Goal: Transaction & Acquisition: Purchase product/service

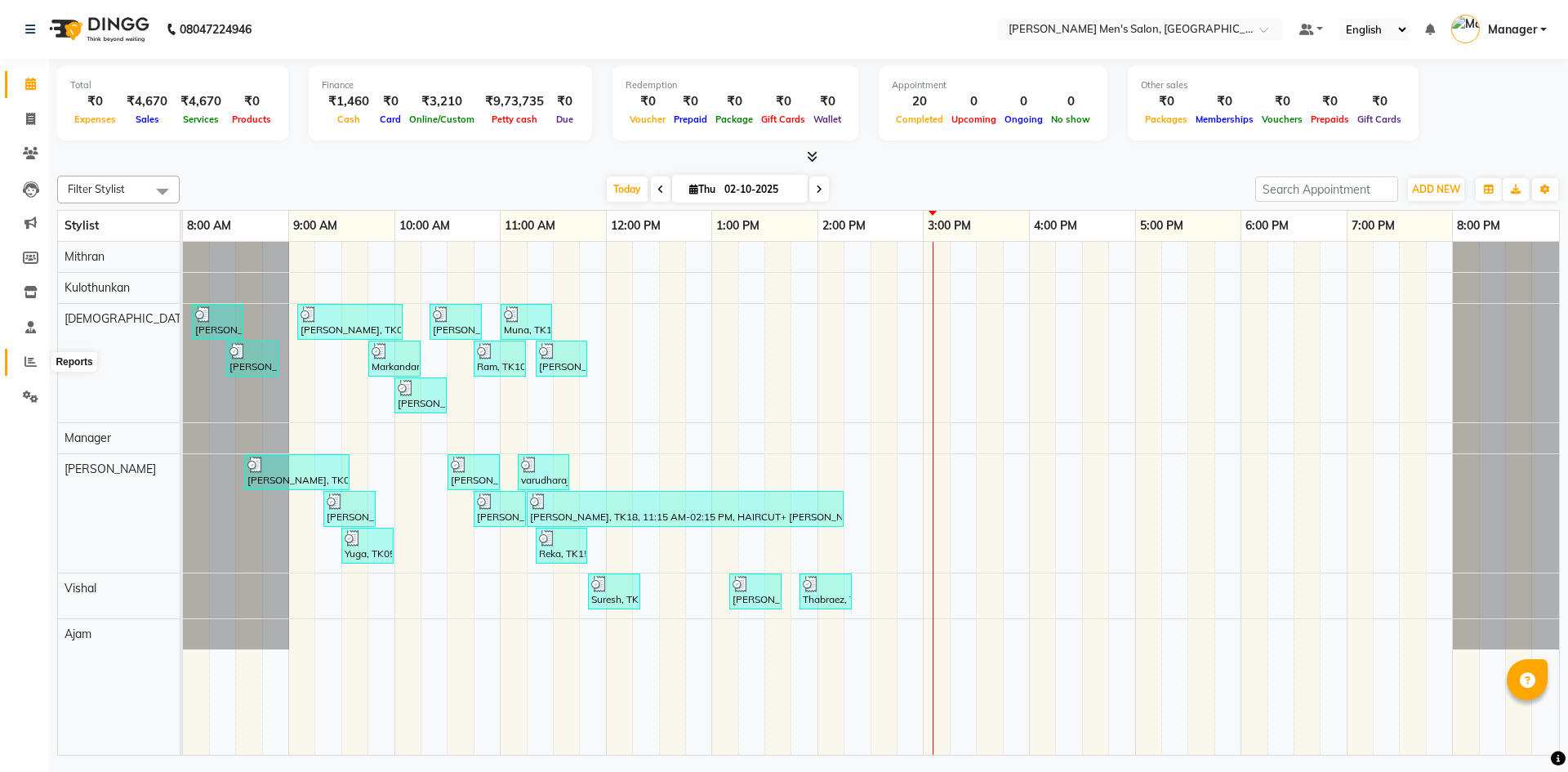
click at [25, 362] on icon at bounding box center [31, 361] width 12 height 12
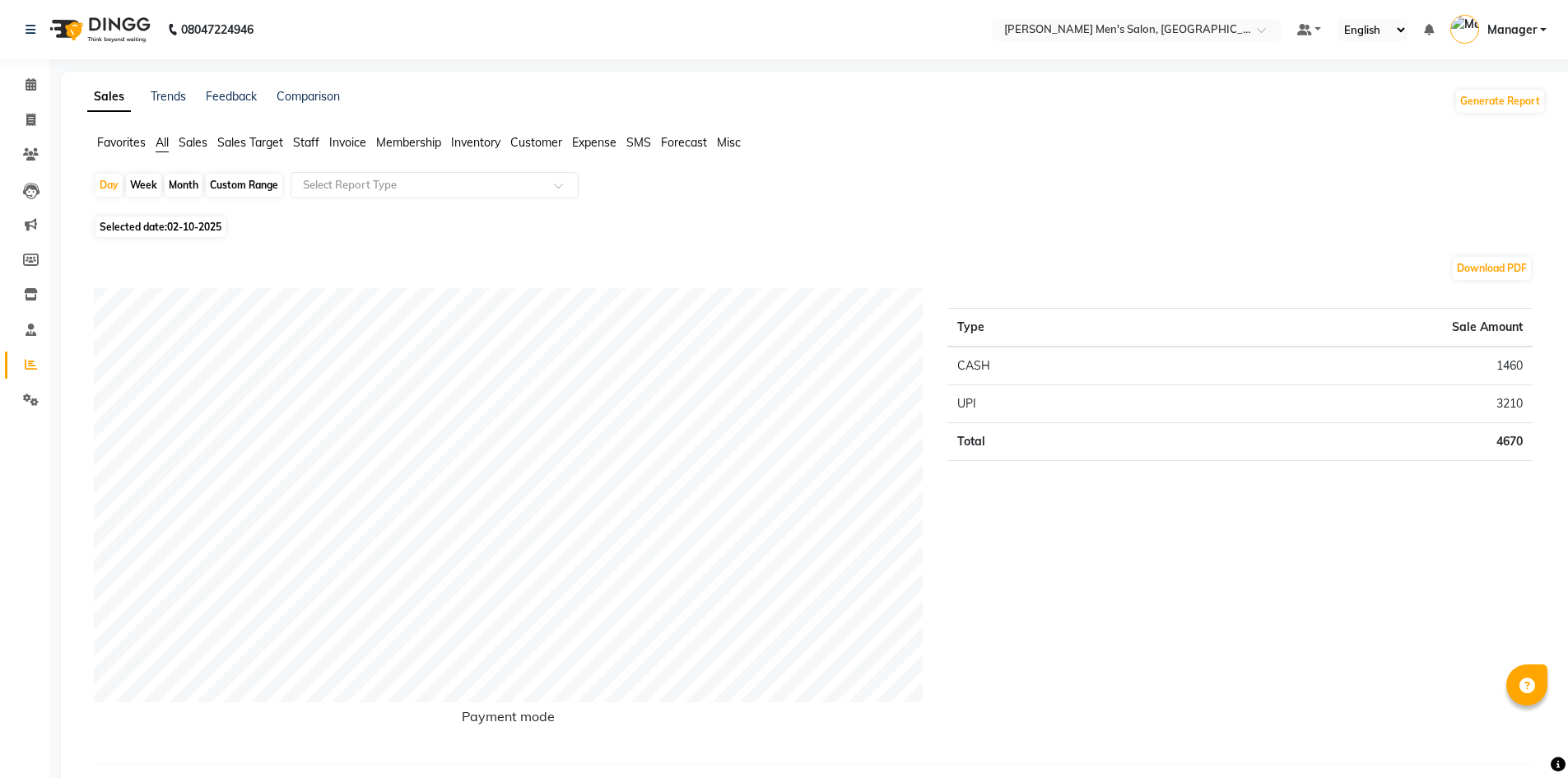
click at [302, 134] on li "Staff" at bounding box center [305, 143] width 26 height 17
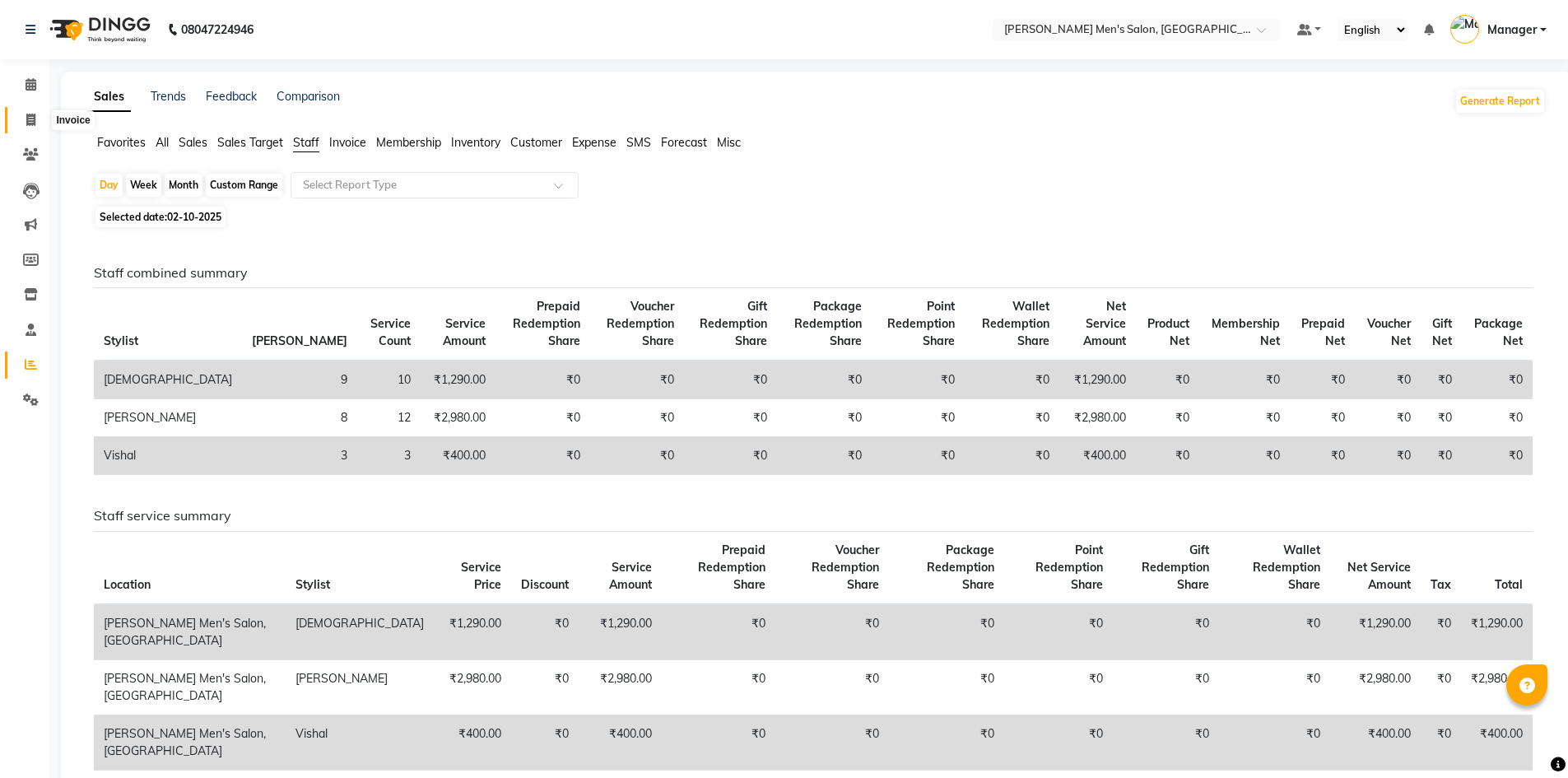
click at [41, 120] on span at bounding box center [31, 120] width 29 height 19
select select "service"
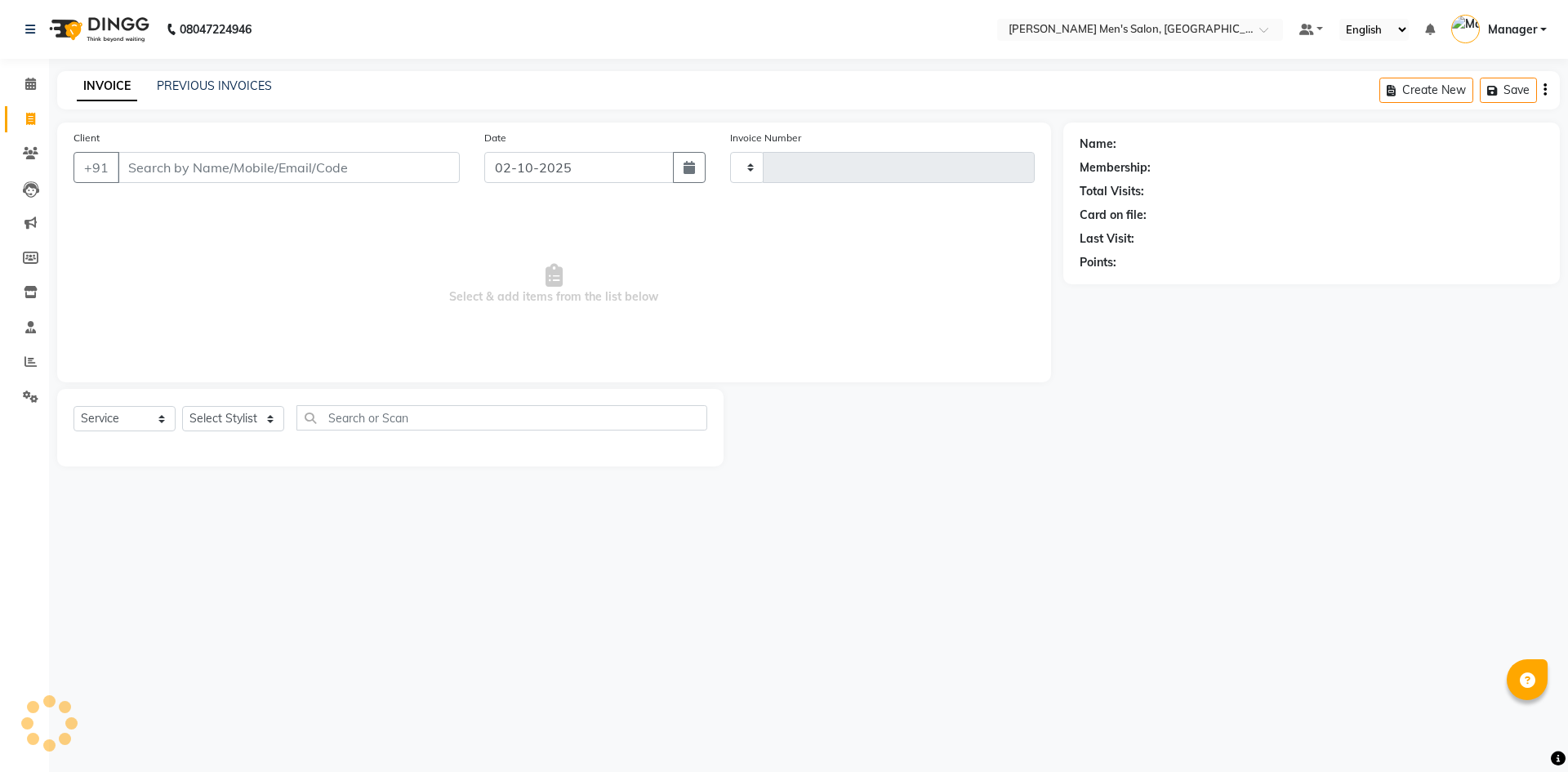
type input "4838"
select select "6913"
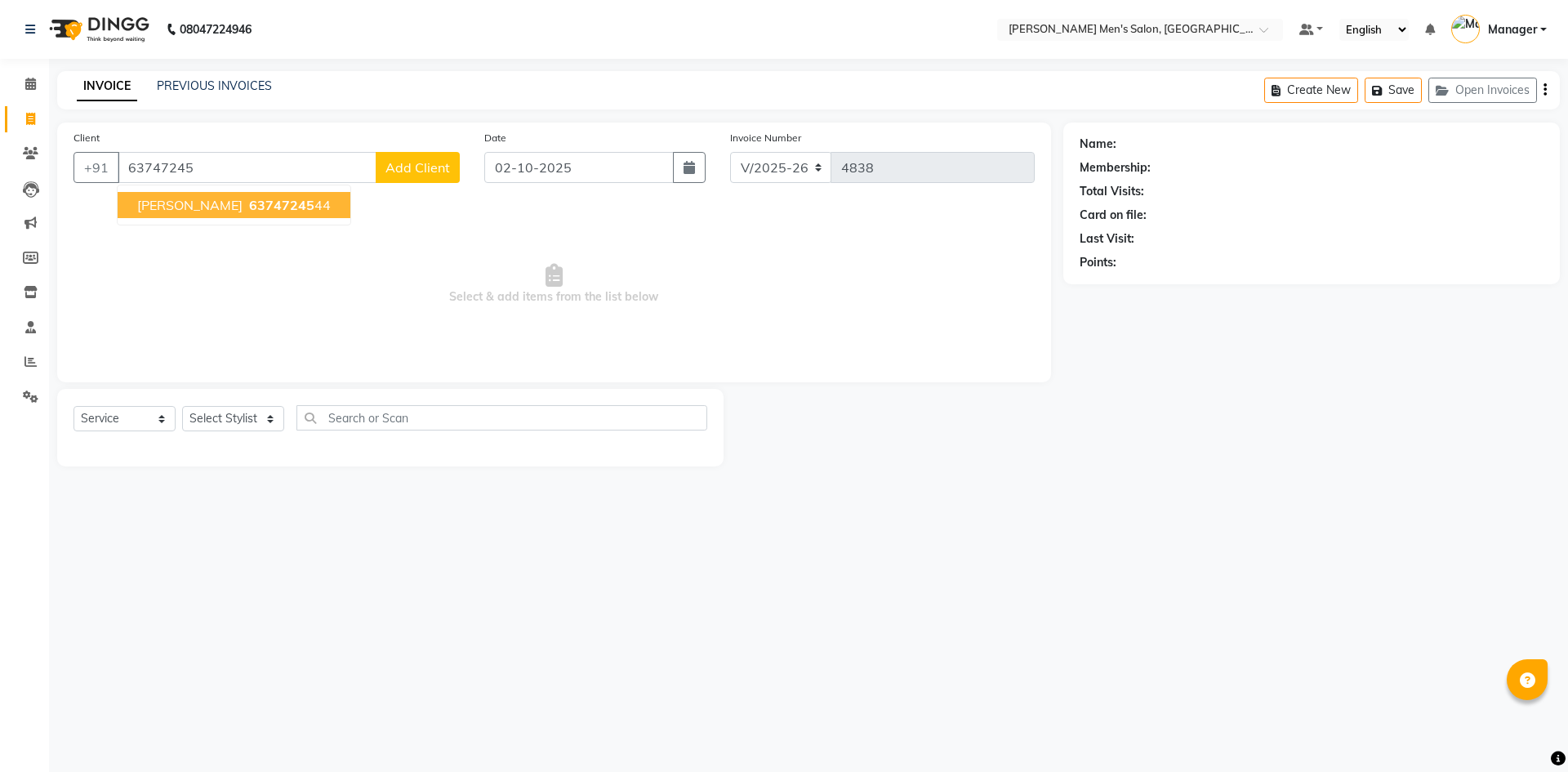
click at [169, 203] on span "[PERSON_NAME]" at bounding box center [190, 204] width 105 height 16
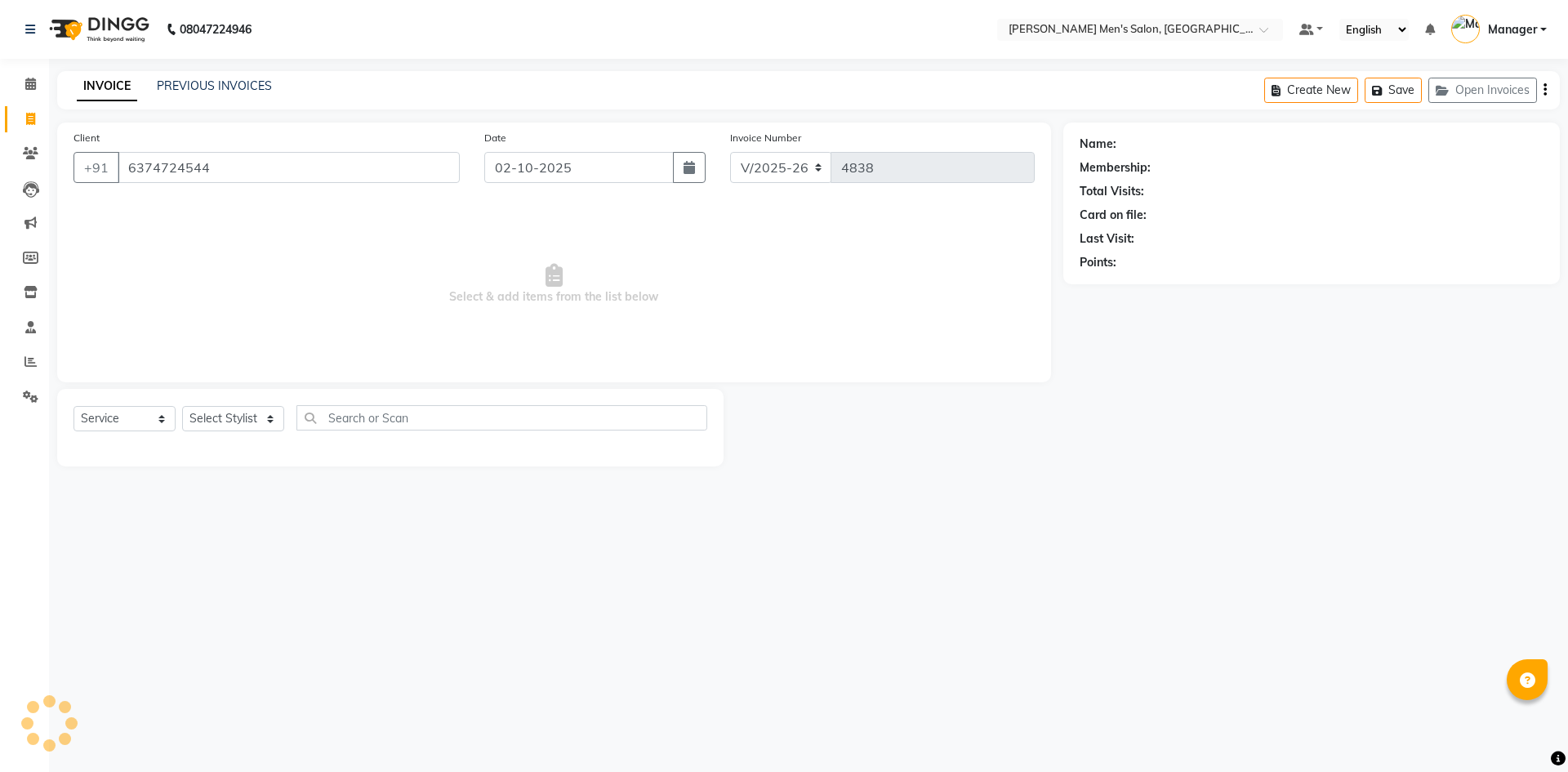
type input "6374724544"
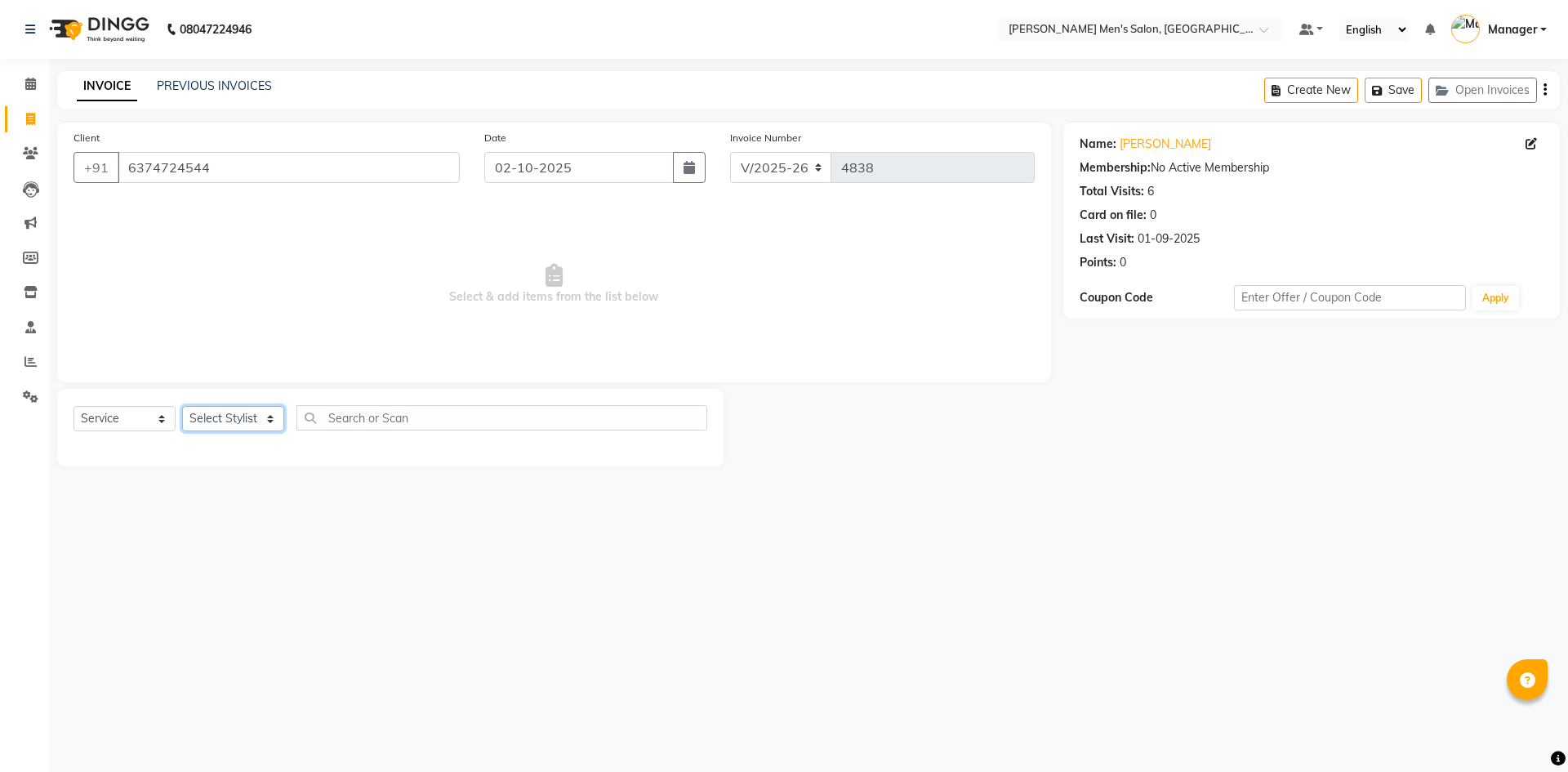
click at [267, 417] on select "Select Stylist [PERSON_NAME] Manager [PERSON_NAME]" at bounding box center [233, 418] width 102 height 25
select select "70201"
click at [183, 406] on select "Select Stylist [PERSON_NAME] Manager [PERSON_NAME]" at bounding box center [233, 418] width 102 height 25
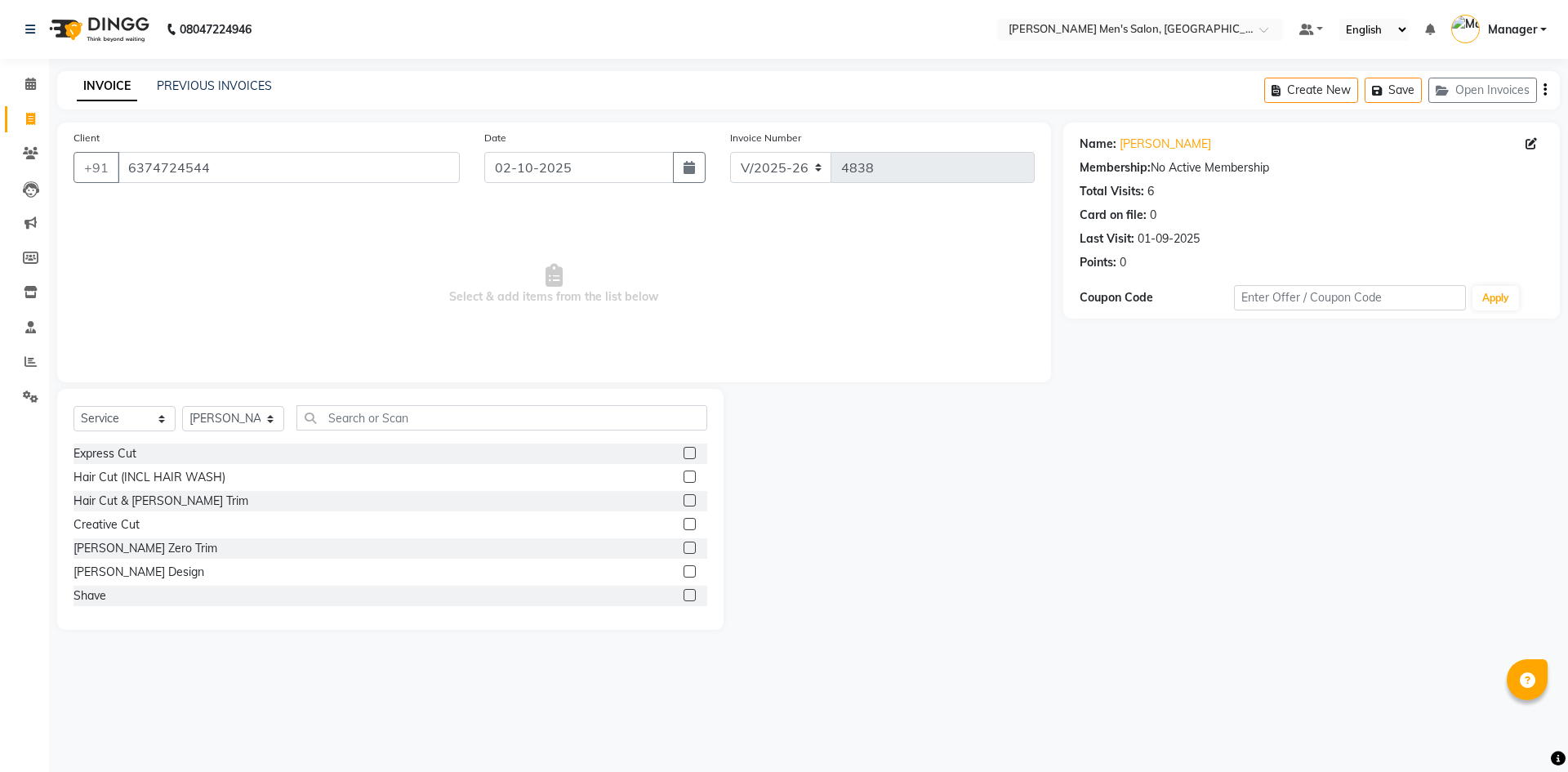
click at [683, 449] on label at bounding box center [689, 452] width 12 height 12
click at [683, 449] on input "checkbox" at bounding box center [688, 453] width 11 height 11
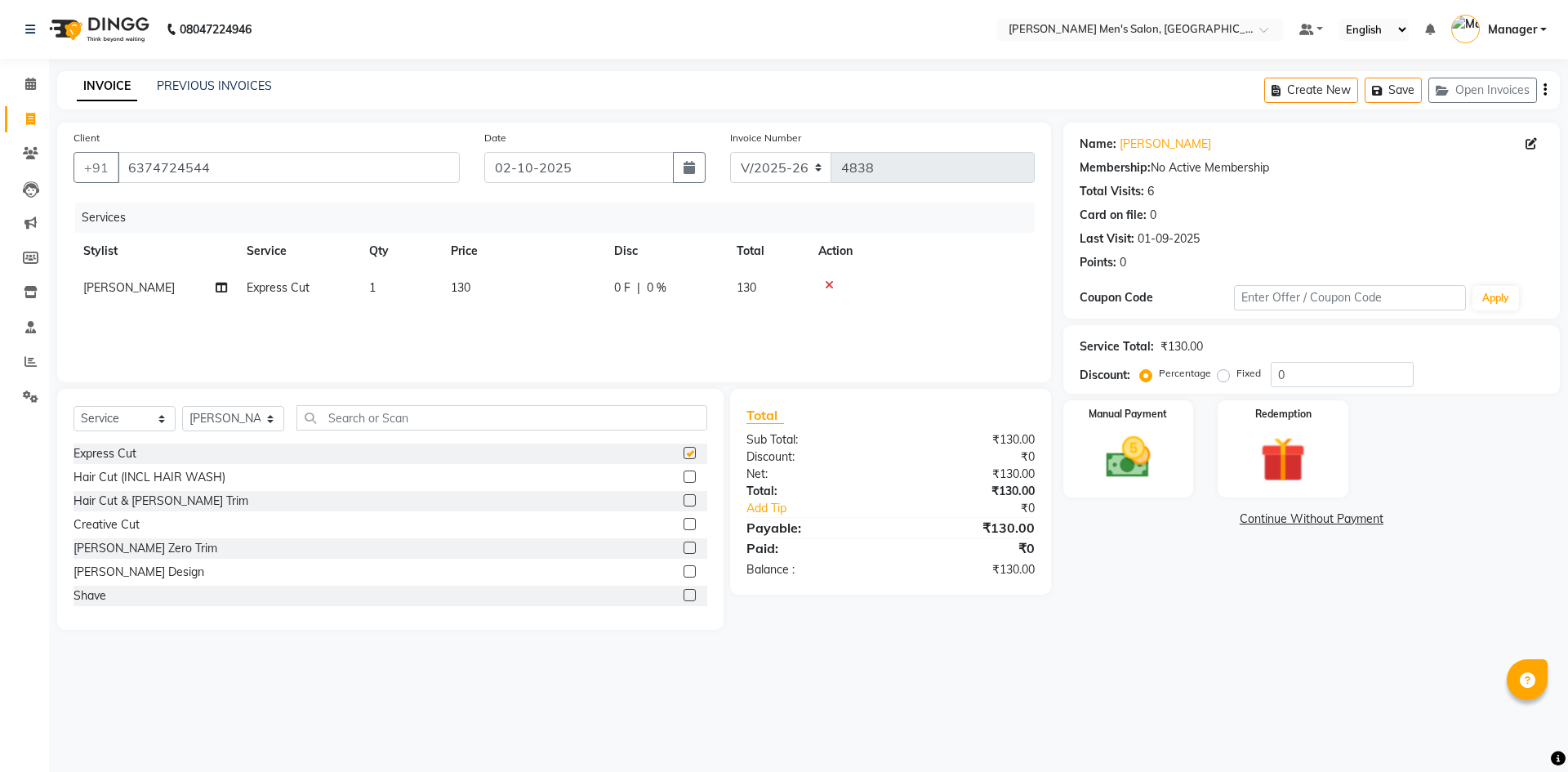
checkbox input "false"
click at [1125, 446] on img at bounding box center [1128, 457] width 75 height 54
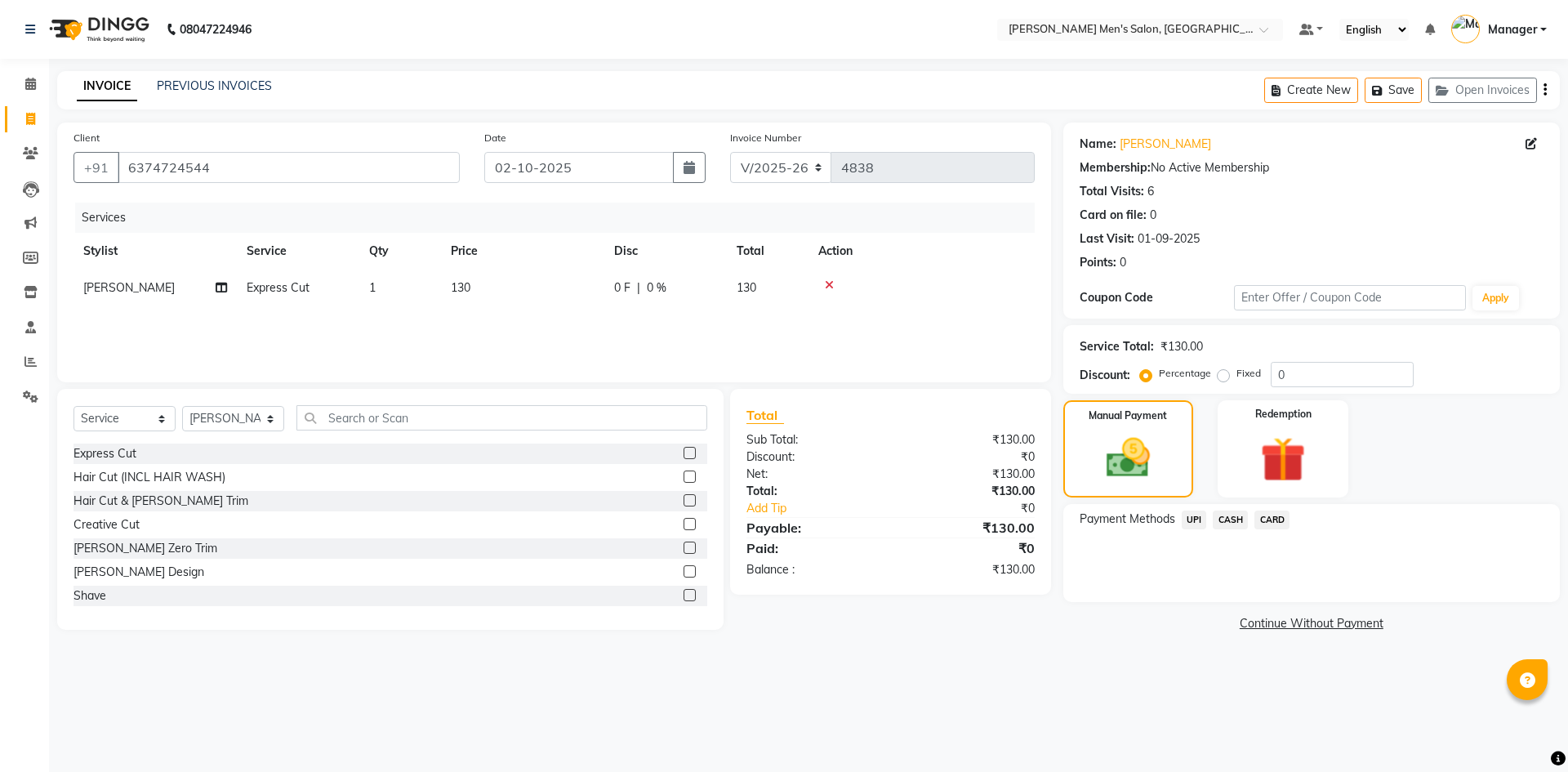
click at [1194, 518] on span "UPI" at bounding box center [1193, 520] width 25 height 19
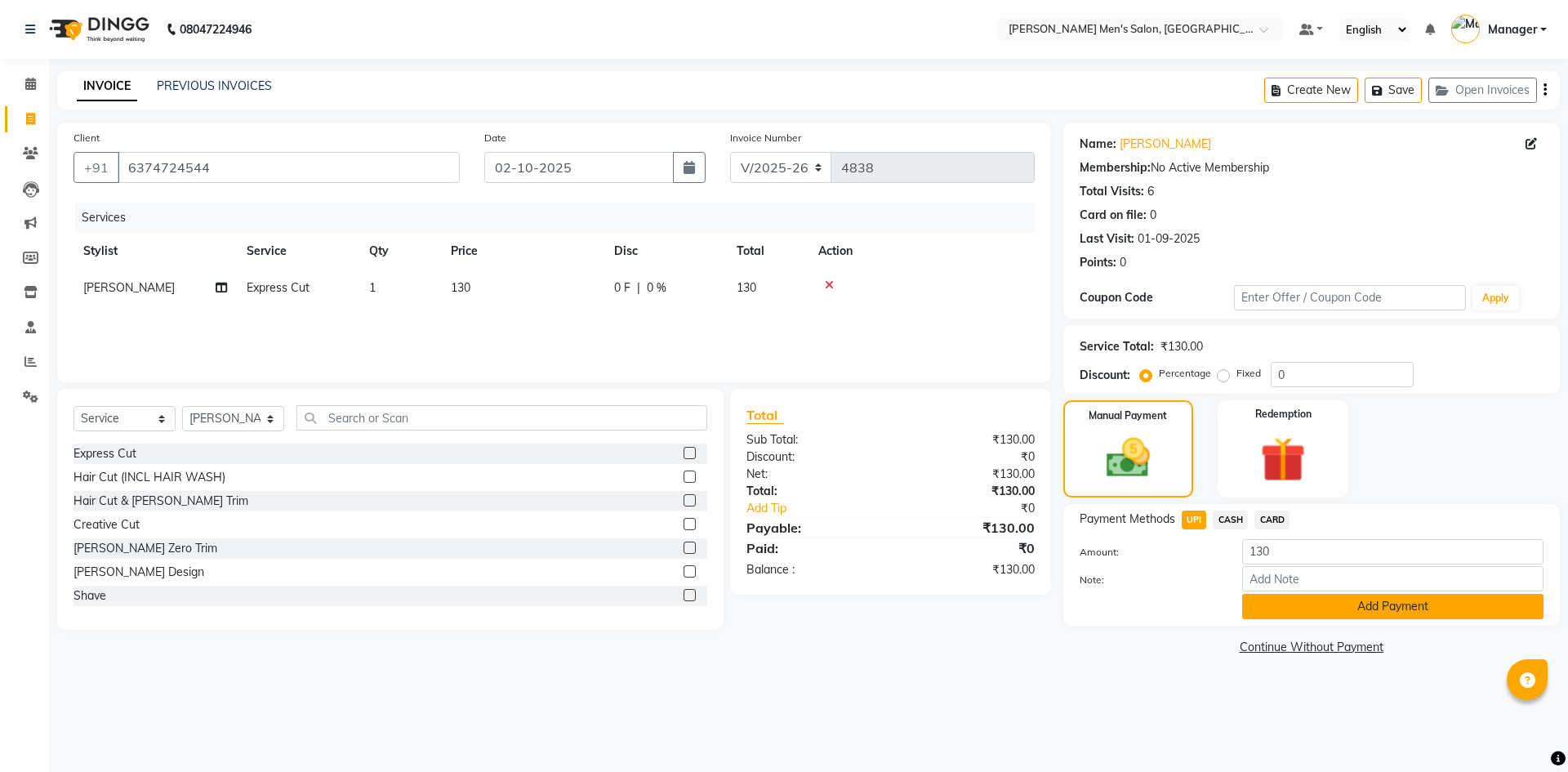
click at [1314, 607] on button "Add Payment" at bounding box center [1392, 606] width 301 height 25
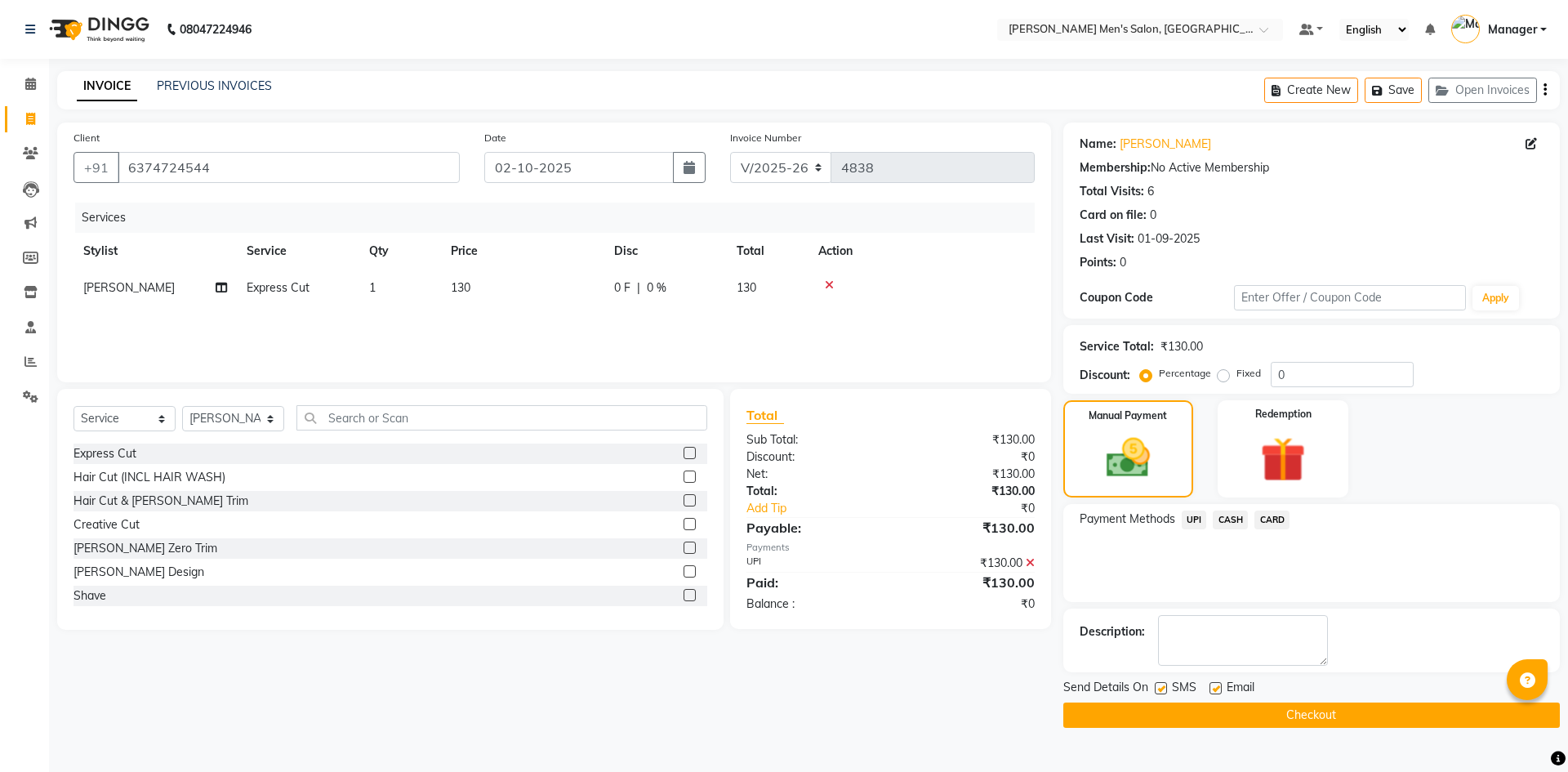
click at [1300, 716] on button "Checkout" at bounding box center [1312, 715] width 497 height 25
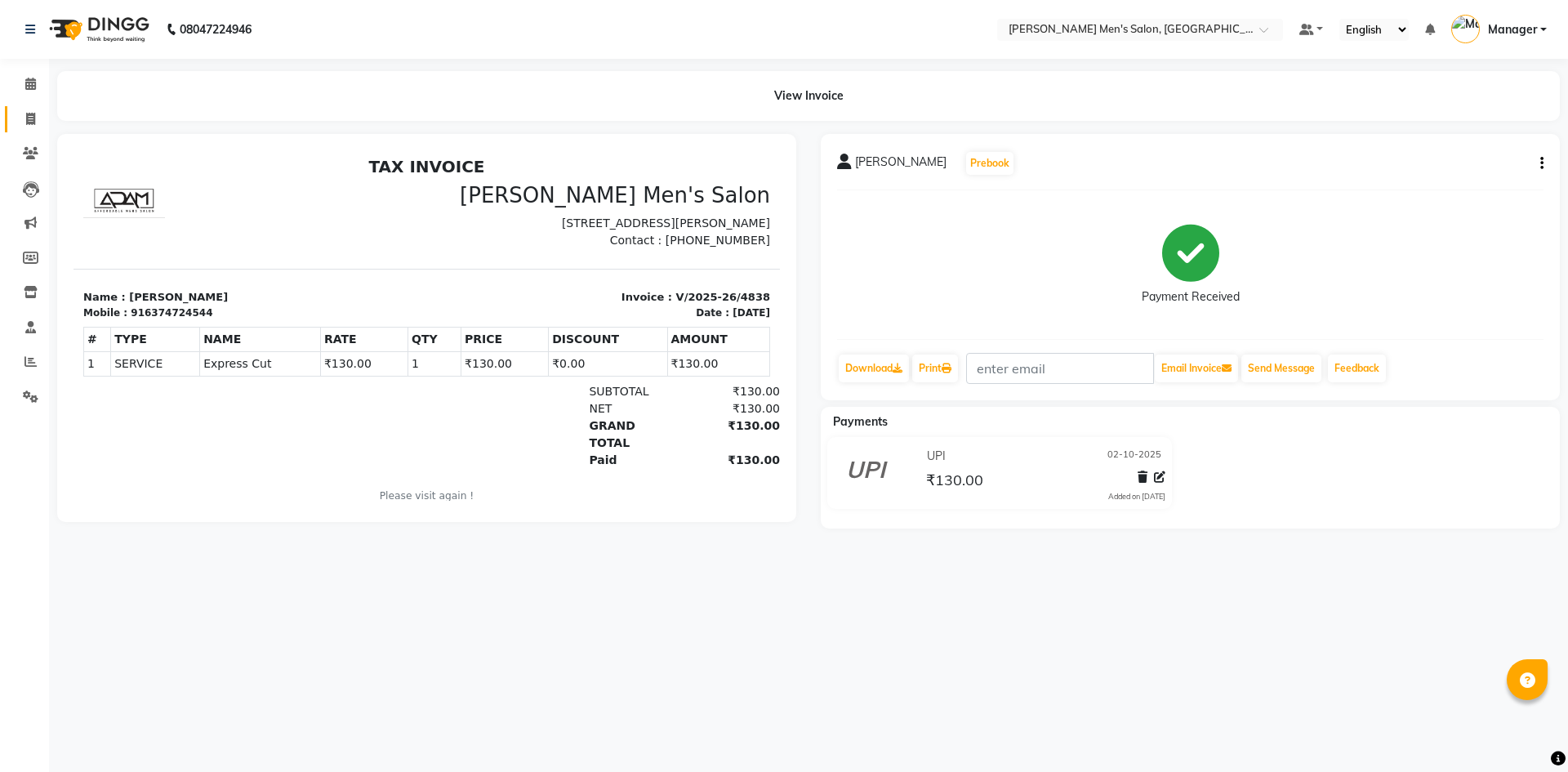
click at [32, 109] on link "Invoice" at bounding box center [24, 119] width 39 height 27
select select "service"
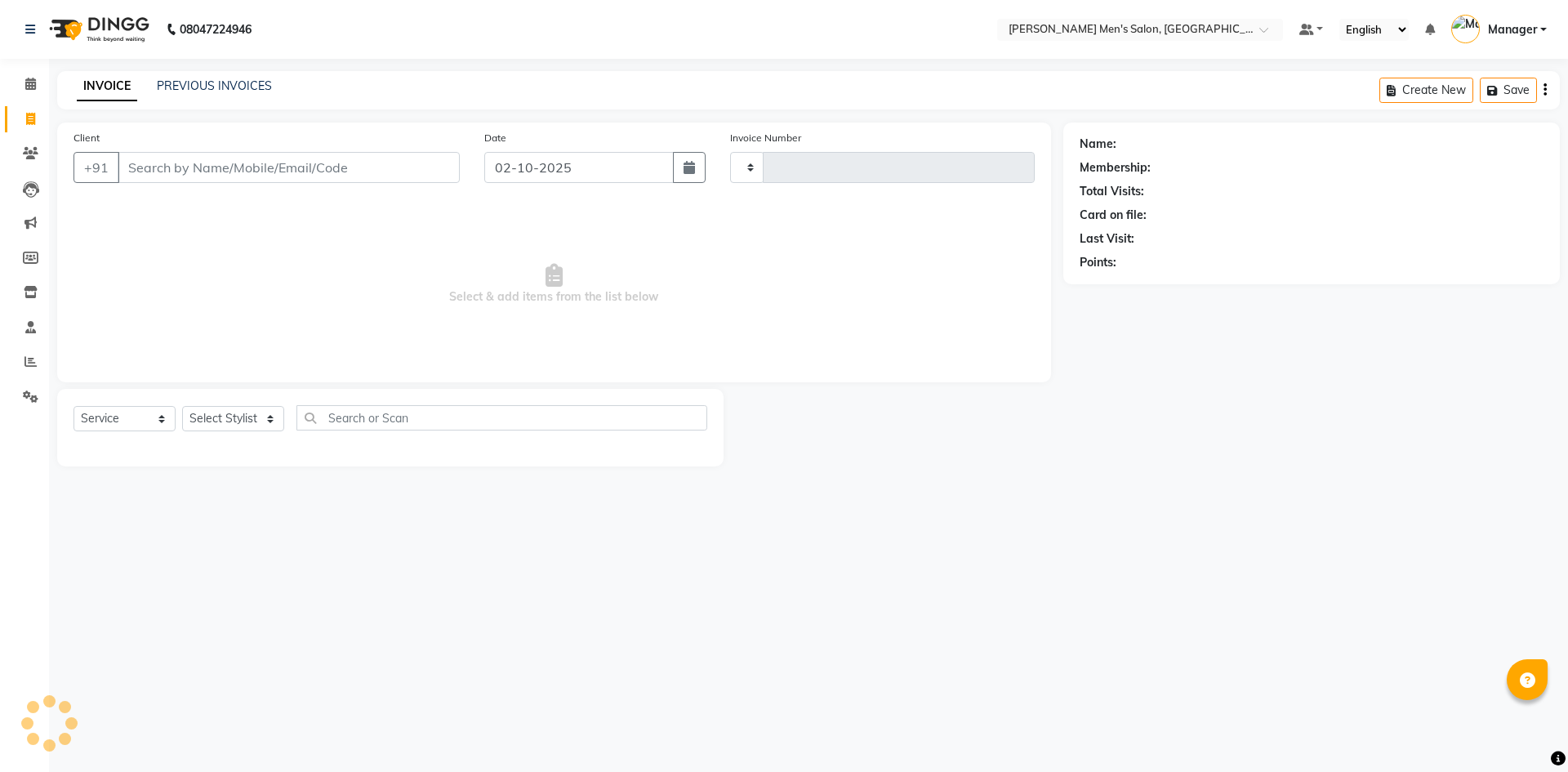
type input "4839"
select select "6913"
click at [168, 83] on link "PREVIOUS INVOICES" at bounding box center [214, 85] width 115 height 14
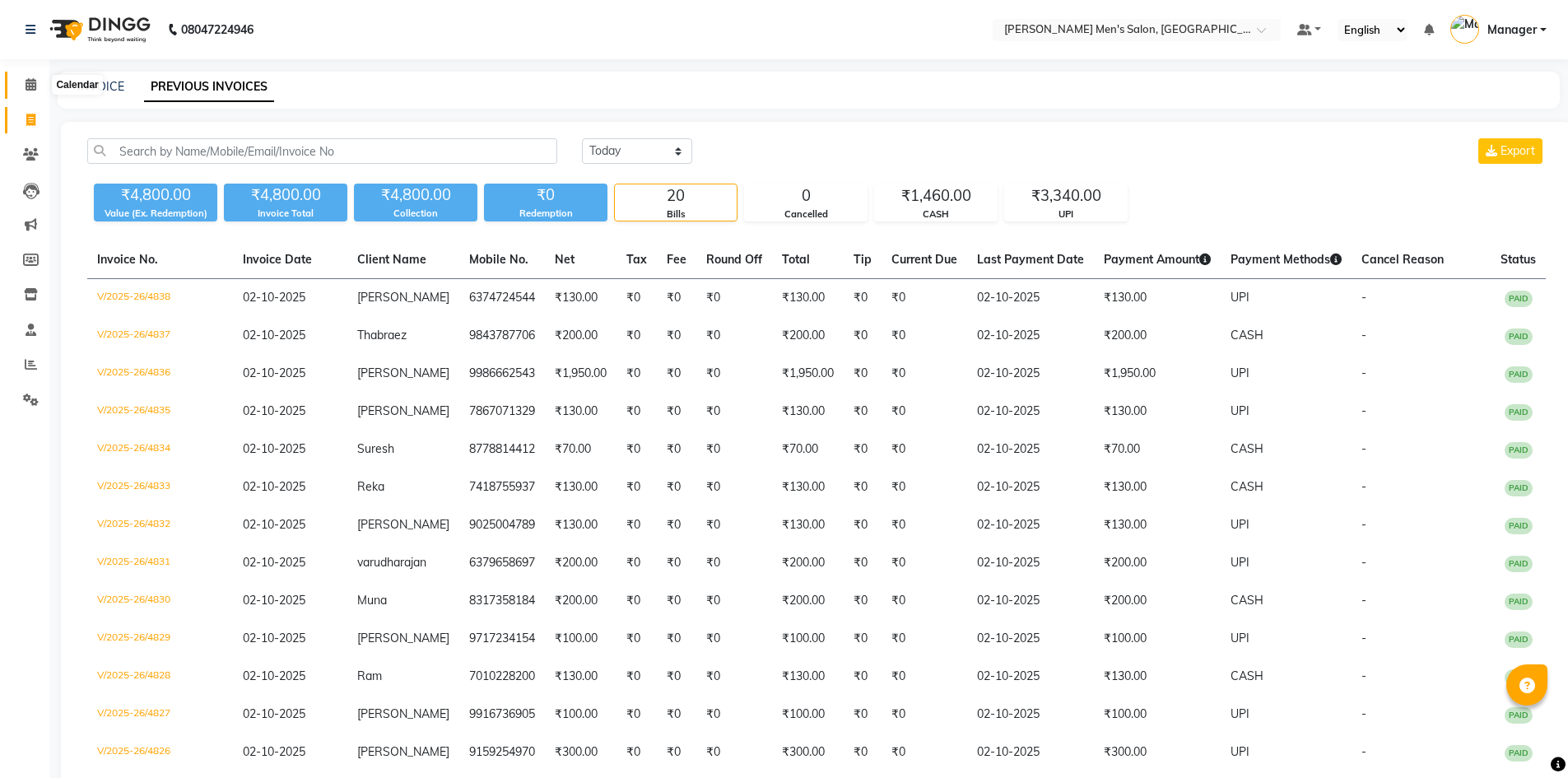
click at [35, 88] on icon at bounding box center [30, 84] width 11 height 13
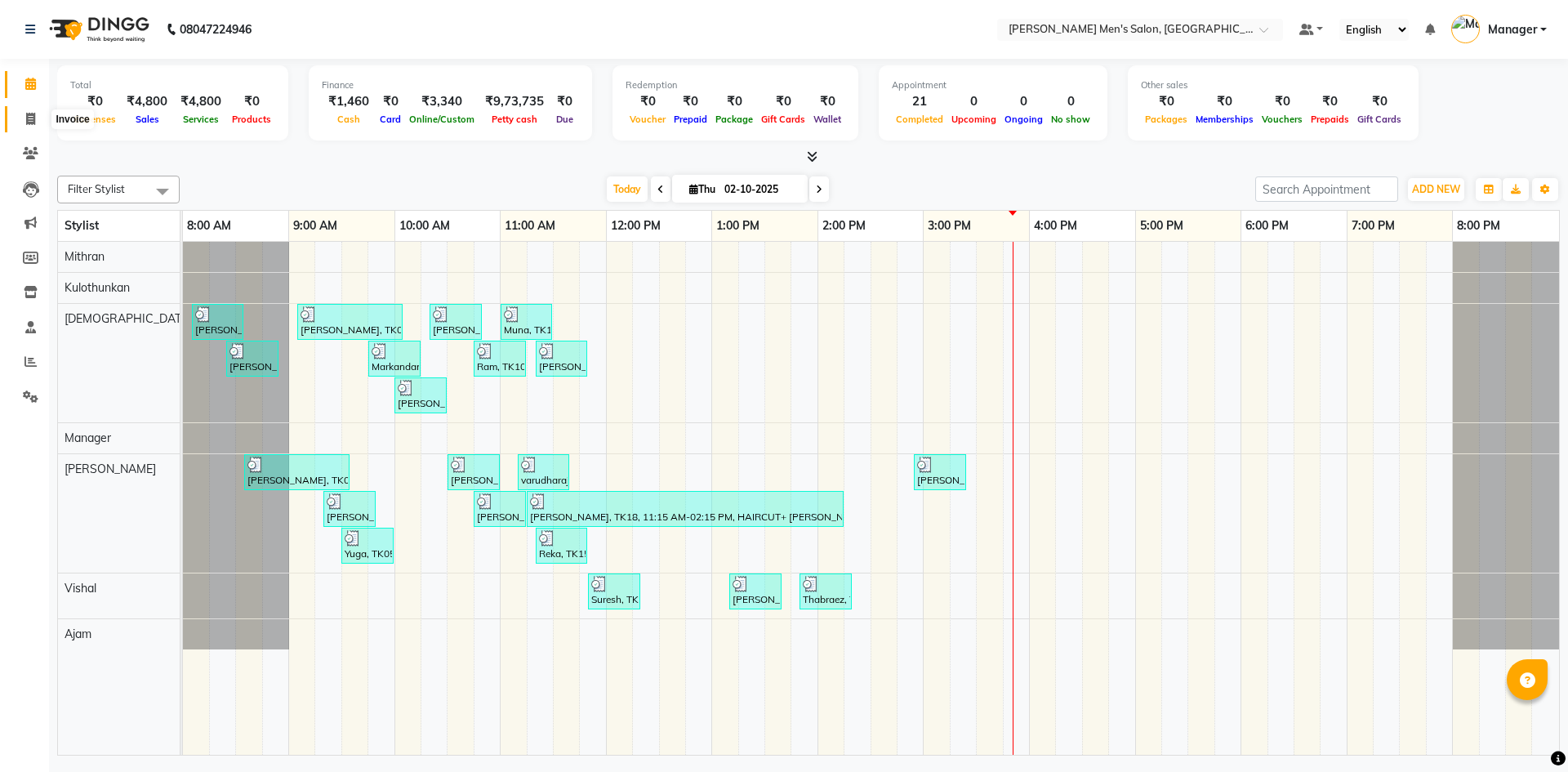
click at [32, 118] on icon at bounding box center [30, 118] width 9 height 12
select select "6913"
select select "service"
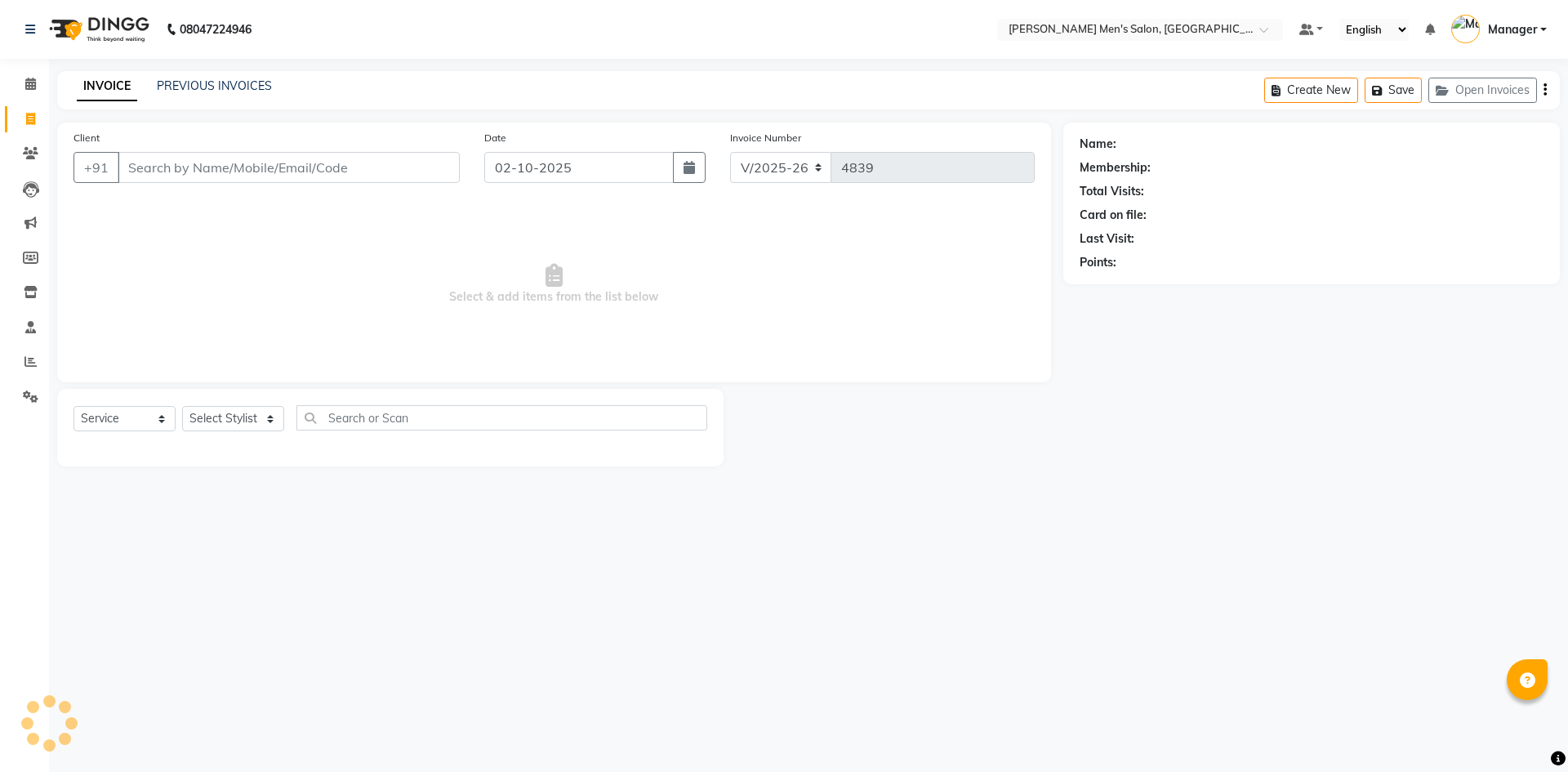
click at [176, 161] on input "Client" at bounding box center [289, 167] width 342 height 31
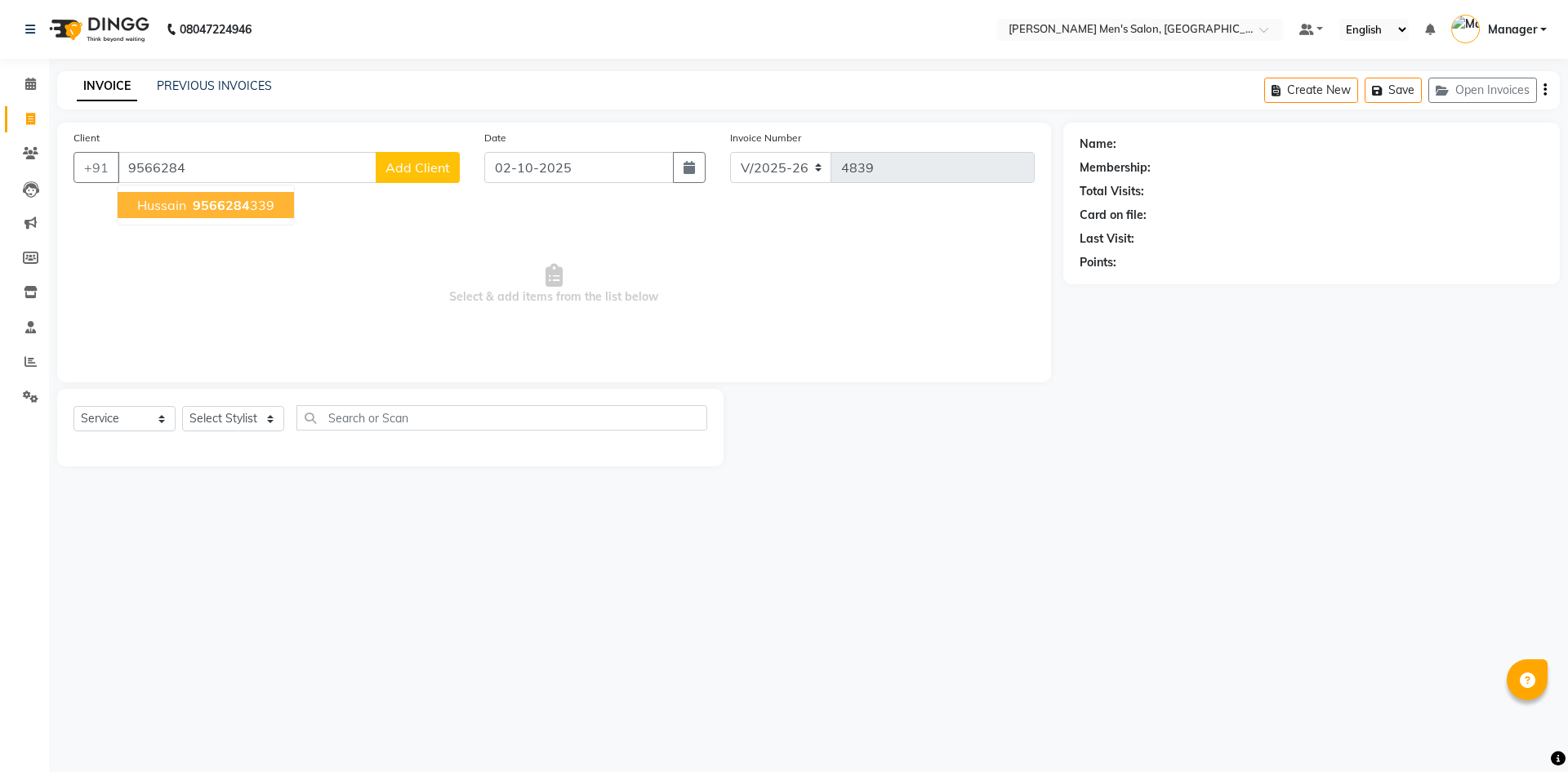
click at [214, 199] on span "9566284" at bounding box center [222, 204] width 57 height 16
type input "9566284339"
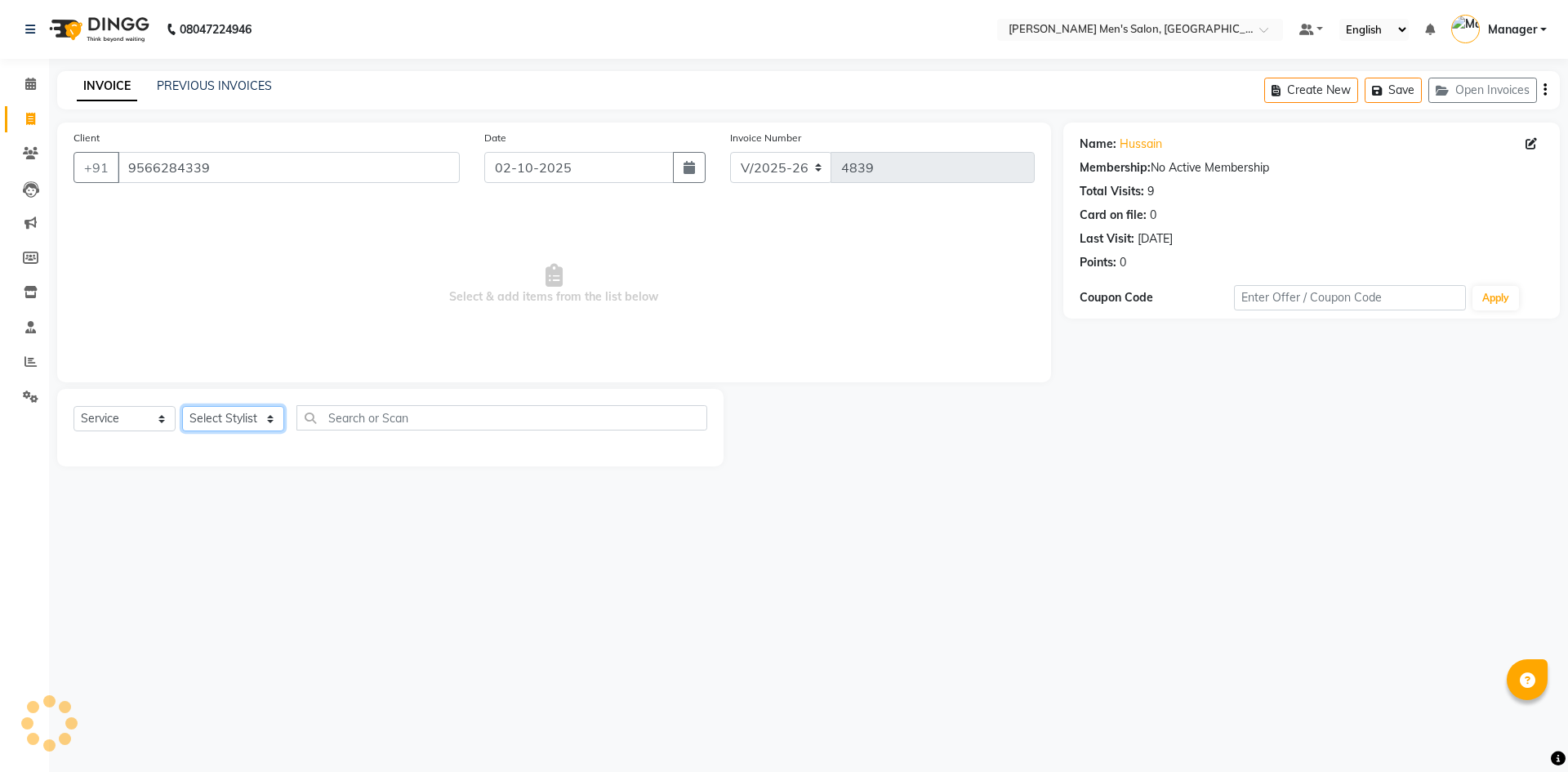
click at [210, 424] on select "Select Stylist [PERSON_NAME] Manager [PERSON_NAME]" at bounding box center [233, 418] width 102 height 25
select select "90887"
click at [183, 406] on select "Select Stylist [PERSON_NAME] Manager [PERSON_NAME]" at bounding box center [233, 418] width 102 height 25
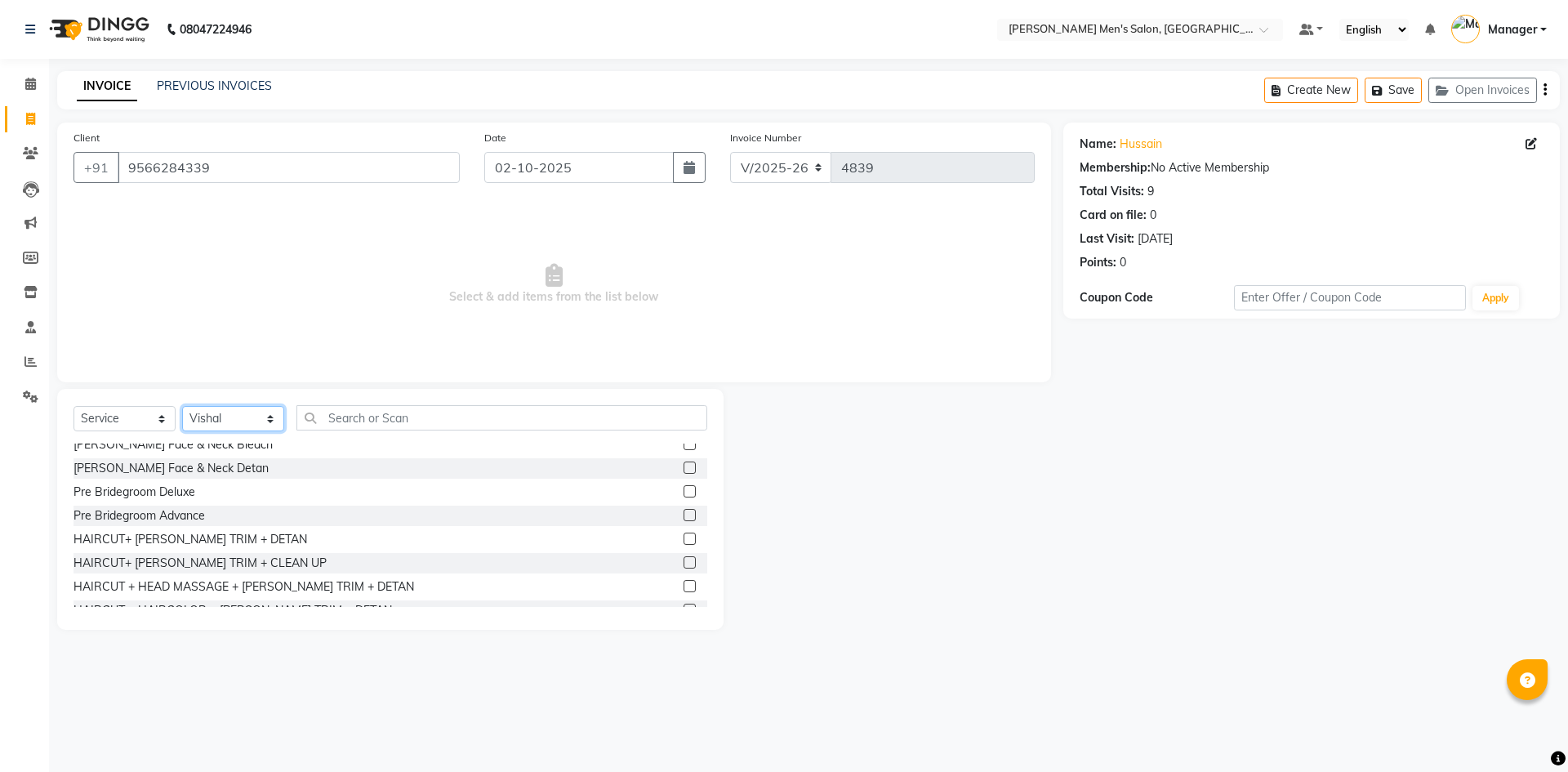
scroll to position [1062, 0]
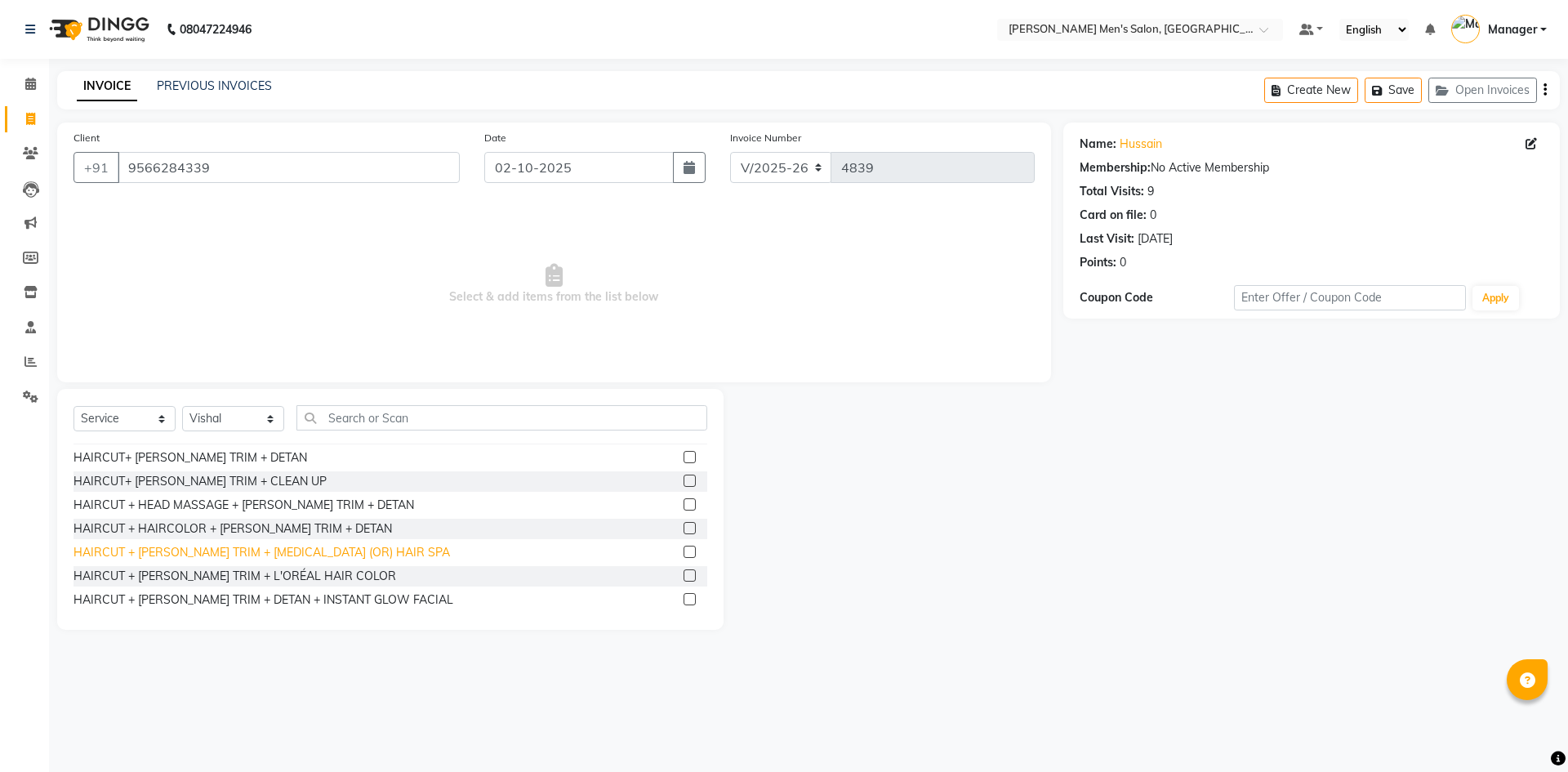
click at [183, 553] on div "HAIRCUT + [PERSON_NAME] TRIM + [MEDICAL_DATA] (OR) HAIR SPA" at bounding box center [262, 552] width 376 height 17
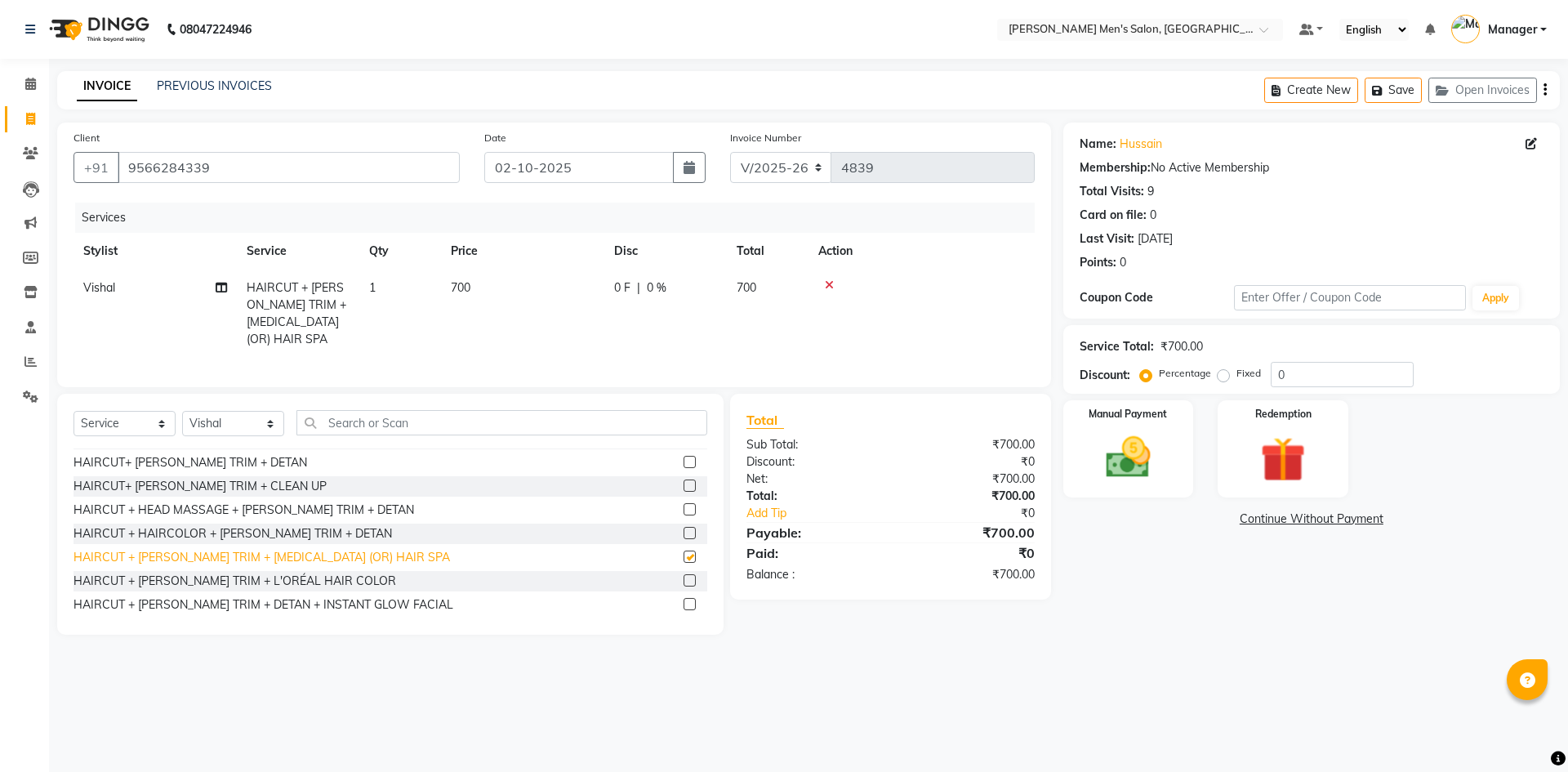
checkbox input "false"
click at [1114, 474] on img at bounding box center [1128, 457] width 75 height 54
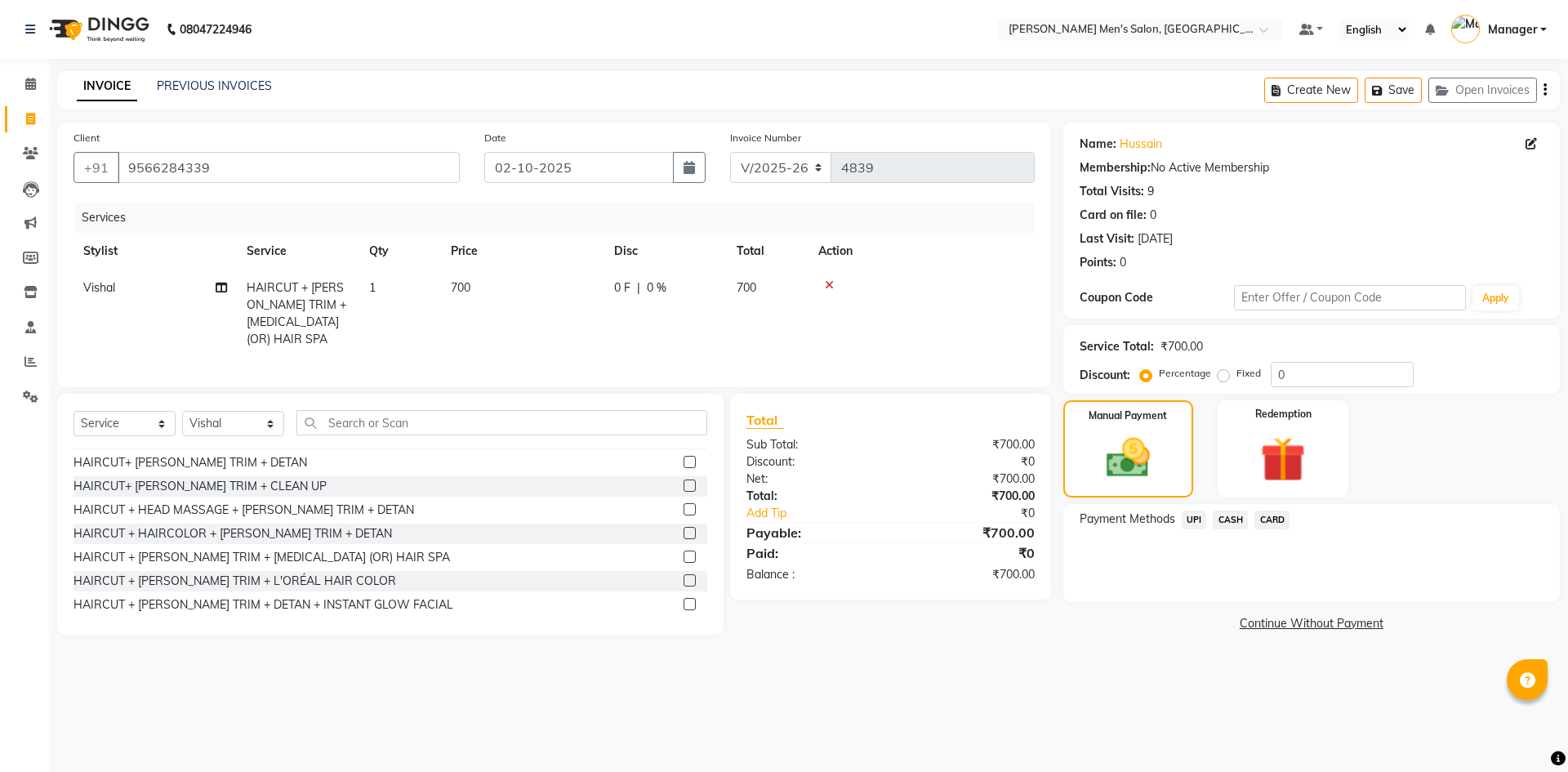
click at [1198, 520] on span "UPI" at bounding box center [1193, 520] width 25 height 19
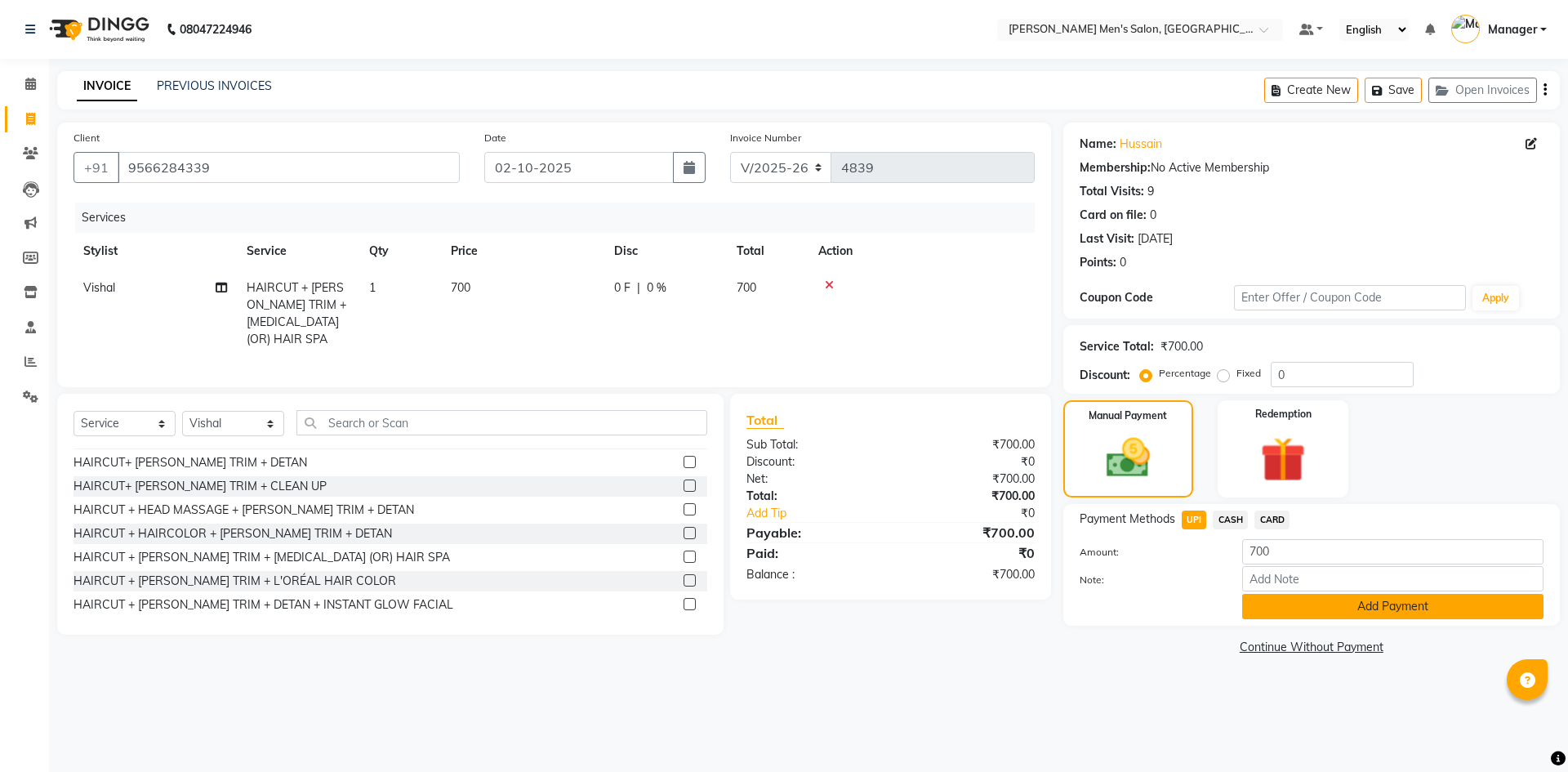
click at [1265, 603] on button "Add Payment" at bounding box center [1392, 606] width 301 height 25
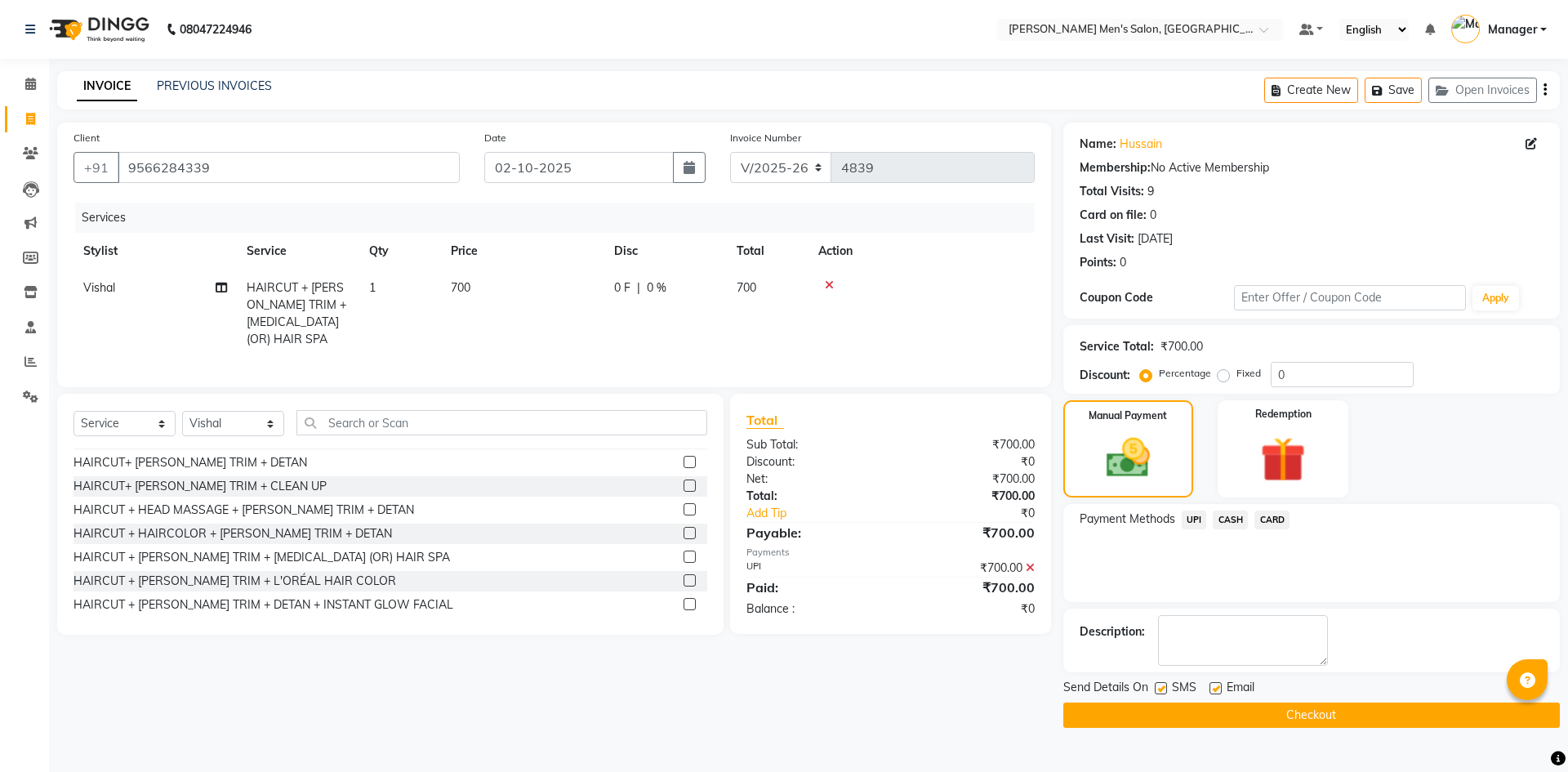
click at [1278, 711] on button "Checkout" at bounding box center [1312, 715] width 497 height 25
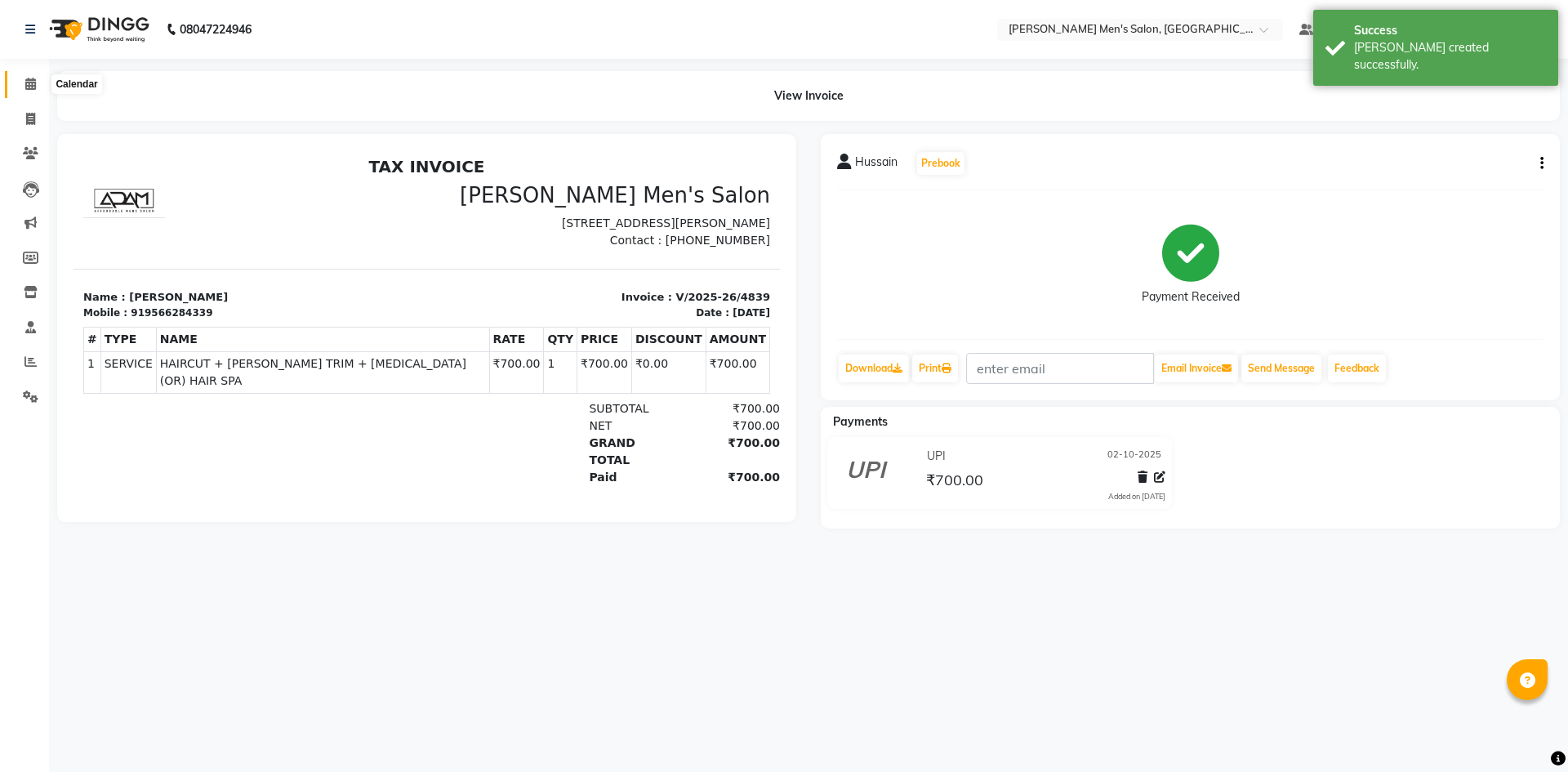
click at [22, 84] on span at bounding box center [31, 85] width 29 height 19
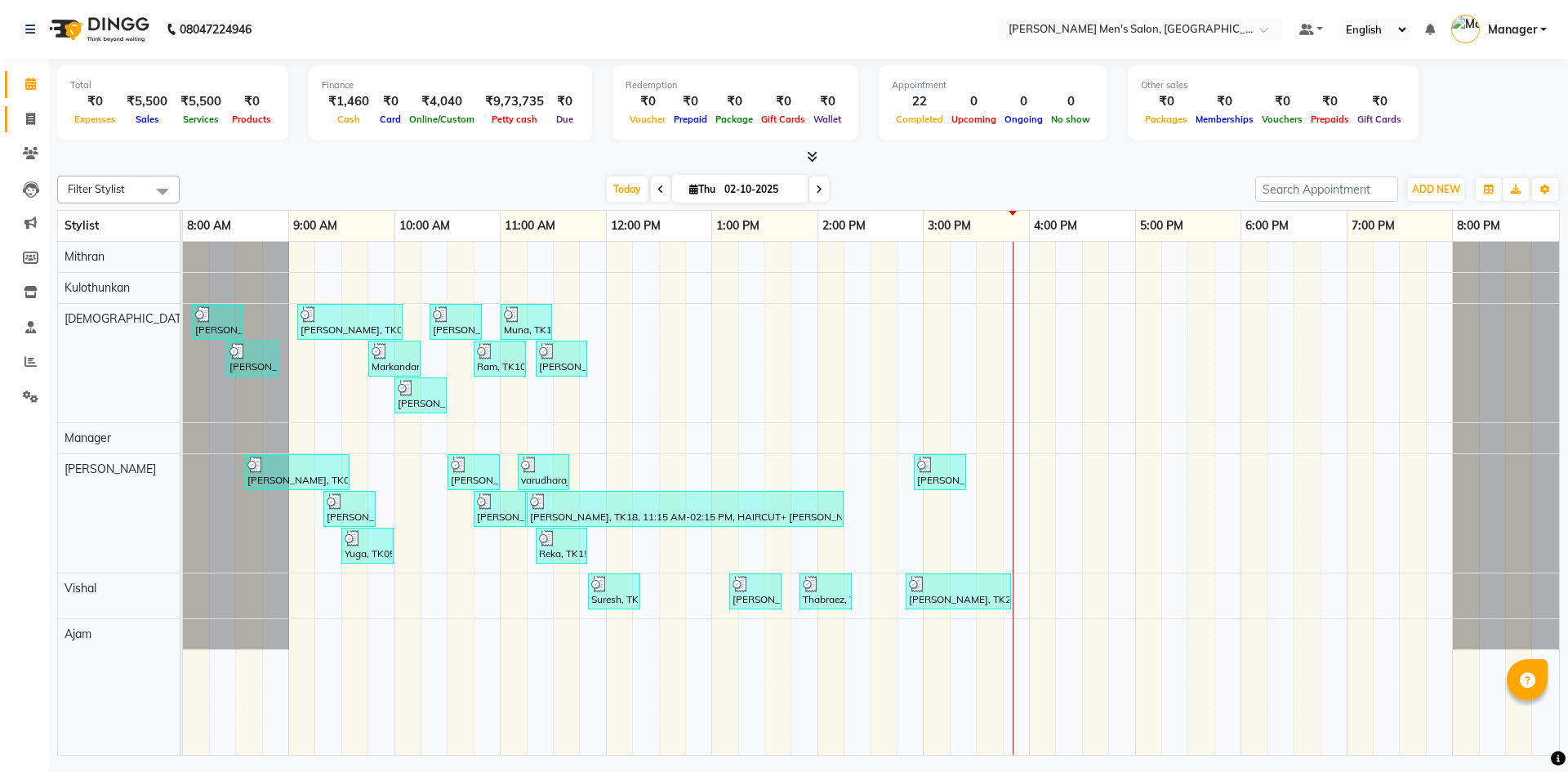
click at [15, 115] on link "Invoice" at bounding box center [24, 119] width 39 height 27
select select "6913"
select select "service"
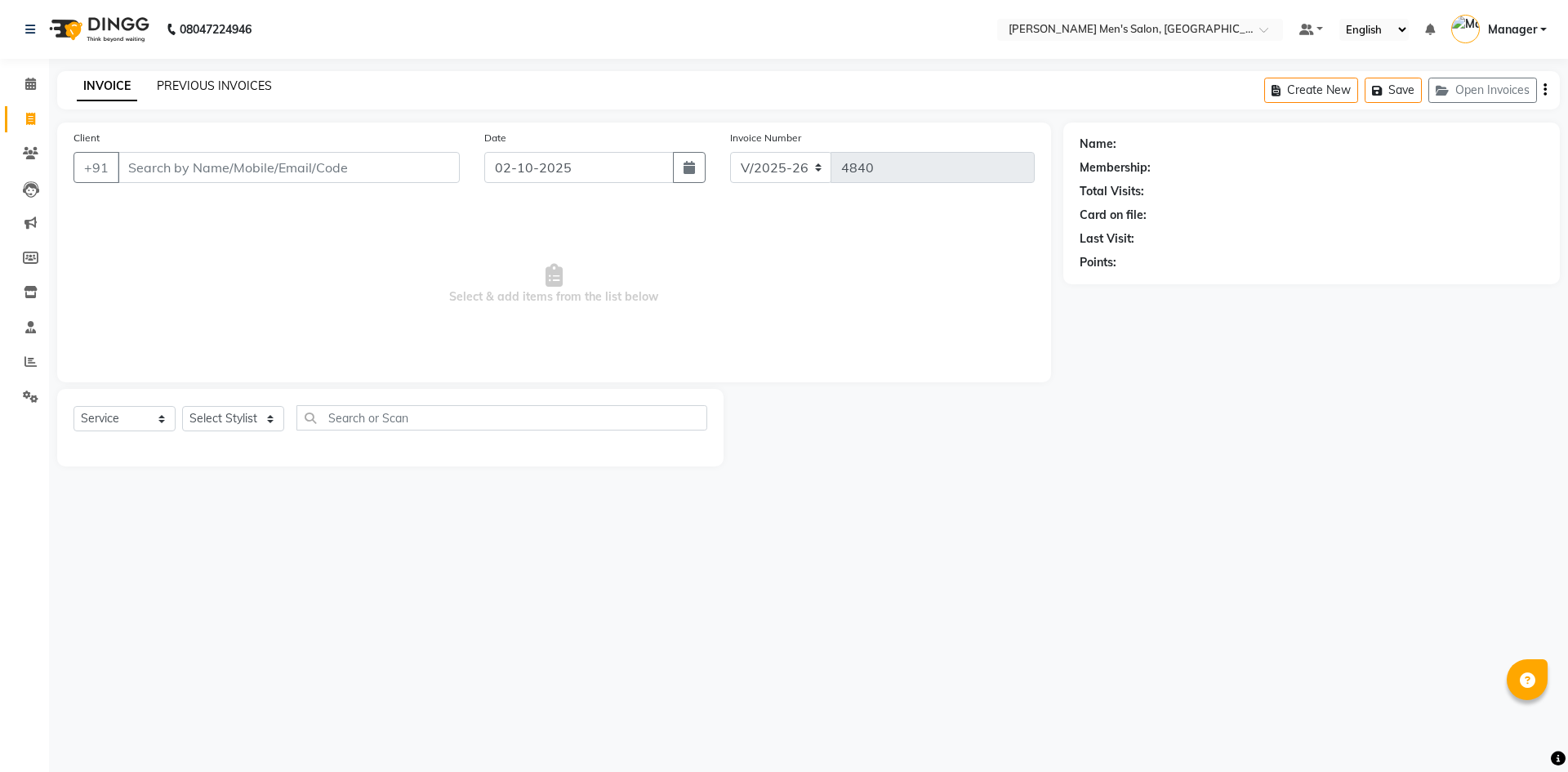
click at [209, 81] on link "PREVIOUS INVOICES" at bounding box center [214, 85] width 115 height 14
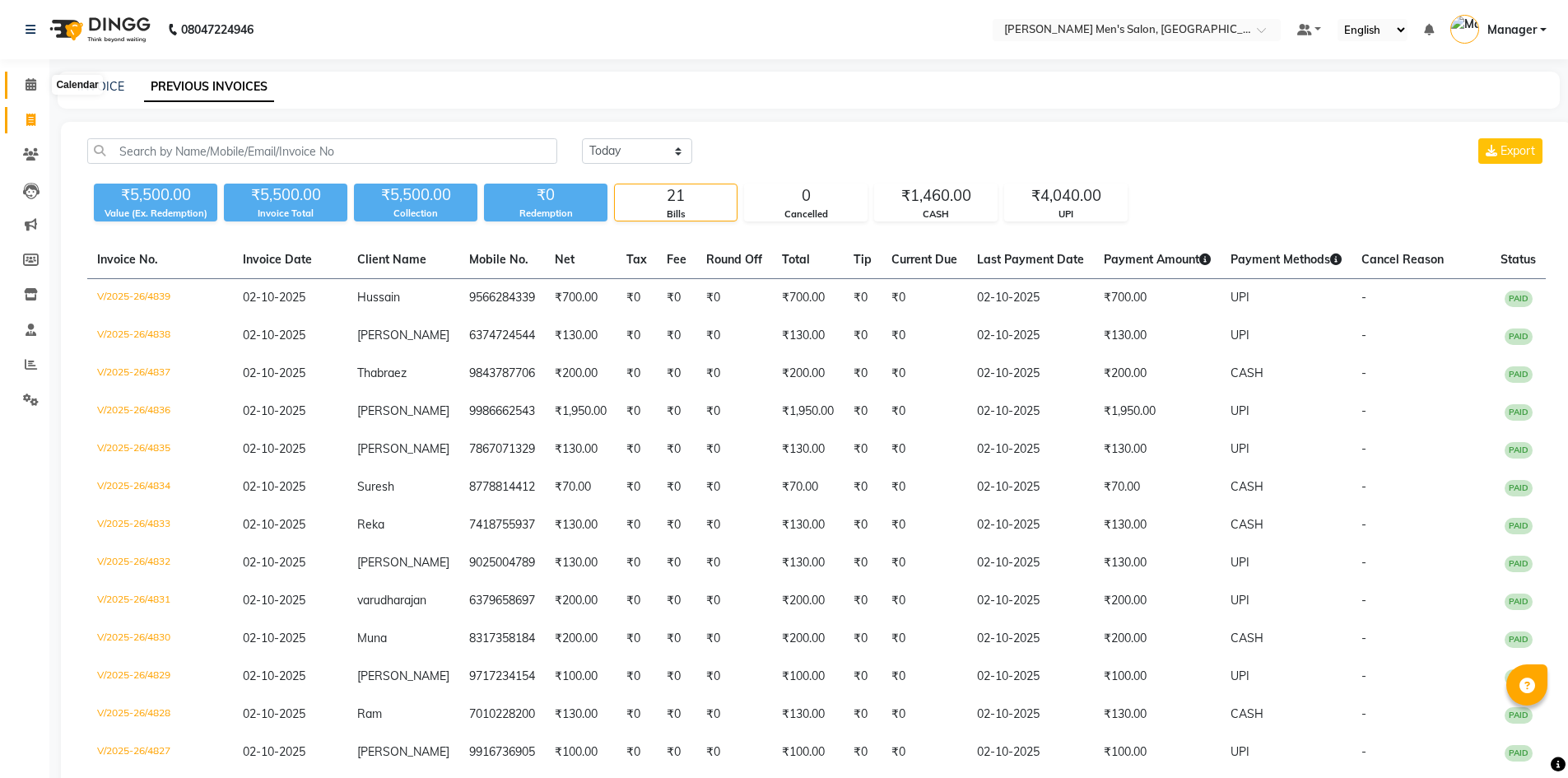
click at [25, 77] on span at bounding box center [31, 86] width 29 height 19
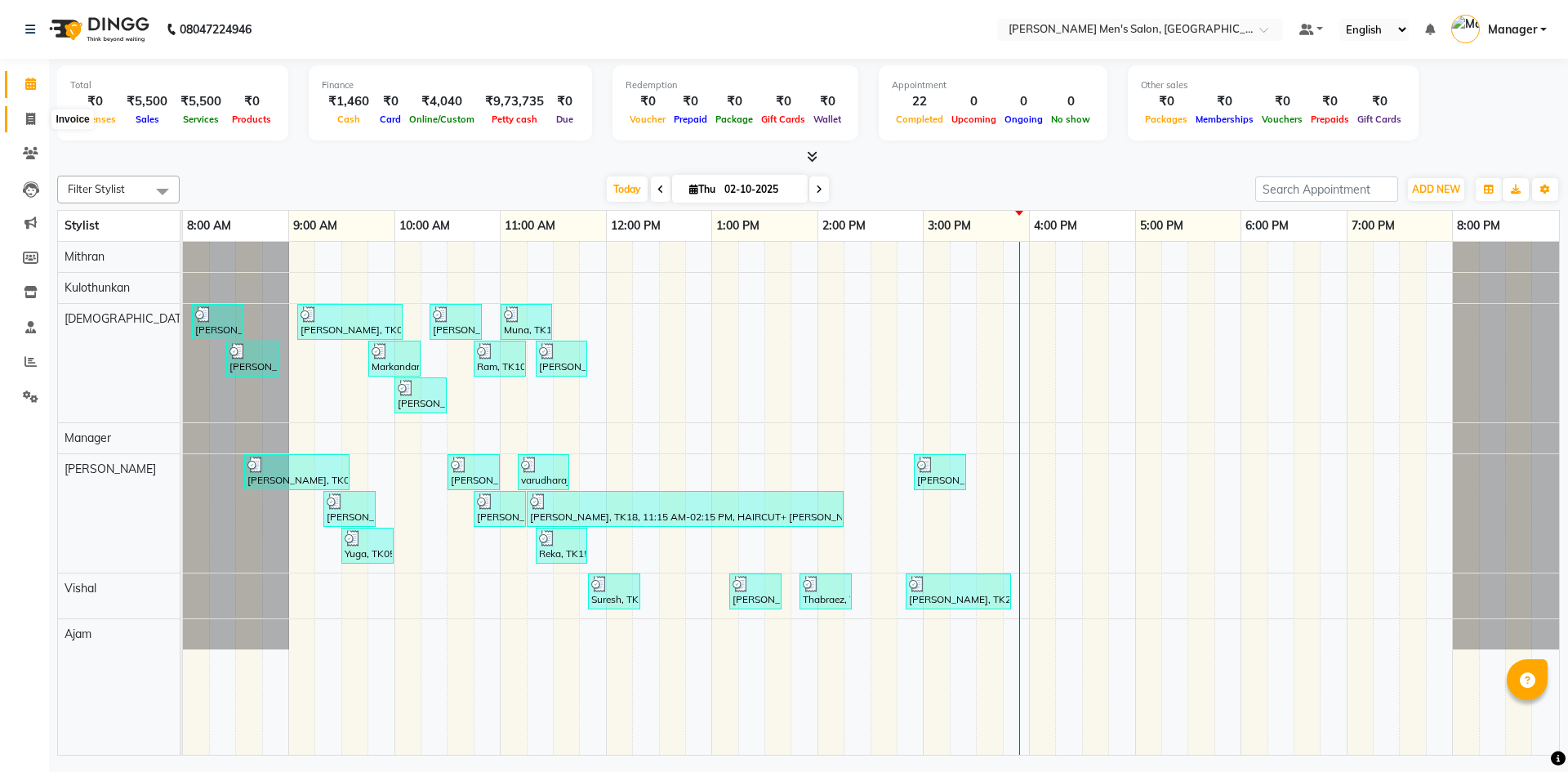
click at [20, 110] on span at bounding box center [31, 119] width 29 height 19
select select "service"
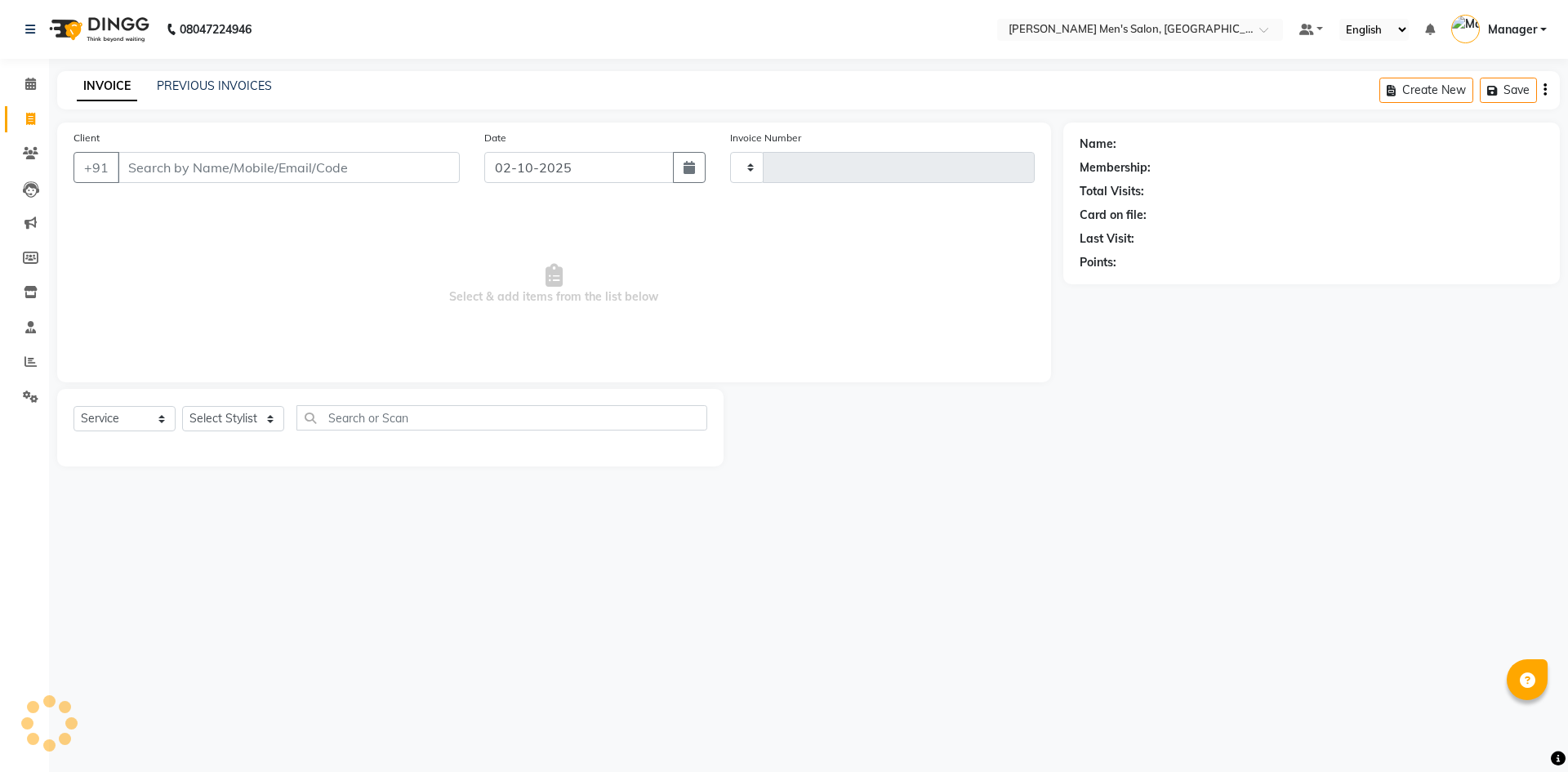
type input "4840"
select select "6913"
click at [203, 83] on link "PREVIOUS INVOICES" at bounding box center [214, 85] width 115 height 14
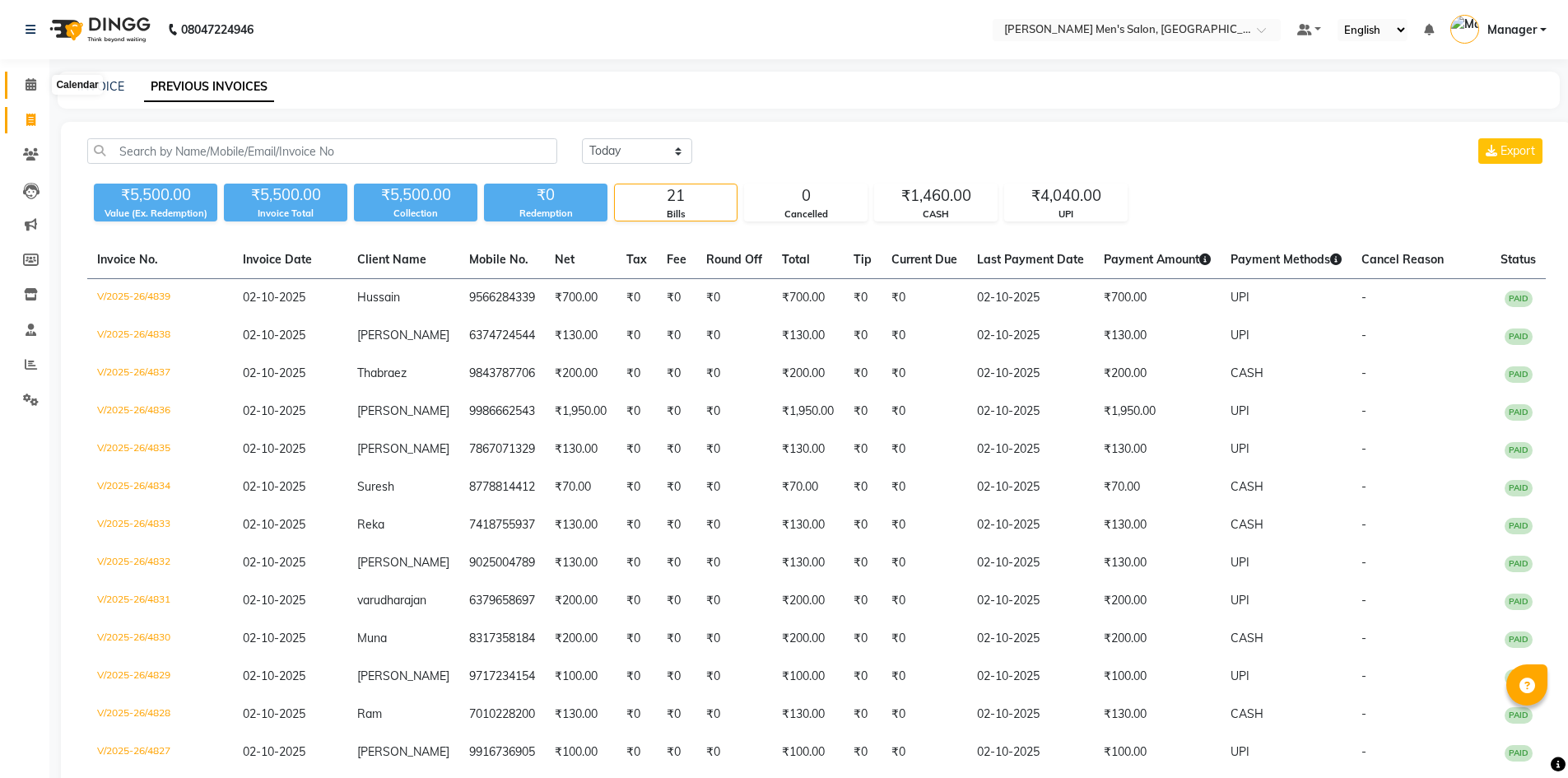
click at [36, 84] on icon at bounding box center [30, 84] width 11 height 13
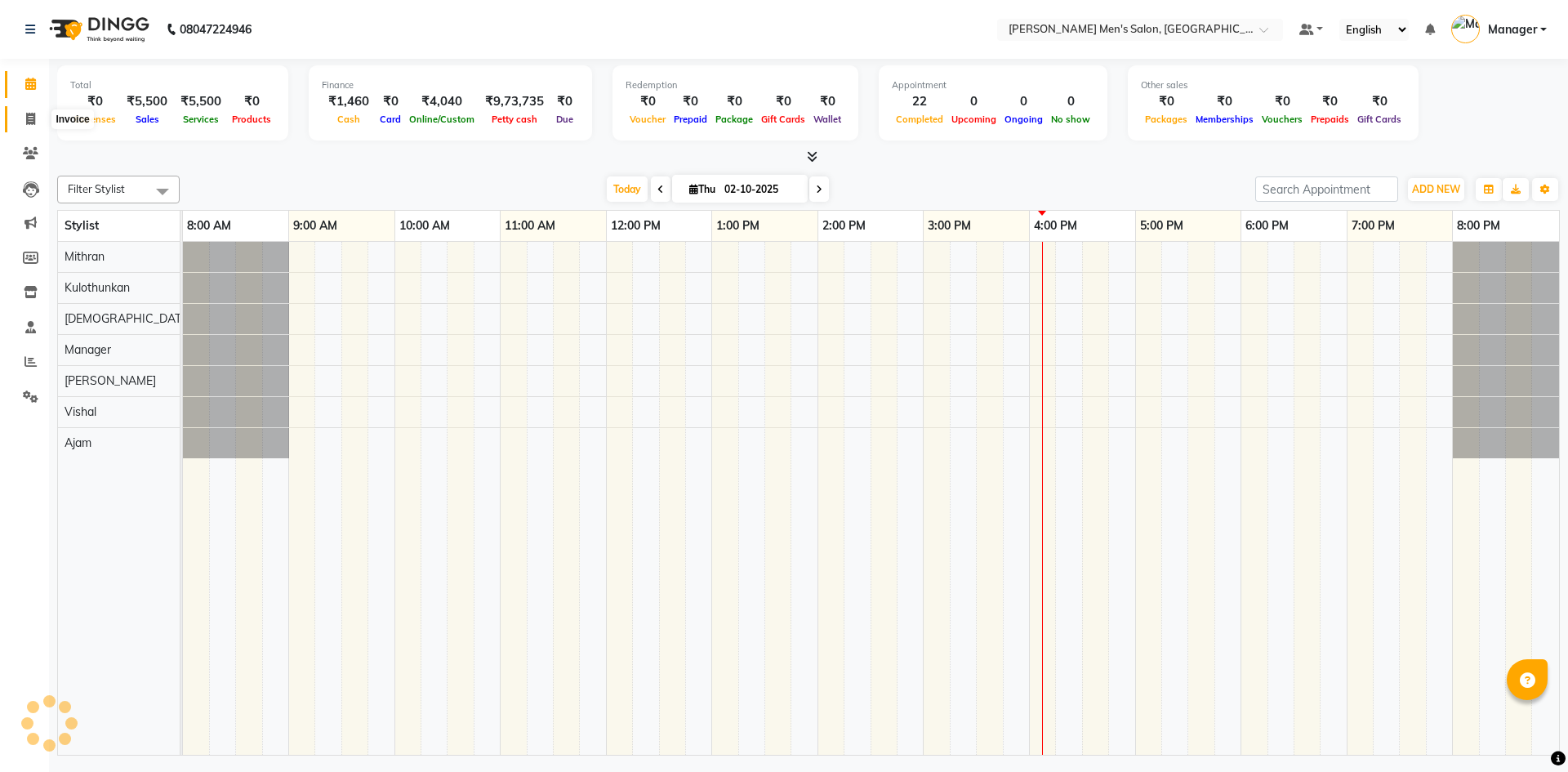
click at [22, 123] on span at bounding box center [31, 119] width 29 height 19
select select "service"
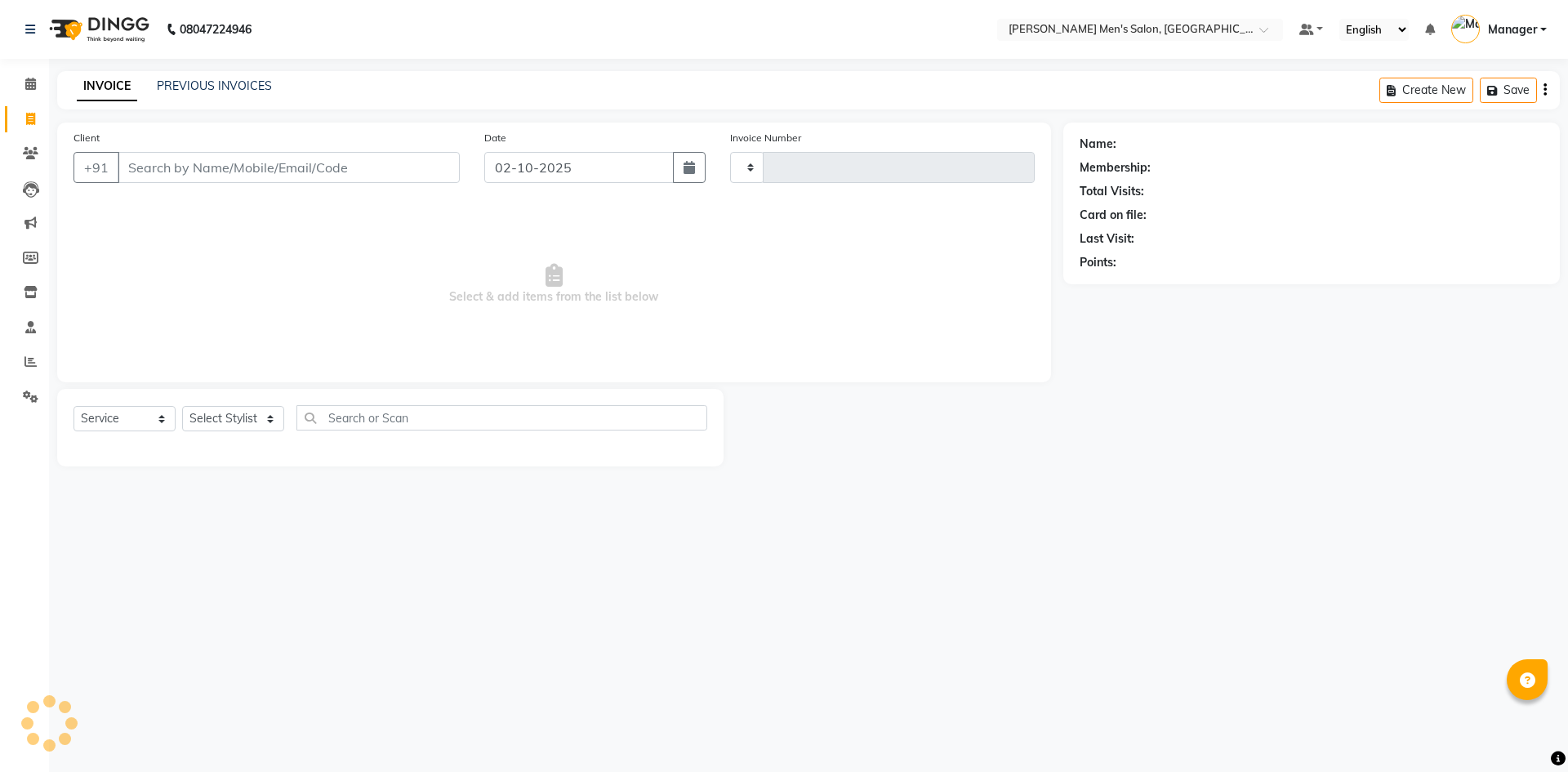
type input "4840"
select select "6913"
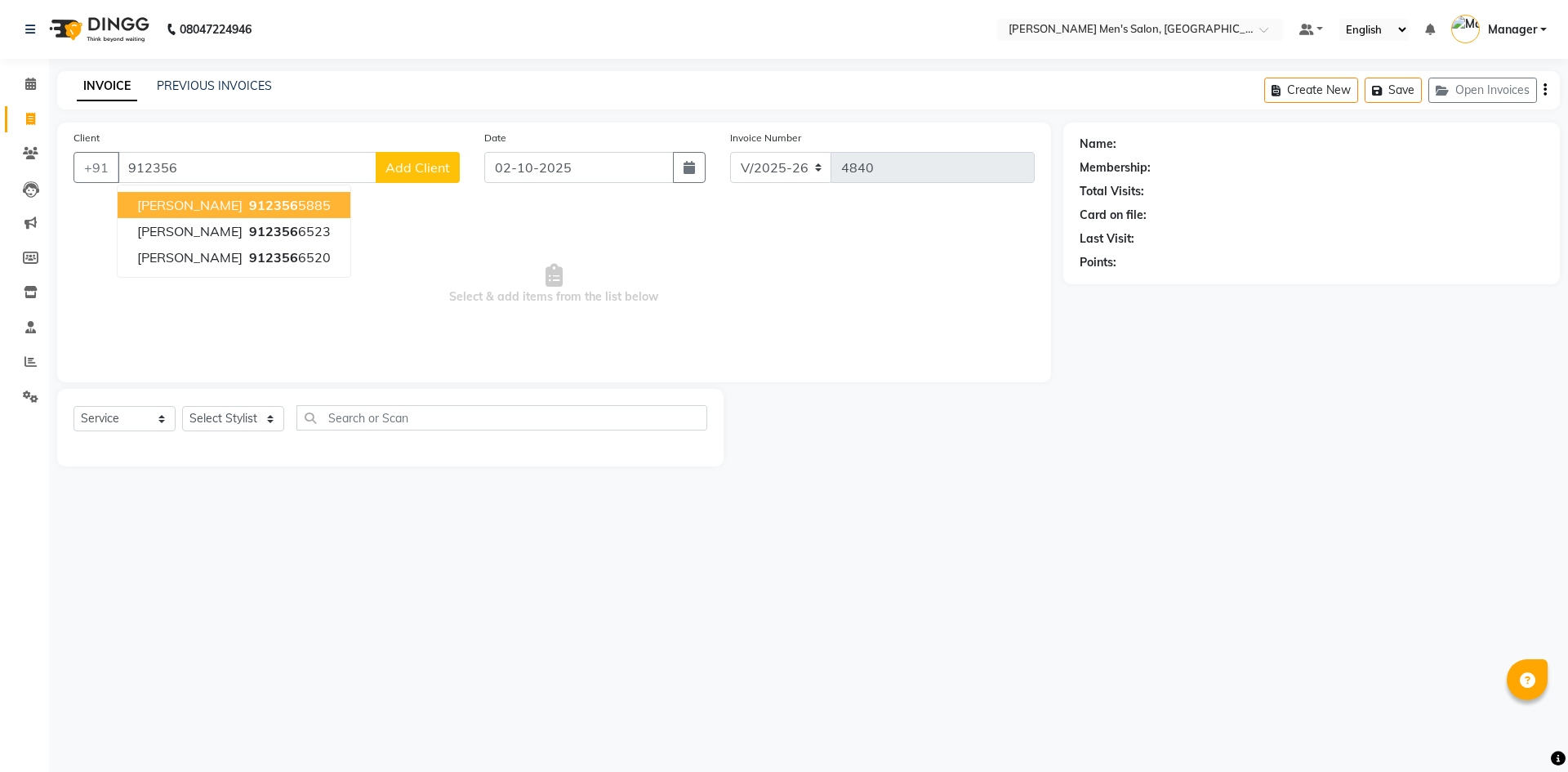
click at [289, 204] on ngb-highlight "912356 5885" at bounding box center [288, 204] width 85 height 16
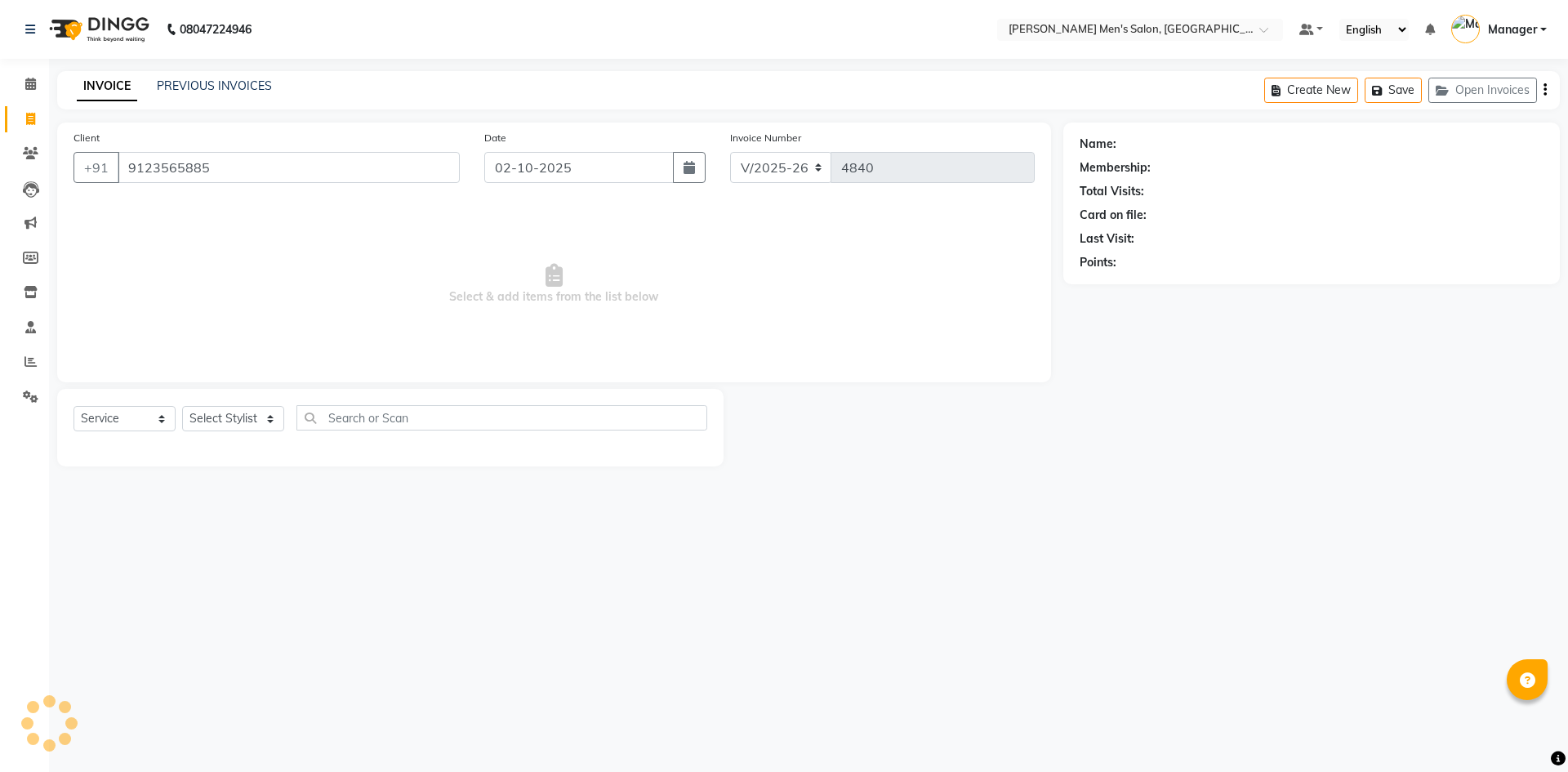
type input "9123565885"
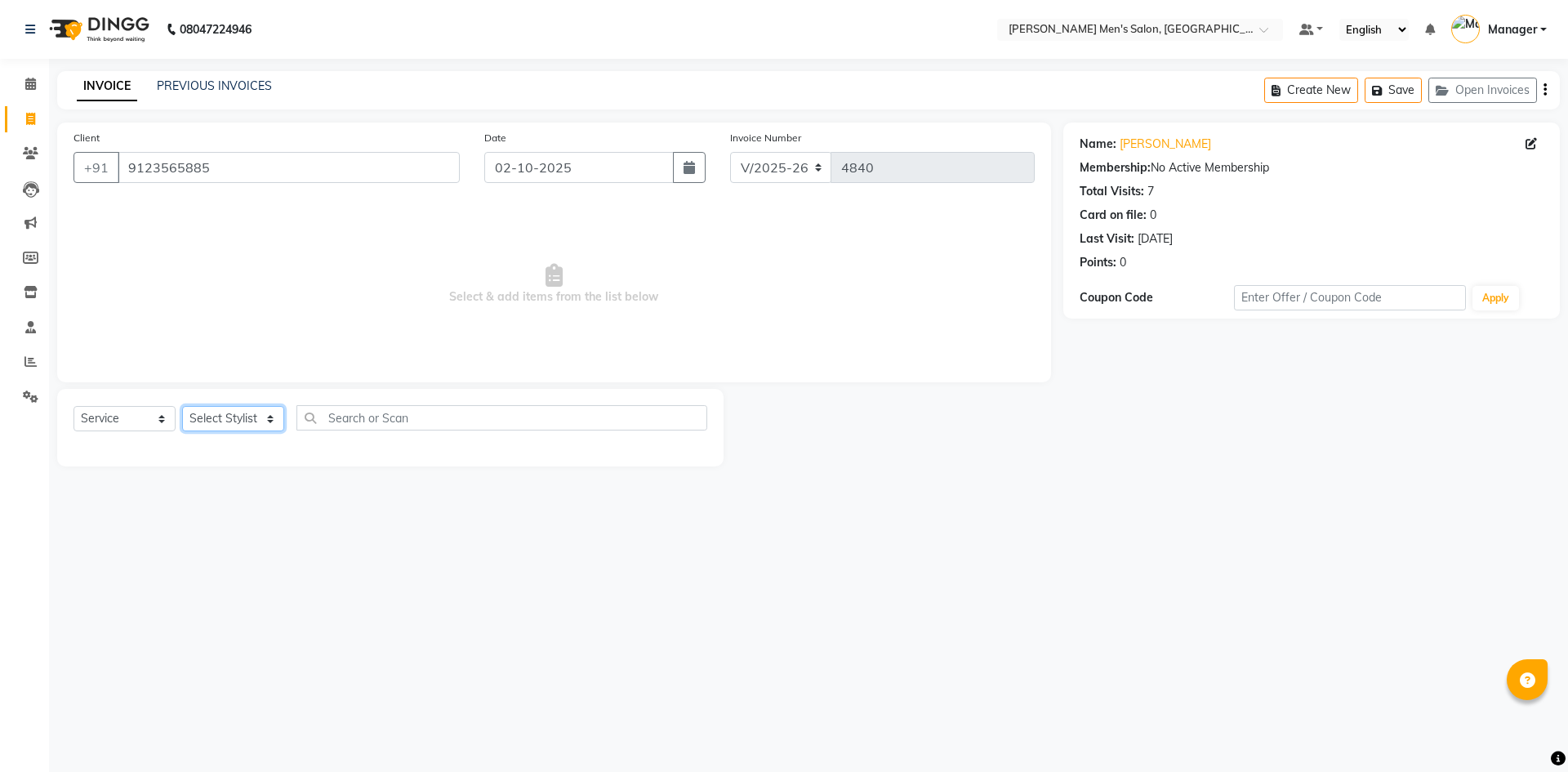
click at [215, 418] on select "Select Stylist [PERSON_NAME] Manager [PERSON_NAME]" at bounding box center [233, 418] width 102 height 25
select select "90887"
click at [183, 406] on select "Select Stylist [PERSON_NAME] Manager [PERSON_NAME]" at bounding box center [233, 418] width 102 height 25
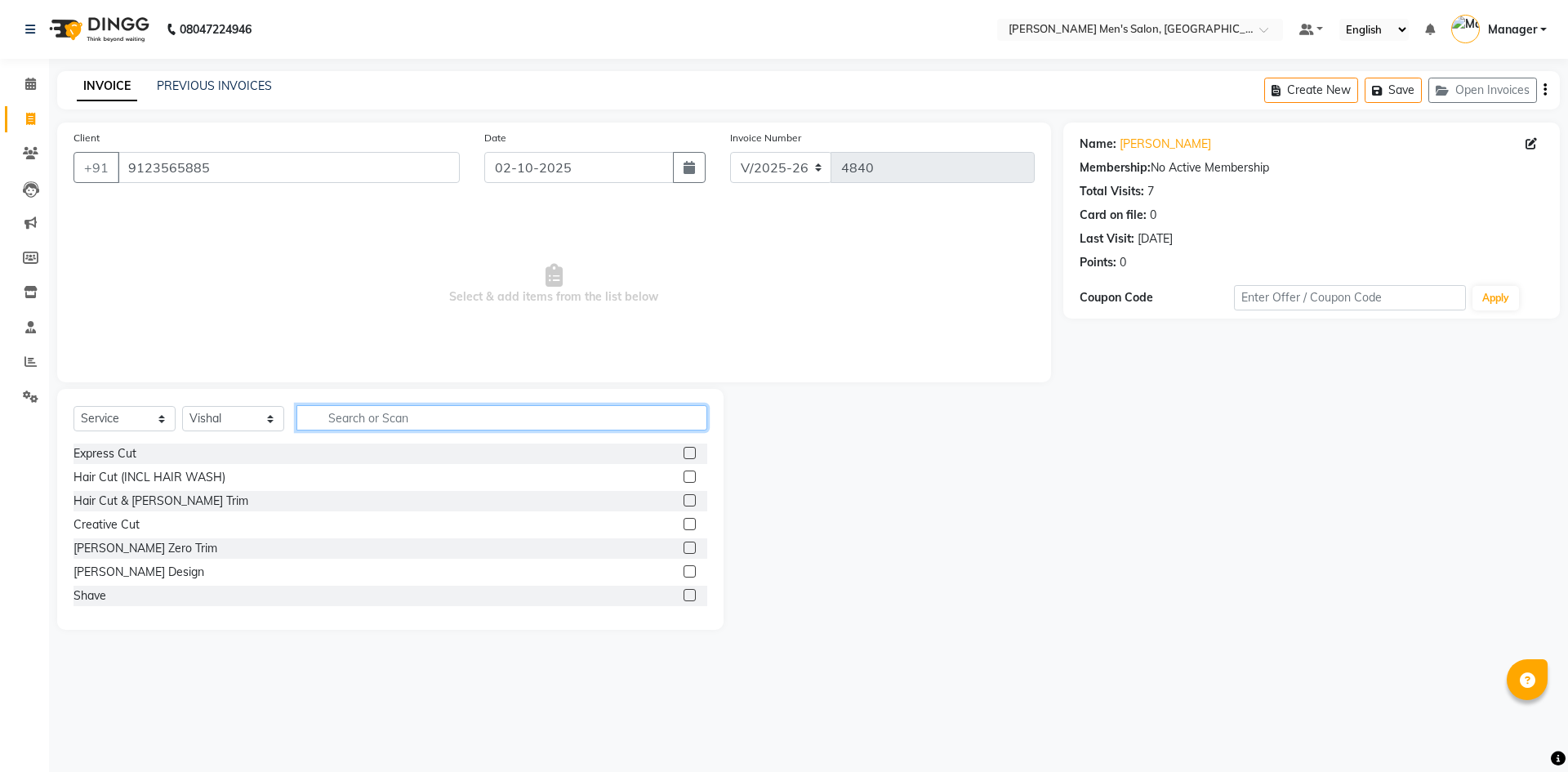
click at [338, 427] on input "text" at bounding box center [502, 418] width 411 height 25
type input "ki"
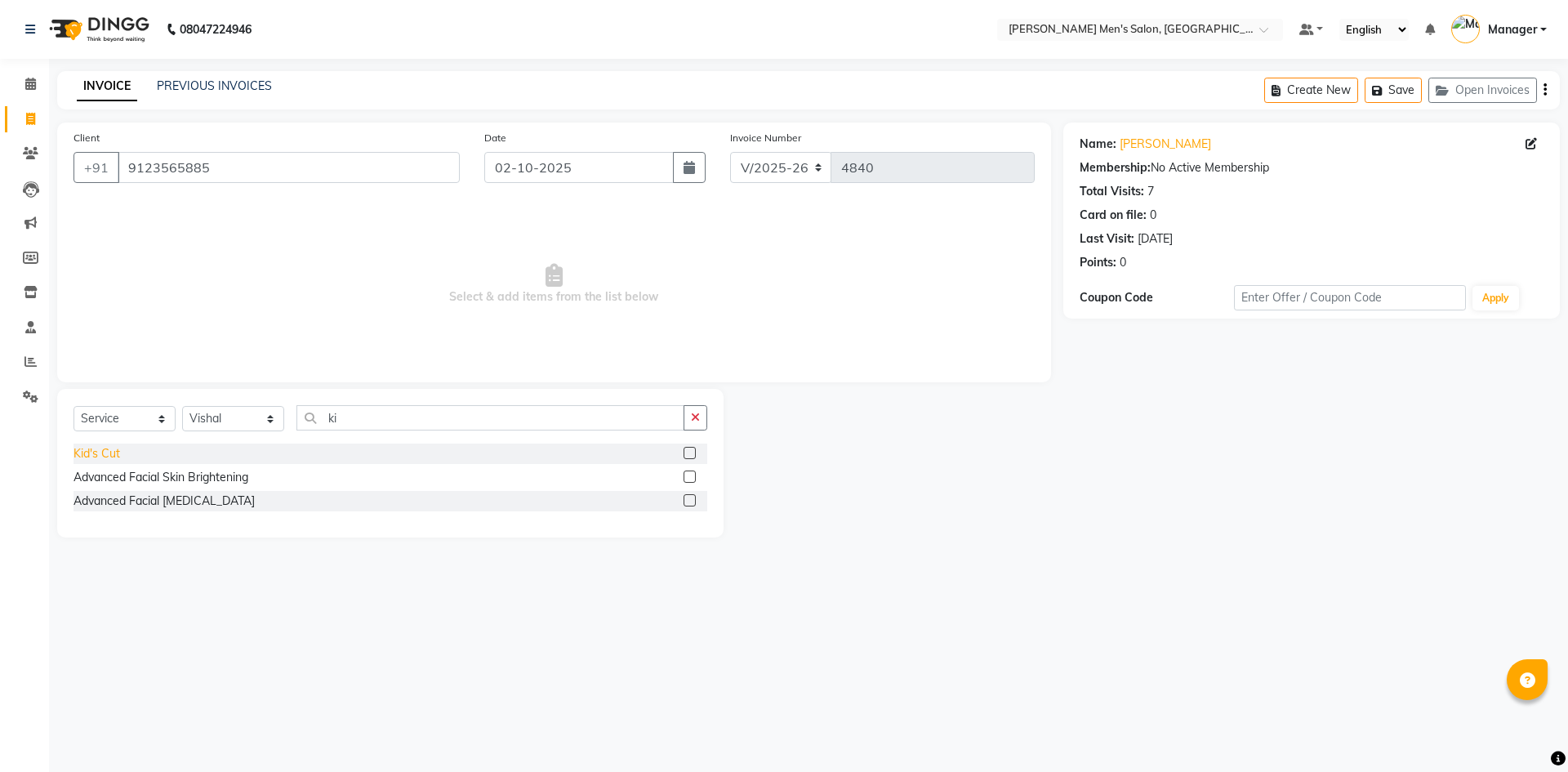
click at [98, 446] on div "Kid's Cut" at bounding box center [97, 454] width 47 height 17
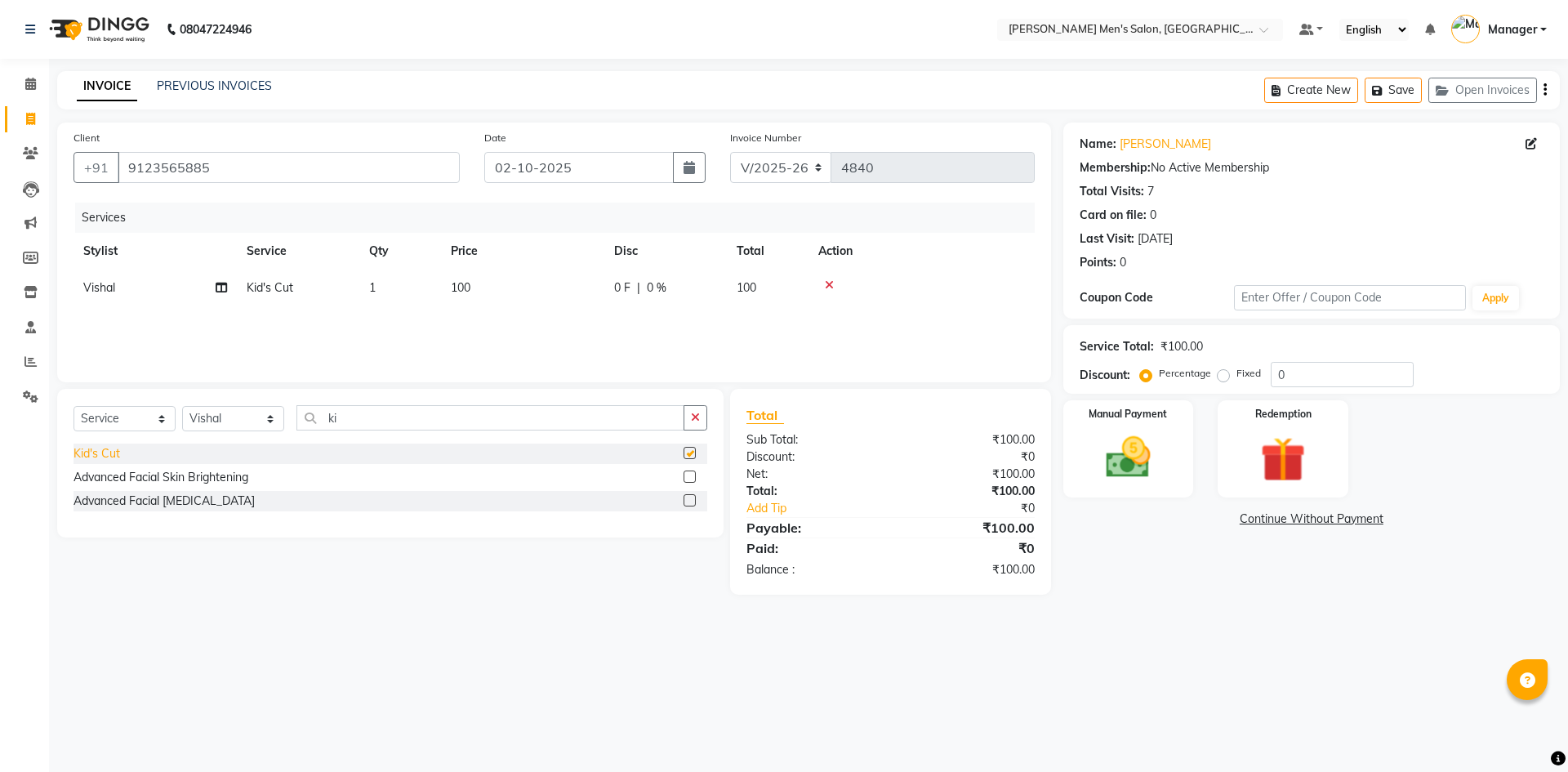
checkbox input "false"
click at [1142, 450] on img at bounding box center [1128, 457] width 75 height 54
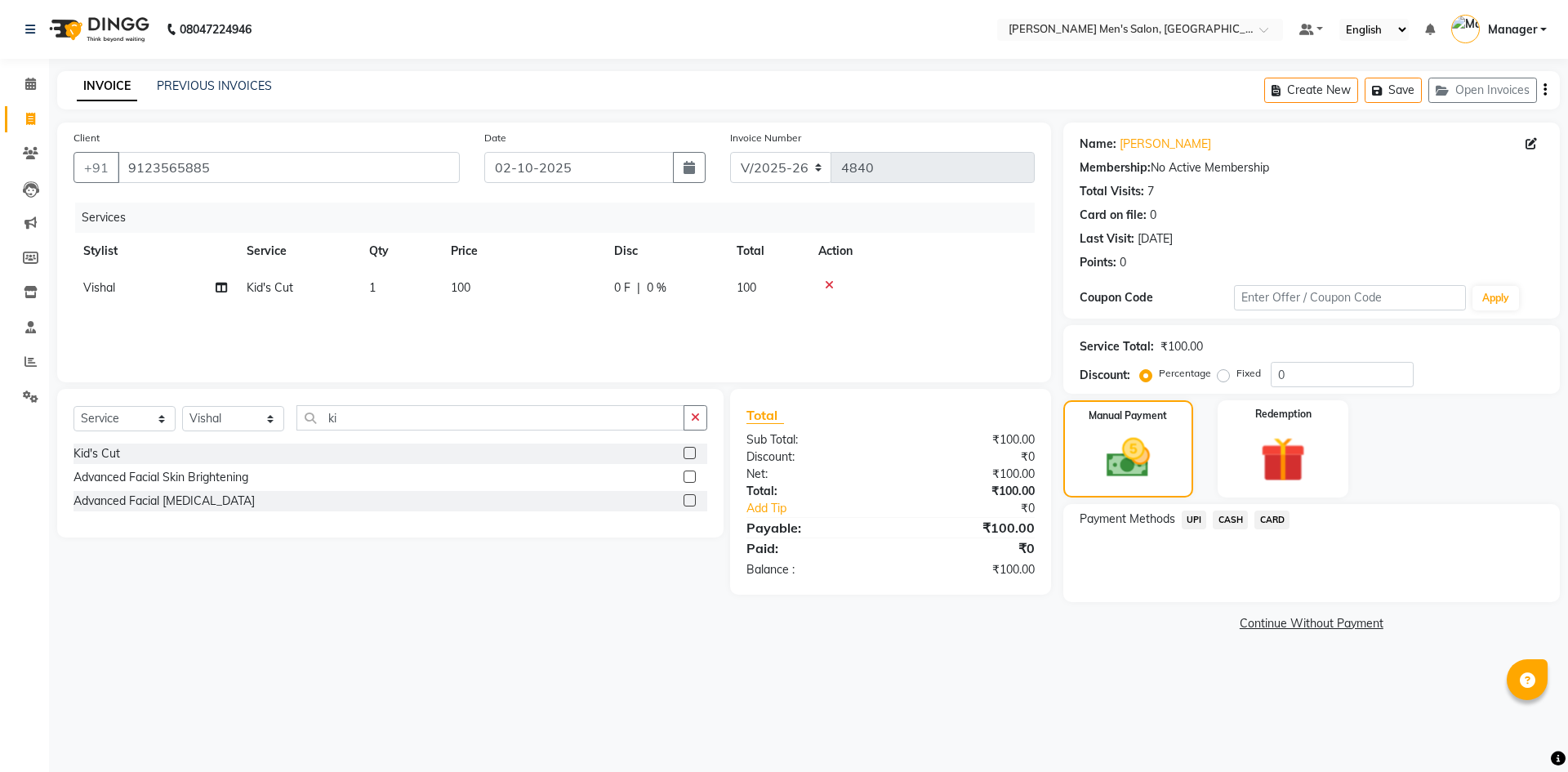
click at [1186, 521] on span "UPI" at bounding box center [1193, 520] width 25 height 19
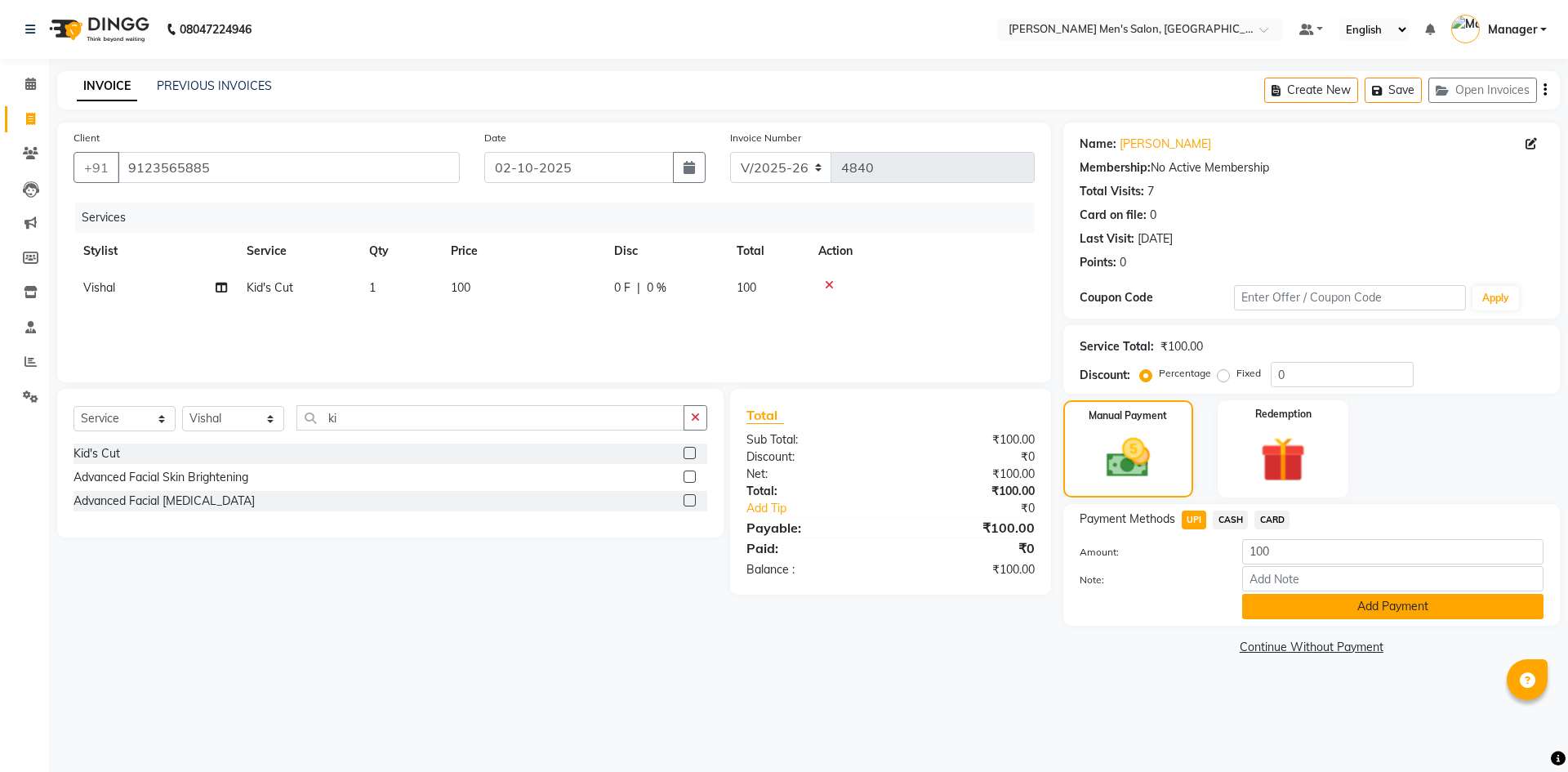
click at [1257, 615] on button "Add Payment" at bounding box center [1392, 606] width 301 height 25
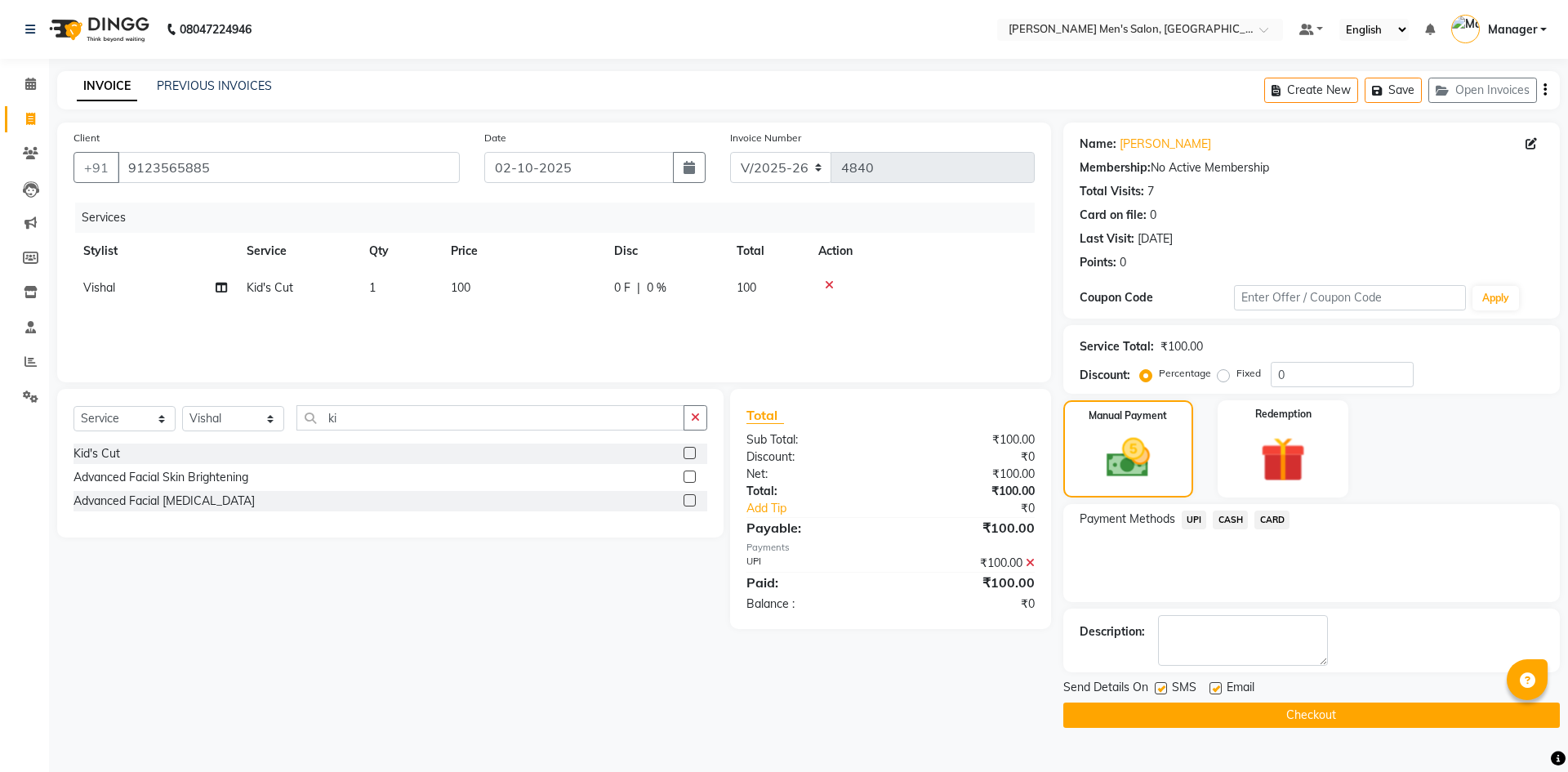
click at [1265, 718] on button "Checkout" at bounding box center [1312, 715] width 497 height 25
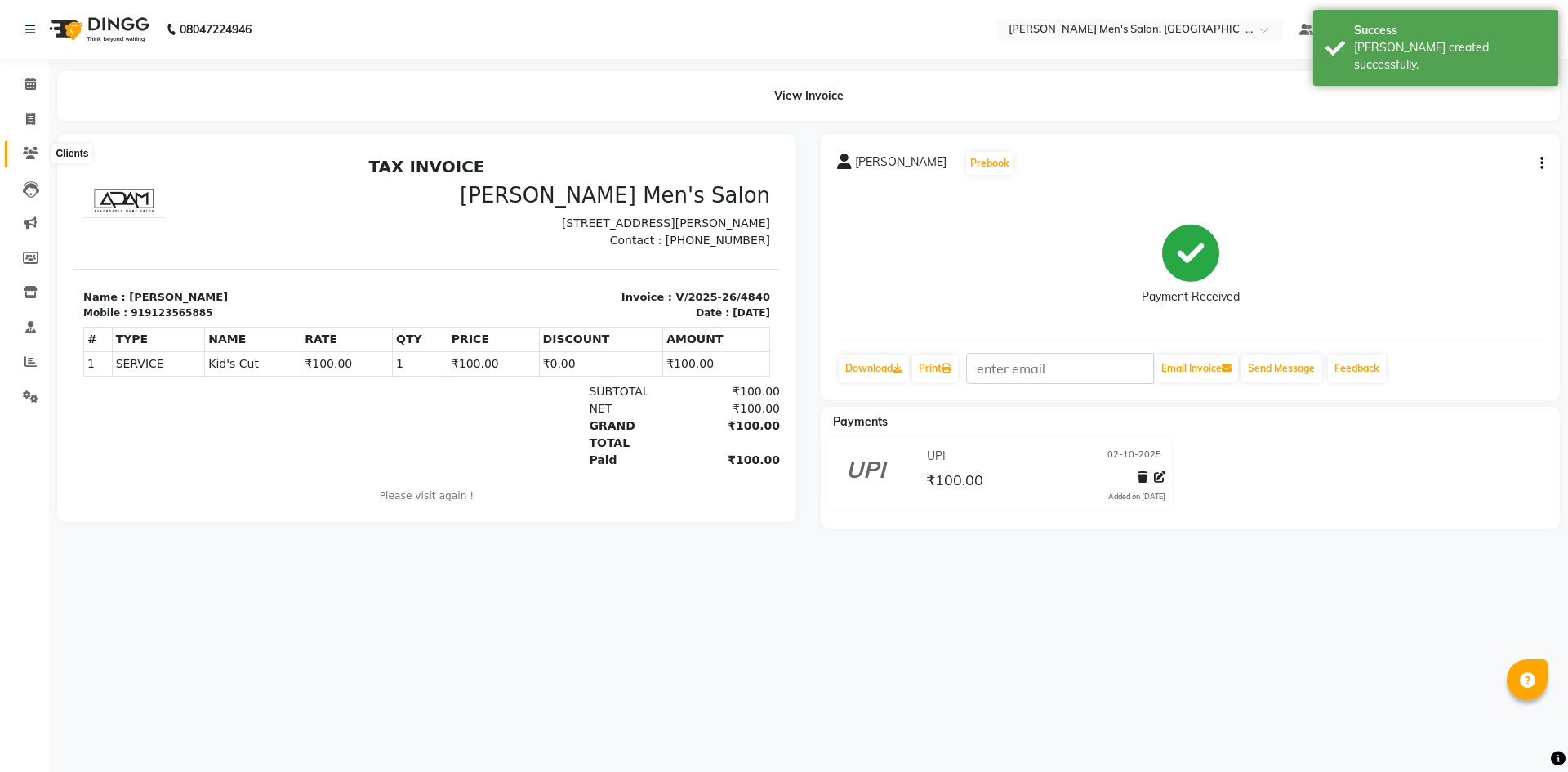
click at [20, 152] on span at bounding box center [31, 154] width 29 height 19
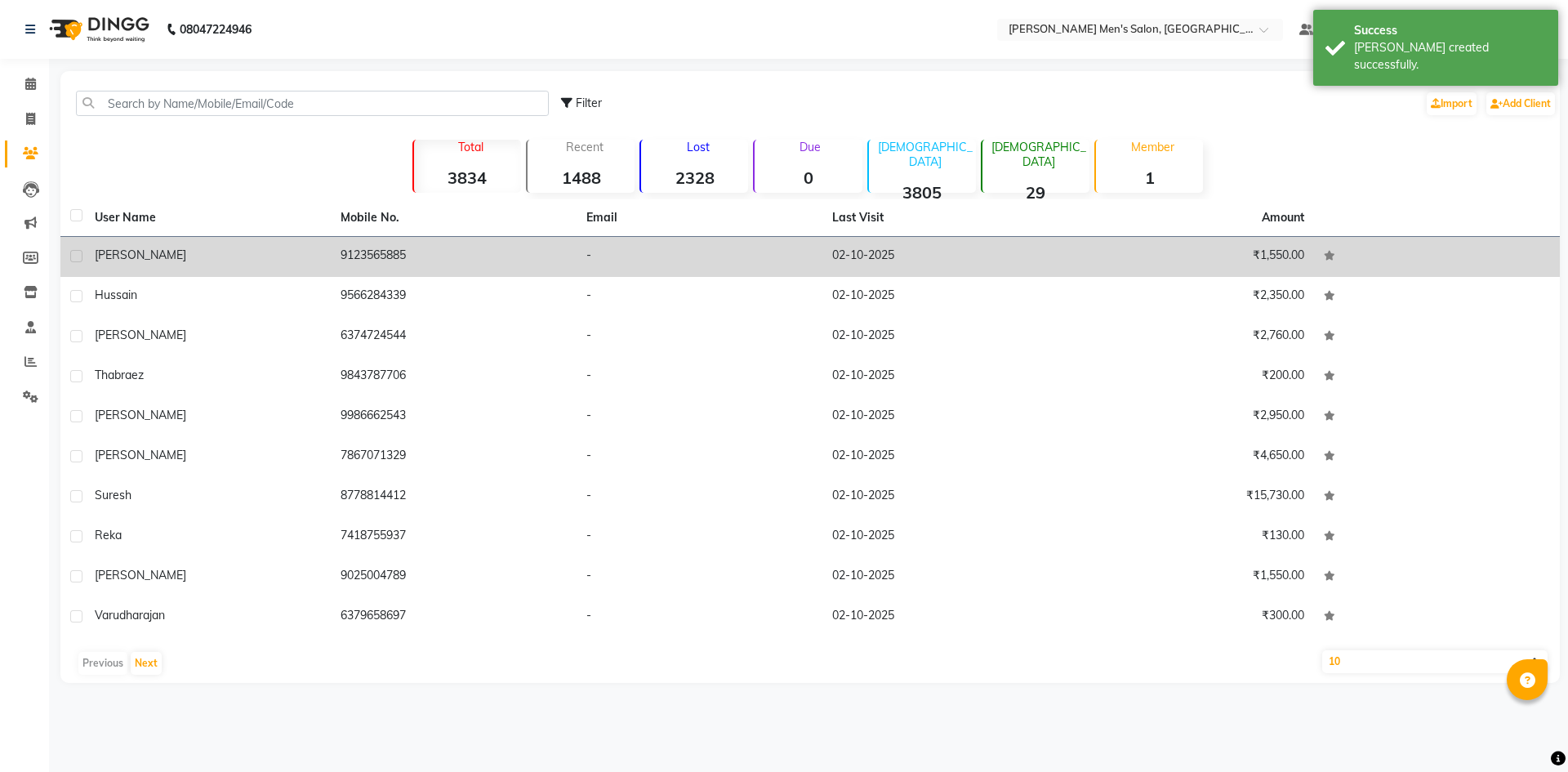
click at [413, 263] on td "9123565885" at bounding box center [453, 257] width 246 height 40
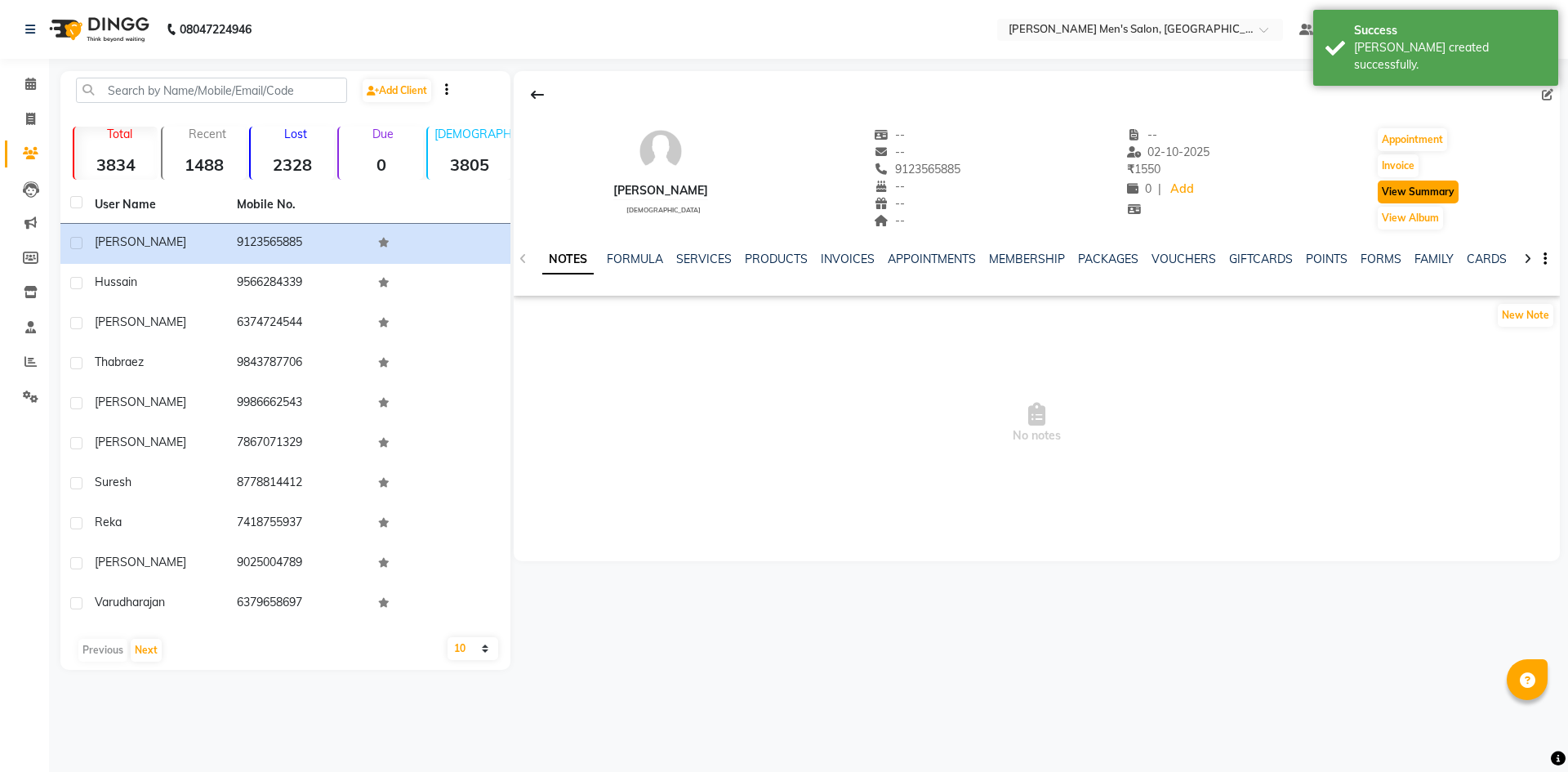
click at [1430, 201] on button "View Summary" at bounding box center [1418, 192] width 81 height 23
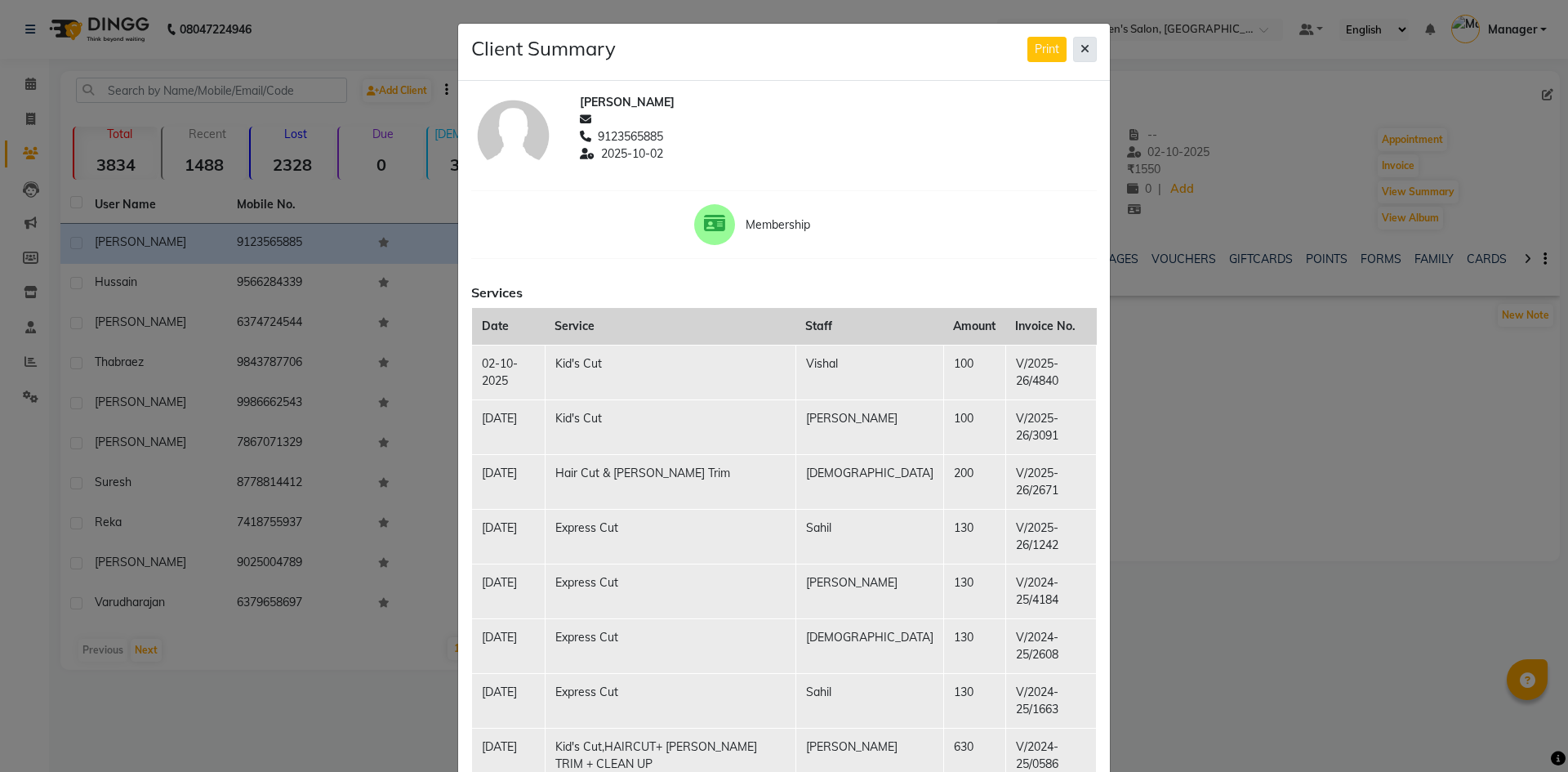
click at [1082, 48] on icon at bounding box center [1085, 49] width 9 height 11
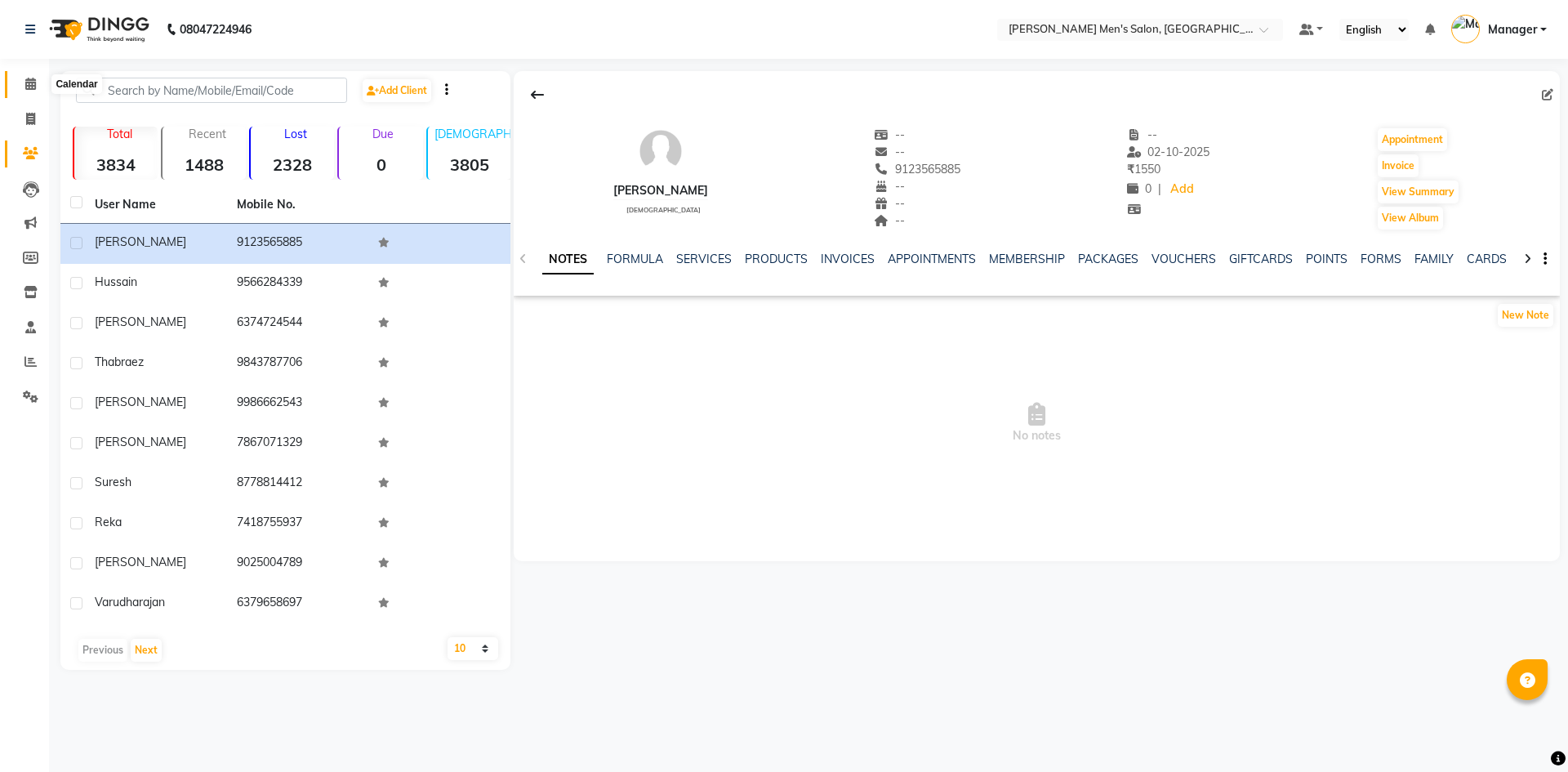
click at [23, 87] on span at bounding box center [31, 85] width 29 height 19
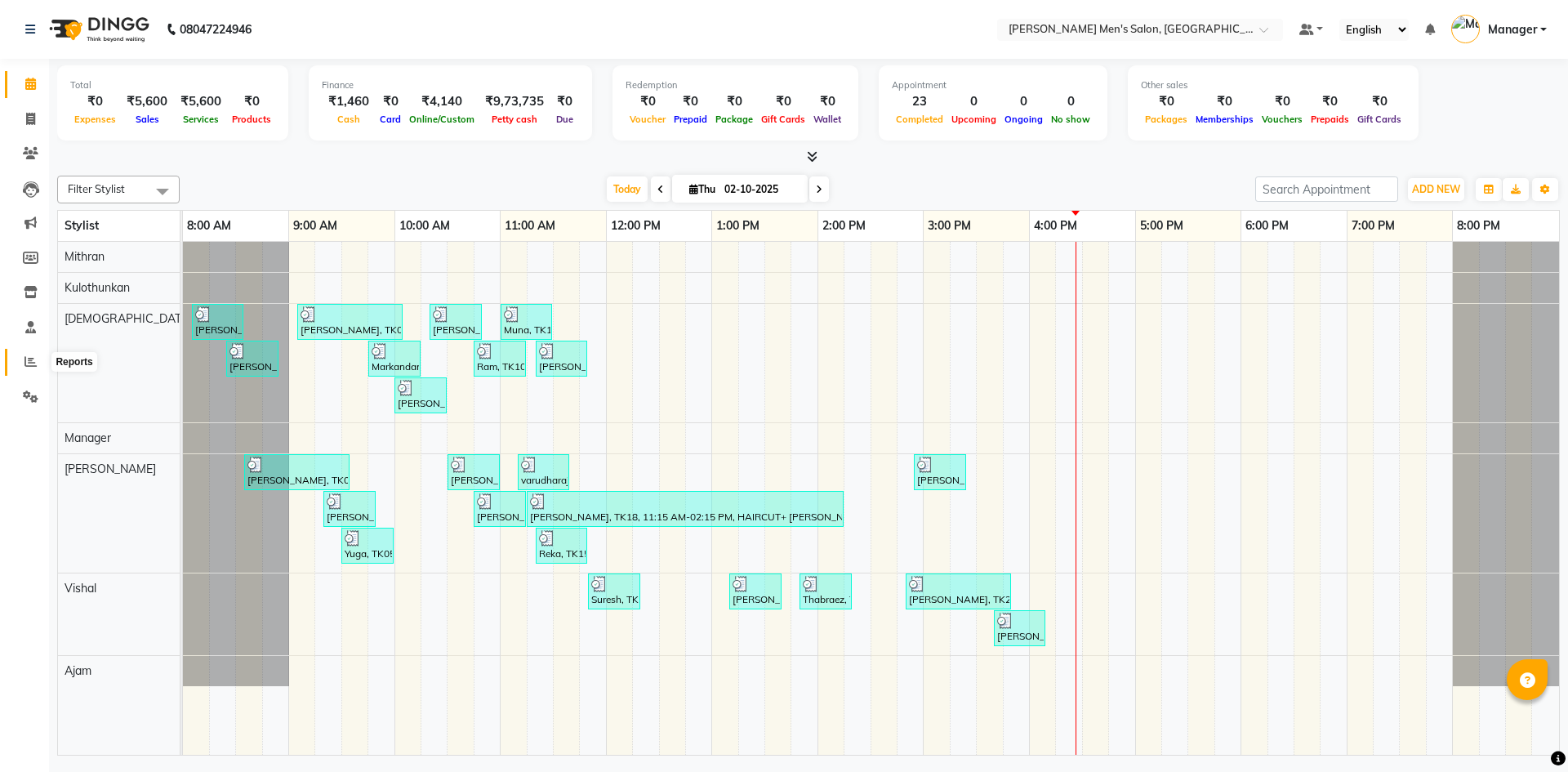
click at [31, 362] on icon at bounding box center [31, 361] width 12 height 12
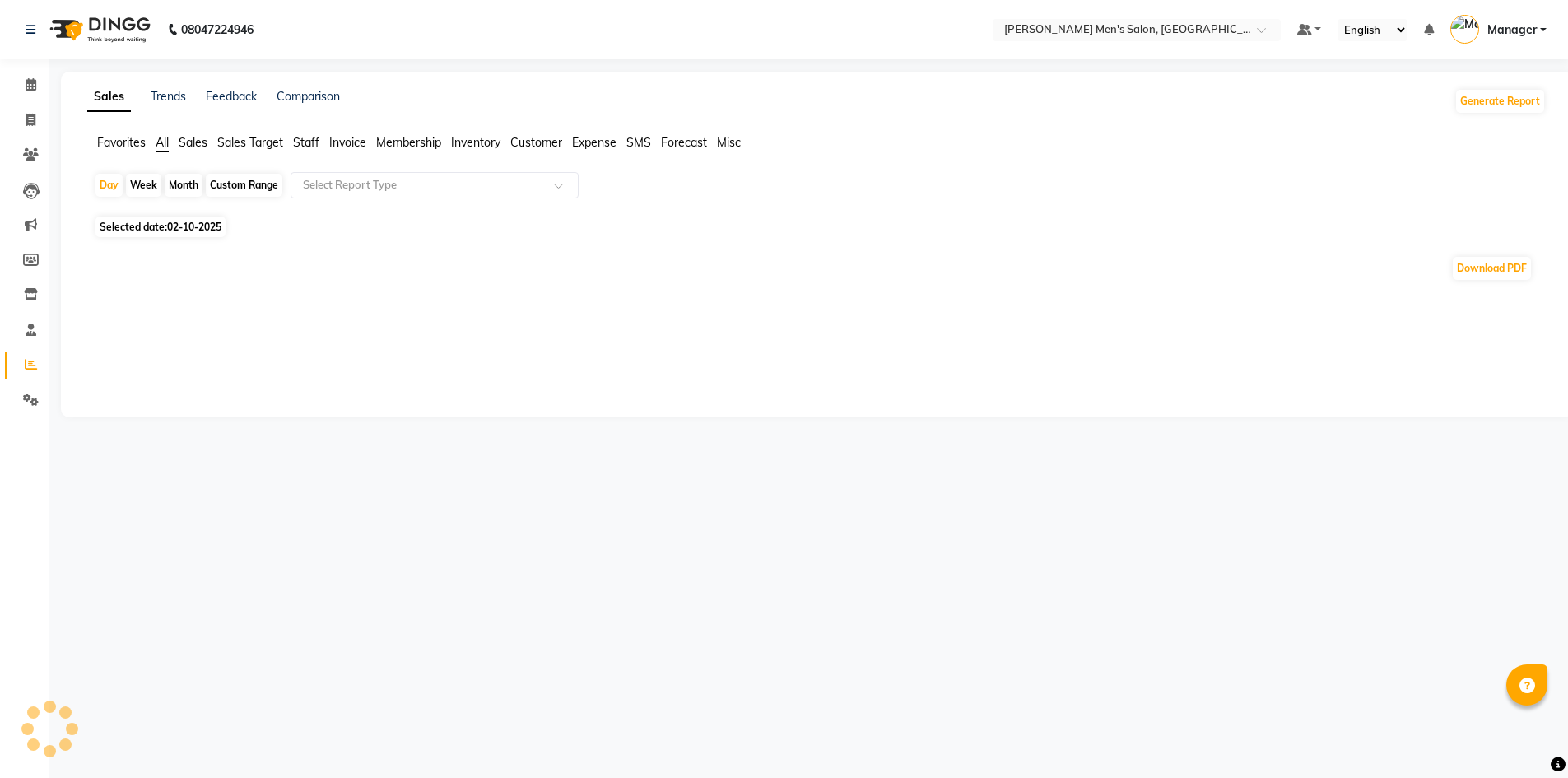
click at [302, 143] on span "Staff" at bounding box center [305, 142] width 26 height 14
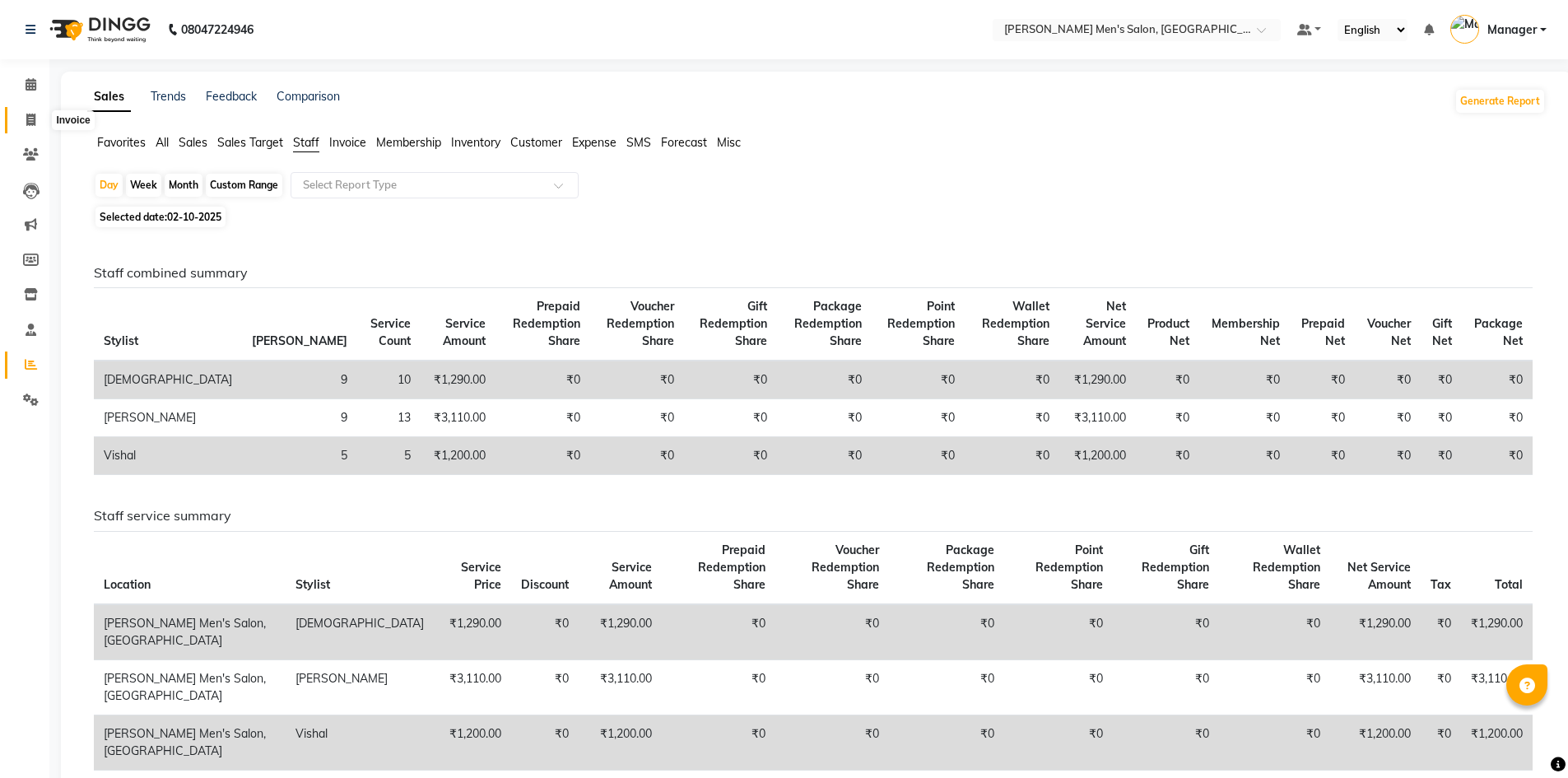
click at [26, 122] on icon at bounding box center [30, 119] width 9 height 13
select select "service"
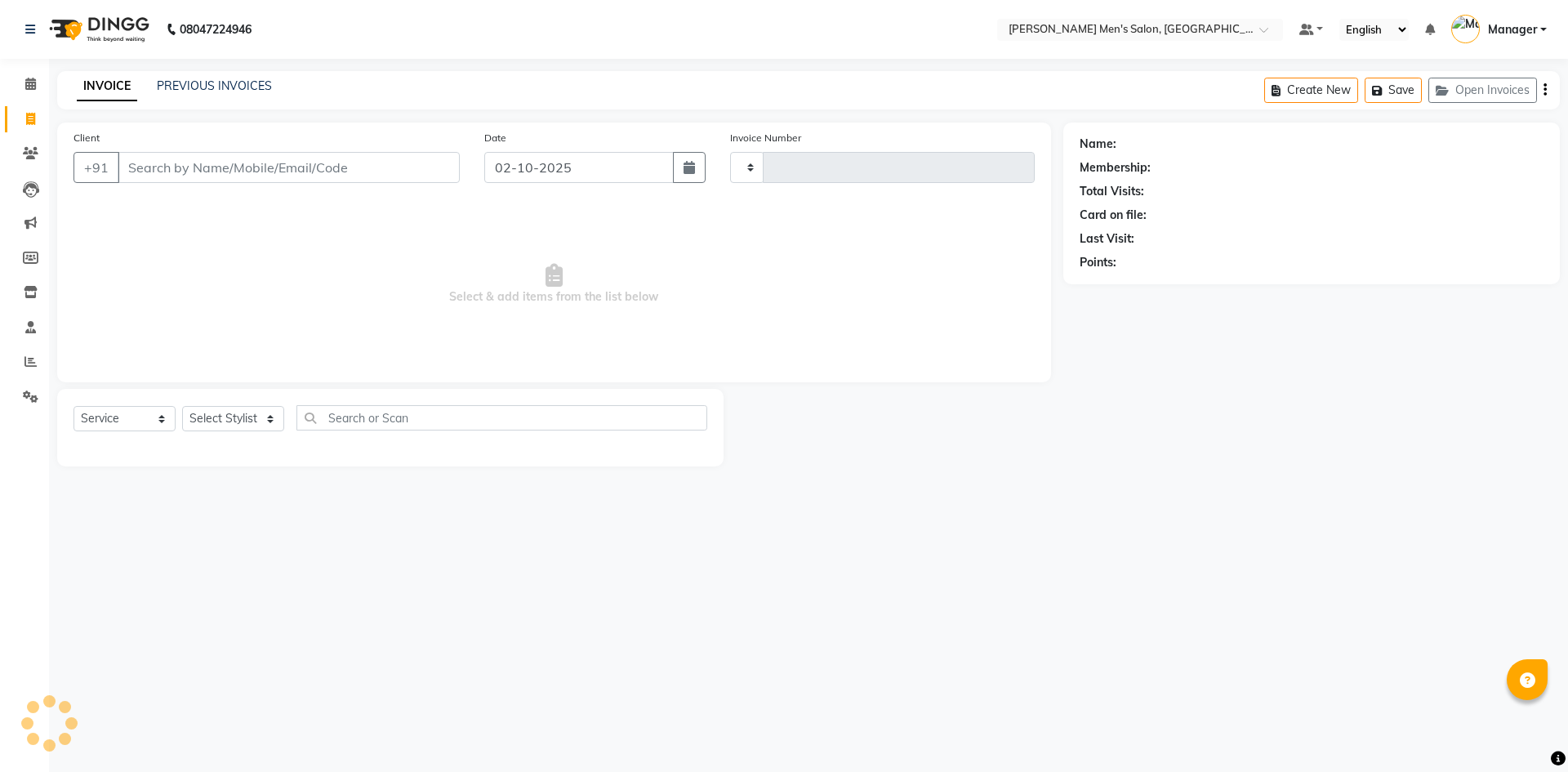
type input "4841"
select select "6913"
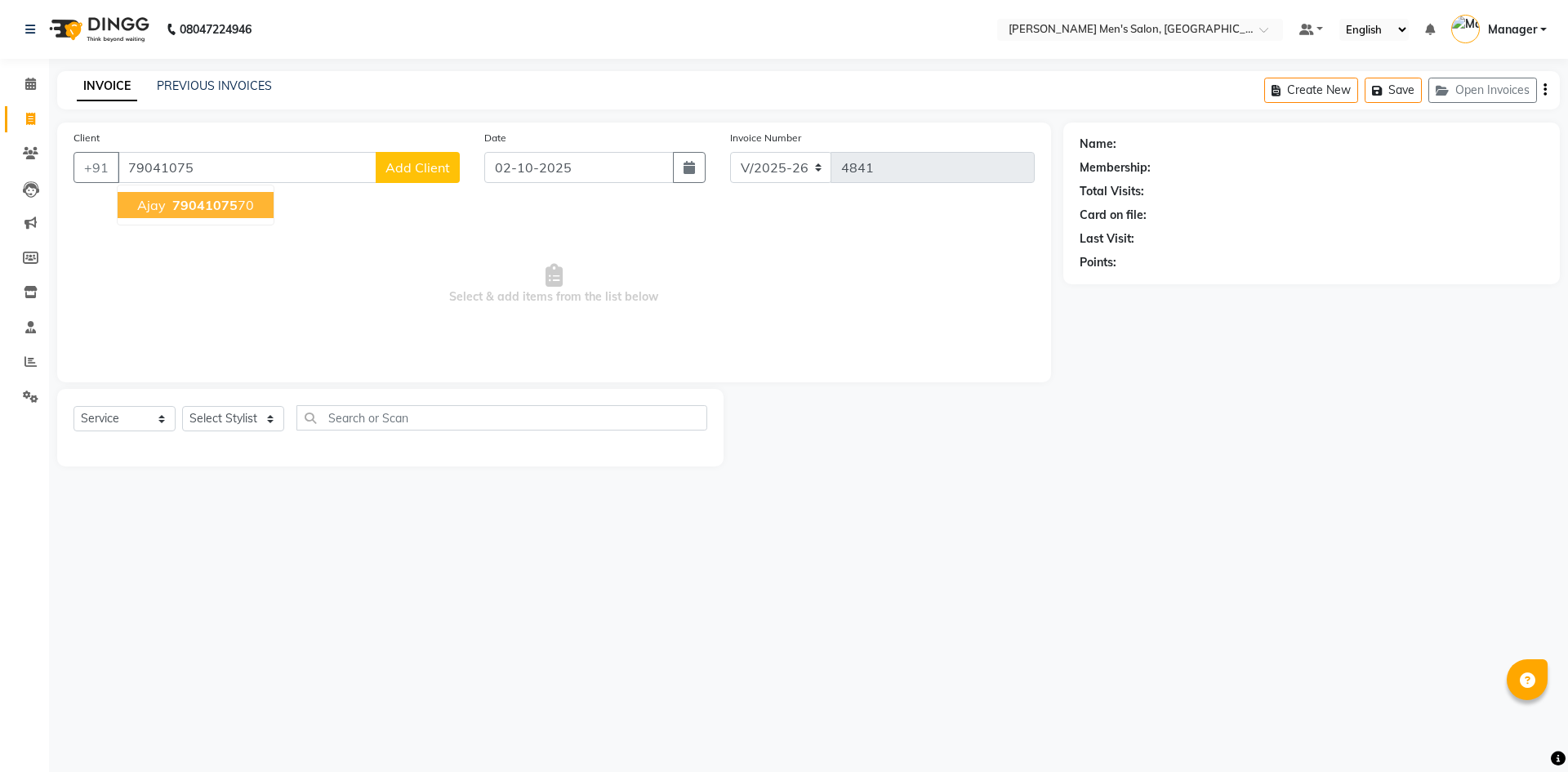
click at [153, 207] on span "Ajay" at bounding box center [152, 204] width 29 height 16
type input "7904107570"
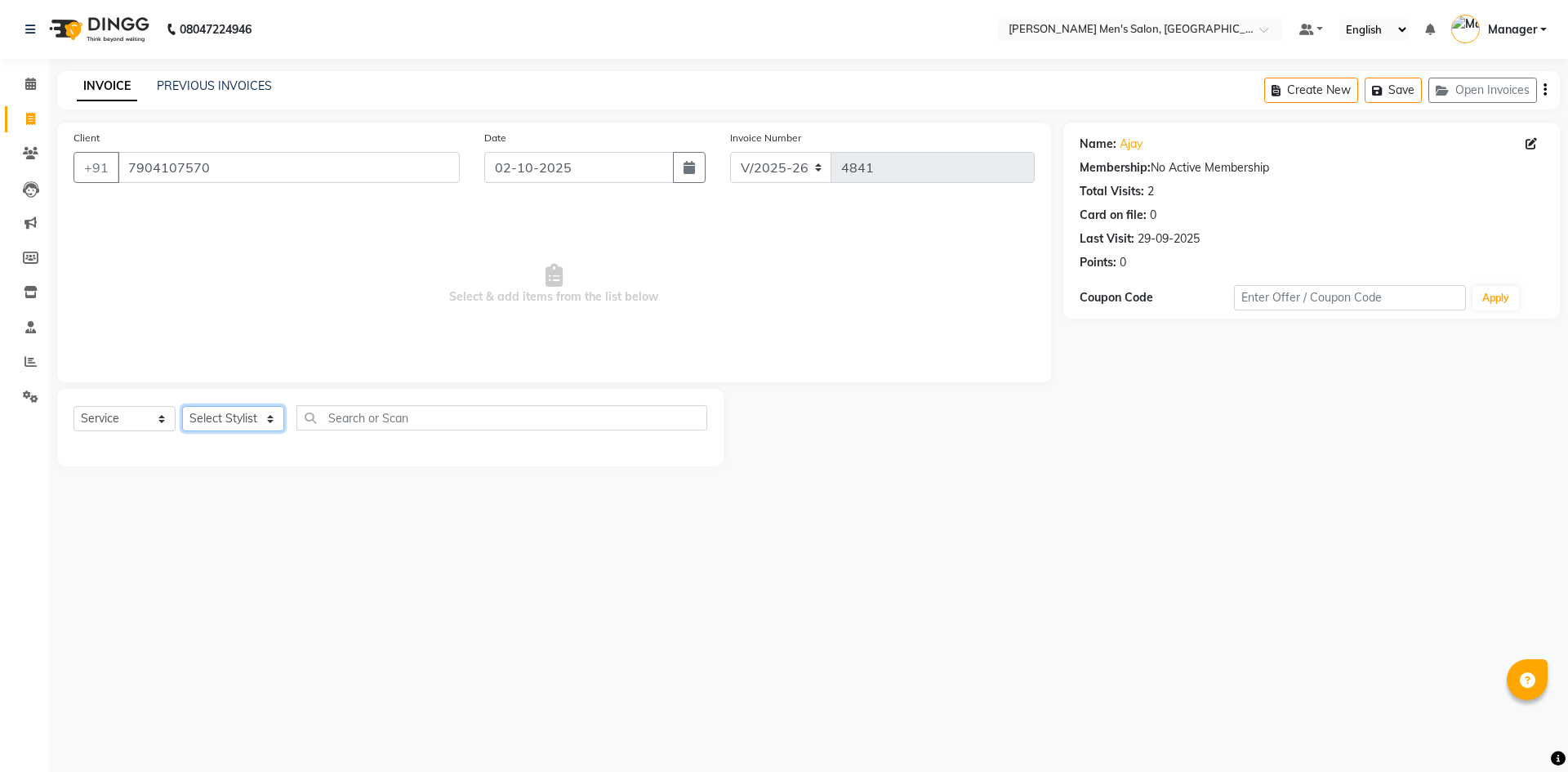
click at [222, 418] on select "Select Stylist [PERSON_NAME] Manager [PERSON_NAME]" at bounding box center [233, 418] width 102 height 25
select select "70201"
click at [183, 406] on select "Select Stylist [PERSON_NAME] Manager [PERSON_NAME]" at bounding box center [233, 418] width 102 height 25
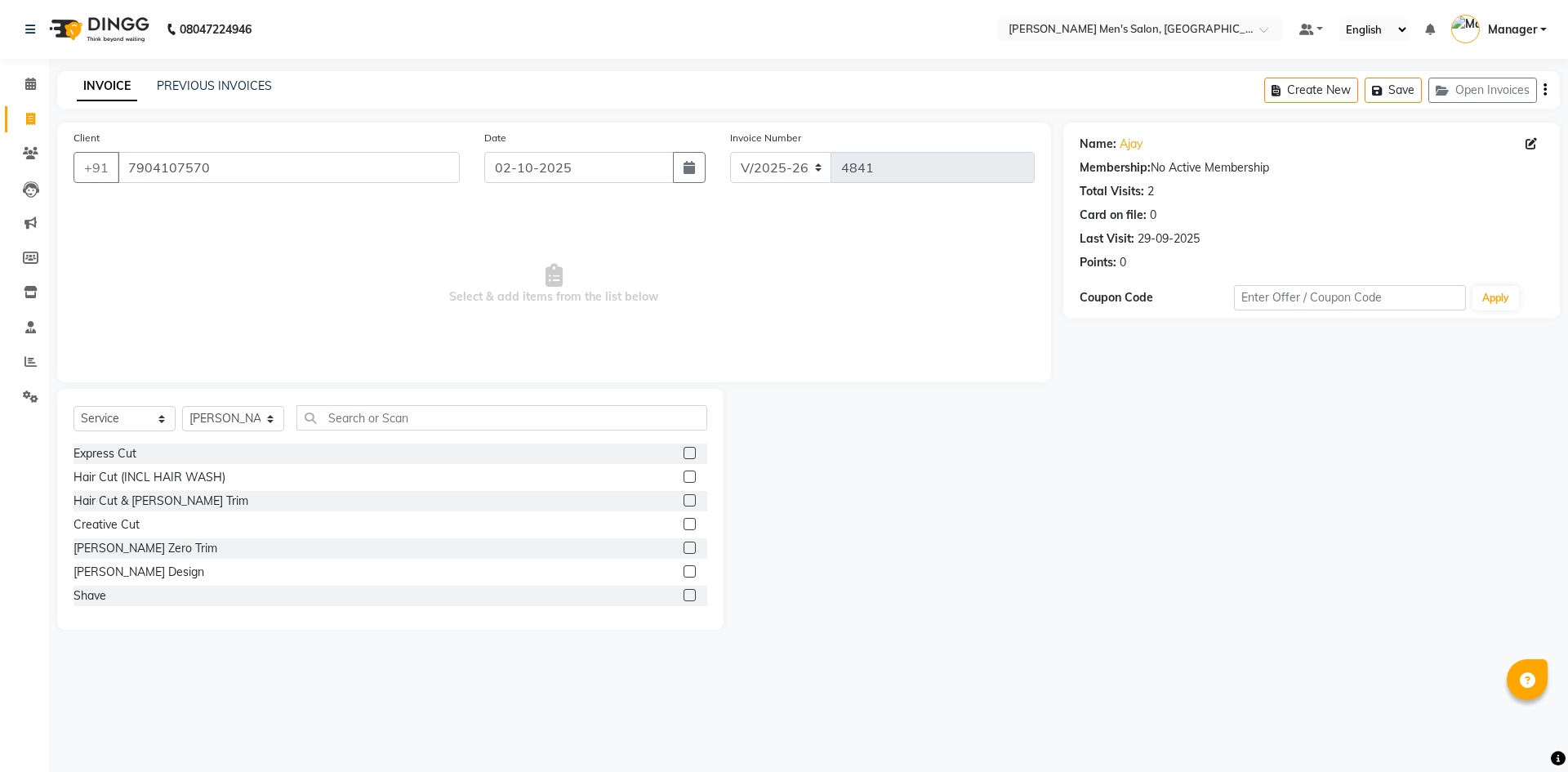
click at [683, 525] on label at bounding box center [689, 524] width 12 height 12
click at [683, 525] on input "checkbox" at bounding box center [688, 524] width 11 height 11
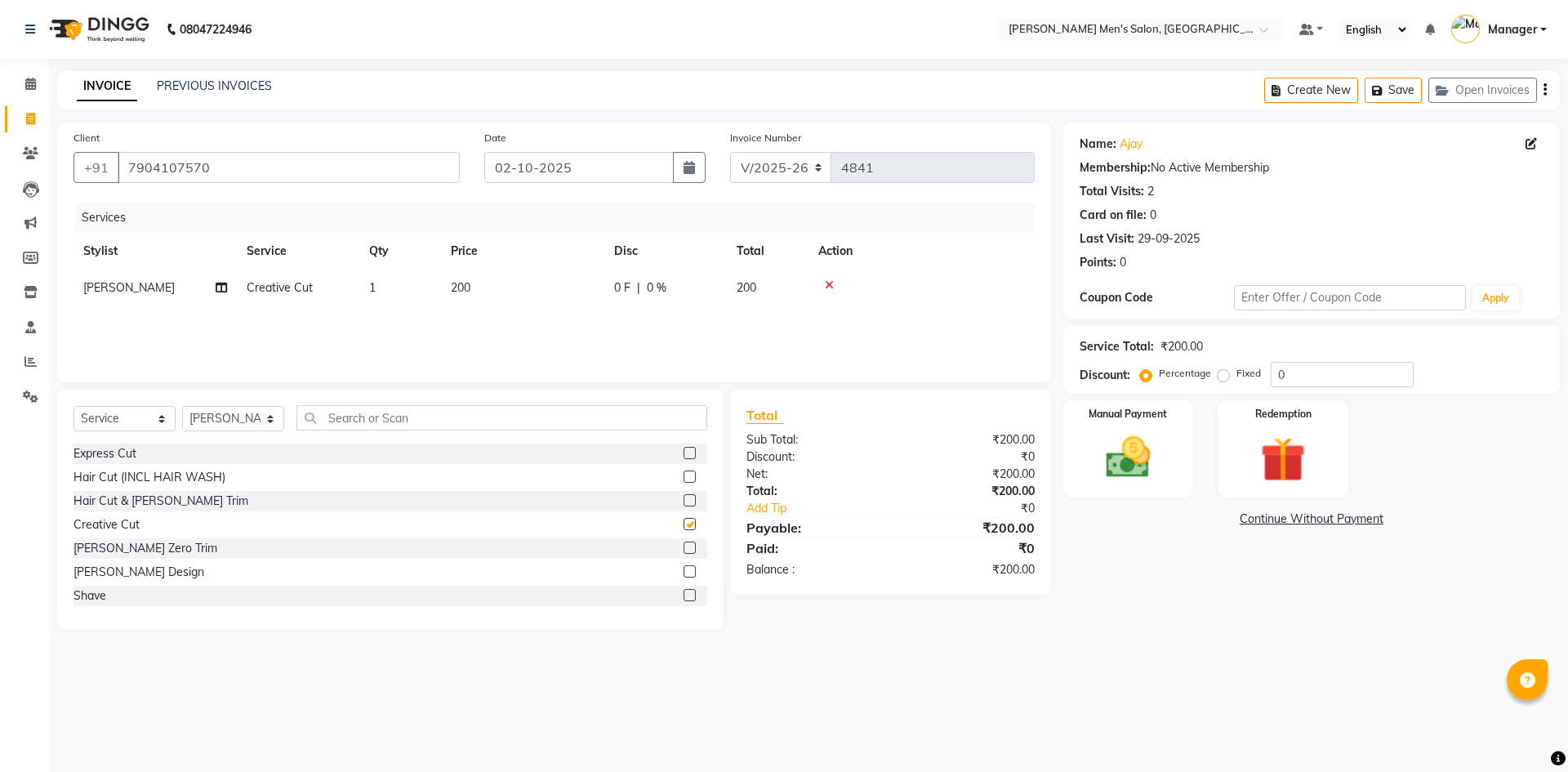
checkbox input "false"
click at [829, 288] on icon at bounding box center [828, 285] width 9 height 11
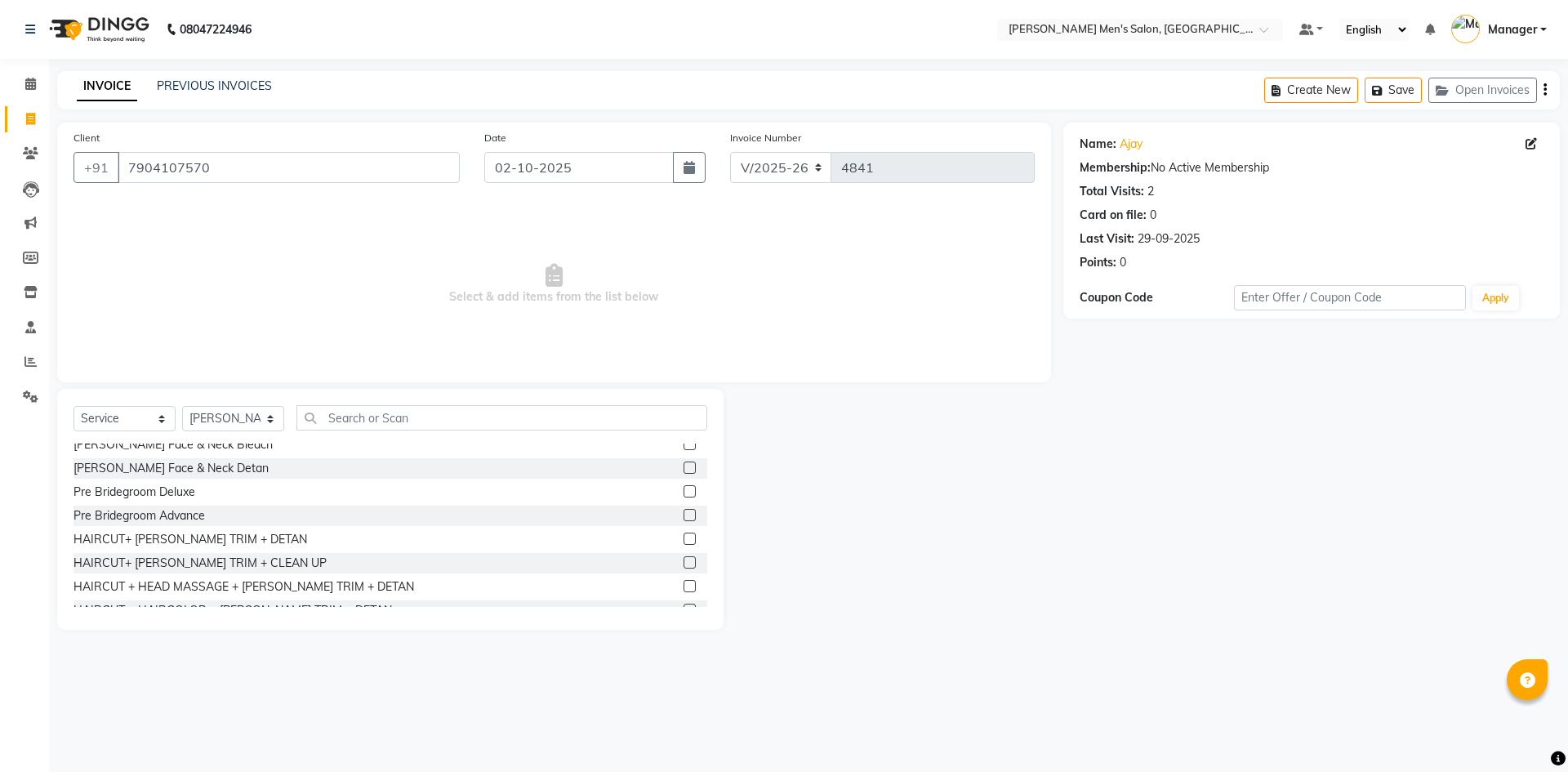
scroll to position [1062, 0]
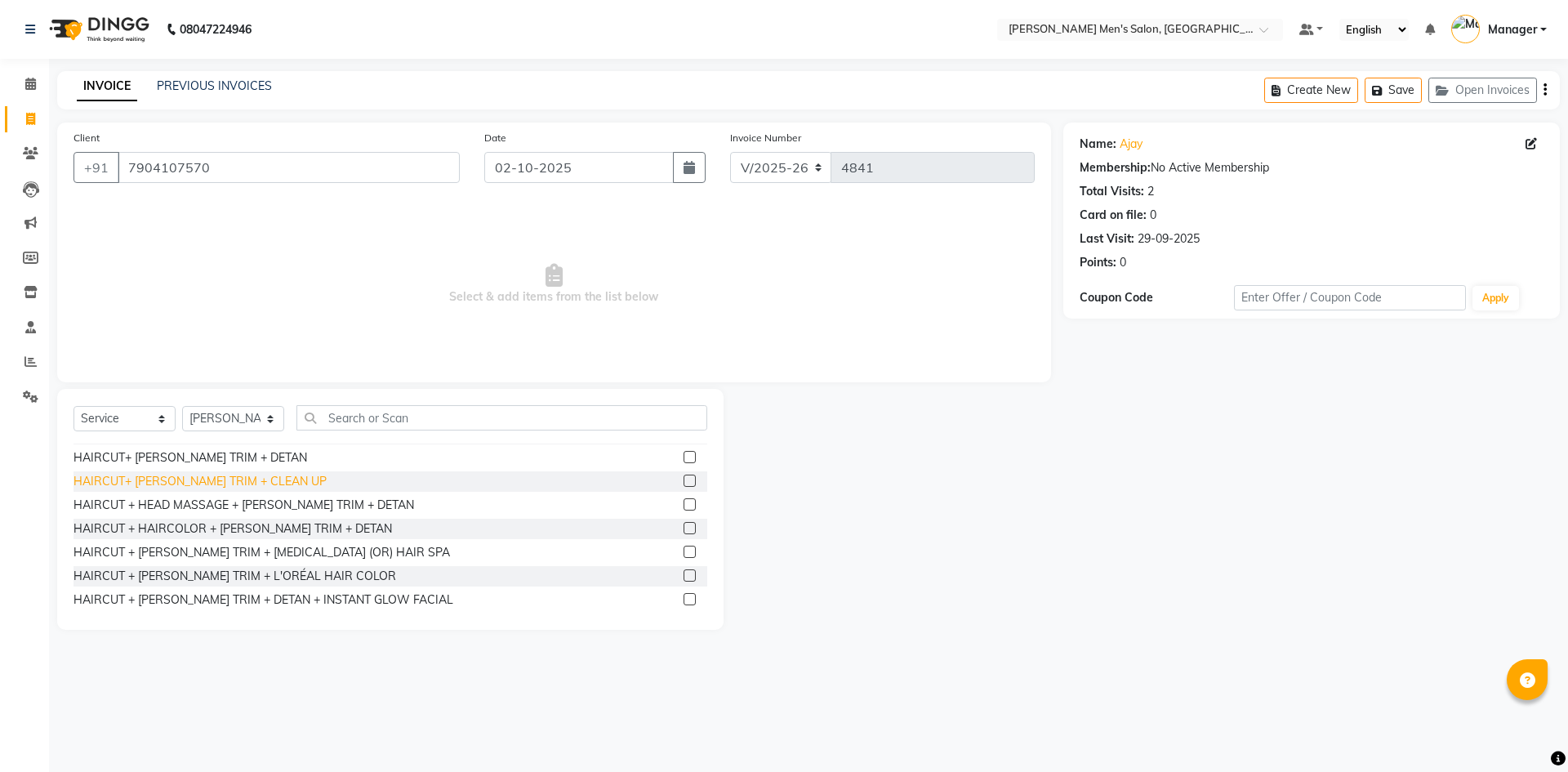
click at [216, 485] on div "HAIRCUT+ [PERSON_NAME] TRIM + CLEAN UP" at bounding box center [200, 482] width 253 height 17
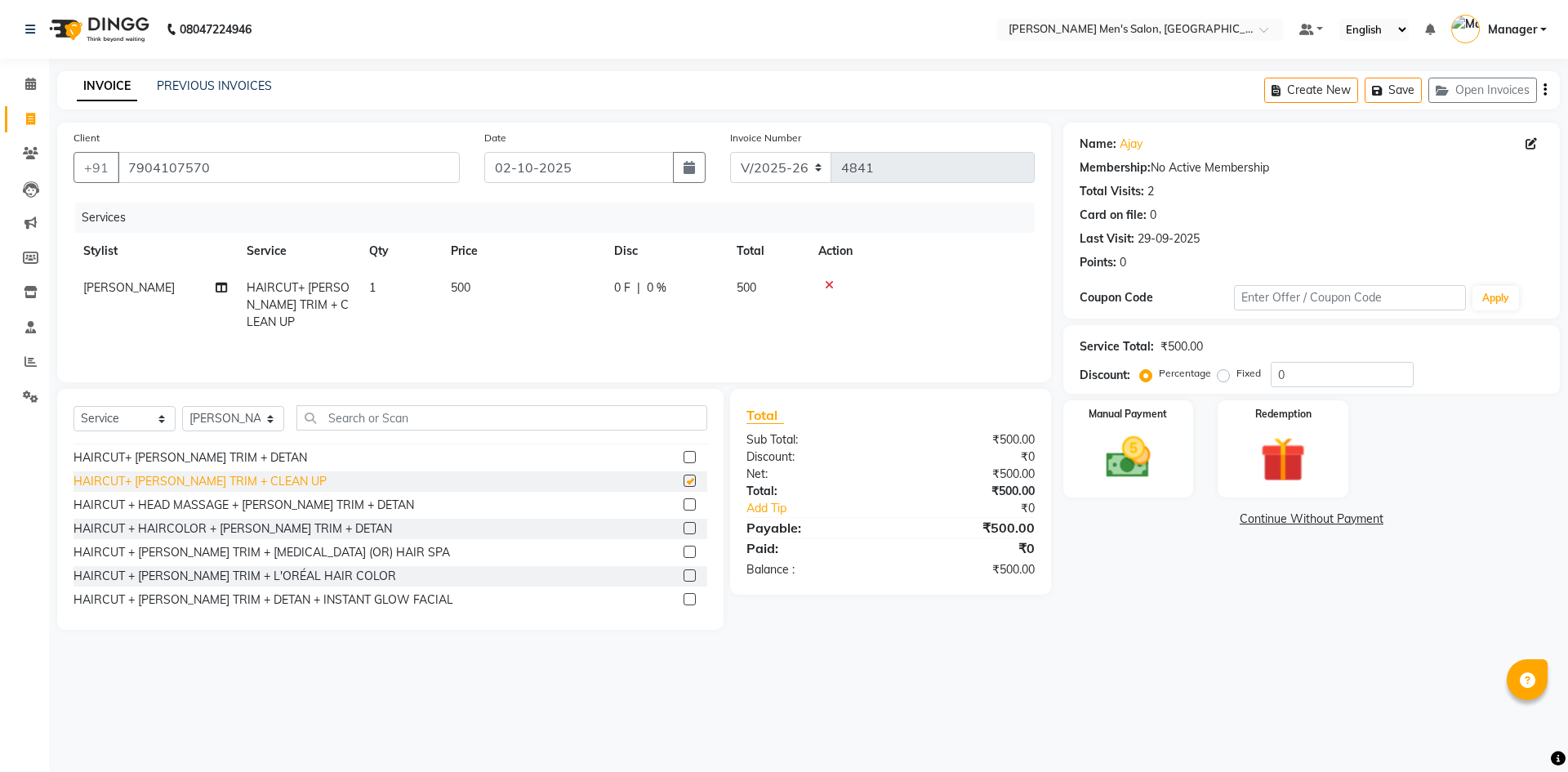
checkbox input "false"
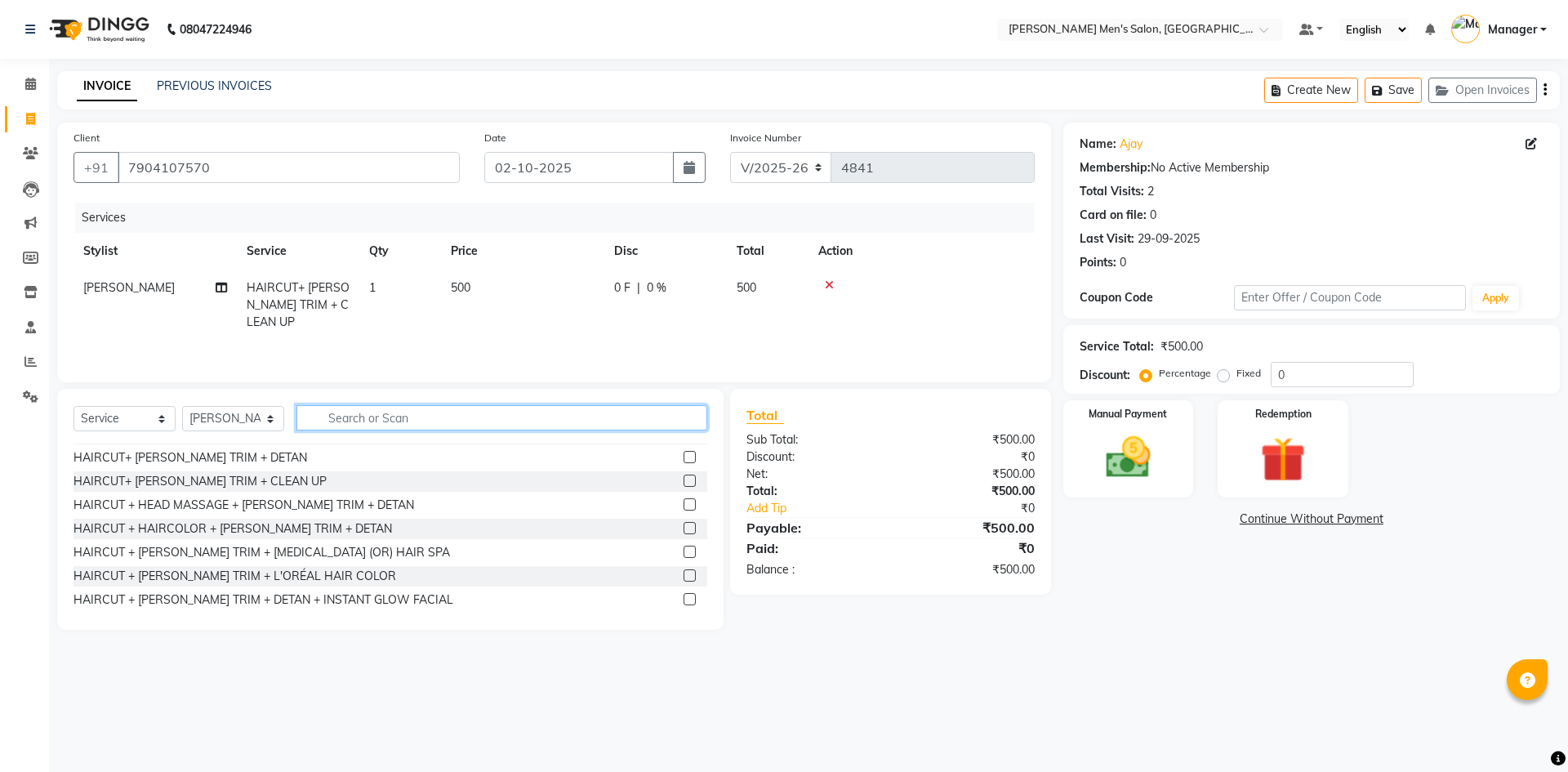
click at [356, 426] on input "text" at bounding box center [502, 418] width 411 height 25
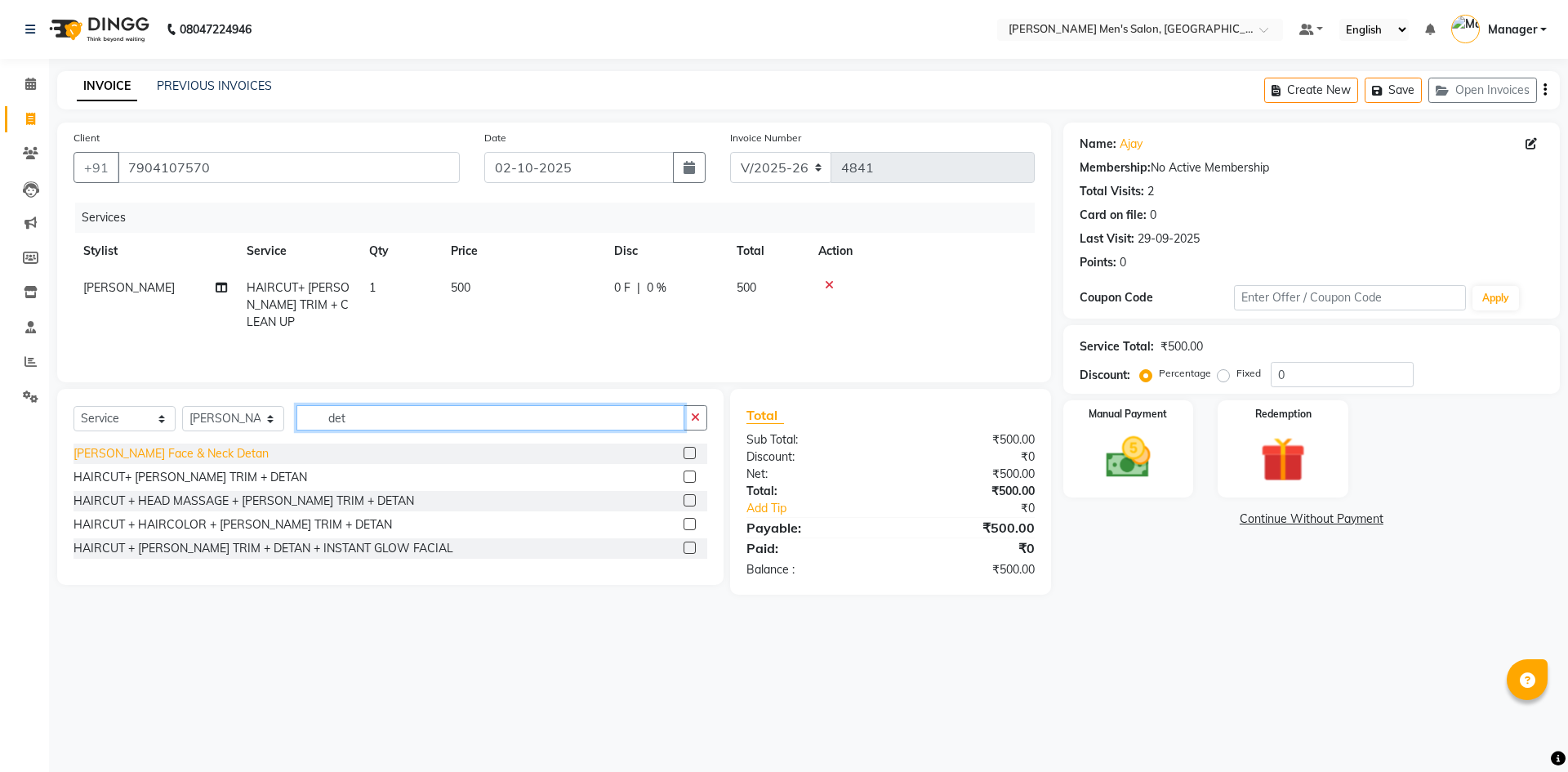
type input "det"
click at [176, 451] on div "[PERSON_NAME] Face & Neck Detan" at bounding box center [171, 454] width 195 height 17
checkbox input "false"
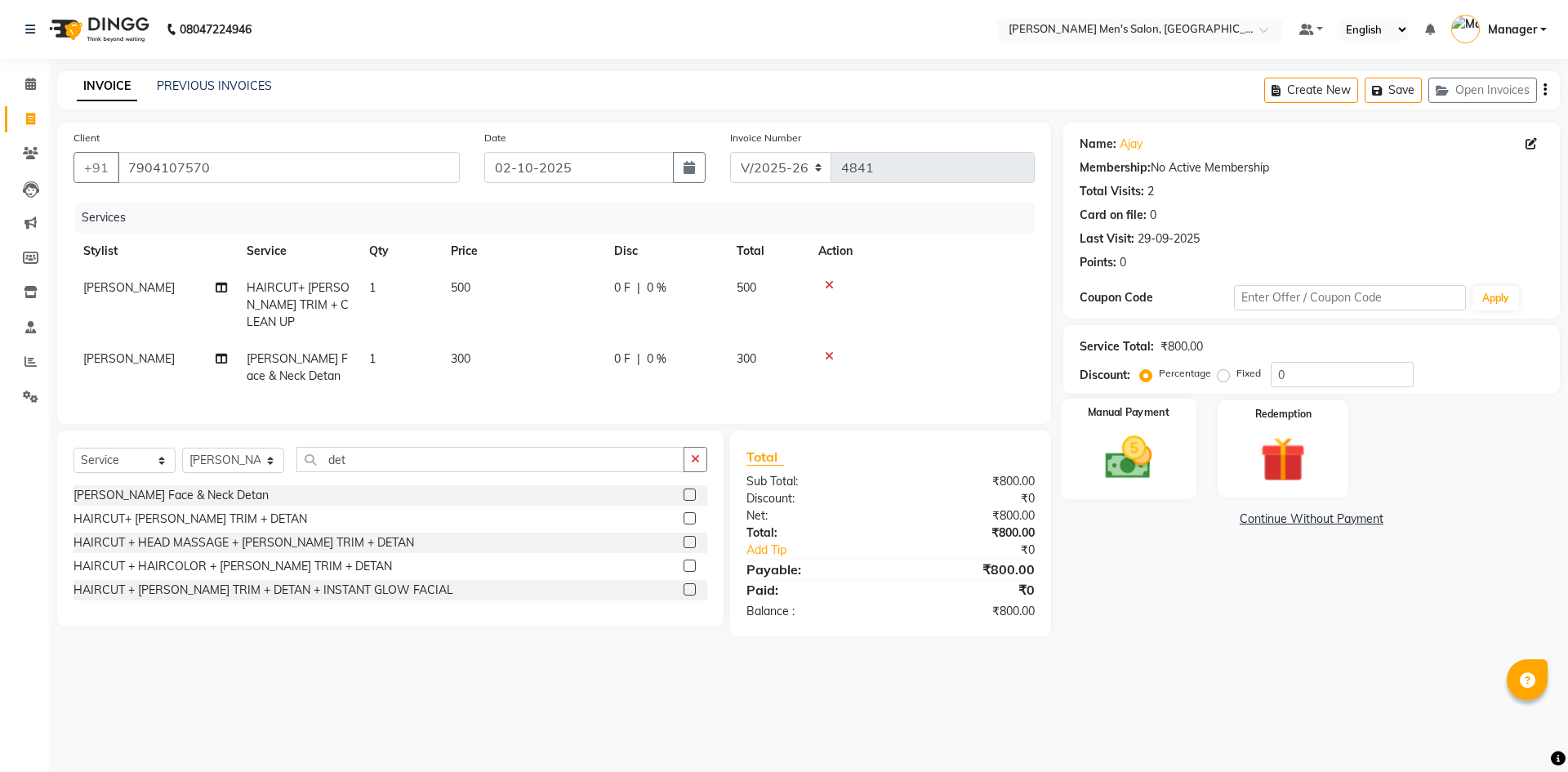
click at [1145, 480] on img at bounding box center [1128, 457] width 75 height 54
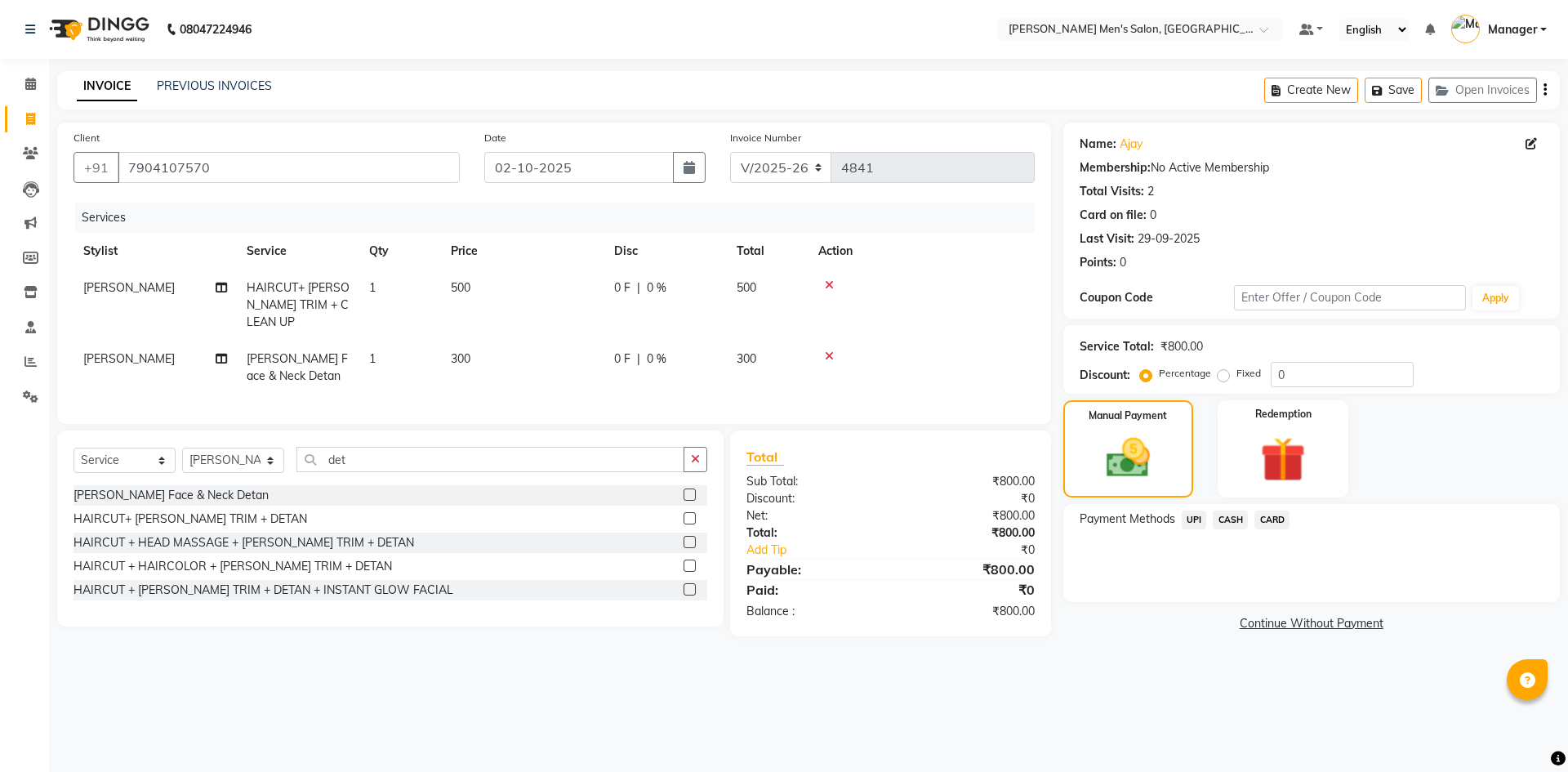
click at [1195, 519] on span "UPI" at bounding box center [1193, 520] width 25 height 19
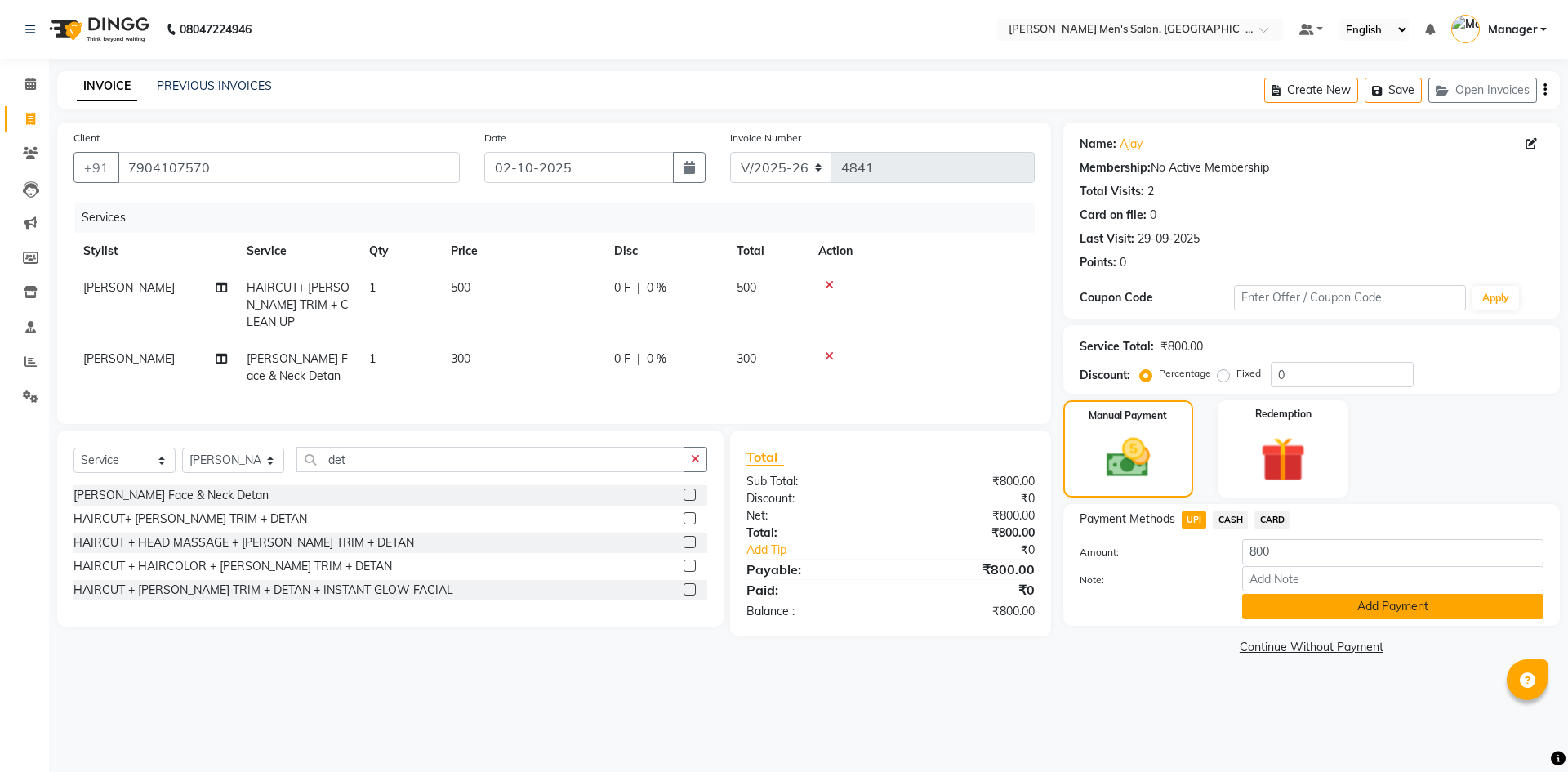
click at [1253, 610] on button "Add Payment" at bounding box center [1392, 606] width 301 height 25
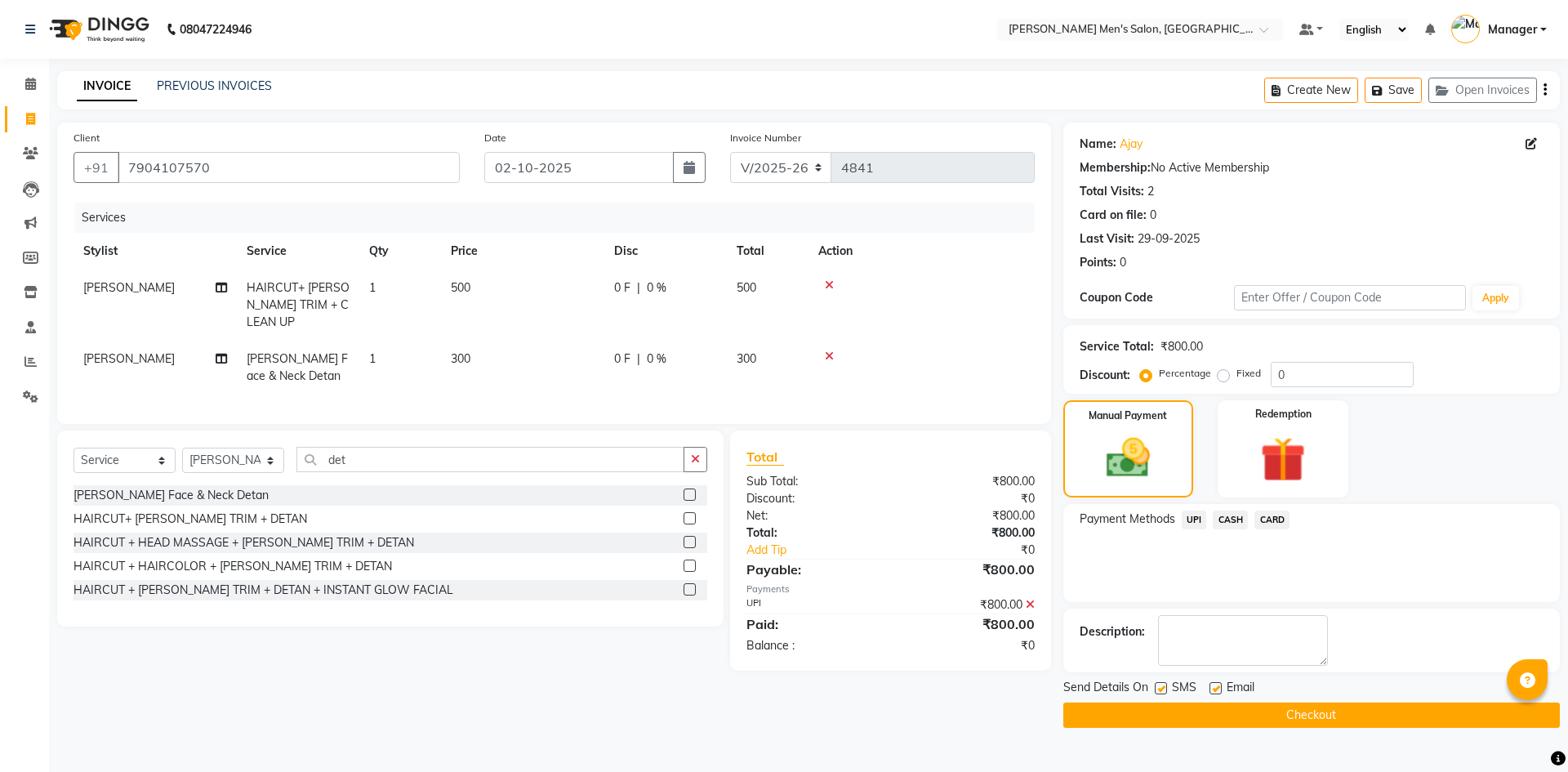
click at [1265, 705] on button "Checkout" at bounding box center [1312, 715] width 497 height 25
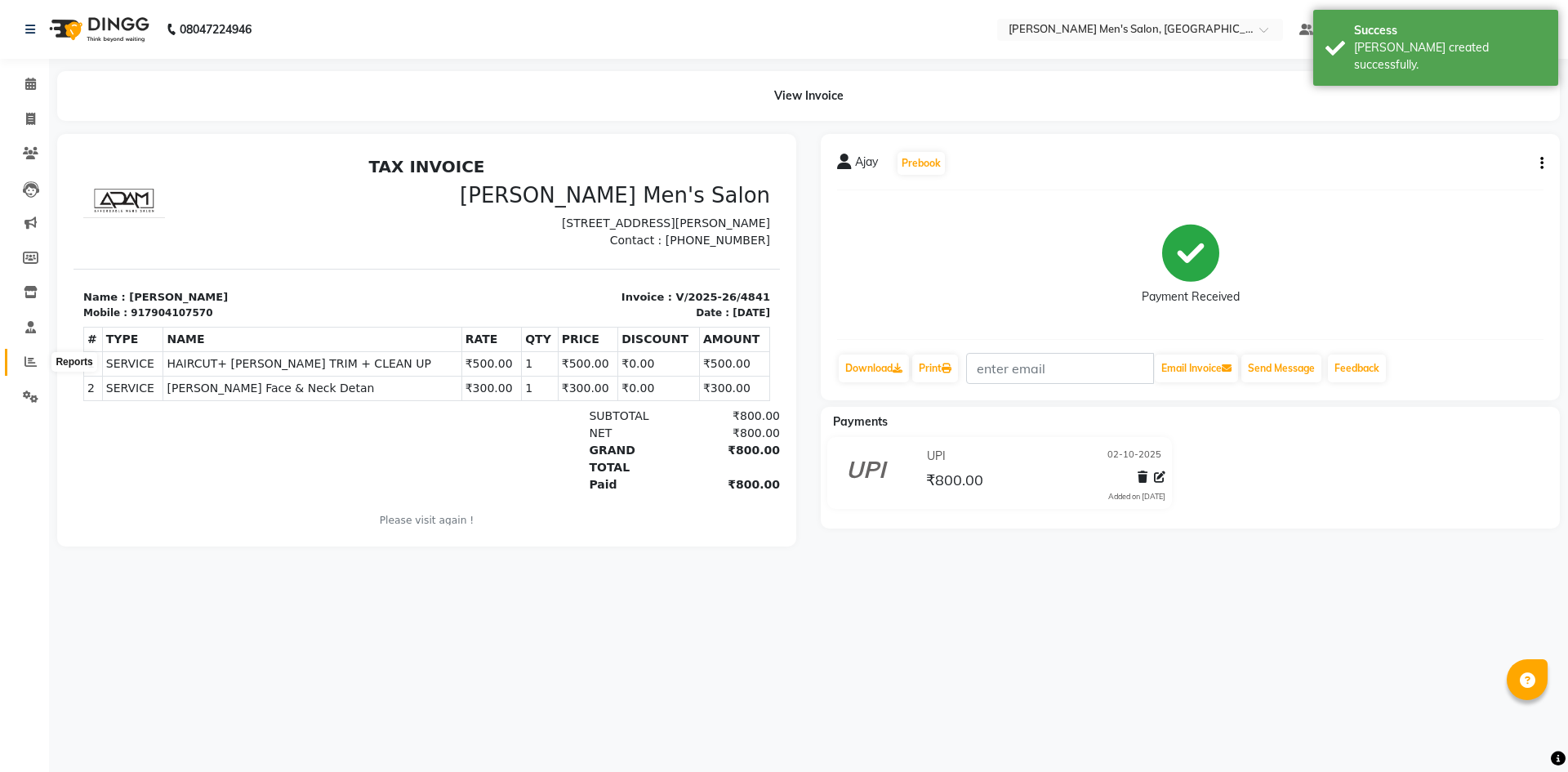
click at [27, 358] on icon at bounding box center [31, 361] width 12 height 12
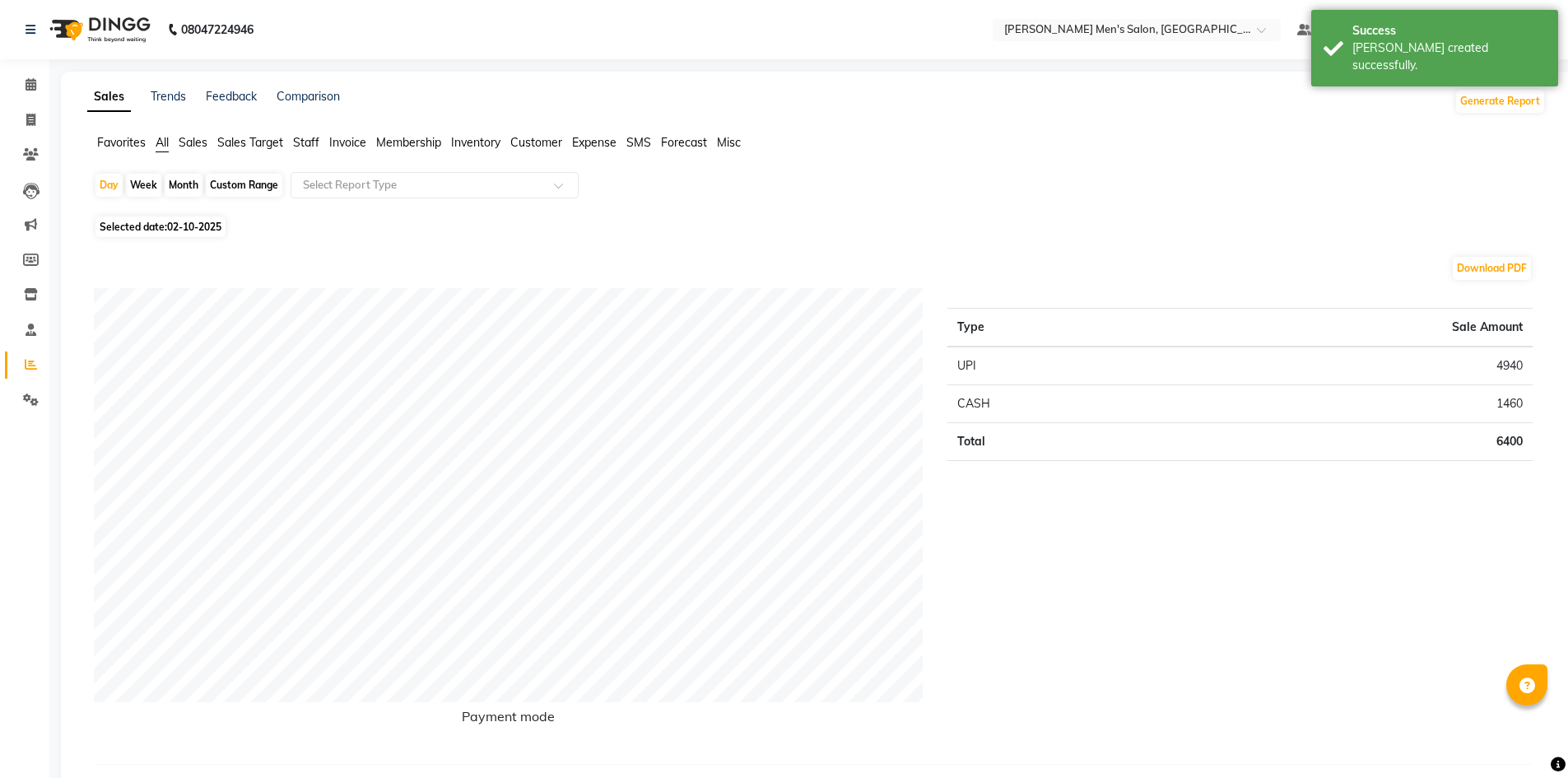
click at [299, 139] on span "Staff" at bounding box center [305, 142] width 26 height 14
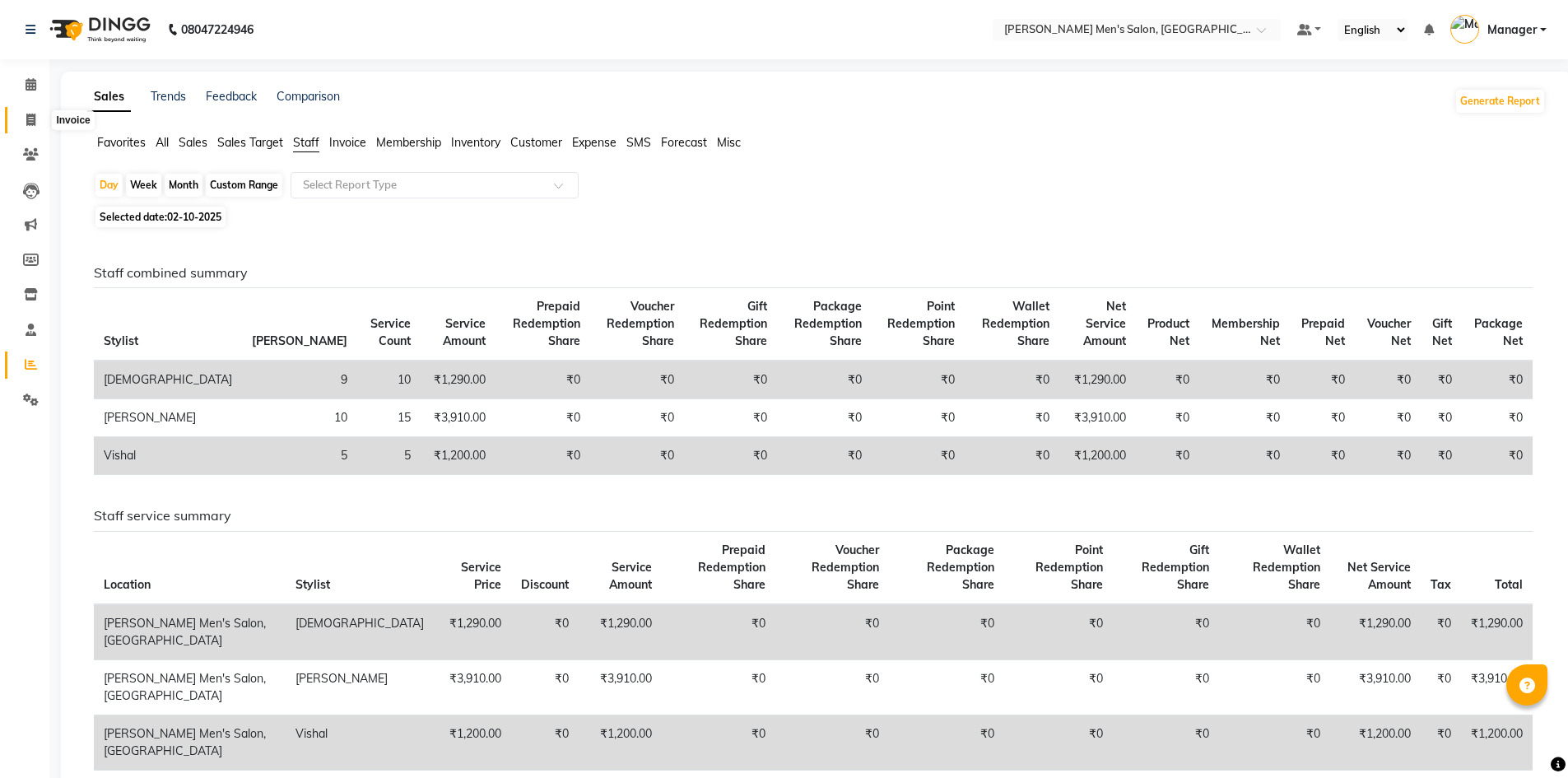
click at [26, 117] on icon at bounding box center [30, 119] width 9 height 13
select select "service"
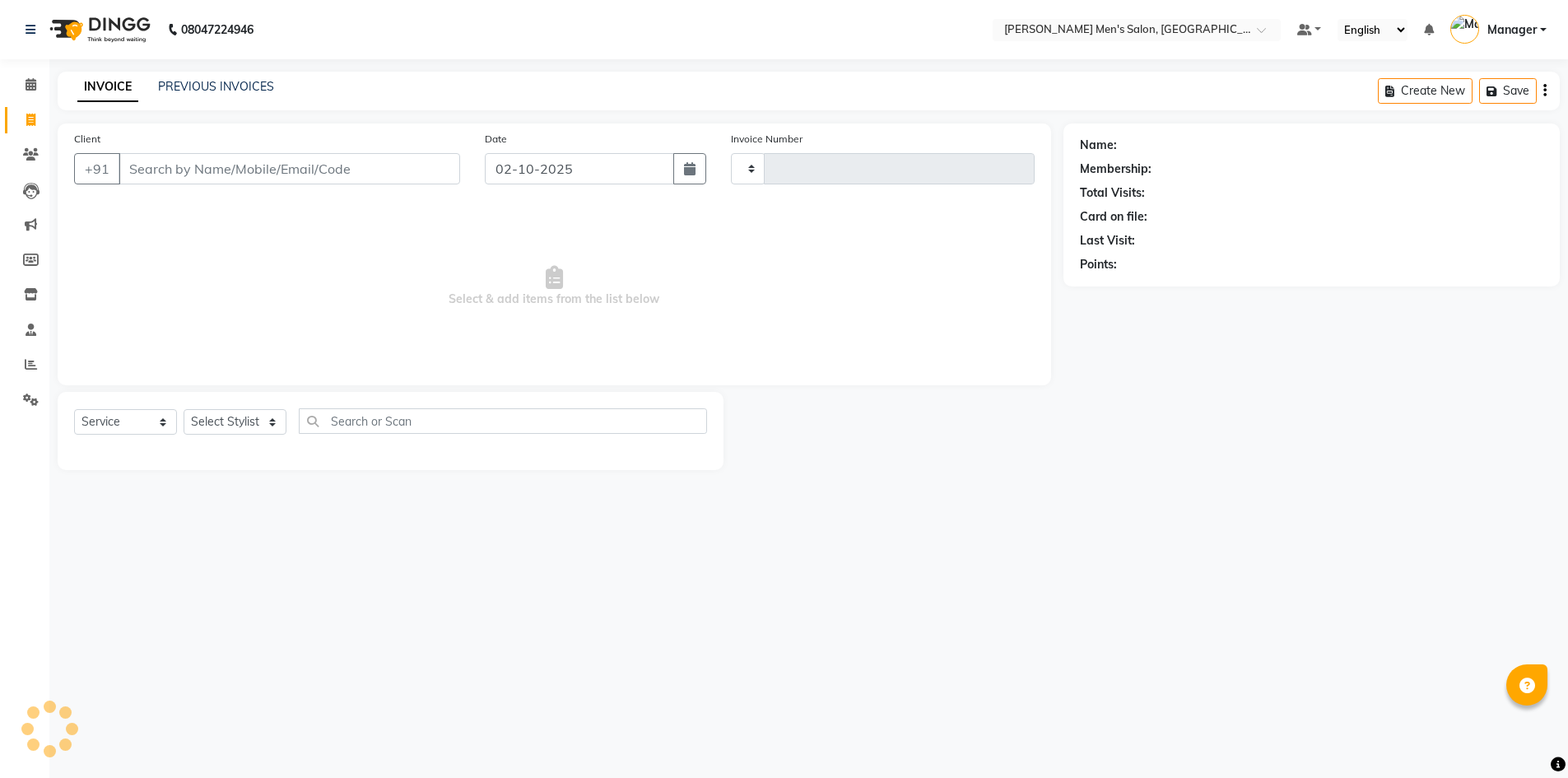
type input "4842"
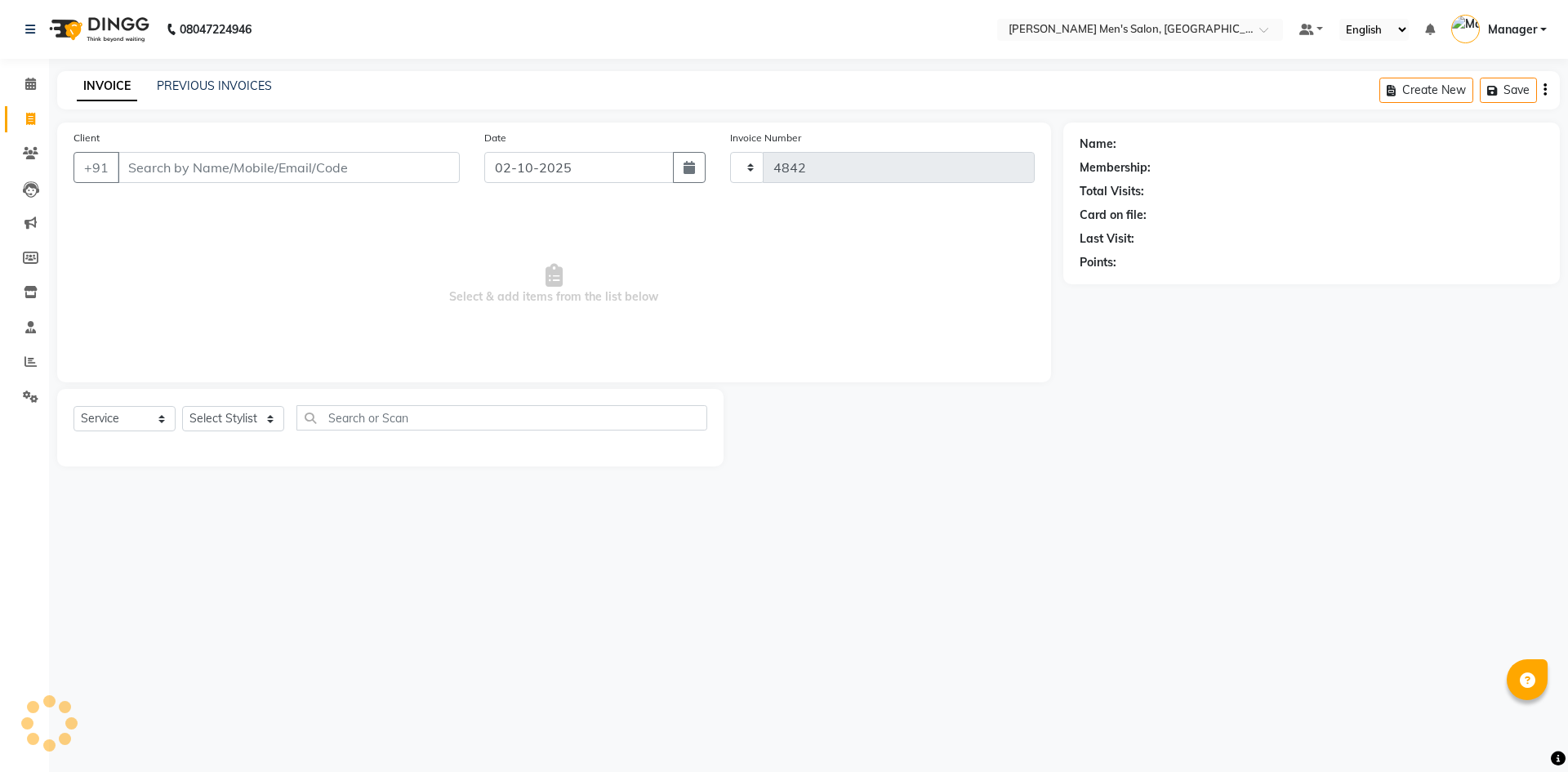
select select "6913"
click at [166, 160] on input "Client" at bounding box center [289, 167] width 342 height 31
click at [39, 153] on span at bounding box center [31, 154] width 29 height 19
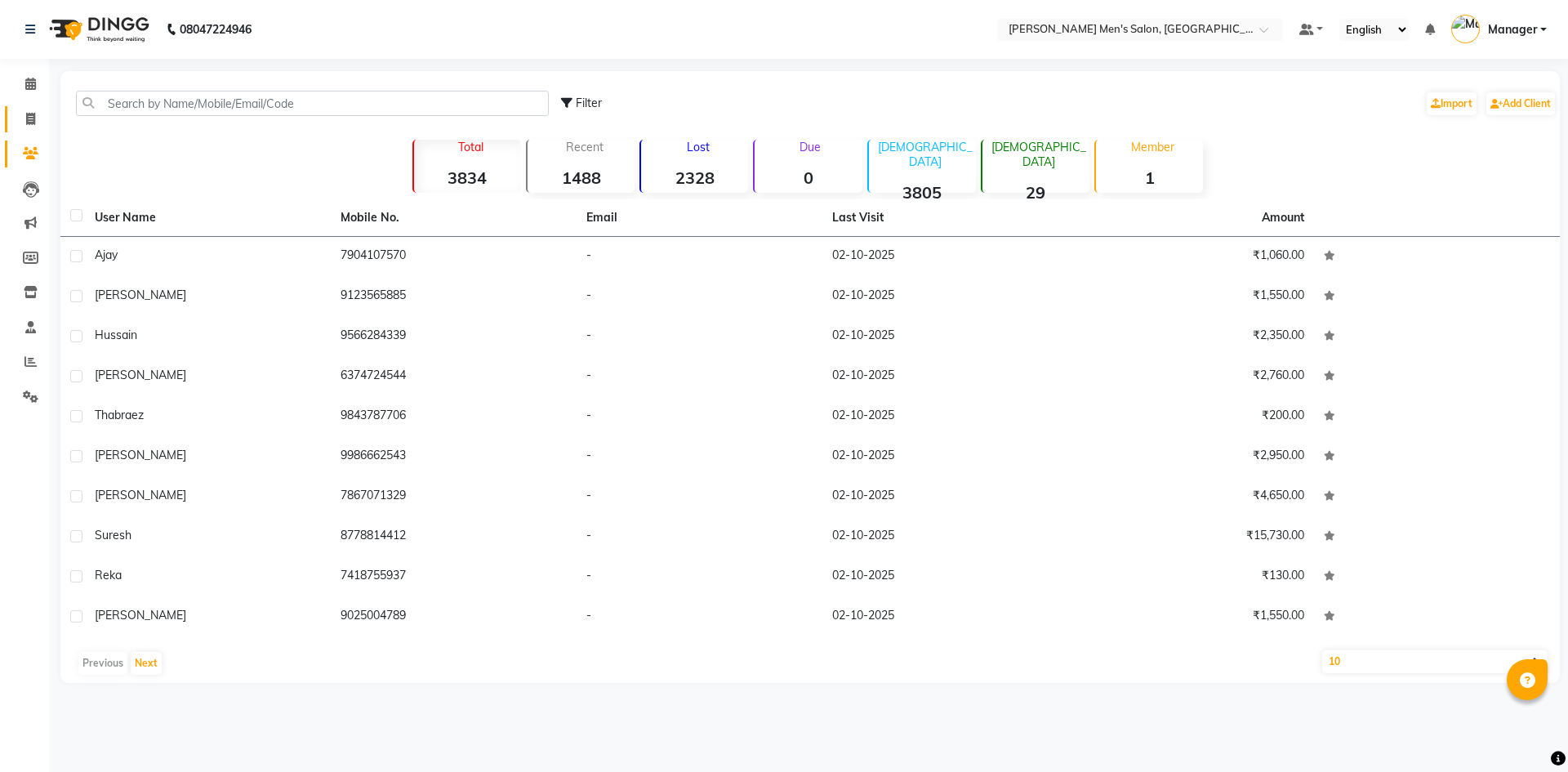
click at [23, 132] on li "Invoice" at bounding box center [24, 119] width 49 height 35
click at [22, 122] on span at bounding box center [31, 119] width 29 height 19
select select "6913"
select select "service"
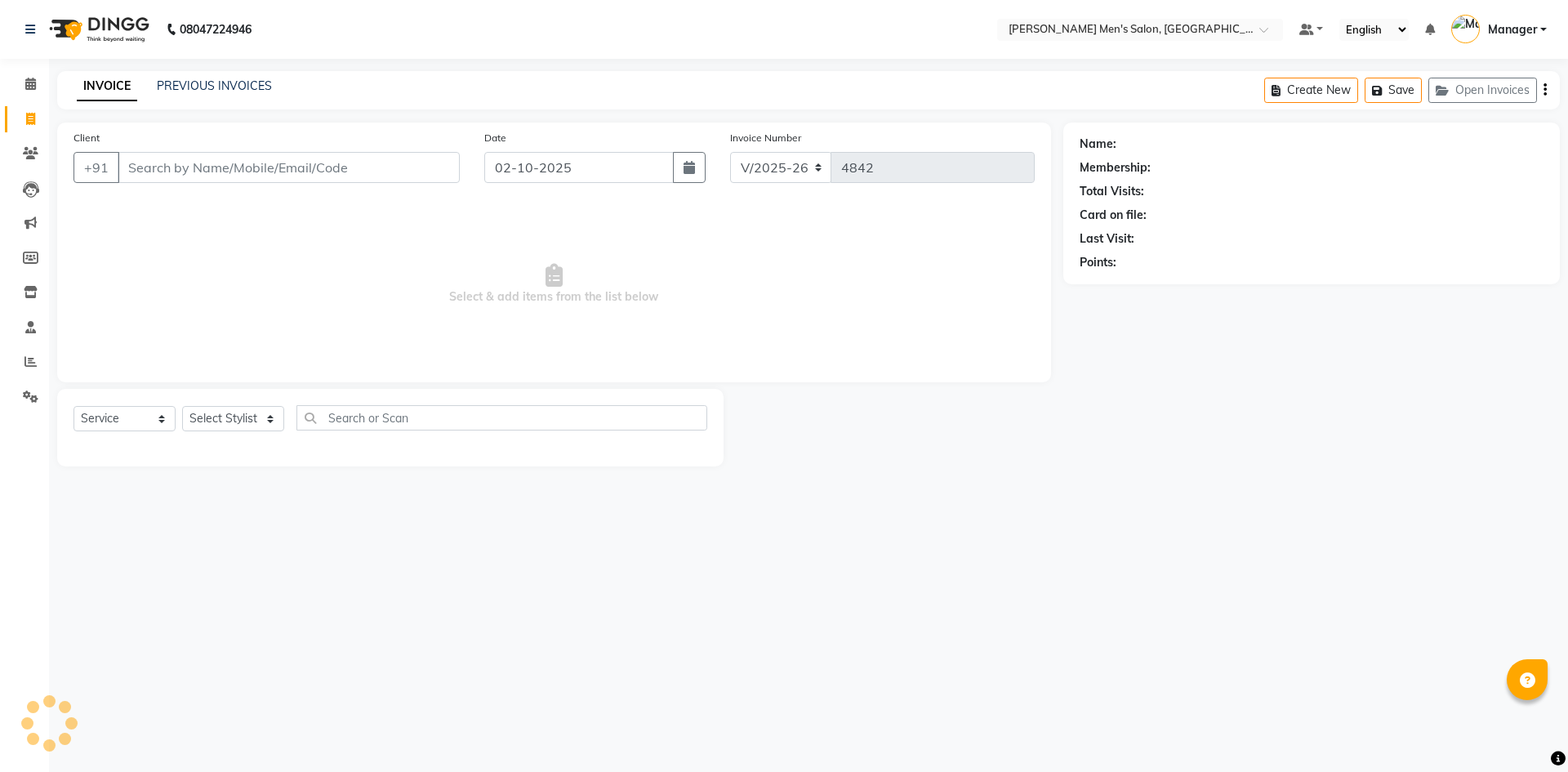
click at [186, 169] on input "Client" at bounding box center [289, 167] width 342 height 31
type input "9655576630"
click at [435, 165] on span "Add Client" at bounding box center [418, 167] width 65 height 16
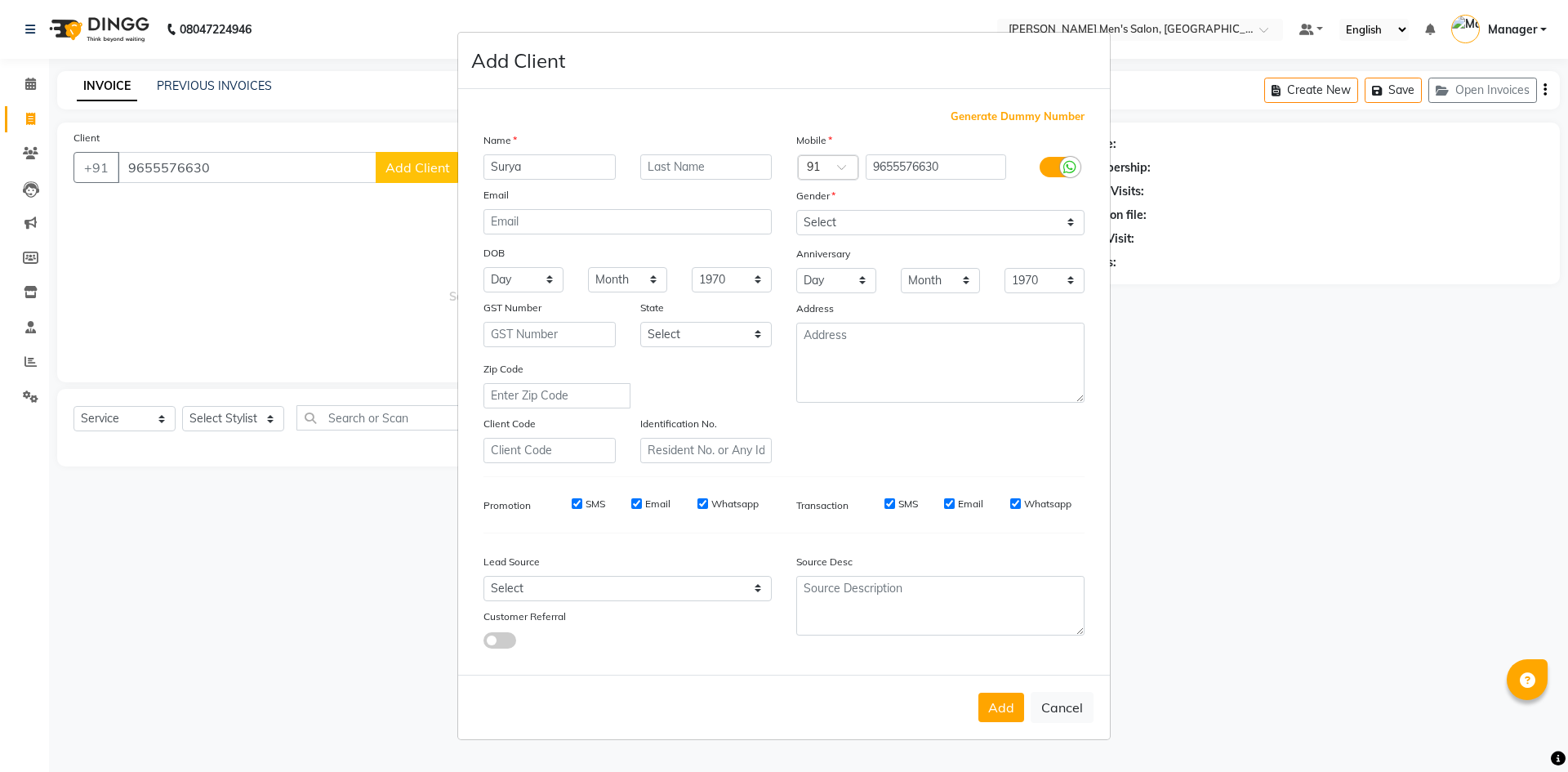
type input "Surya"
click at [859, 225] on select "Select [DEMOGRAPHIC_DATA] [DEMOGRAPHIC_DATA] Other Prefer Not To Say" at bounding box center [940, 223] width 289 height 25
select select "[DEMOGRAPHIC_DATA]"
click at [796, 210] on select "Select [DEMOGRAPHIC_DATA] [DEMOGRAPHIC_DATA] Other Prefer Not To Say" at bounding box center [940, 223] width 289 height 25
click at [620, 581] on select "Select Walk-in Referral Internet Friend Word of Mouth Advertisement Facebook Ju…" at bounding box center [628, 588] width 289 height 25
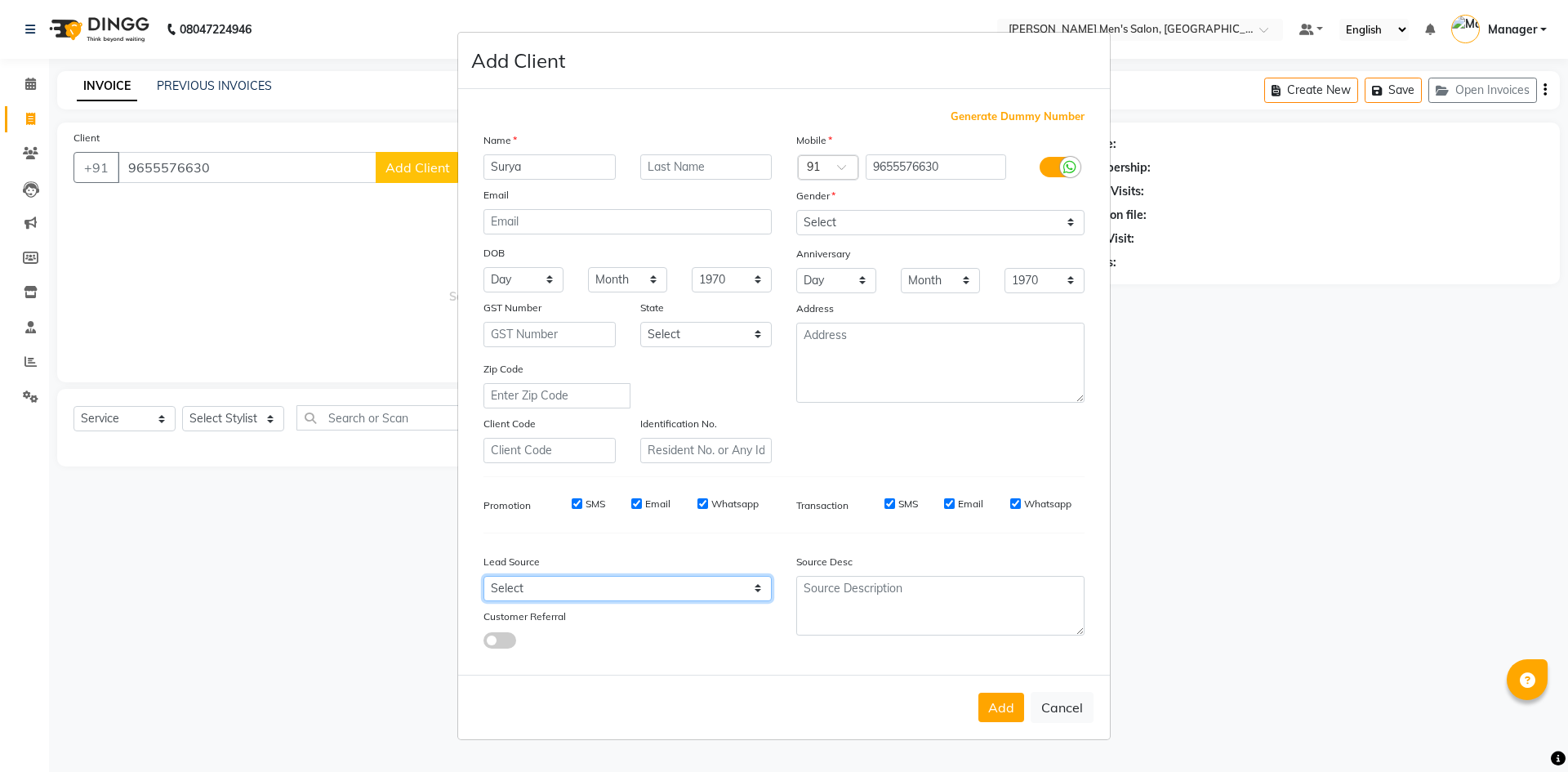
select select "48262"
click at [483, 575] on select "Select Walk-in Referral Internet Friend Word of Mouth Advertisement Facebook Ju…" at bounding box center [628, 588] width 289 height 25
click at [1013, 715] on button "Add" at bounding box center [1001, 707] width 46 height 30
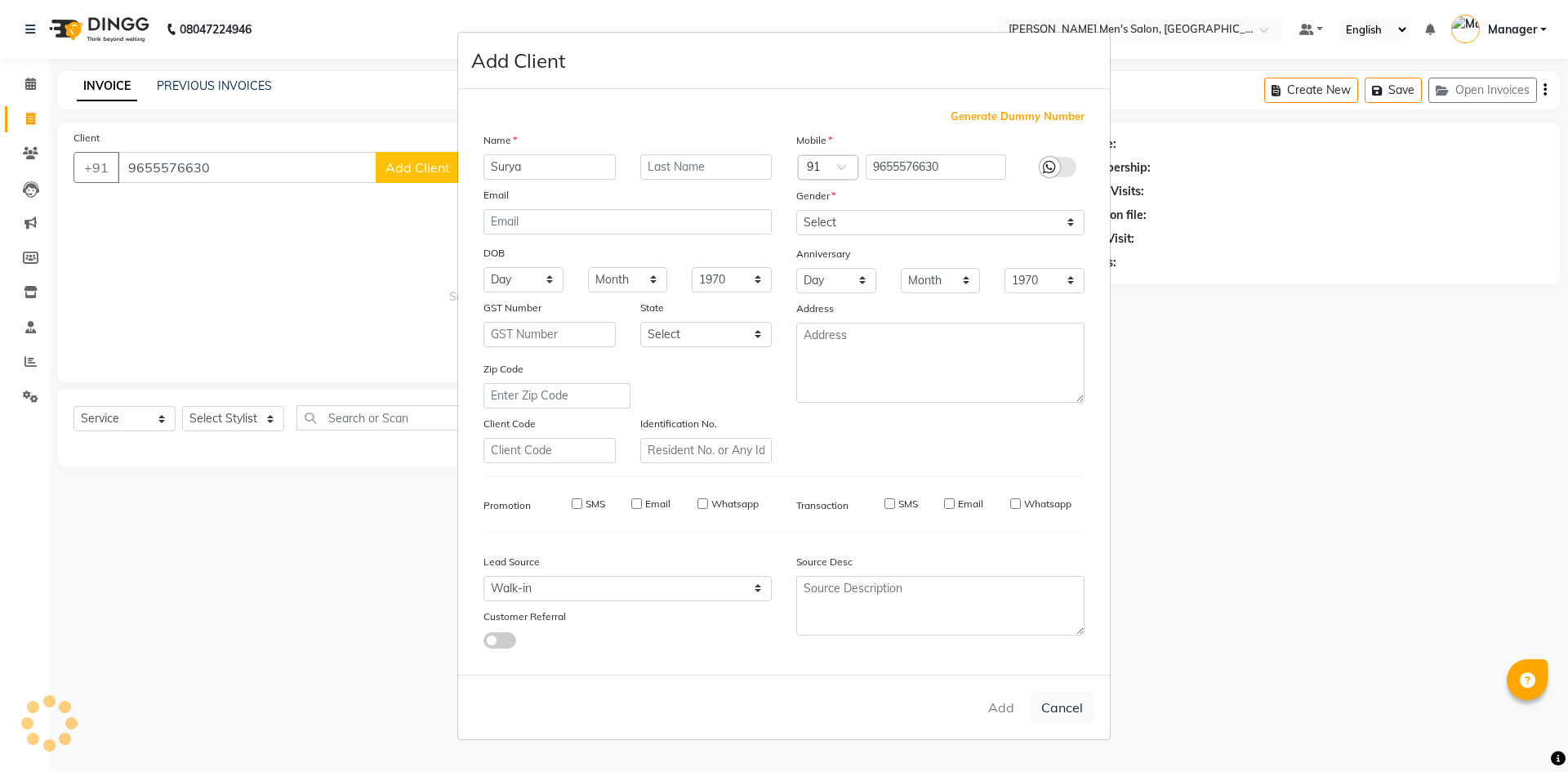
select select
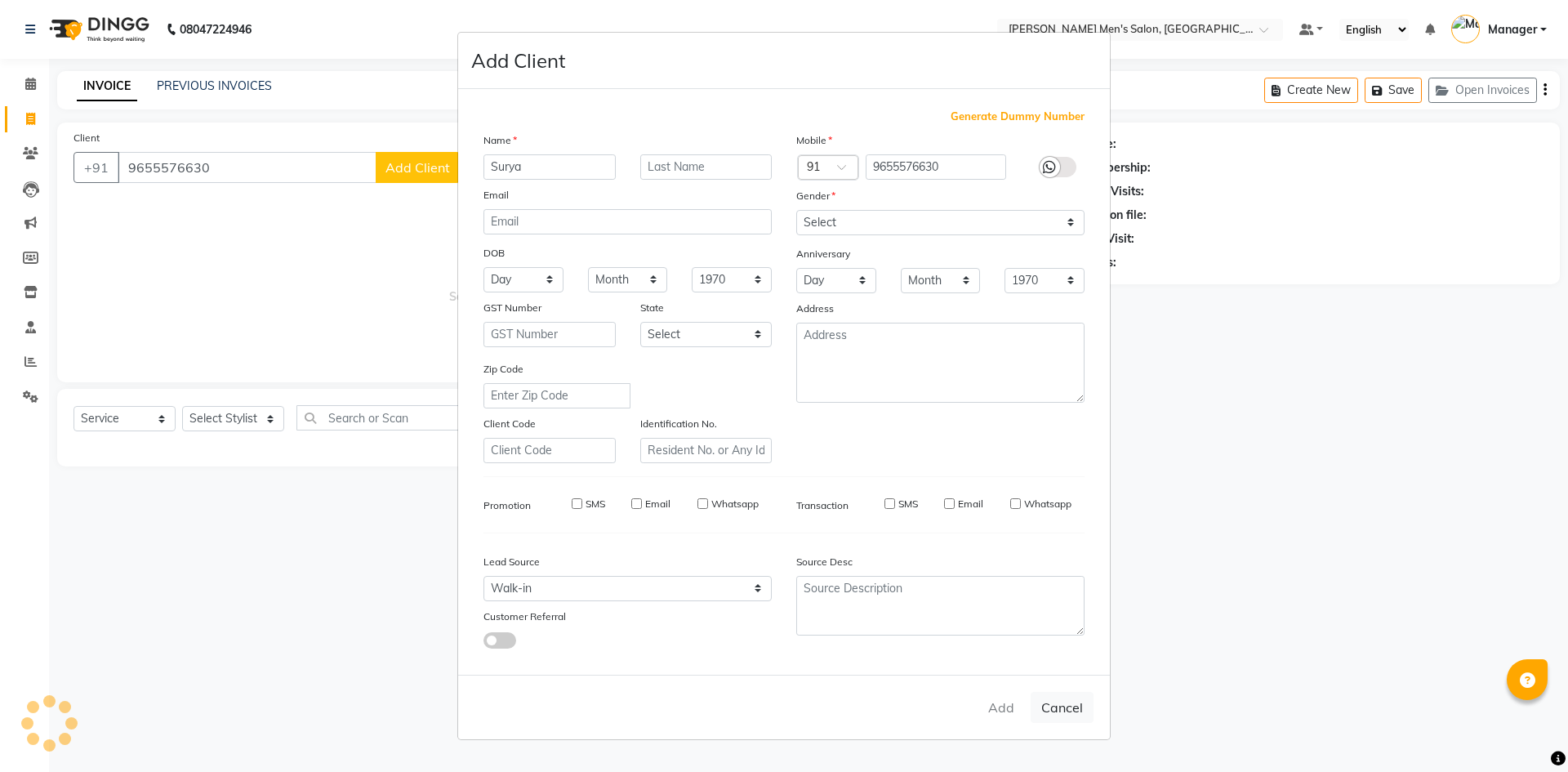
select select
checkbox input "false"
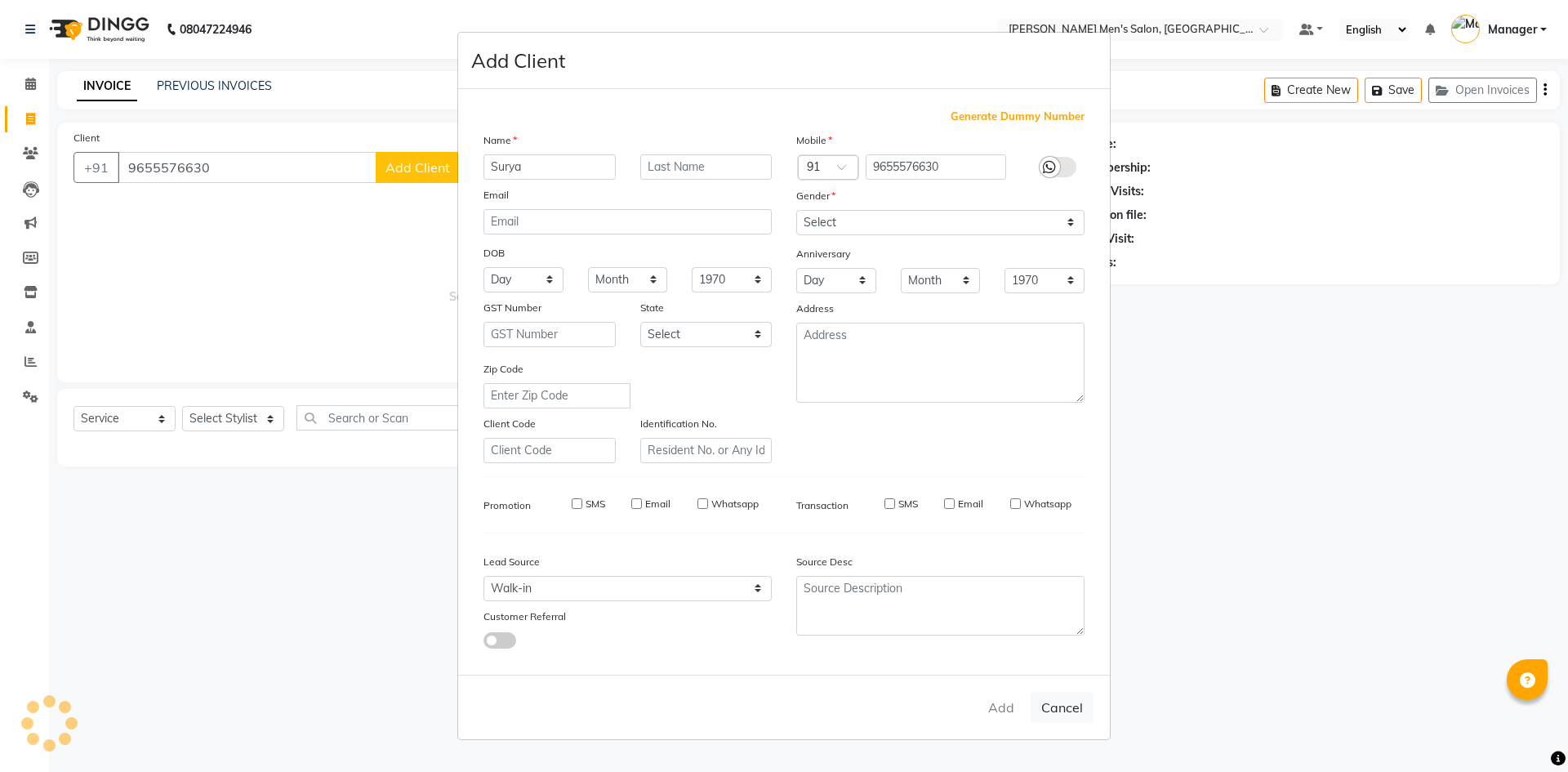
checkbox input "false"
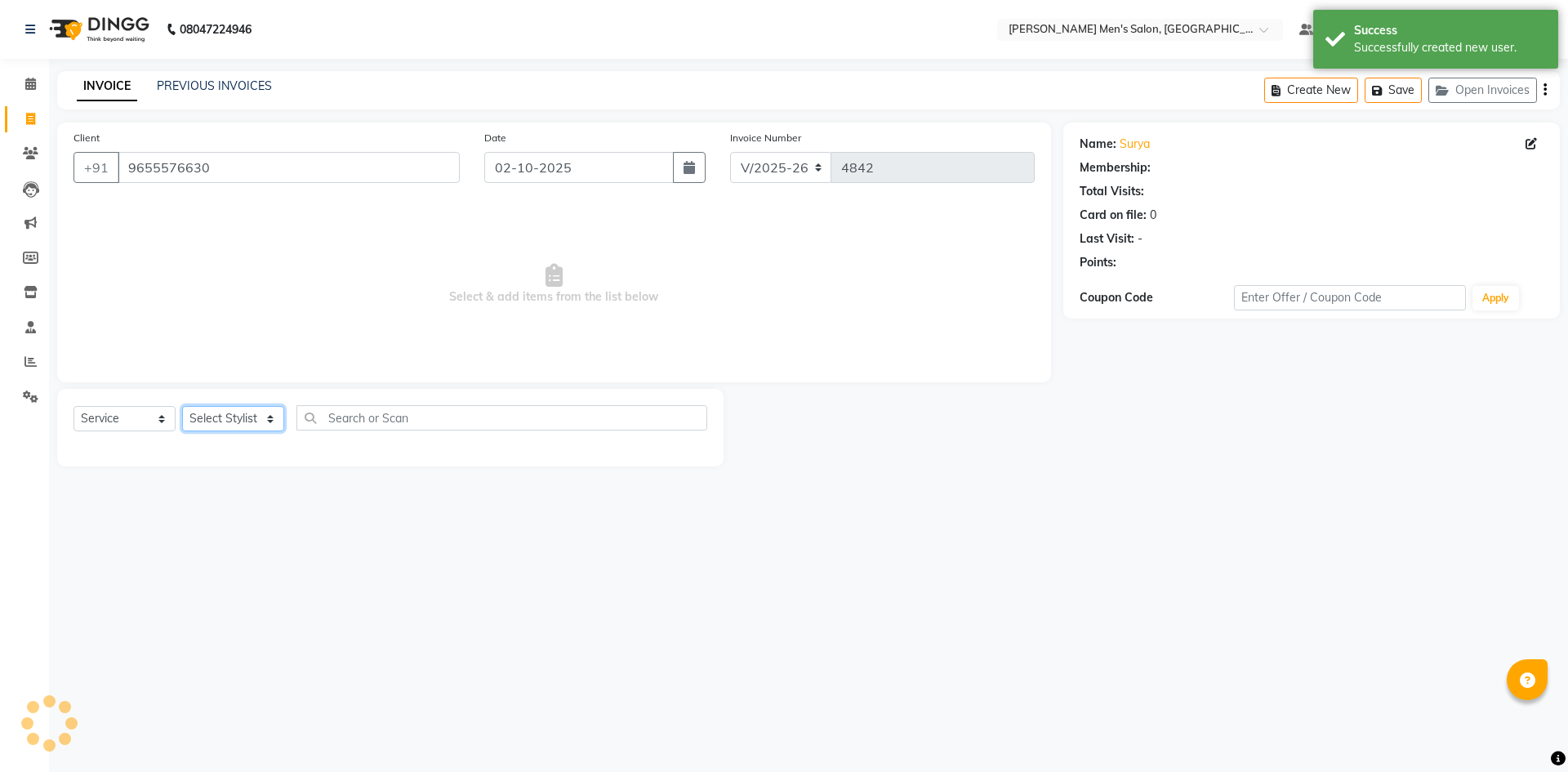
click at [250, 421] on select "Select Stylist [PERSON_NAME] Manager [PERSON_NAME]" at bounding box center [233, 418] width 102 height 25
select select "90887"
click at [183, 406] on select "Select Stylist [PERSON_NAME] Manager [PERSON_NAME]" at bounding box center [233, 418] width 102 height 25
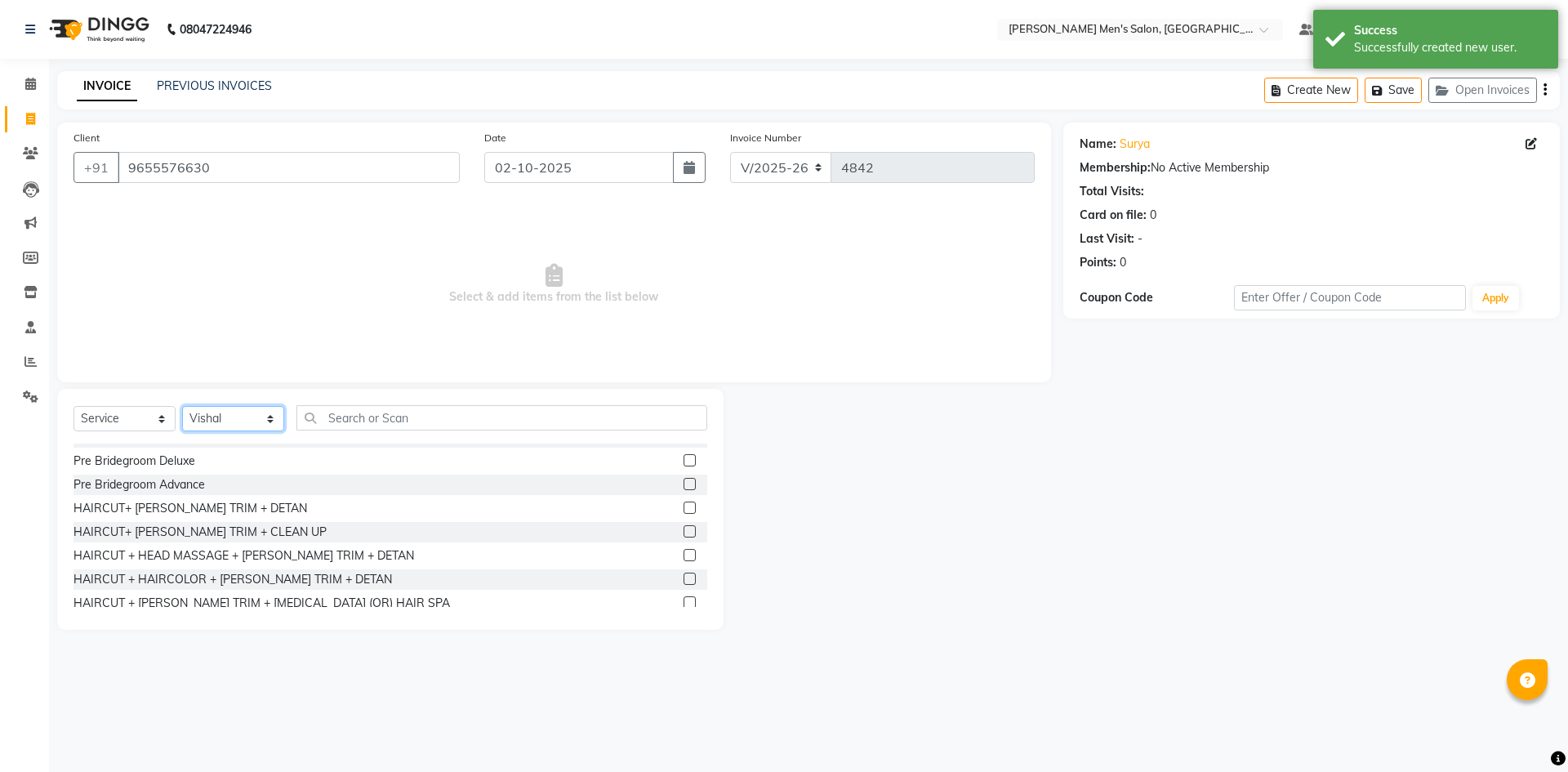
scroll to position [1062, 0]
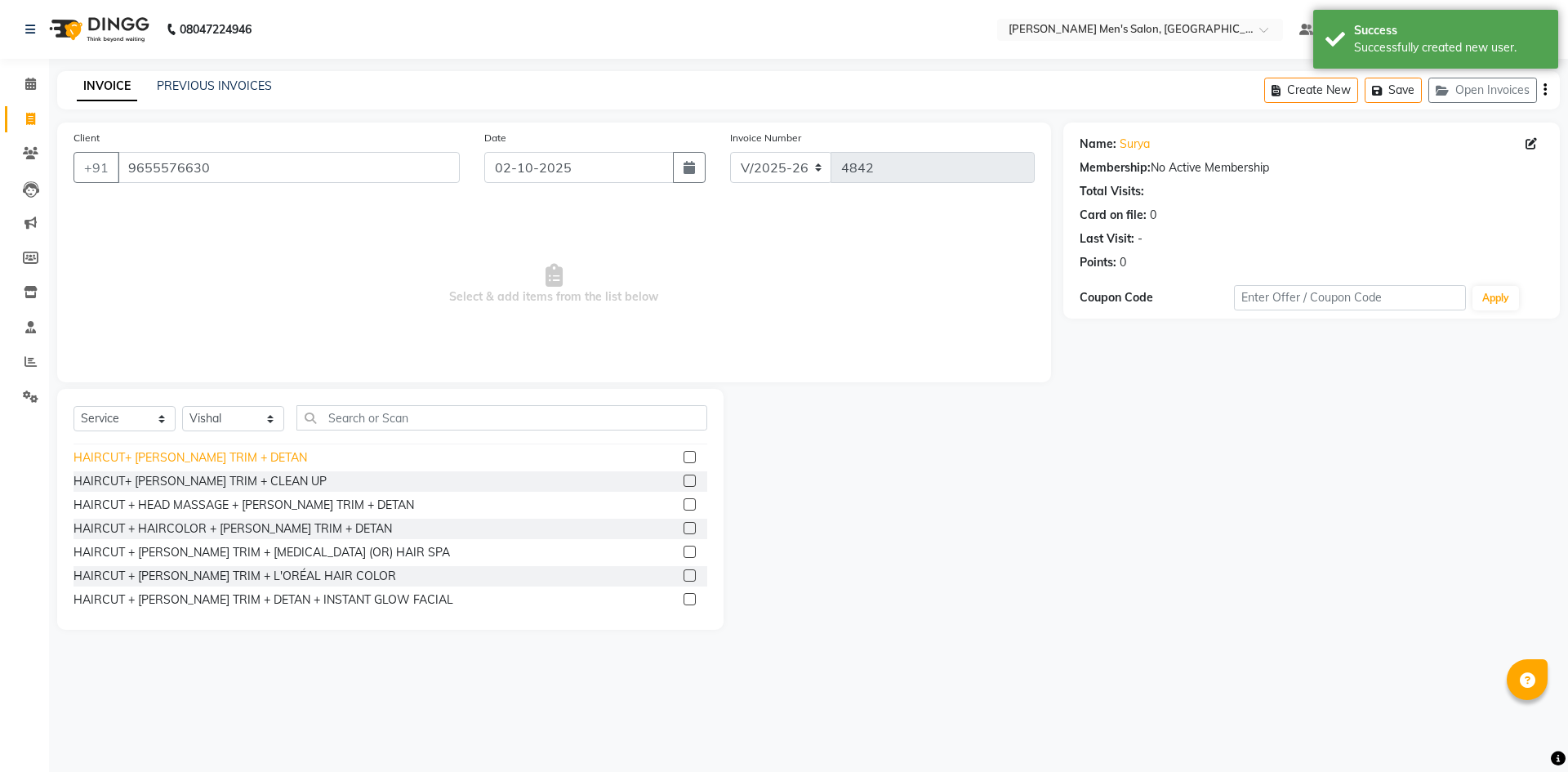
click at [215, 456] on div "HAIRCUT+ [PERSON_NAME] TRIM + DETAN" at bounding box center [190, 458] width 233 height 17
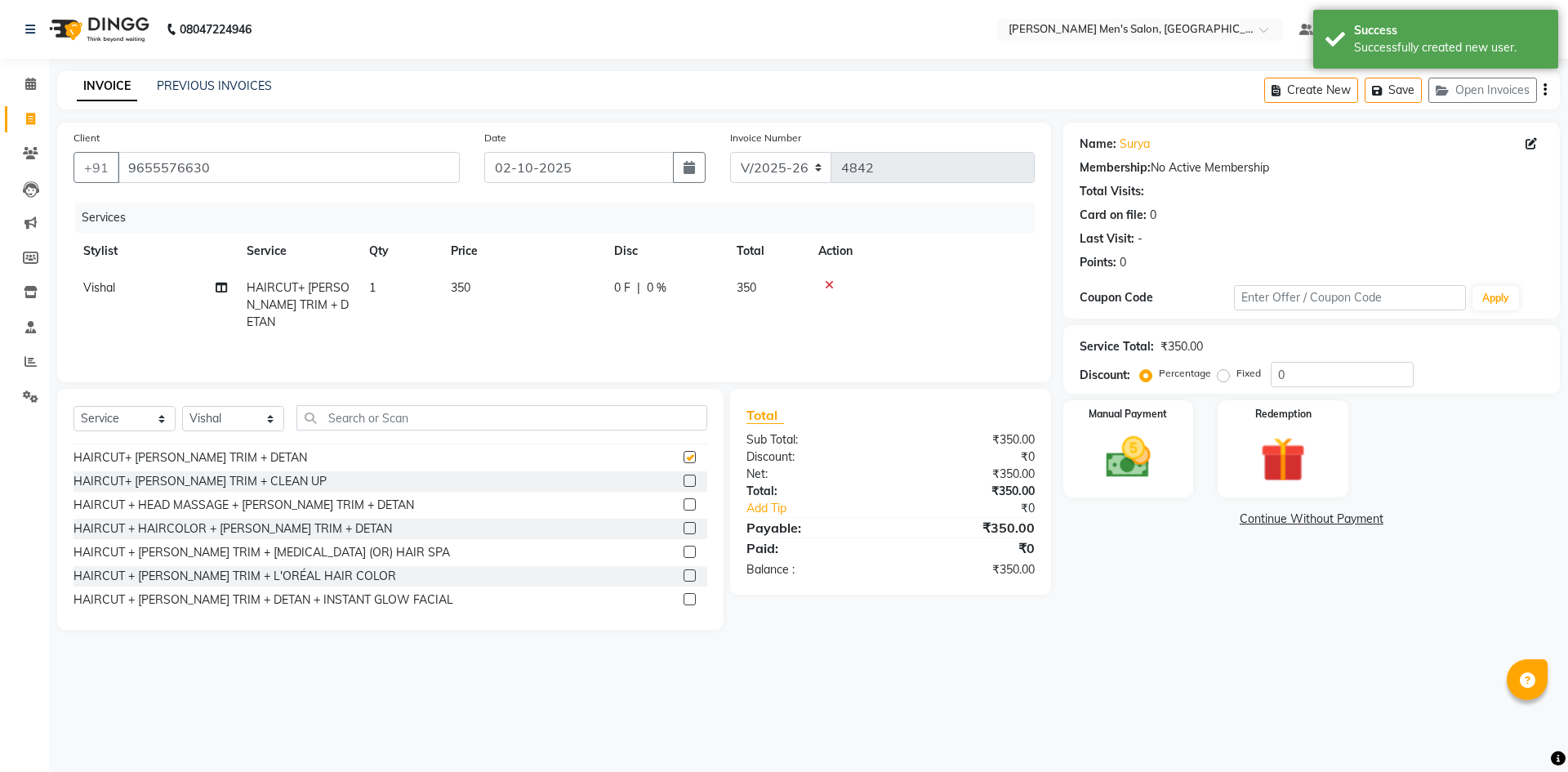
checkbox input "false"
click at [1141, 459] on img at bounding box center [1128, 457] width 75 height 54
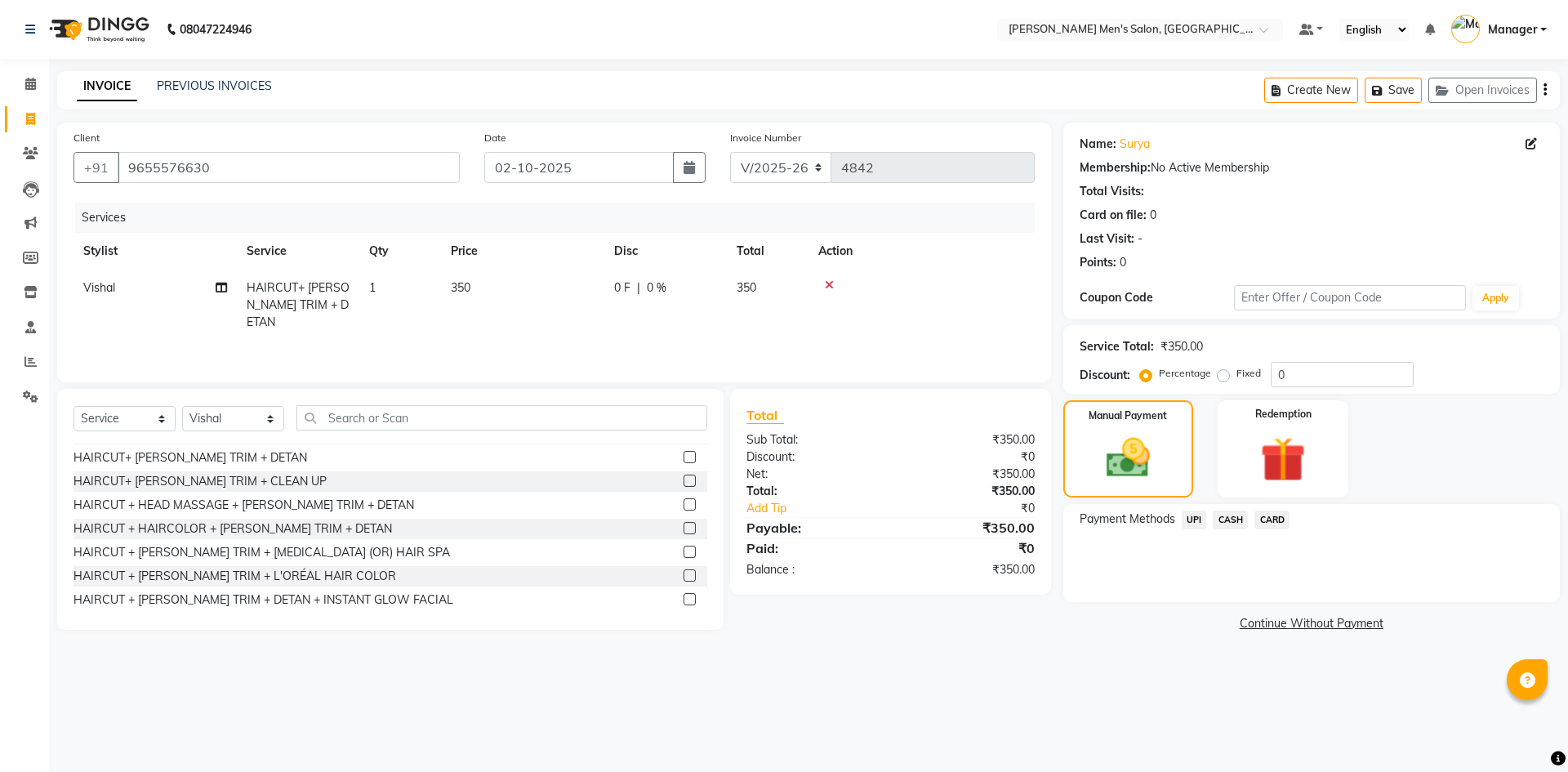
click at [1194, 514] on span "UPI" at bounding box center [1193, 520] width 25 height 19
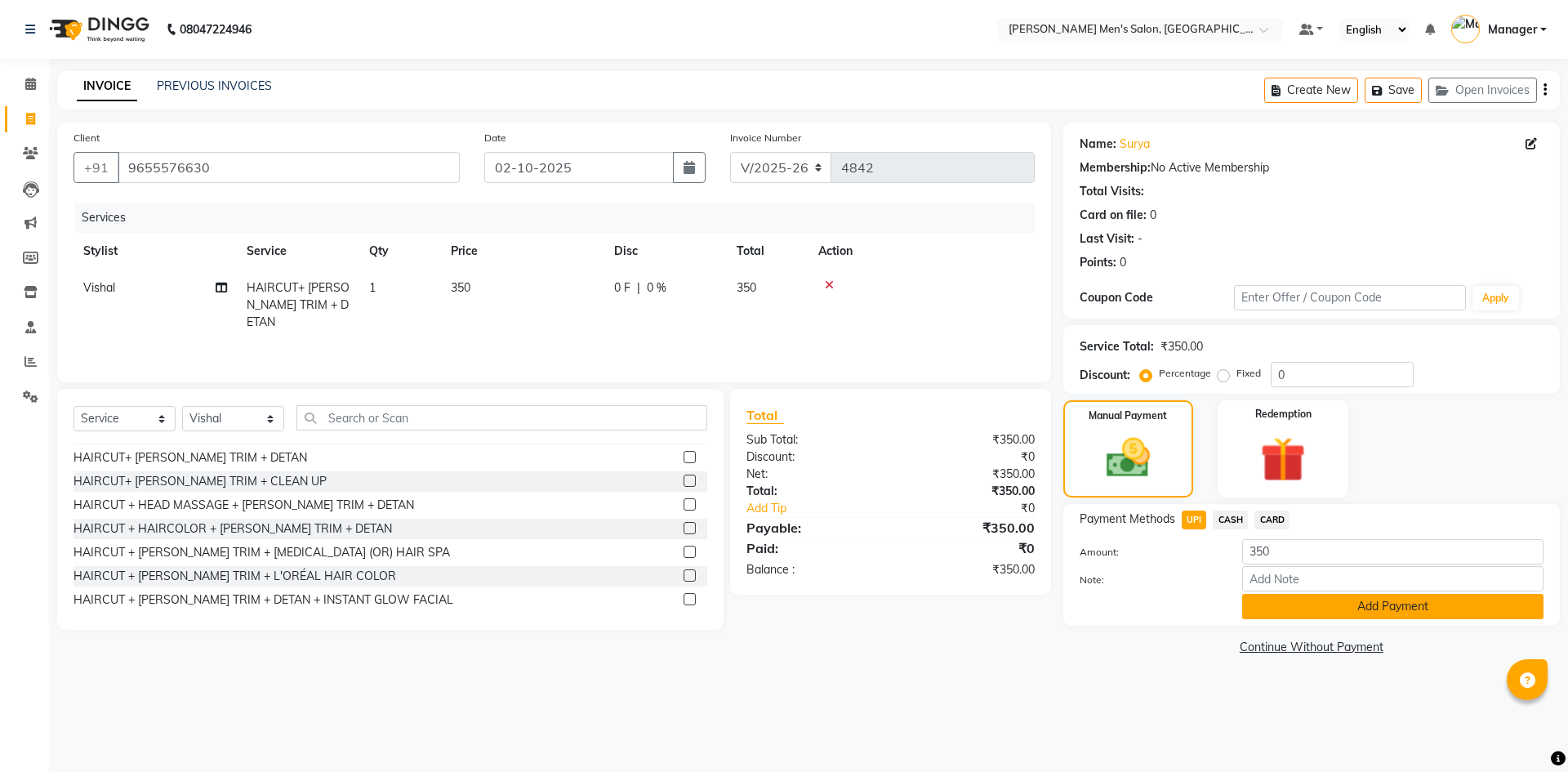
click at [1257, 603] on button "Add Payment" at bounding box center [1392, 606] width 301 height 25
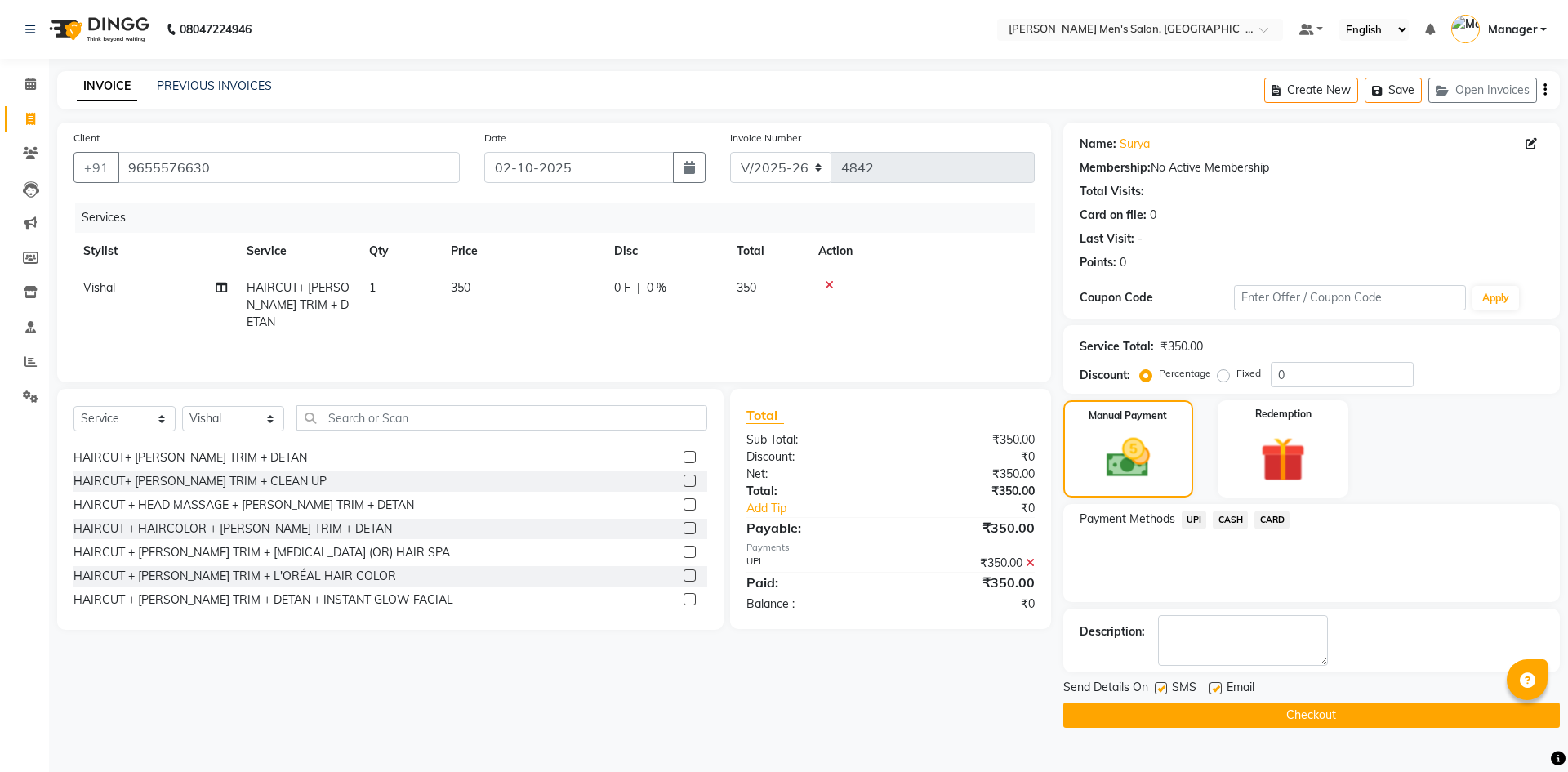
click at [1326, 715] on button "Checkout" at bounding box center [1312, 715] width 497 height 25
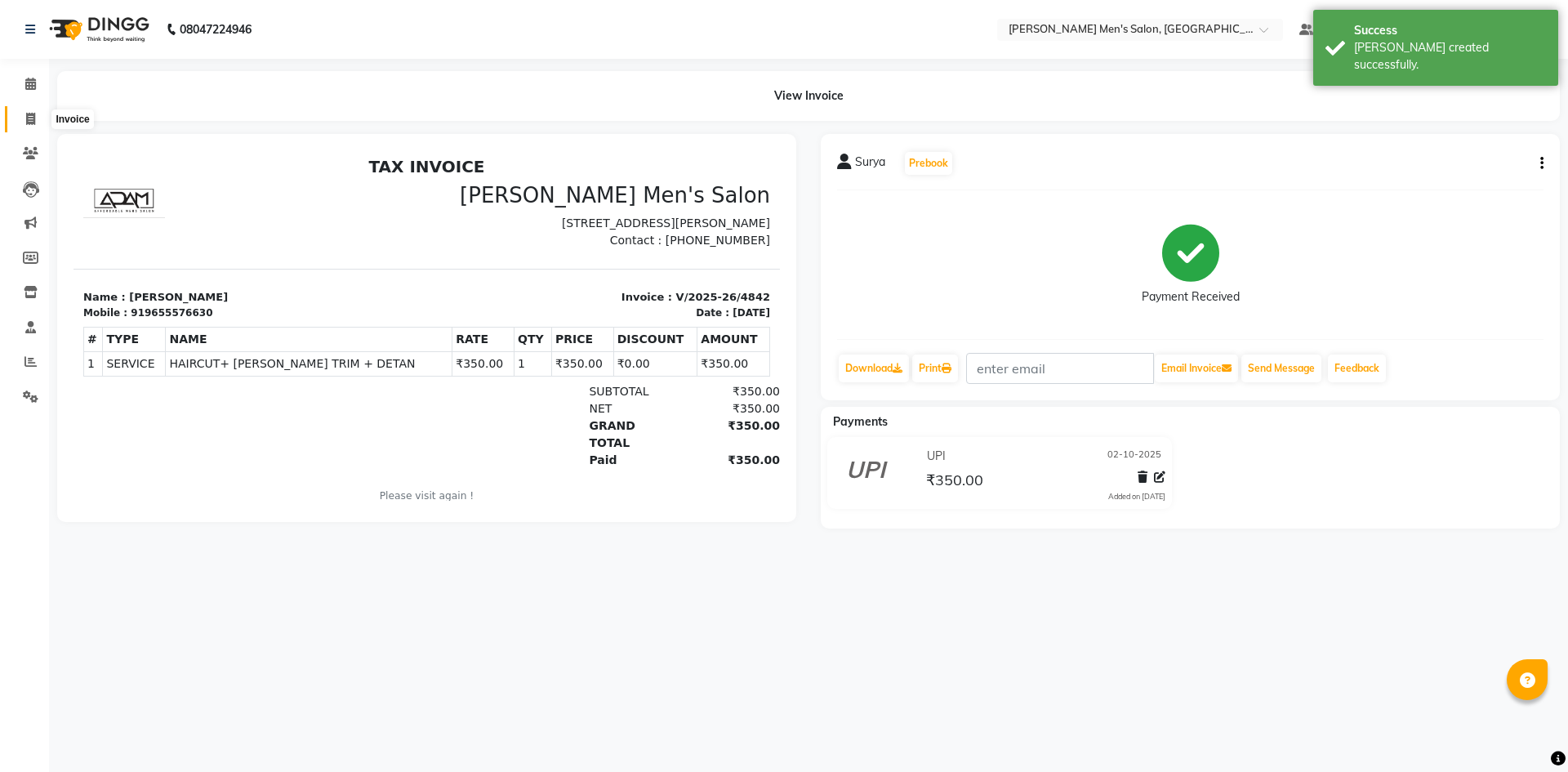
click at [31, 120] on icon at bounding box center [30, 118] width 9 height 12
select select "service"
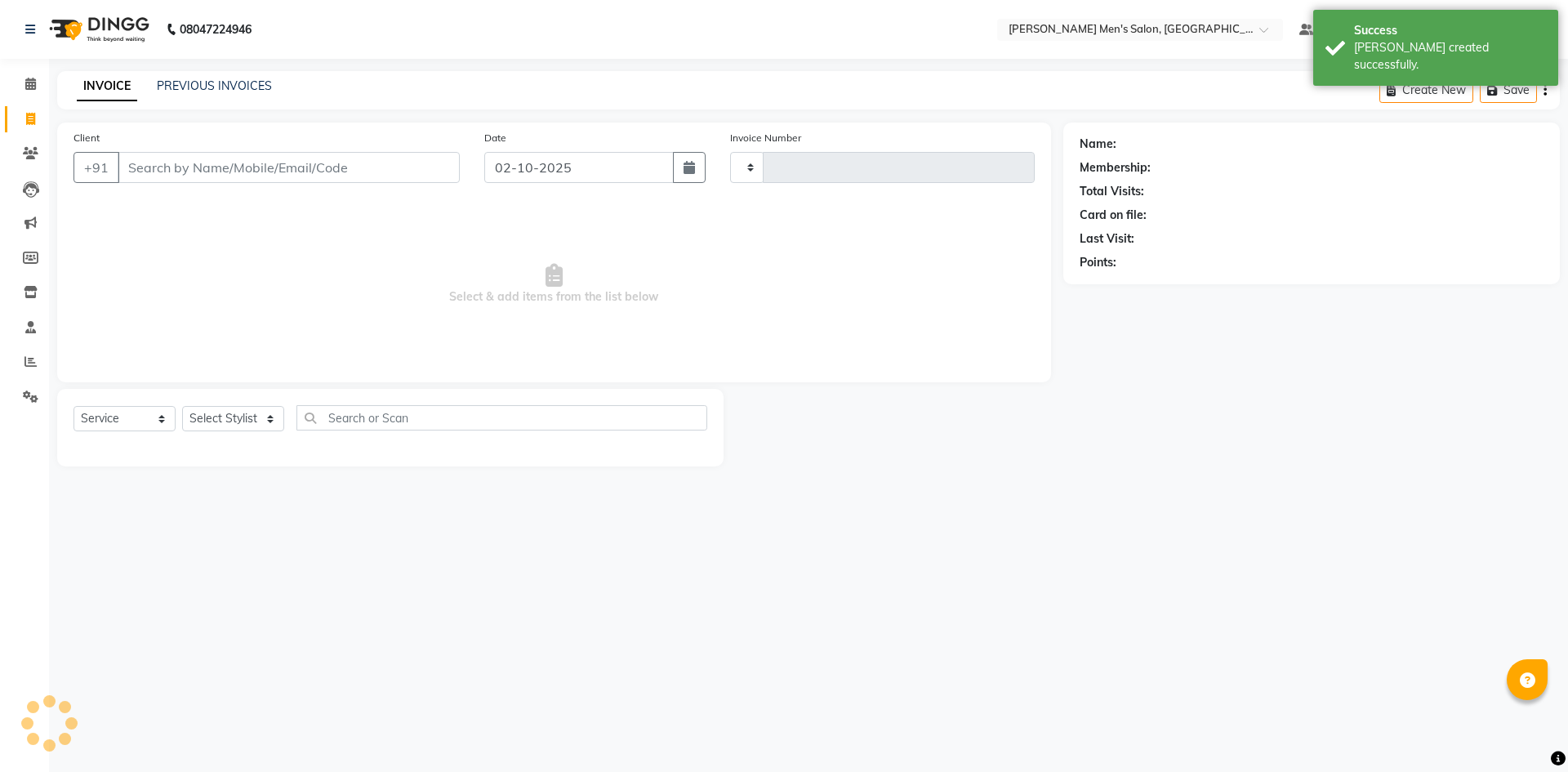
type input "4843"
select select "6913"
click at [199, 85] on link "PREVIOUS INVOICES" at bounding box center [214, 85] width 115 height 14
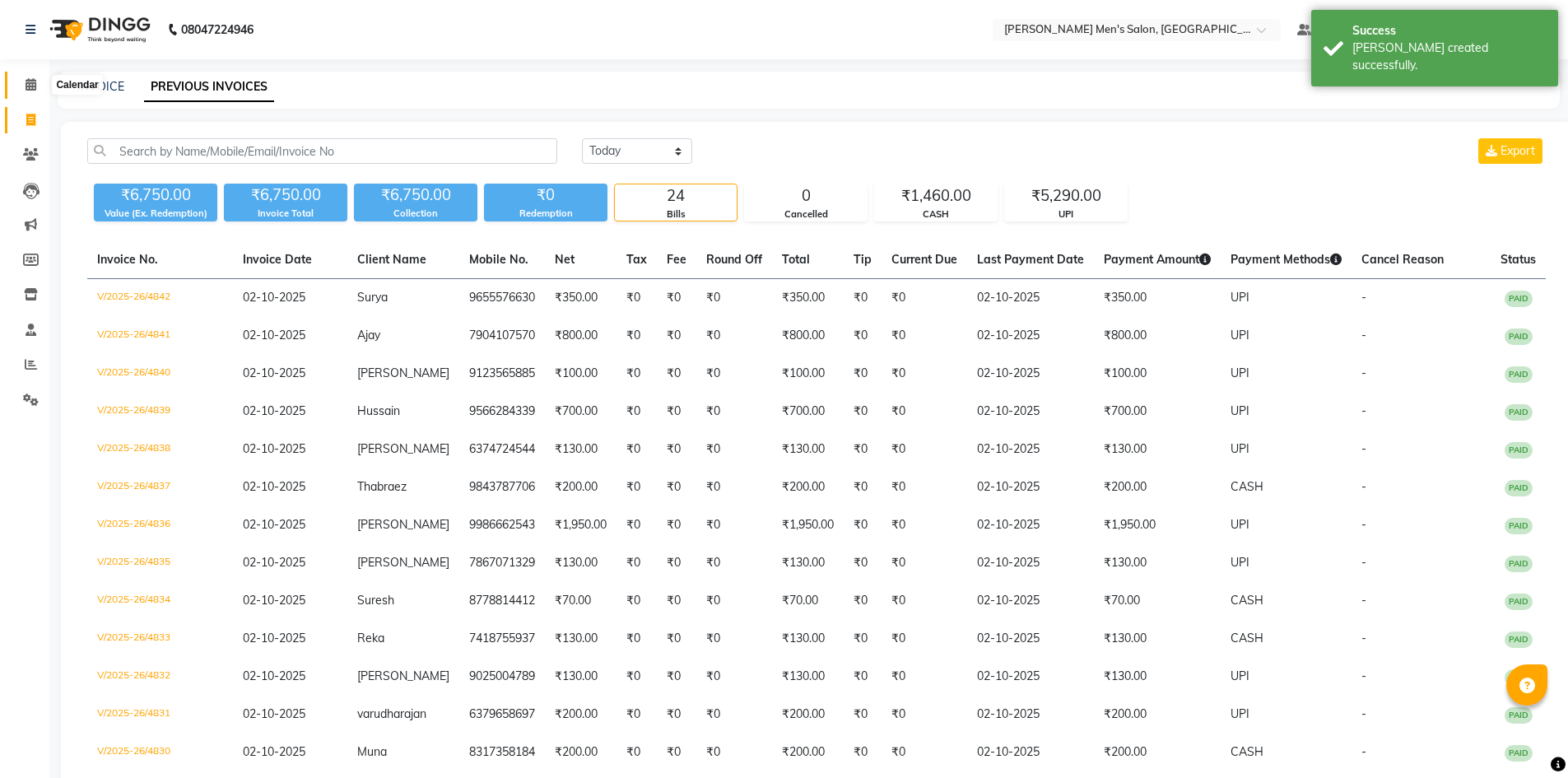
click at [32, 82] on icon at bounding box center [30, 84] width 11 height 13
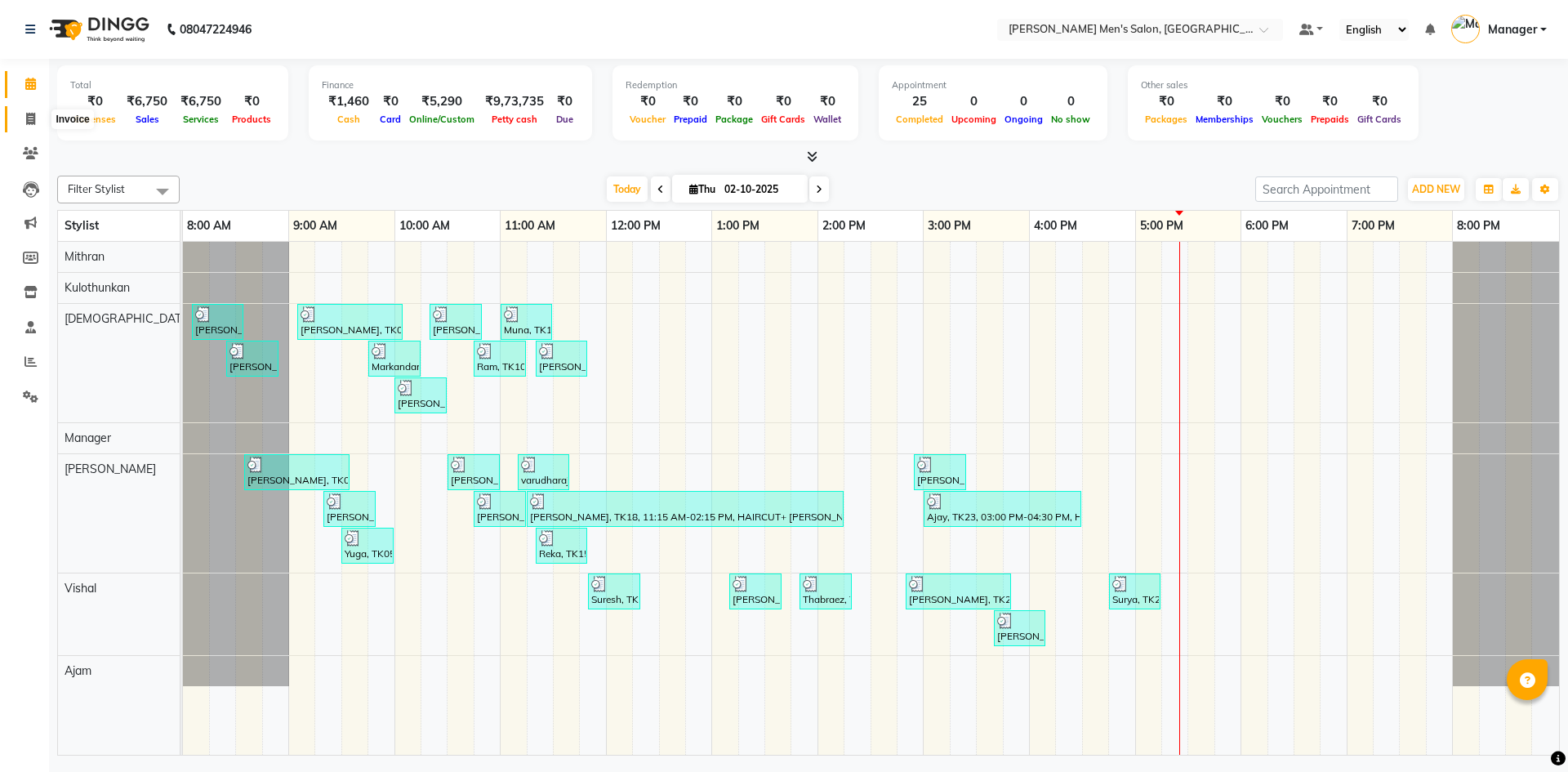
click at [33, 122] on icon at bounding box center [30, 118] width 9 height 12
select select "service"
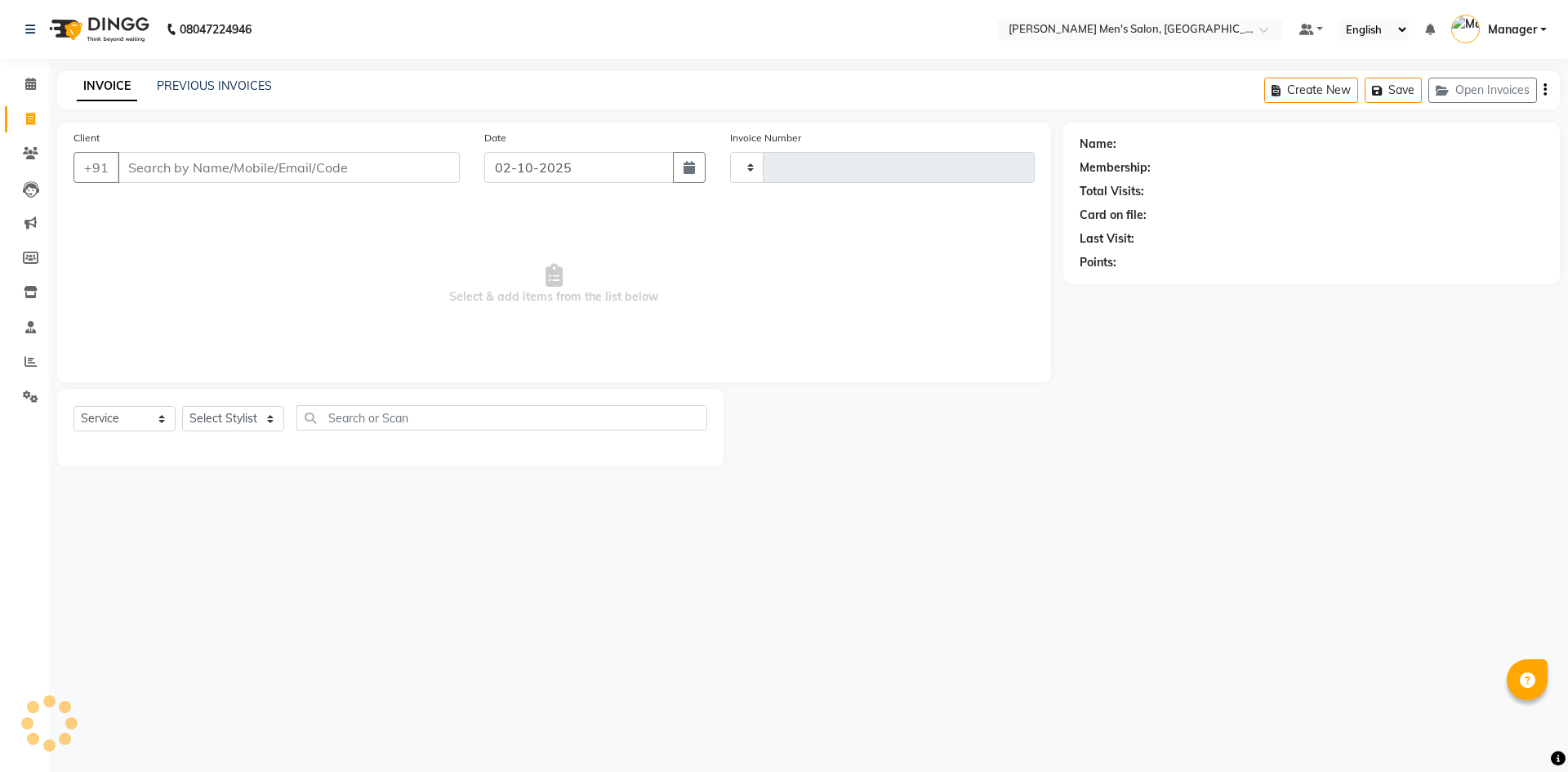
type input "4843"
select select "6913"
click at [165, 170] on input "Client" at bounding box center [289, 167] width 342 height 31
click at [178, 173] on input "Client" at bounding box center [289, 167] width 342 height 31
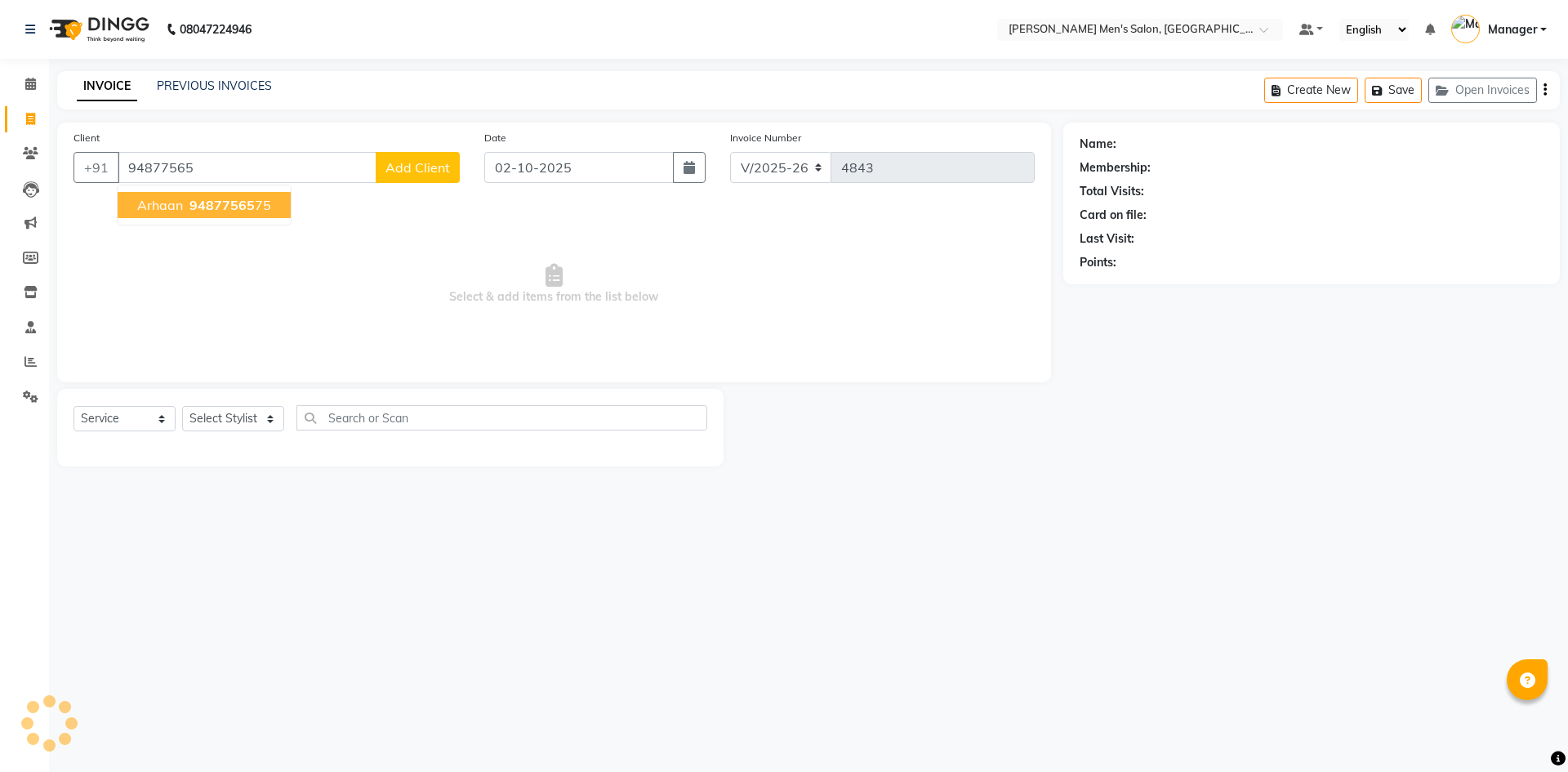
click at [208, 204] on span "94877565" at bounding box center [222, 204] width 65 height 16
type input "9487756575"
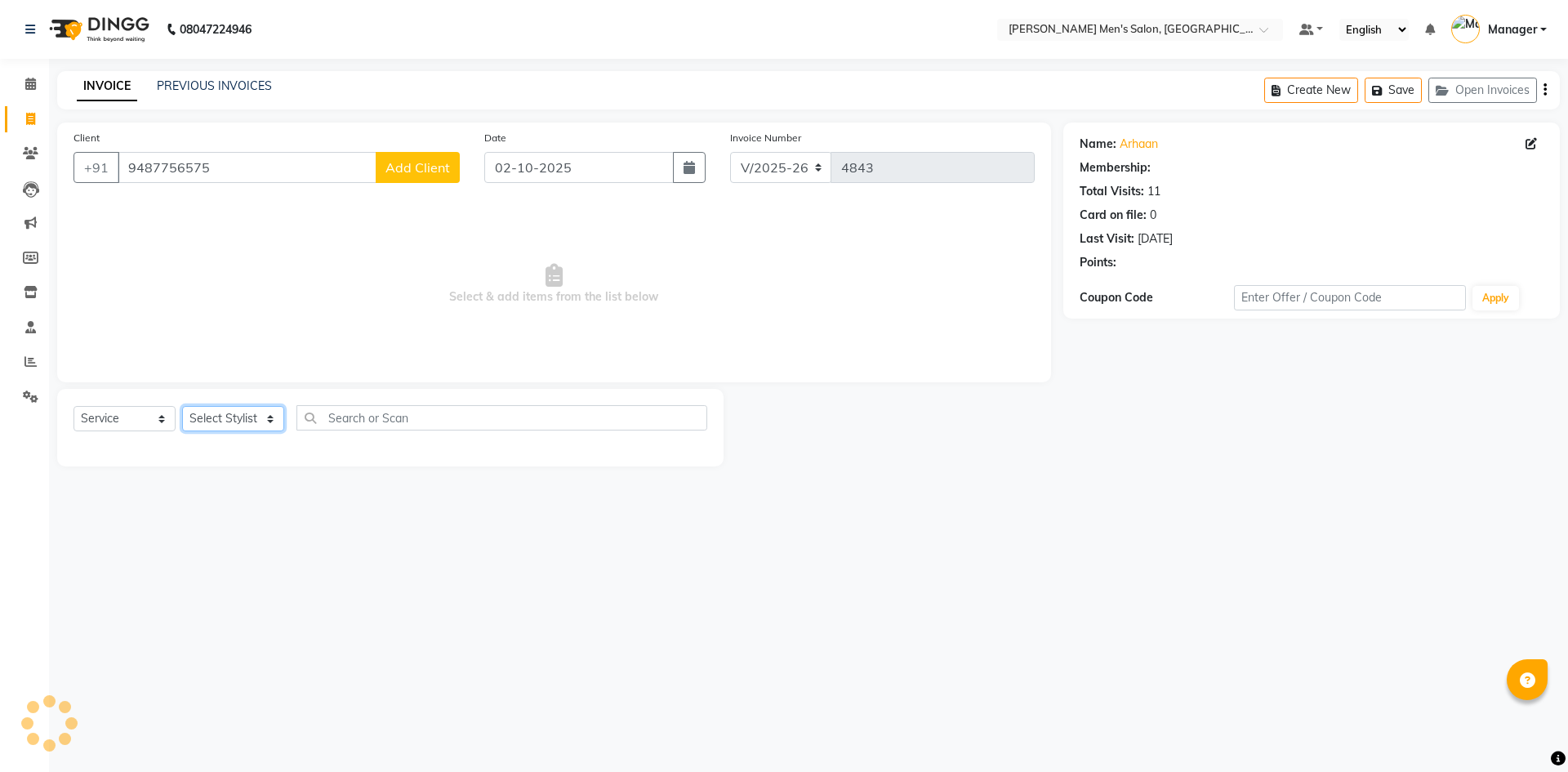
click at [205, 417] on select "Select Stylist [PERSON_NAME] Manager [PERSON_NAME]" at bounding box center [233, 418] width 102 height 25
select select "65604"
click at [183, 406] on select "Select Stylist [PERSON_NAME] Manager [PERSON_NAME]" at bounding box center [233, 418] width 102 height 25
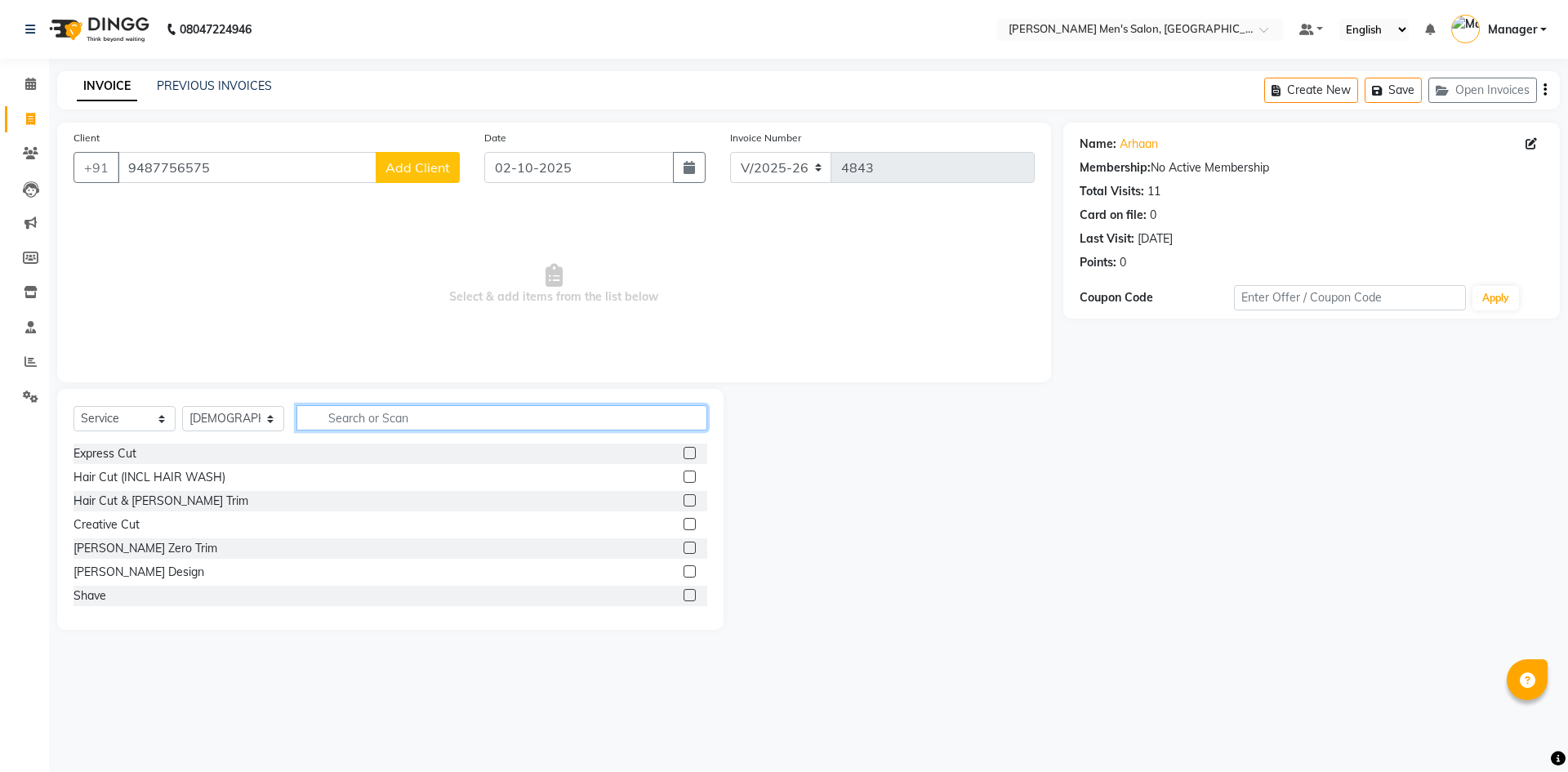
click at [341, 423] on input "text" at bounding box center [502, 418] width 411 height 25
type input "ki"
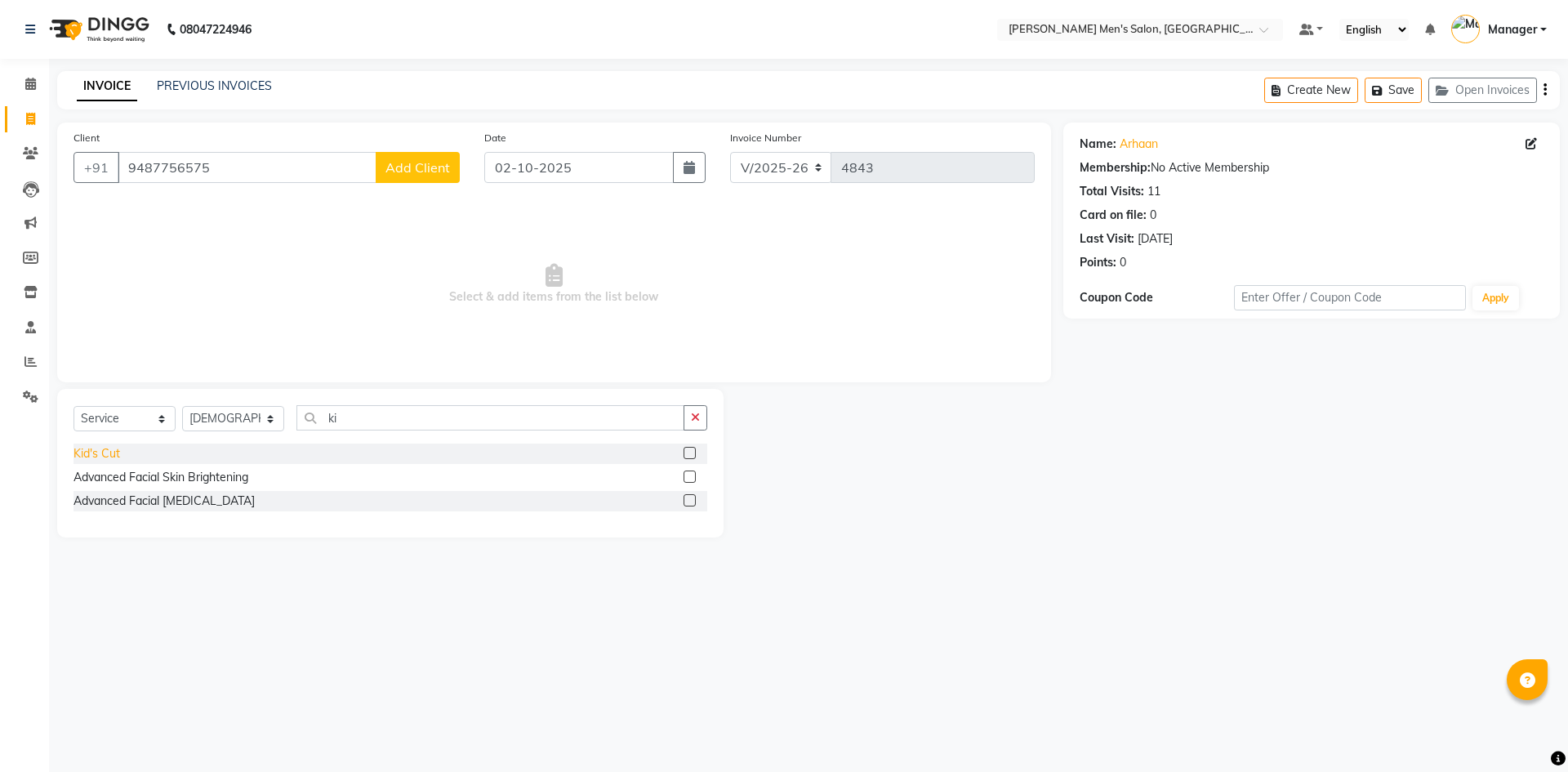
click at [90, 451] on div "Kid's Cut" at bounding box center [97, 454] width 47 height 17
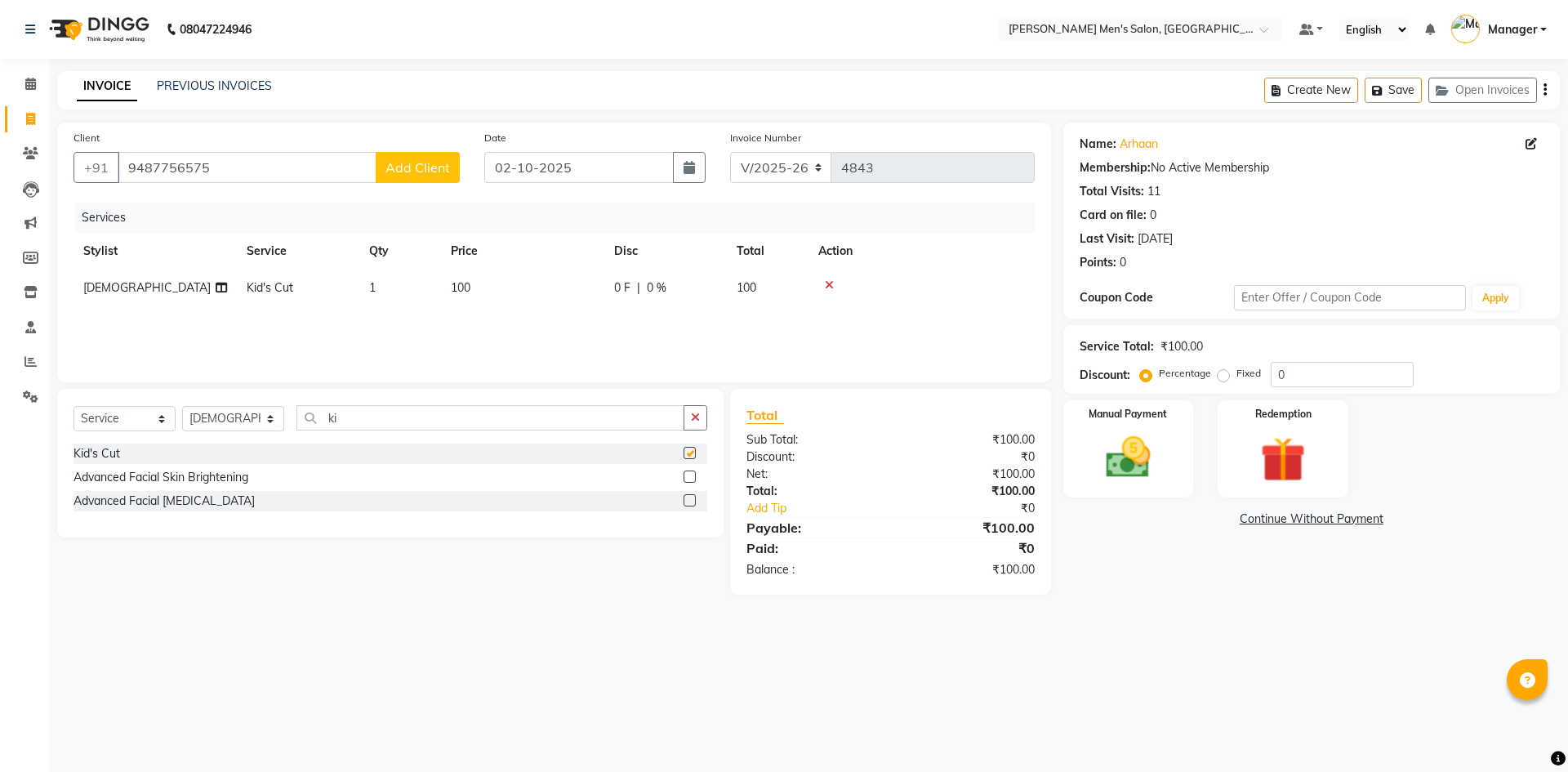
checkbox input "false"
click at [395, 285] on td "1" at bounding box center [399, 288] width 81 height 36
select select "65604"
click at [478, 294] on input "1" at bounding box center [477, 291] width 62 height 25
type input "2"
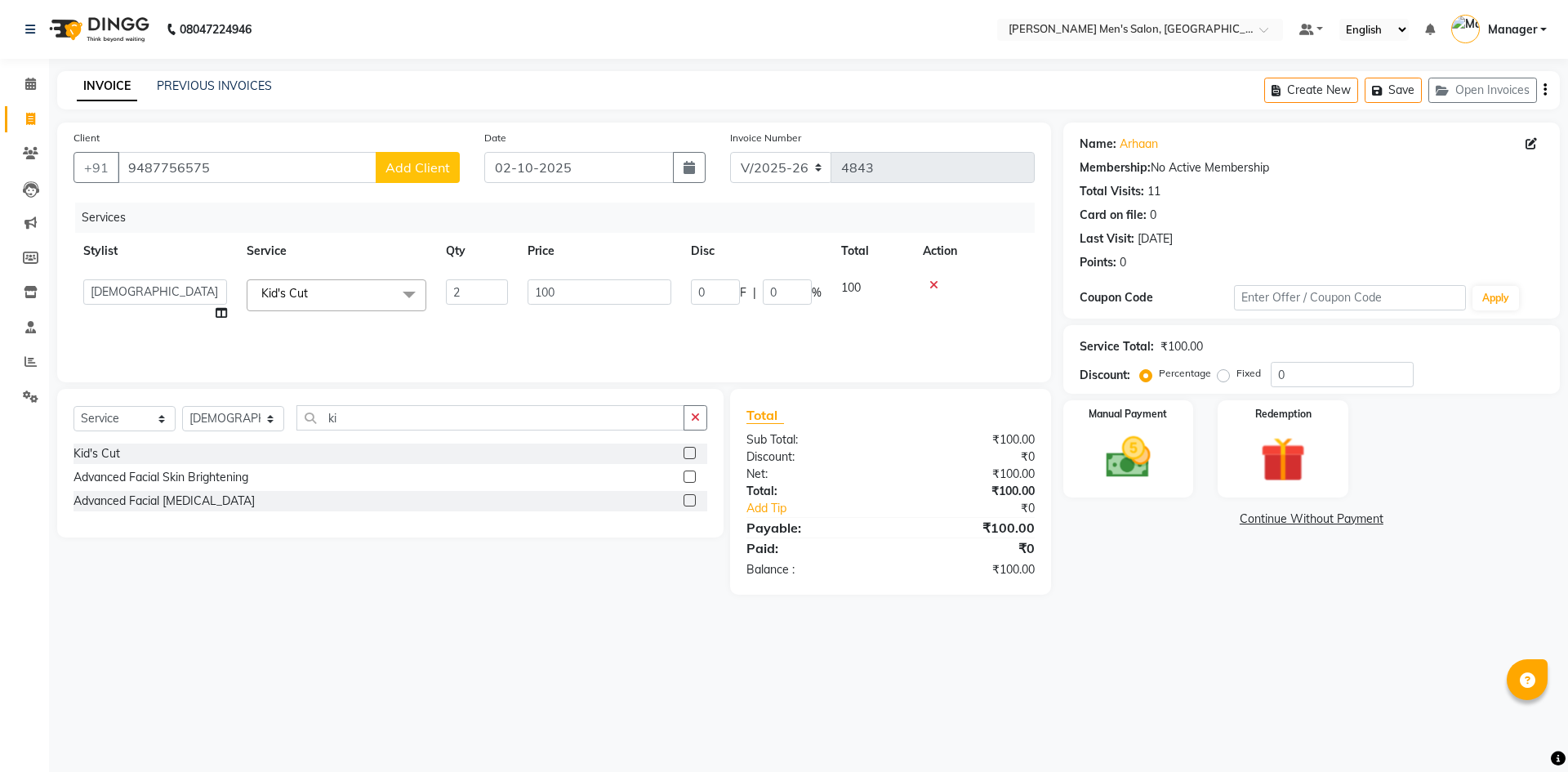
click at [422, 615] on main "INVOICE PREVIOUS INVOICES Create New Save Open Invoices Client [PHONE_NUMBER] A…" at bounding box center [807, 344] width 1518 height 547
click at [254, 423] on select "Select Stylist [PERSON_NAME] Manager [PERSON_NAME]" at bounding box center [233, 418] width 102 height 25
select select "90887"
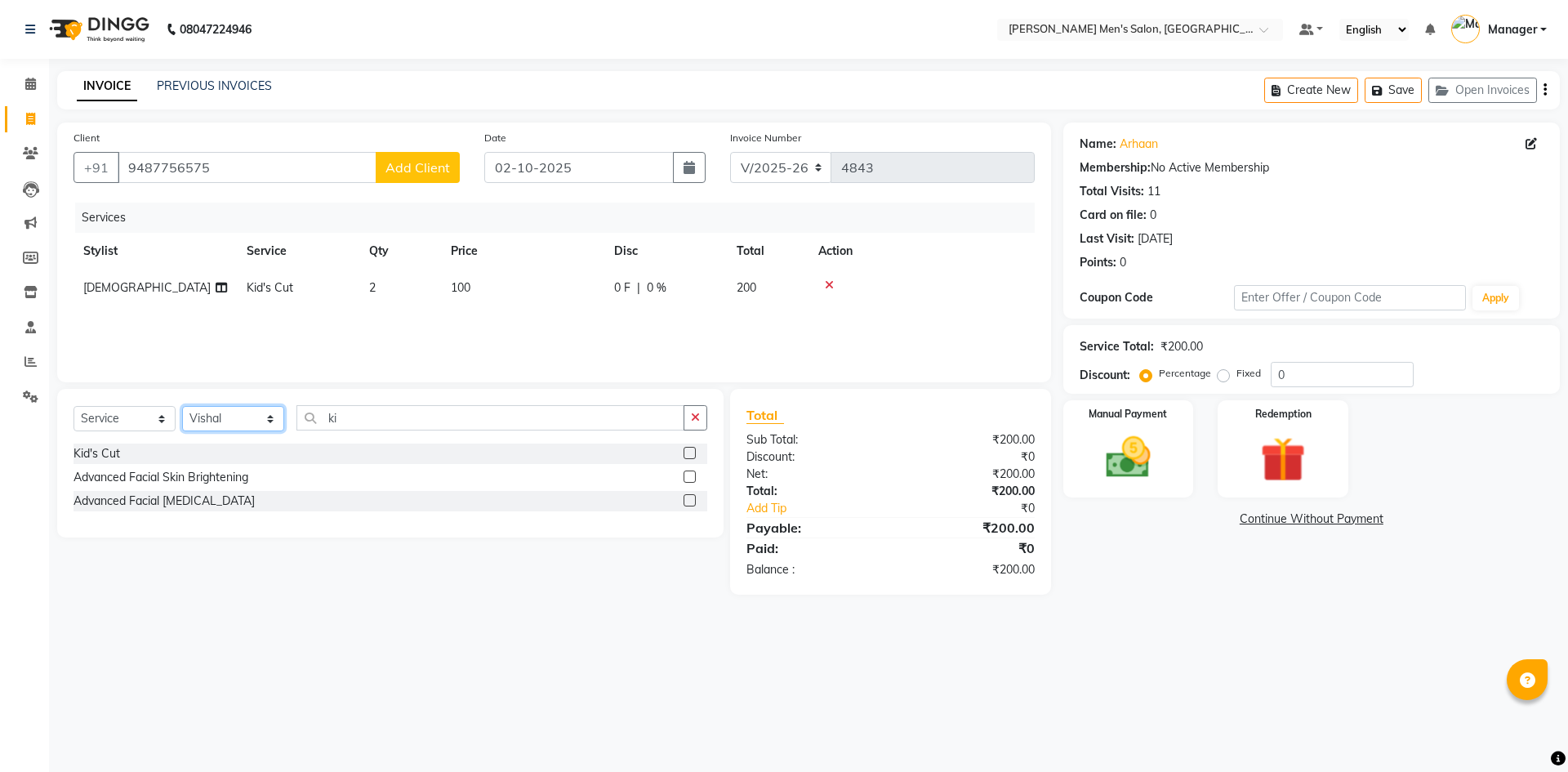
click at [183, 406] on select "Select Stylist [PERSON_NAME] Manager [PERSON_NAME]" at bounding box center [233, 418] width 102 height 25
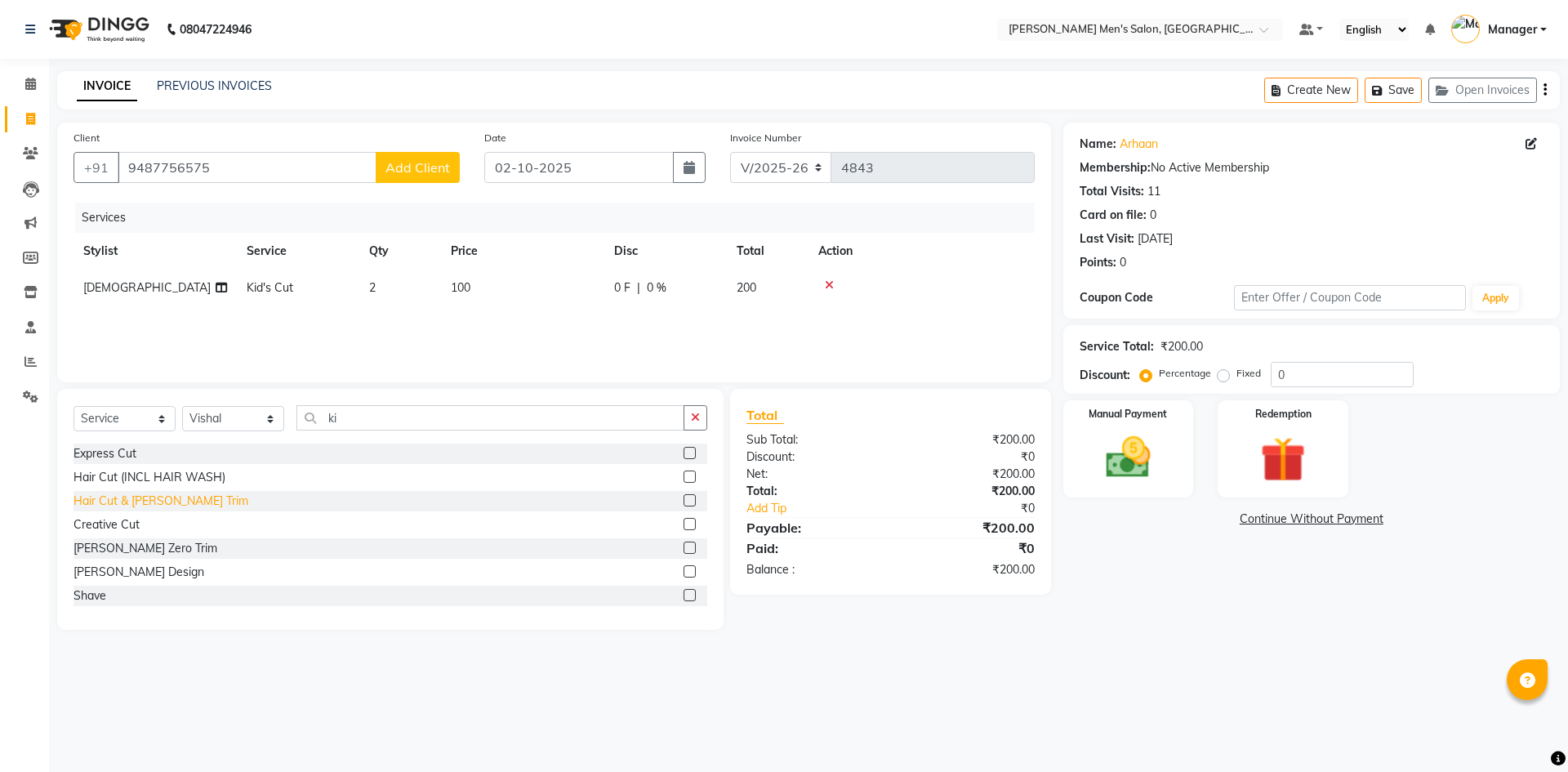
click at [155, 503] on div "Hair Cut & [PERSON_NAME] Trim" at bounding box center [161, 501] width 175 height 17
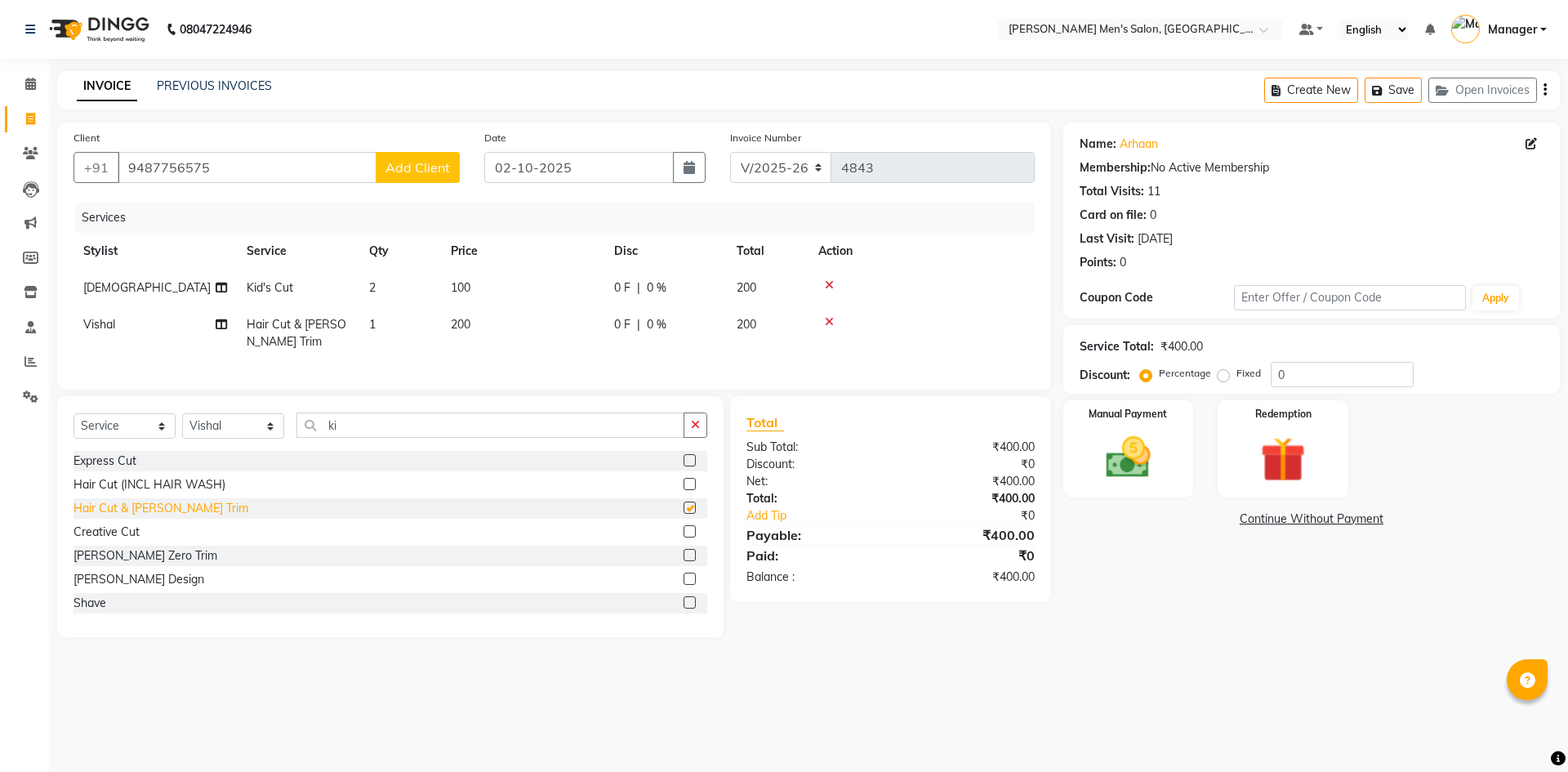
checkbox input "false"
click at [1109, 462] on img at bounding box center [1128, 457] width 75 height 54
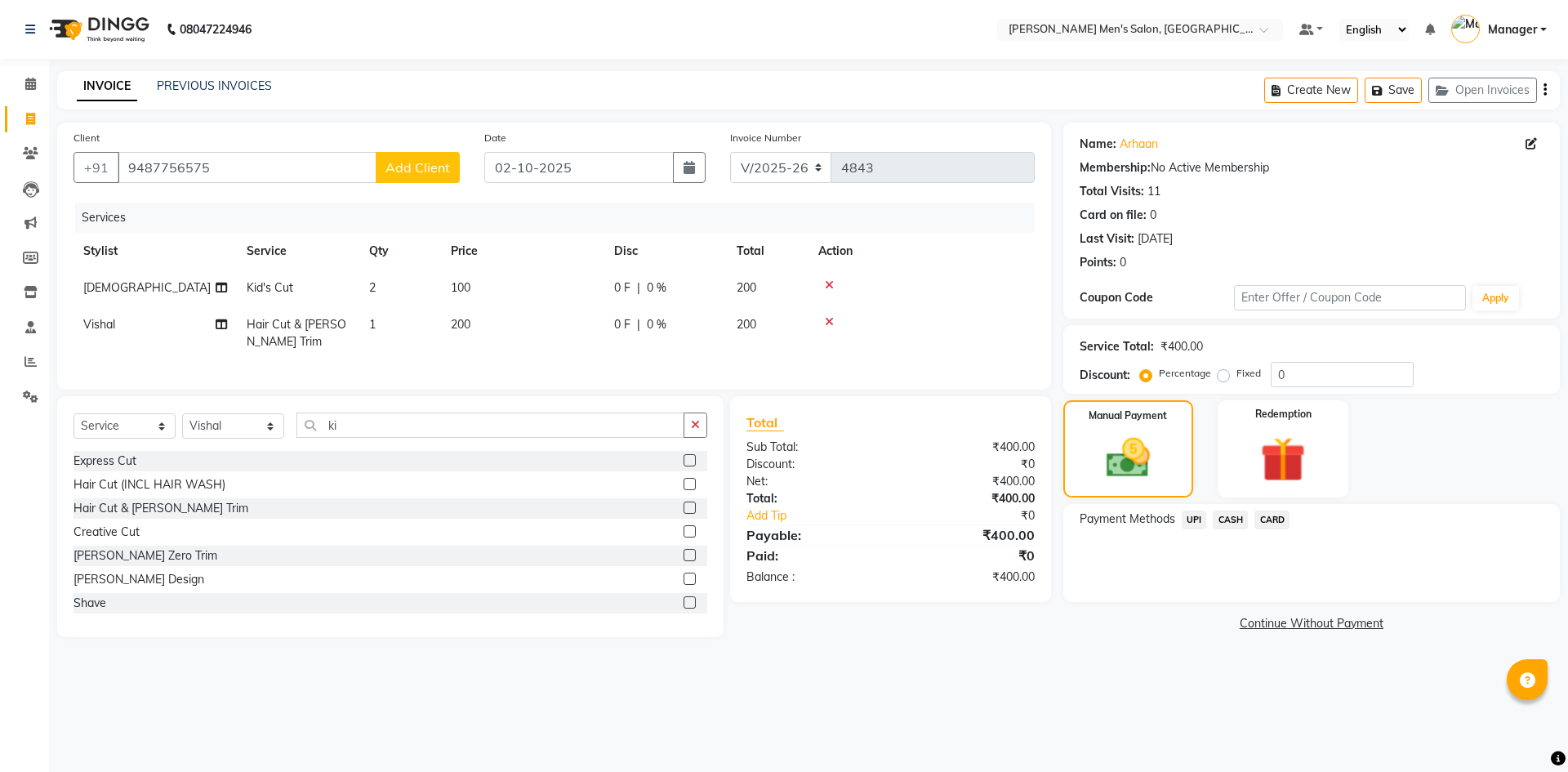
click at [1194, 522] on span "UPI" at bounding box center [1193, 520] width 25 height 19
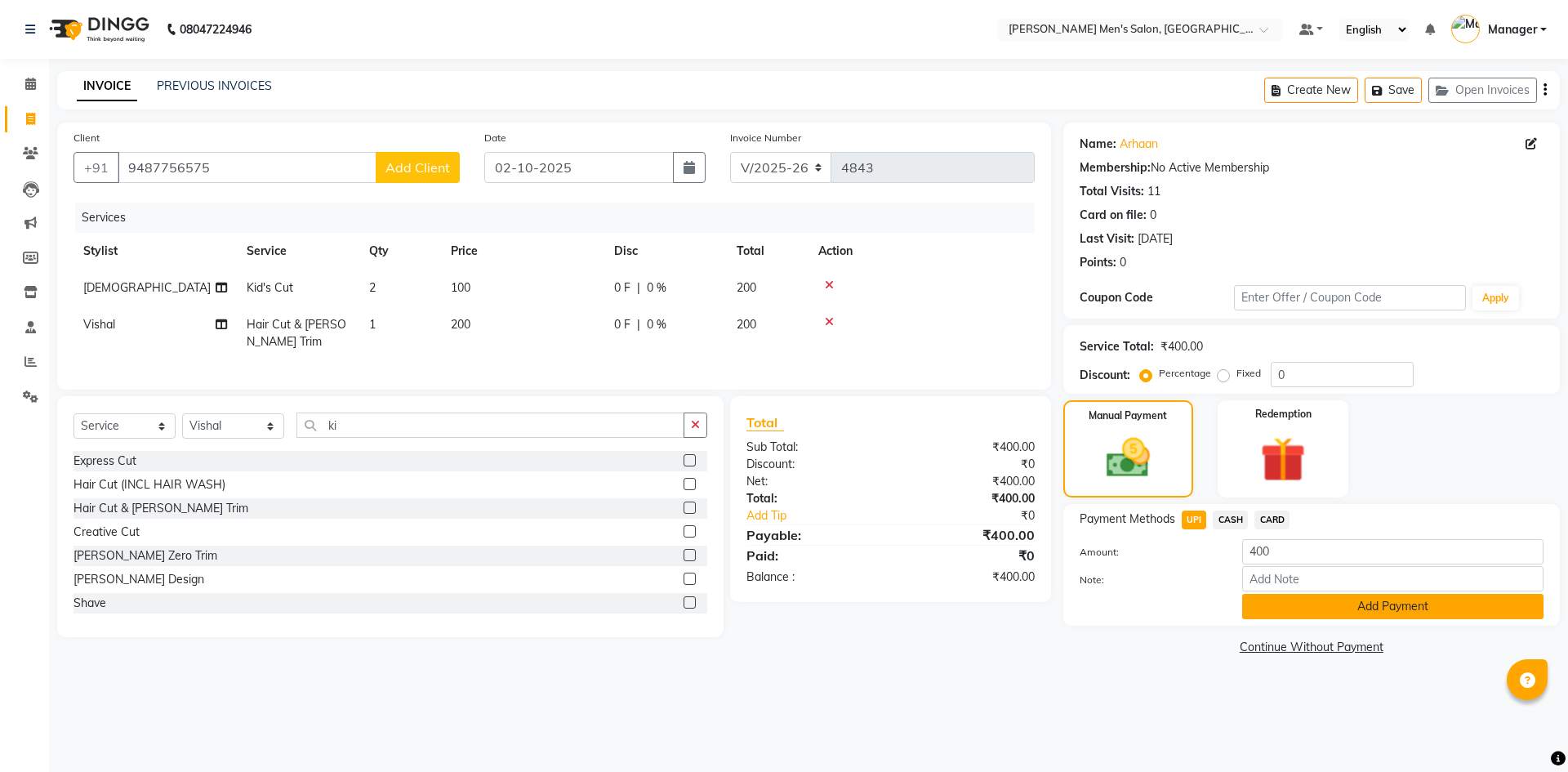
click at [1271, 609] on button "Add Payment" at bounding box center [1392, 606] width 301 height 25
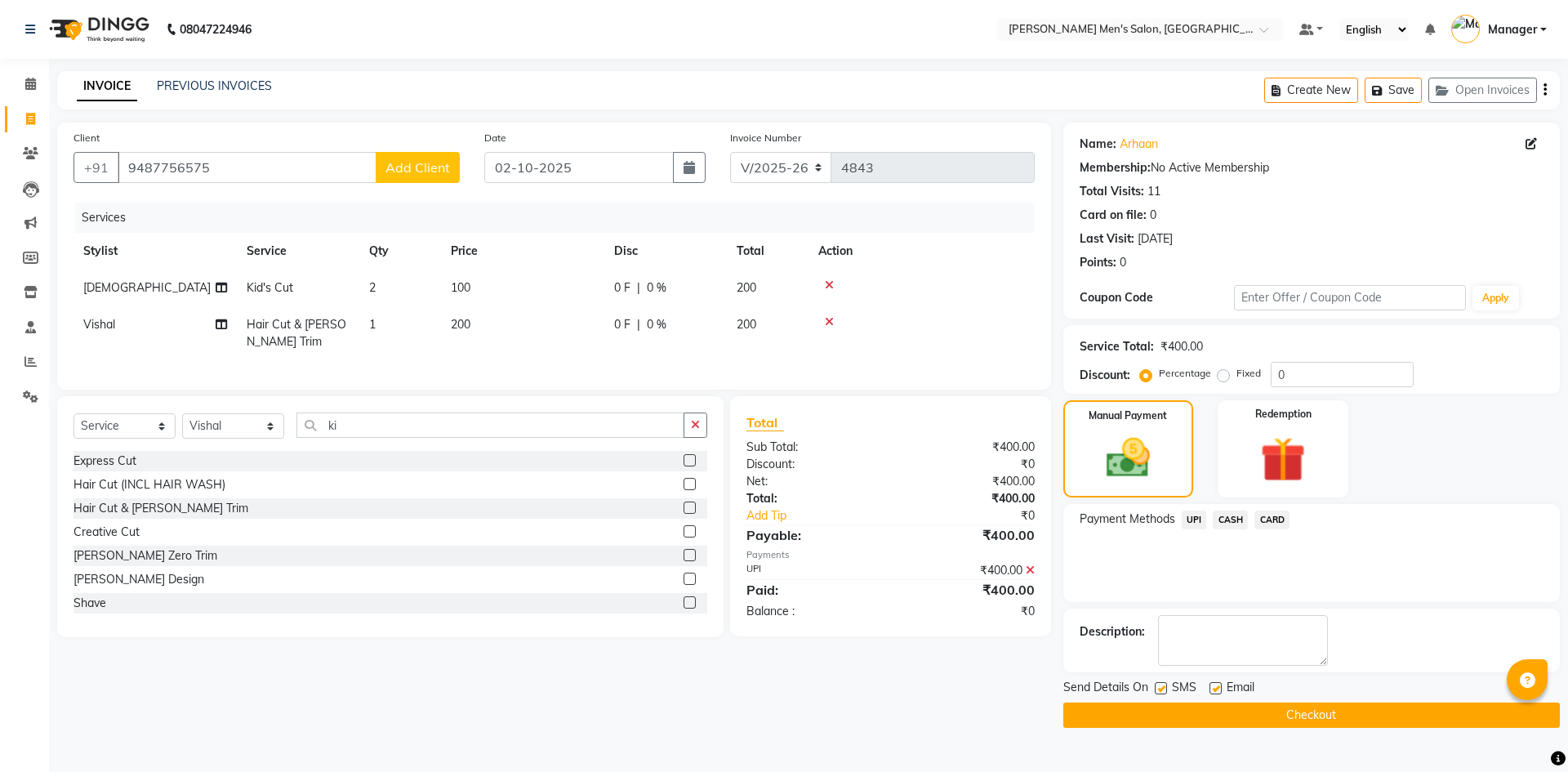
click at [1268, 711] on button "Checkout" at bounding box center [1312, 715] width 497 height 25
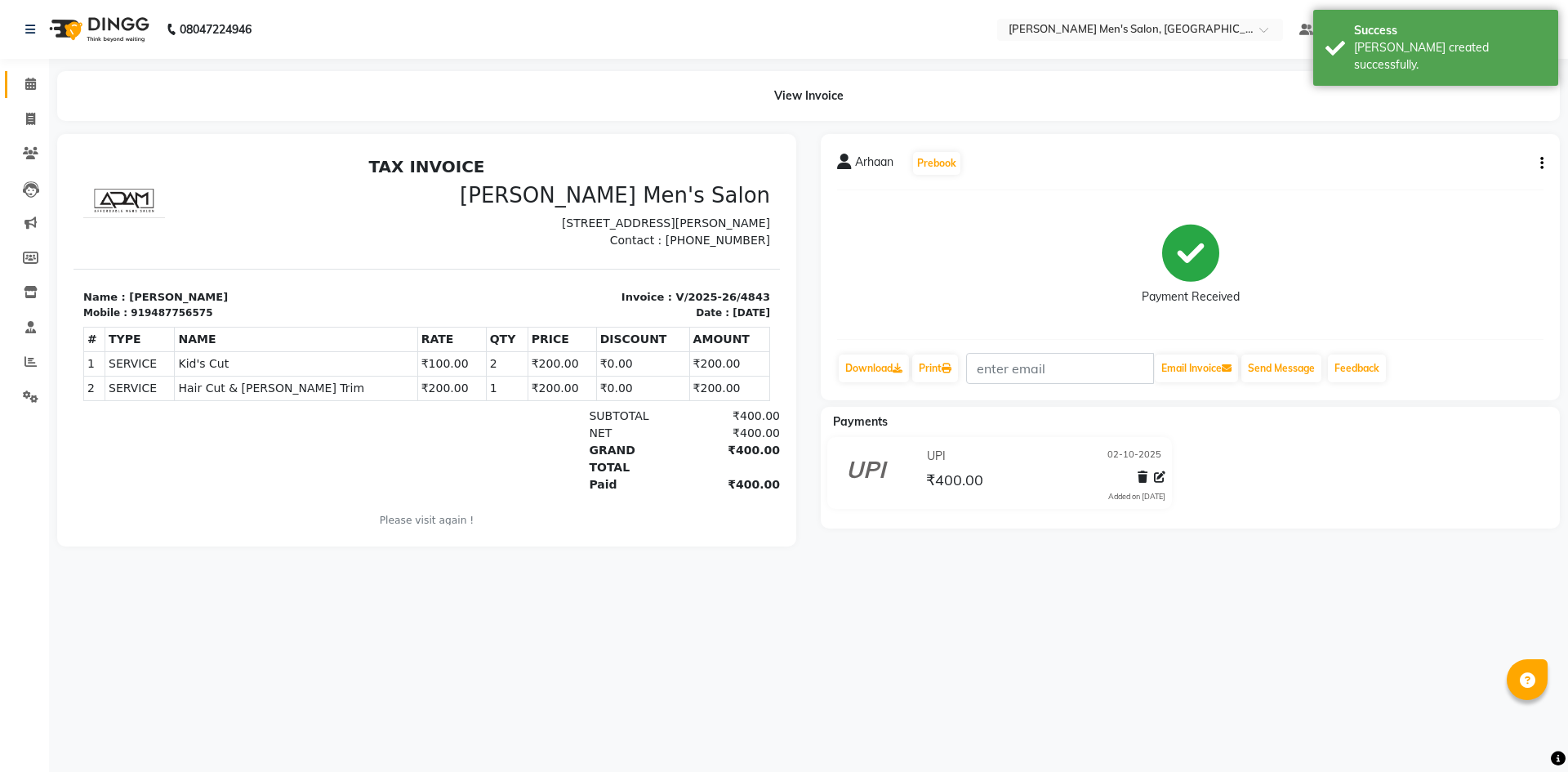
click at [13, 80] on link "Calendar" at bounding box center [24, 84] width 39 height 27
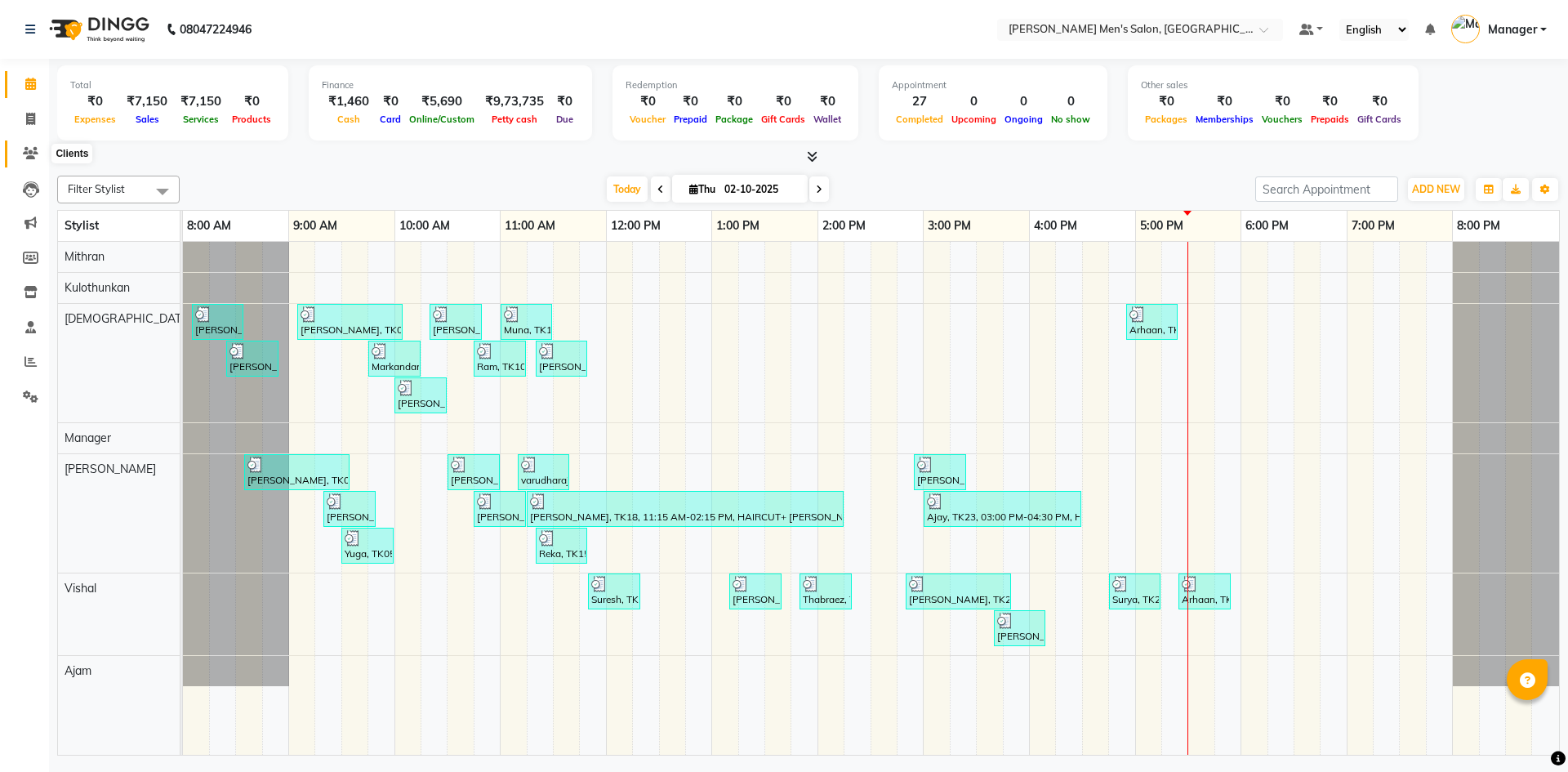
click at [25, 149] on icon at bounding box center [31, 153] width 15 height 12
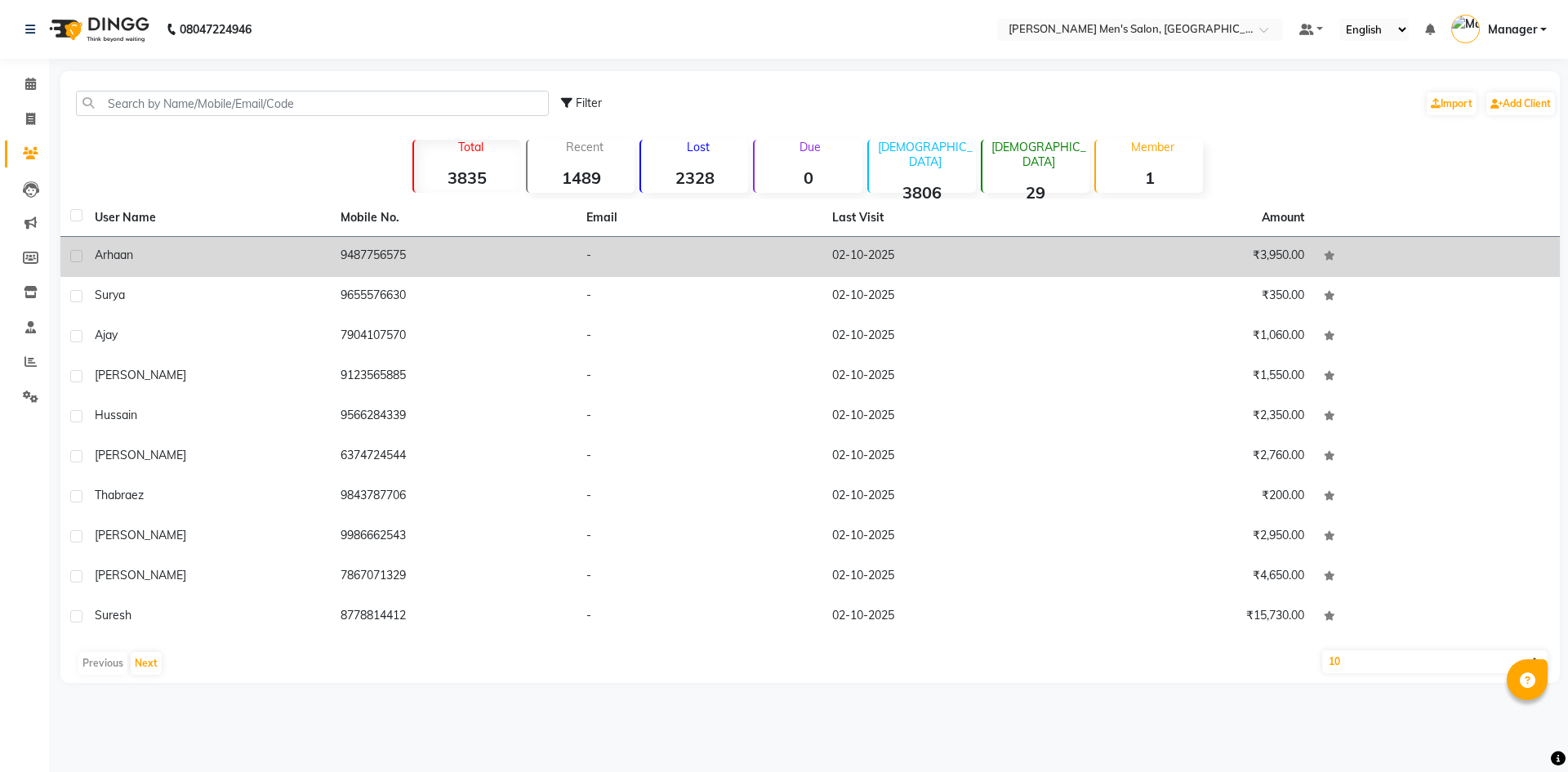
click at [143, 252] on div "Arhaan" at bounding box center [207, 255] width 226 height 17
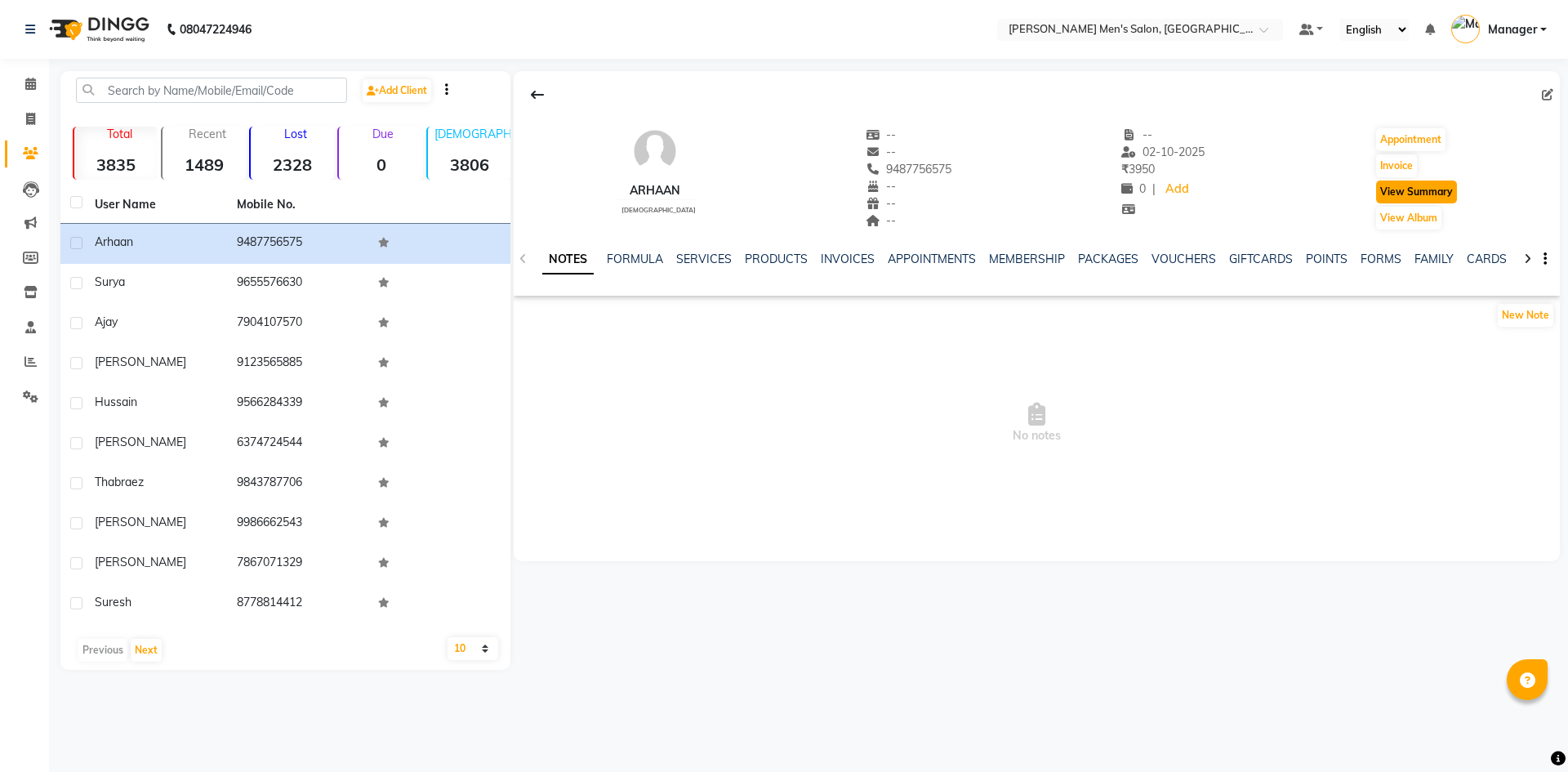
click at [1401, 195] on button "View Summary" at bounding box center [1416, 192] width 81 height 23
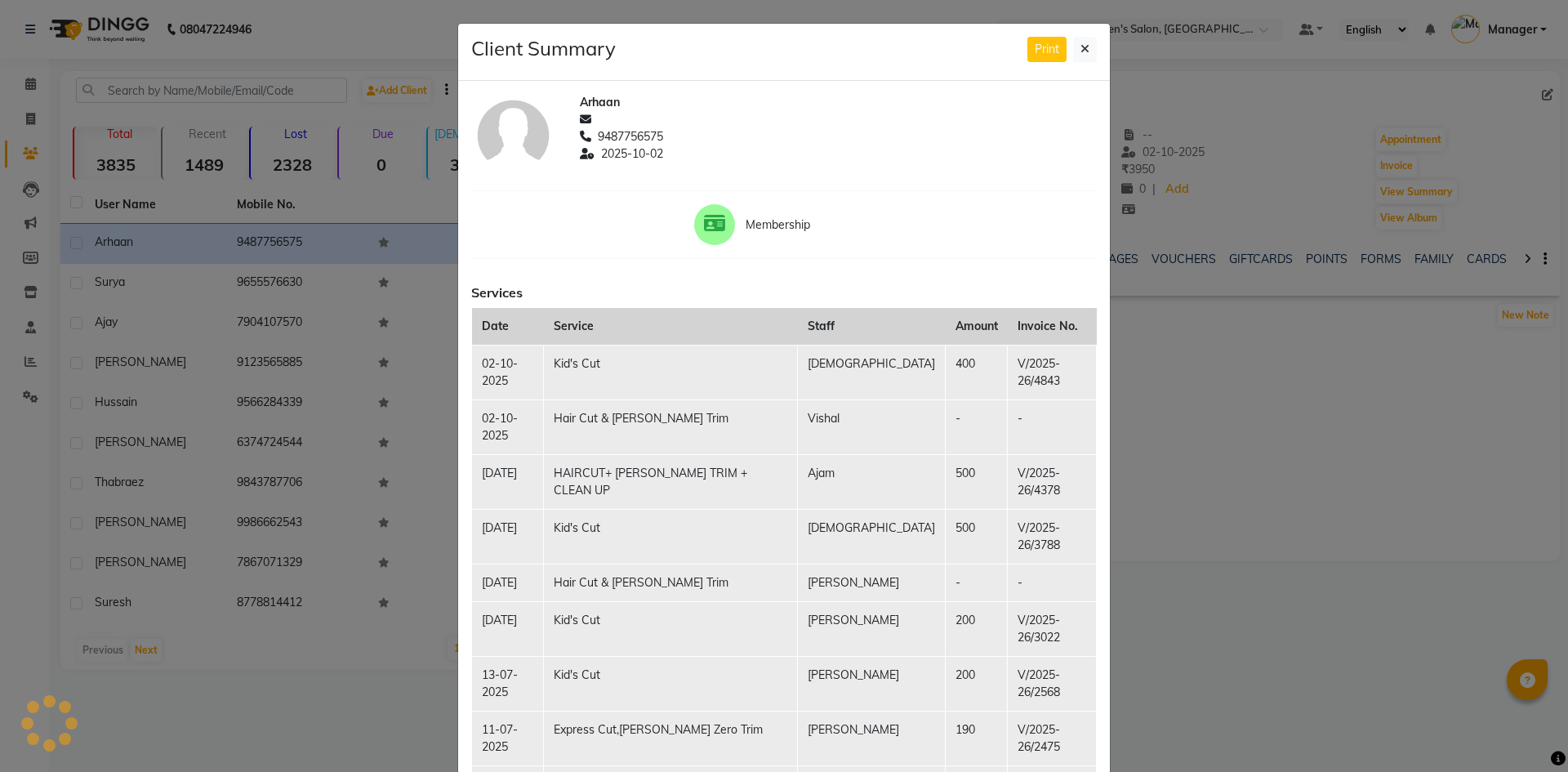
click at [1062, 564] on td "-" at bounding box center [1051, 582] width 89 height 37
click at [1081, 54] on icon at bounding box center [1085, 49] width 9 height 11
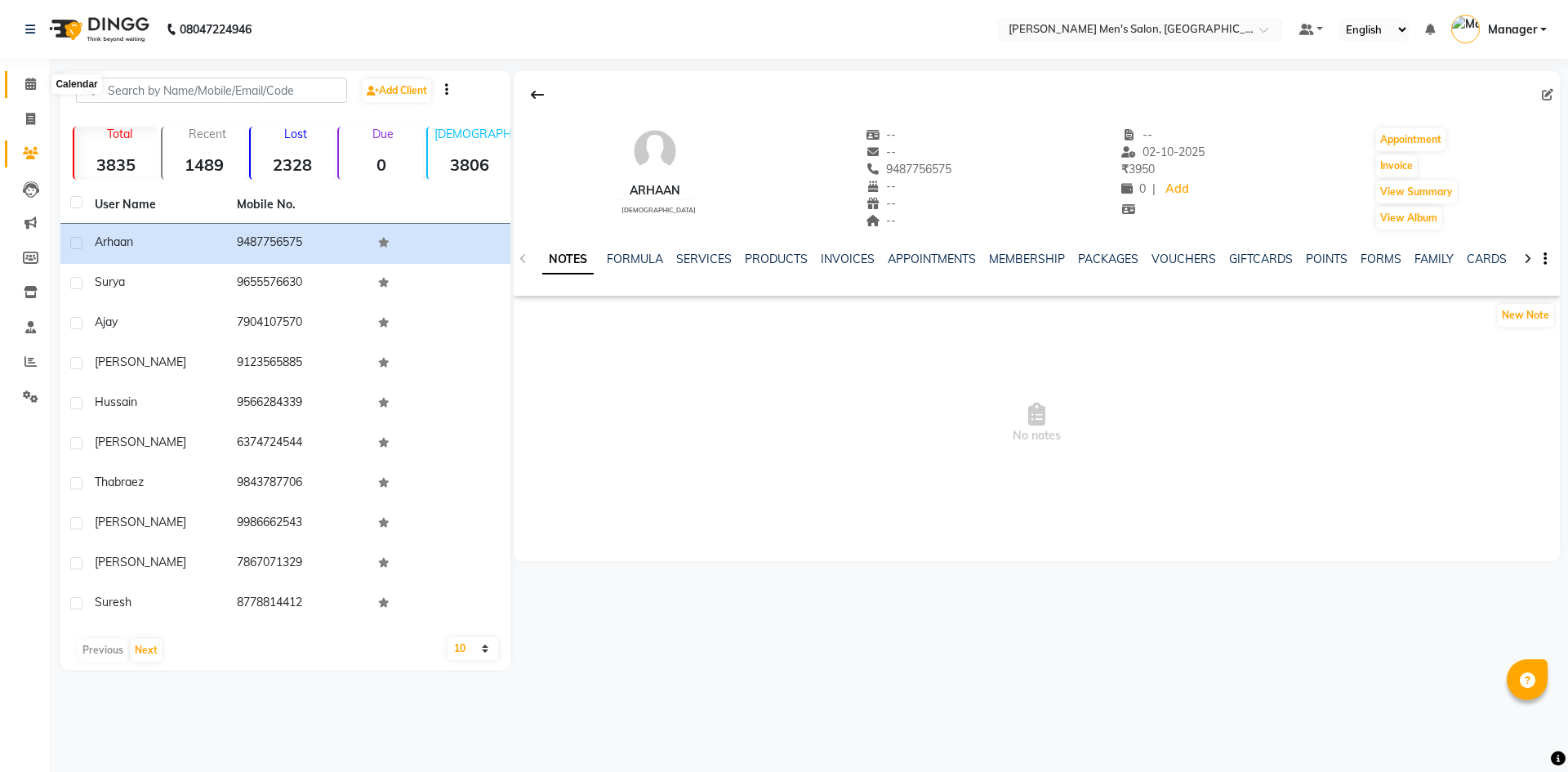
click at [30, 91] on span at bounding box center [31, 85] width 29 height 19
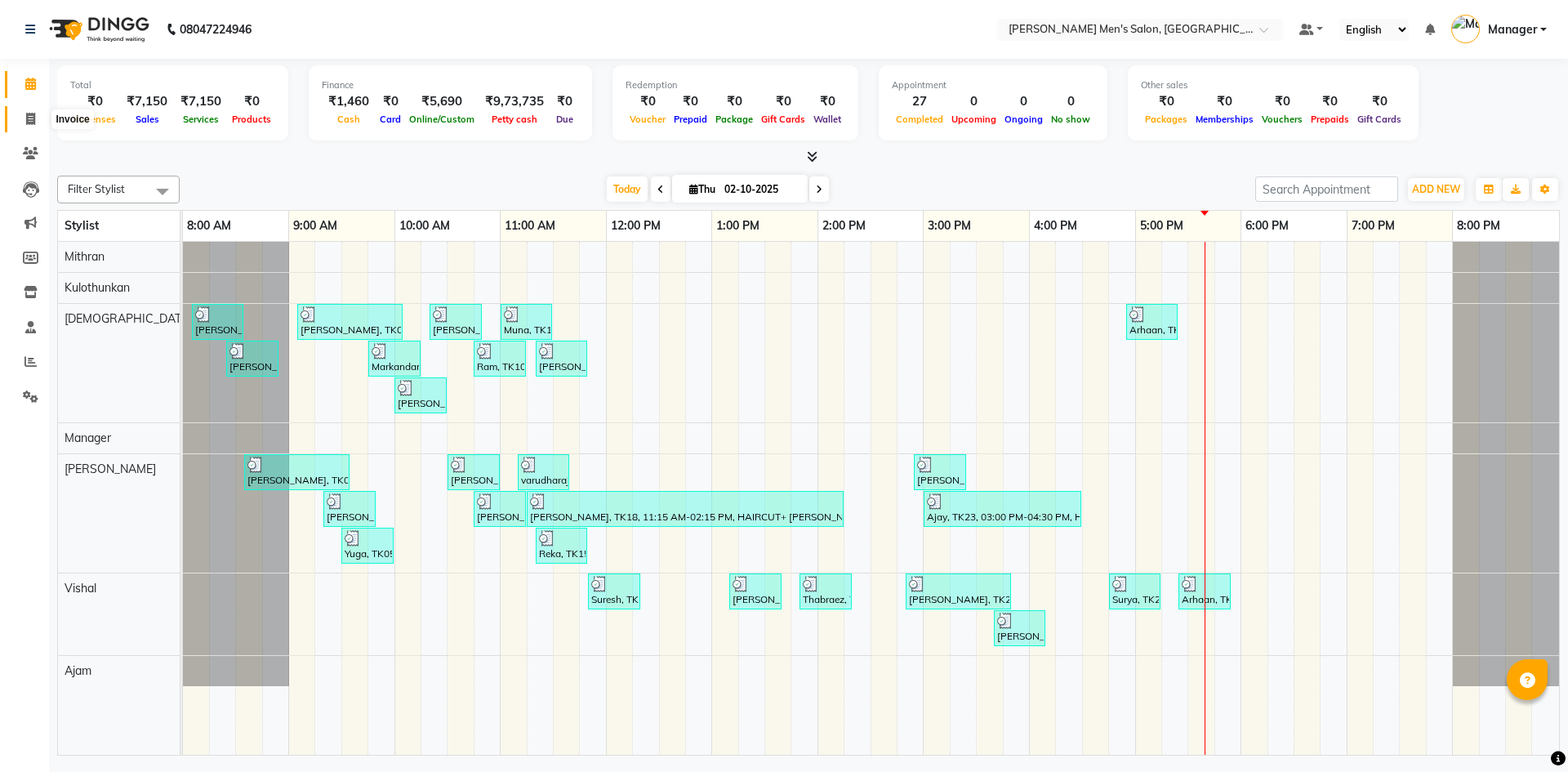
click at [24, 123] on span at bounding box center [31, 119] width 29 height 19
select select "6913"
select select "service"
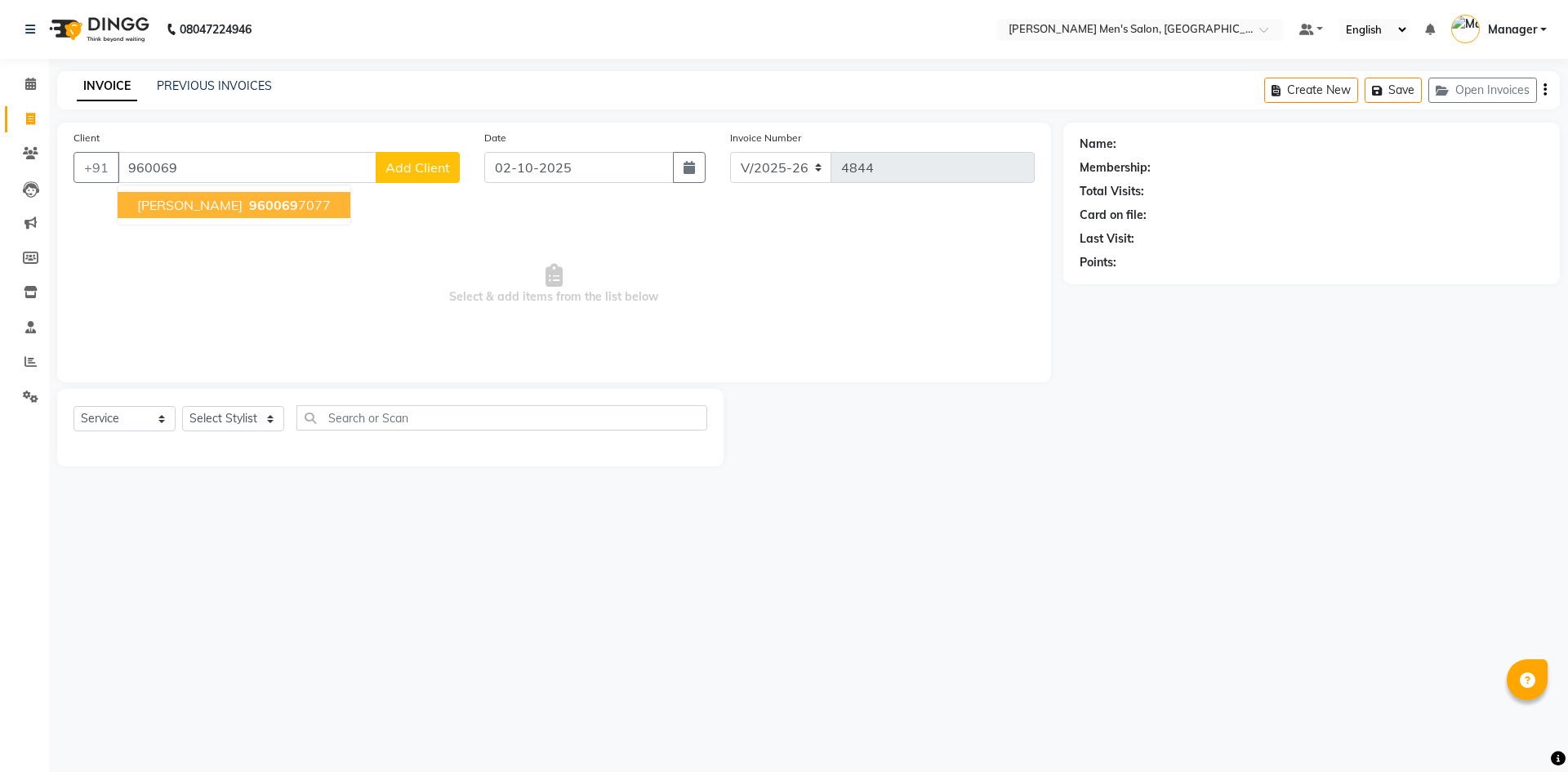
click at [249, 202] on span "960069" at bounding box center [273, 204] width 49 height 16
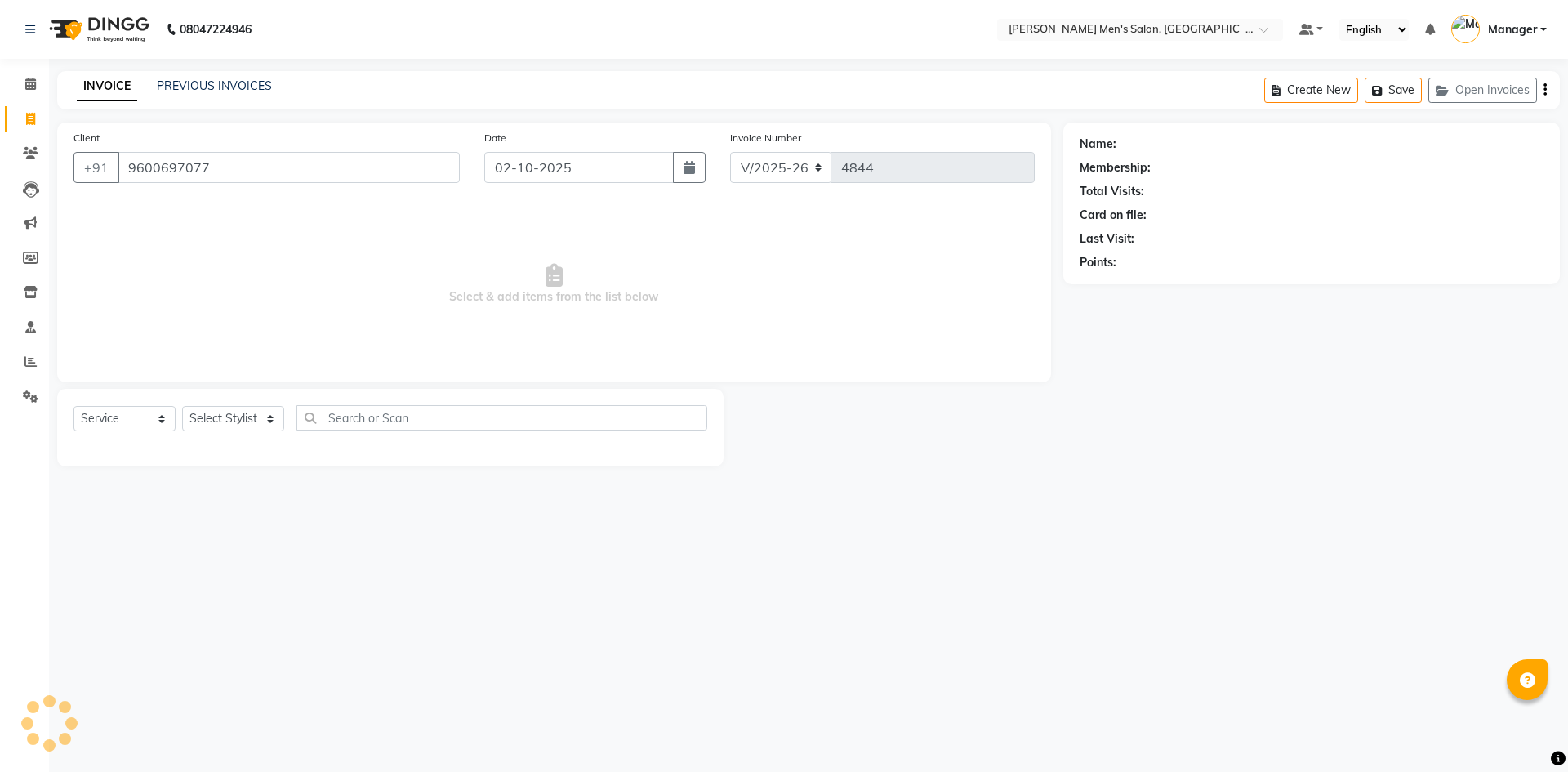
type input "9600697077"
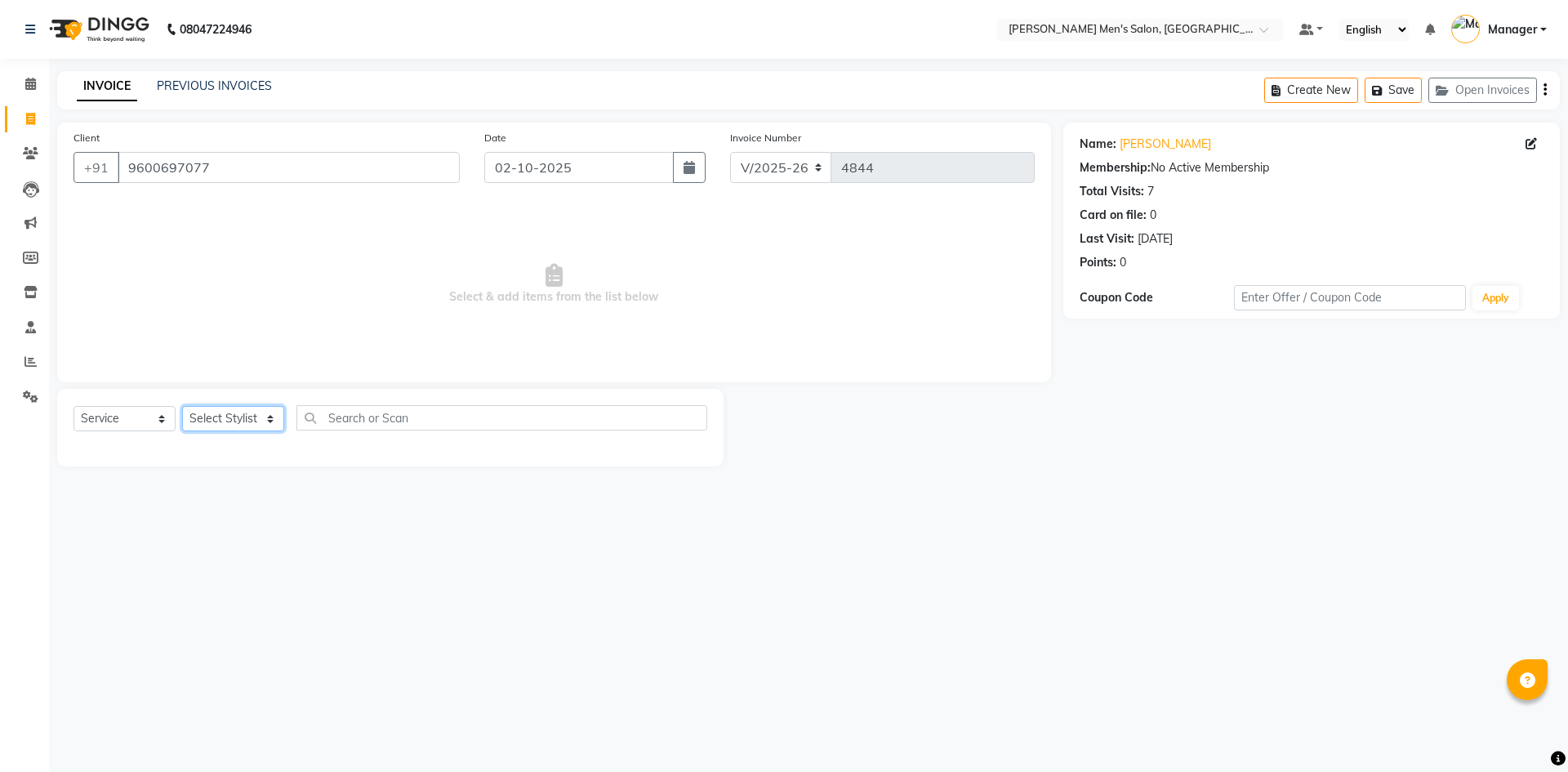
click at [252, 409] on select "Select Stylist [PERSON_NAME] Manager [PERSON_NAME]" at bounding box center [233, 418] width 102 height 25
select select "65604"
click at [183, 406] on select "Select Stylist [PERSON_NAME] Manager [PERSON_NAME]" at bounding box center [233, 418] width 102 height 25
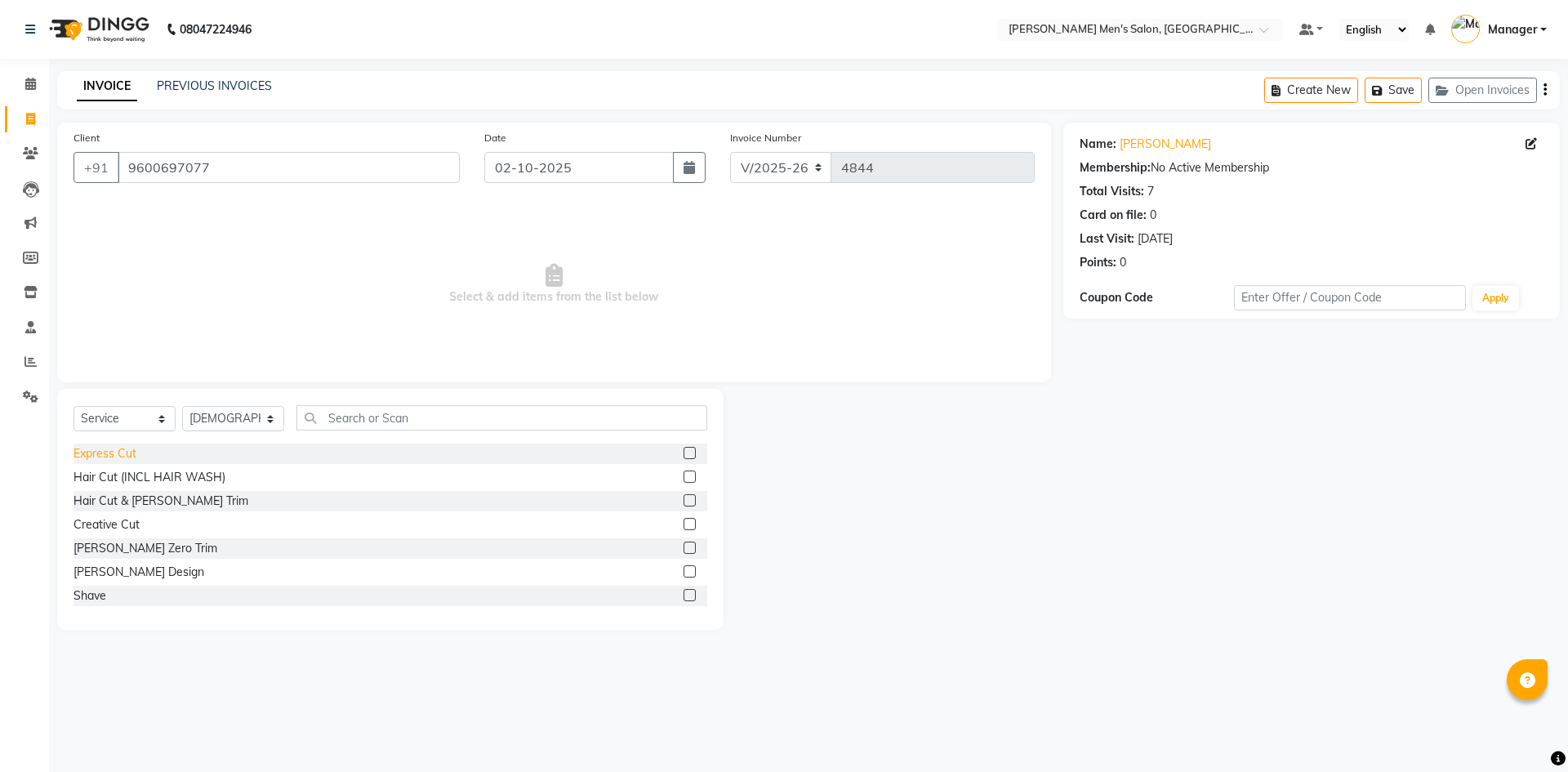
click at [130, 452] on div "Express Cut" at bounding box center [105, 454] width 63 height 17
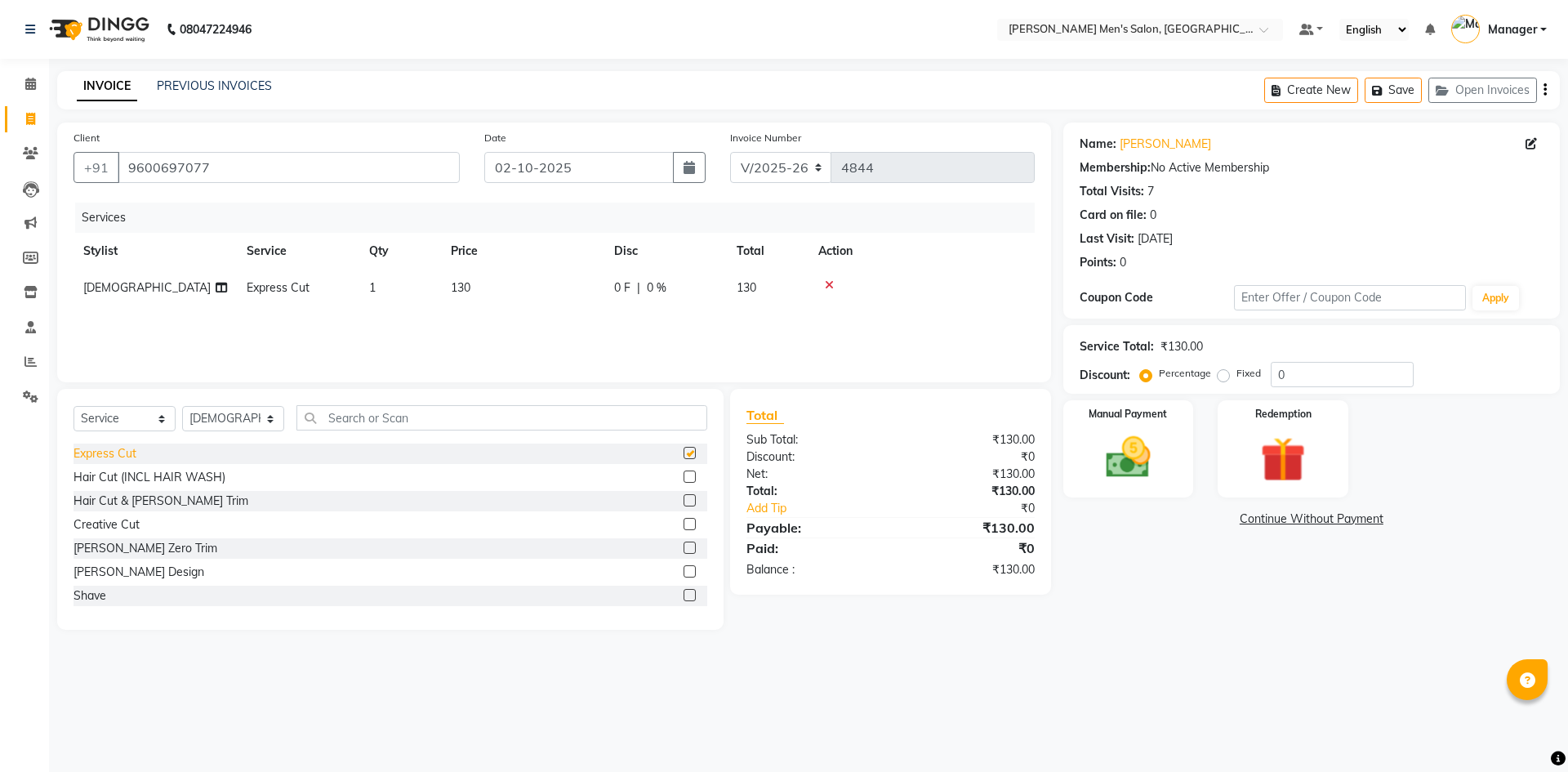
checkbox input "false"
click at [1114, 463] on img at bounding box center [1128, 457] width 75 height 54
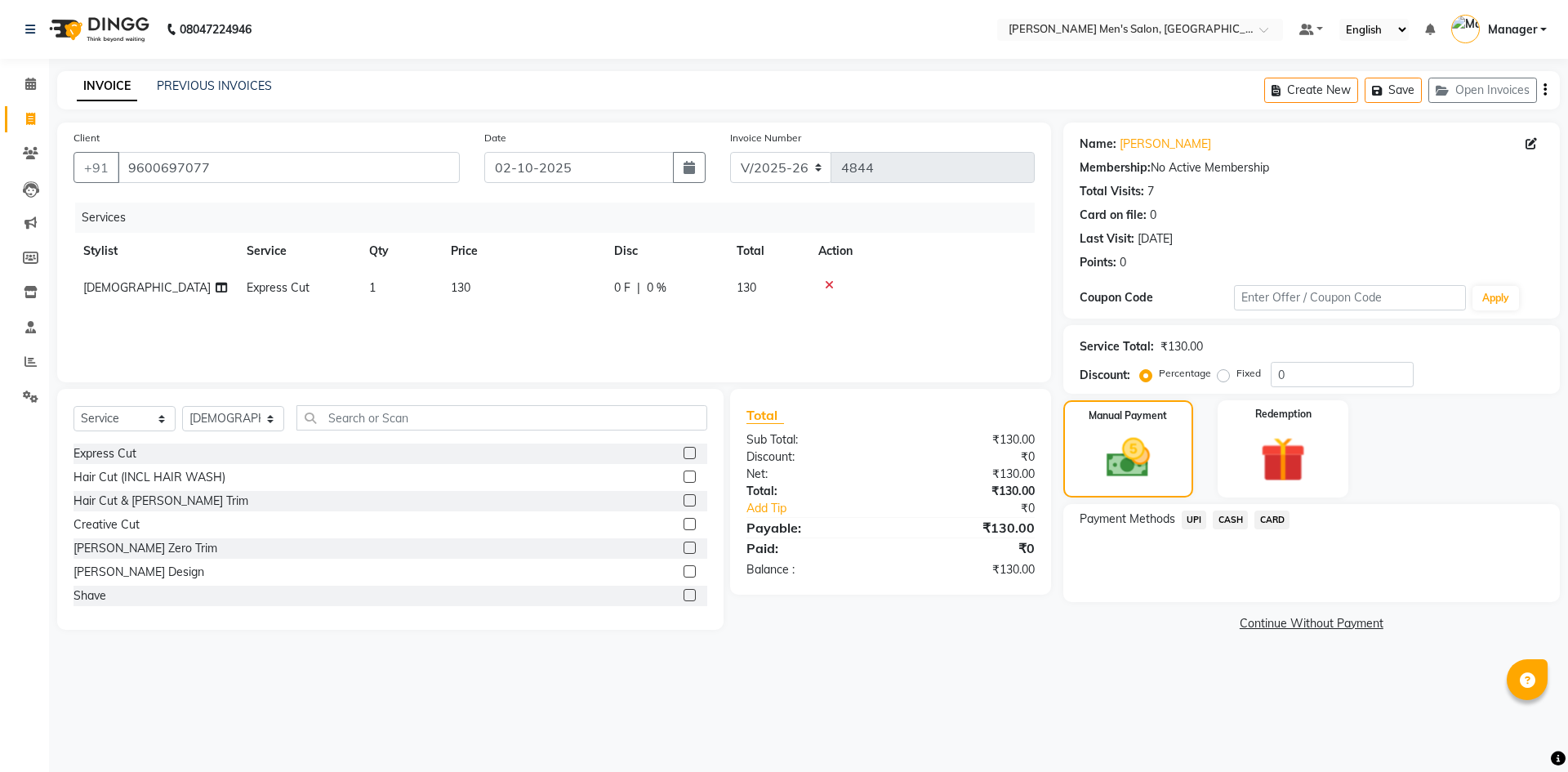
click at [1198, 520] on span "UPI" at bounding box center [1193, 520] width 25 height 19
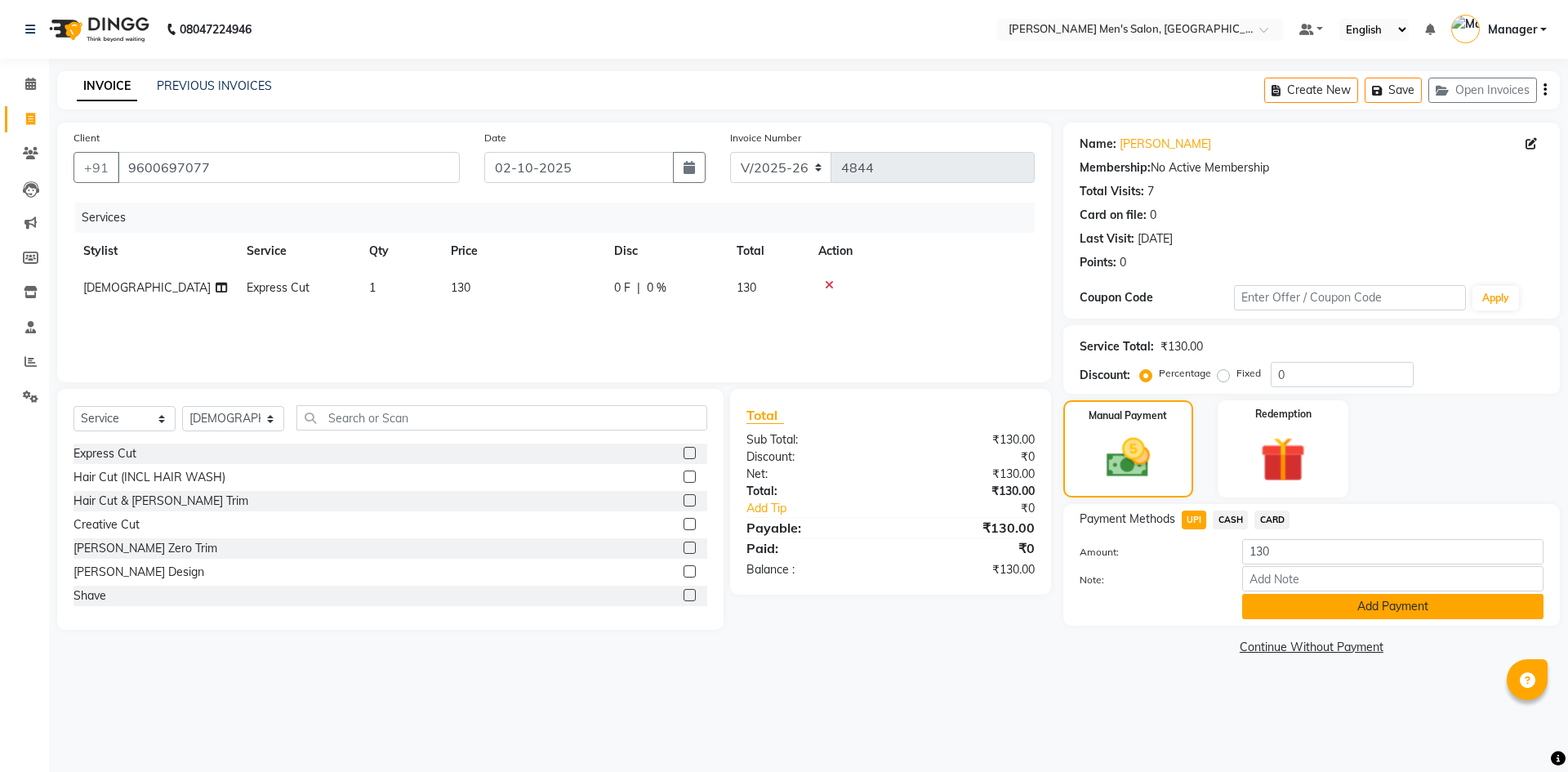
click at [1300, 613] on button "Add Payment" at bounding box center [1392, 606] width 301 height 25
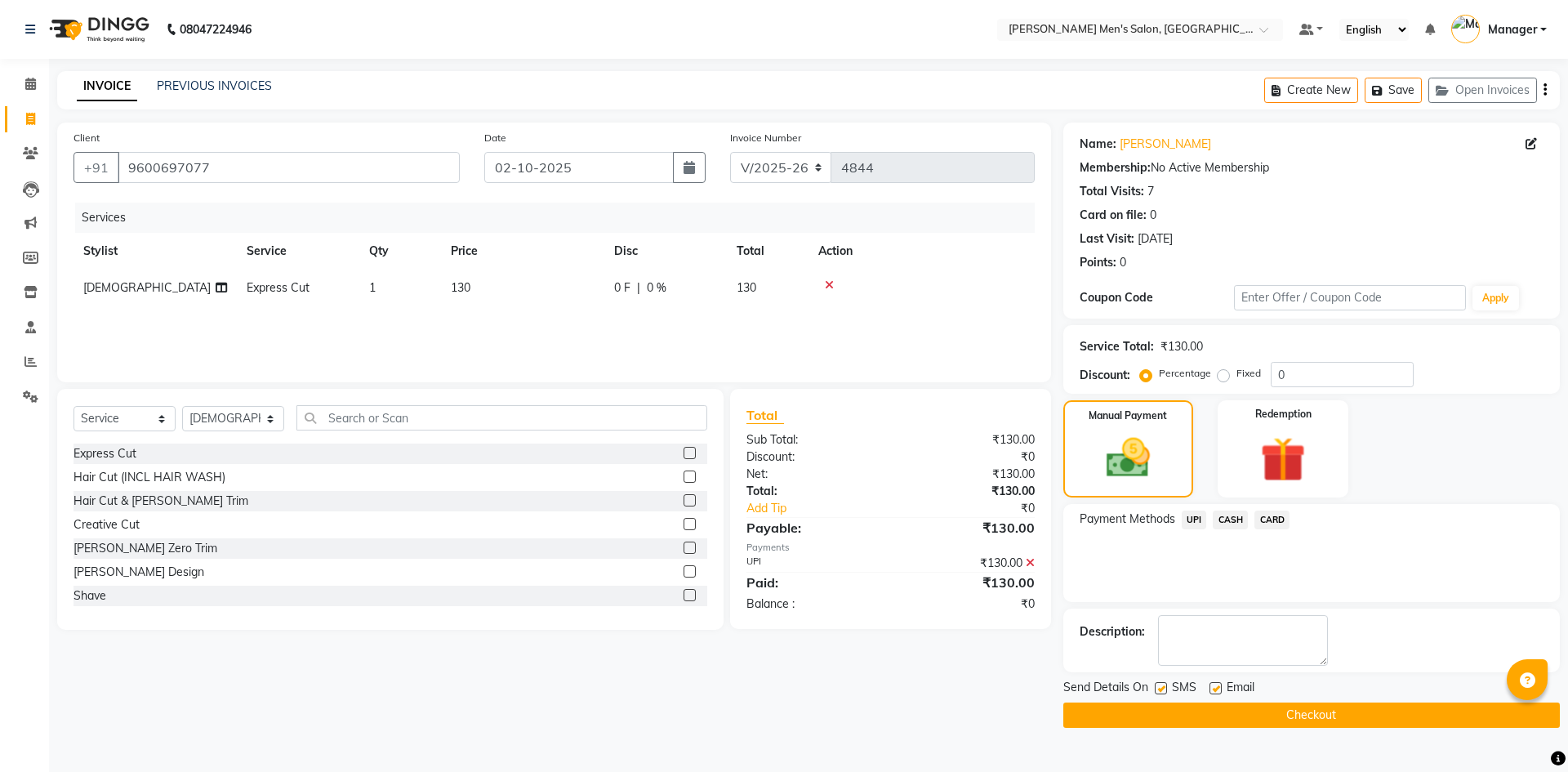
click at [1319, 718] on button "Checkout" at bounding box center [1312, 715] width 497 height 25
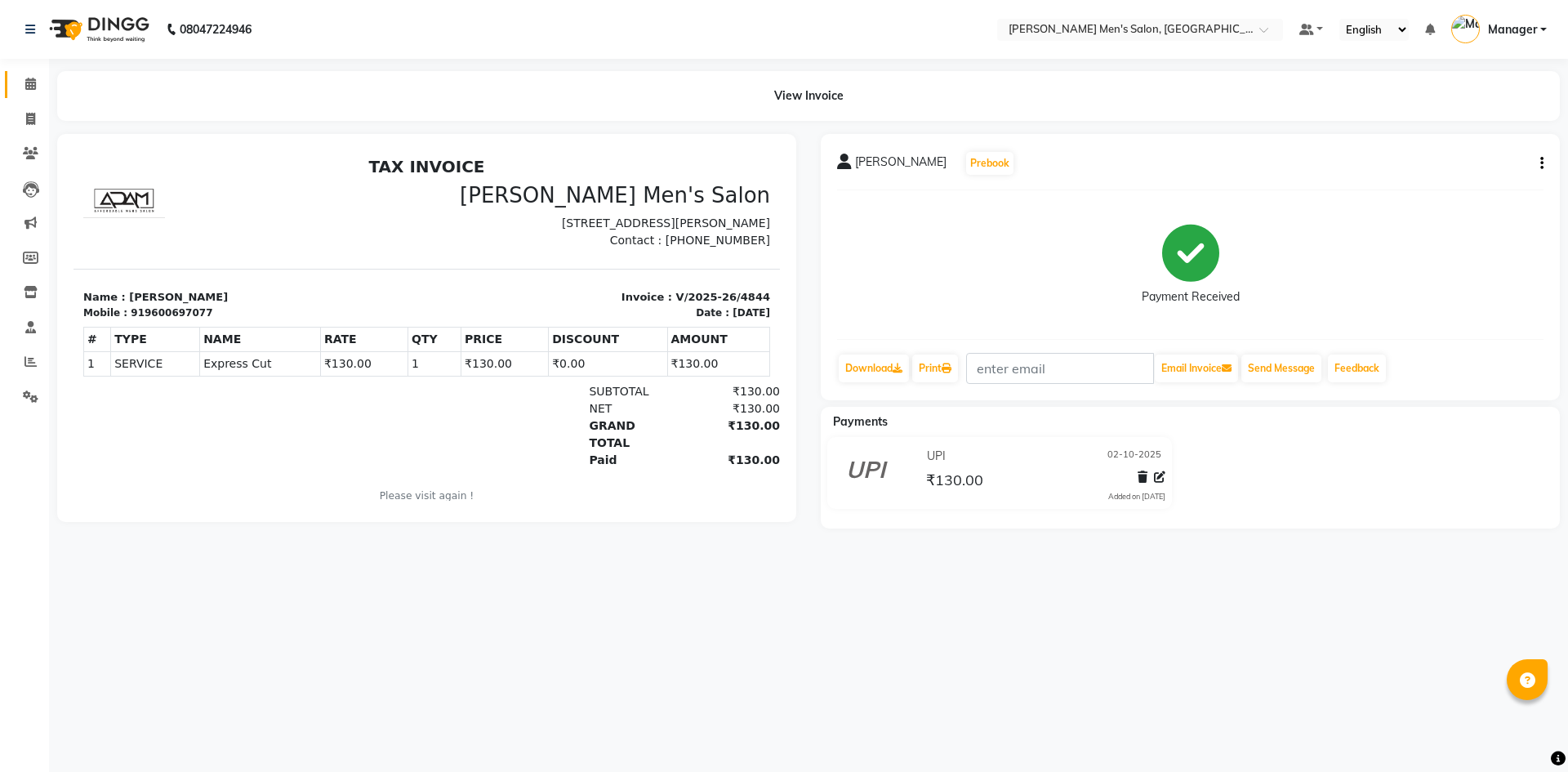
click at [29, 96] on link "Calendar" at bounding box center [24, 84] width 39 height 27
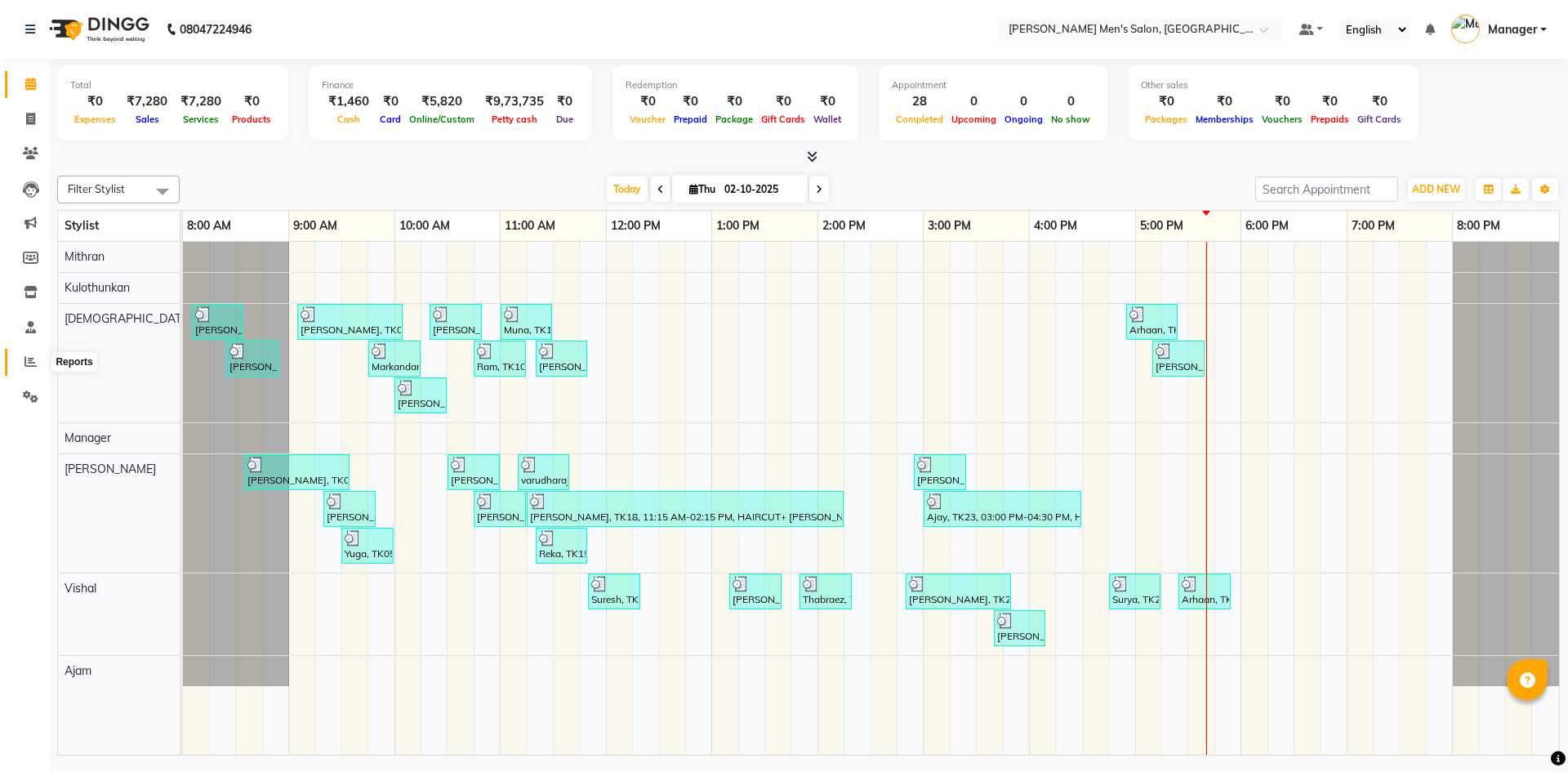
click at [26, 368] on span at bounding box center [31, 362] width 29 height 19
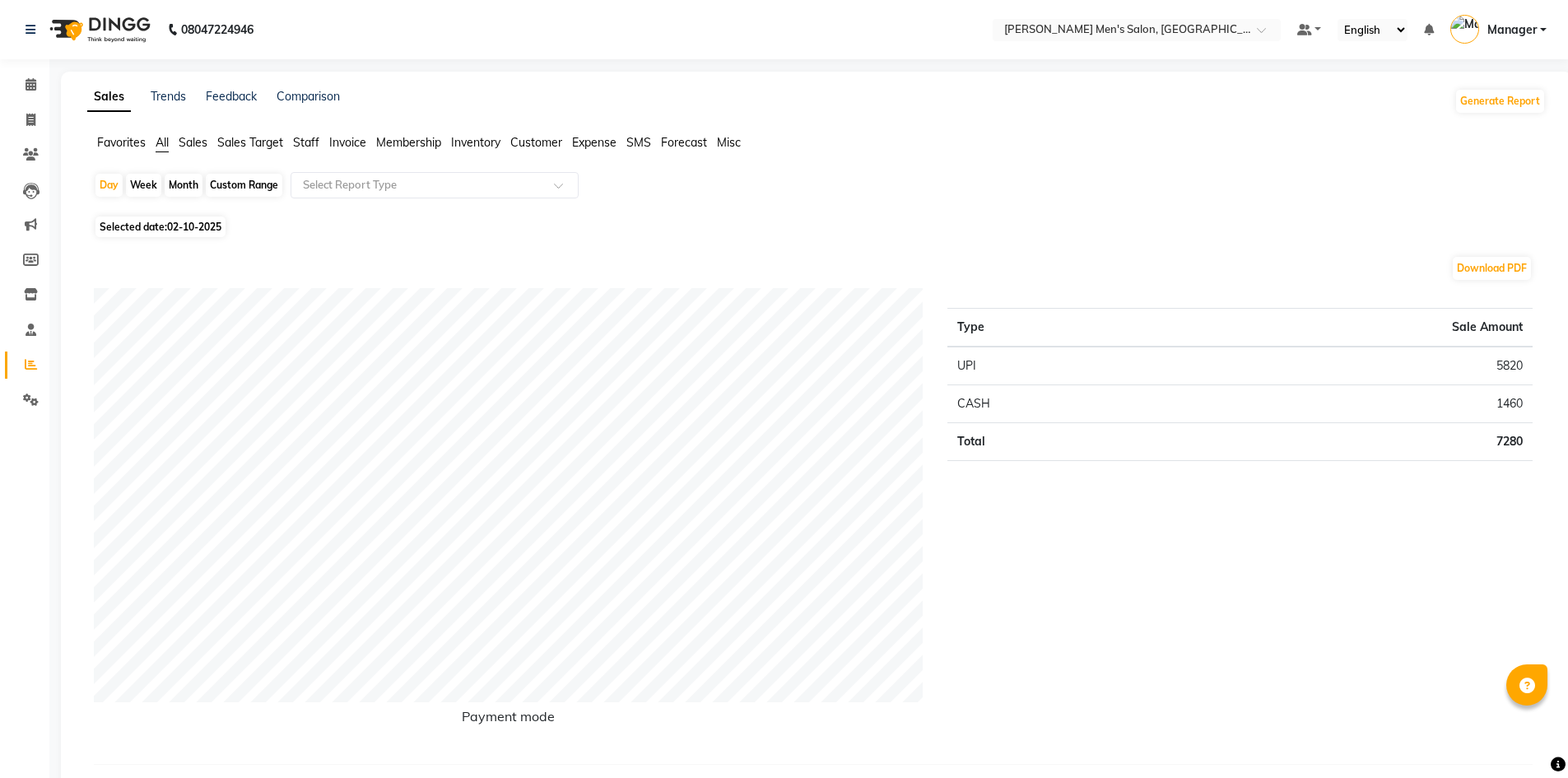
click at [312, 136] on span "Staff" at bounding box center [305, 142] width 26 height 14
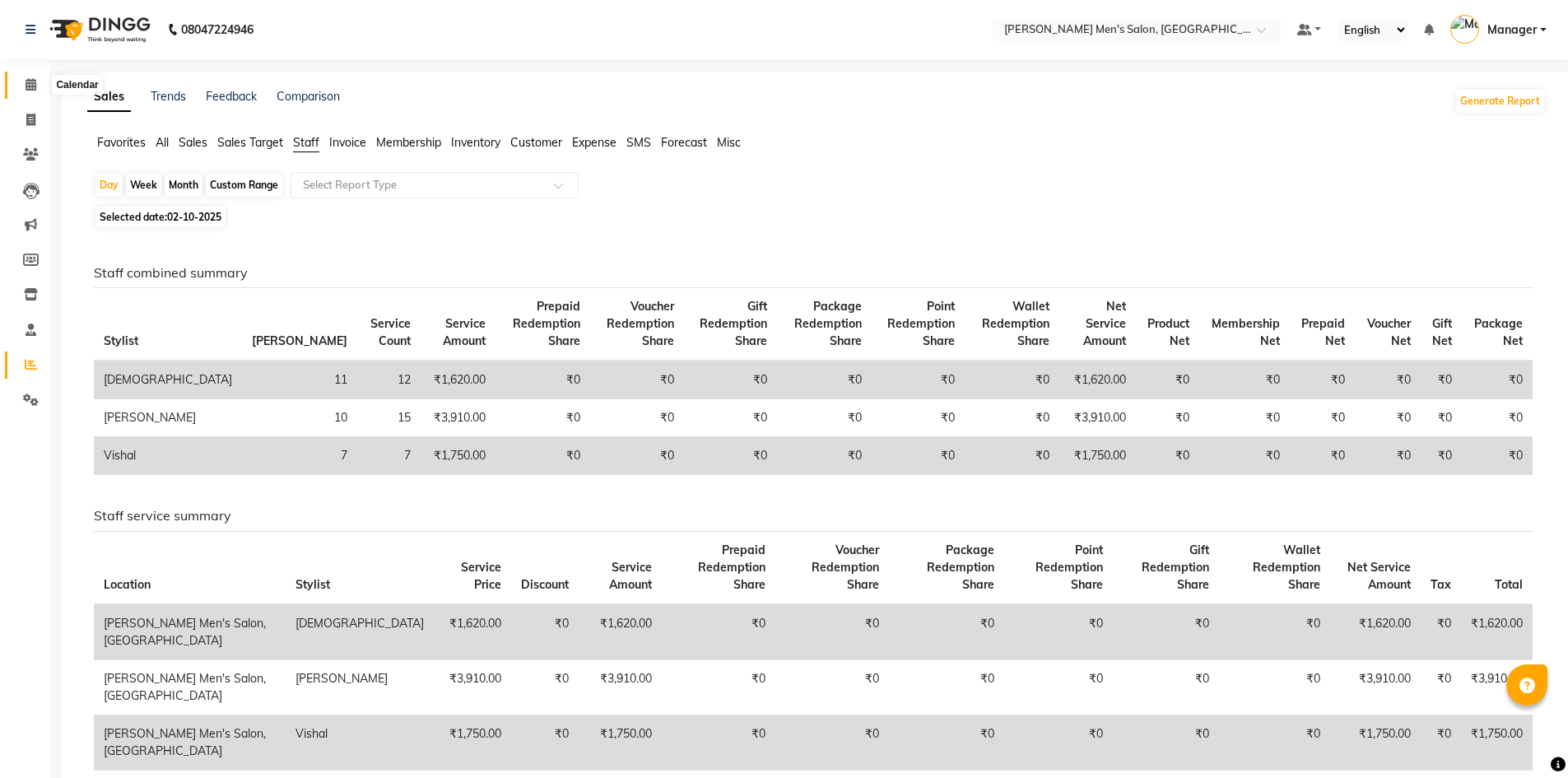
click at [17, 86] on span at bounding box center [31, 86] width 29 height 19
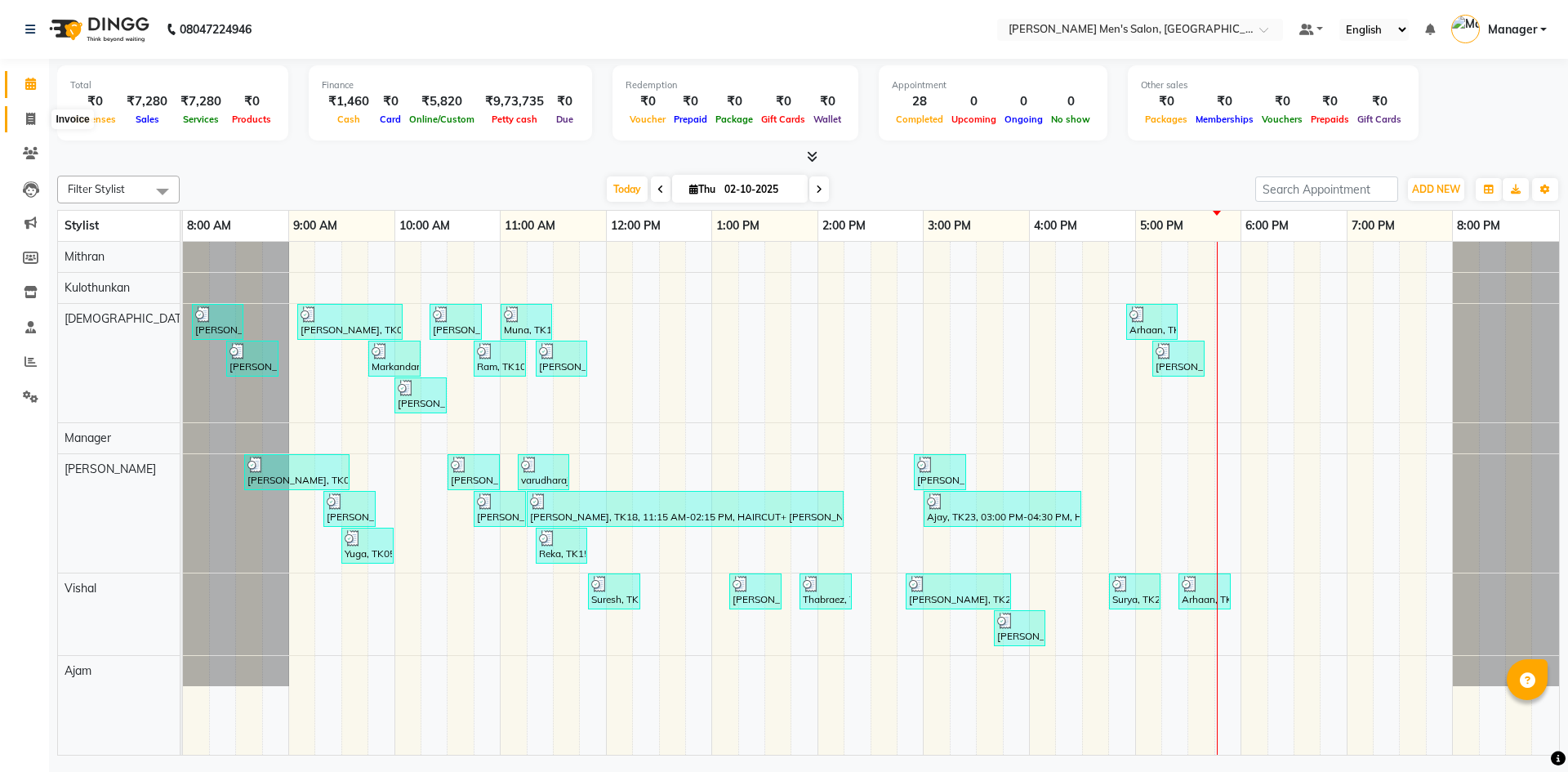
click at [23, 125] on span at bounding box center [31, 119] width 29 height 19
select select "6913"
select select "service"
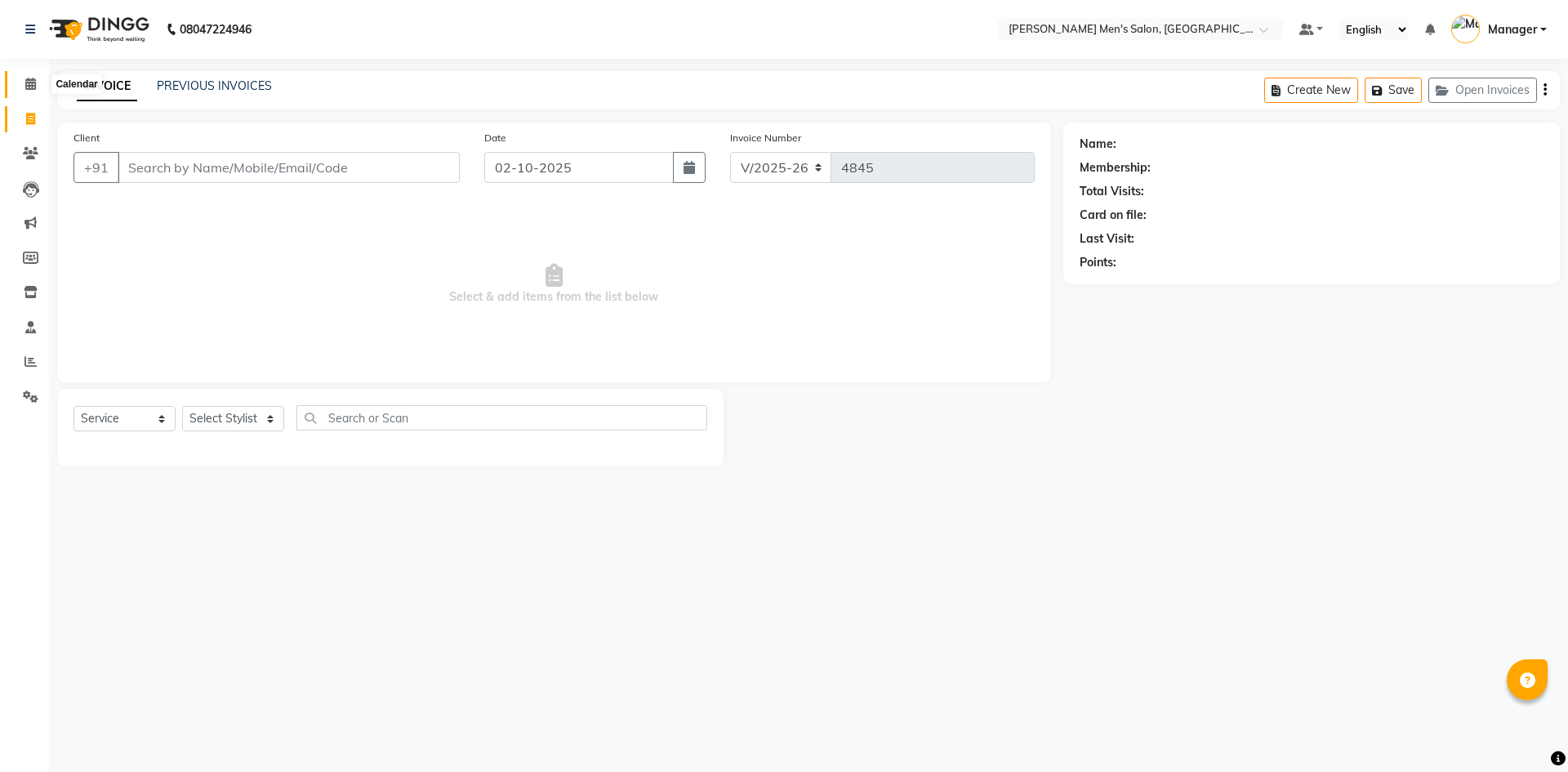
click at [32, 86] on icon at bounding box center [30, 83] width 11 height 12
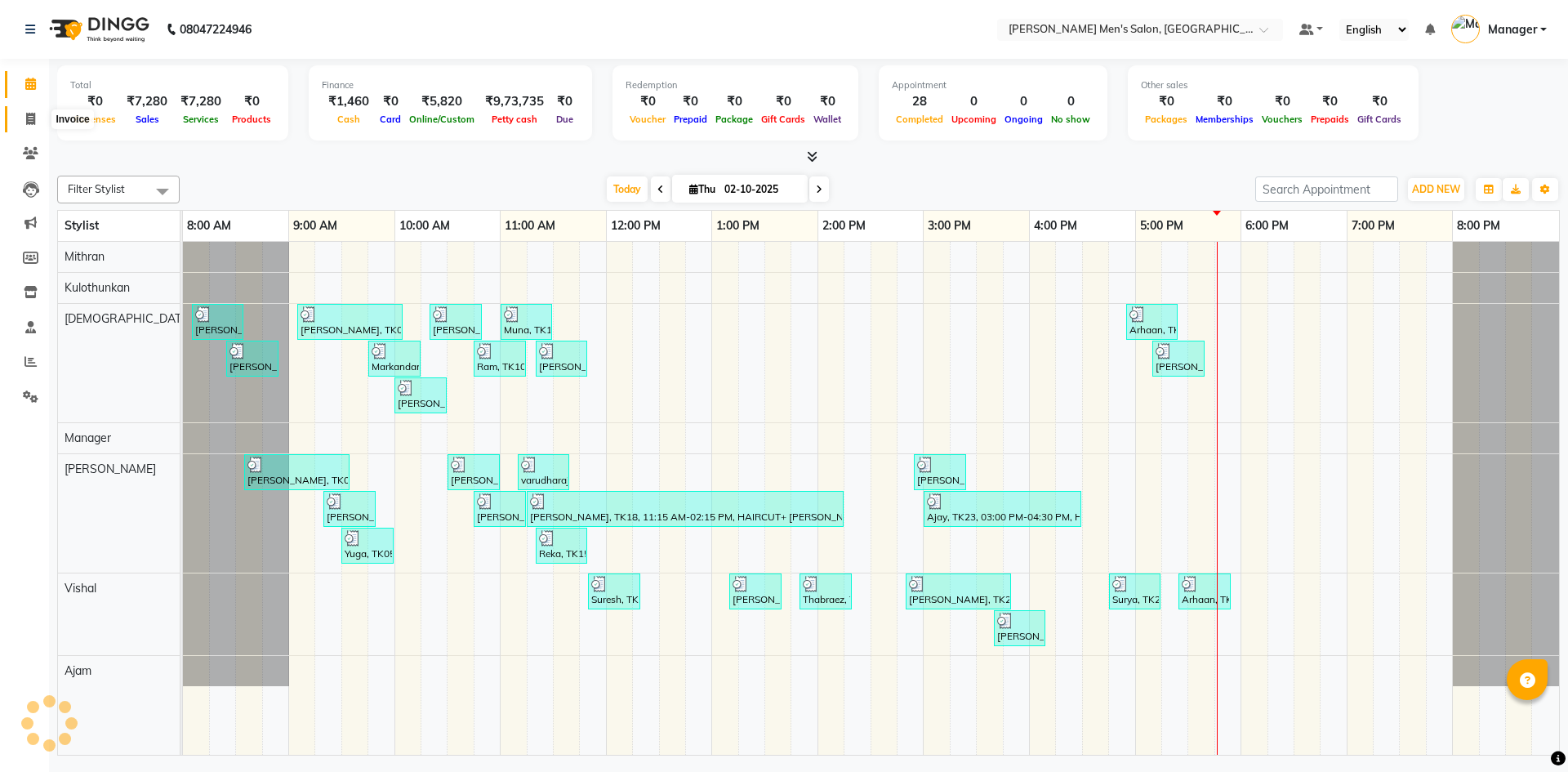
click at [29, 118] on icon at bounding box center [30, 118] width 9 height 12
select select "service"
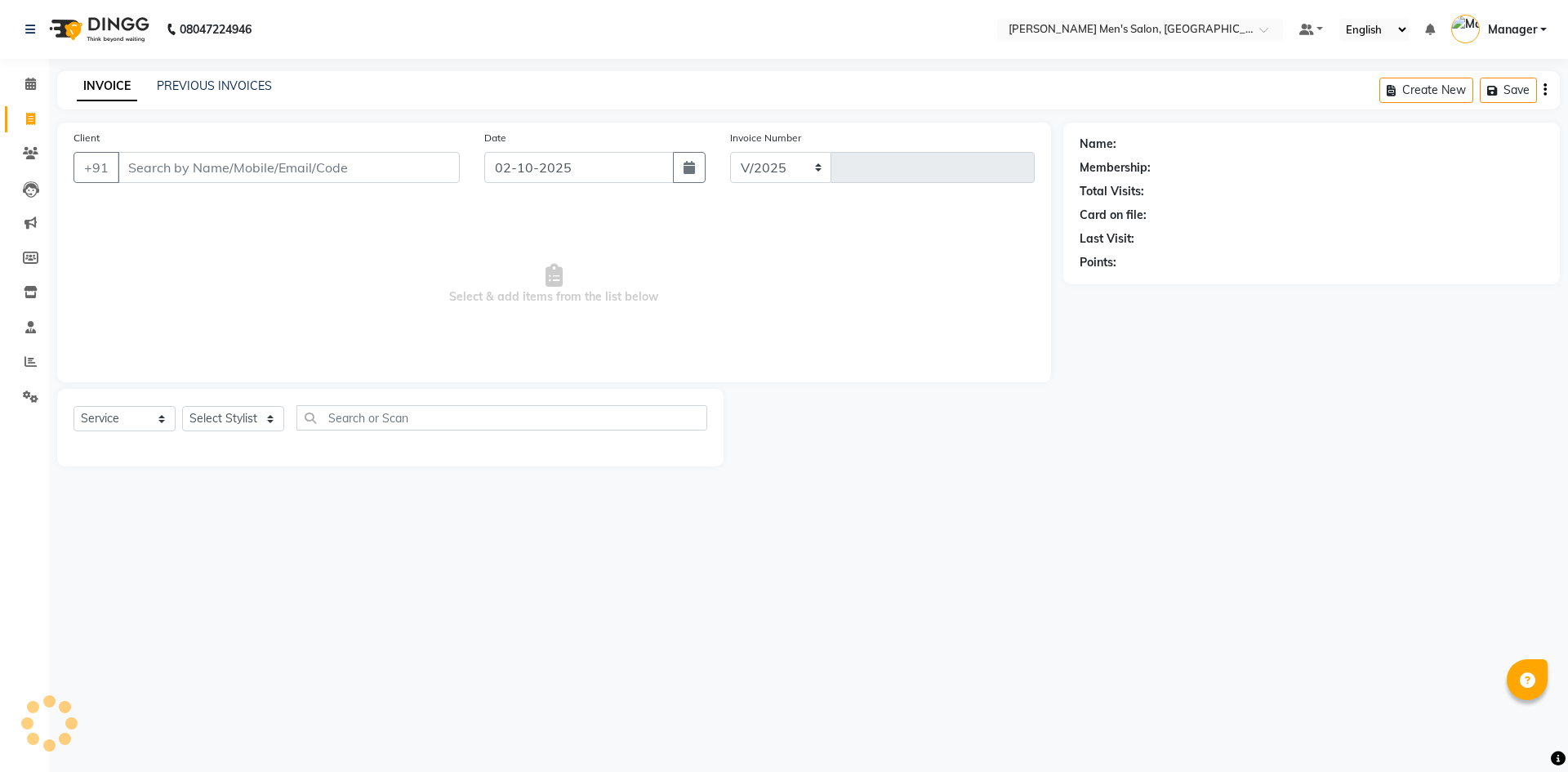
select select "6913"
type input "4845"
click at [206, 171] on input "Client" at bounding box center [289, 167] width 342 height 31
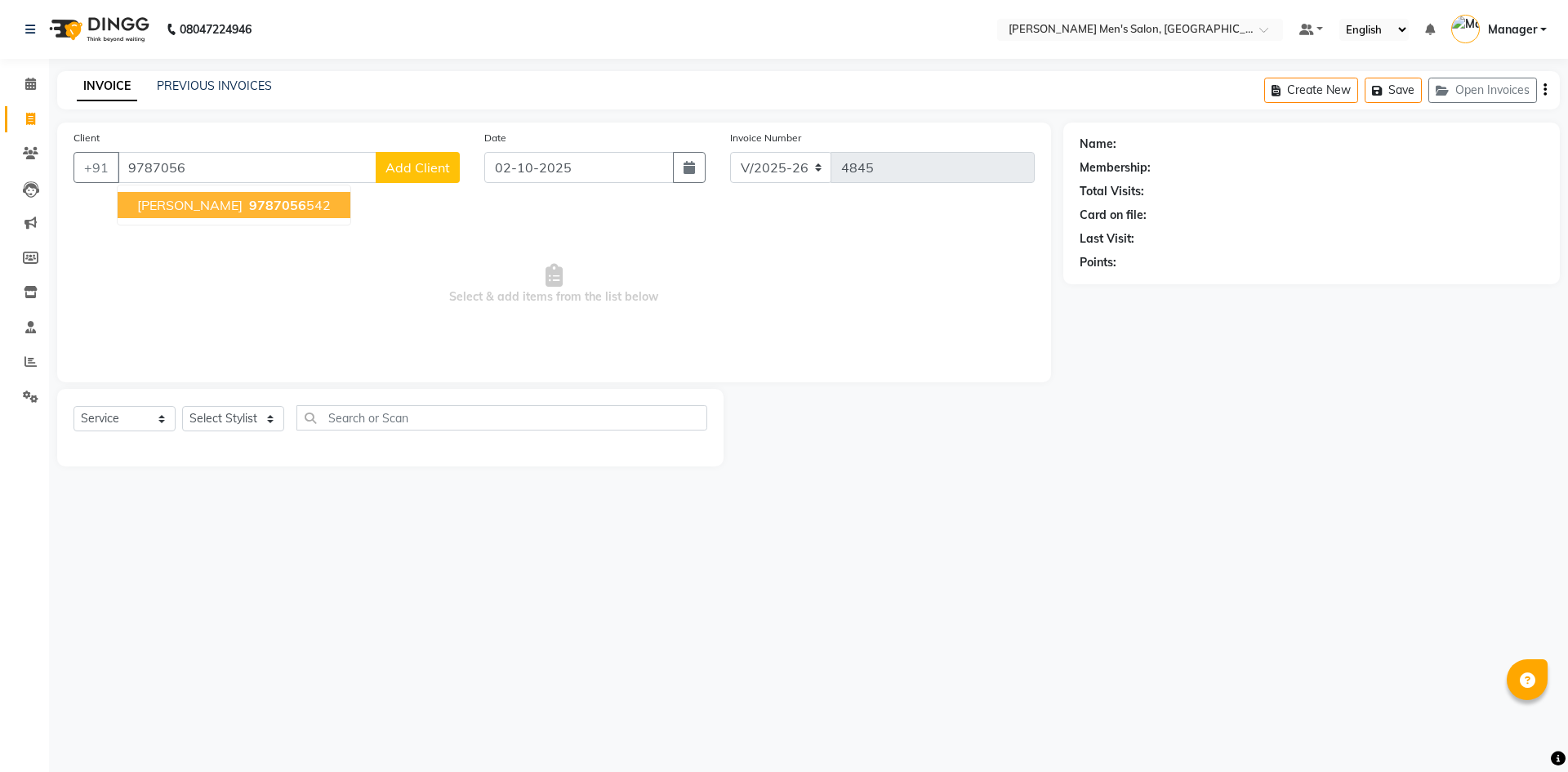
click at [248, 204] on ngb-highlight "9787056 542" at bounding box center [288, 204] width 85 height 16
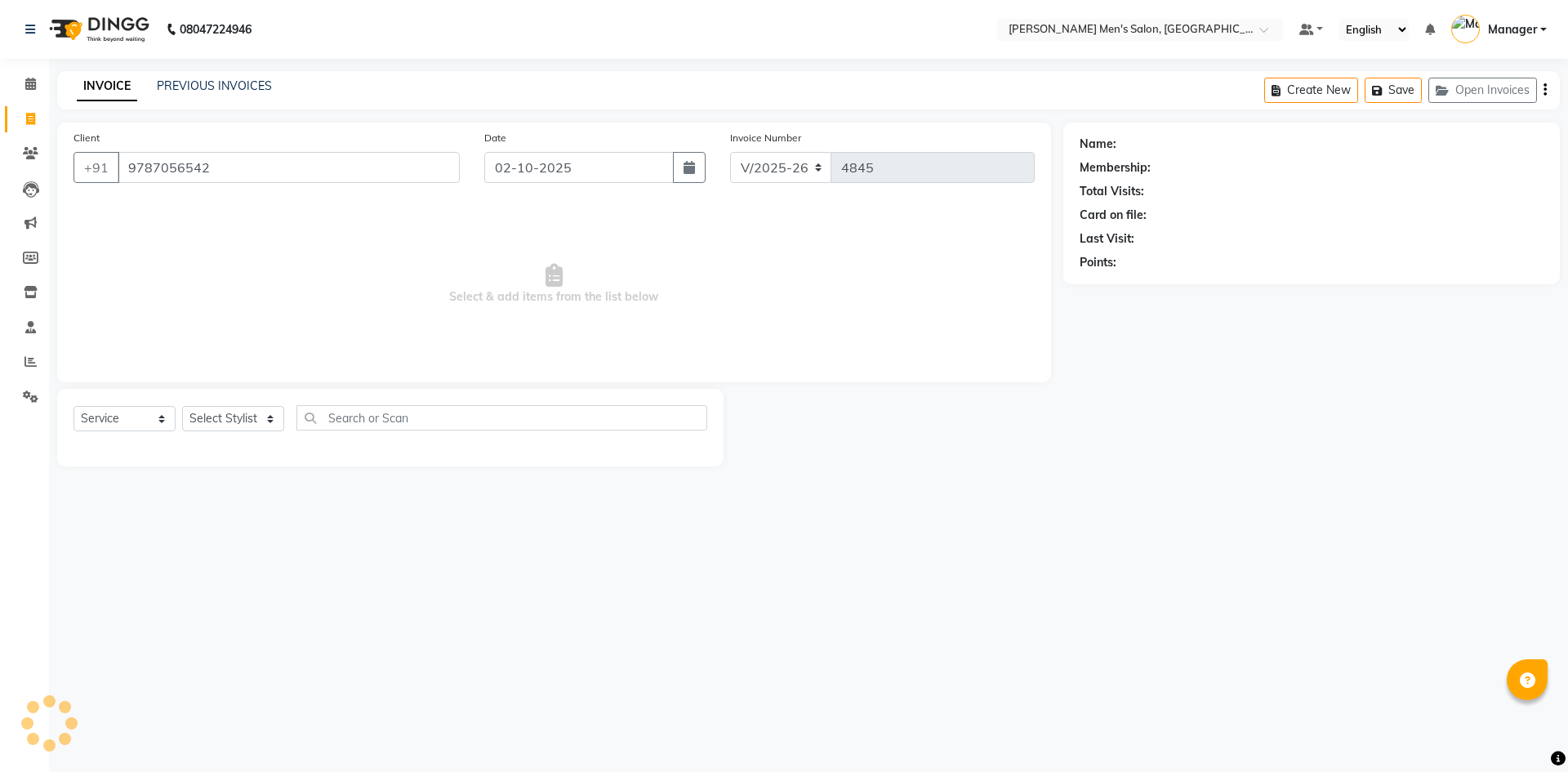
type input "9787056542"
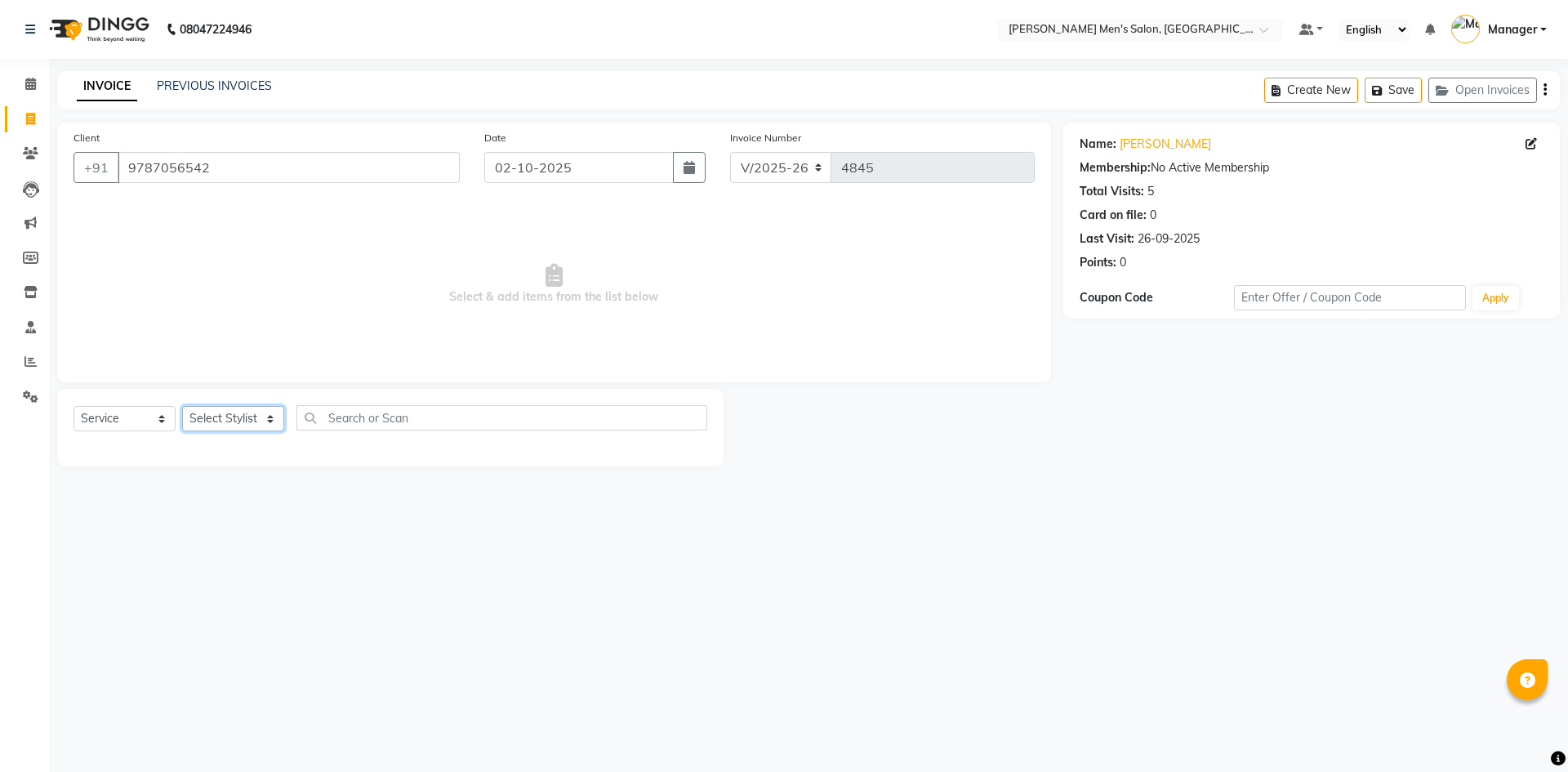
click at [227, 416] on select "Select Stylist [PERSON_NAME] Manager [PERSON_NAME]" at bounding box center [233, 418] width 102 height 25
select select "70201"
click at [183, 406] on select "Select Stylist [PERSON_NAME] Manager [PERSON_NAME]" at bounding box center [233, 418] width 102 height 25
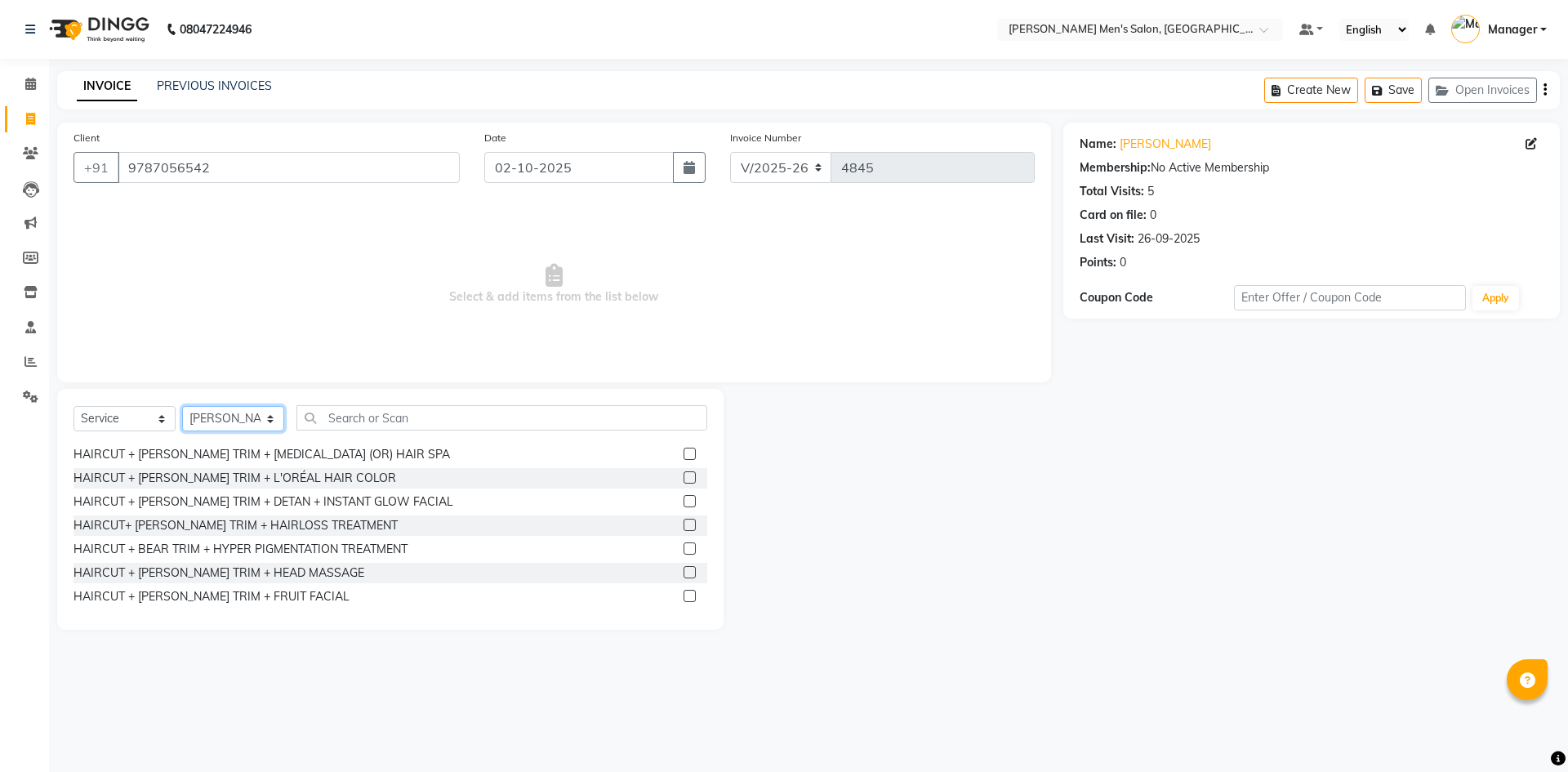
scroll to position [1163, 0]
click at [307, 499] on div "HAIRCUT + [PERSON_NAME] TRIM + DETAN + INSTANT GLOW FACIAL" at bounding box center [263, 499] width 379 height 17
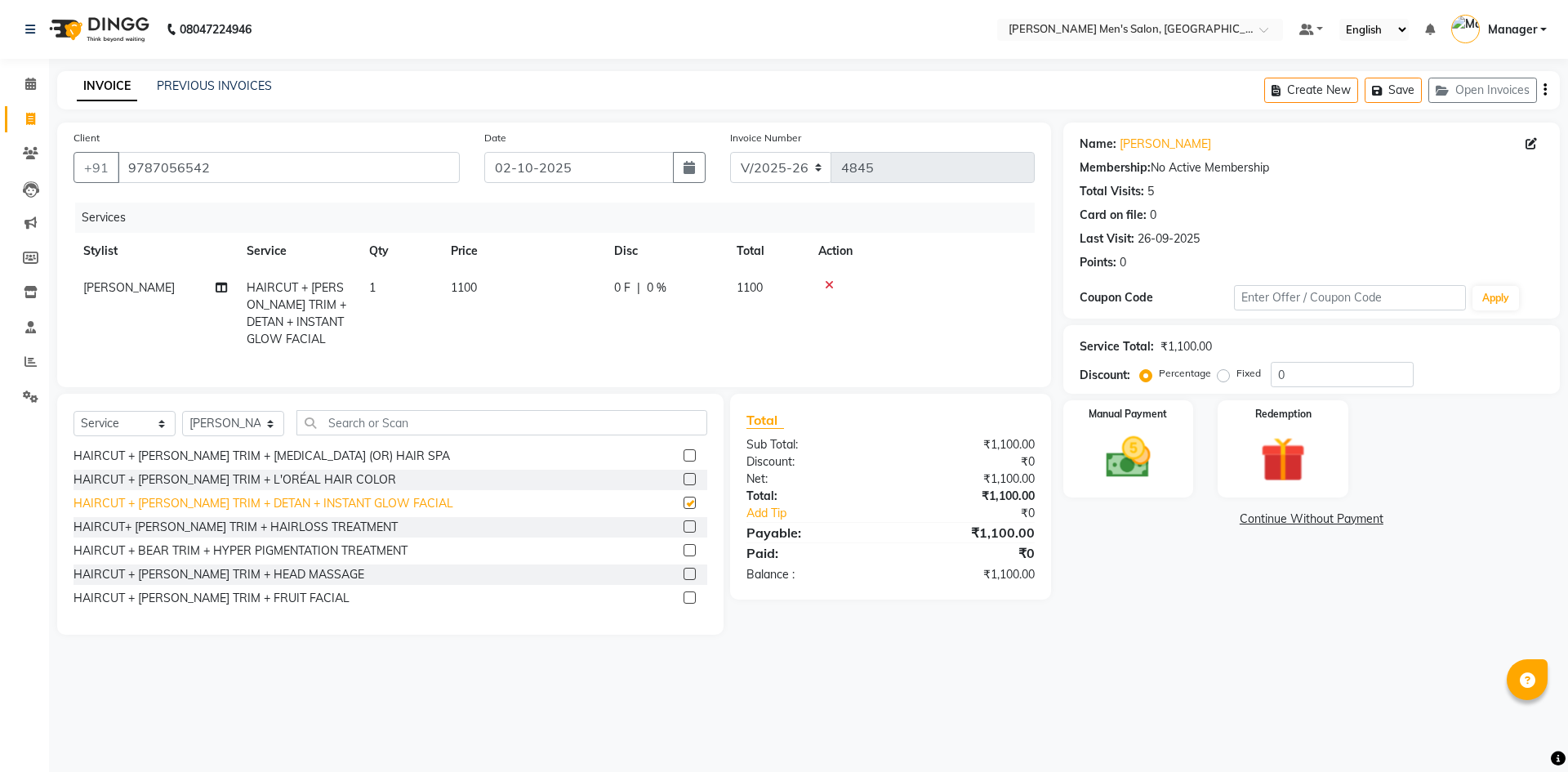
checkbox input "false"
click at [1112, 461] on img at bounding box center [1128, 457] width 75 height 54
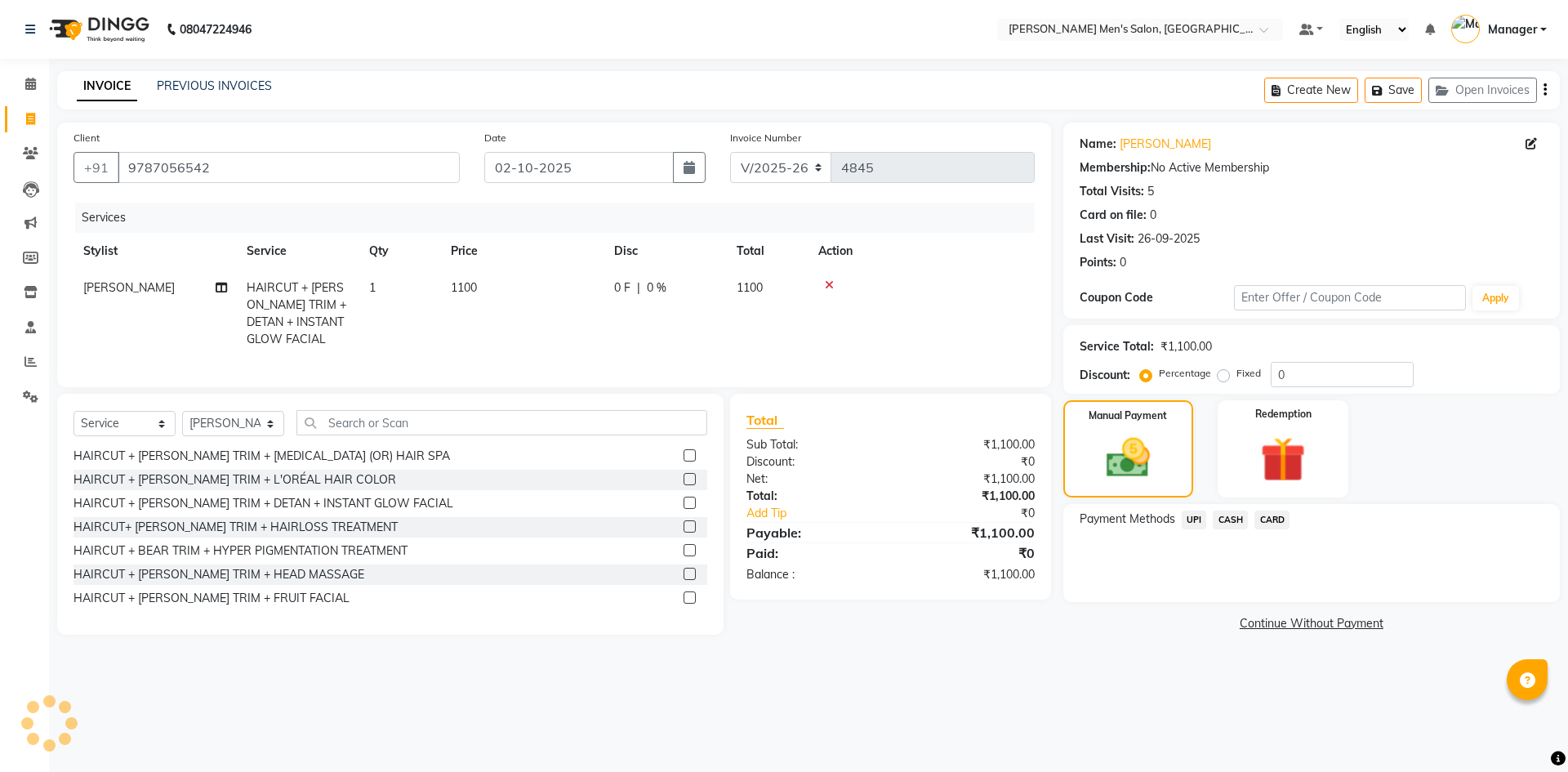
click at [1197, 517] on span "UPI" at bounding box center [1193, 520] width 25 height 19
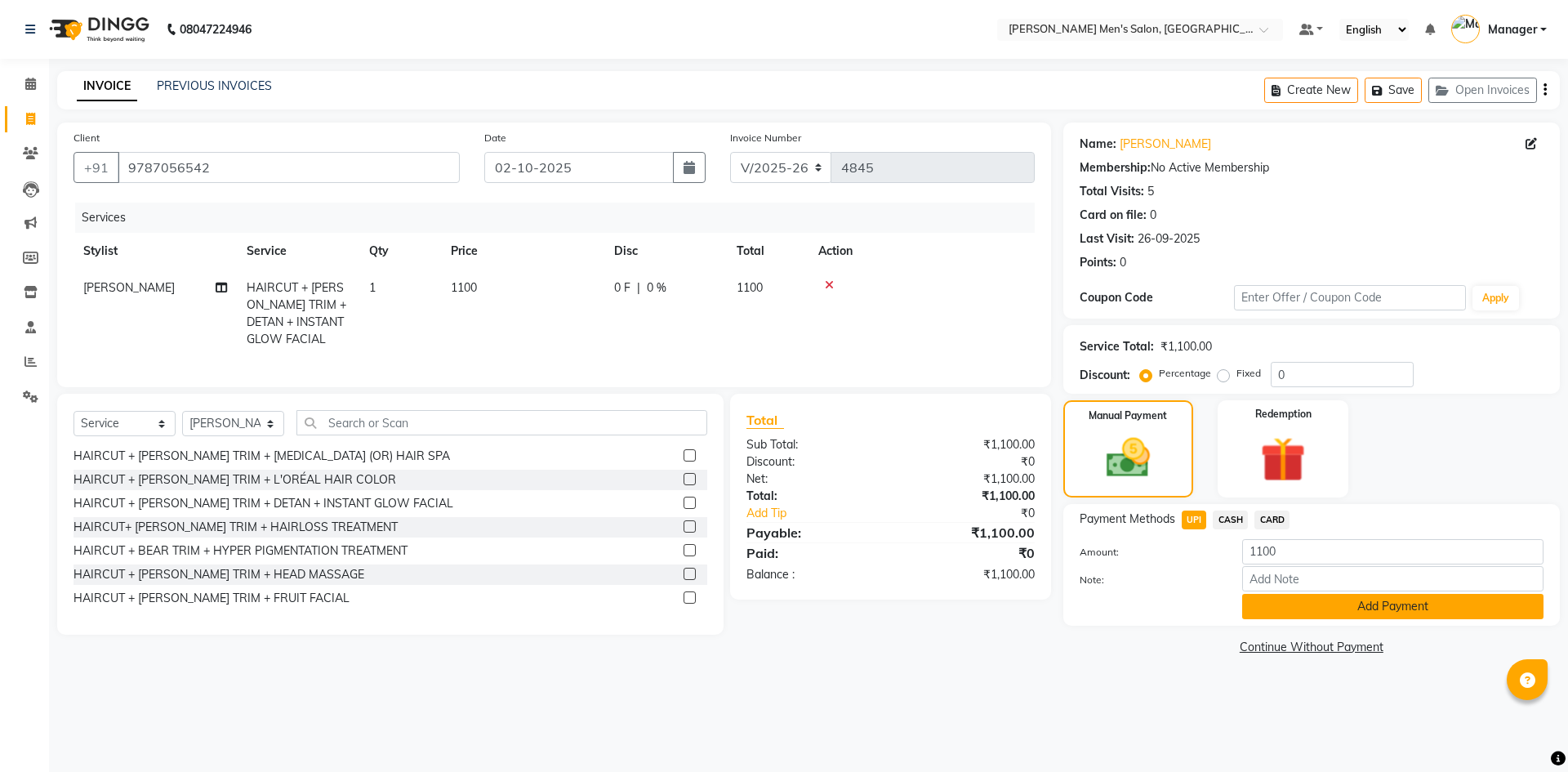
click at [1267, 603] on button "Add Payment" at bounding box center [1392, 606] width 301 height 25
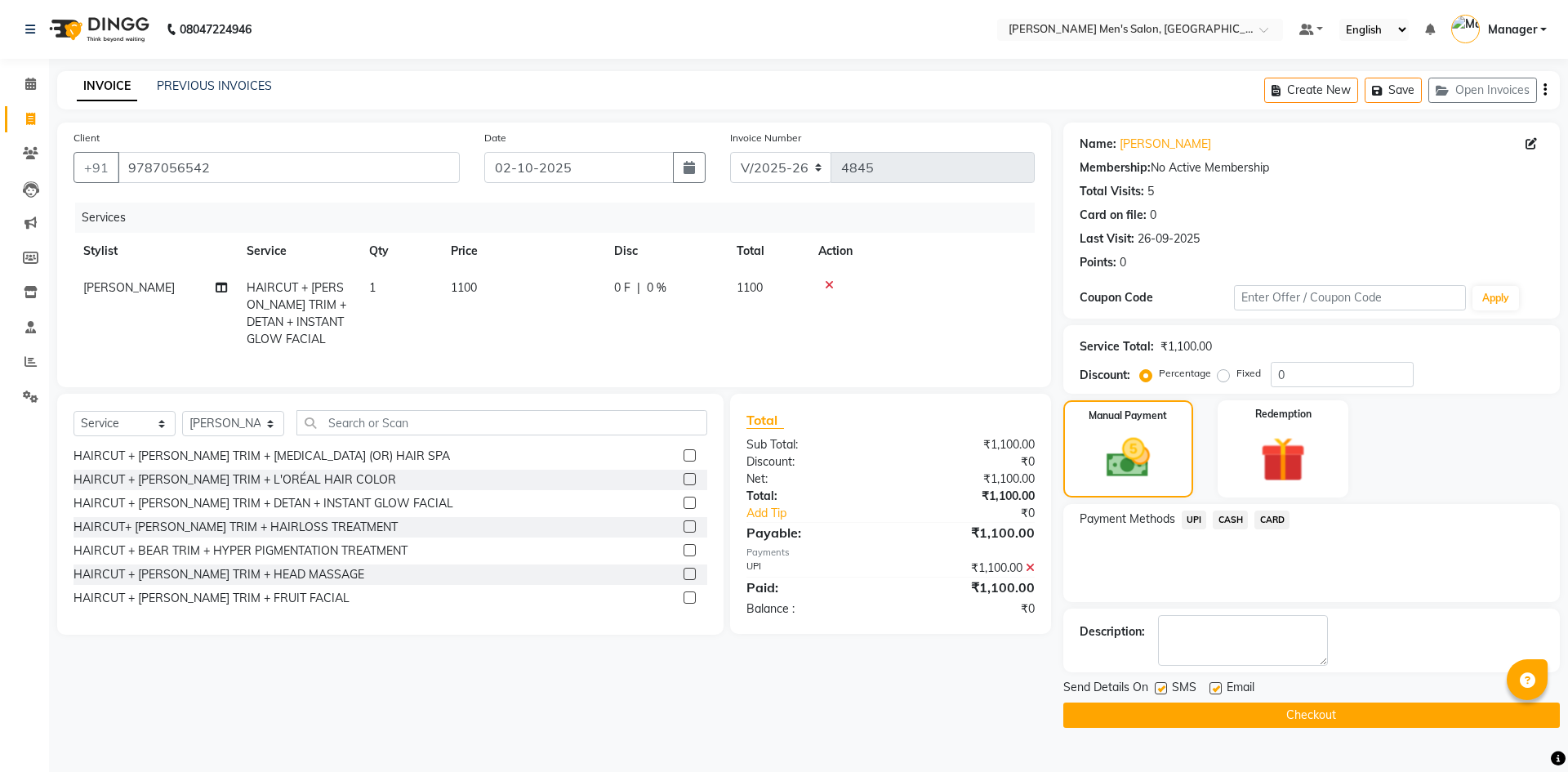
click at [1320, 719] on button "Checkout" at bounding box center [1312, 715] width 497 height 25
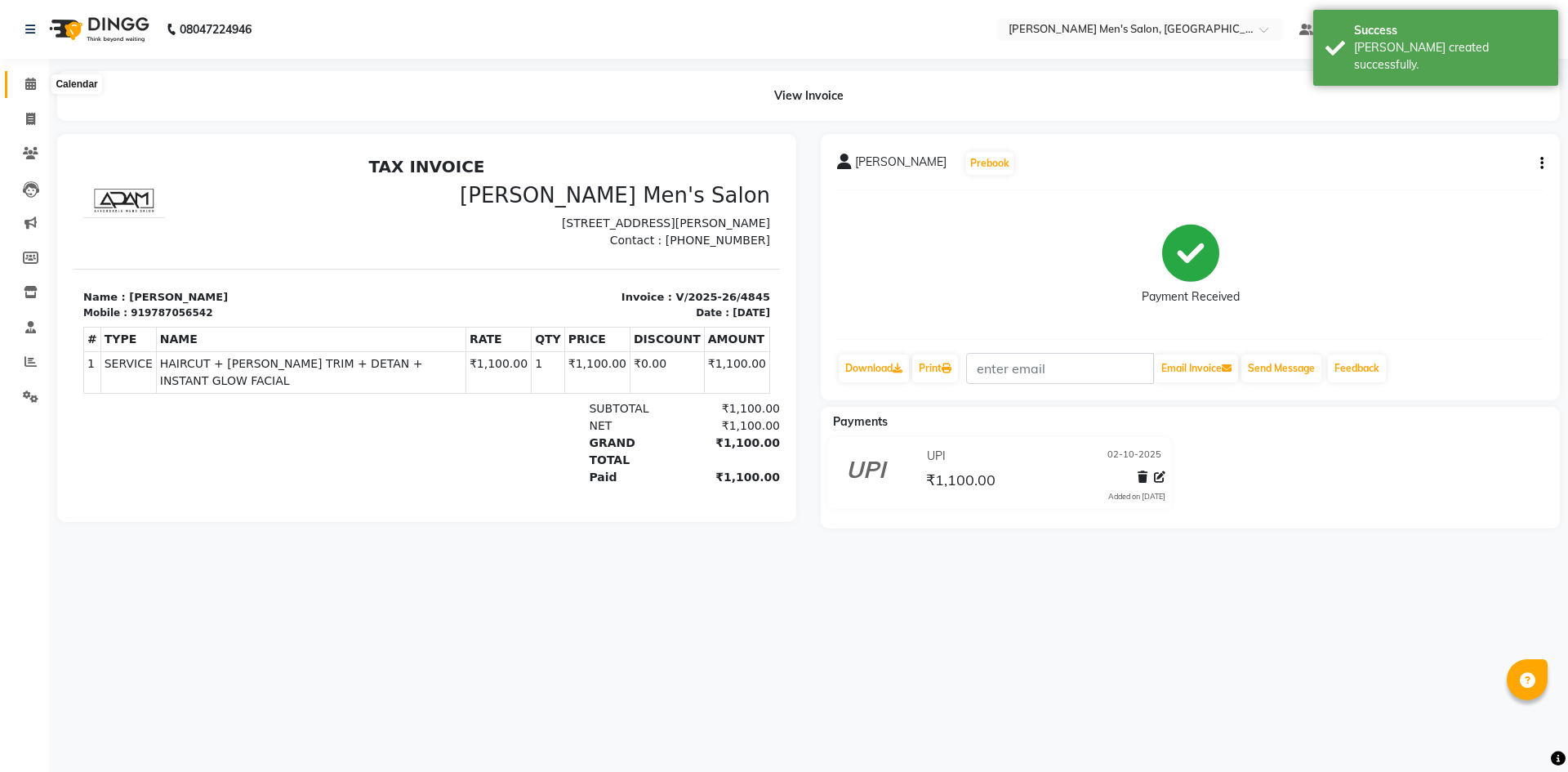
click at [39, 90] on span at bounding box center [31, 85] width 29 height 19
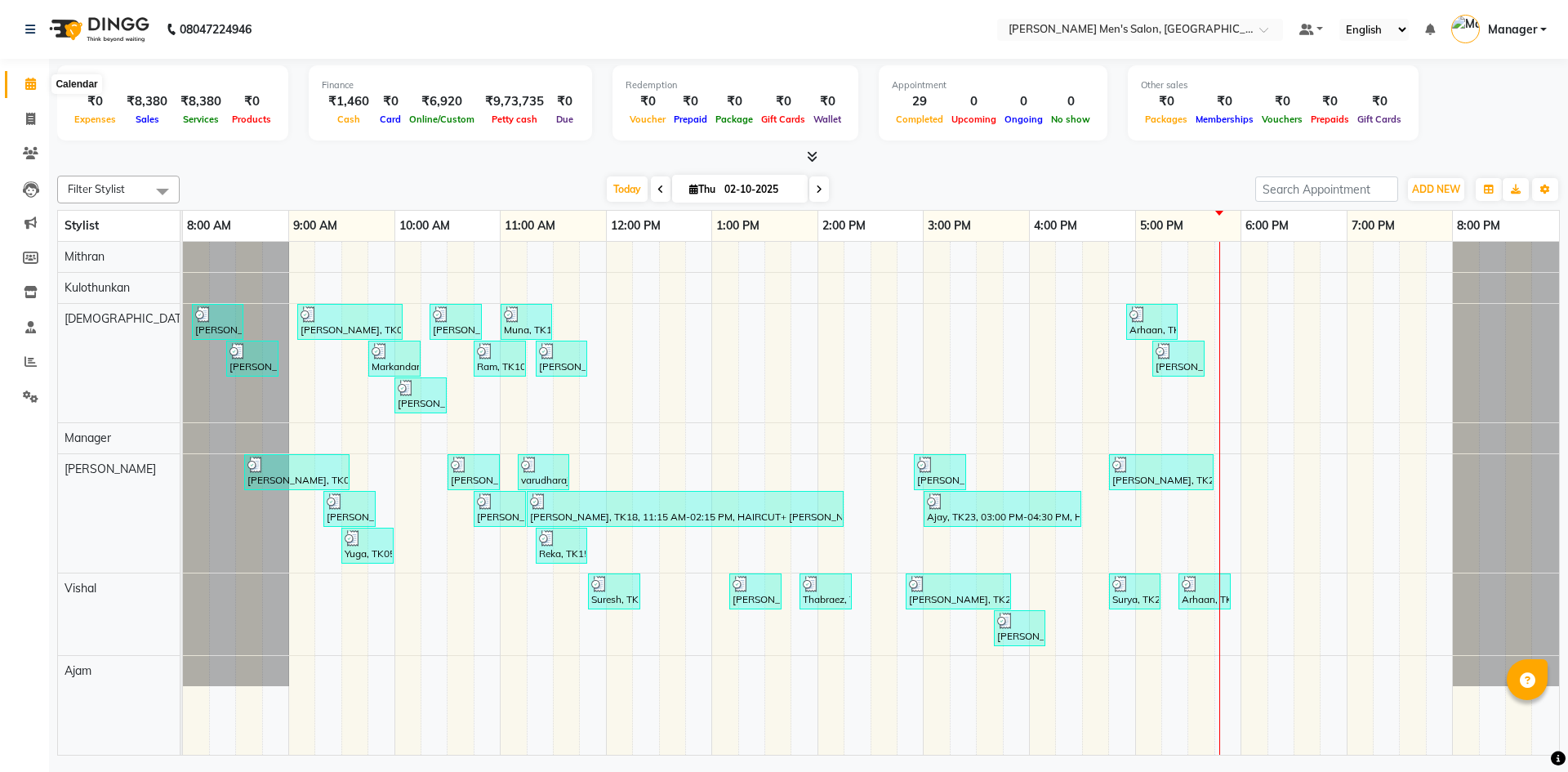
click at [22, 75] on span at bounding box center [31, 85] width 29 height 19
drag, startPoint x: 21, startPoint y: 363, endPoint x: 48, endPoint y: 369, distance: 27.7
click at [22, 362] on span at bounding box center [31, 362] width 29 height 19
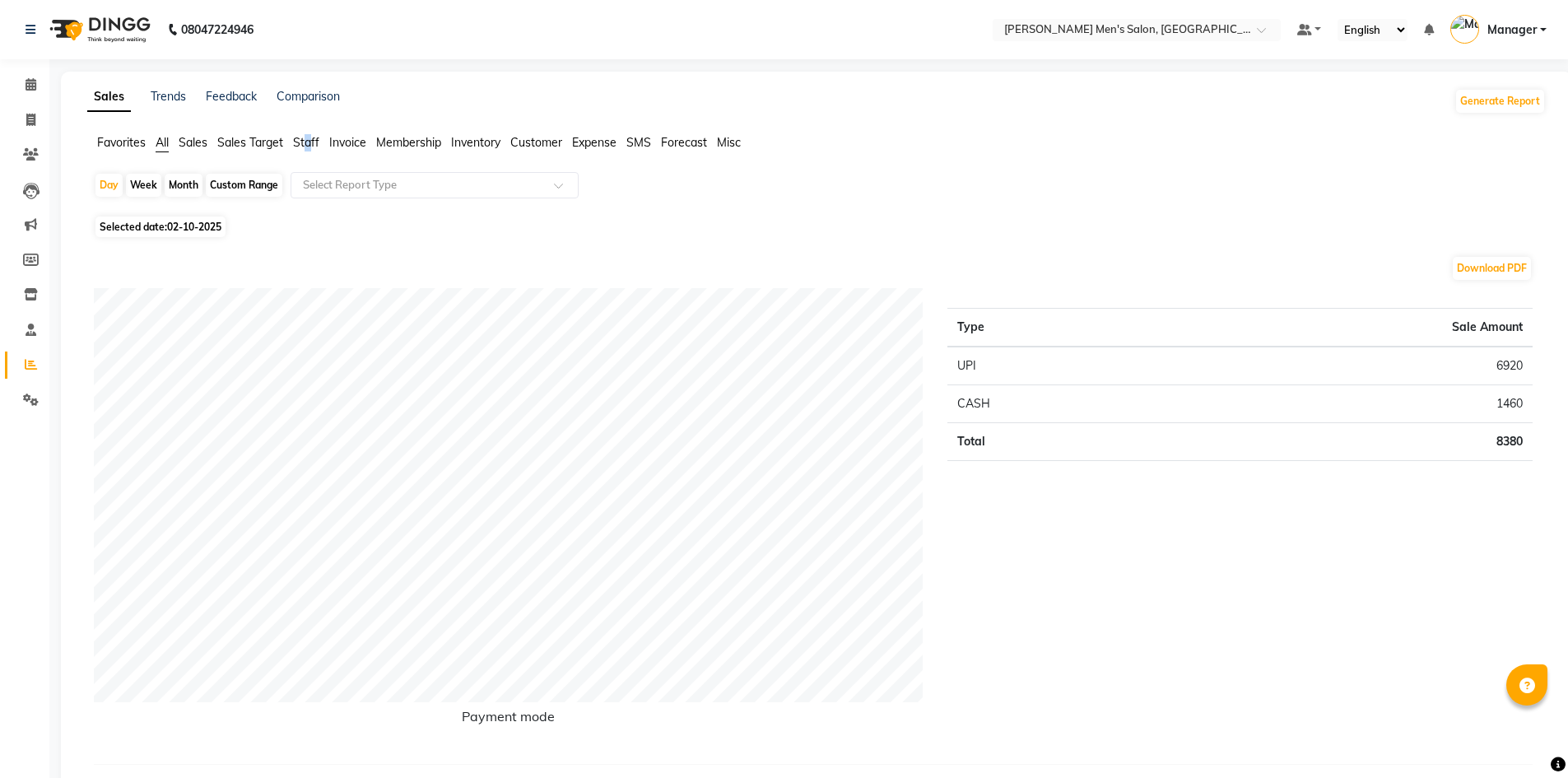
click at [308, 145] on span "Staff" at bounding box center [305, 142] width 26 height 14
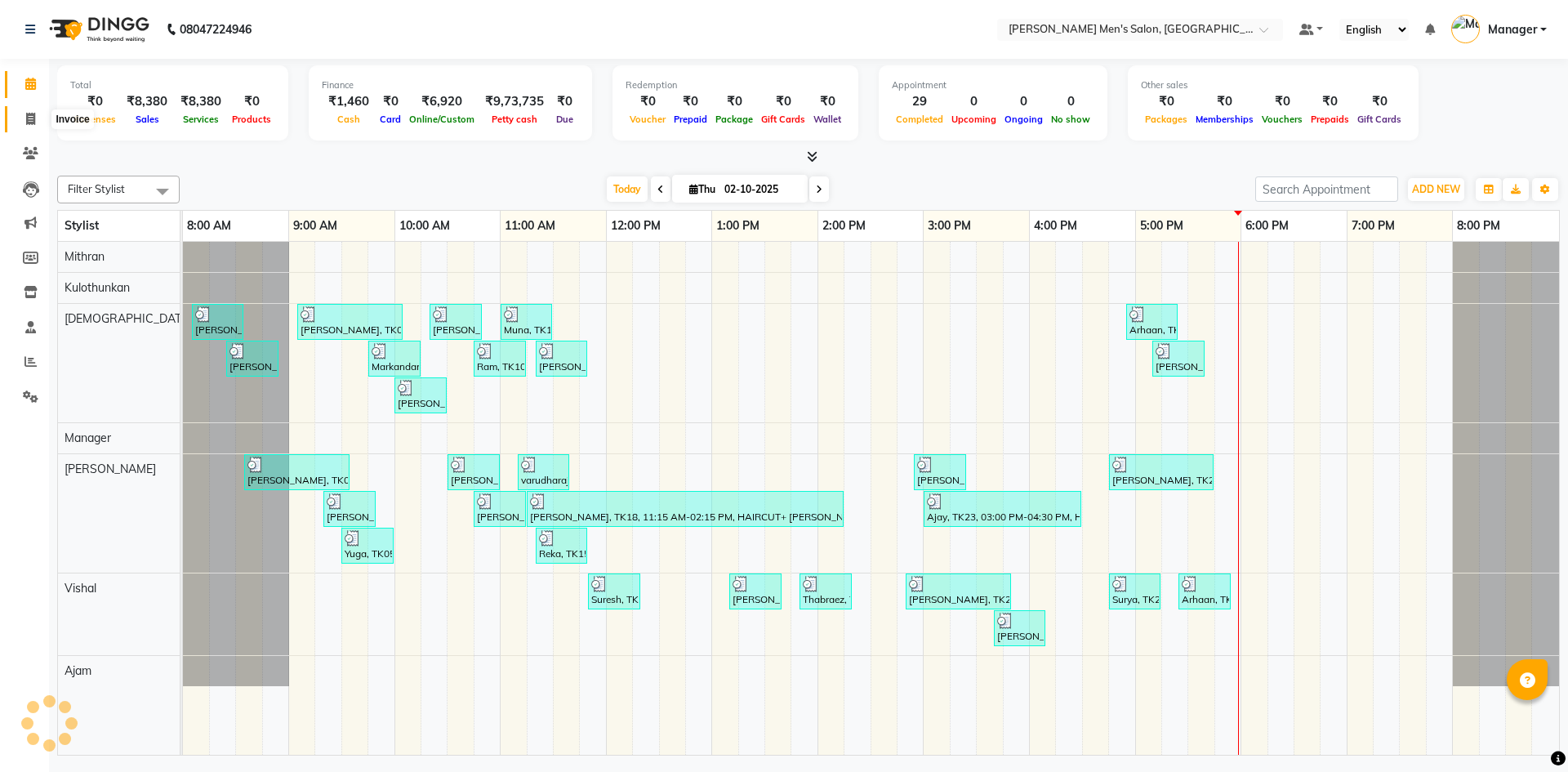
click at [21, 123] on span at bounding box center [31, 119] width 29 height 19
select select "service"
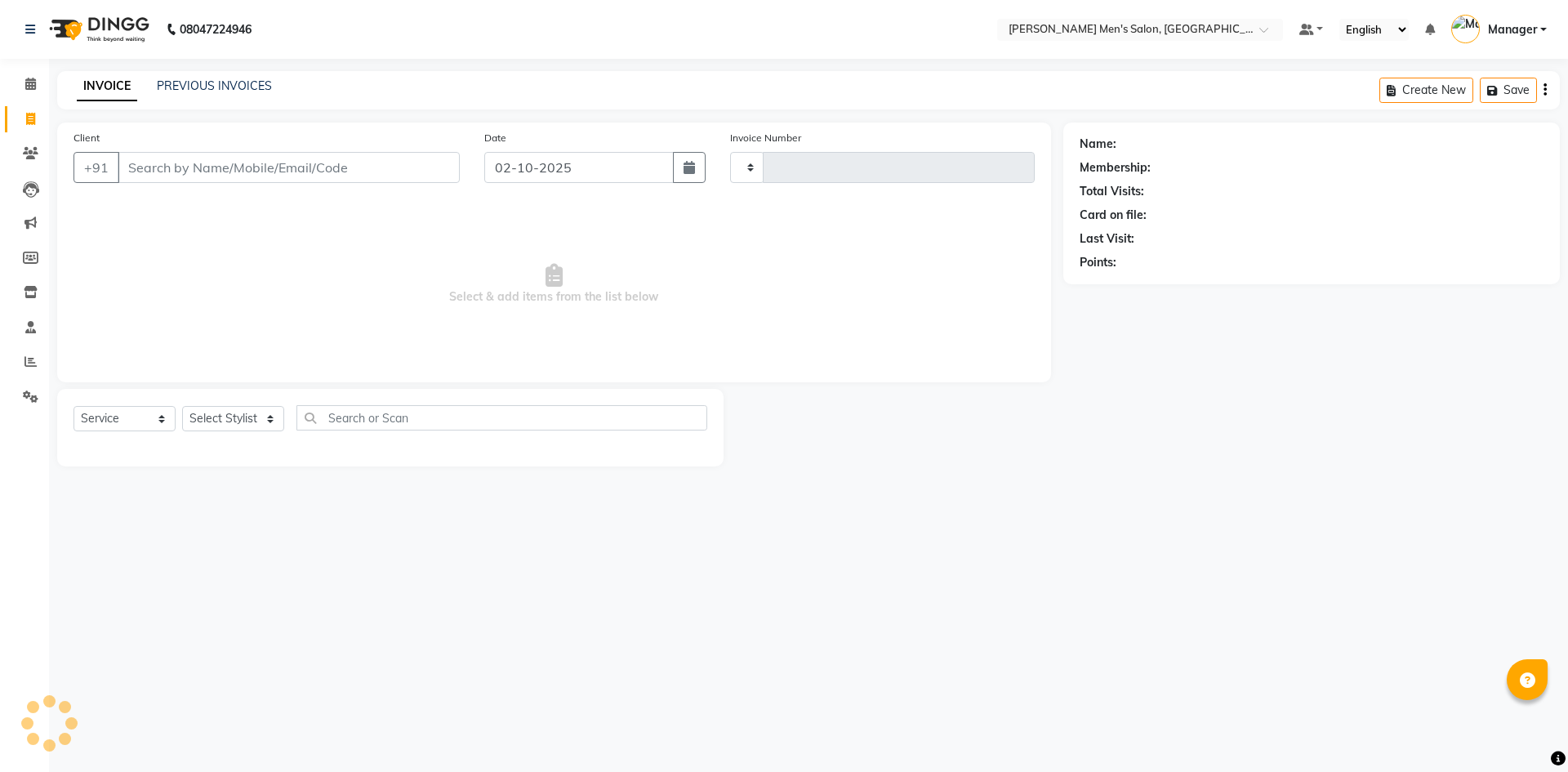
type input "4846"
select select "6913"
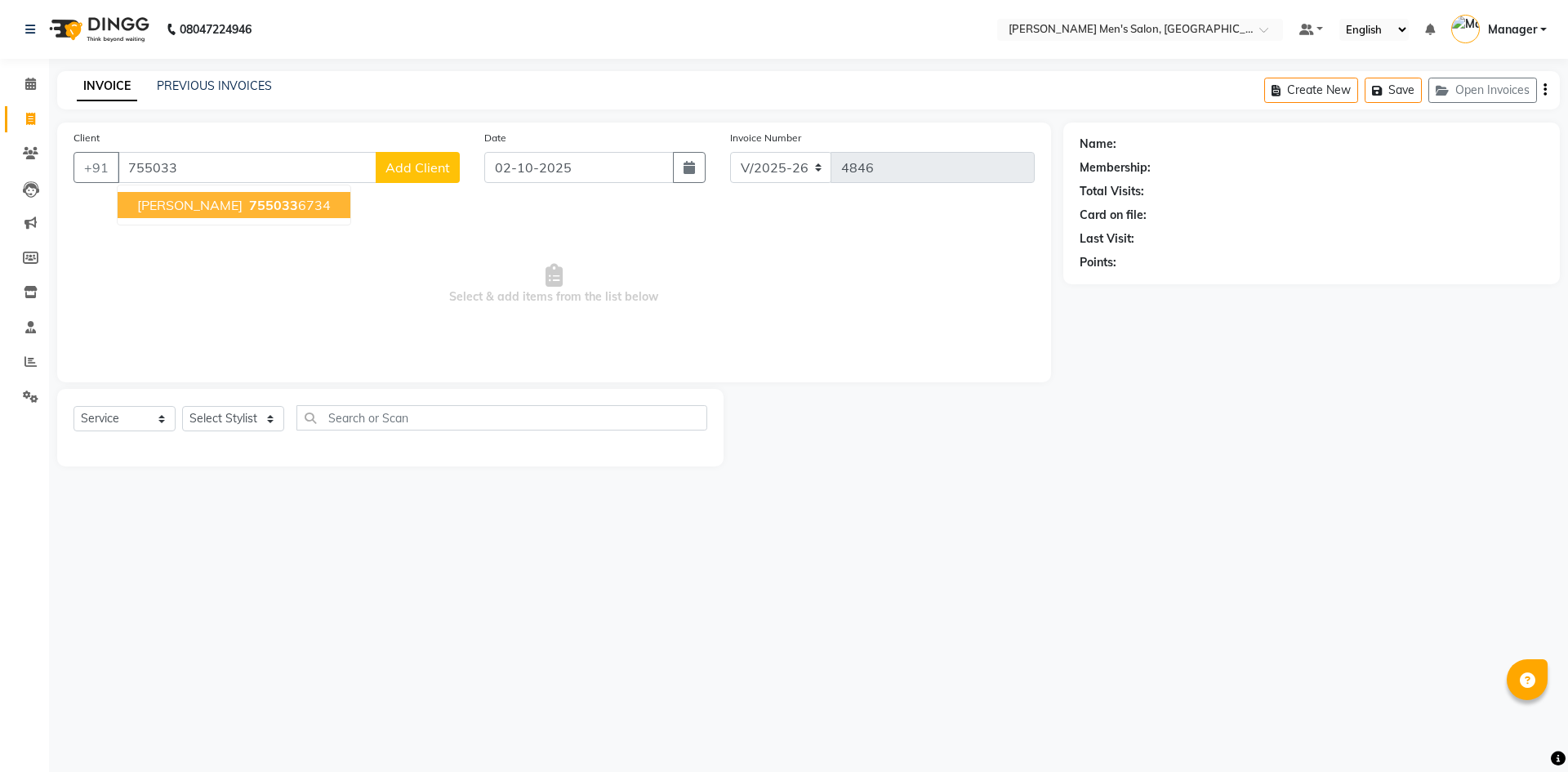
click at [154, 204] on span "[PERSON_NAME]" at bounding box center [190, 204] width 105 height 16
type input "7550336734"
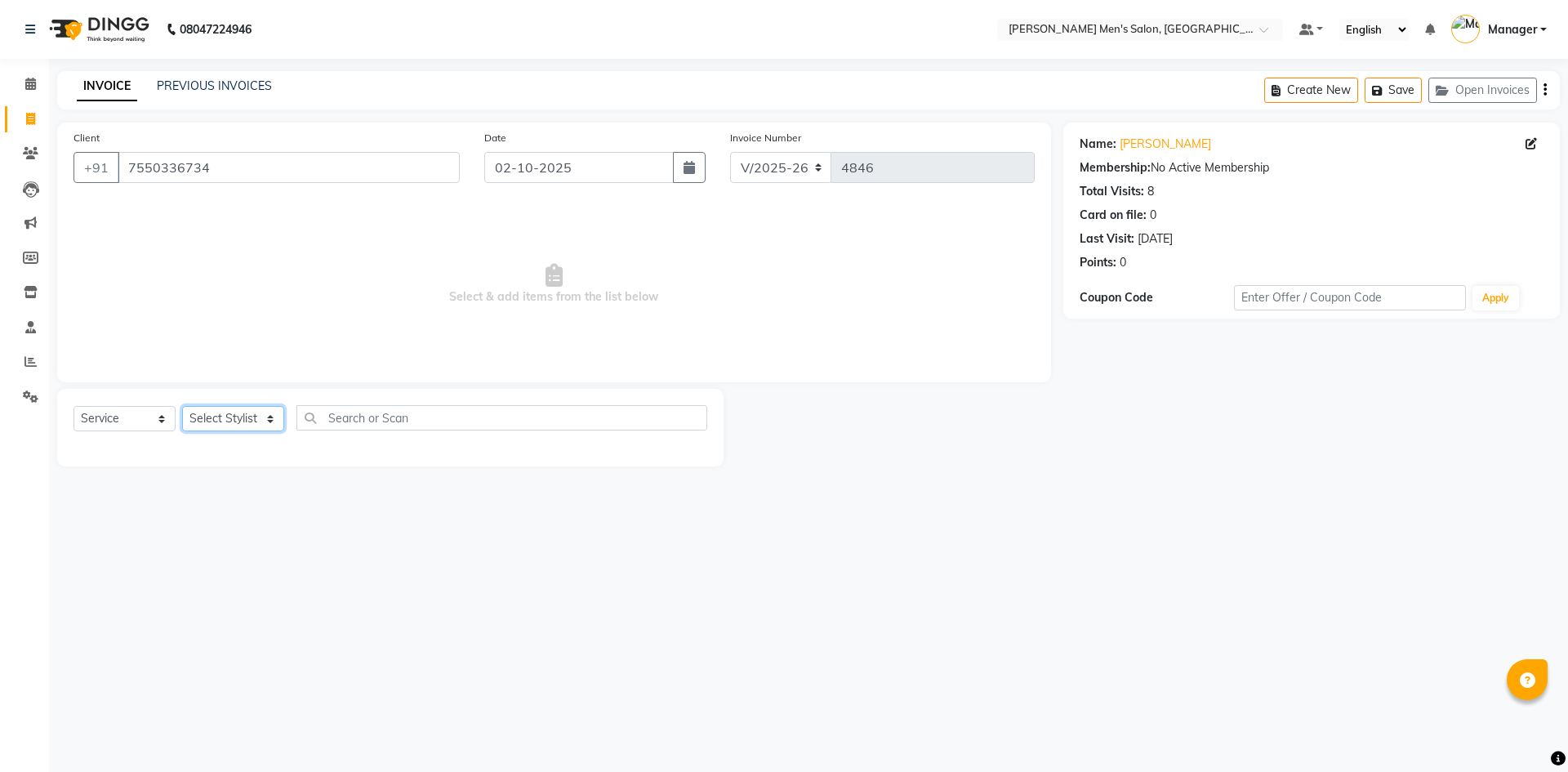
click at [243, 417] on select "Select Stylist [PERSON_NAME] Manager [PERSON_NAME]" at bounding box center [233, 418] width 102 height 25
select select "65604"
click at [183, 406] on select "Select Stylist [PERSON_NAME] Manager [PERSON_NAME]" at bounding box center [233, 418] width 102 height 25
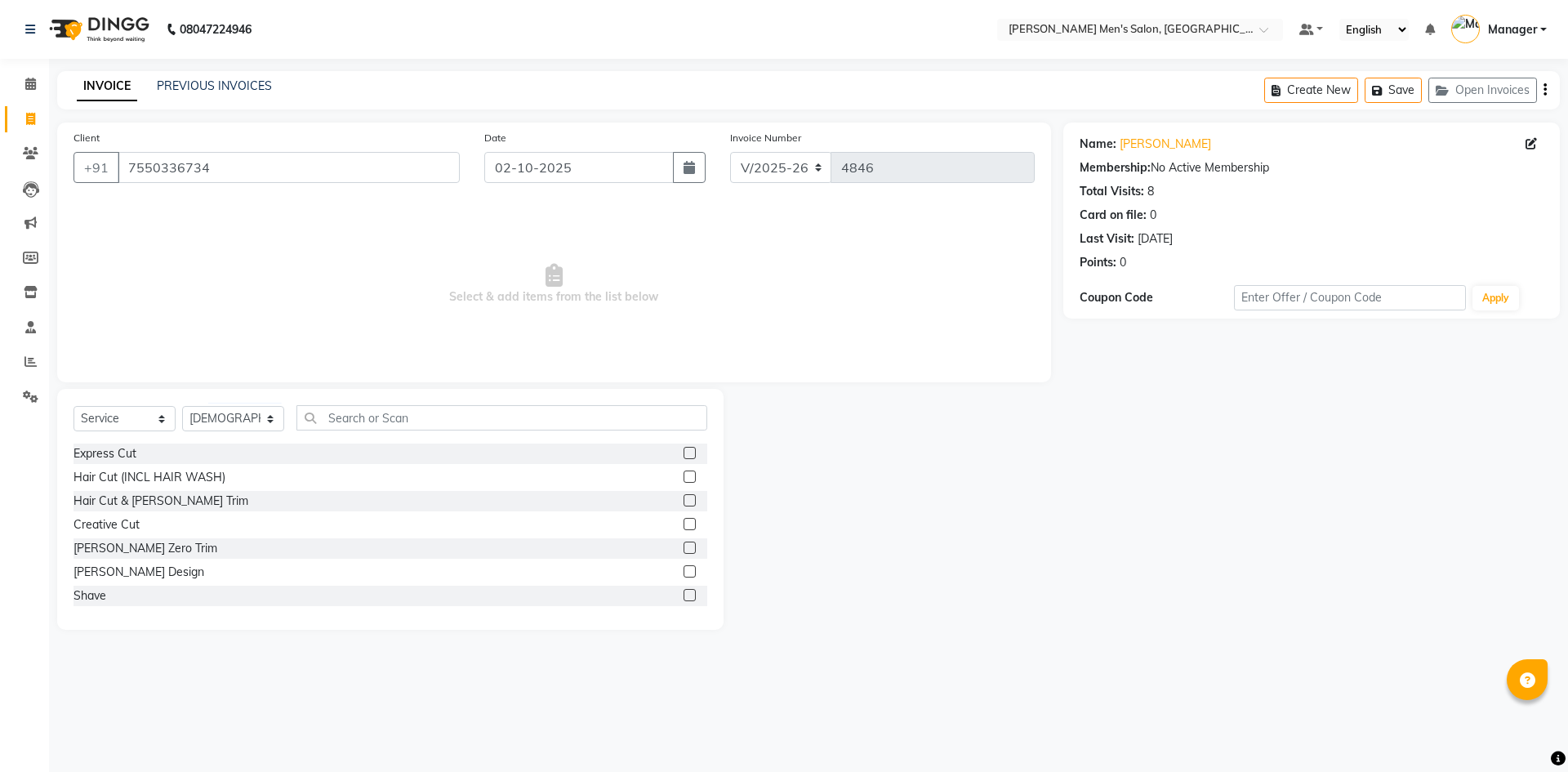
click at [683, 501] on label at bounding box center [689, 500] width 12 height 12
click at [683, 501] on input "checkbox" at bounding box center [688, 501] width 11 height 11
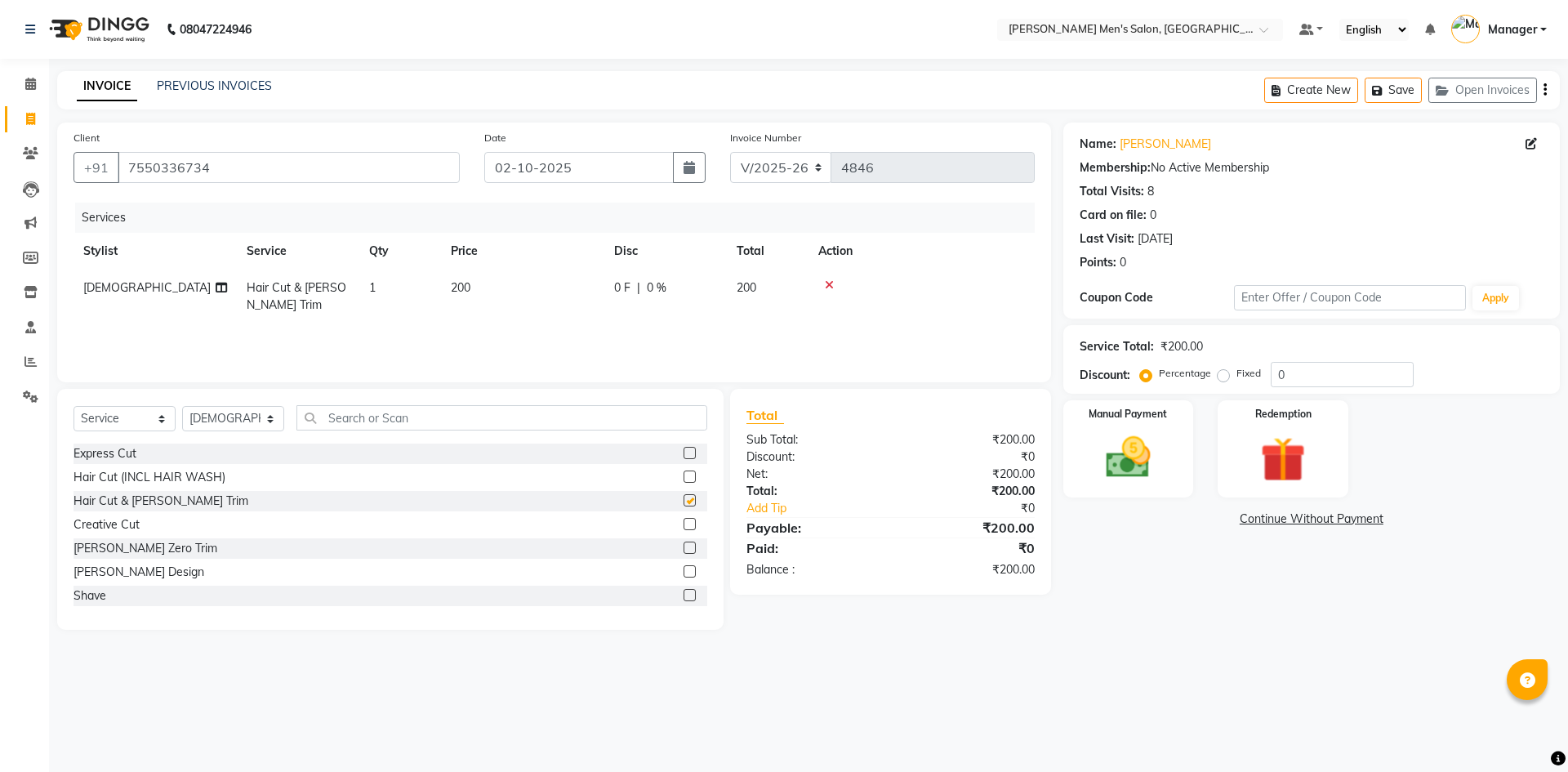
checkbox input "false"
click at [1154, 463] on img at bounding box center [1128, 457] width 75 height 54
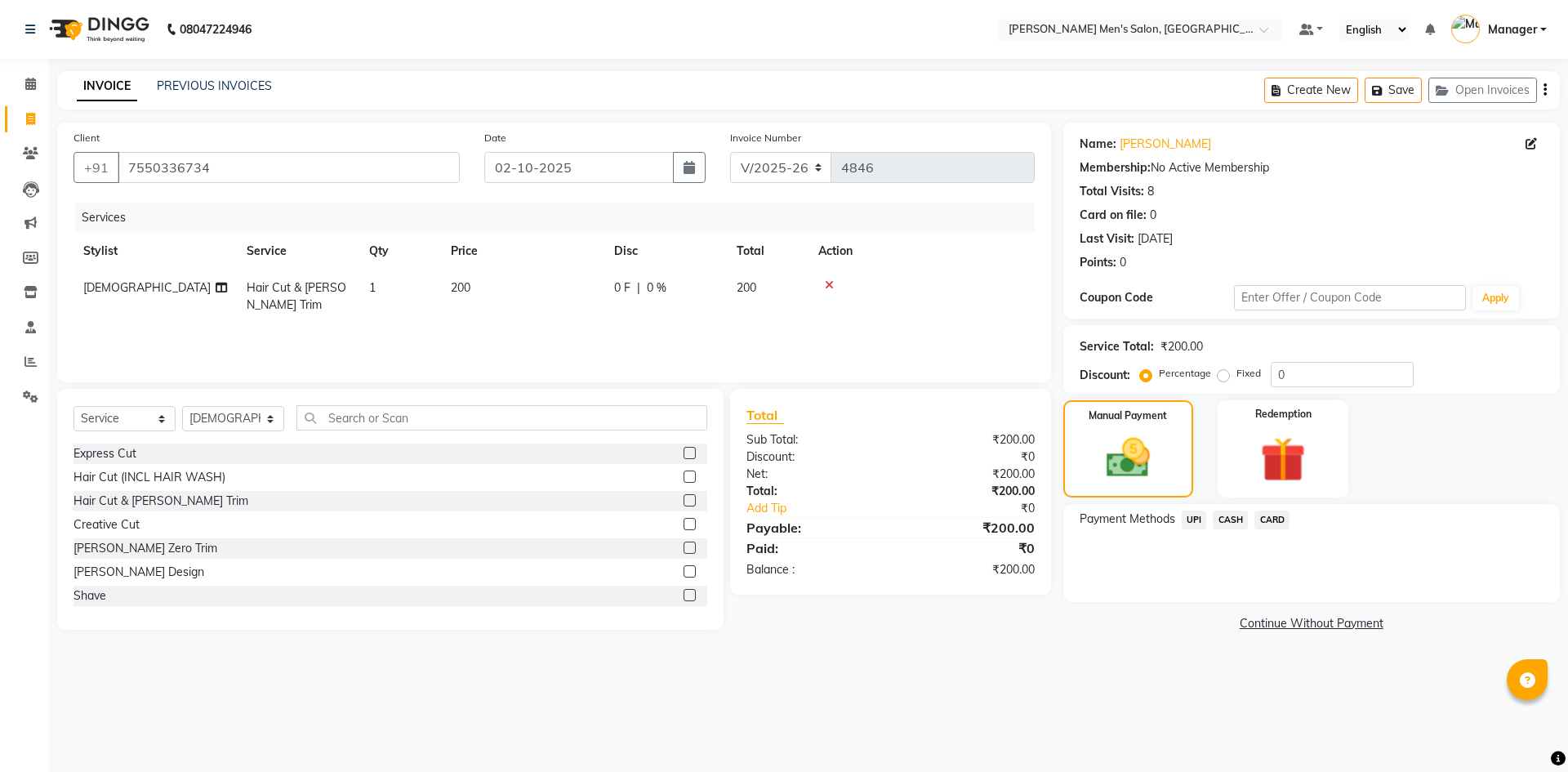
click at [1192, 519] on span "UPI" at bounding box center [1193, 520] width 25 height 19
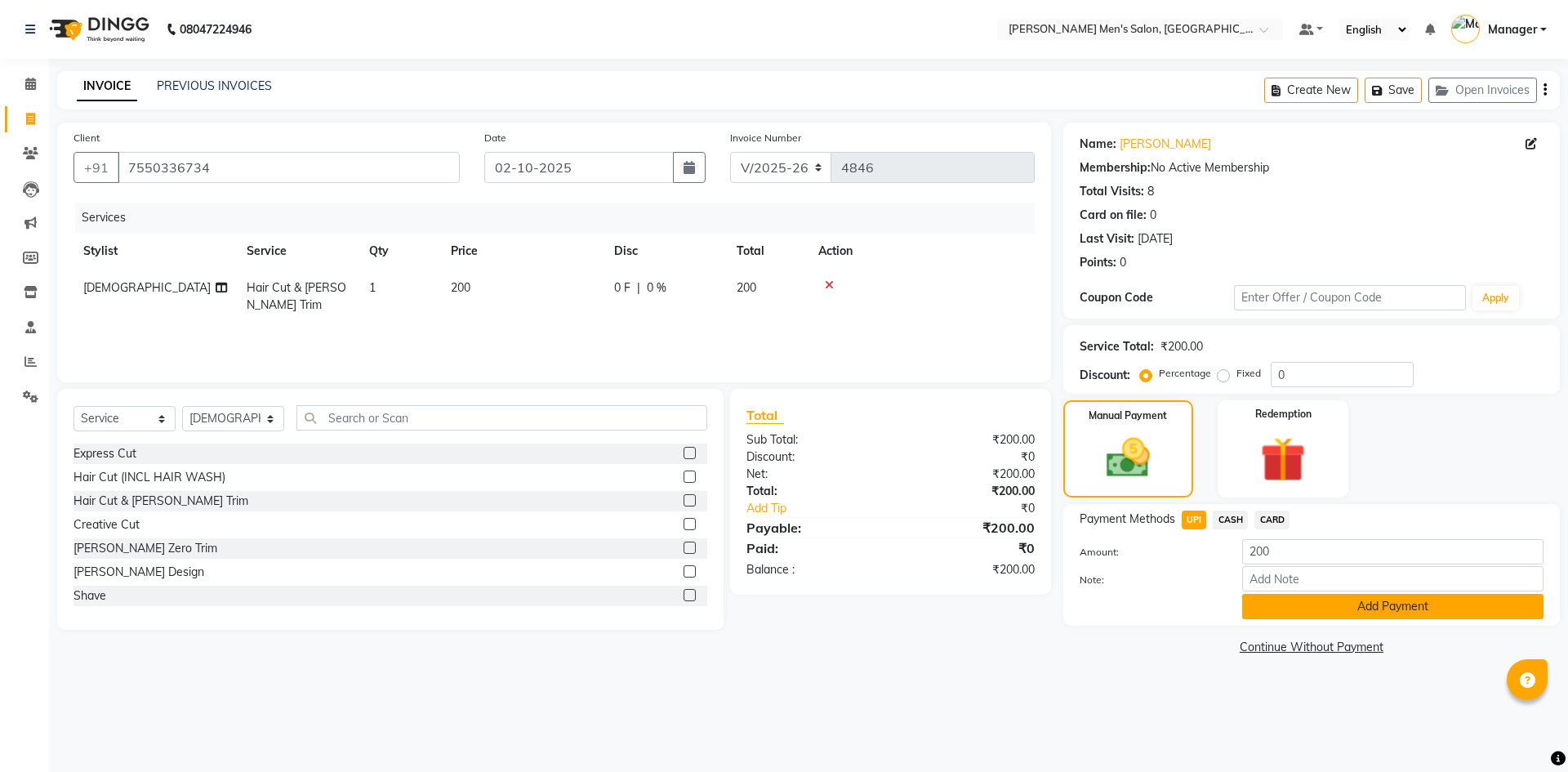
click at [1297, 597] on button "Add Payment" at bounding box center [1392, 606] width 301 height 25
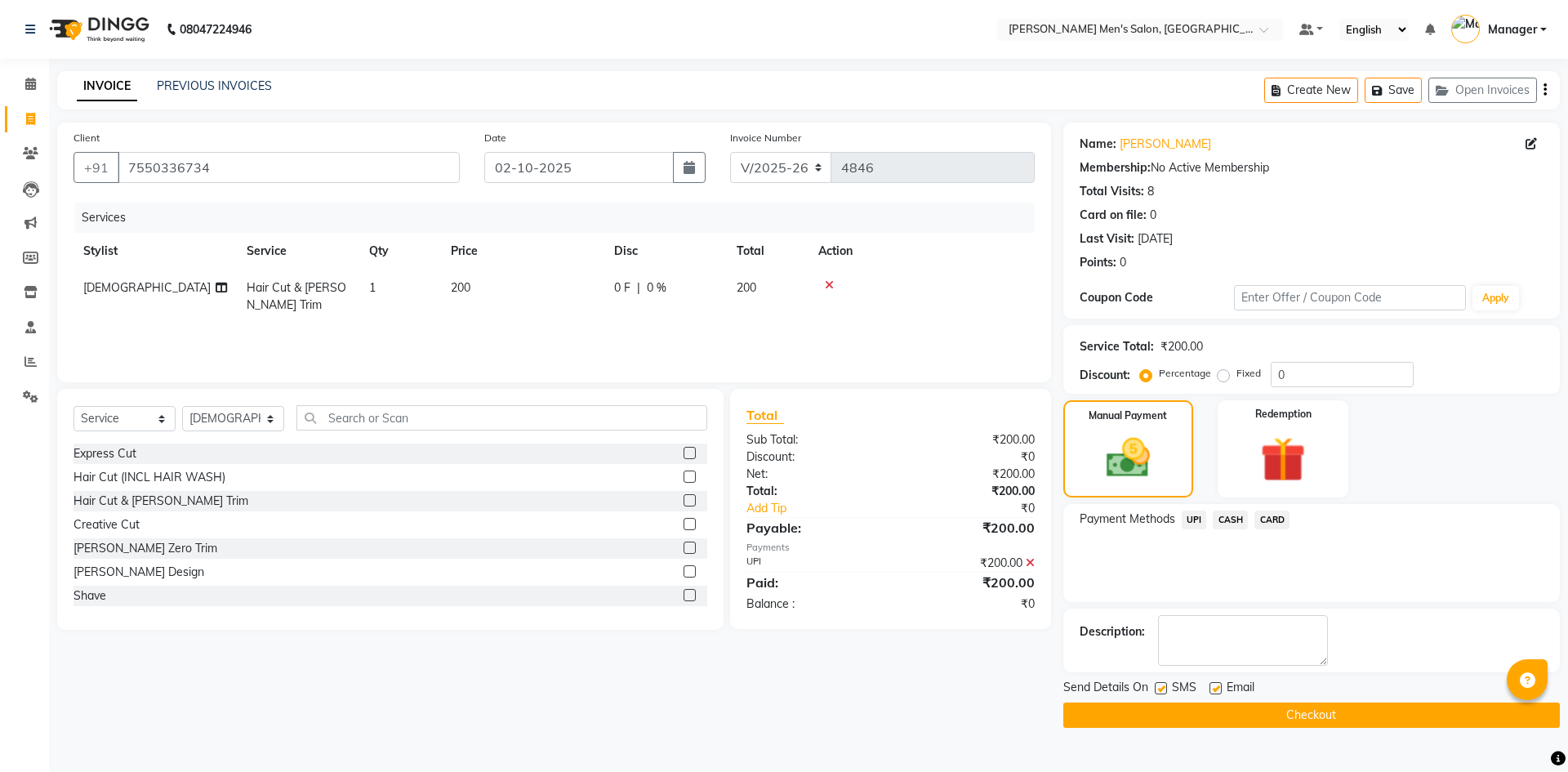
click at [1280, 717] on button "Checkout" at bounding box center [1312, 715] width 497 height 25
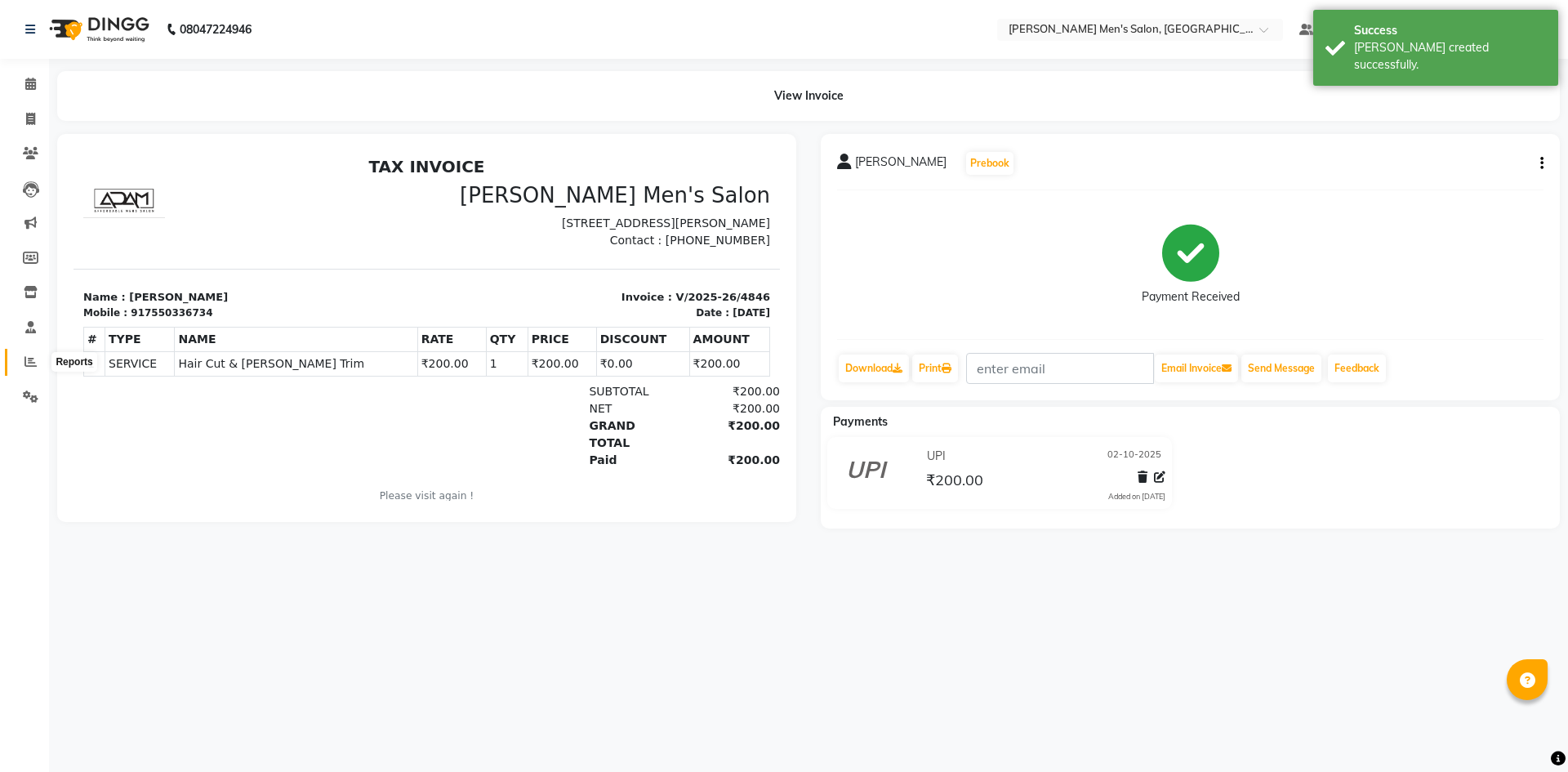
click at [27, 362] on icon at bounding box center [31, 361] width 12 height 12
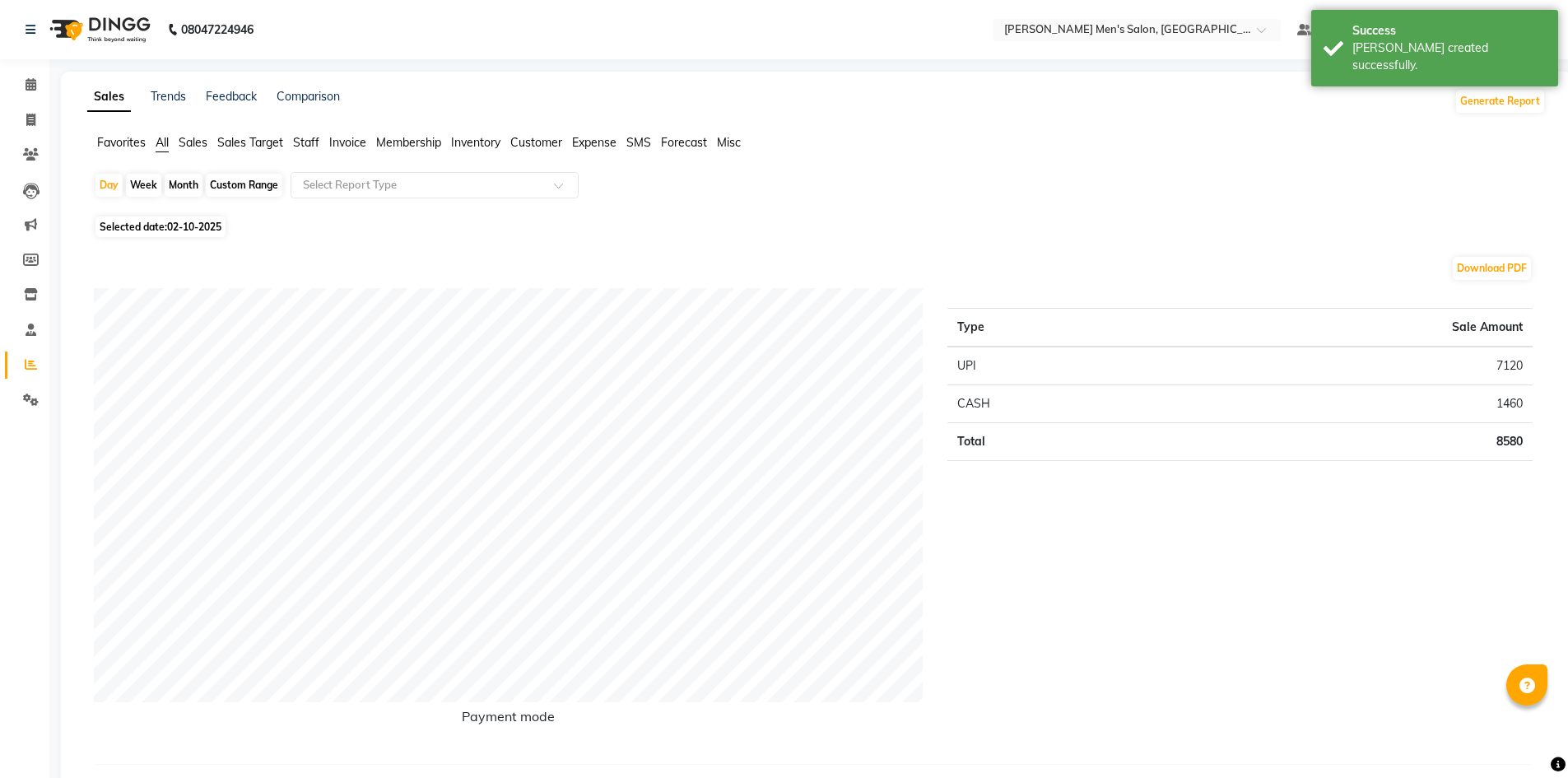
click at [312, 140] on span "Staff" at bounding box center [305, 142] width 26 height 14
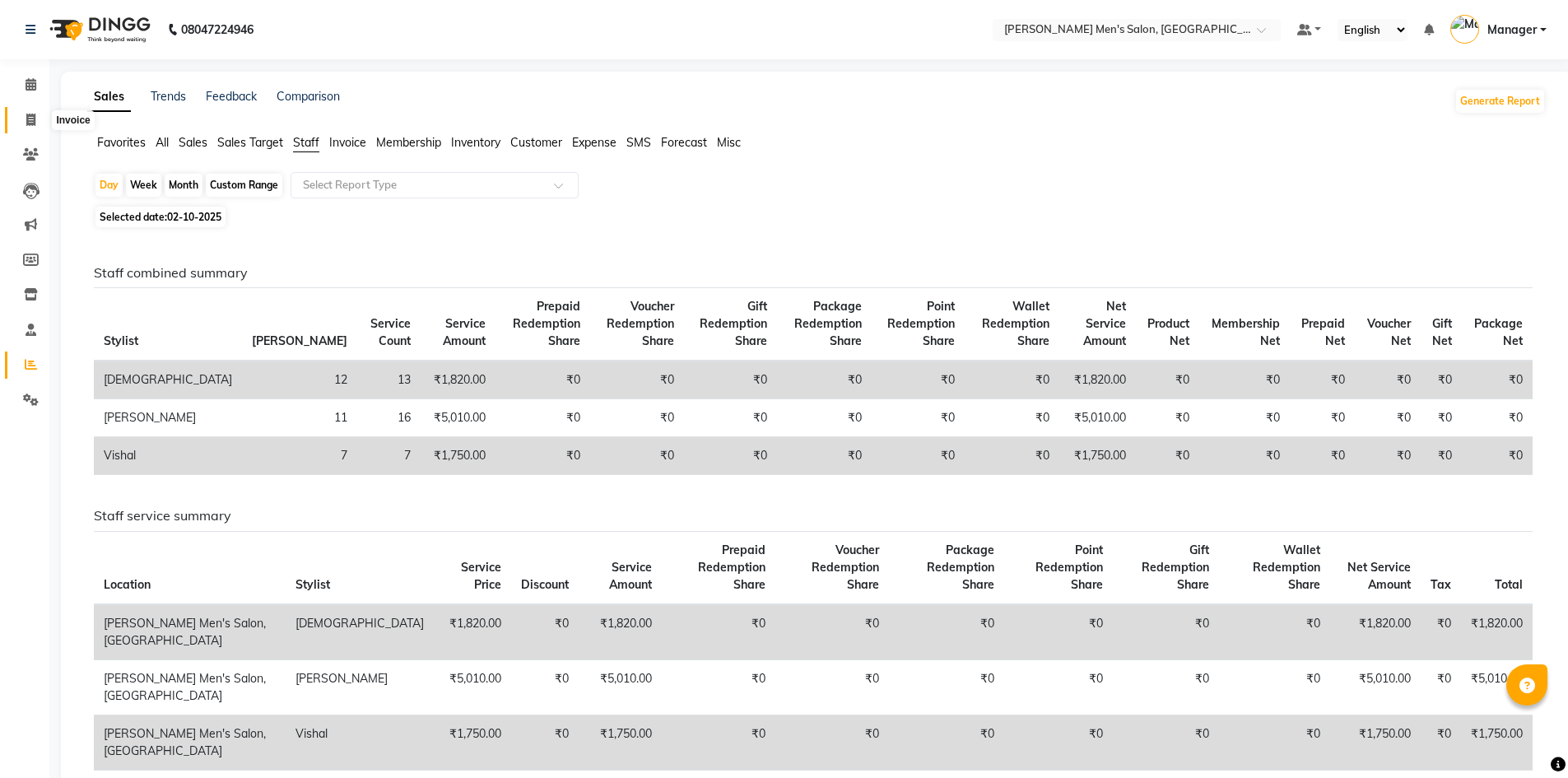
click at [37, 116] on span at bounding box center [31, 120] width 29 height 19
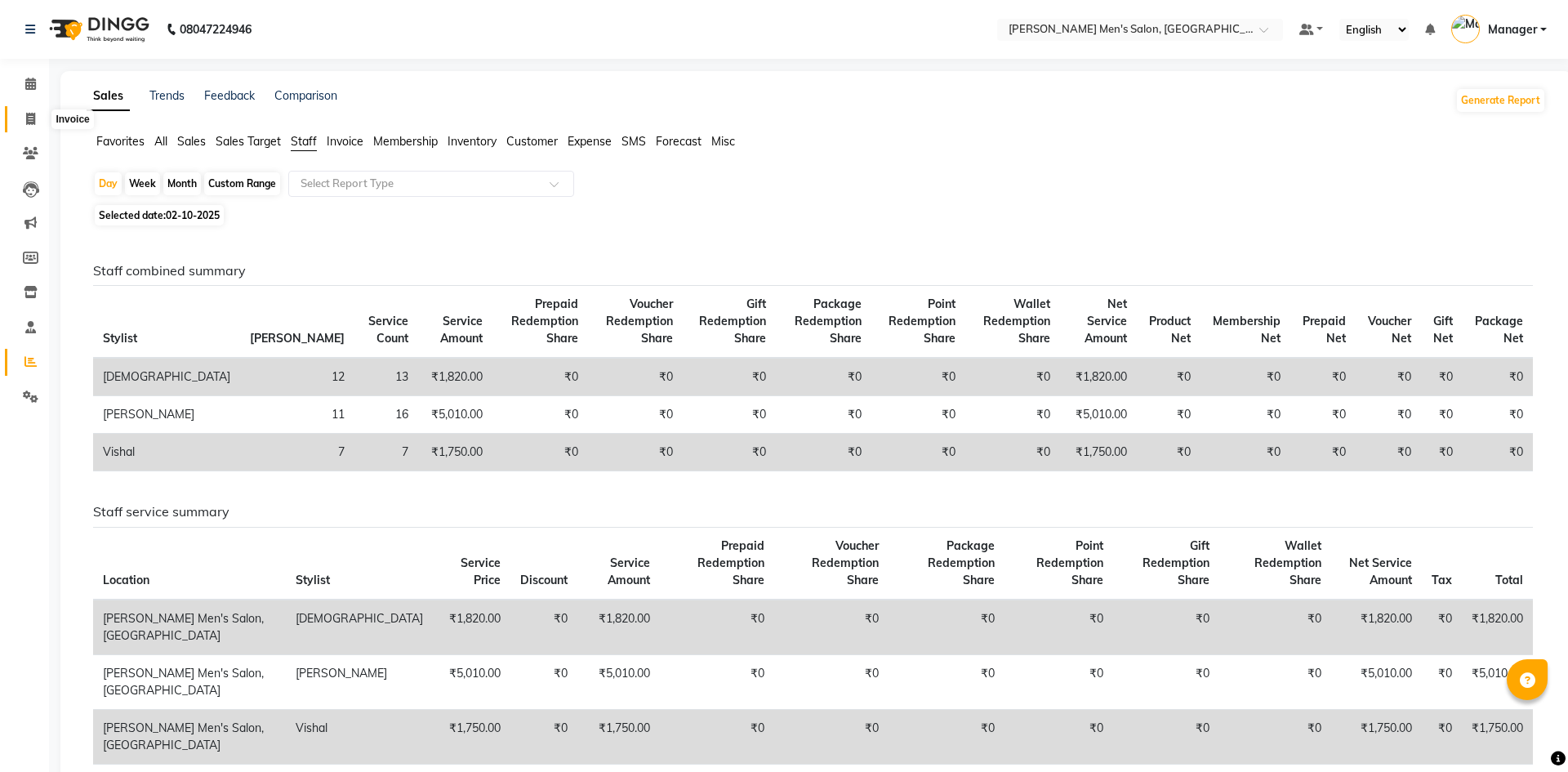
select select "service"
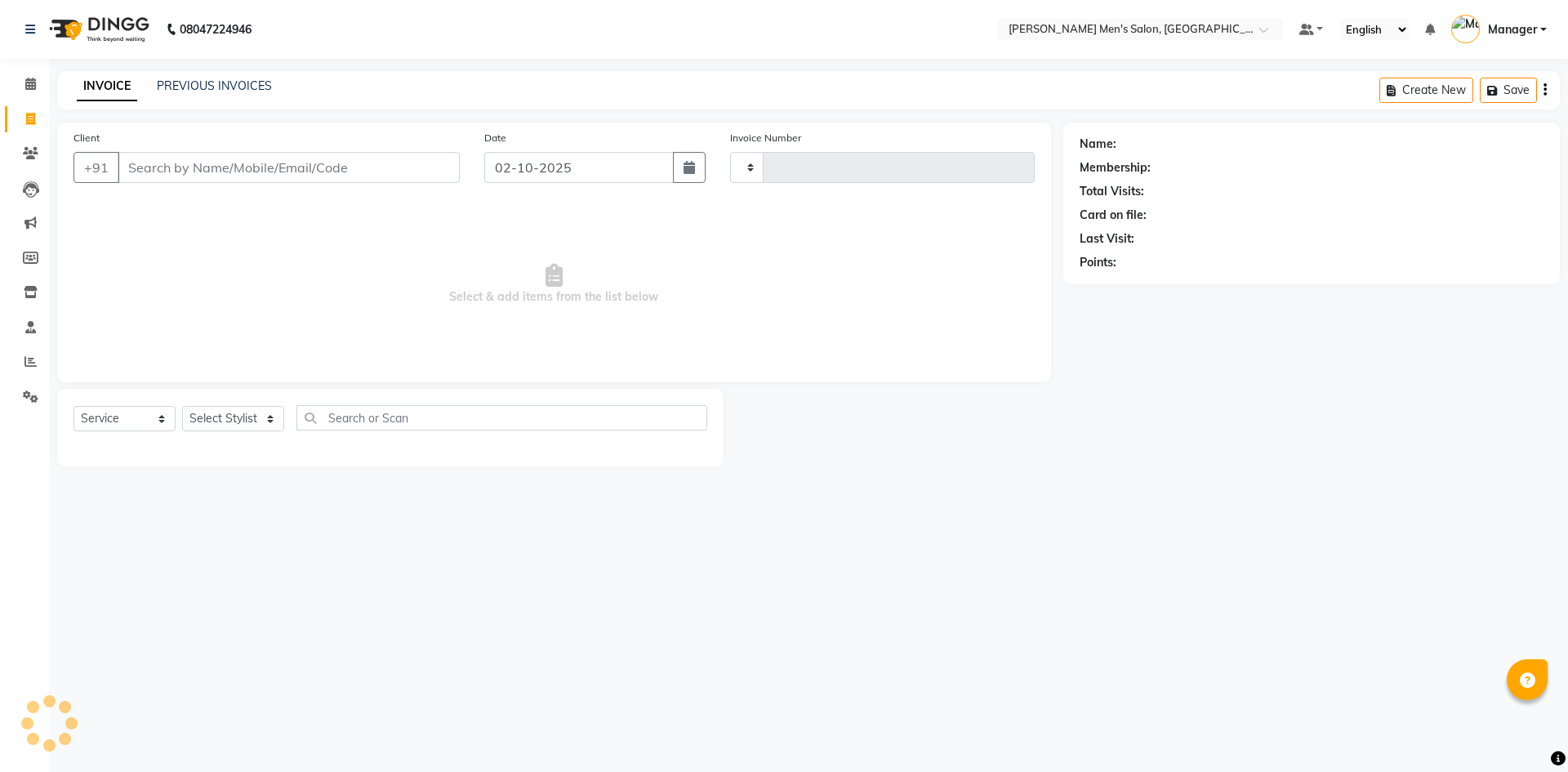
type input "4847"
select select "6913"
click at [175, 88] on link "PREVIOUS INVOICES" at bounding box center [214, 85] width 115 height 14
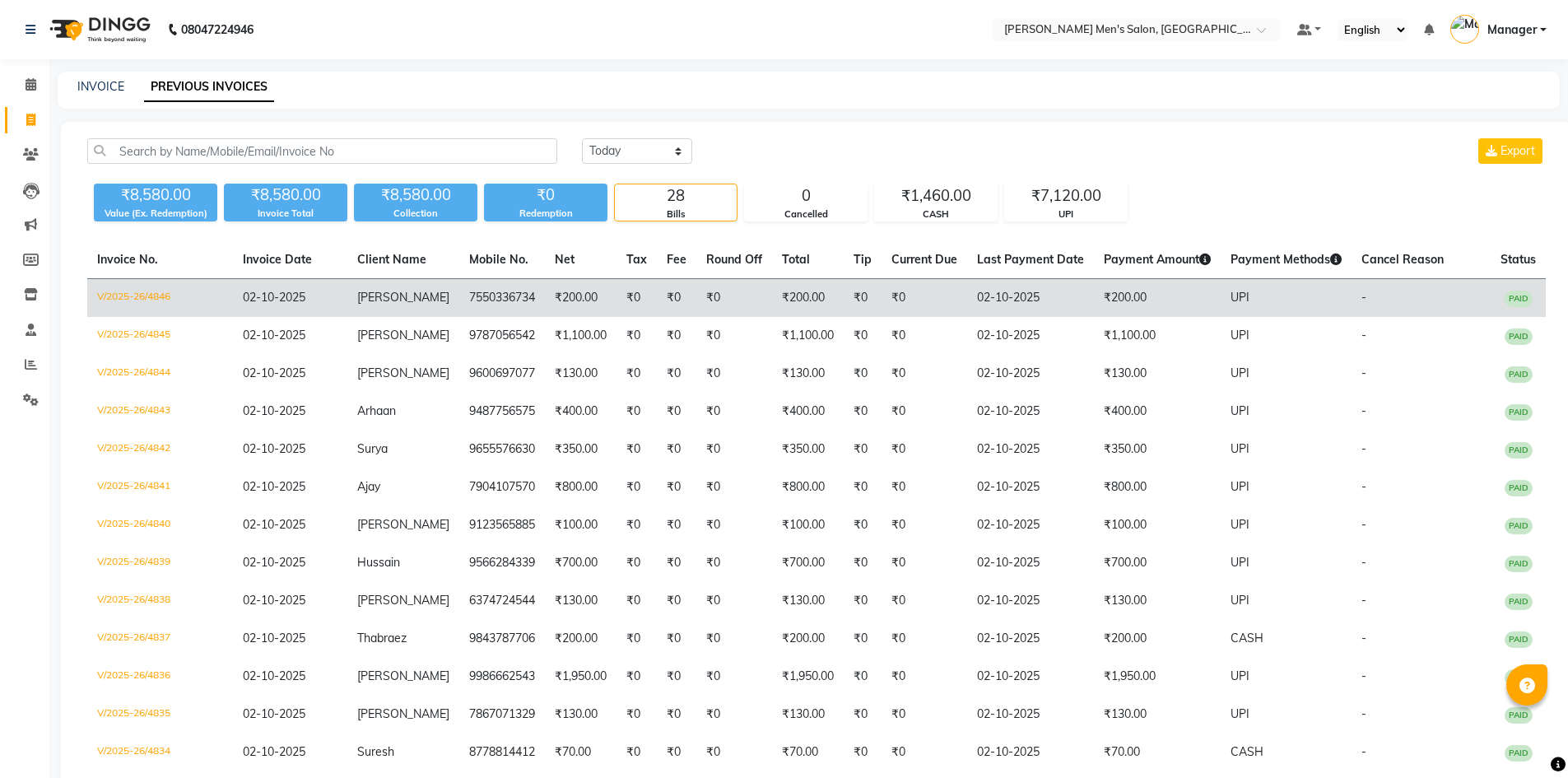
click at [487, 308] on td "7550336734" at bounding box center [502, 298] width 86 height 39
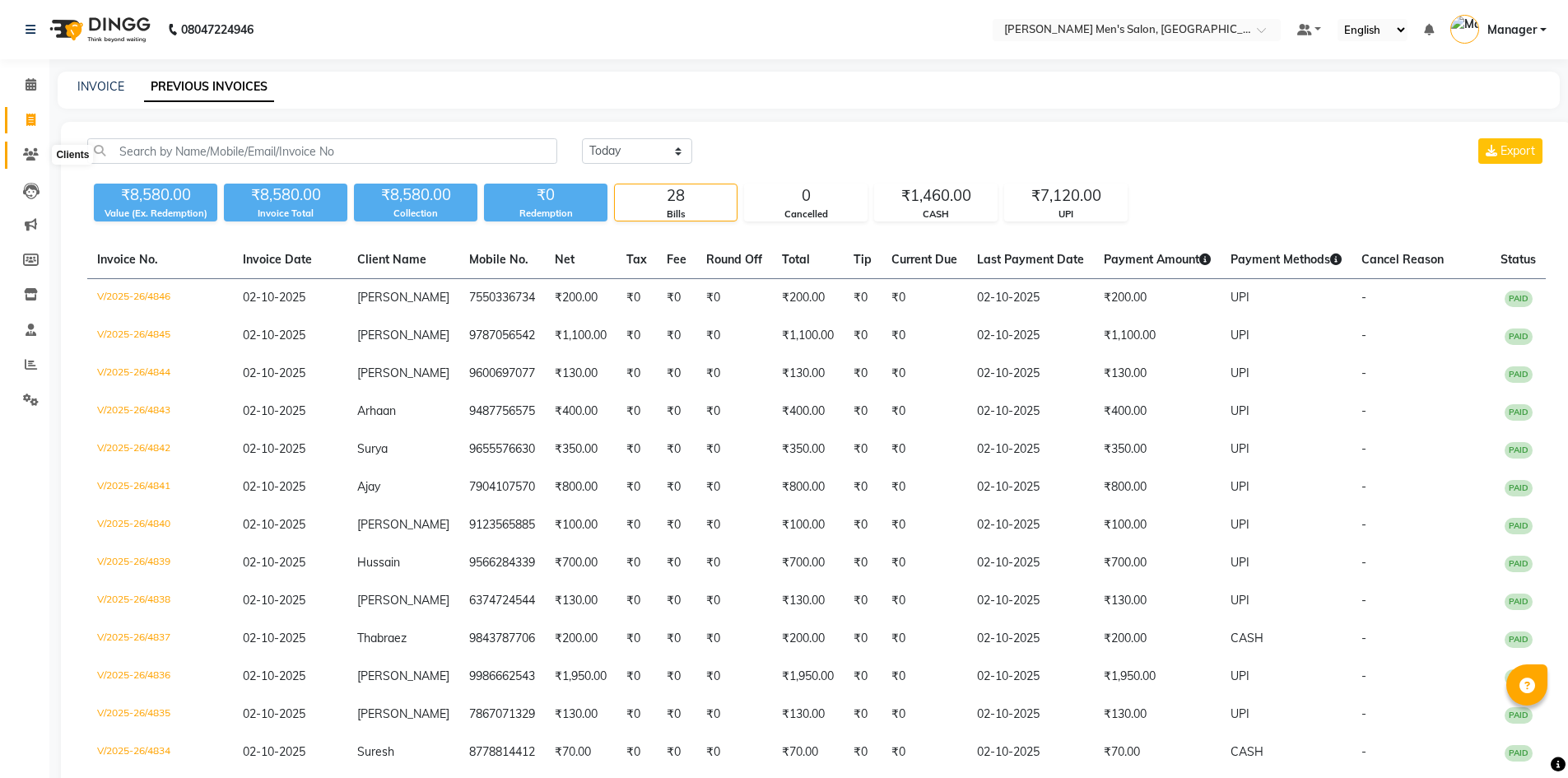
click at [28, 153] on icon at bounding box center [31, 154] width 15 height 13
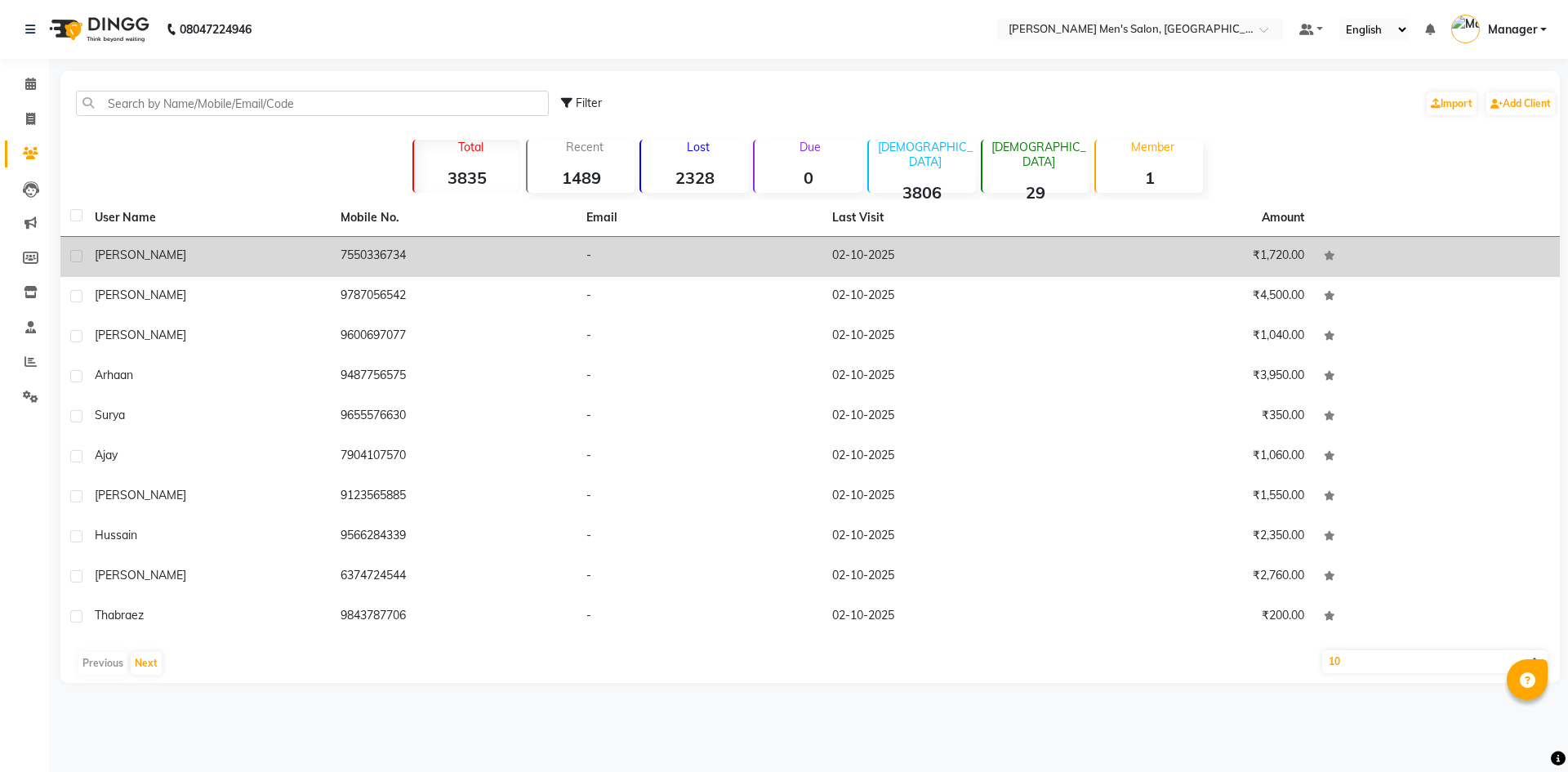
click at [157, 251] on div "[PERSON_NAME]" at bounding box center [207, 255] width 226 height 17
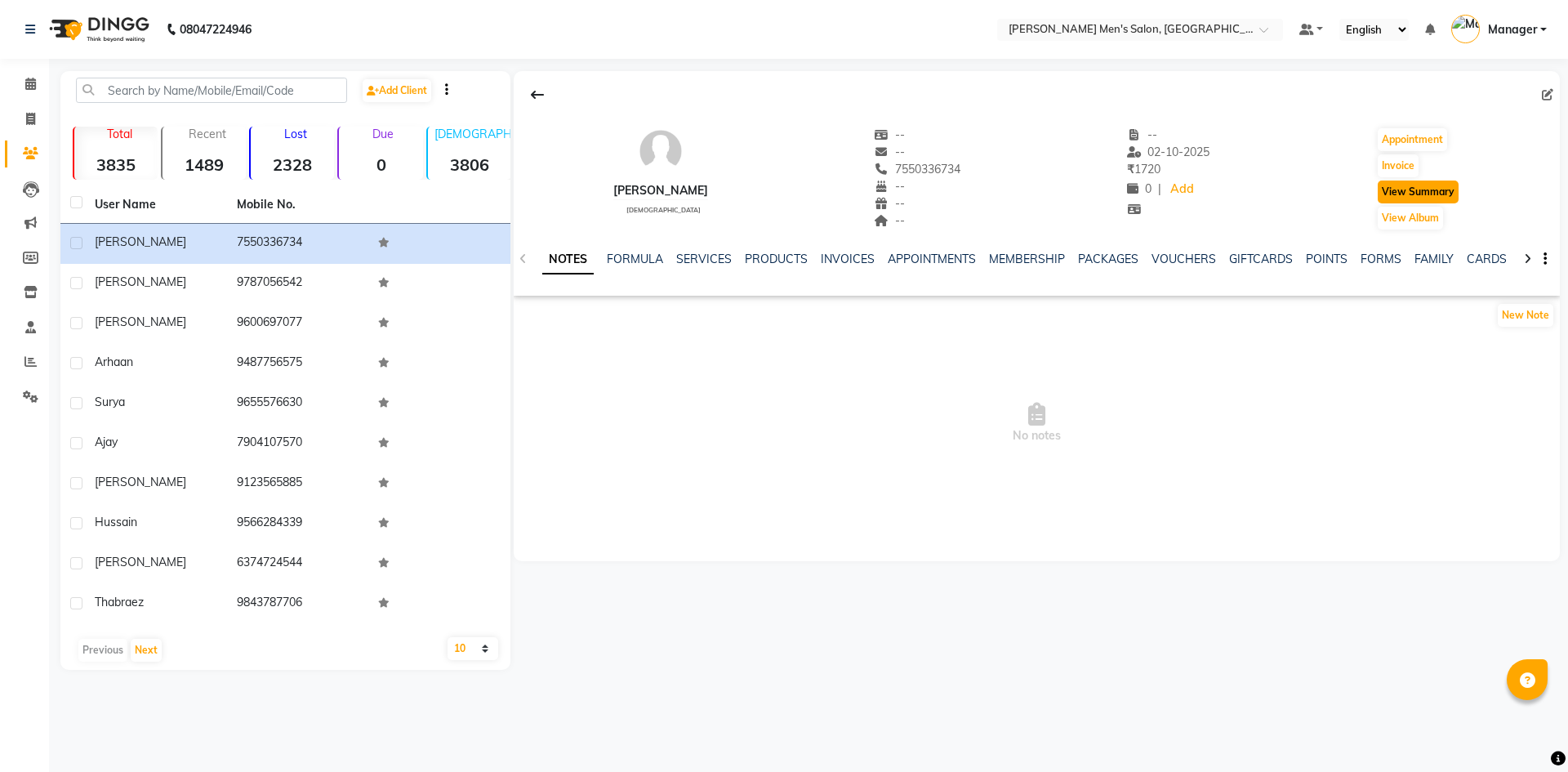
click at [1408, 194] on button "View Summary" at bounding box center [1418, 192] width 81 height 23
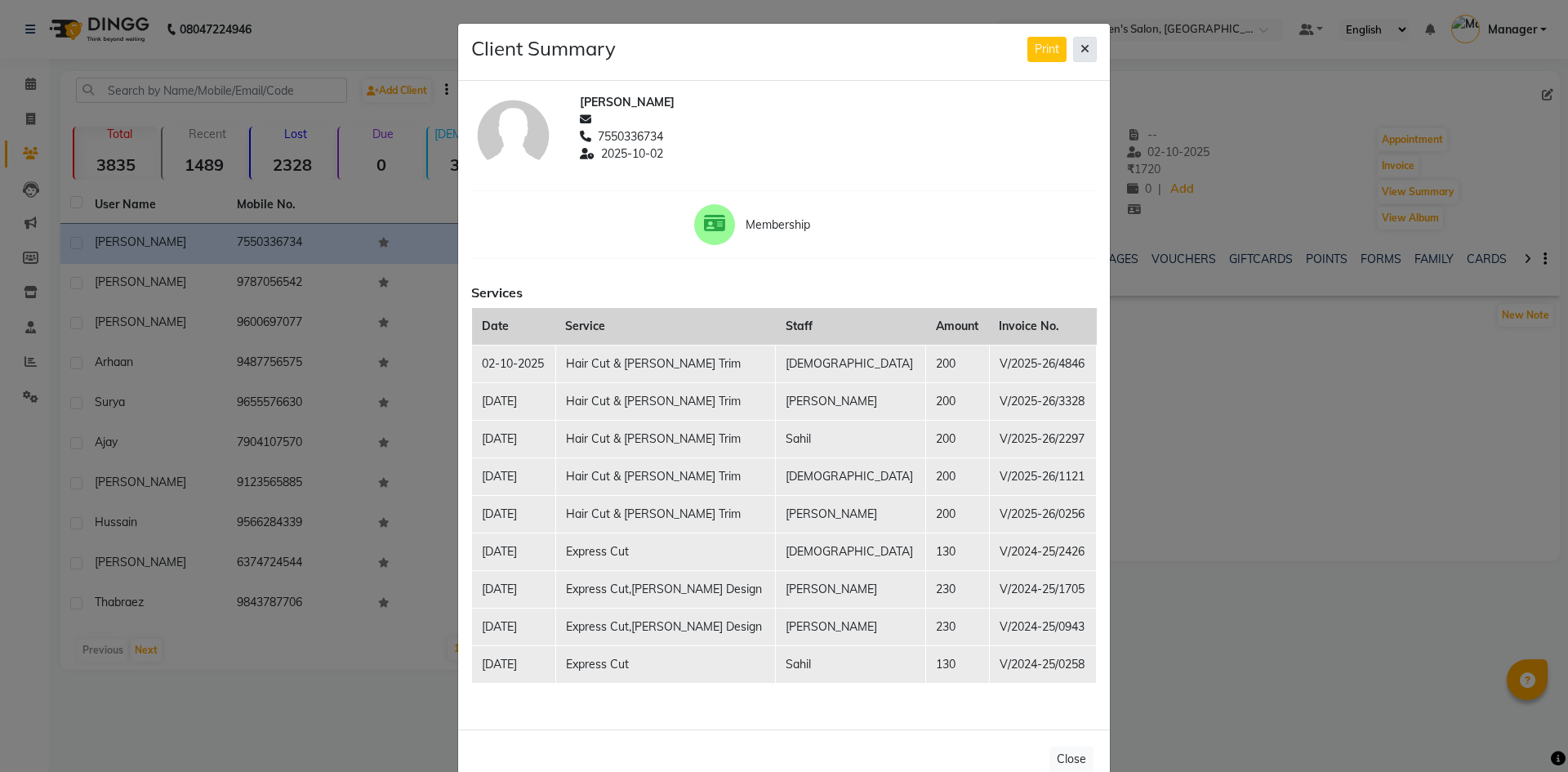
click at [1081, 50] on icon at bounding box center [1085, 49] width 9 height 11
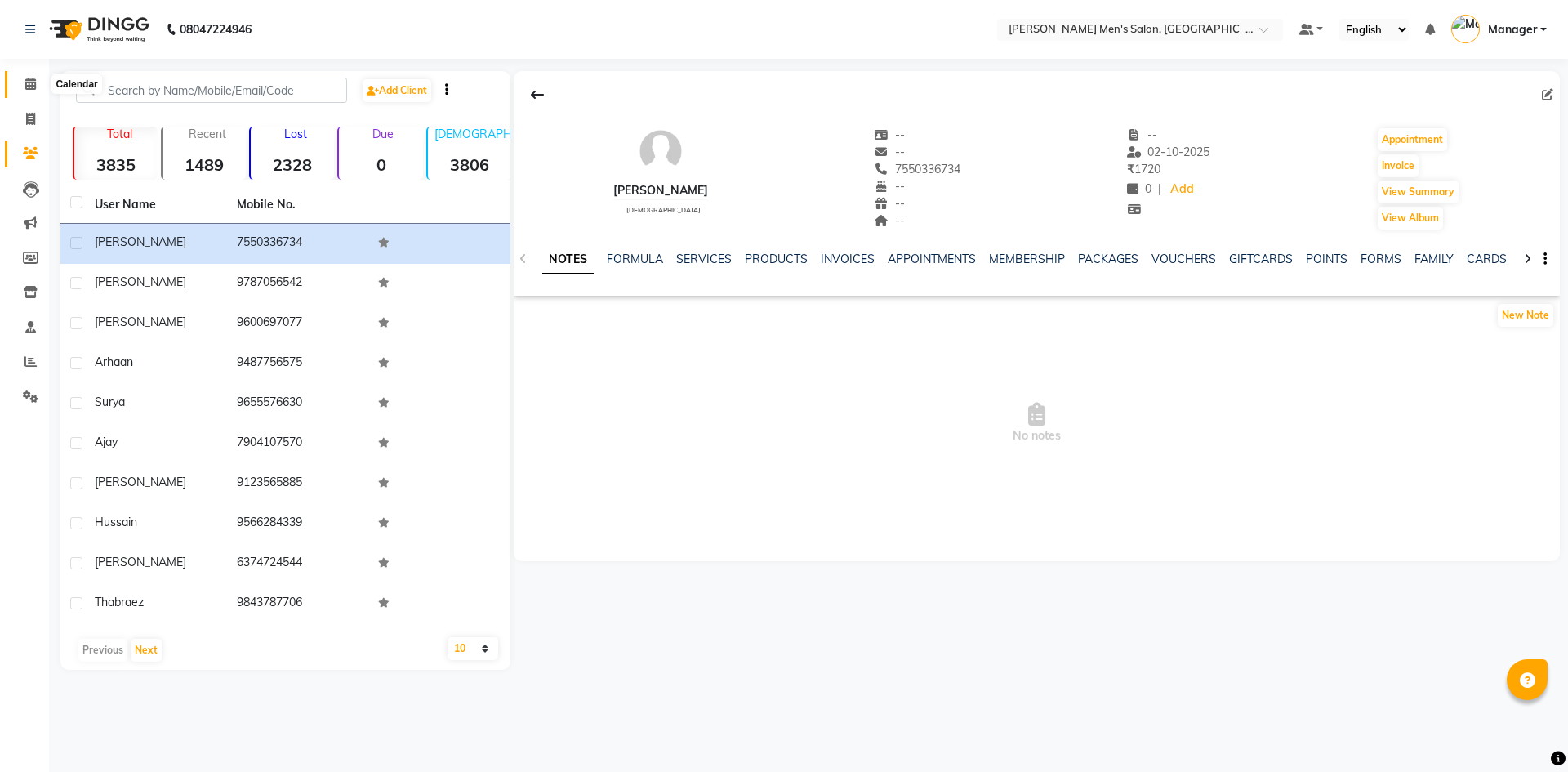
click at [30, 79] on icon at bounding box center [30, 83] width 11 height 12
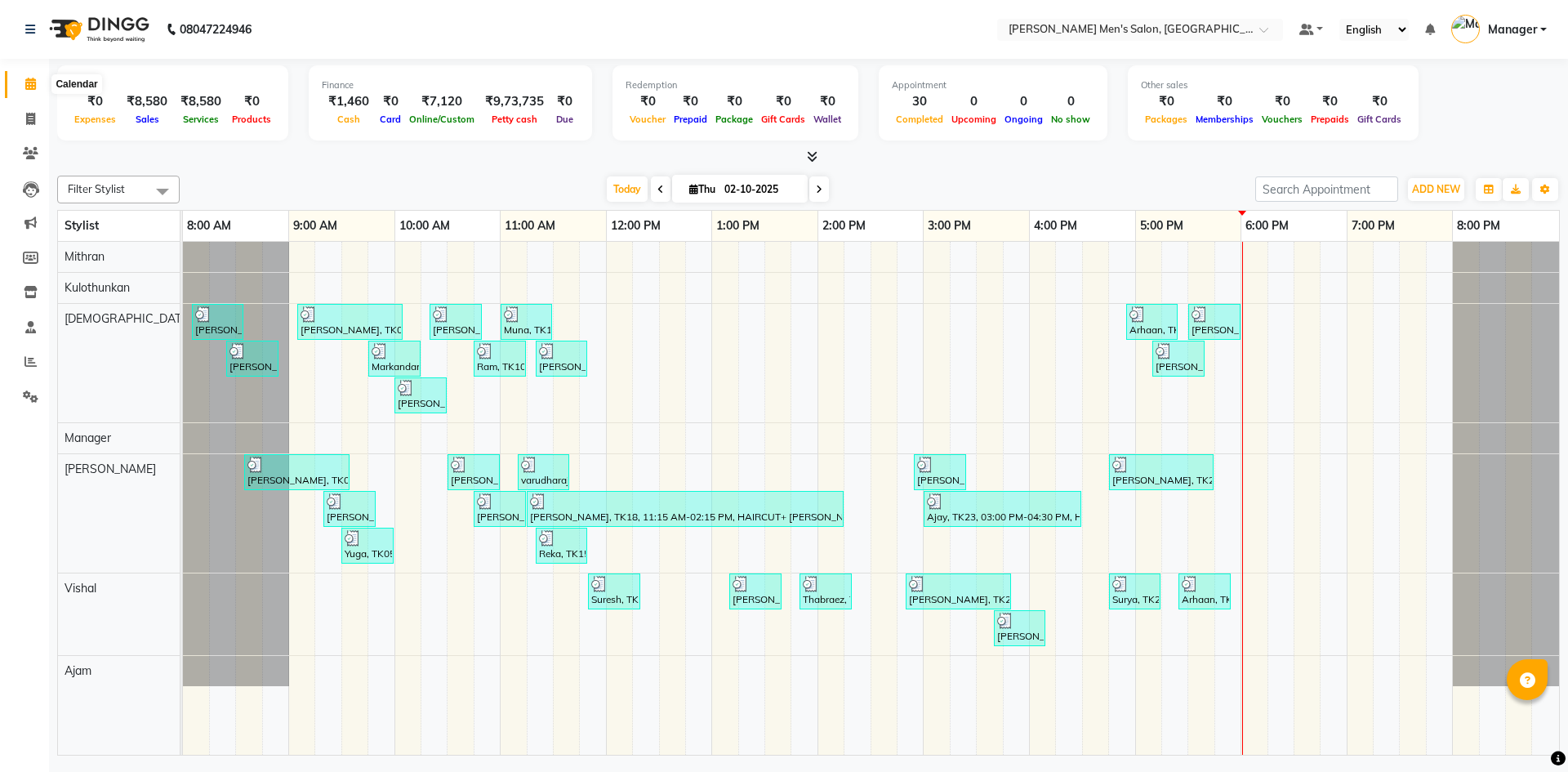
click at [32, 82] on icon at bounding box center [30, 83] width 11 height 12
click at [30, 362] on icon at bounding box center [31, 361] width 12 height 12
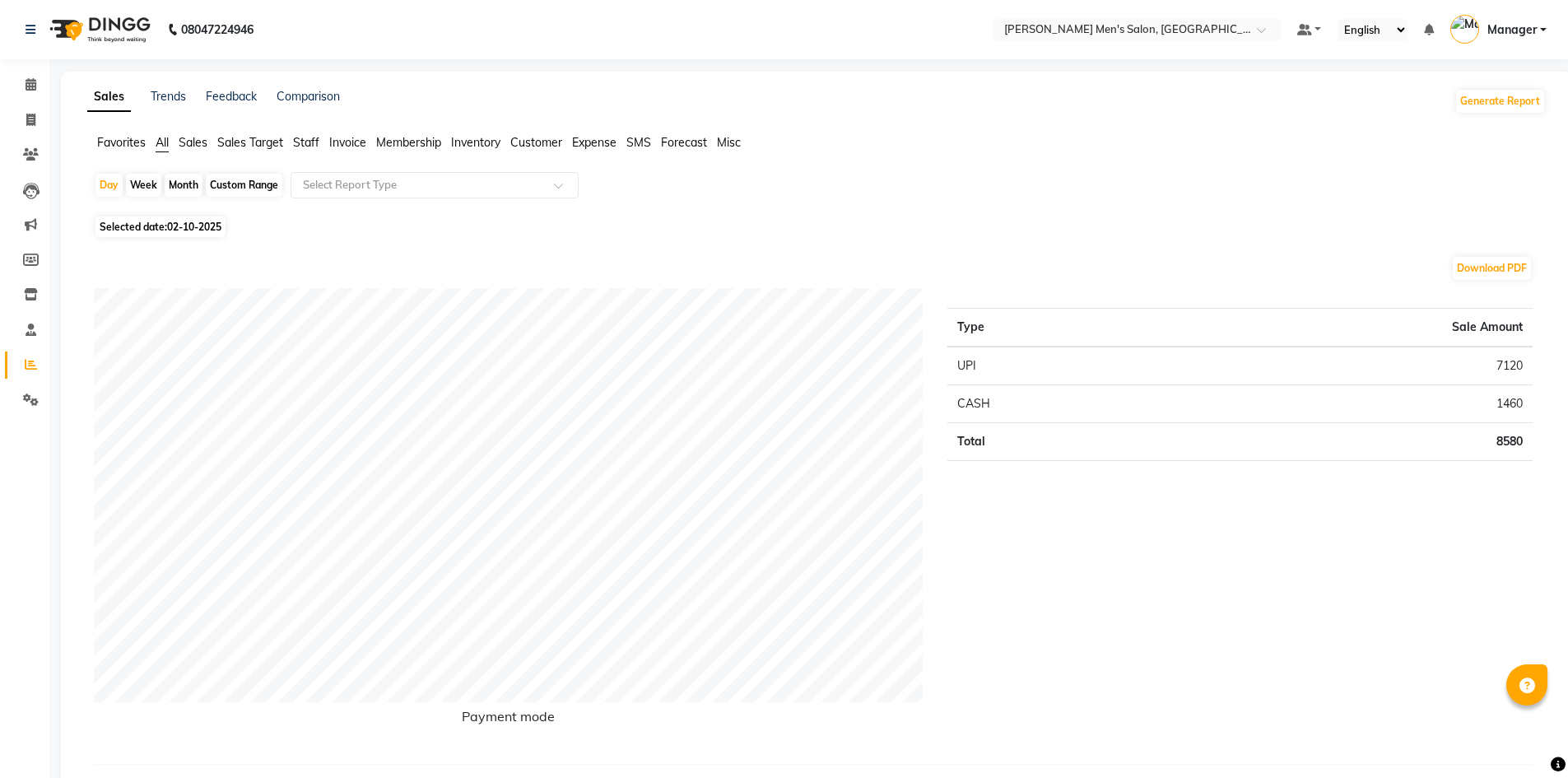
click at [302, 138] on span "Staff" at bounding box center [305, 142] width 26 height 14
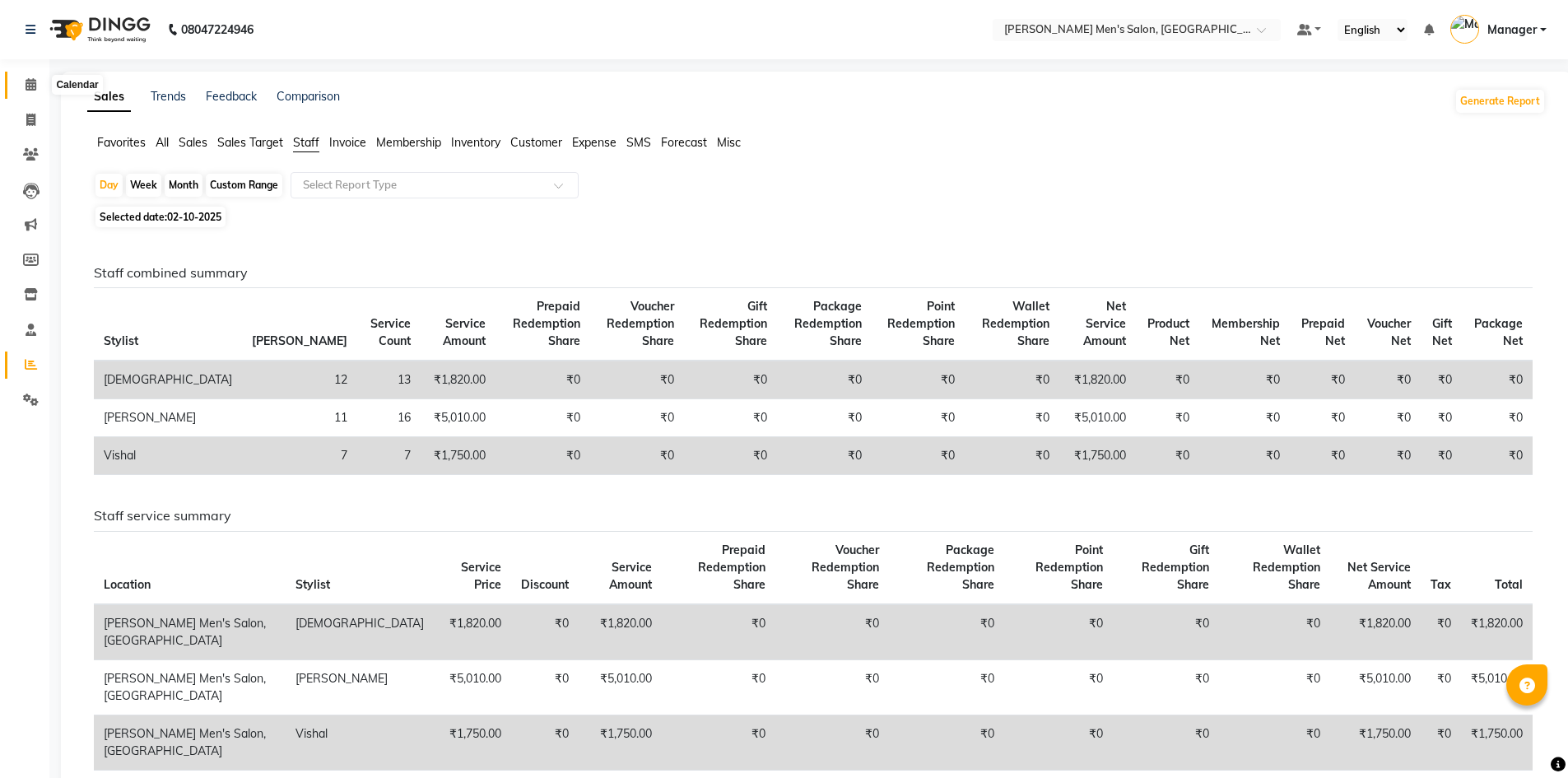
click at [25, 80] on icon at bounding box center [30, 84] width 11 height 13
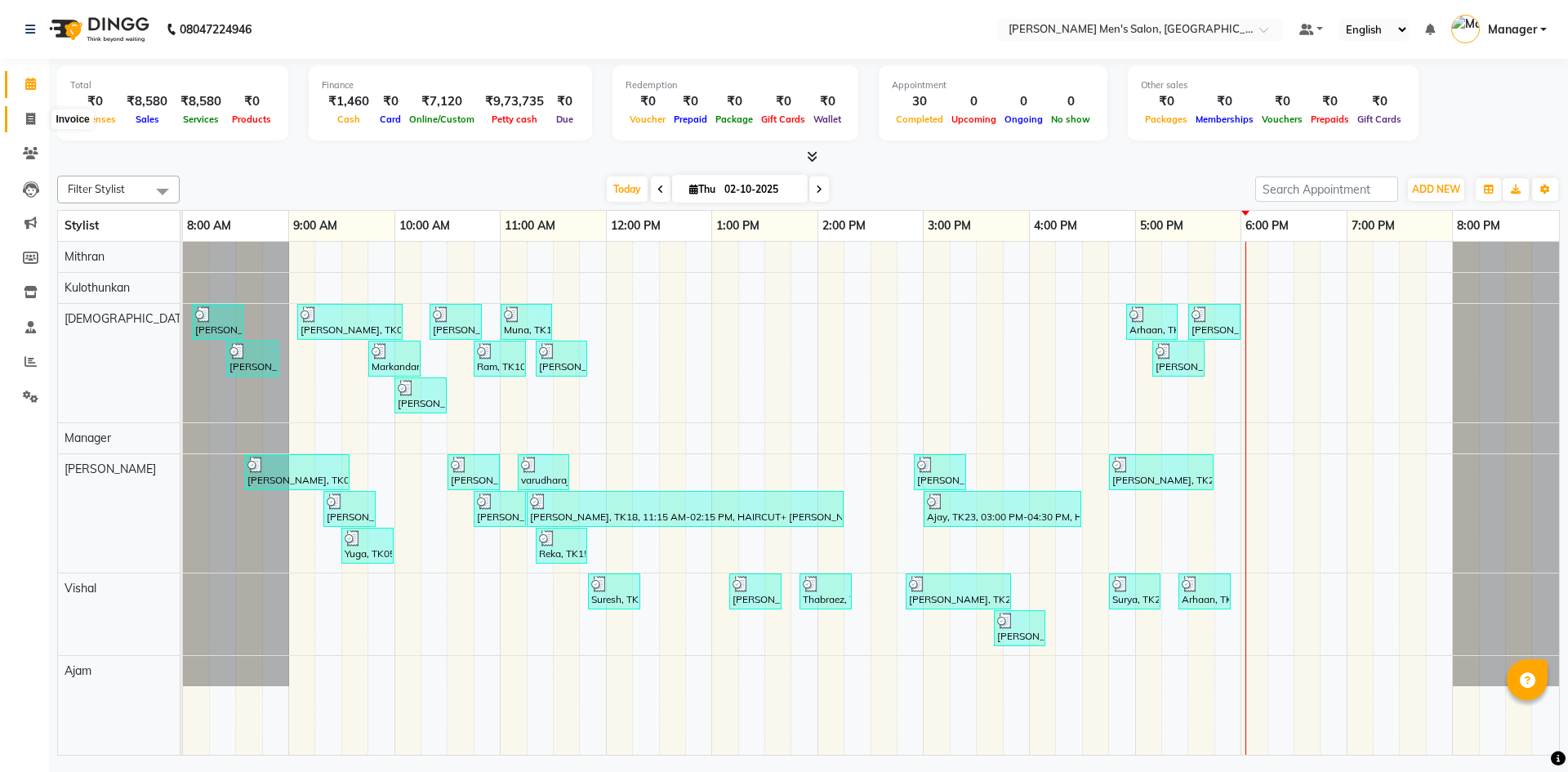
click at [31, 126] on span at bounding box center [31, 119] width 29 height 19
select select "service"
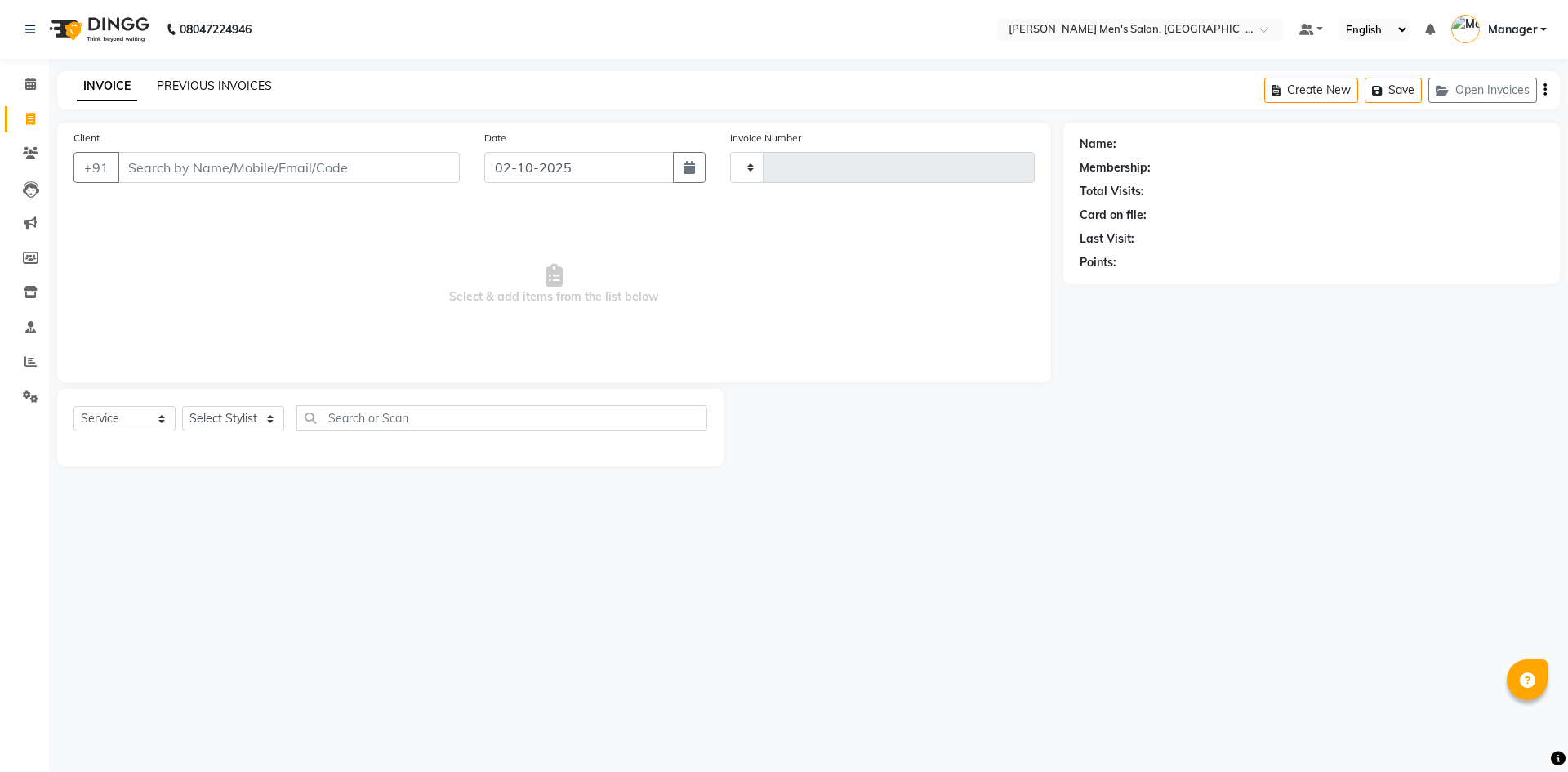
type input "4847"
select select "6913"
click at [183, 85] on link "PREVIOUS INVOICES" at bounding box center [214, 85] width 115 height 14
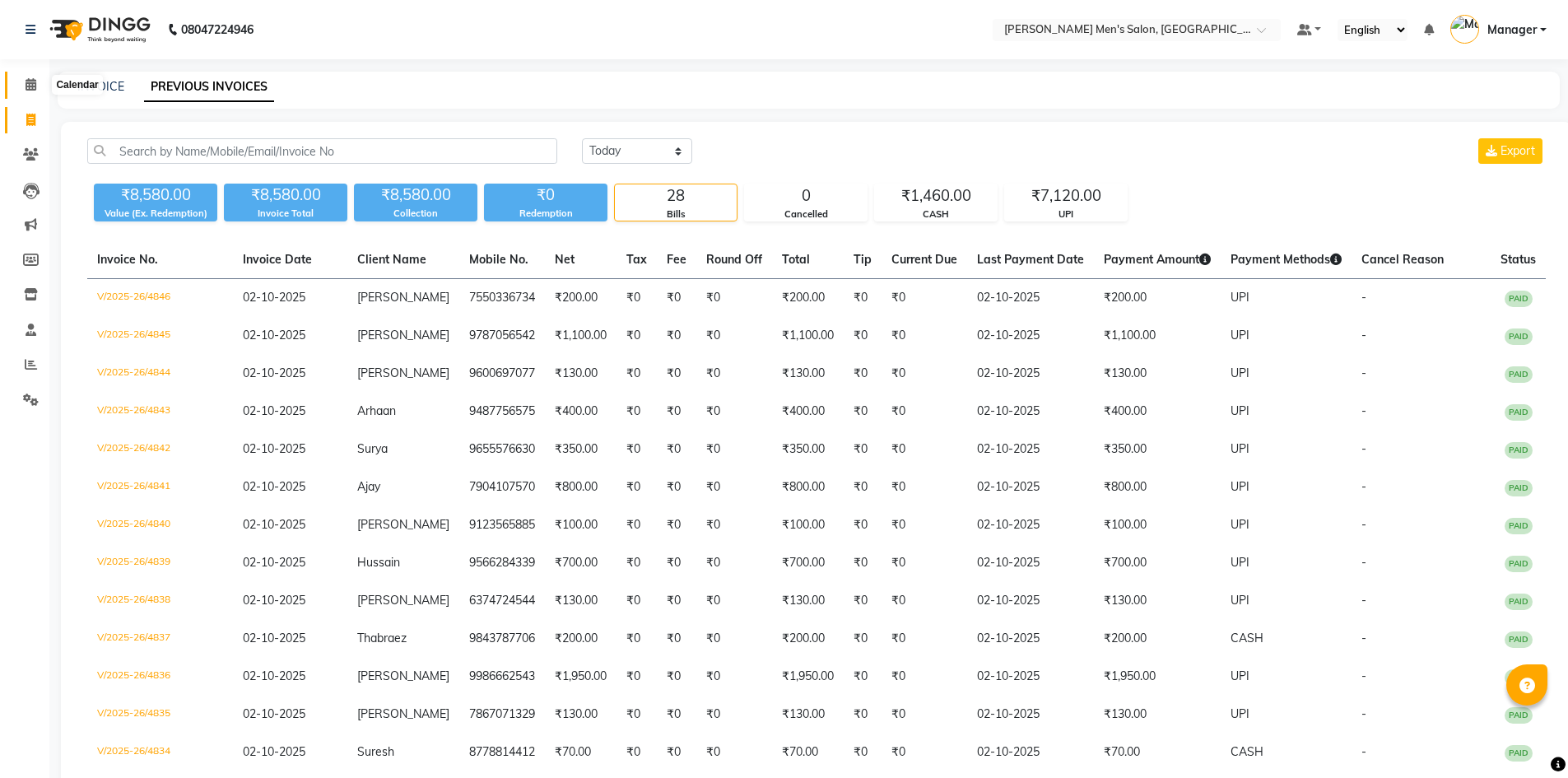
click at [27, 81] on icon at bounding box center [30, 84] width 11 height 13
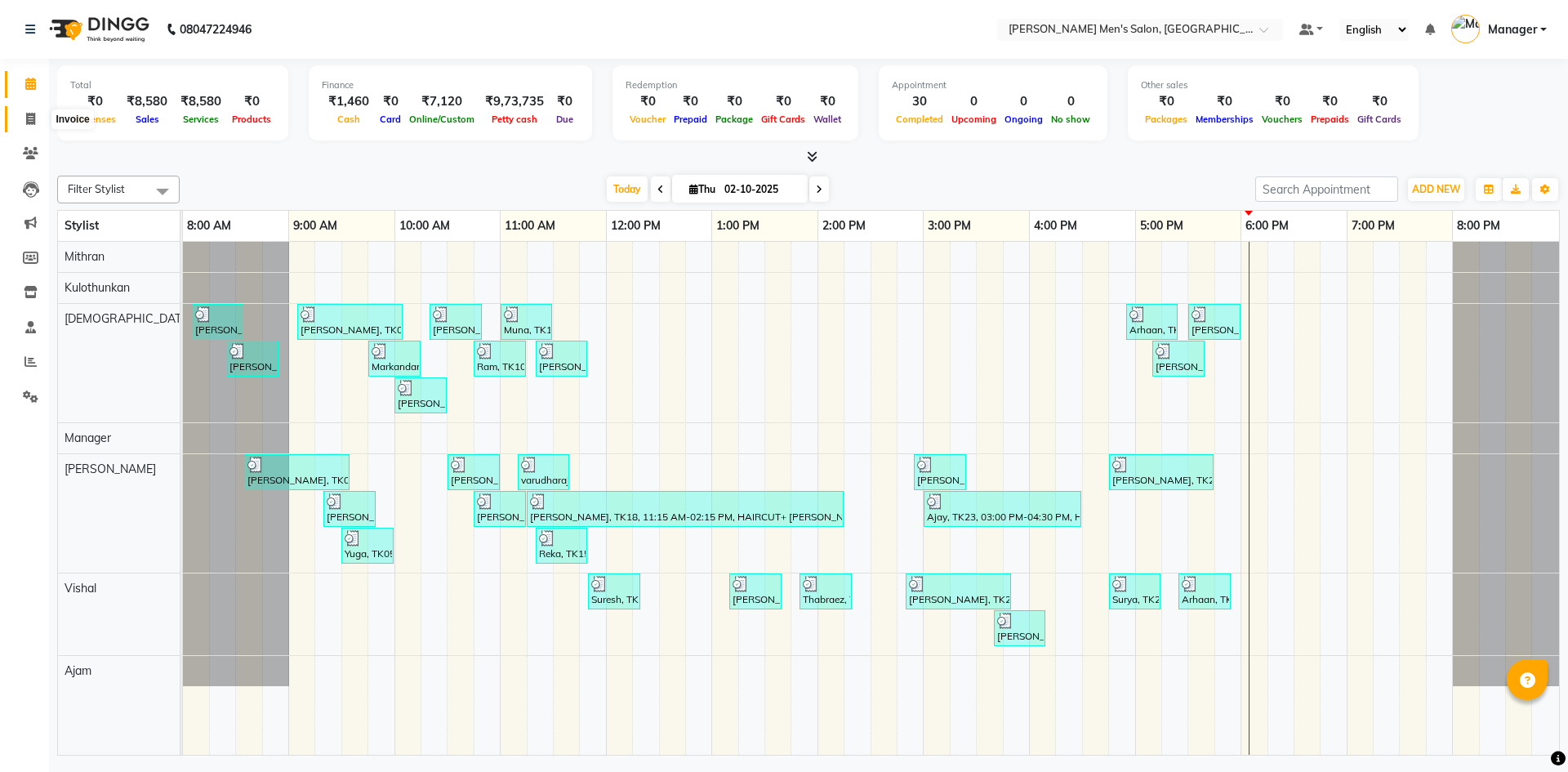
click at [28, 122] on icon at bounding box center [30, 118] width 9 height 12
select select "6913"
select select "service"
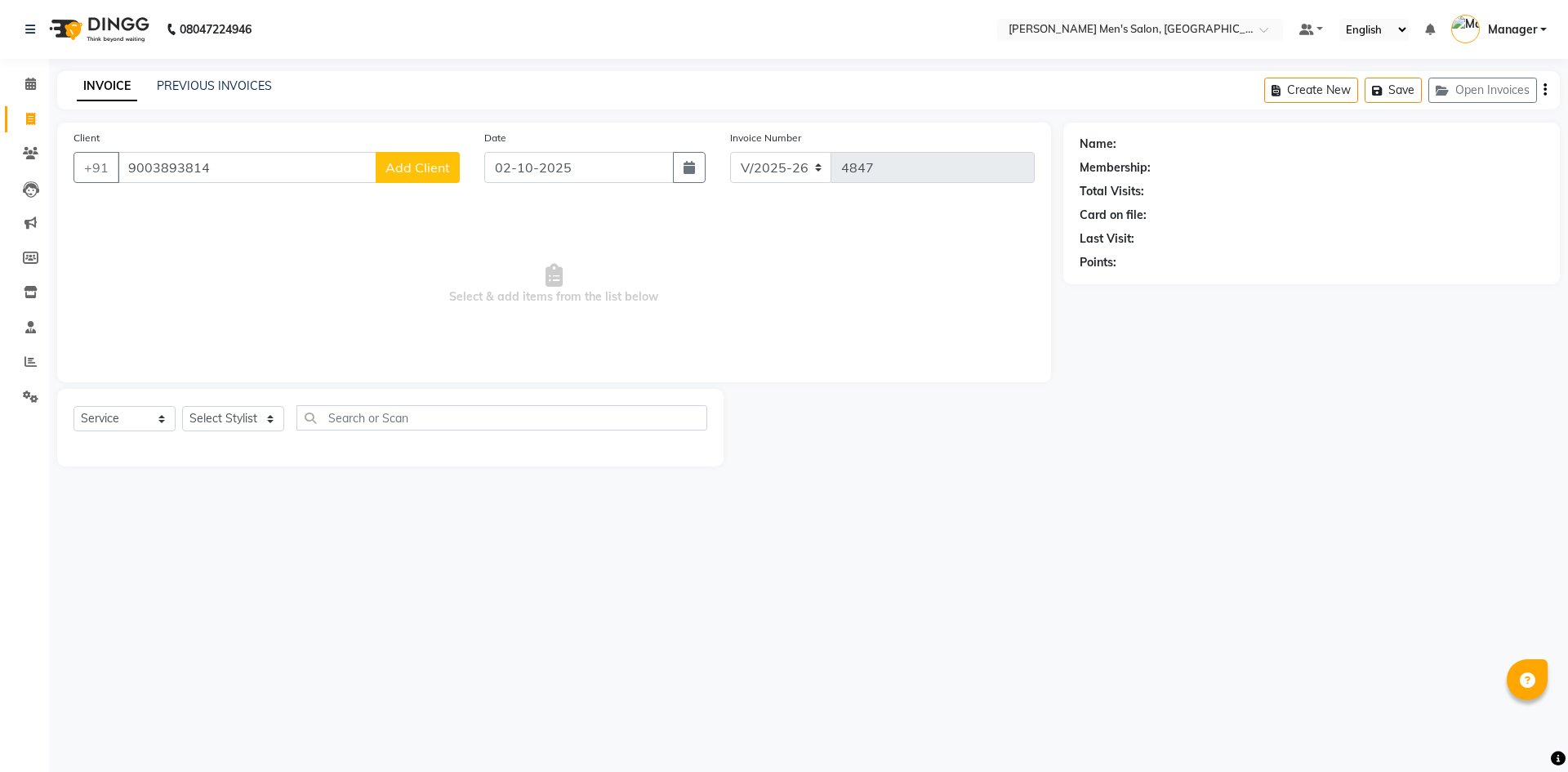
type input "9003893814"
click at [443, 176] on button "Add Client" at bounding box center [418, 167] width 84 height 31
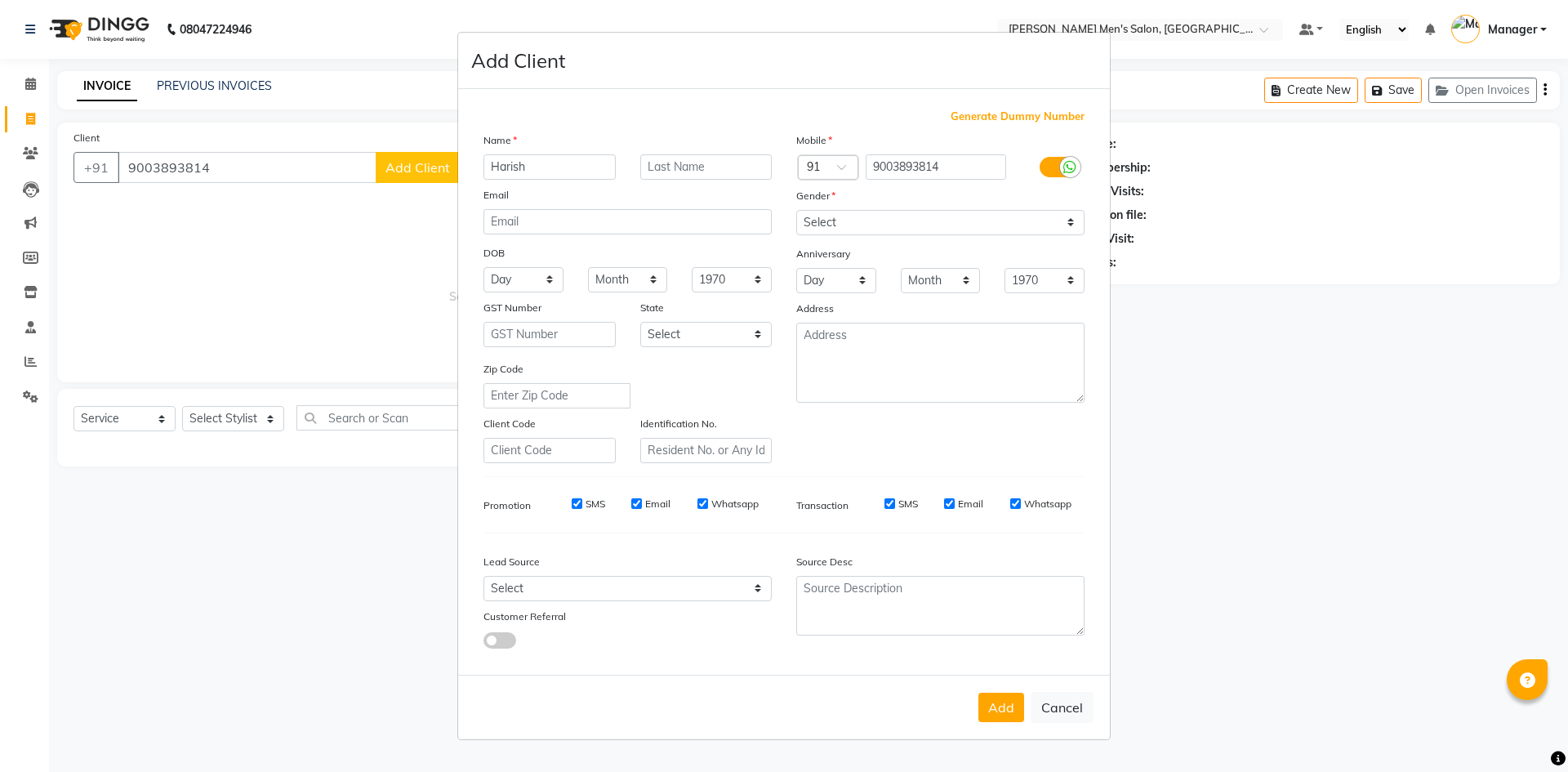
type input "Harish"
drag, startPoint x: 873, startPoint y: 212, endPoint x: 873, endPoint y: 230, distance: 18.0
click at [873, 212] on select "Select [DEMOGRAPHIC_DATA] [DEMOGRAPHIC_DATA] Other Prefer Not To Say" at bounding box center [940, 223] width 289 height 25
select select "[DEMOGRAPHIC_DATA]"
click at [796, 210] on select "Select [DEMOGRAPHIC_DATA] [DEMOGRAPHIC_DATA] Other Prefer Not To Say" at bounding box center [940, 223] width 289 height 25
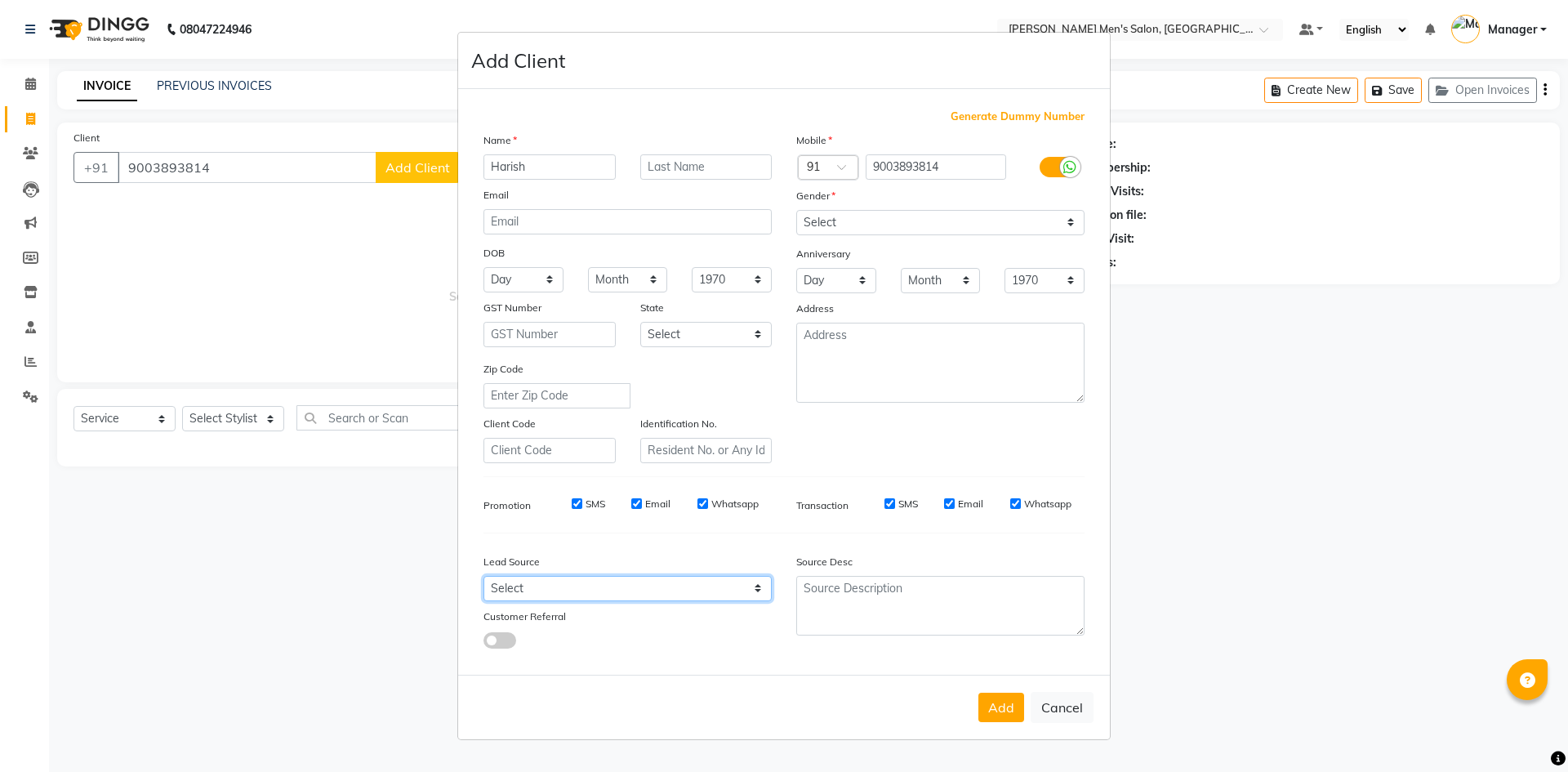
click at [688, 589] on select "Select Walk-in Referral Internet Friend Word of Mouth Advertisement Facebook Ju…" at bounding box center [628, 588] width 289 height 25
select select "48262"
click at [483, 575] on select "Select Walk-in Referral Internet Friend Word of Mouth Advertisement Facebook Ju…" at bounding box center [628, 588] width 289 height 25
click at [993, 712] on button "Add" at bounding box center [1001, 707] width 46 height 30
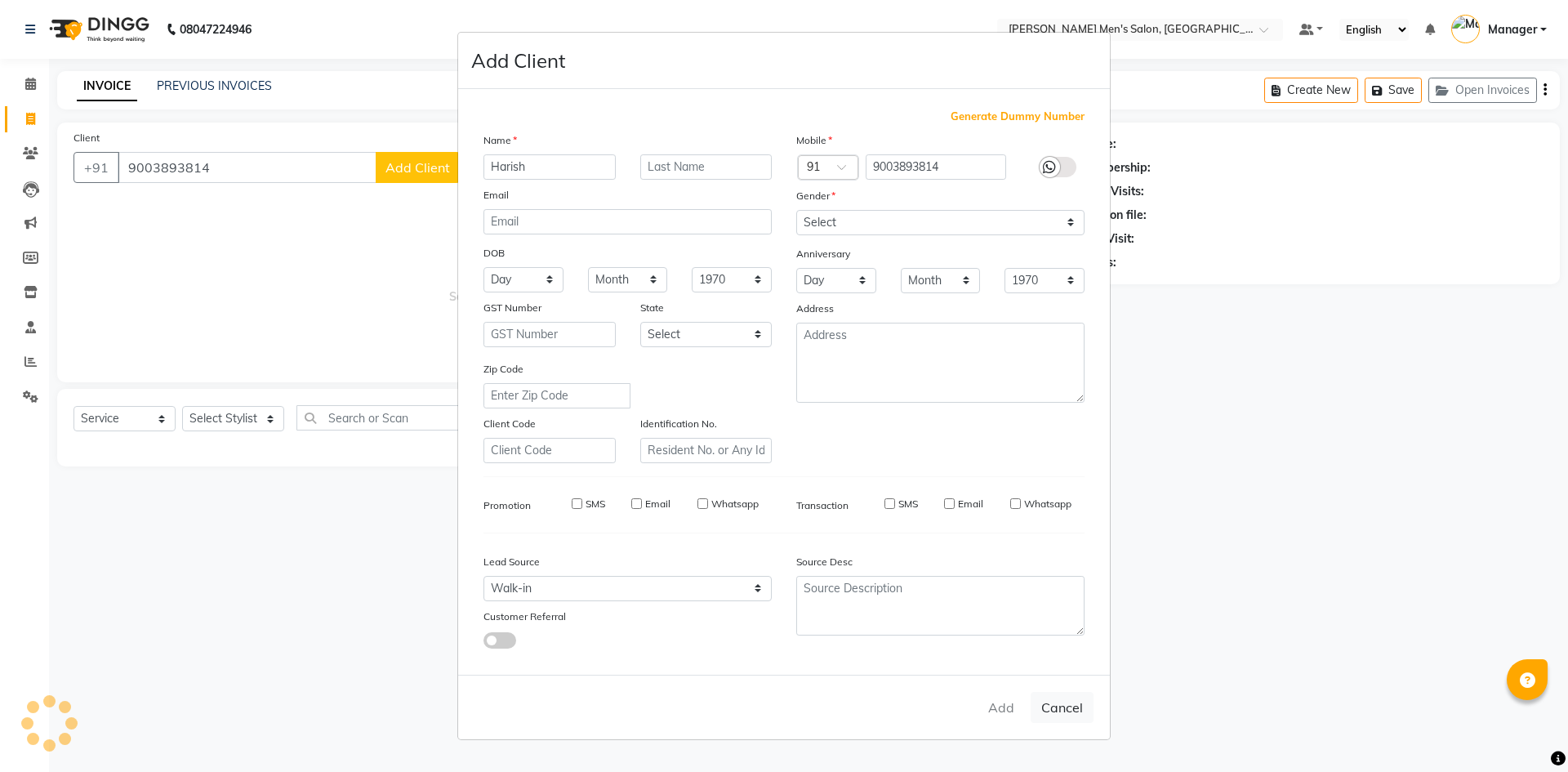
select select
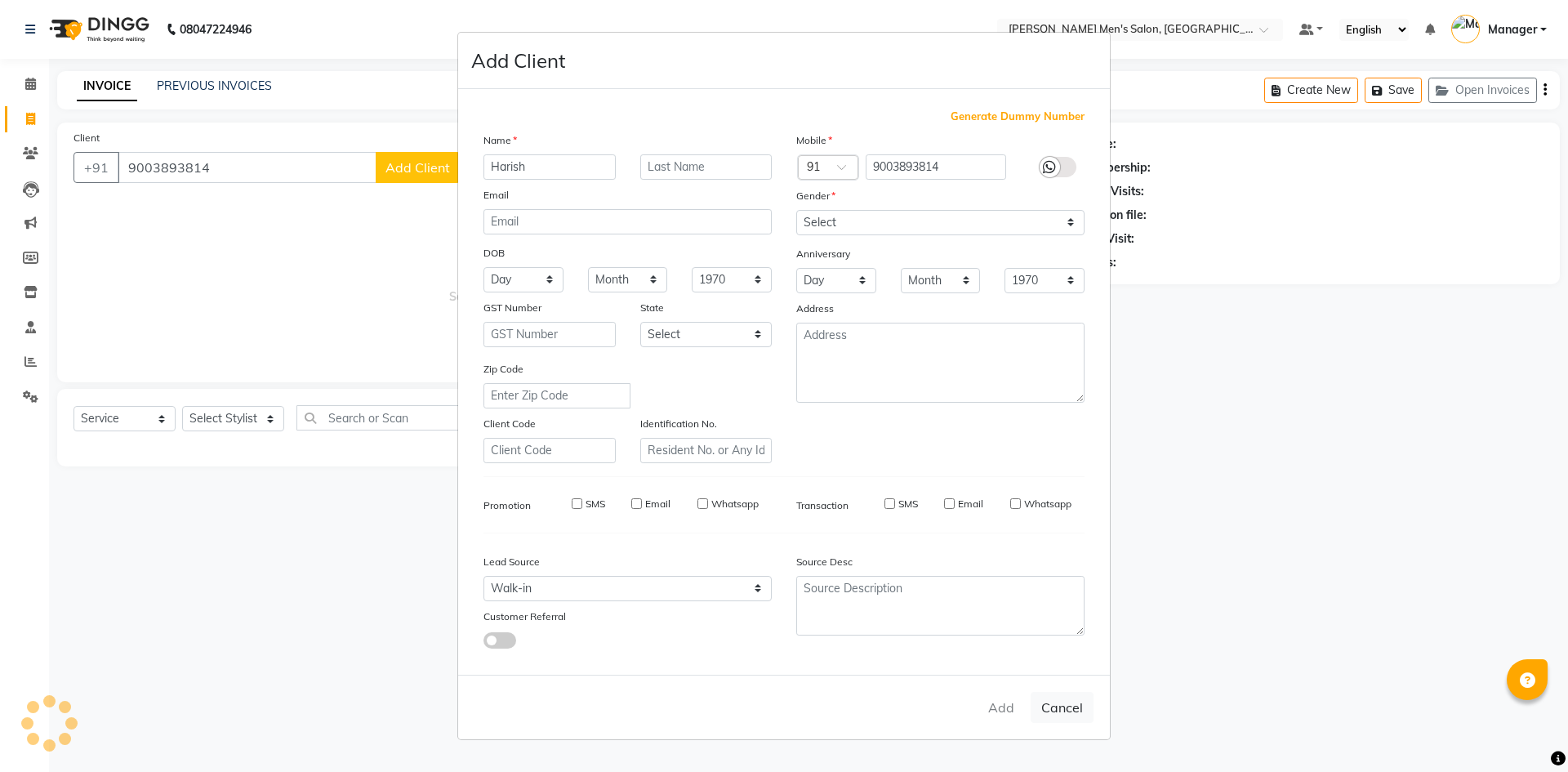
select select
checkbox input "false"
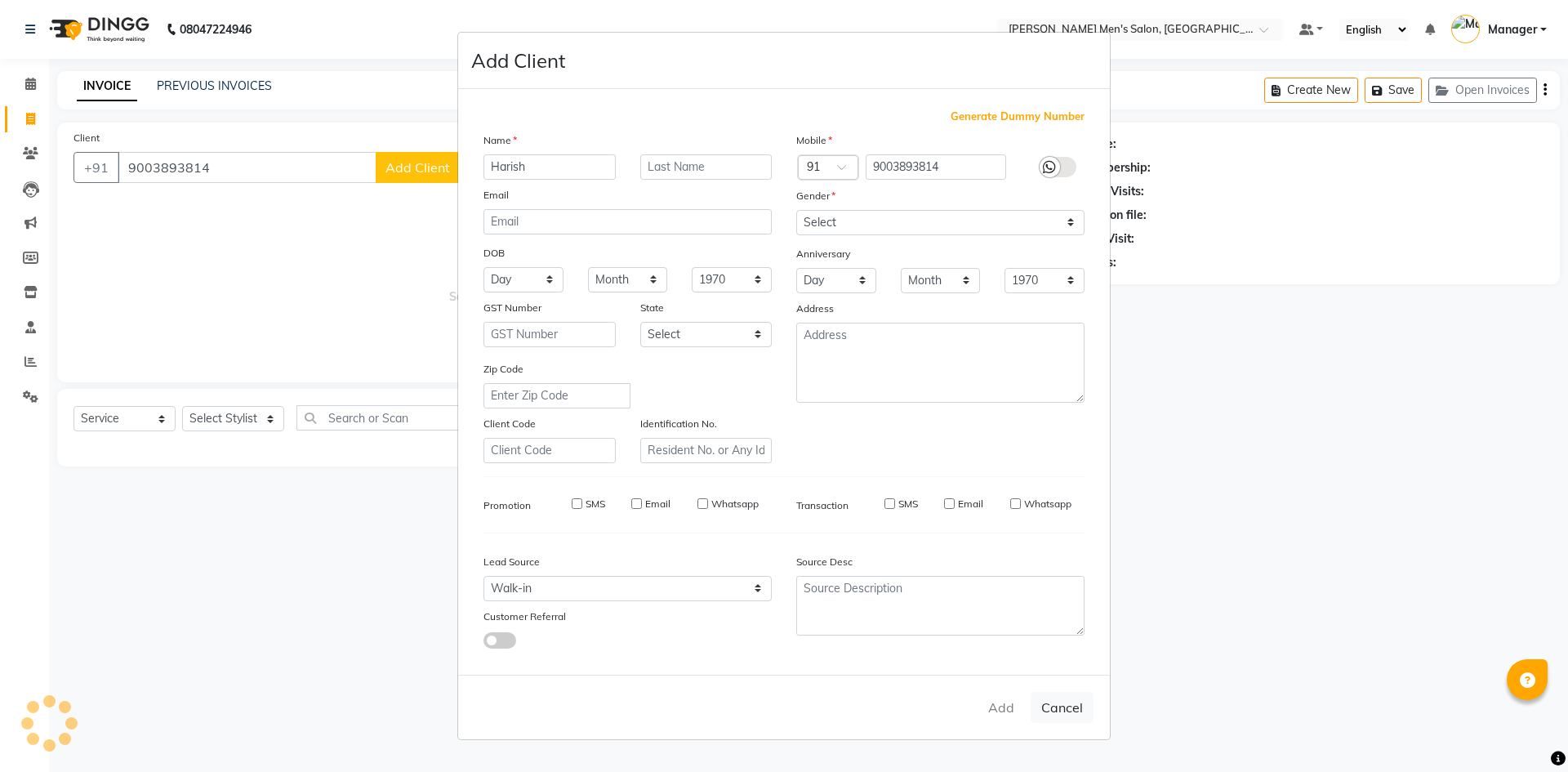
checkbox input "false"
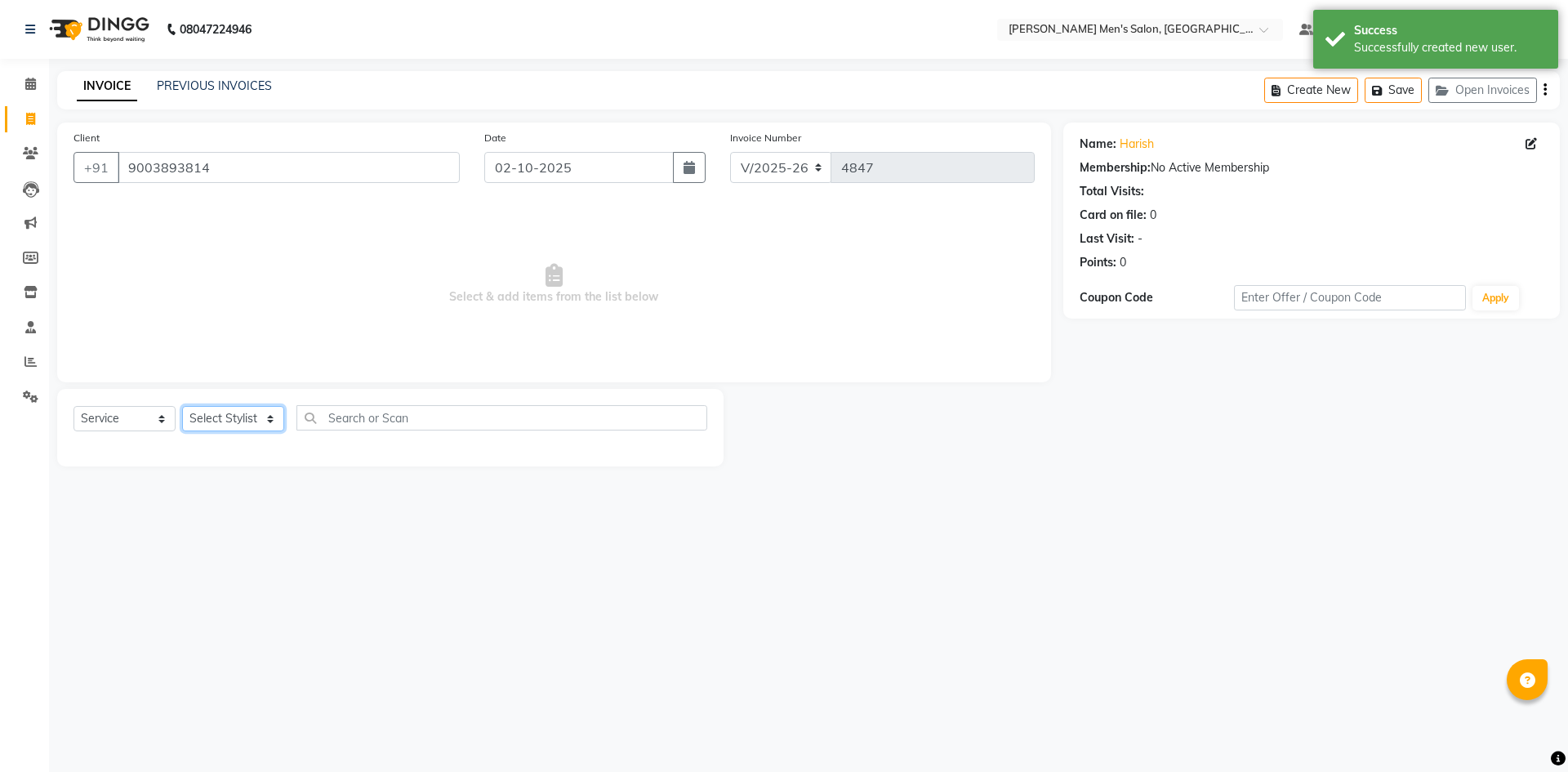
click at [238, 425] on select "Select Stylist [PERSON_NAME] Manager [PERSON_NAME]" at bounding box center [233, 418] width 102 height 25
select select "90887"
click at [183, 406] on select "Select Stylist [PERSON_NAME] Manager [PERSON_NAME]" at bounding box center [233, 418] width 102 height 25
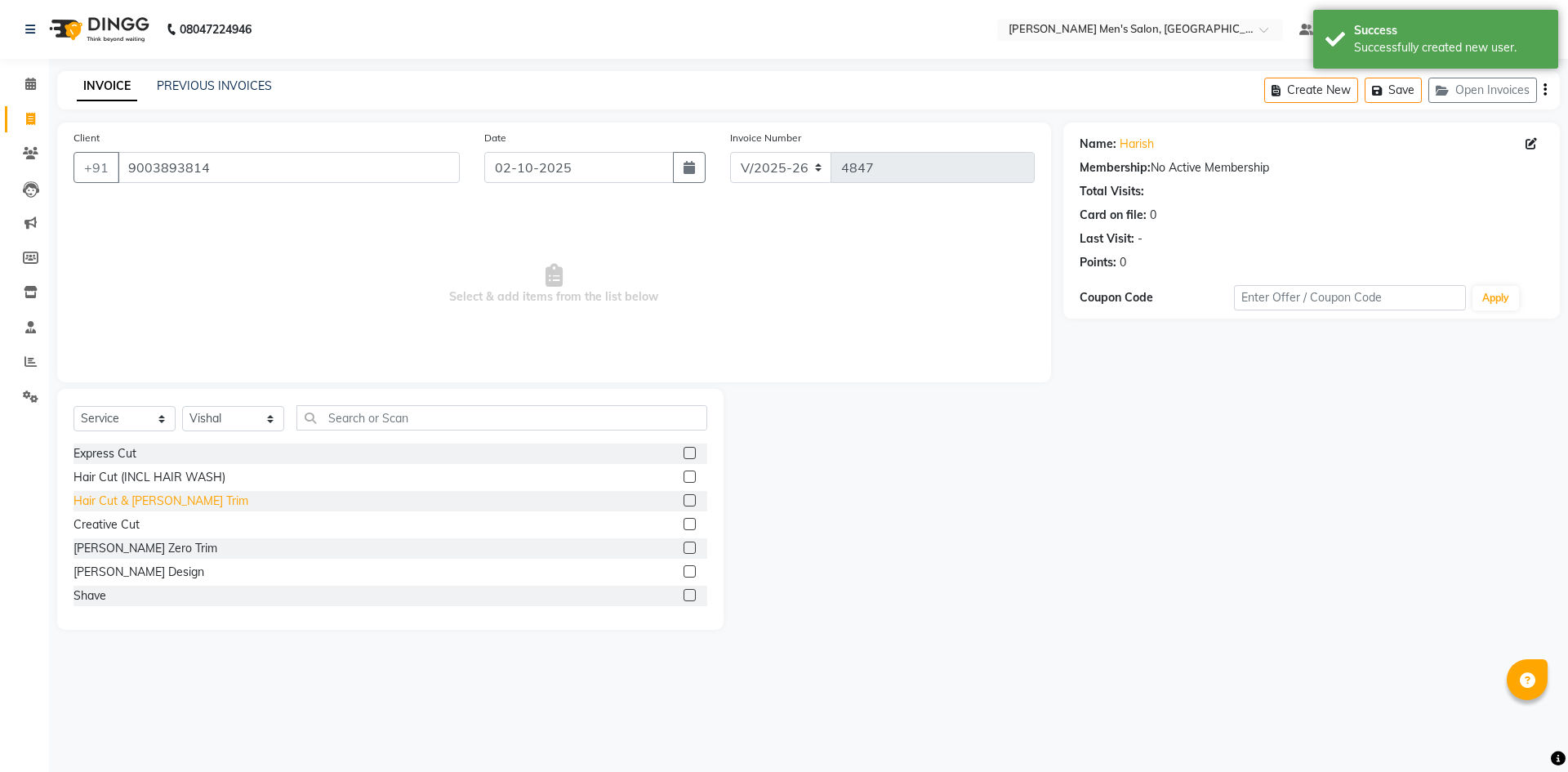
click at [126, 502] on div "Hair Cut & [PERSON_NAME] Trim" at bounding box center [161, 501] width 175 height 17
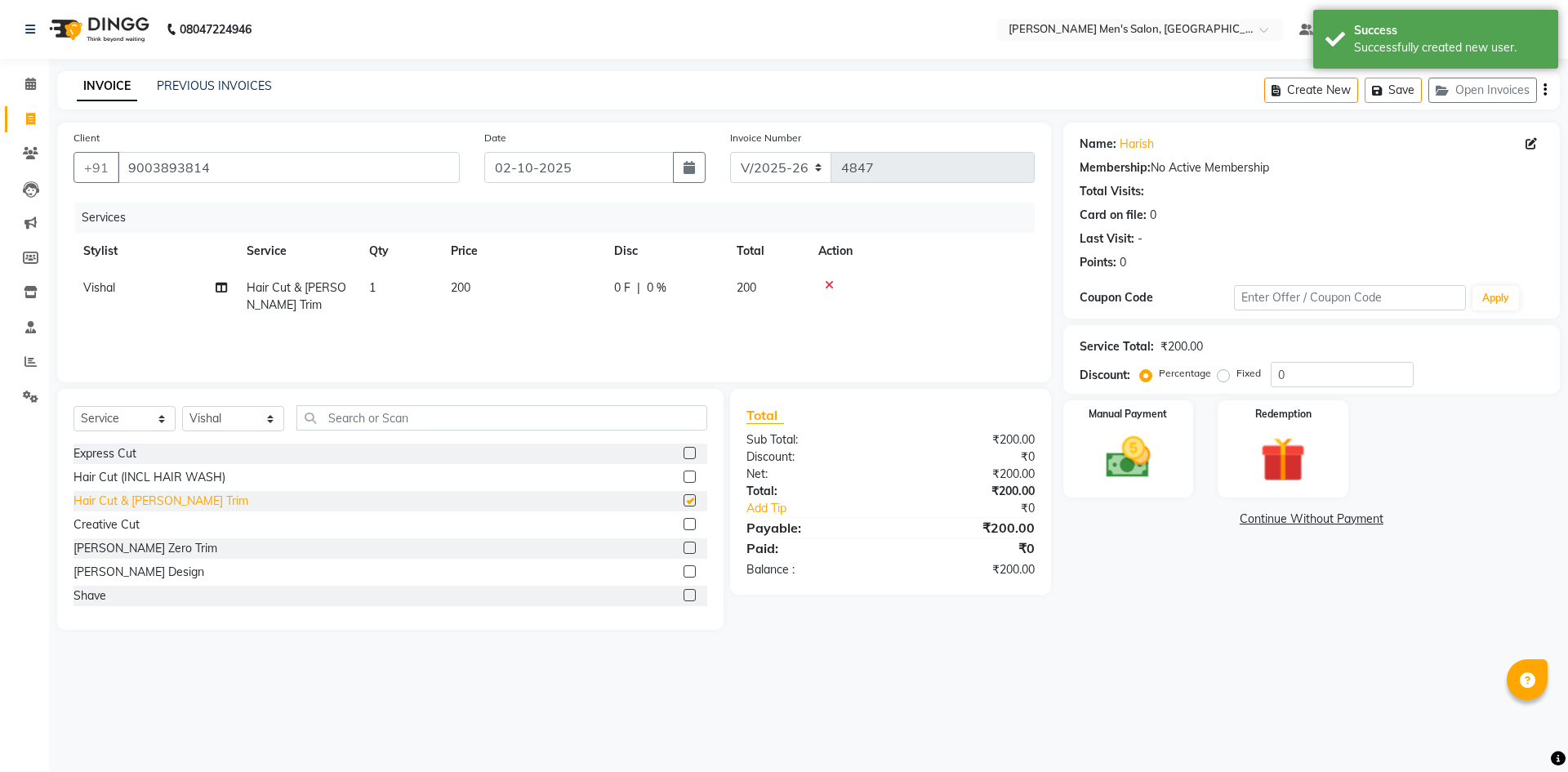
checkbox input "false"
click at [1144, 461] on img at bounding box center [1128, 457] width 75 height 54
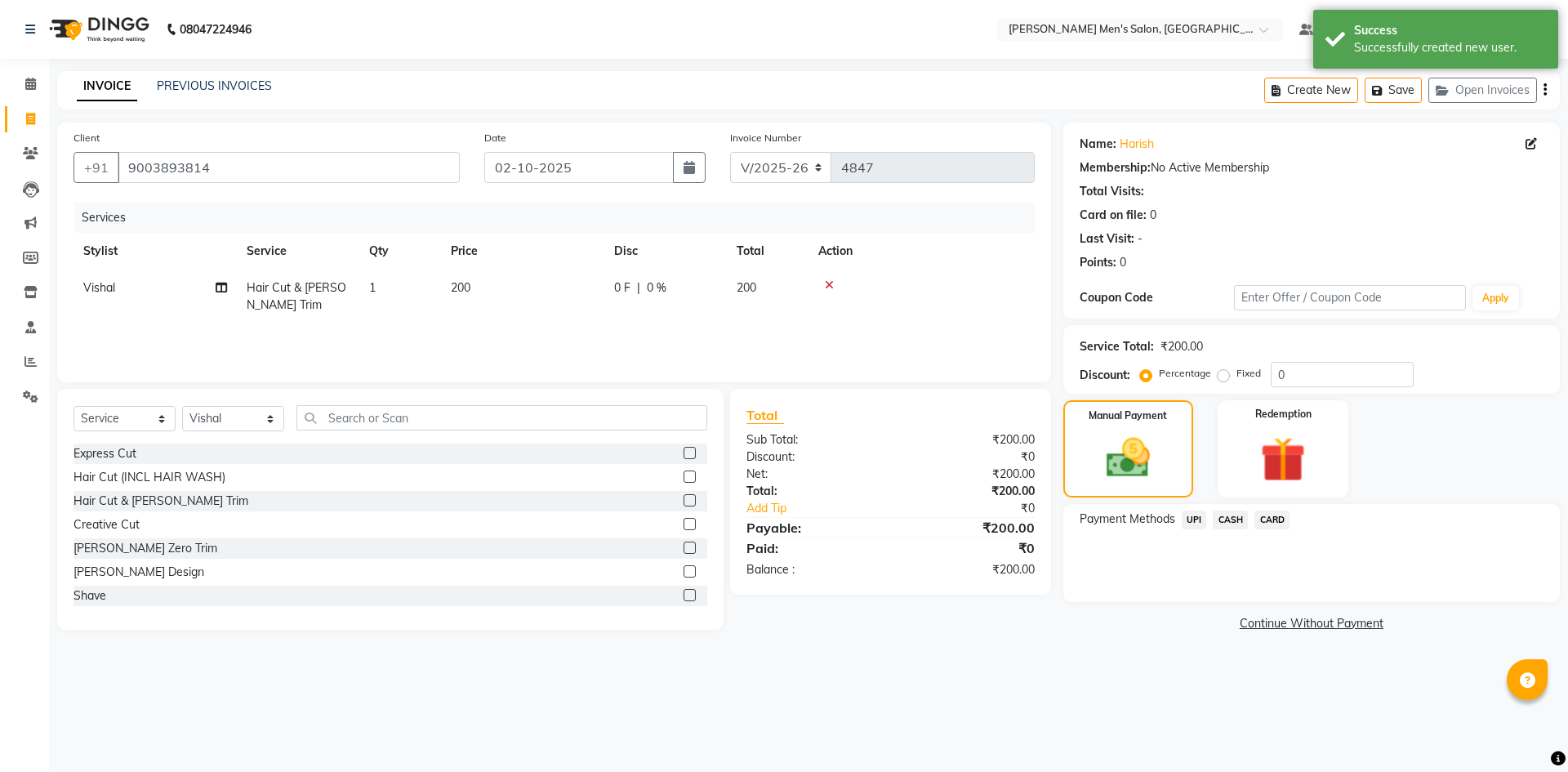
click at [1195, 513] on span "UPI" at bounding box center [1193, 520] width 25 height 19
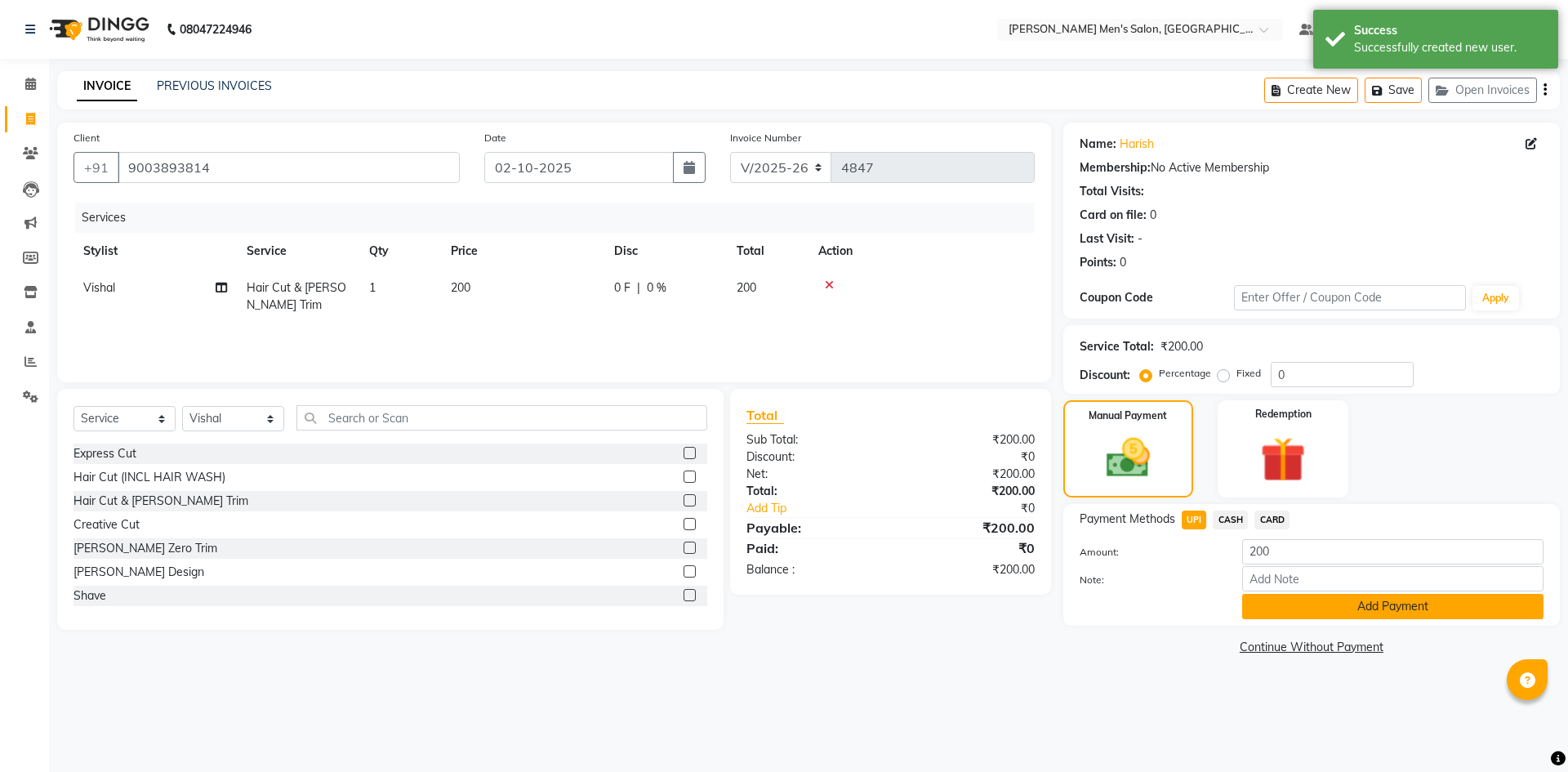
click at [1257, 600] on button "Add Payment" at bounding box center [1392, 606] width 301 height 25
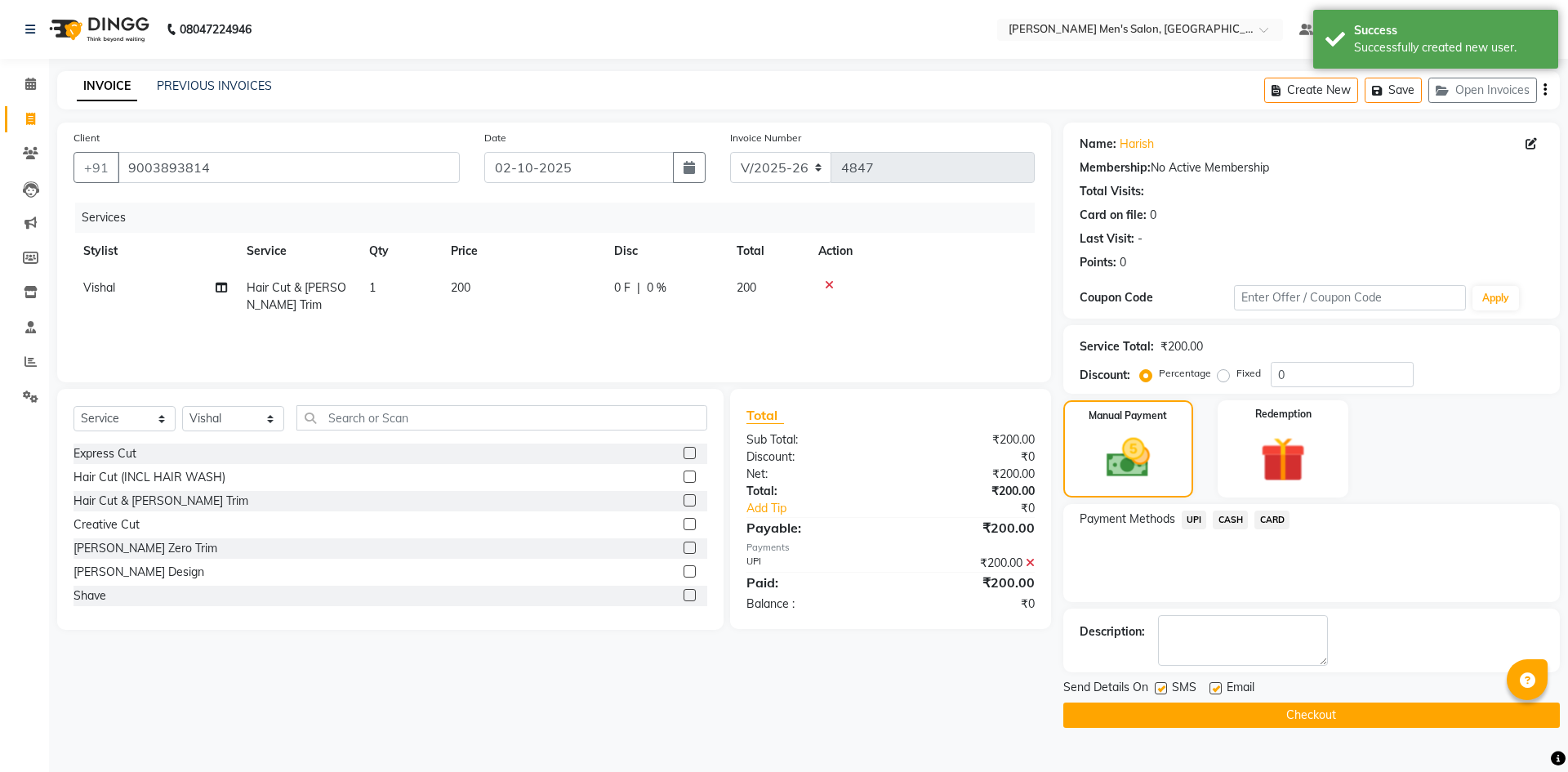
click at [1269, 712] on button "Checkout" at bounding box center [1312, 715] width 497 height 25
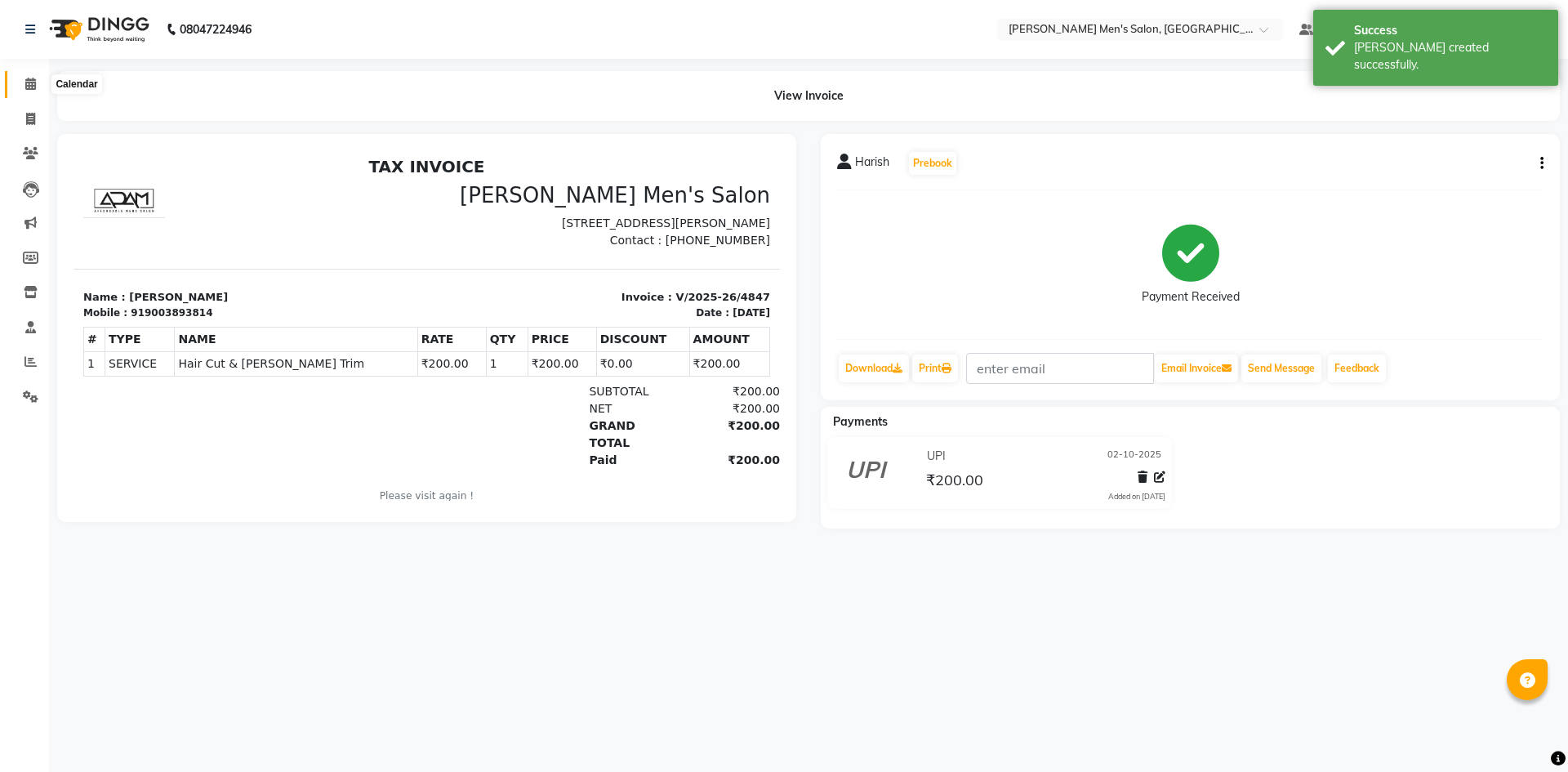
click at [31, 75] on span at bounding box center [31, 85] width 29 height 19
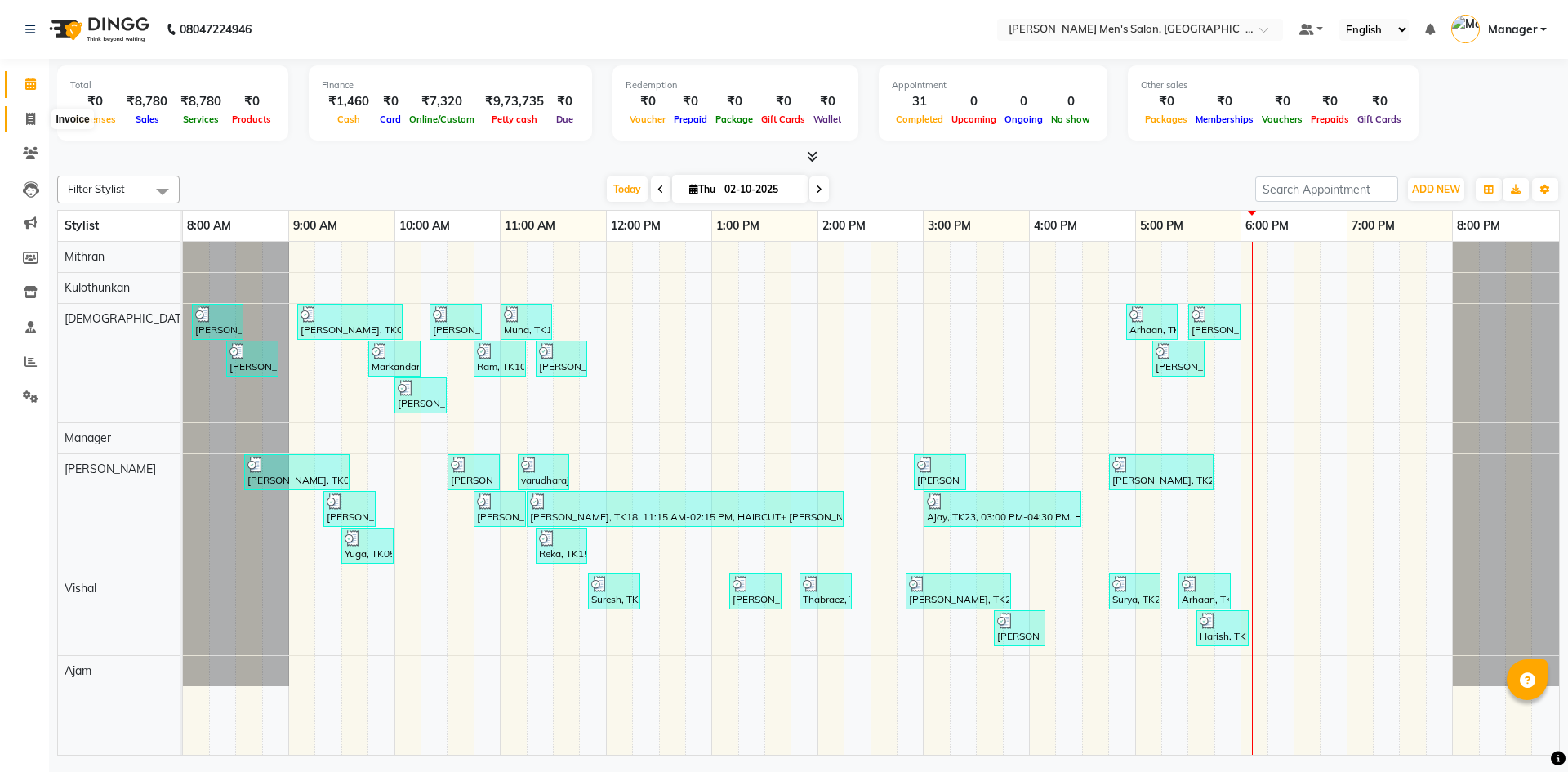
click at [25, 120] on span at bounding box center [31, 119] width 29 height 19
select select "6913"
select select "service"
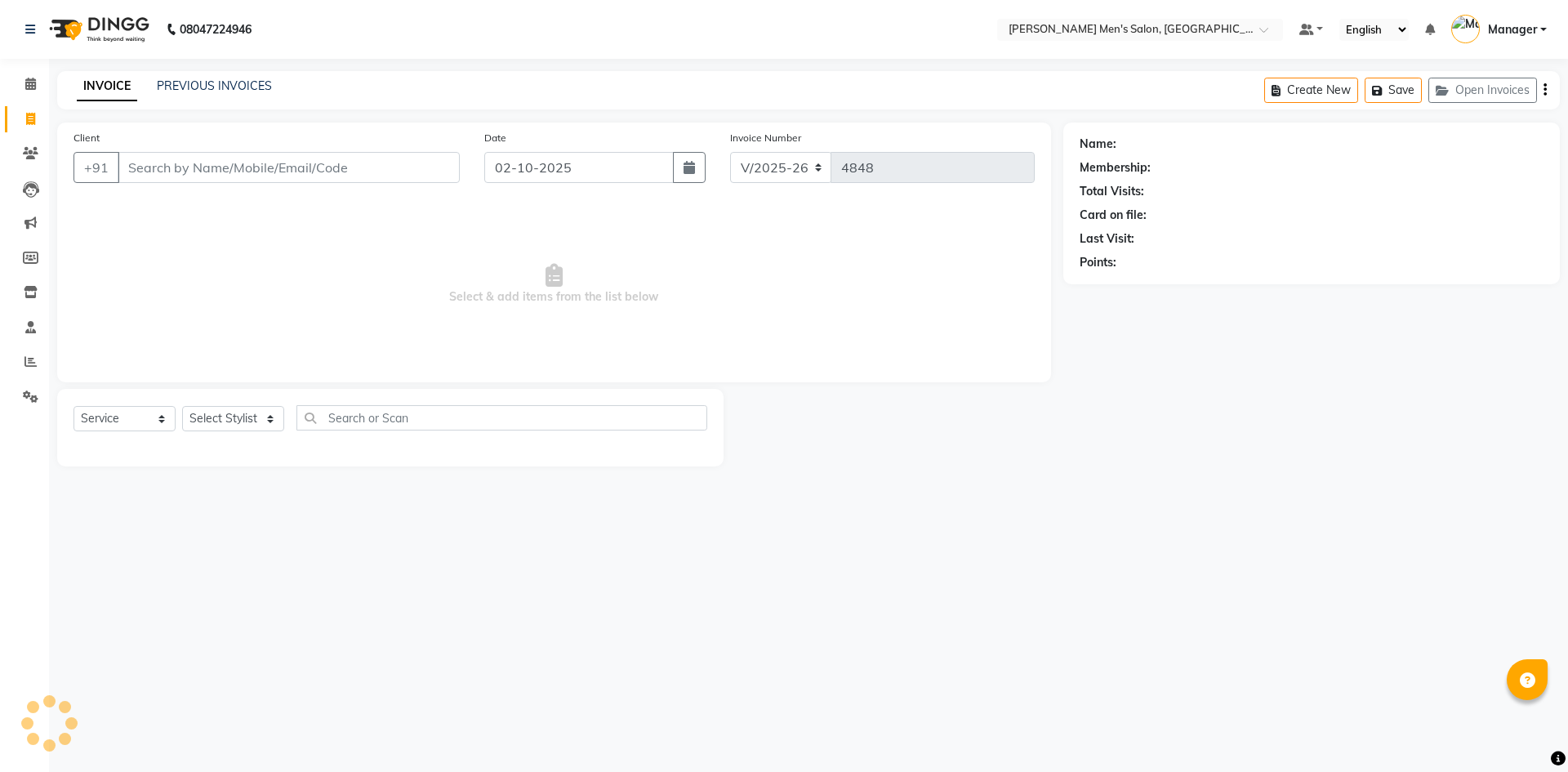
click at [247, 173] on input "Client" at bounding box center [289, 167] width 342 height 31
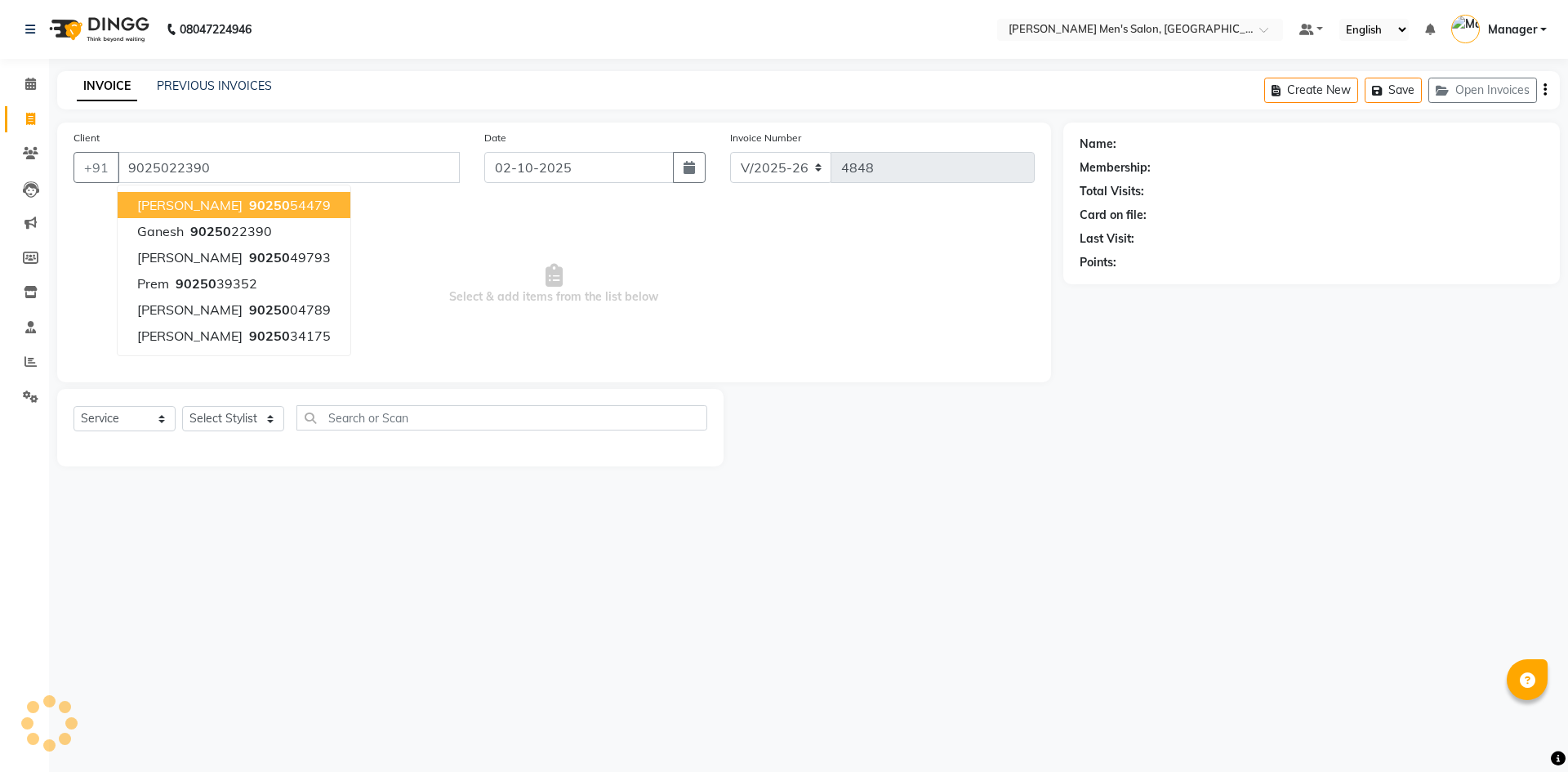
type input "9025022390"
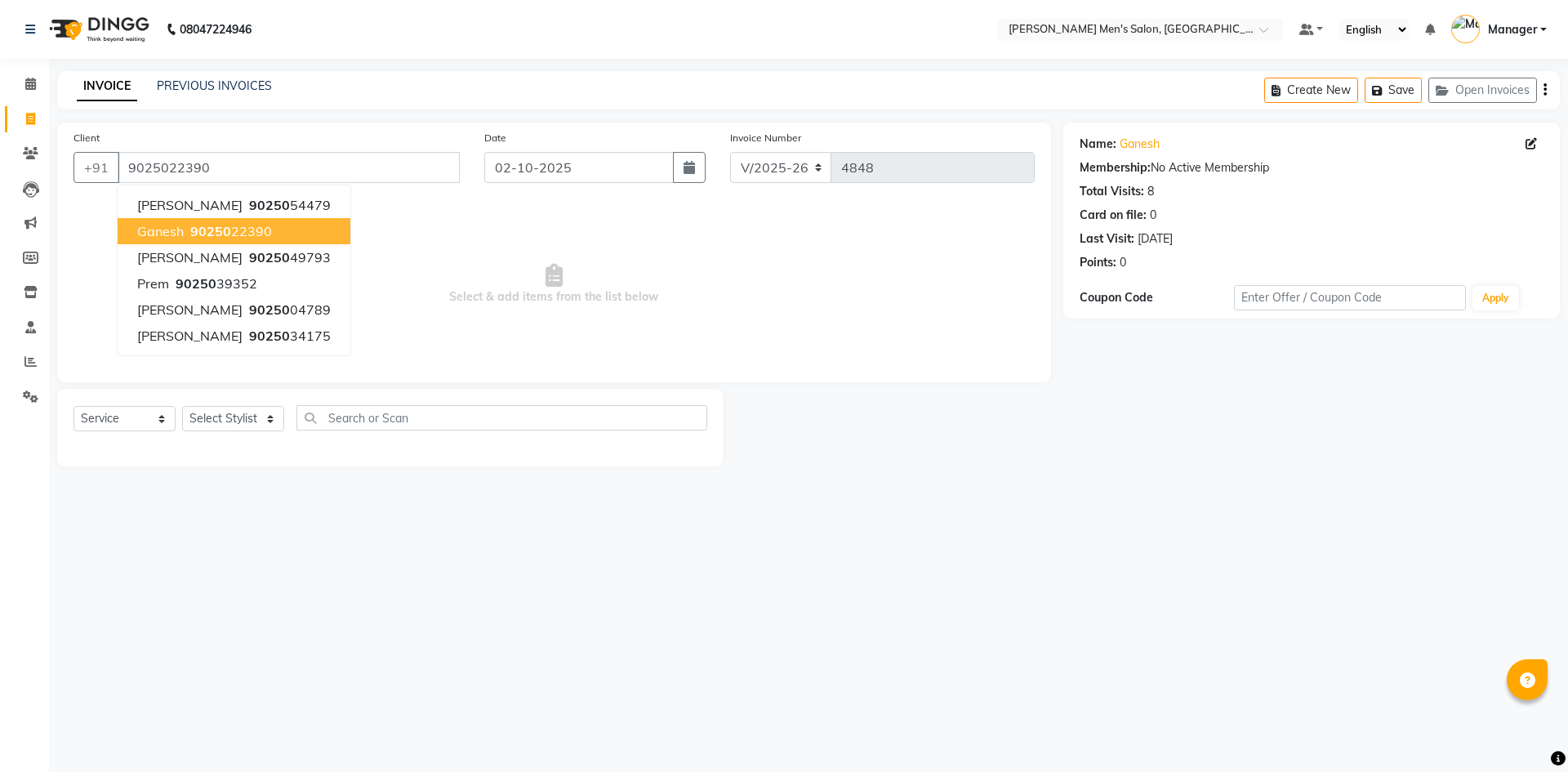
click at [258, 235] on ngb-highlight "90250 22390" at bounding box center [229, 230] width 85 height 16
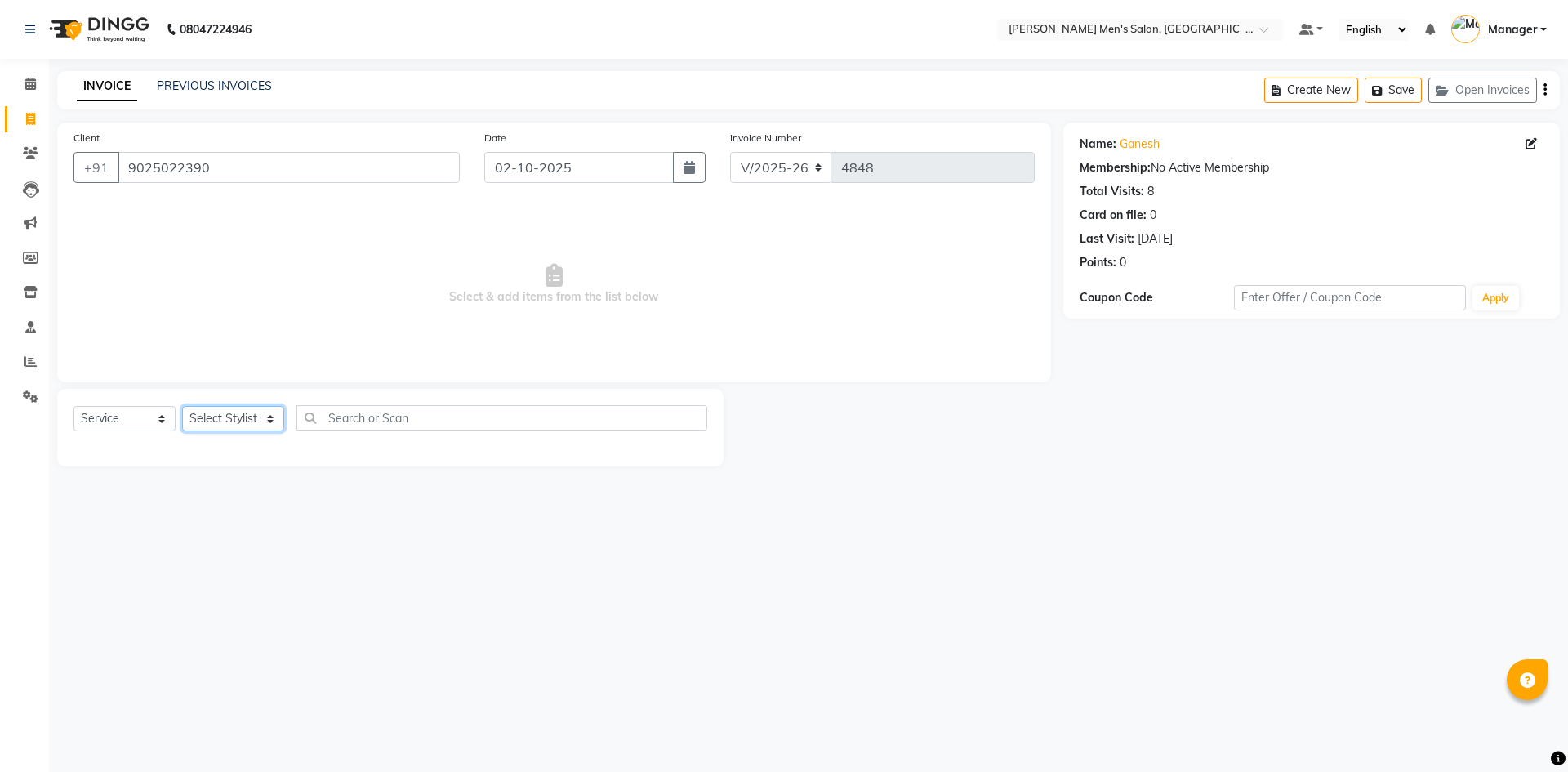
click at [230, 417] on select "Select Stylist [PERSON_NAME] Manager [PERSON_NAME]" at bounding box center [233, 418] width 102 height 25
select select "70201"
click at [183, 406] on select "Select Stylist [PERSON_NAME] Manager [PERSON_NAME]" at bounding box center [233, 418] width 102 height 25
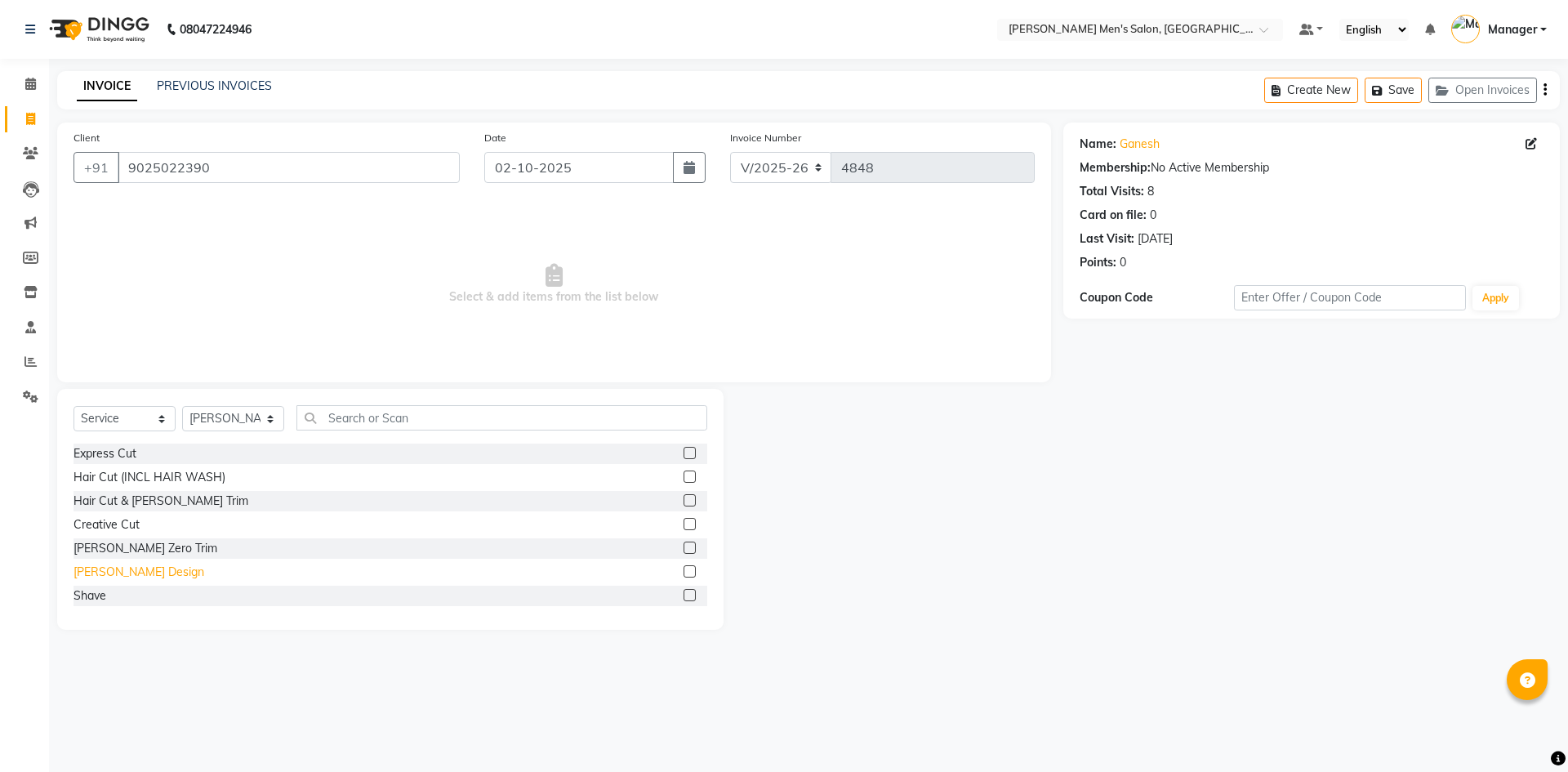
click at [121, 570] on div "[PERSON_NAME] Design" at bounding box center [139, 572] width 131 height 17
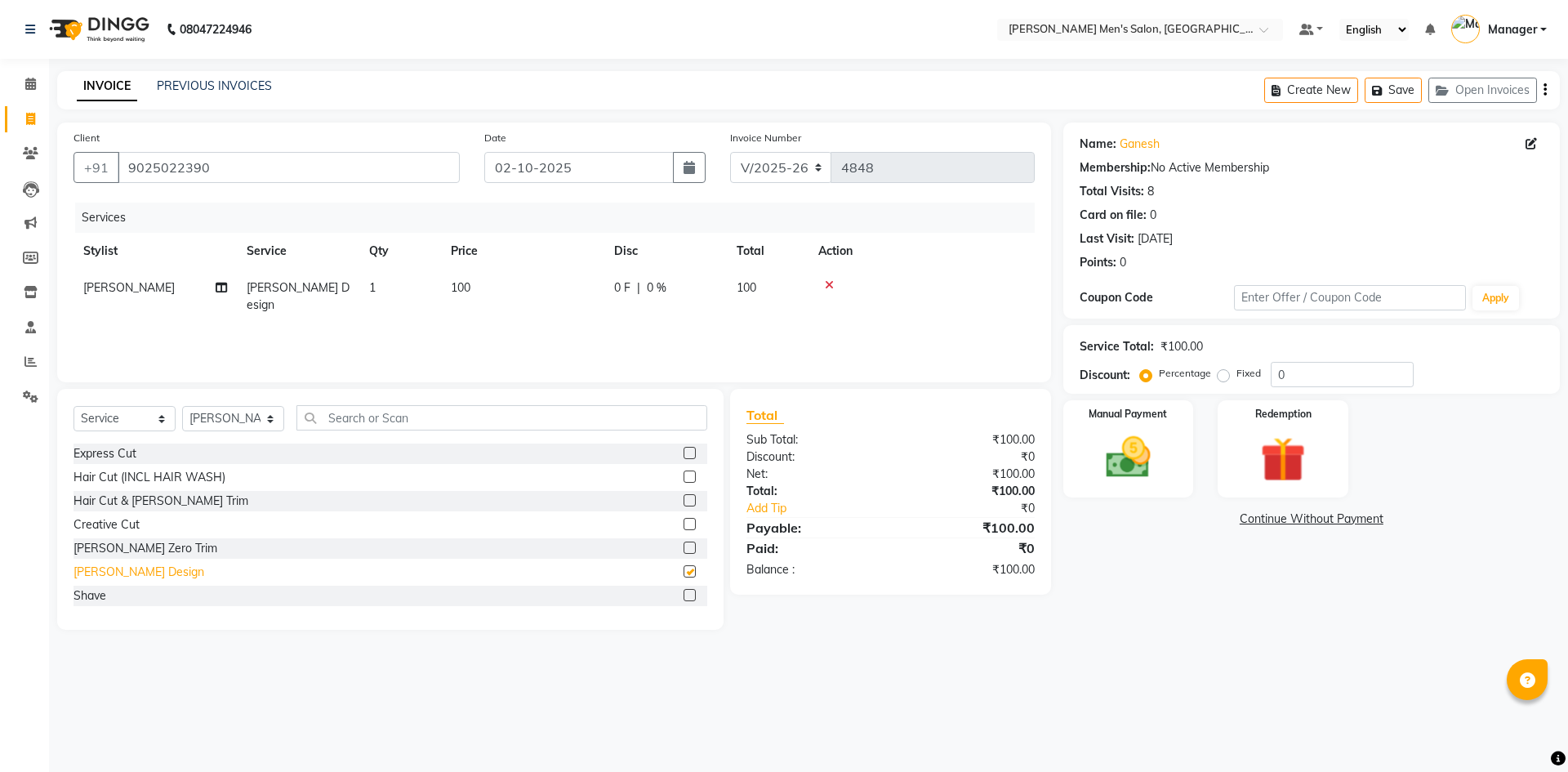
checkbox input "false"
click at [1160, 448] on img at bounding box center [1128, 457] width 75 height 54
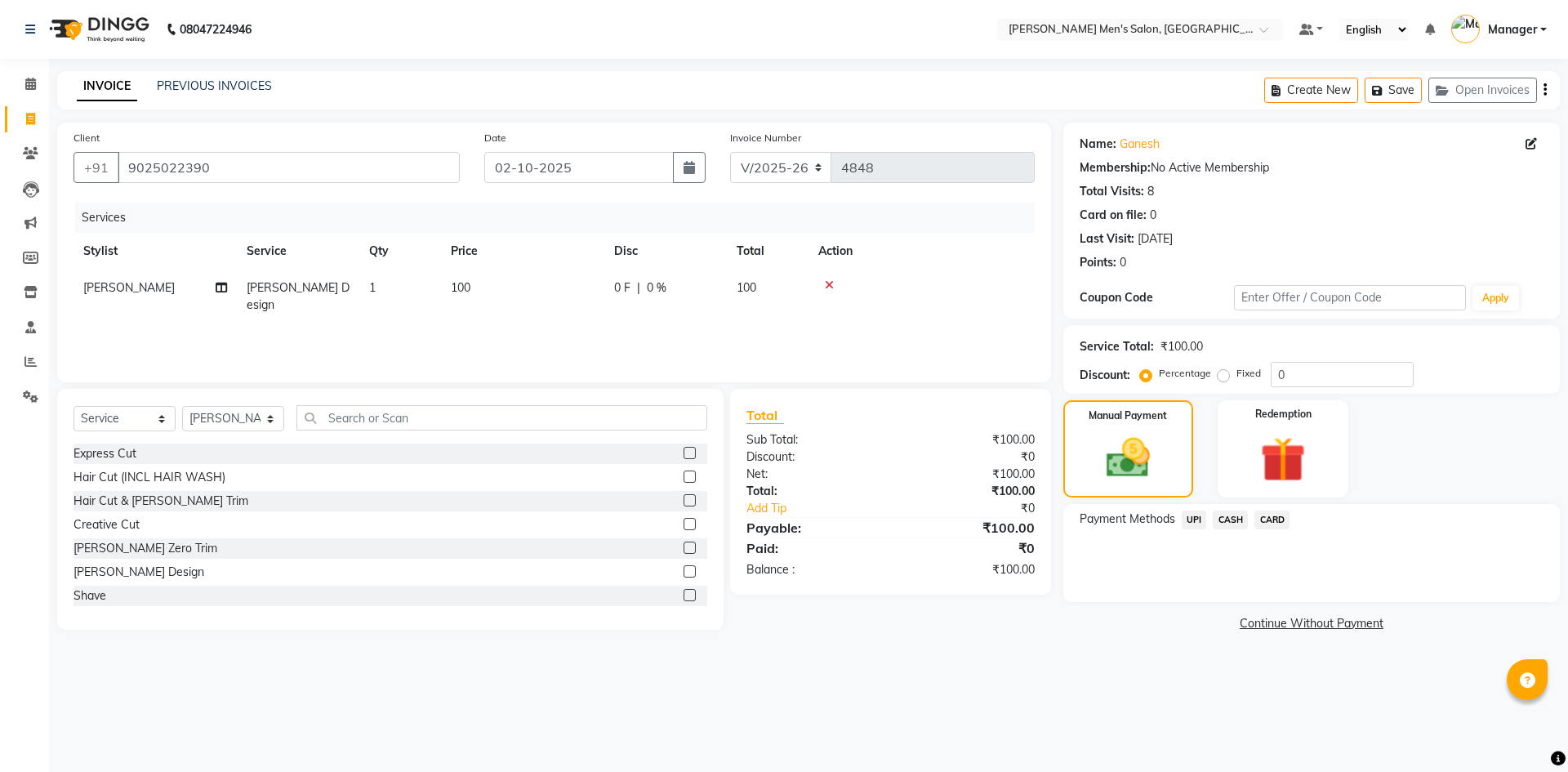
click at [1194, 515] on span "UPI" at bounding box center [1193, 520] width 25 height 19
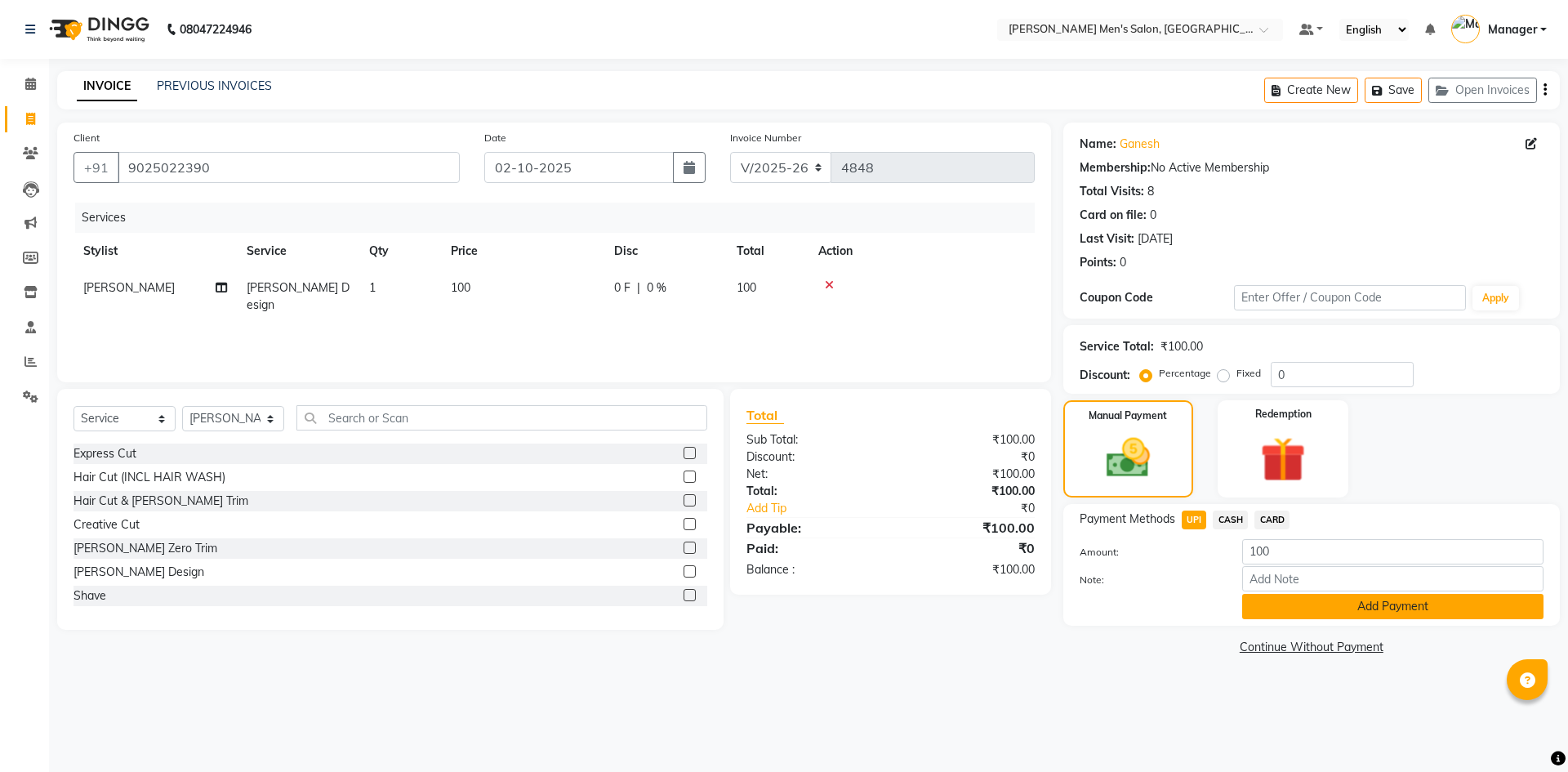
click at [1280, 598] on button "Add Payment" at bounding box center [1392, 606] width 301 height 25
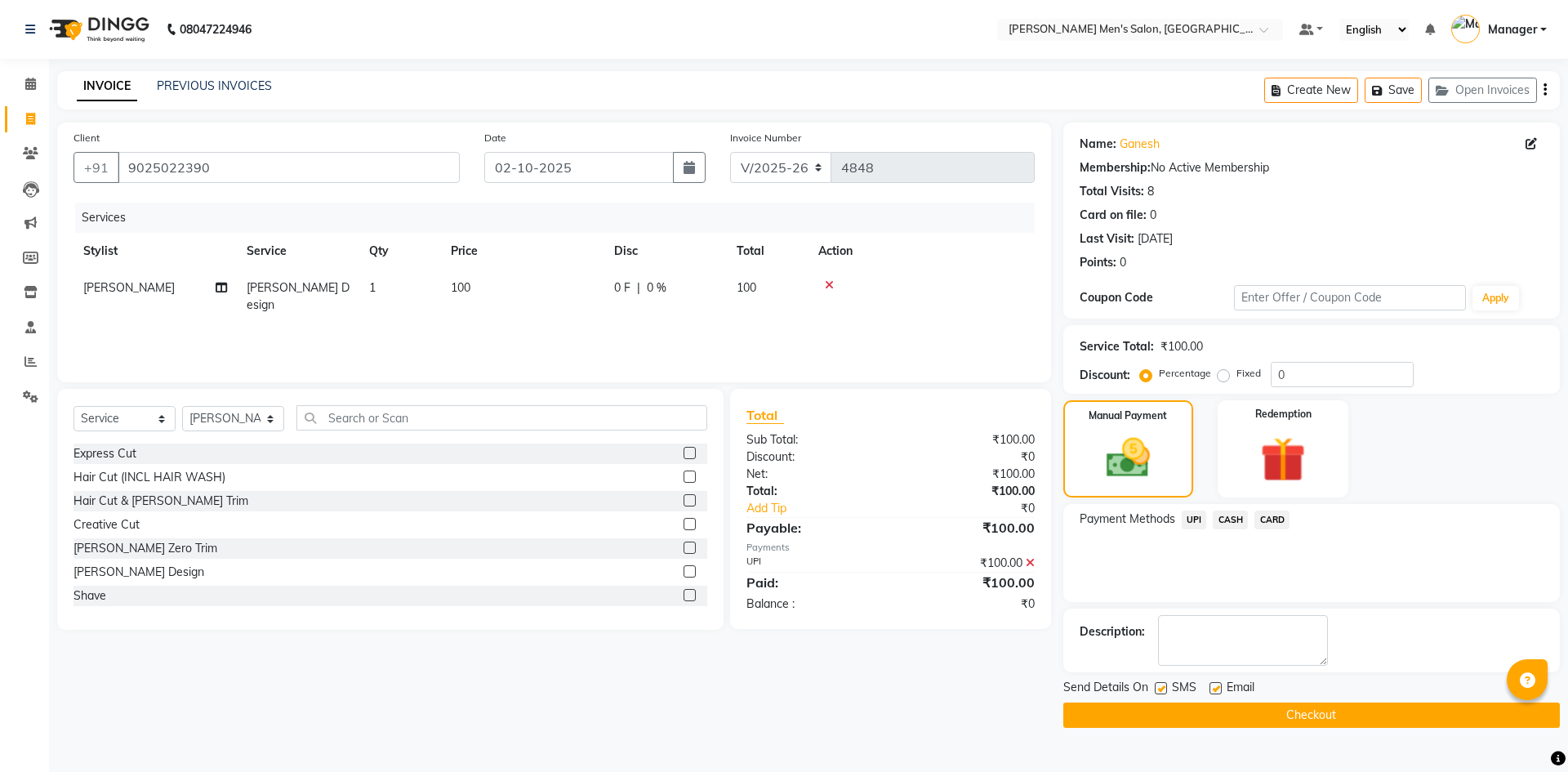
click at [1314, 718] on button "Checkout" at bounding box center [1312, 715] width 497 height 25
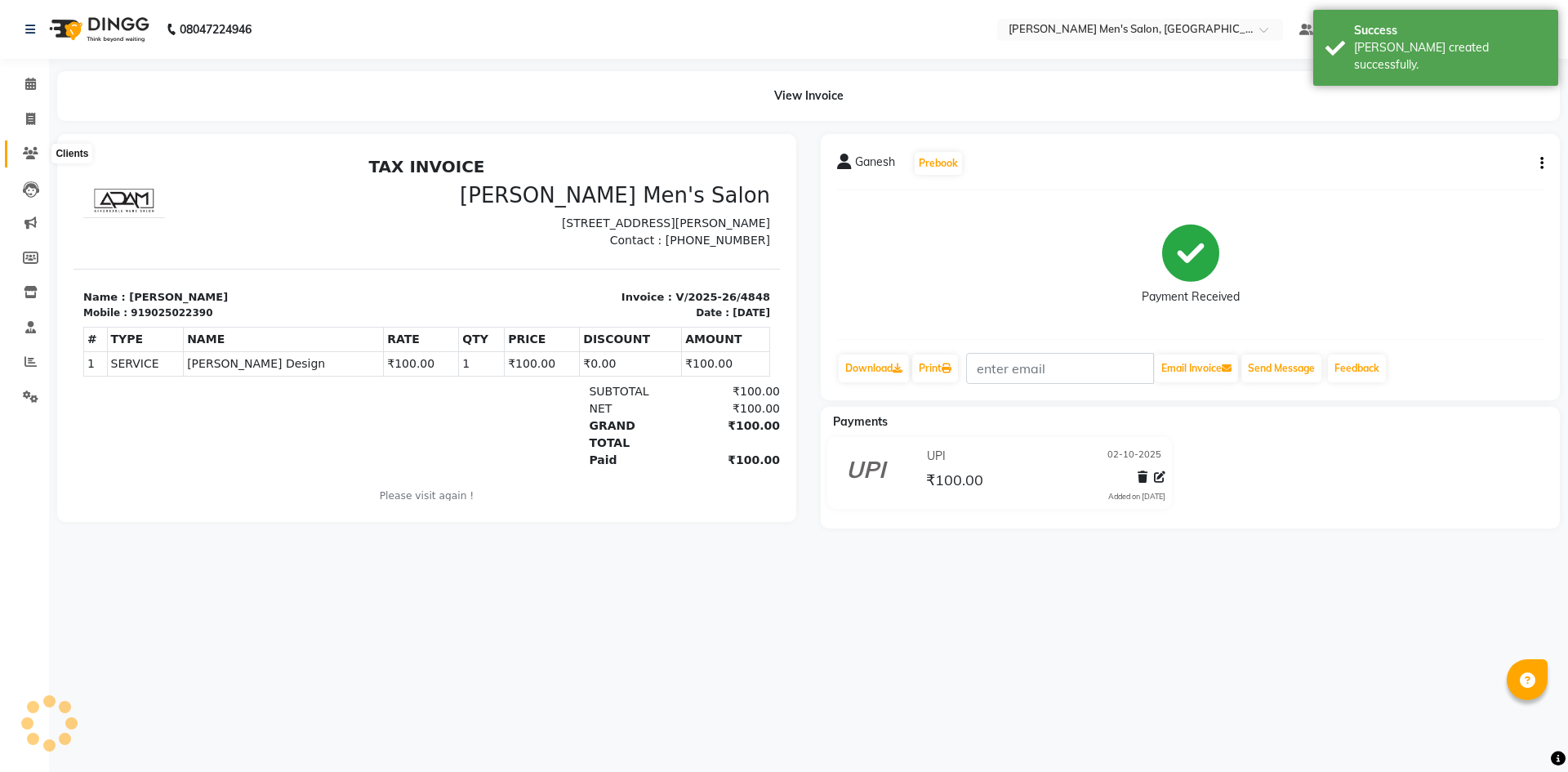
click at [31, 152] on icon at bounding box center [31, 153] width 15 height 12
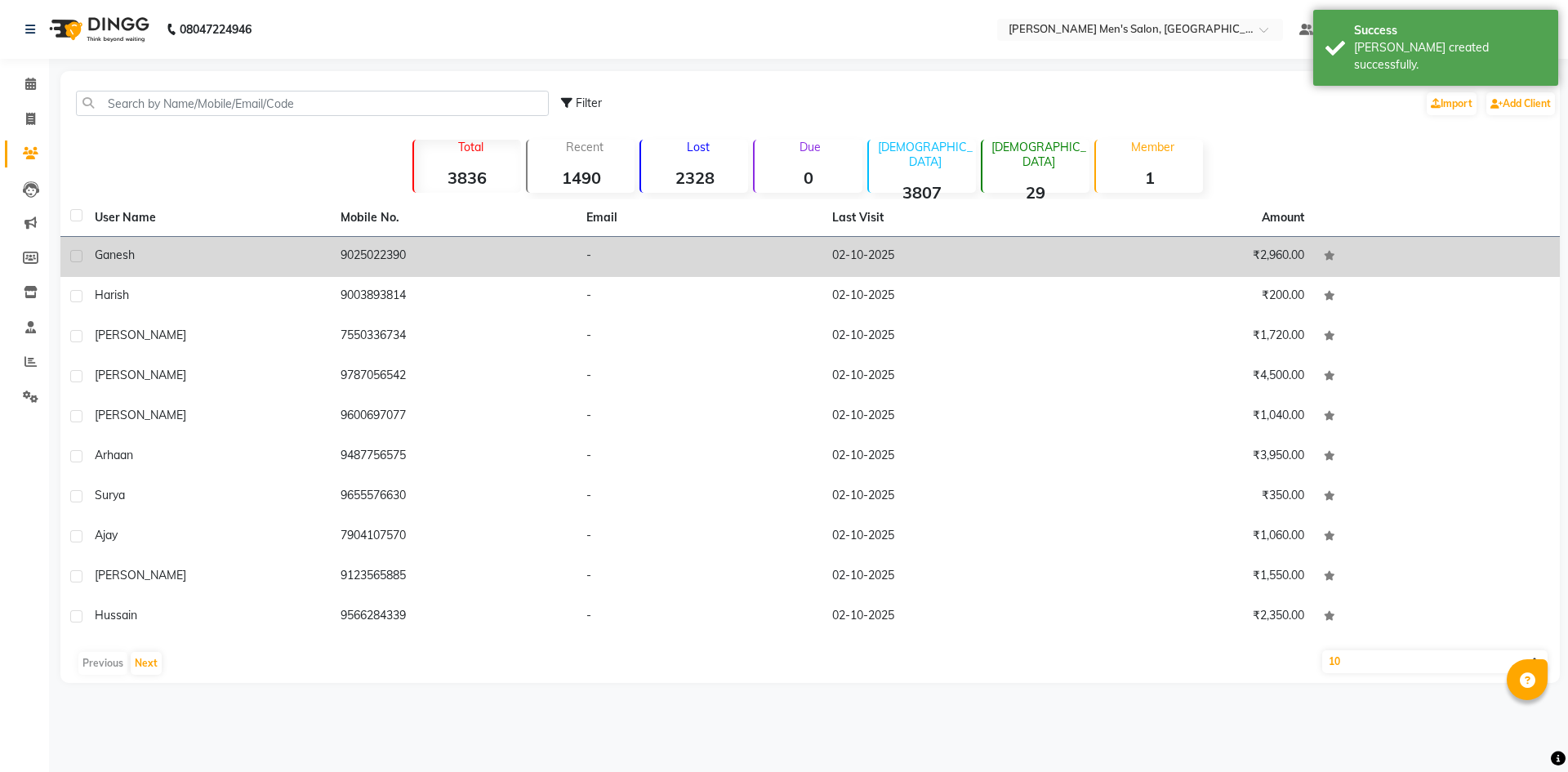
click at [247, 245] on td "Ganesh" at bounding box center [207, 257] width 246 height 40
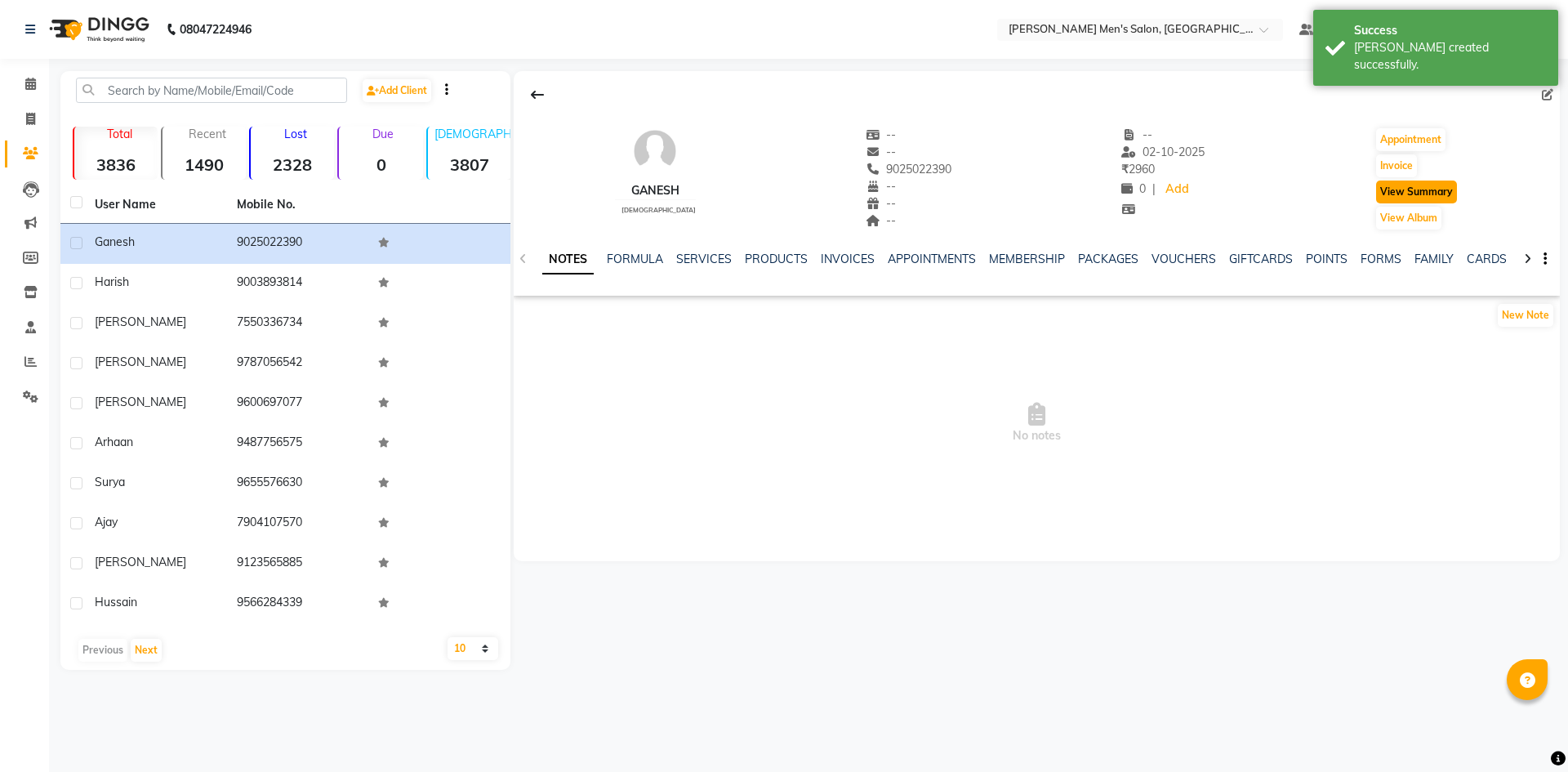
click at [1398, 193] on button "View Summary" at bounding box center [1416, 192] width 81 height 23
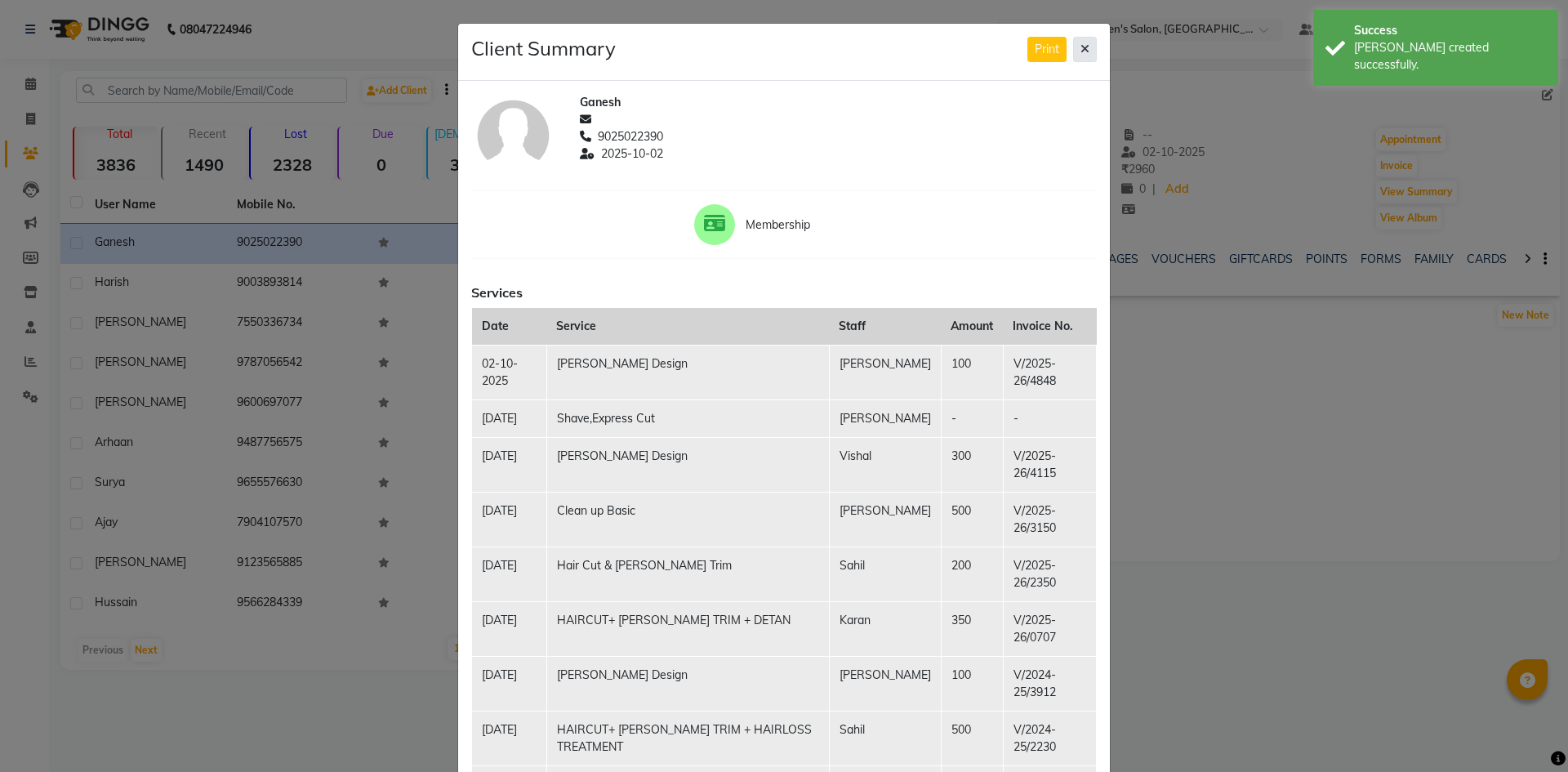
click at [1086, 53] on button at bounding box center [1085, 49] width 24 height 25
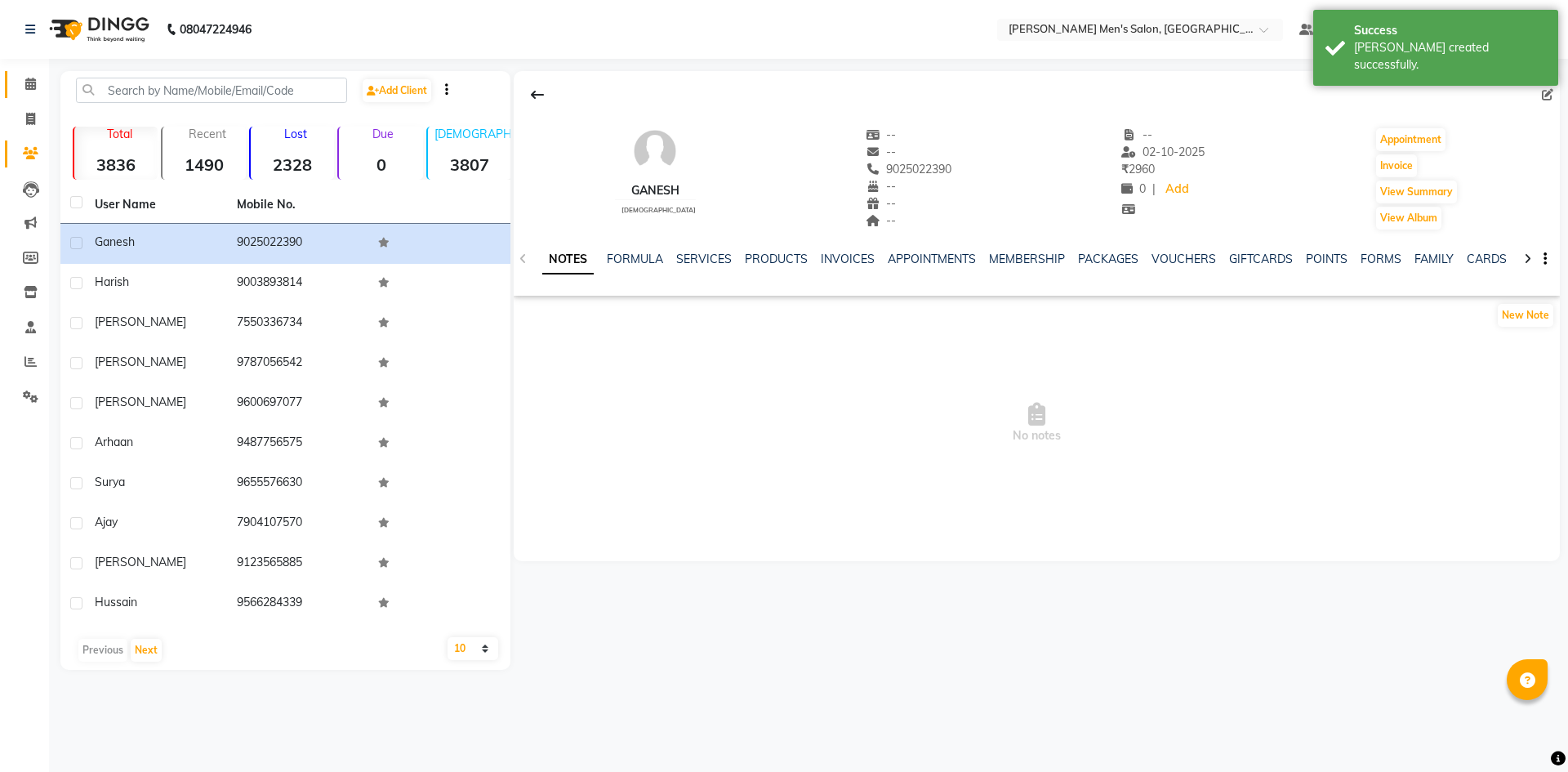
click at [14, 89] on link "Calendar" at bounding box center [24, 84] width 39 height 27
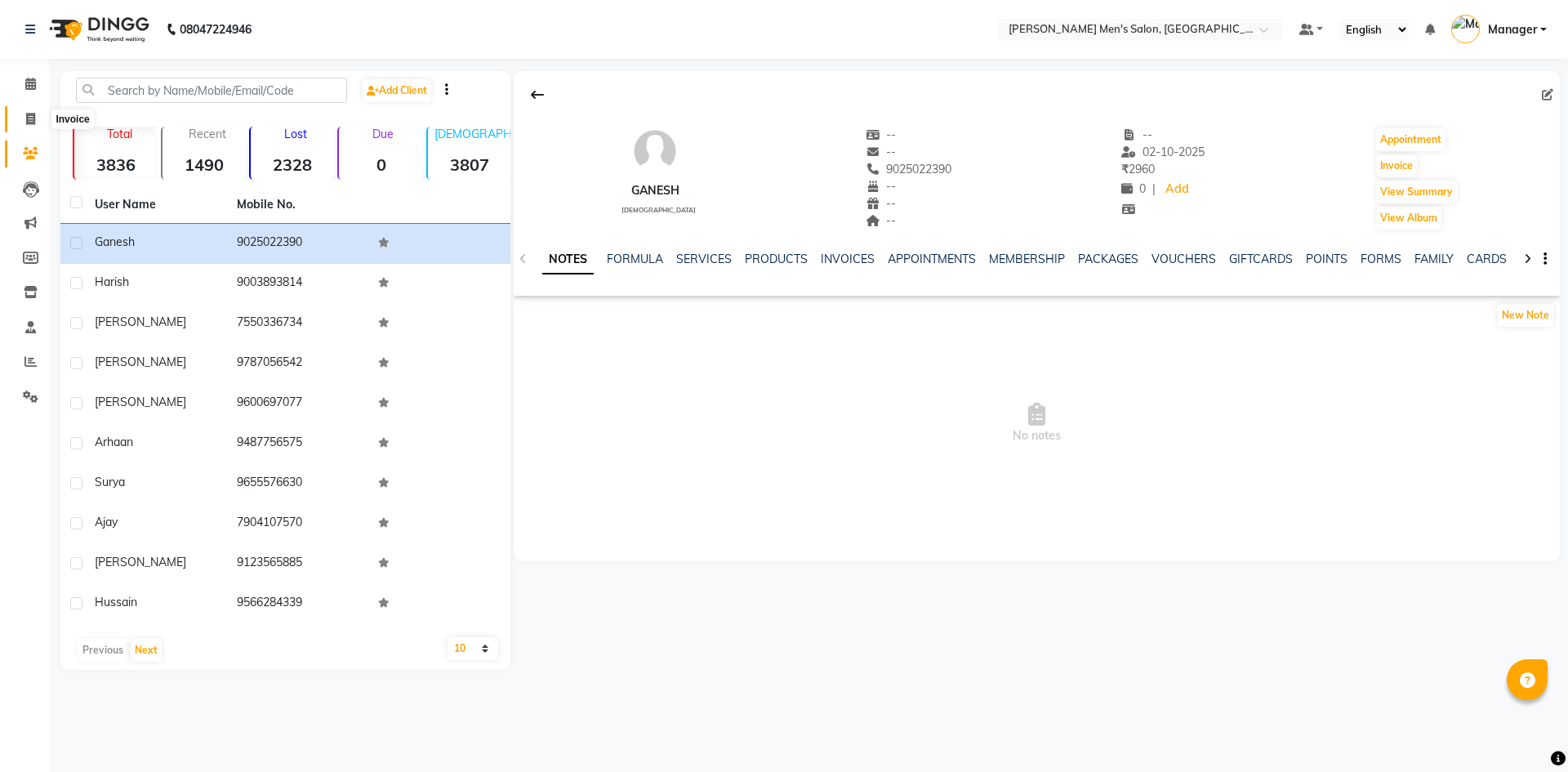
click at [41, 119] on span at bounding box center [31, 119] width 29 height 19
select select "6913"
select select "service"
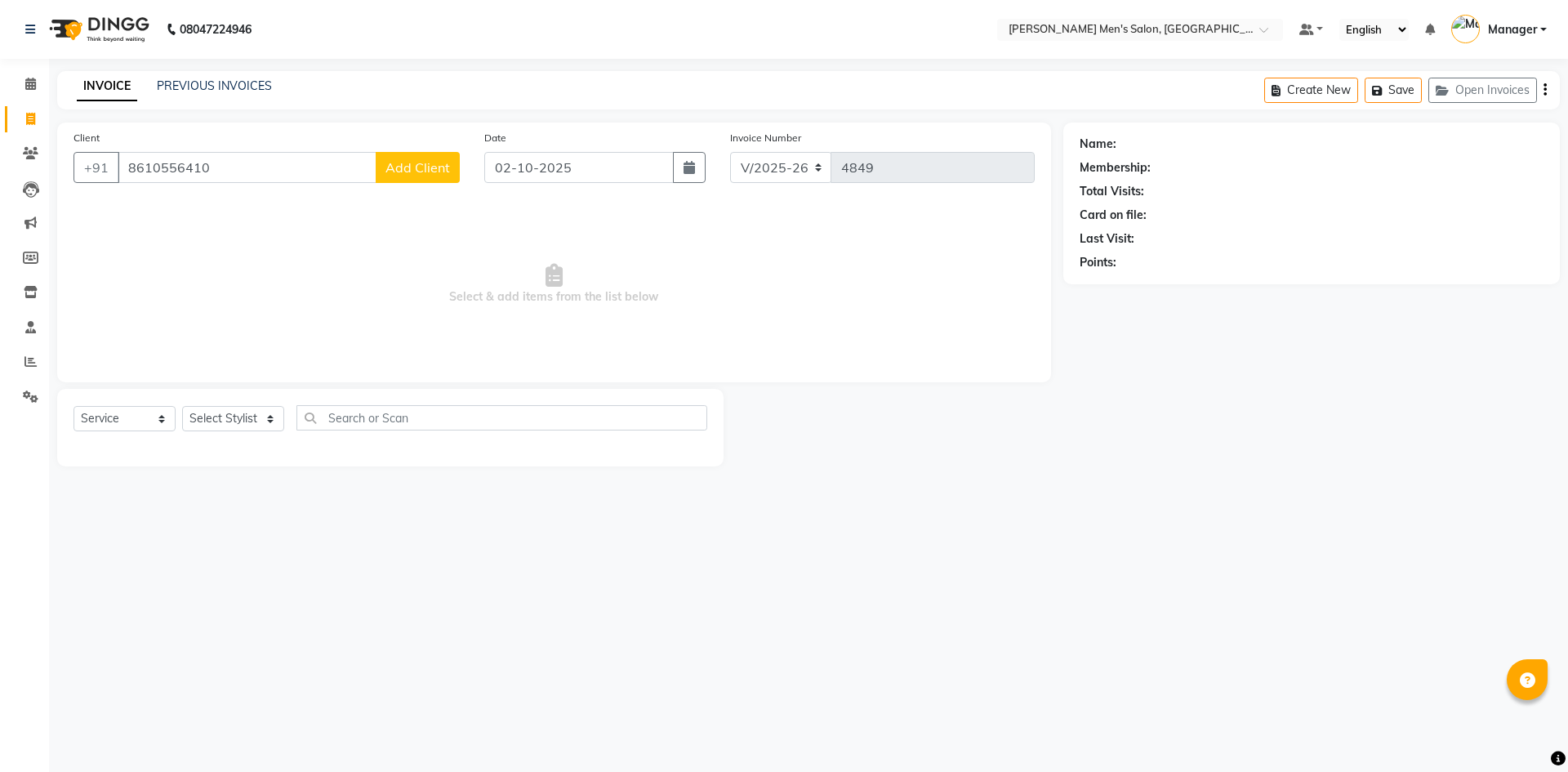
type input "8610556410"
click at [442, 204] on div "Client [PHONE_NUMBER] Add Client Date [DATE] Invoice Number V/2025 V/[PHONE_NUM…" at bounding box center [554, 252] width 994 height 260
click at [403, 158] on button "Add Client" at bounding box center [418, 167] width 84 height 31
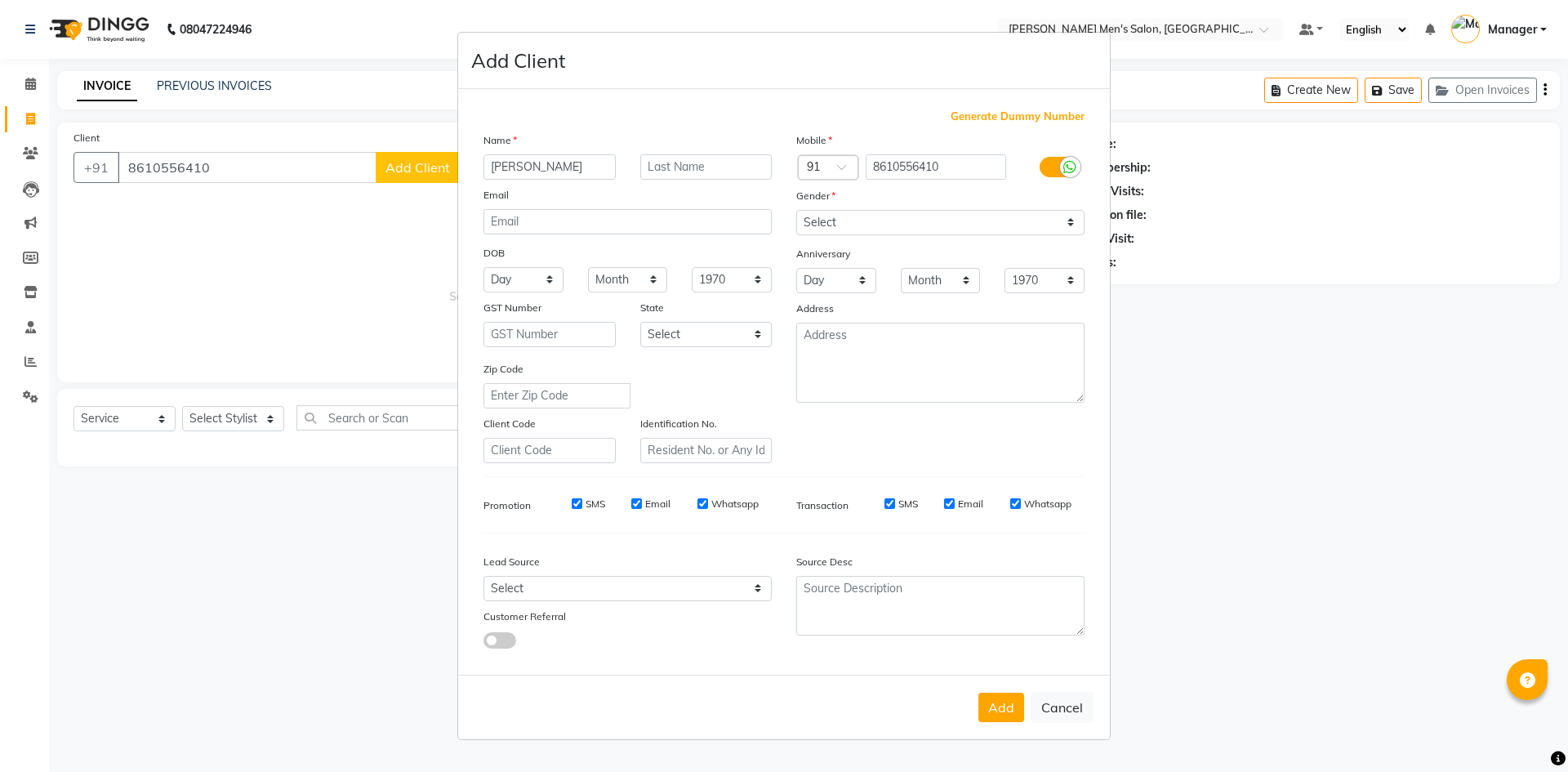
type input "[PERSON_NAME]"
click at [828, 221] on select "Select [DEMOGRAPHIC_DATA] [DEMOGRAPHIC_DATA] Other Prefer Not To Say" at bounding box center [940, 223] width 289 height 25
select select "[DEMOGRAPHIC_DATA]"
click at [796, 210] on select "Select [DEMOGRAPHIC_DATA] [DEMOGRAPHIC_DATA] Other Prefer Not To Say" at bounding box center [940, 223] width 289 height 25
click at [522, 596] on select "Select Walk-in Referral Internet Friend Word of Mouth Advertisement Facebook Ju…" at bounding box center [628, 588] width 289 height 25
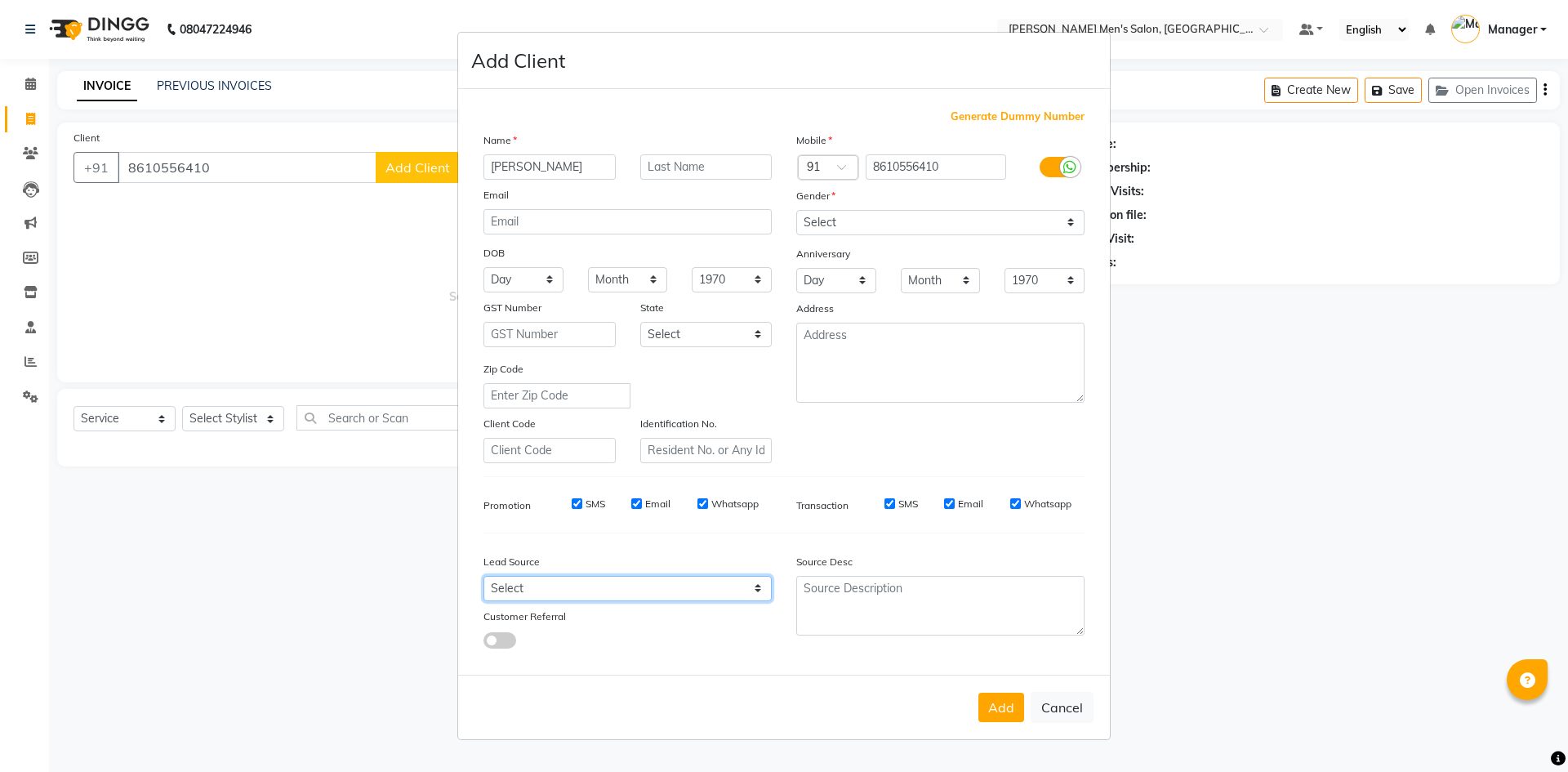
select select "48262"
click at [483, 575] on select "Select Walk-in Referral Internet Friend Word of Mouth Advertisement Facebook Ju…" at bounding box center [628, 588] width 289 height 25
click at [979, 690] on div "Add Cancel" at bounding box center [784, 707] width 652 height 65
click at [990, 693] on button "Add" at bounding box center [1001, 707] width 46 height 30
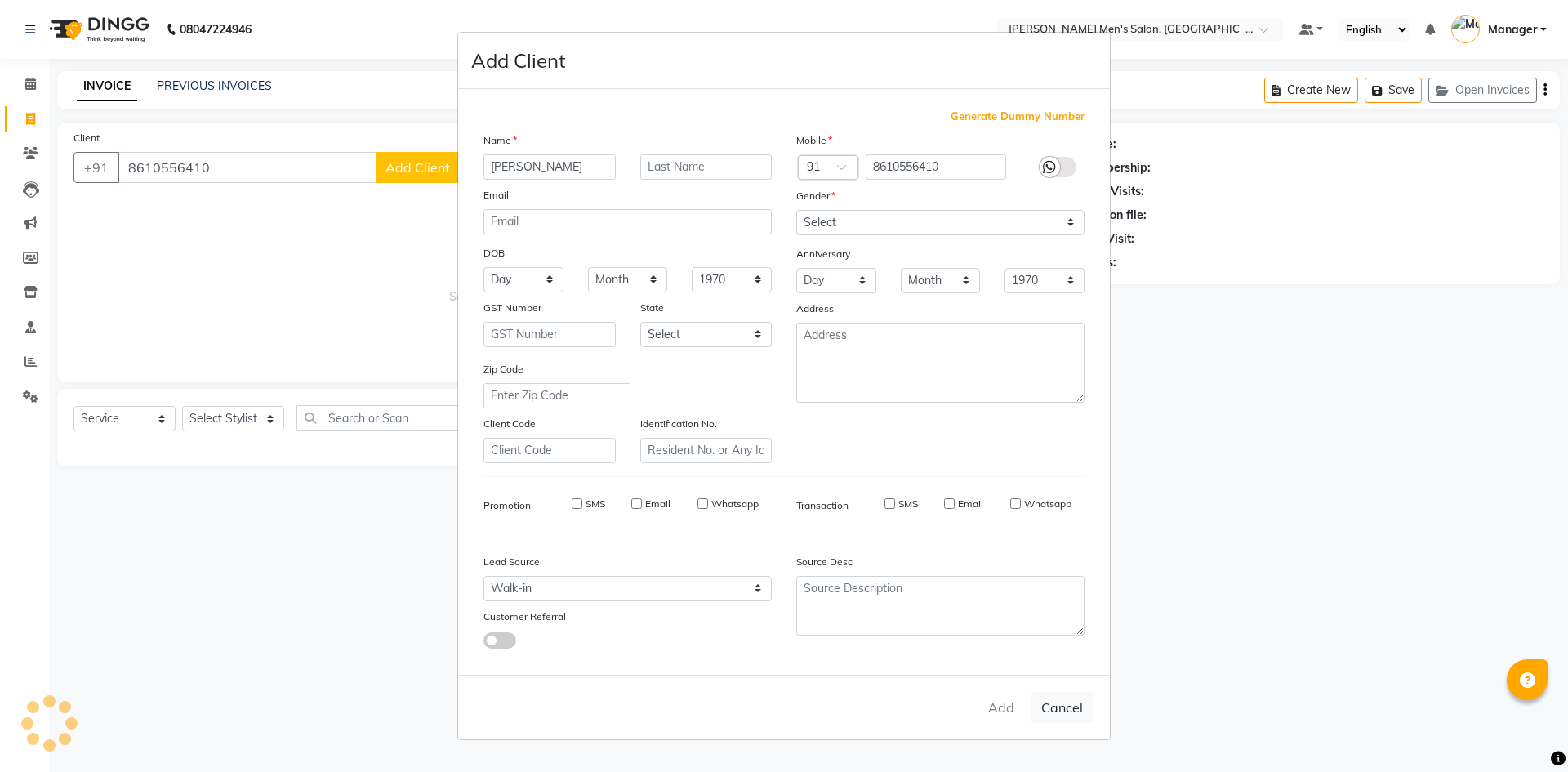
select select
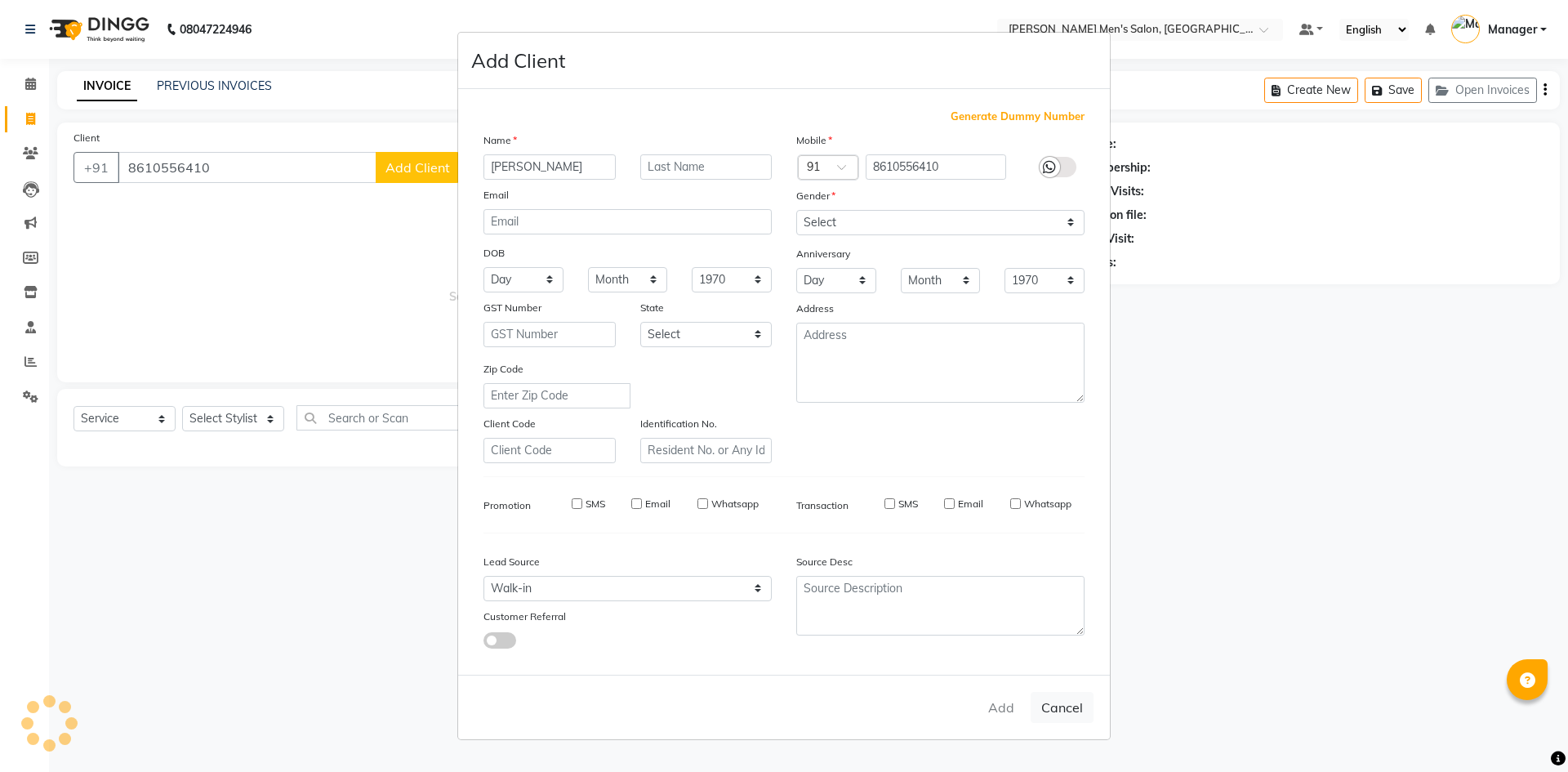
select select
checkbox input "false"
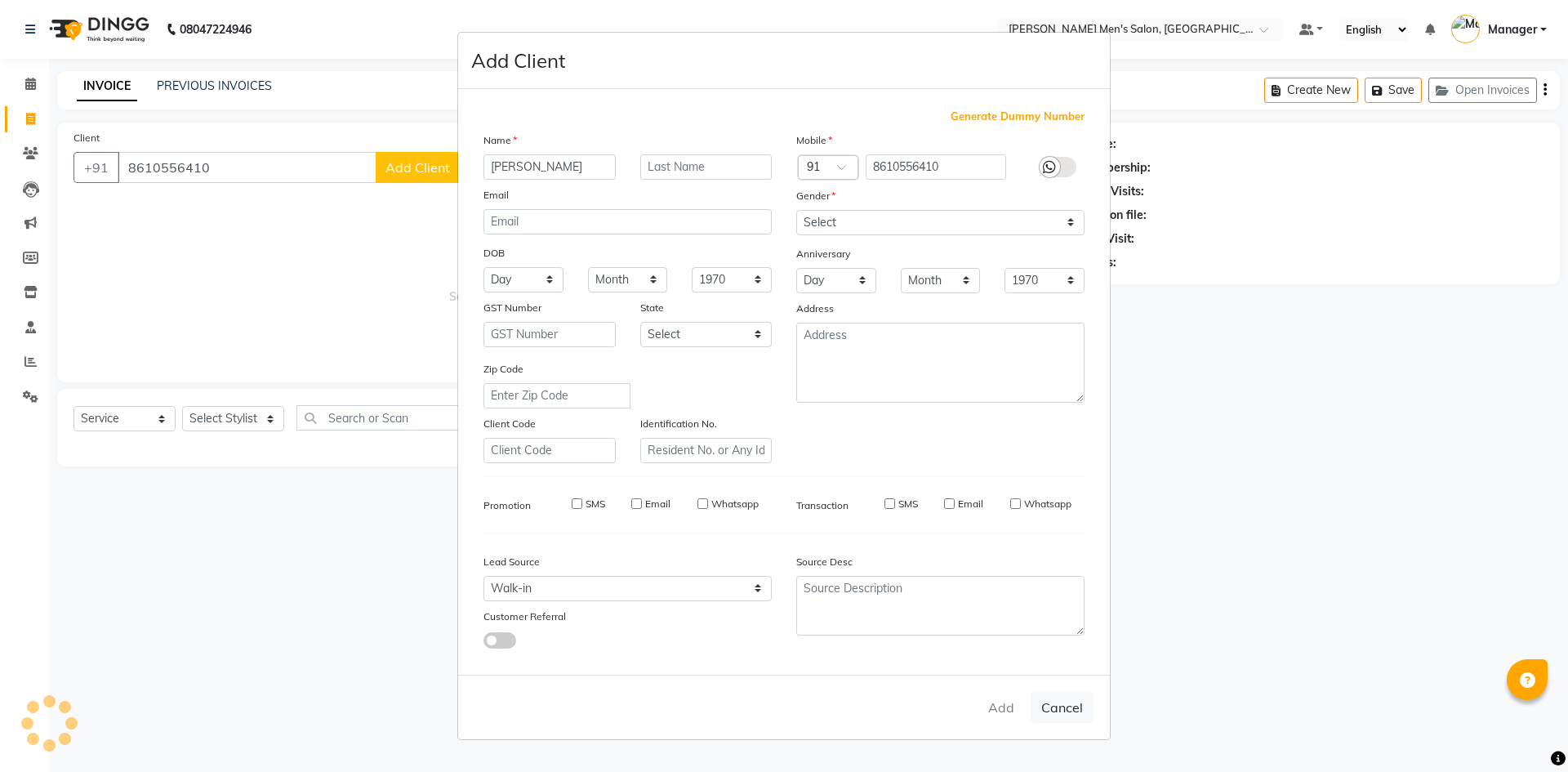
checkbox input "false"
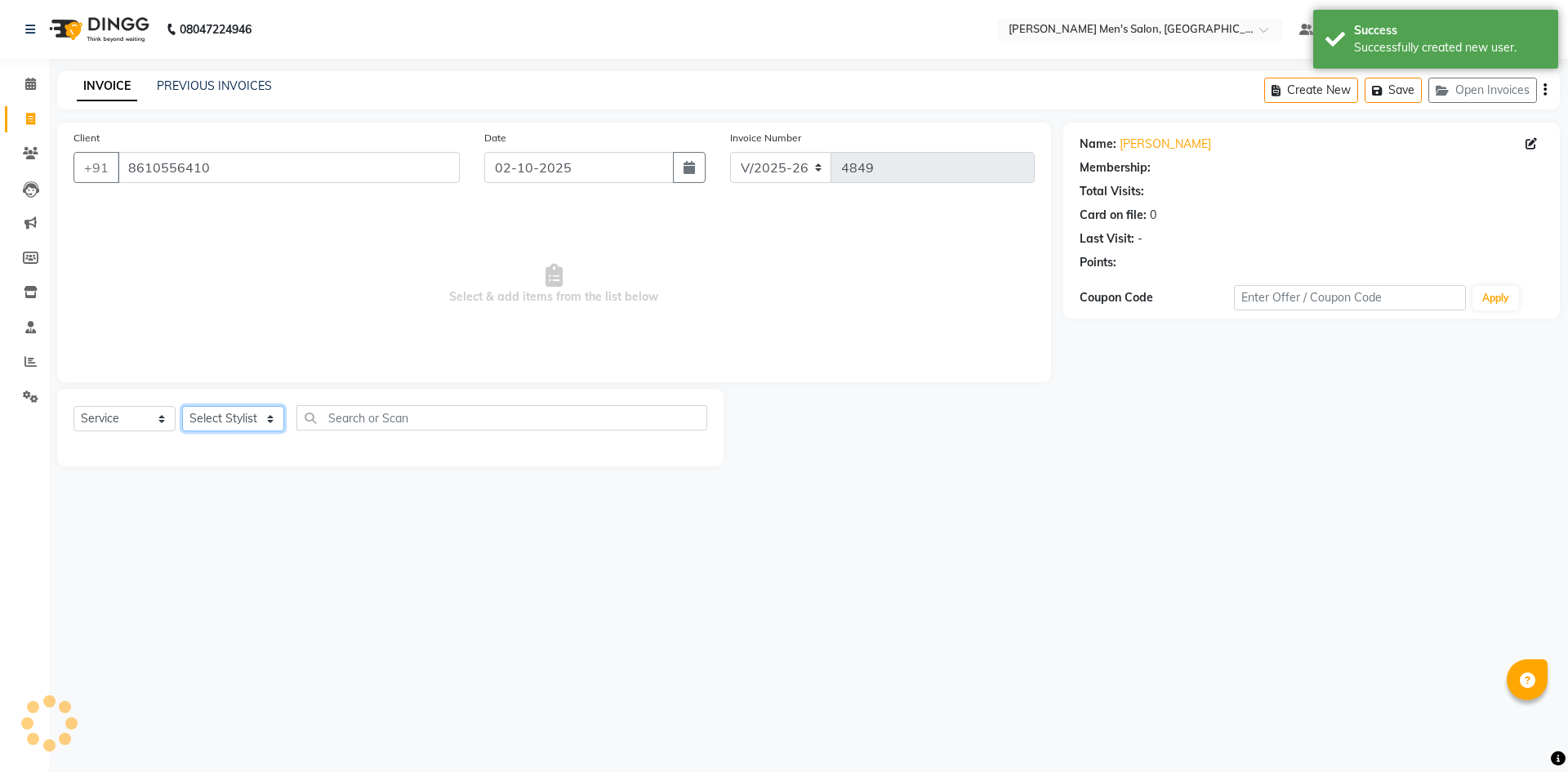
click at [249, 417] on select "Select Stylist [PERSON_NAME] Manager [PERSON_NAME]" at bounding box center [233, 418] width 102 height 25
select select "65604"
click at [183, 406] on select "Select Stylist [PERSON_NAME] Manager [PERSON_NAME]" at bounding box center [233, 418] width 102 height 25
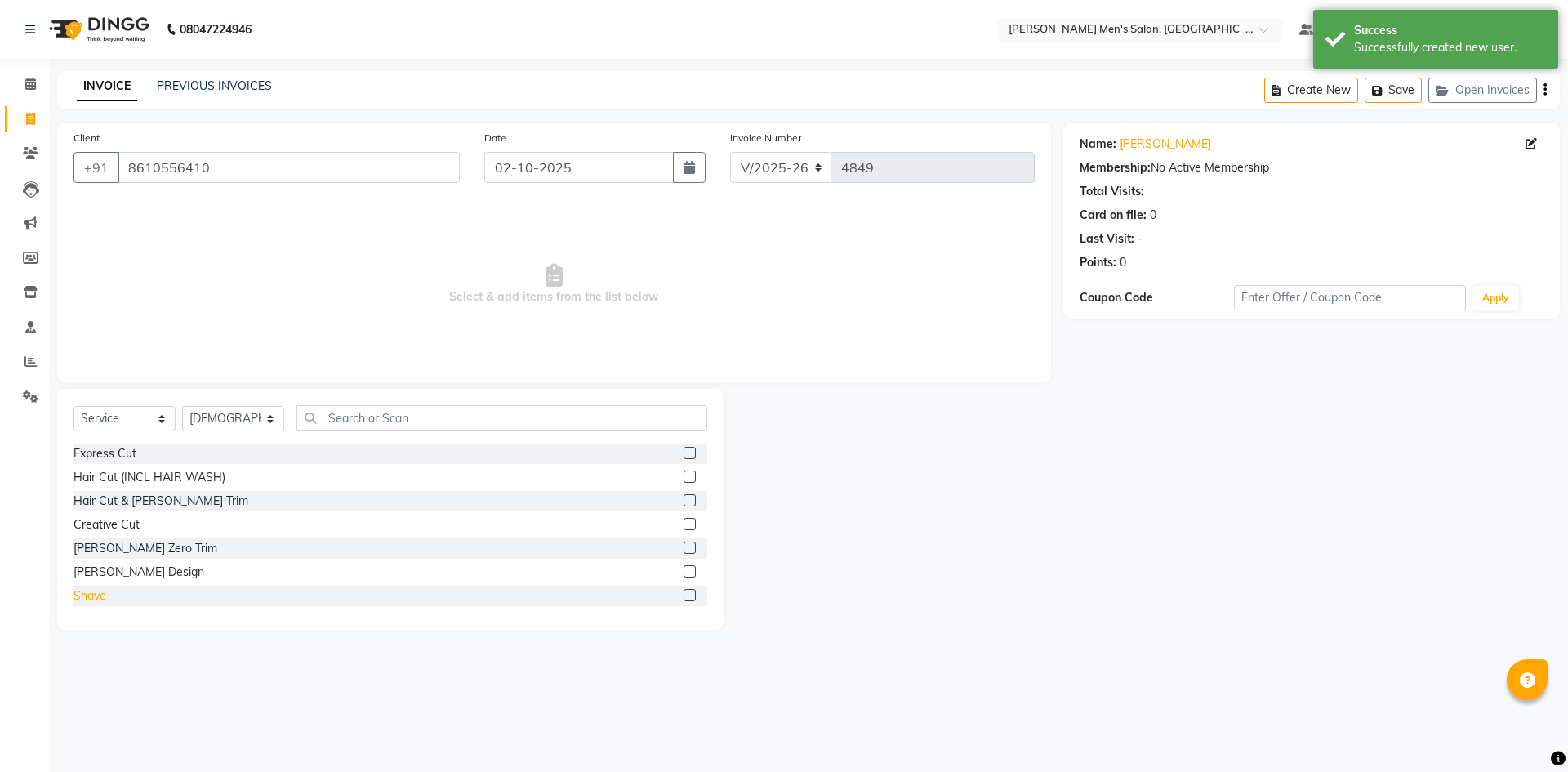
click at [84, 589] on div "Shave" at bounding box center [90, 595] width 32 height 17
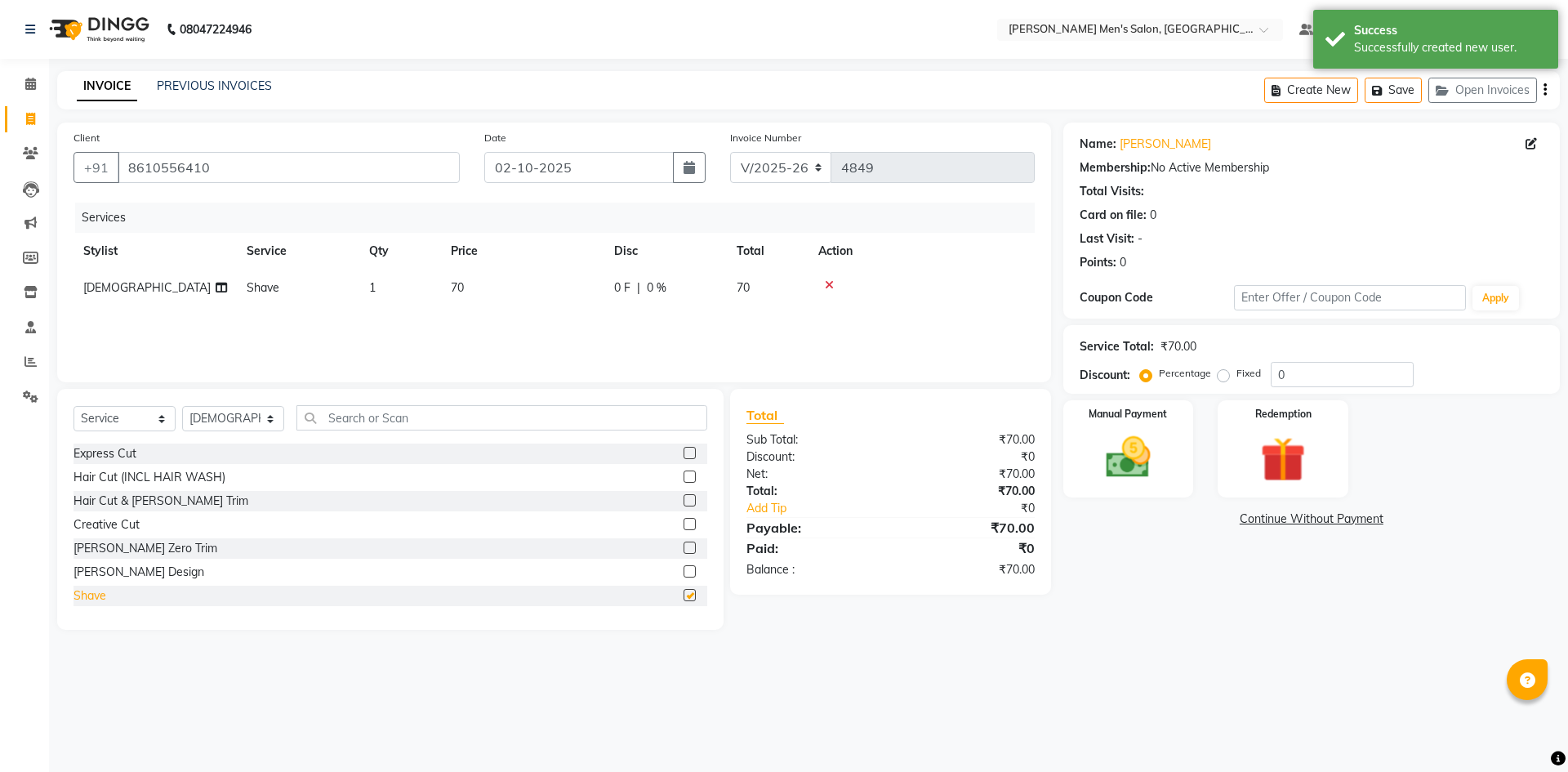
checkbox input "false"
click at [1095, 420] on div "Manual Payment" at bounding box center [1128, 448] width 136 height 100
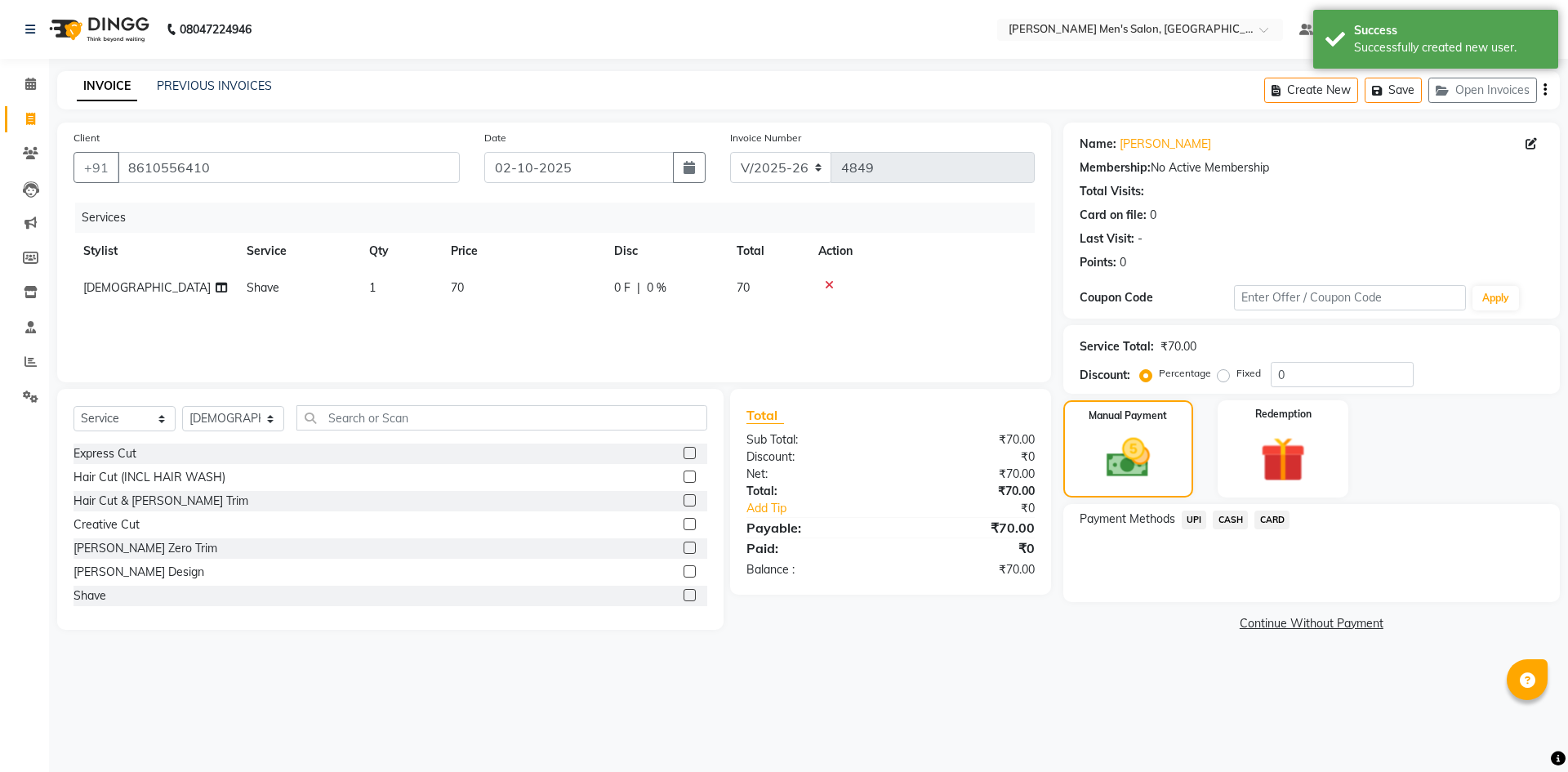
click at [1217, 525] on span "CASH" at bounding box center [1230, 520] width 35 height 19
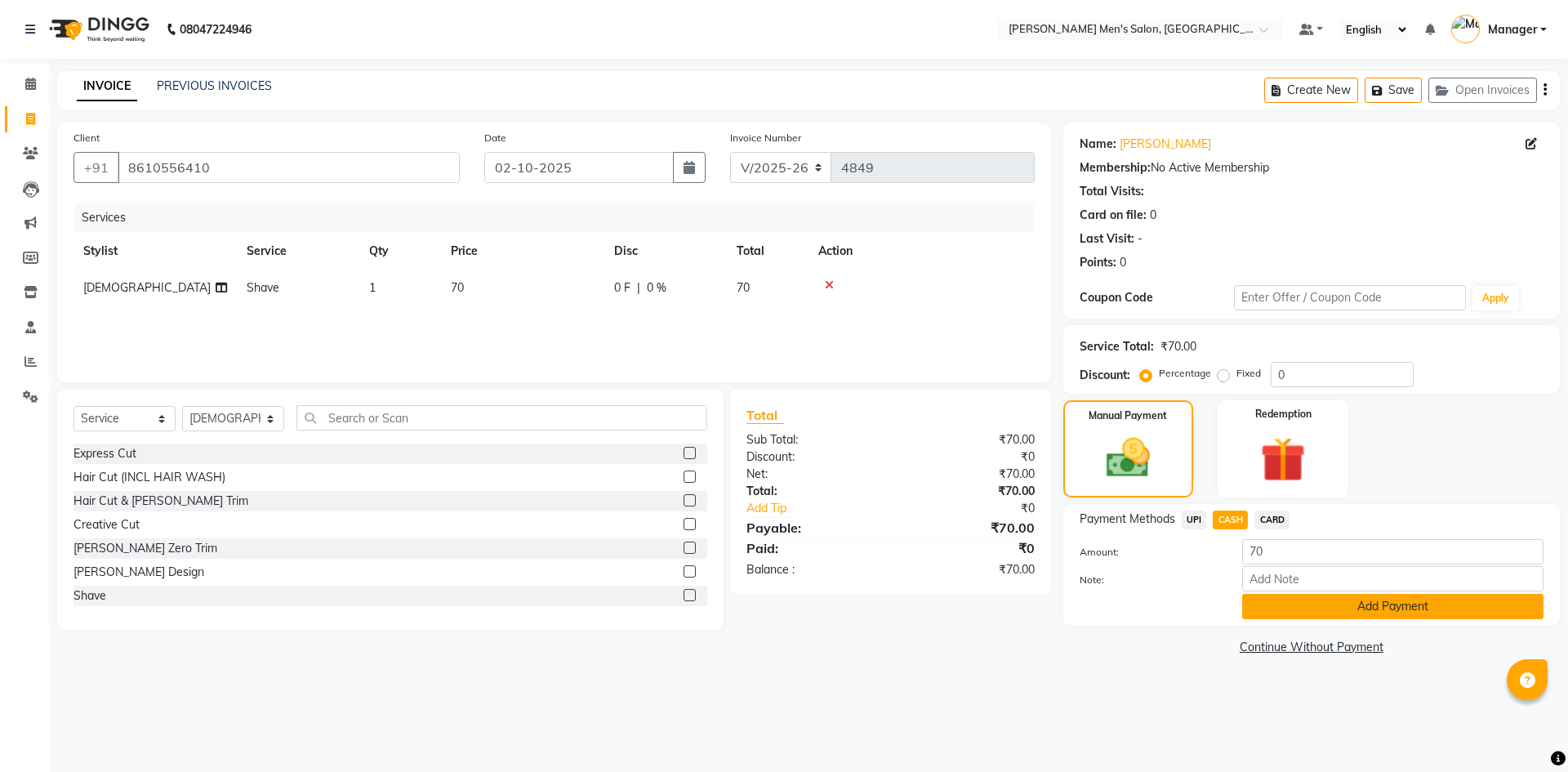
click at [1283, 610] on button "Add Payment" at bounding box center [1392, 606] width 301 height 25
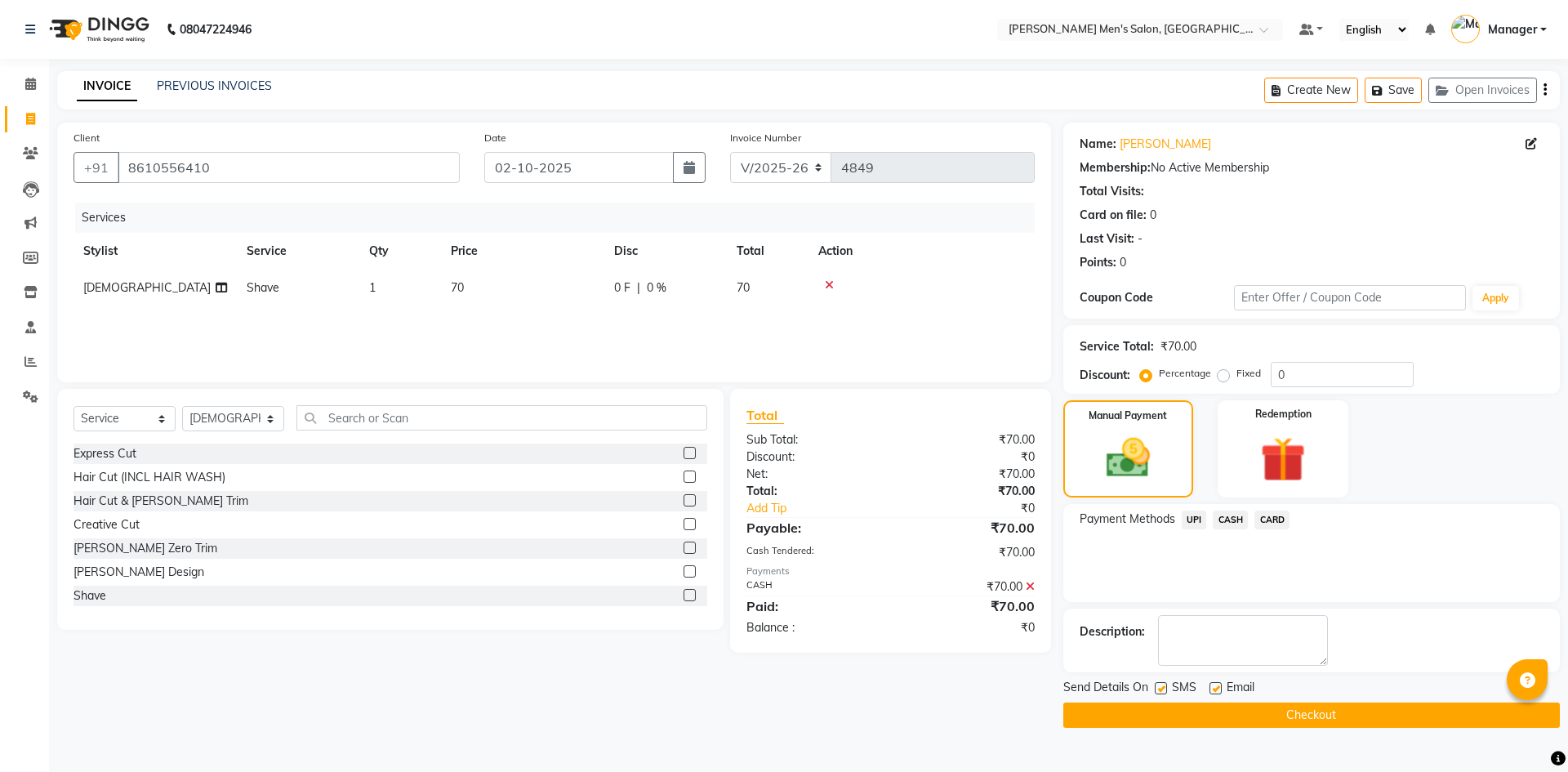
click at [1288, 707] on button "Checkout" at bounding box center [1312, 715] width 497 height 25
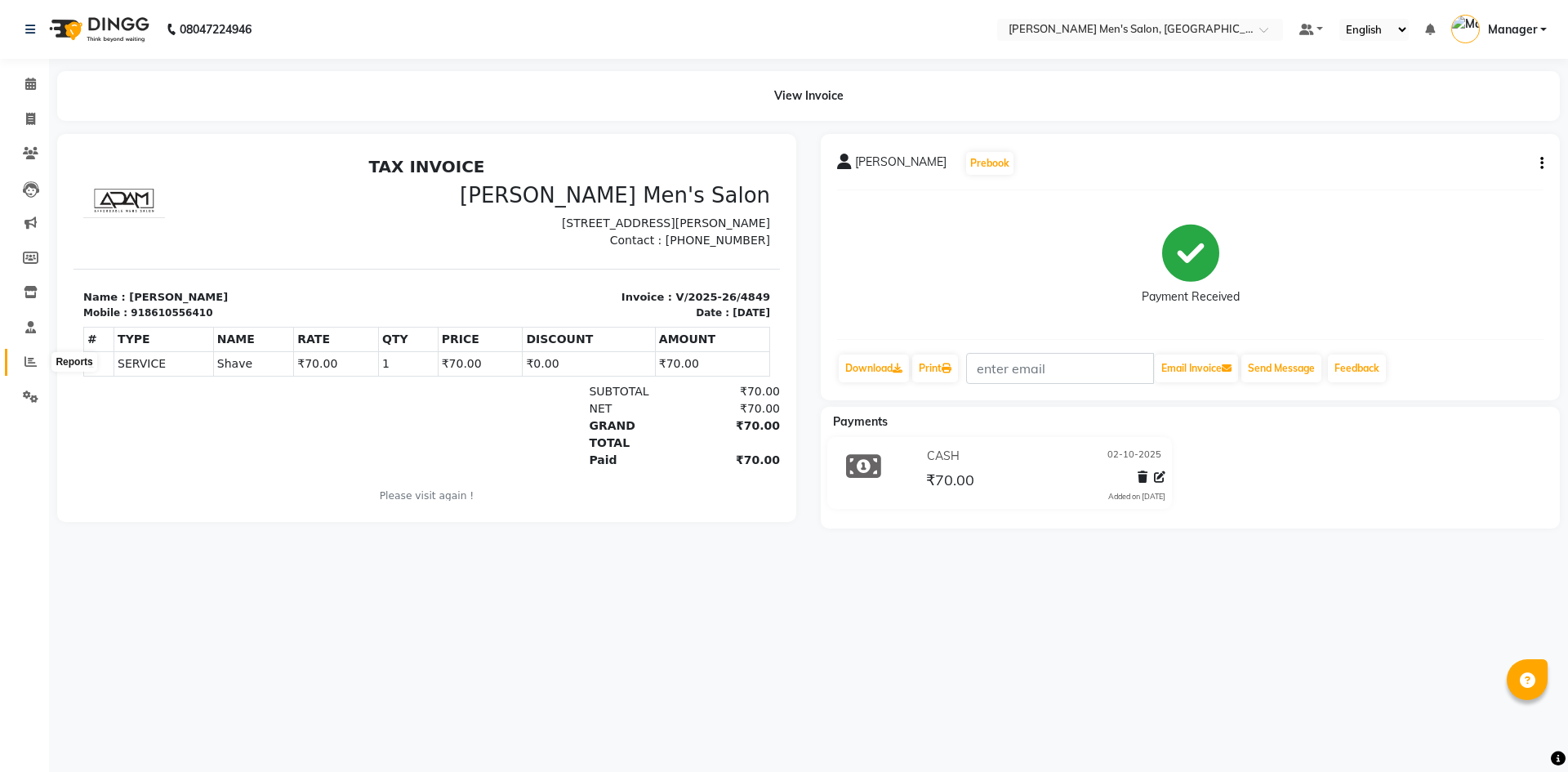
click at [26, 368] on span at bounding box center [31, 362] width 29 height 19
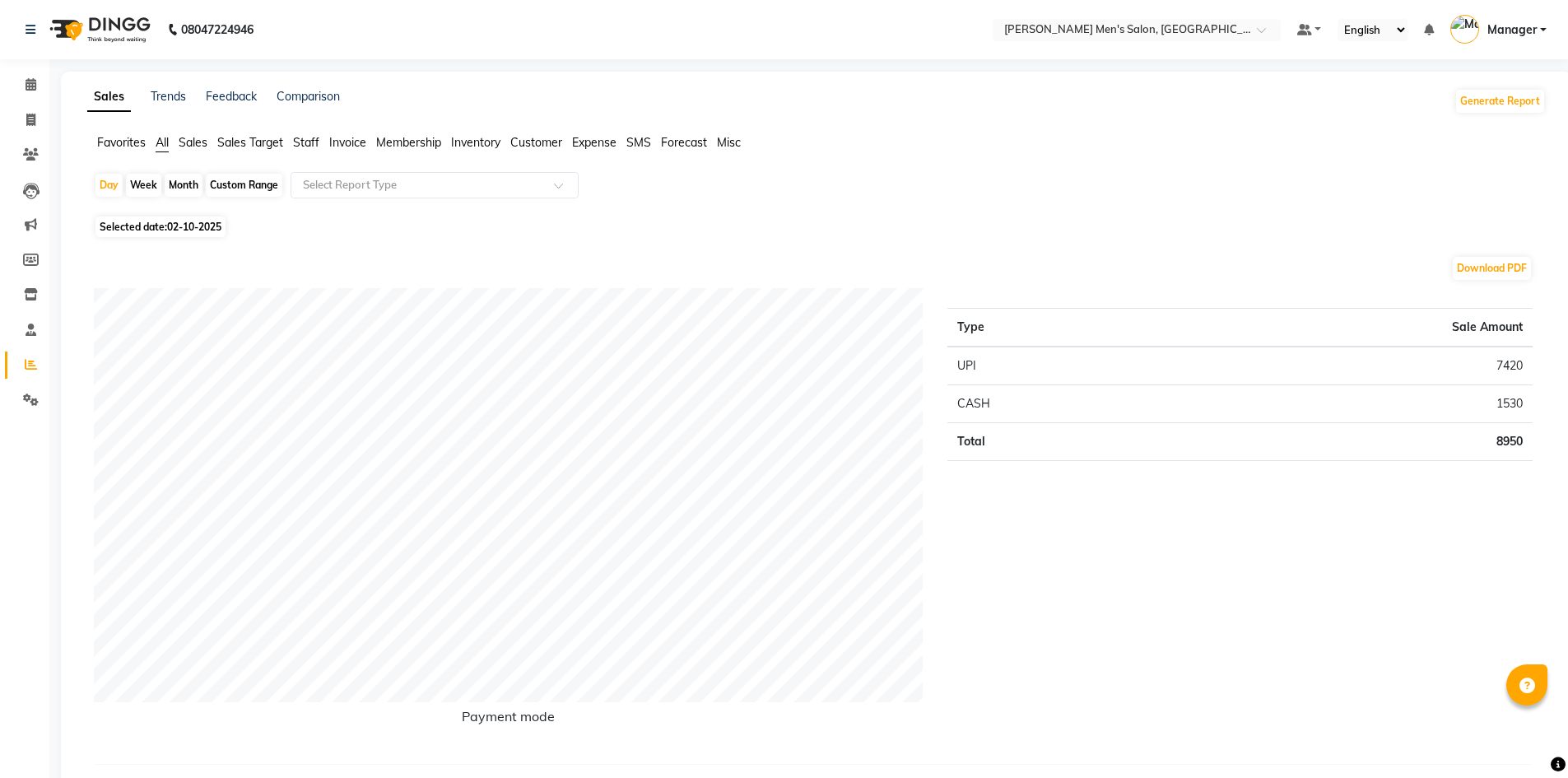
click at [300, 141] on span "Staff" at bounding box center [305, 142] width 26 height 14
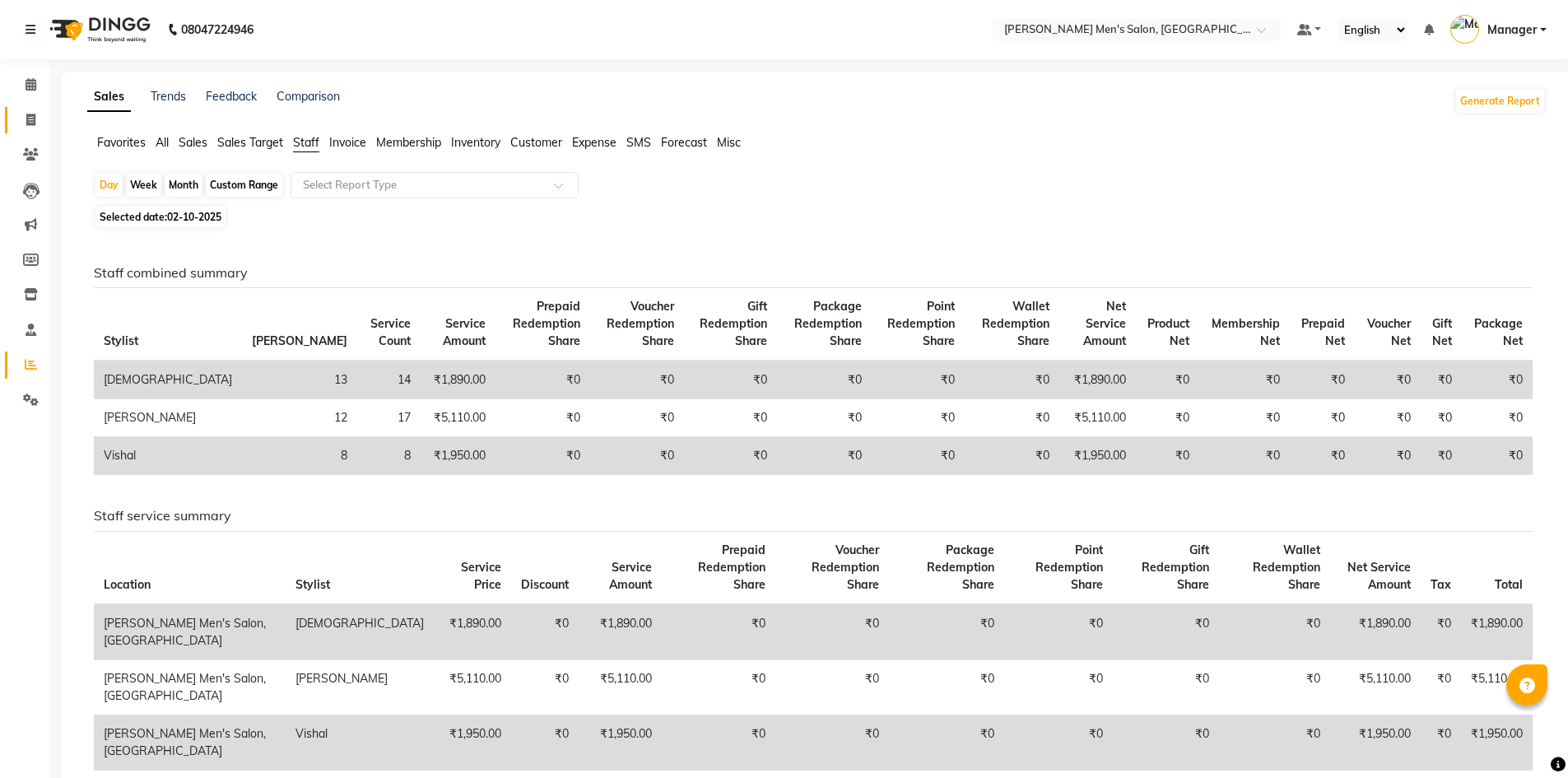
click at [12, 113] on link "Invoice" at bounding box center [24, 120] width 39 height 27
select select "service"
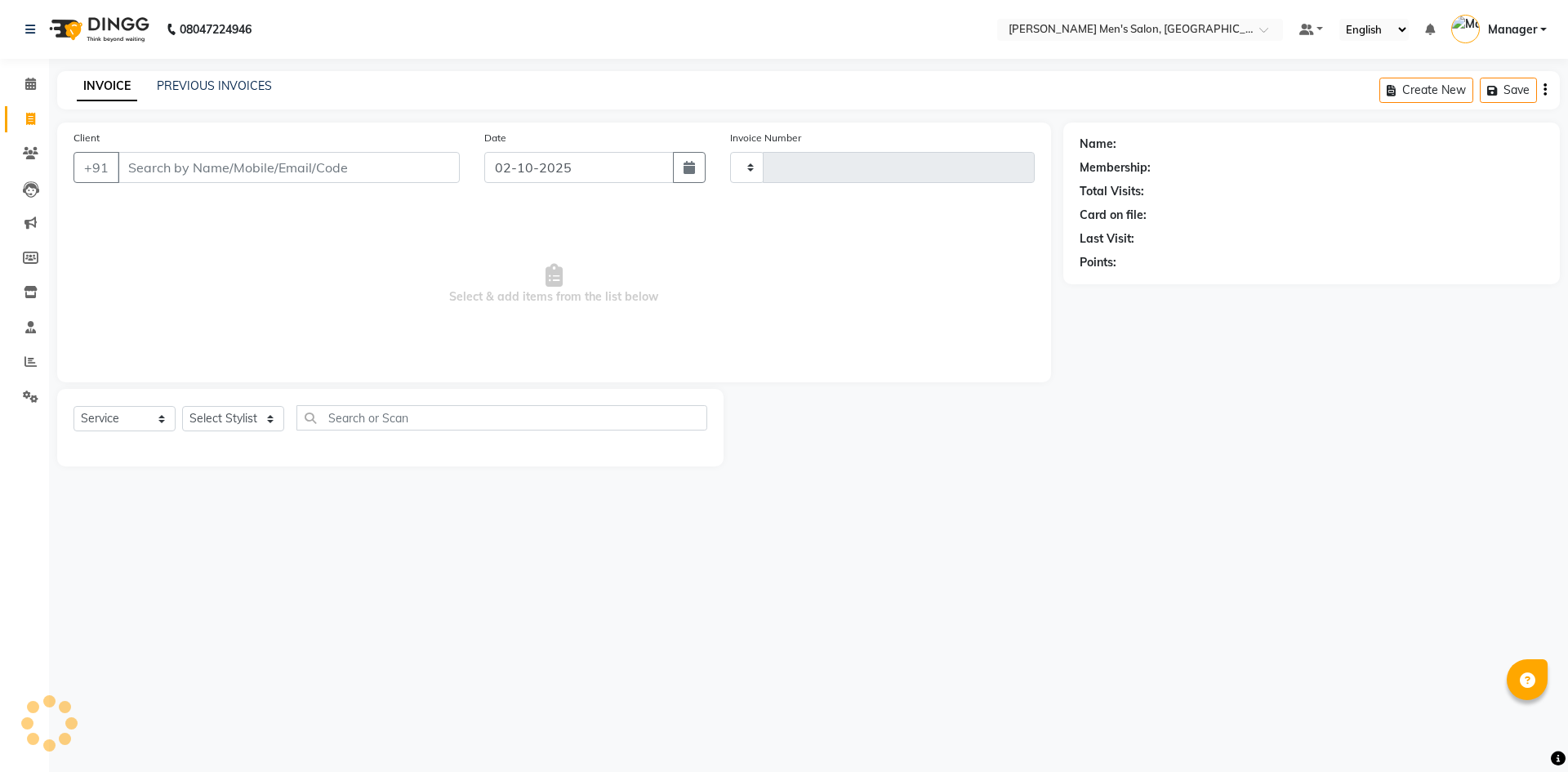
type input "4850"
select select "6913"
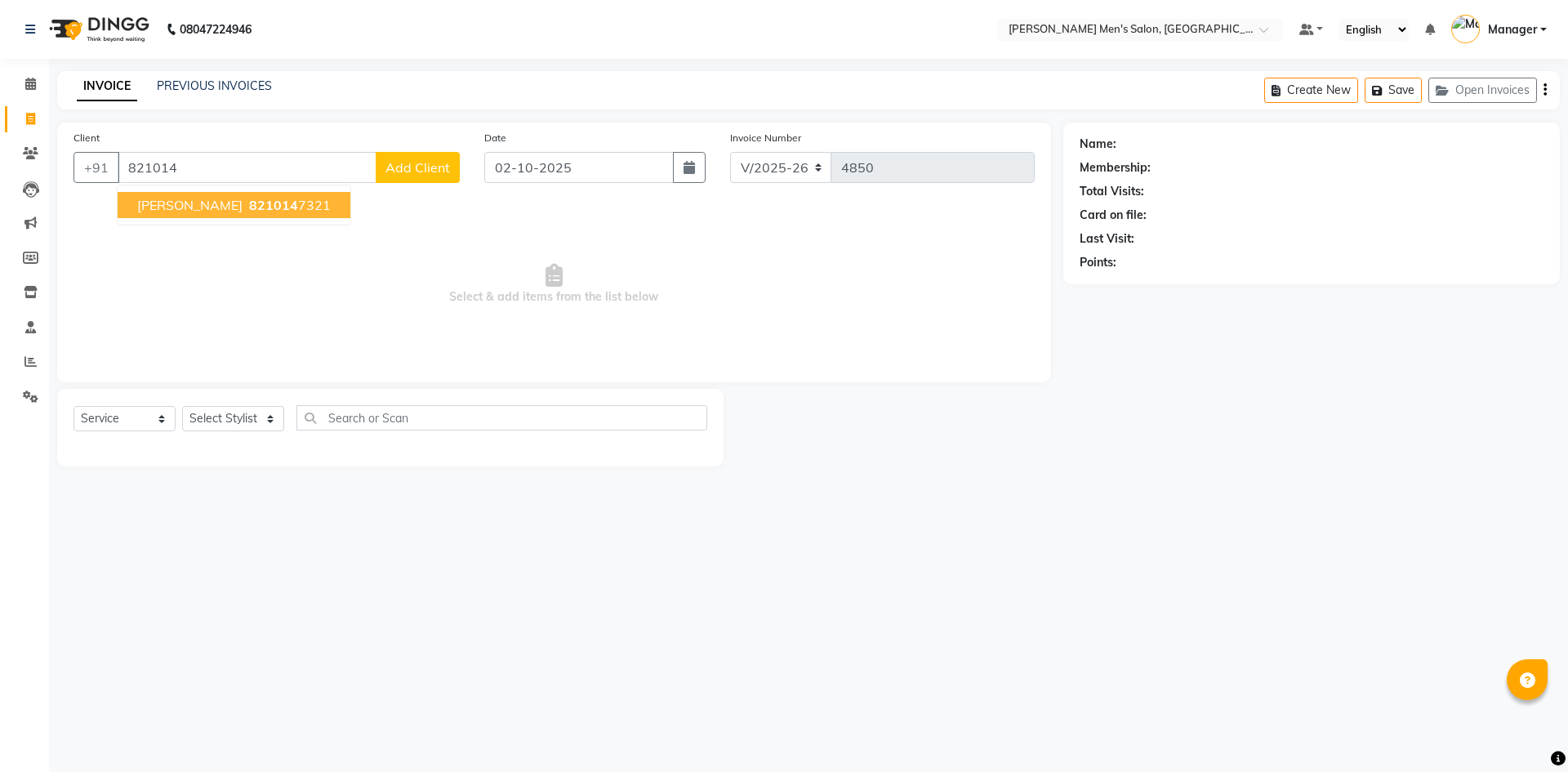
click at [249, 212] on span "821014" at bounding box center [273, 204] width 49 height 16
type input "8210147321"
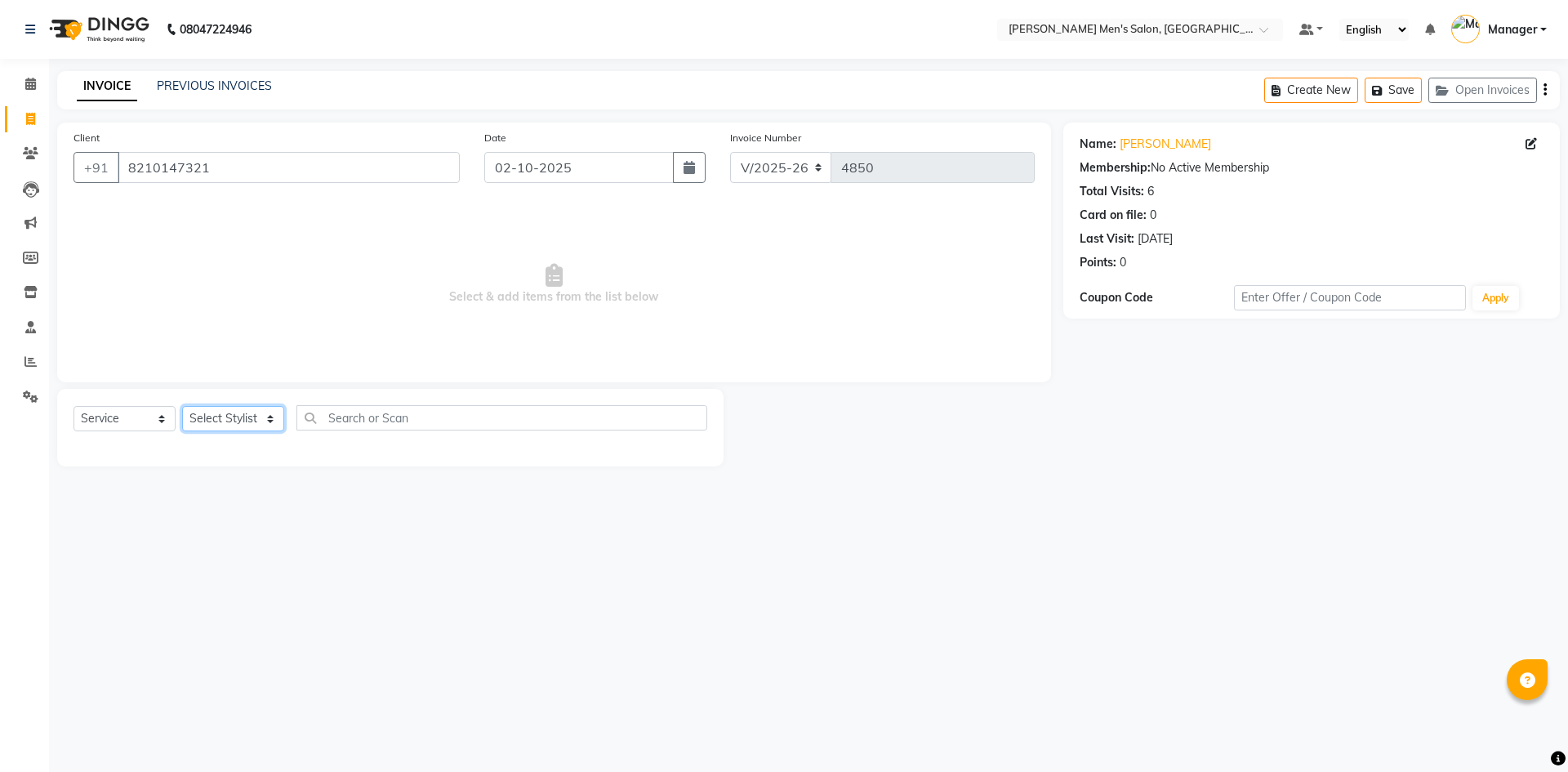
click at [229, 413] on select "Select Stylist [PERSON_NAME] Manager [PERSON_NAME]" at bounding box center [233, 418] width 102 height 25
select select "65604"
click at [183, 406] on select "Select Stylist [PERSON_NAME] Manager [PERSON_NAME]" at bounding box center [233, 418] width 102 height 25
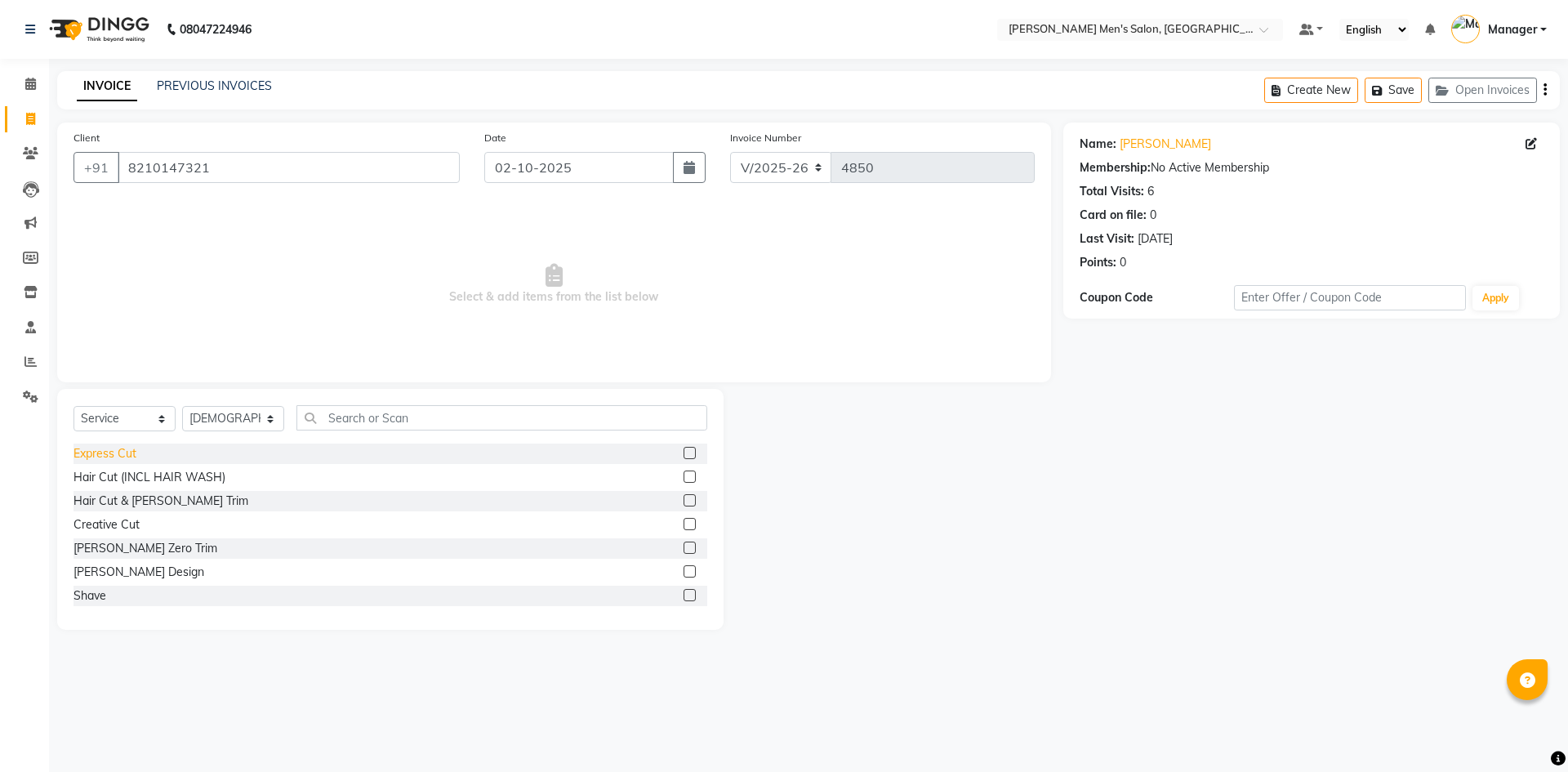
click at [120, 452] on div "Express Cut" at bounding box center [105, 454] width 63 height 17
checkbox input "false"
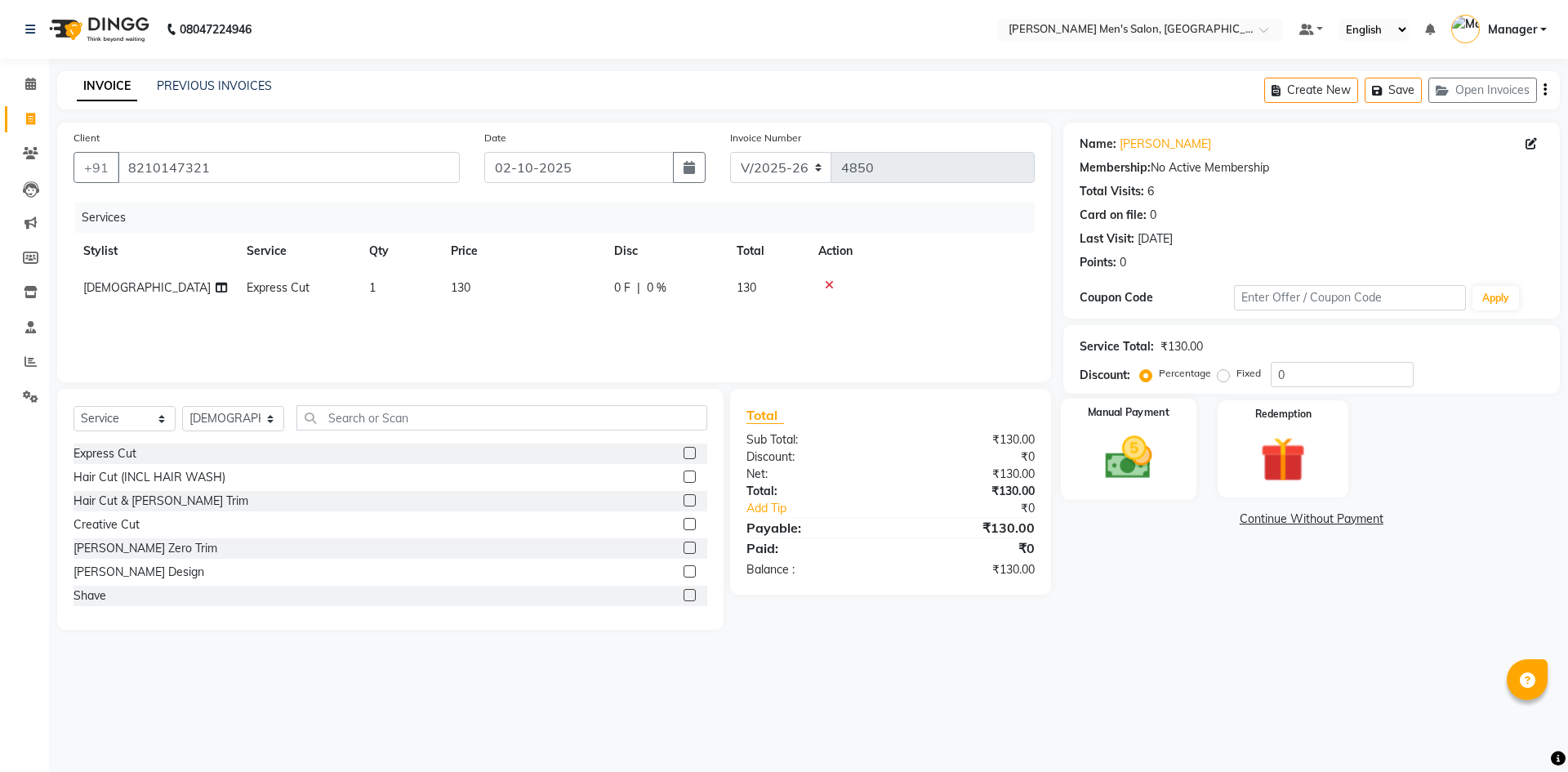
click at [1135, 455] on img at bounding box center [1128, 457] width 75 height 54
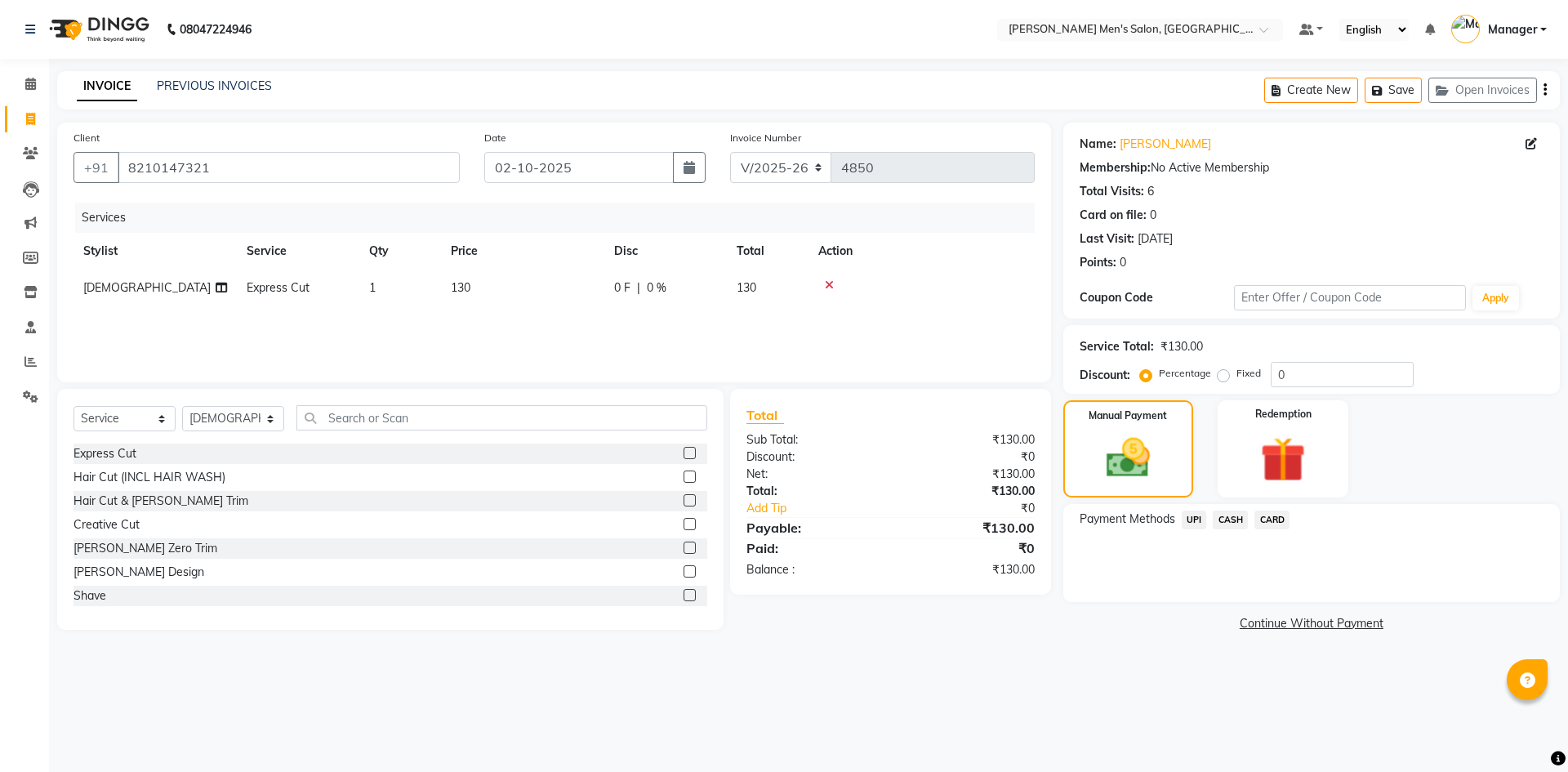
click at [1192, 519] on span "UPI" at bounding box center [1193, 520] width 25 height 19
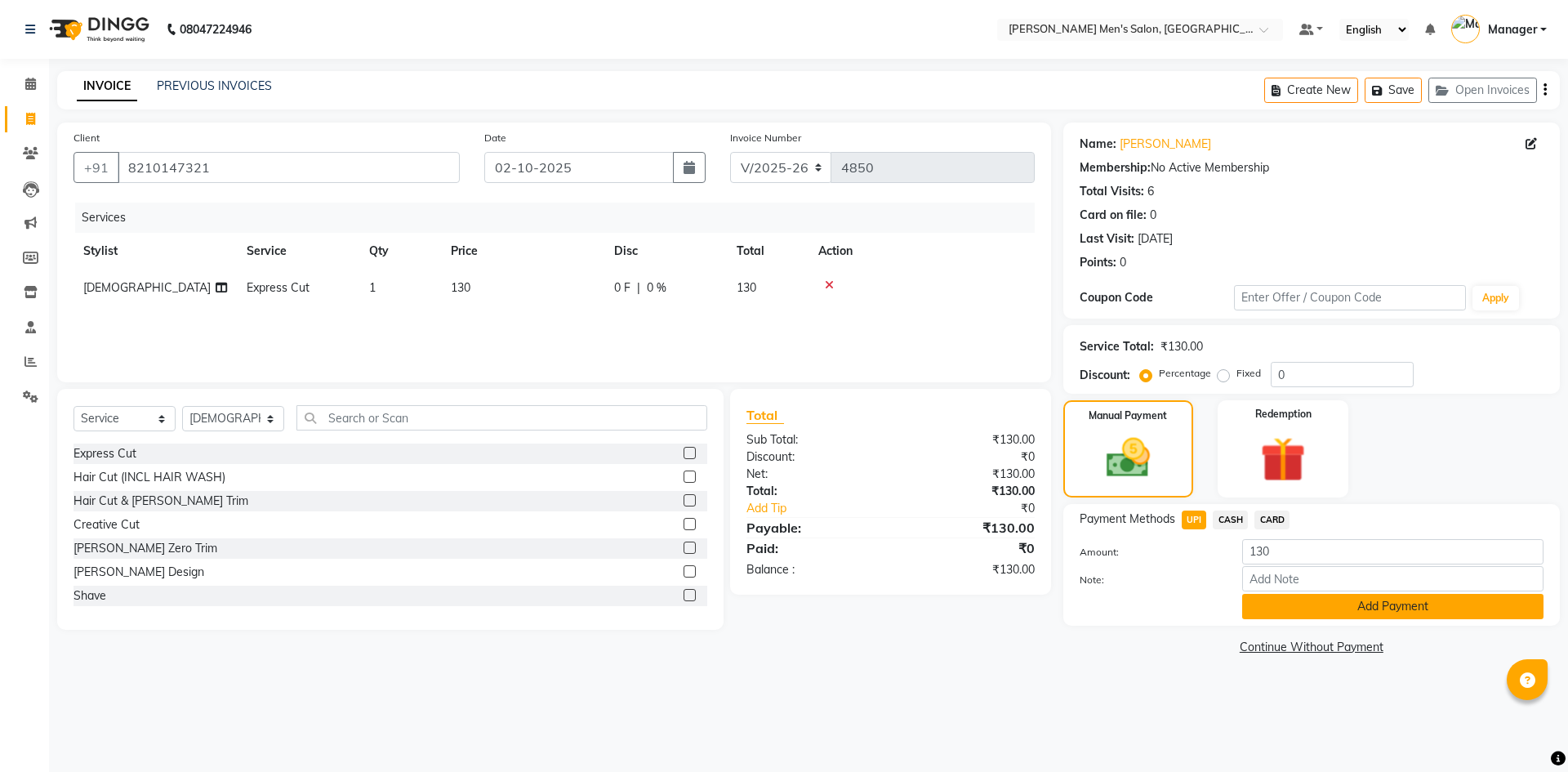
click at [1296, 612] on button "Add Payment" at bounding box center [1392, 606] width 301 height 25
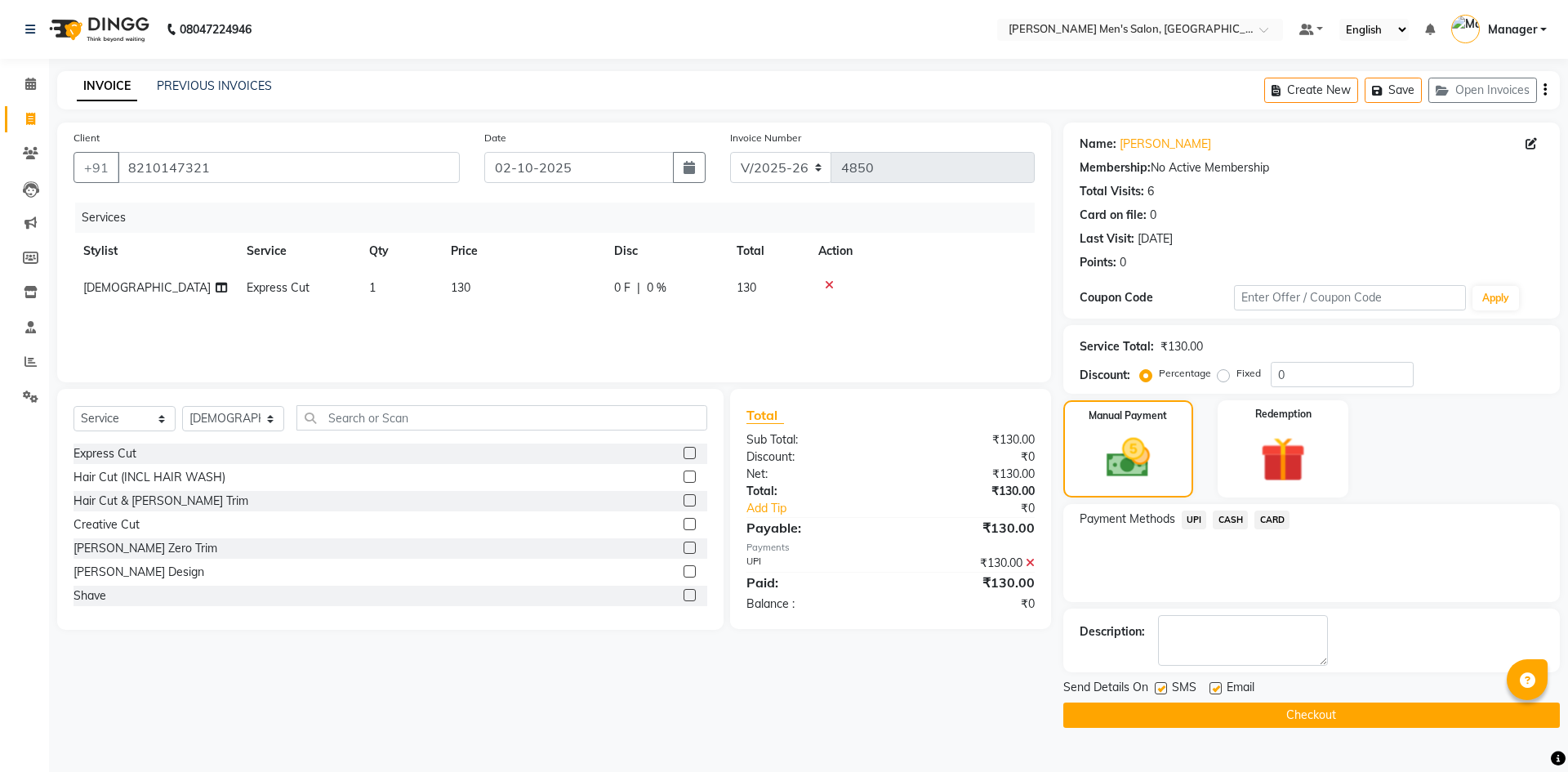
click at [1305, 716] on button "Checkout" at bounding box center [1312, 715] width 497 height 25
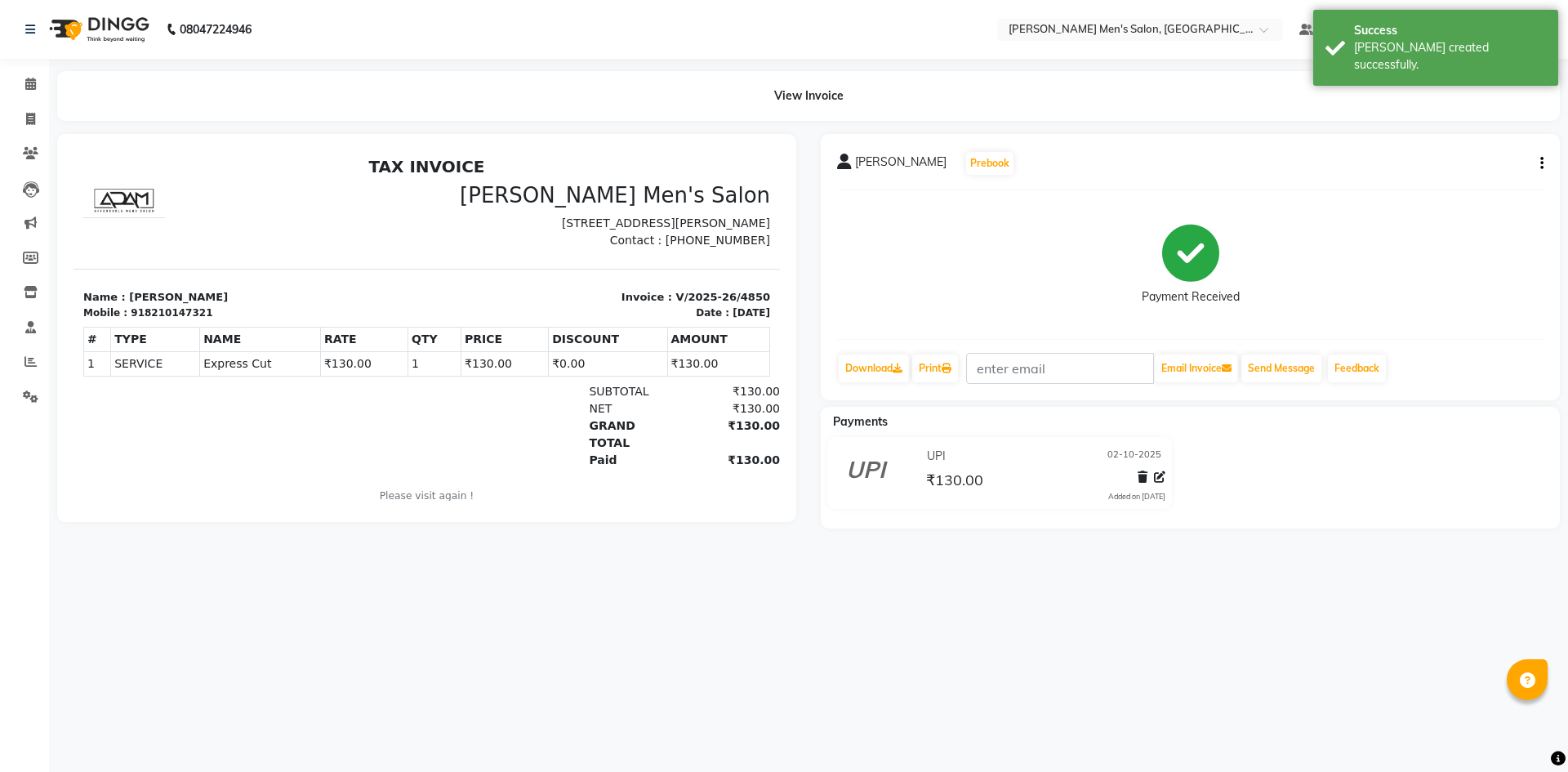
click at [34, 70] on li "Calendar" at bounding box center [24, 84] width 49 height 35
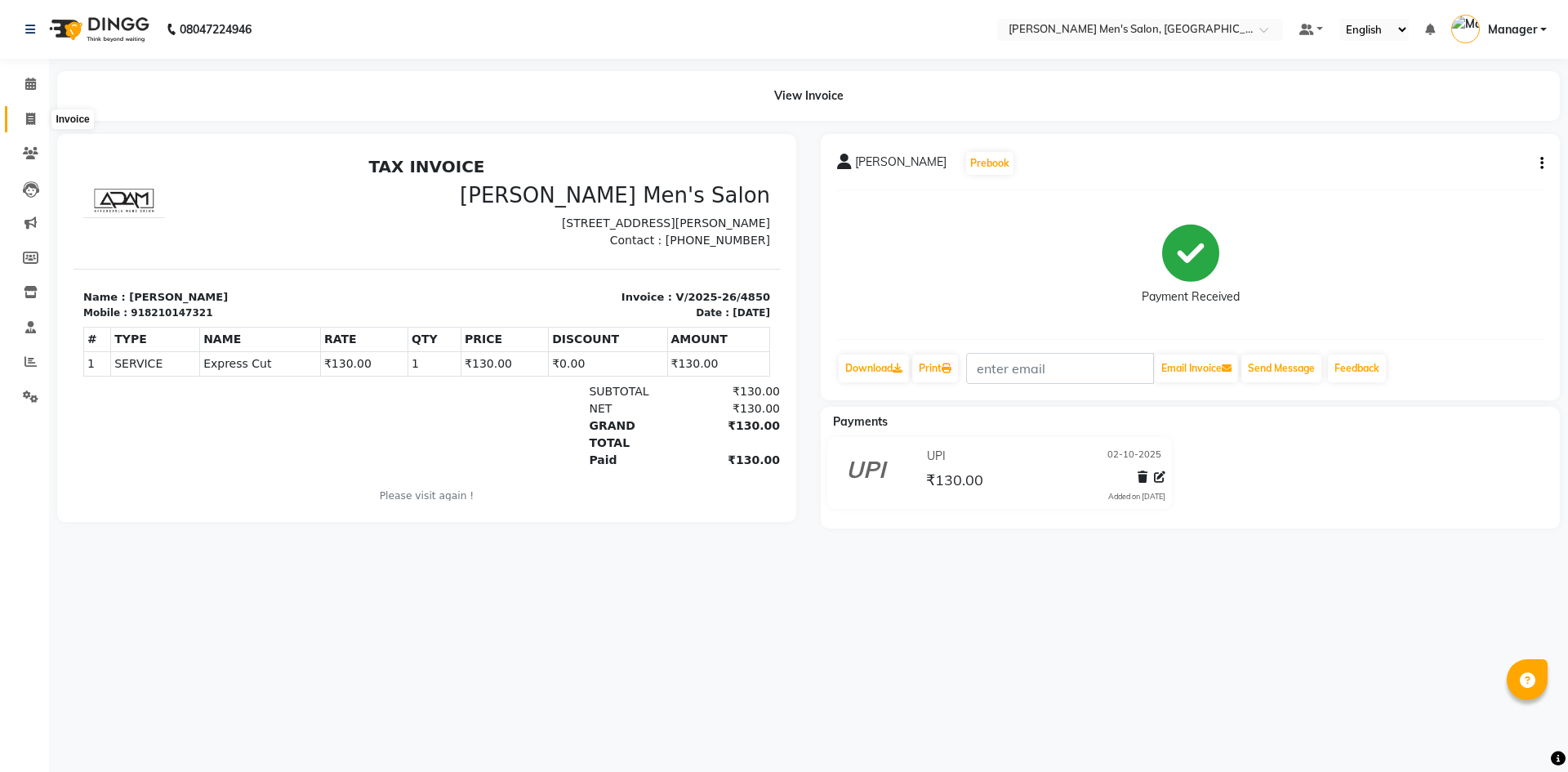
click at [32, 117] on icon at bounding box center [30, 118] width 9 height 12
select select "service"
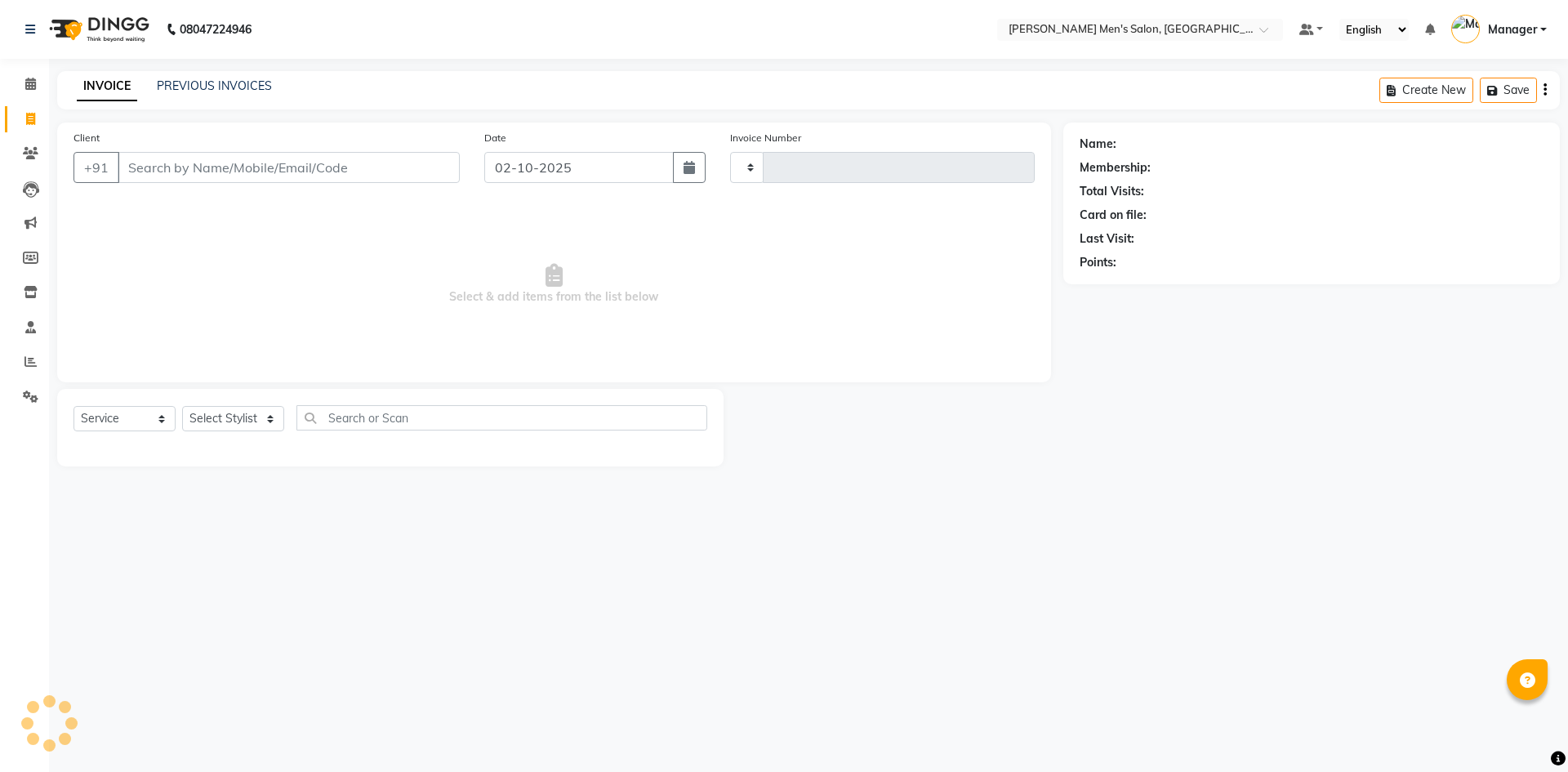
type input "4851"
select select "6913"
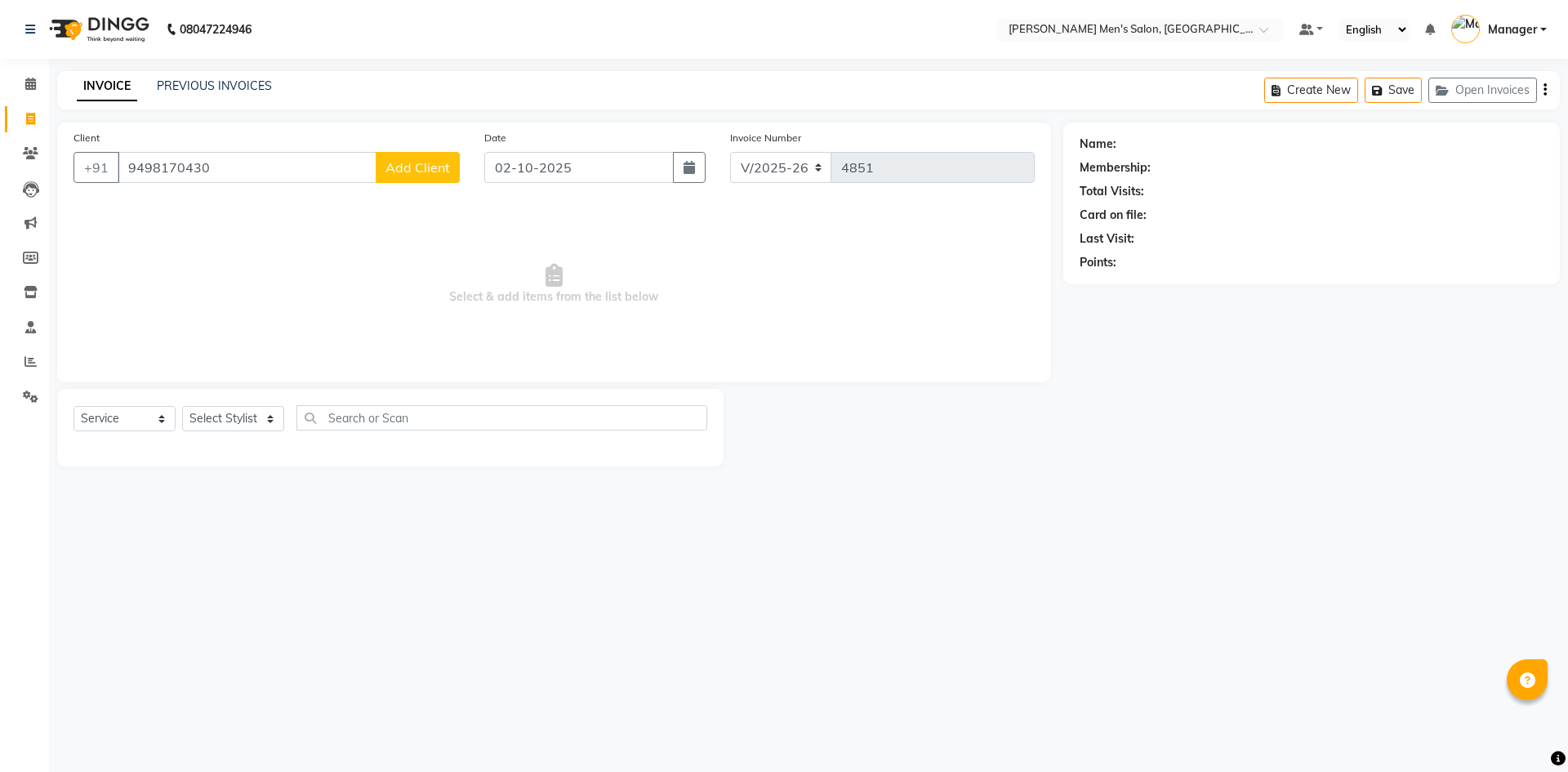
type input "9498170430"
click at [400, 176] on button "Add Client" at bounding box center [418, 167] width 84 height 31
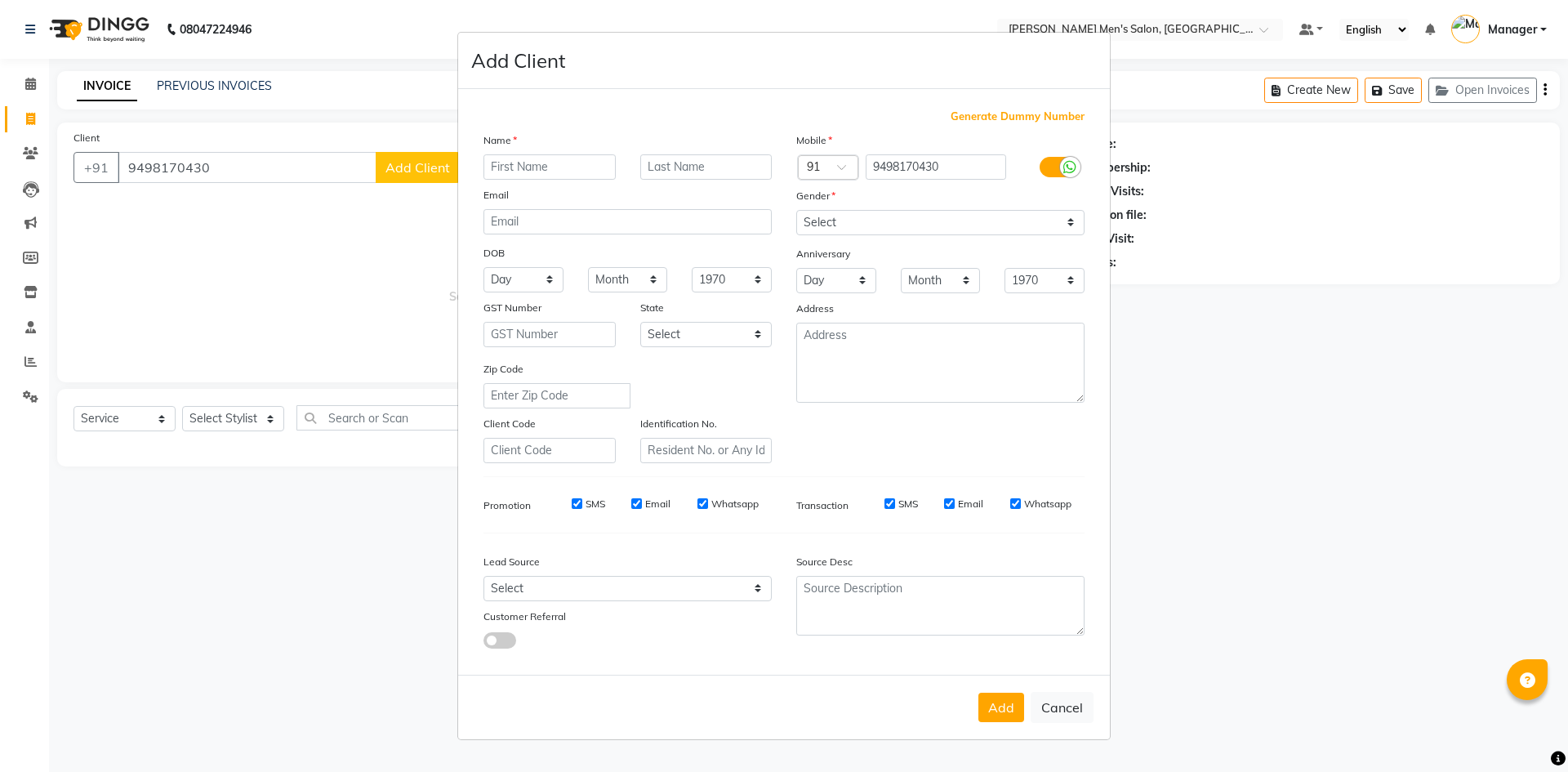
click at [536, 163] on input "text" at bounding box center [549, 167] width 132 height 25
type input "kannan"
click at [836, 220] on select "Select [DEMOGRAPHIC_DATA] [DEMOGRAPHIC_DATA] Other Prefer Not To Say" at bounding box center [940, 223] width 289 height 25
select select "[DEMOGRAPHIC_DATA]"
click at [796, 210] on select "Select [DEMOGRAPHIC_DATA] [DEMOGRAPHIC_DATA] Other Prefer Not To Say" at bounding box center [940, 223] width 289 height 25
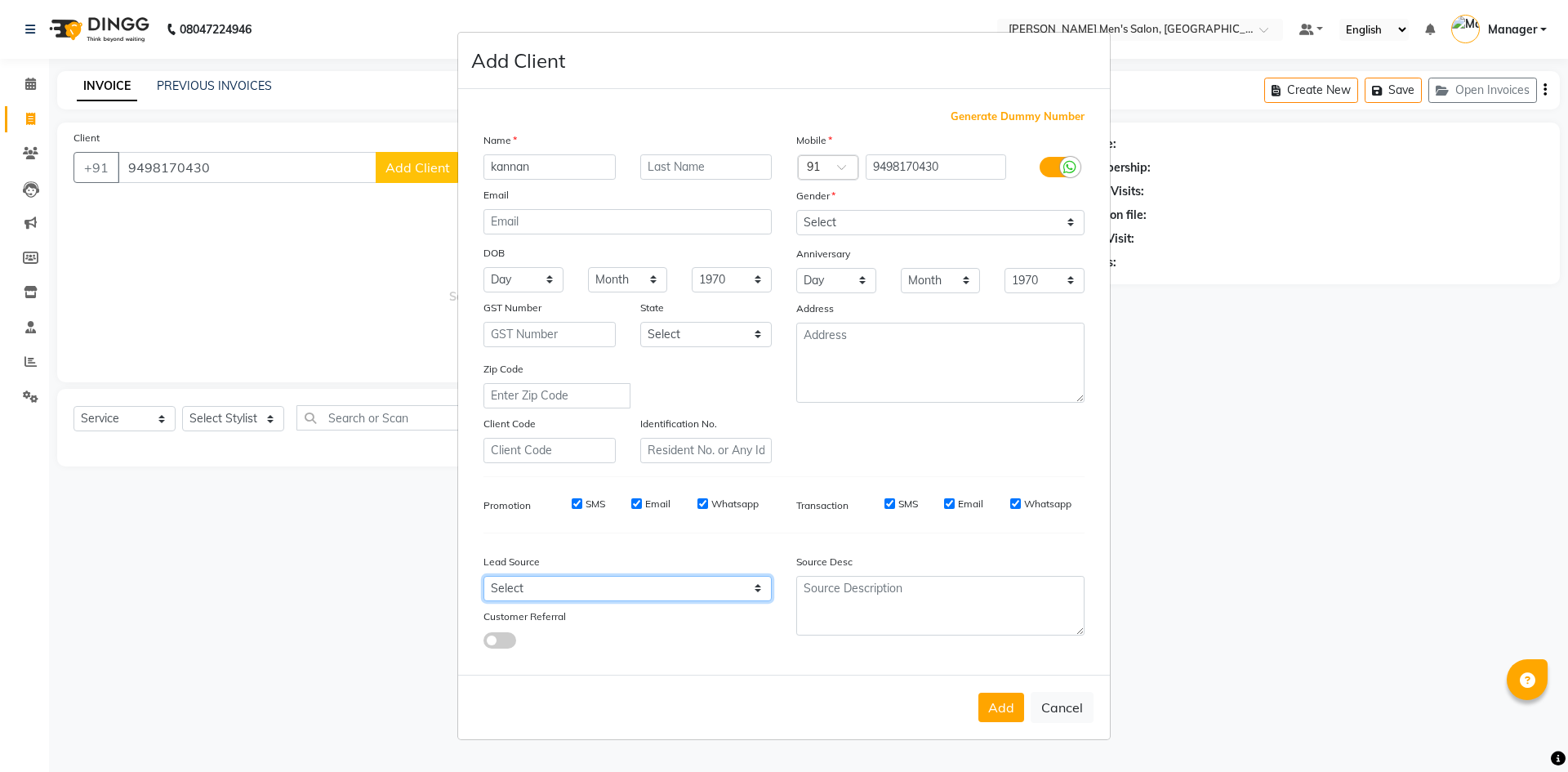
drag, startPoint x: 629, startPoint y: 588, endPoint x: 624, endPoint y: 576, distance: 13.0
click at [629, 588] on select "Select Walk-in Referral Internet Friend Word of Mouth Advertisement Facebook Ju…" at bounding box center [628, 588] width 289 height 25
select select "48262"
click at [483, 575] on select "Select Walk-in Referral Internet Friend Word of Mouth Advertisement Facebook Ju…" at bounding box center [628, 588] width 289 height 25
click at [985, 702] on button "Add" at bounding box center [1001, 707] width 46 height 30
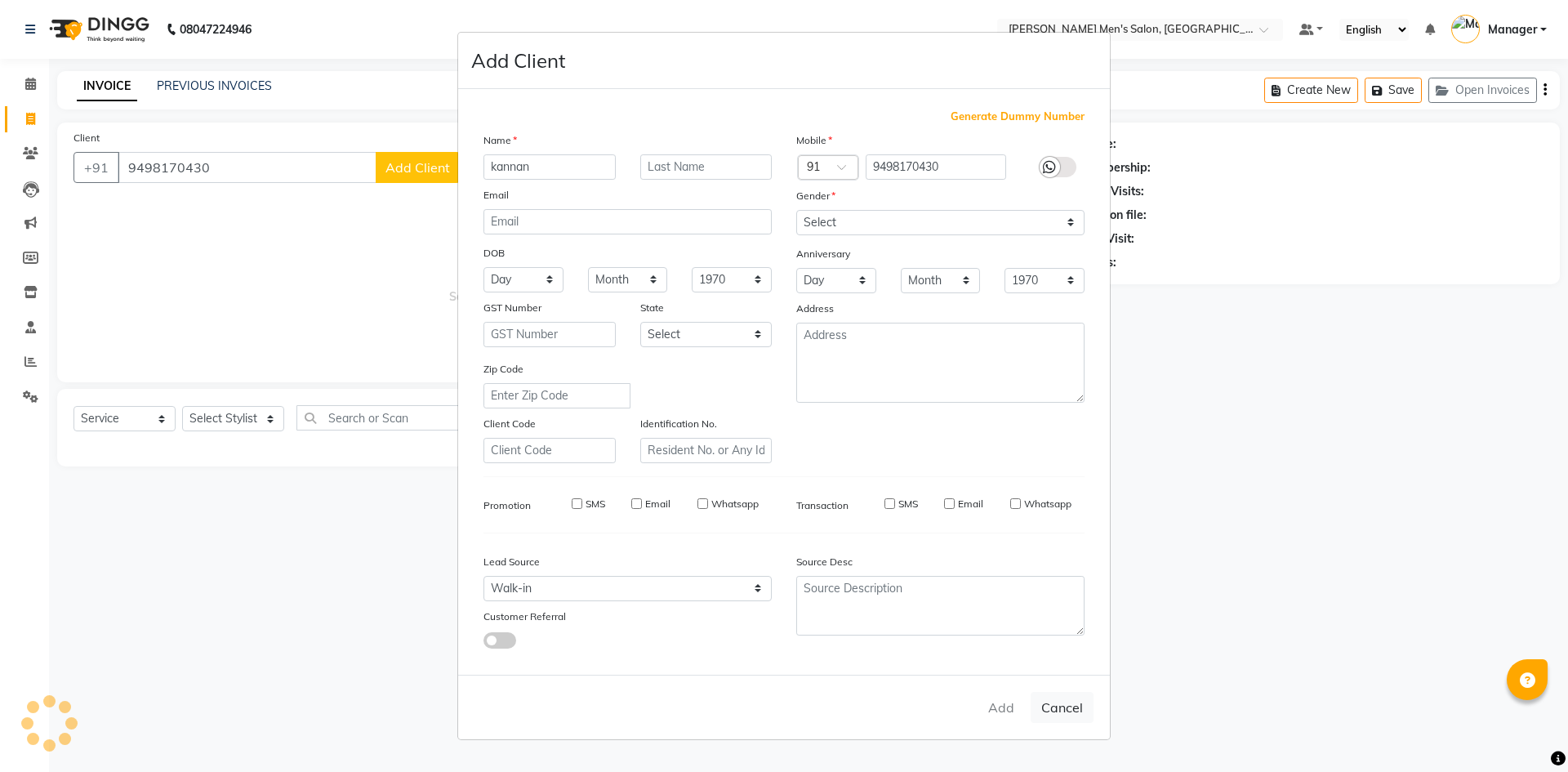
select select
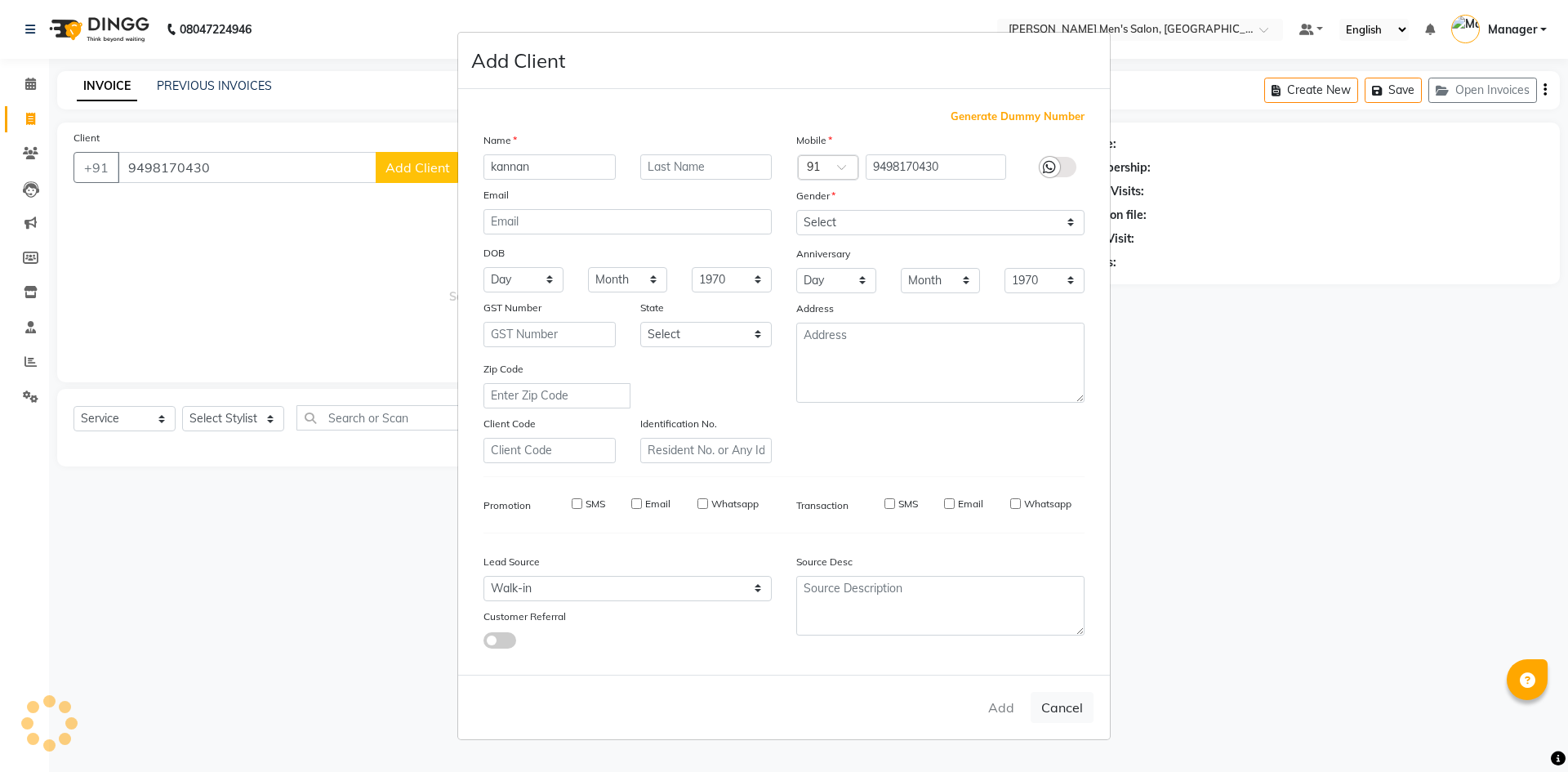
select select
checkbox input "false"
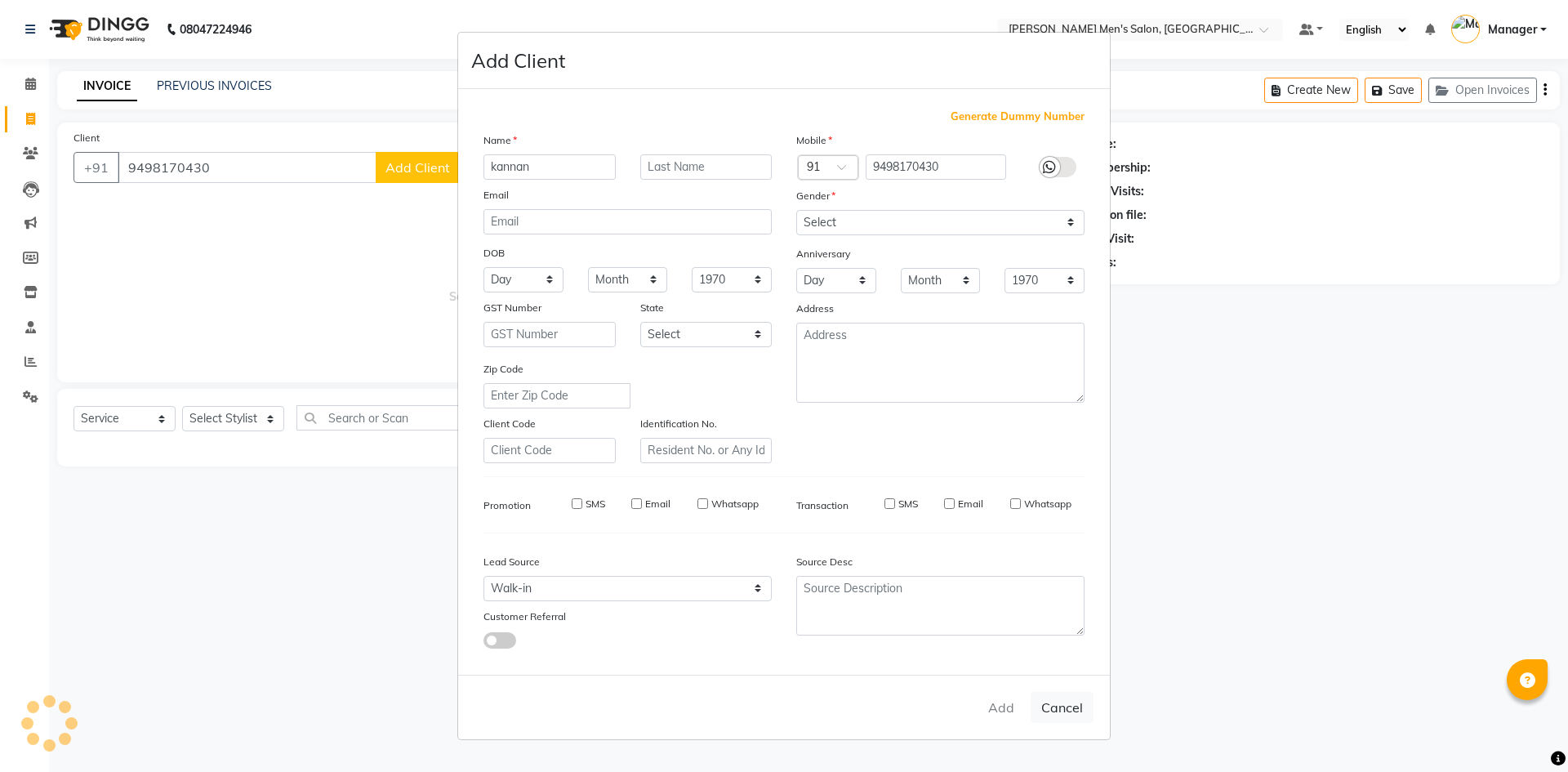
checkbox input "false"
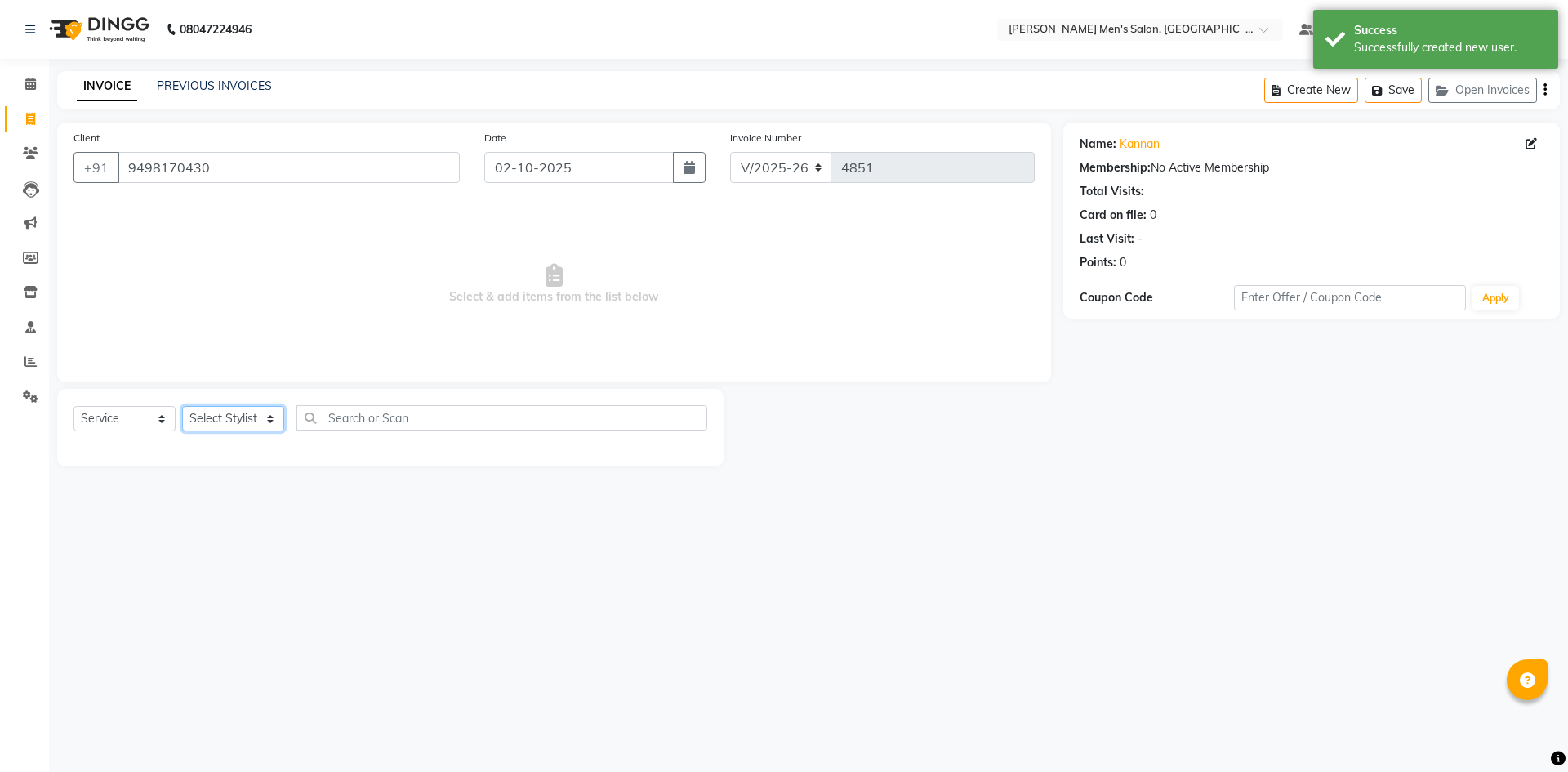
click at [228, 422] on select "Select Stylist [PERSON_NAME] Manager [PERSON_NAME]" at bounding box center [233, 418] width 102 height 25
select select "90887"
click at [183, 406] on select "Select Stylist [PERSON_NAME] Manager [PERSON_NAME]" at bounding box center [233, 418] width 102 height 25
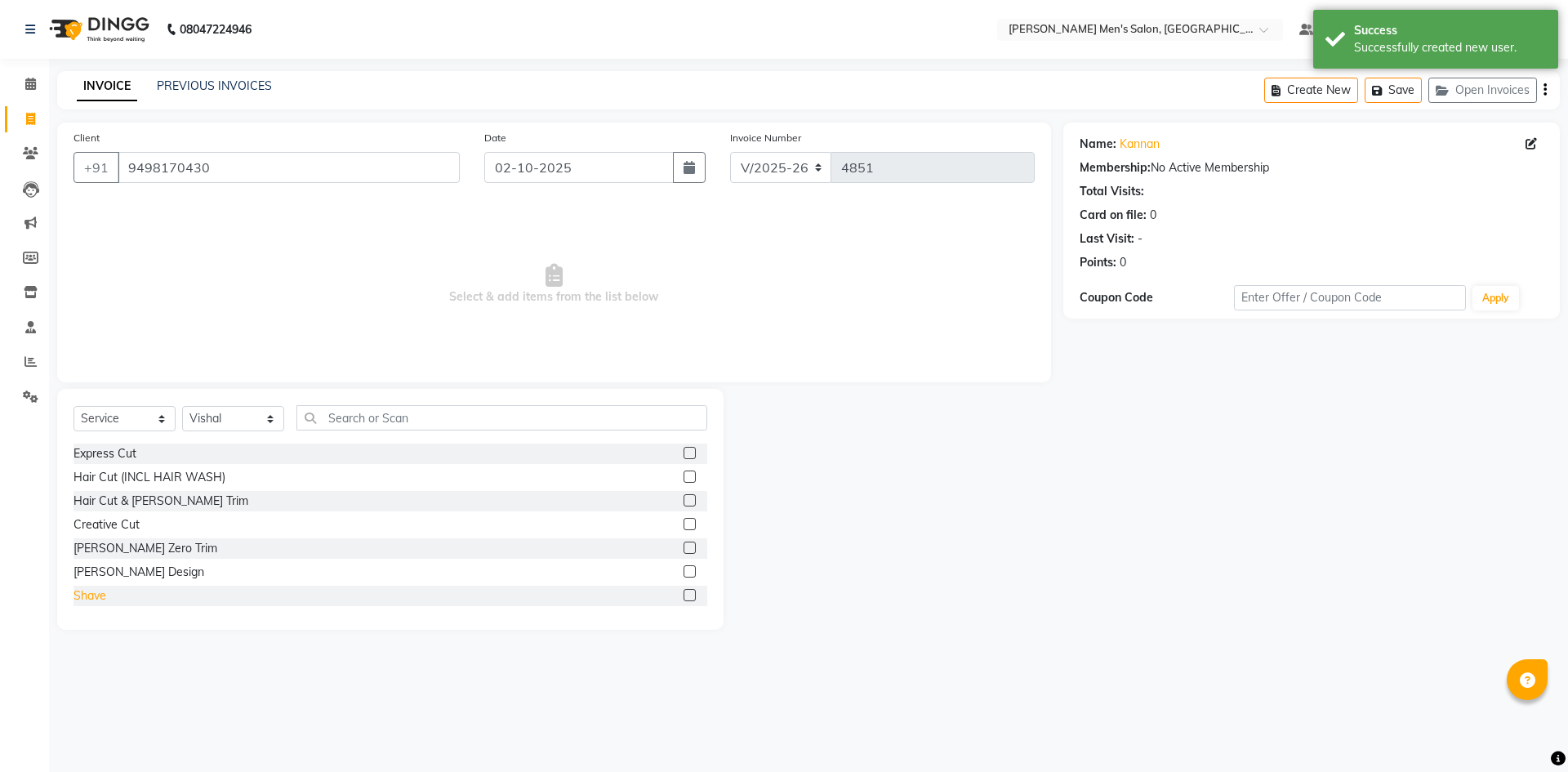
click at [81, 596] on div "Shave" at bounding box center [90, 595] width 32 height 17
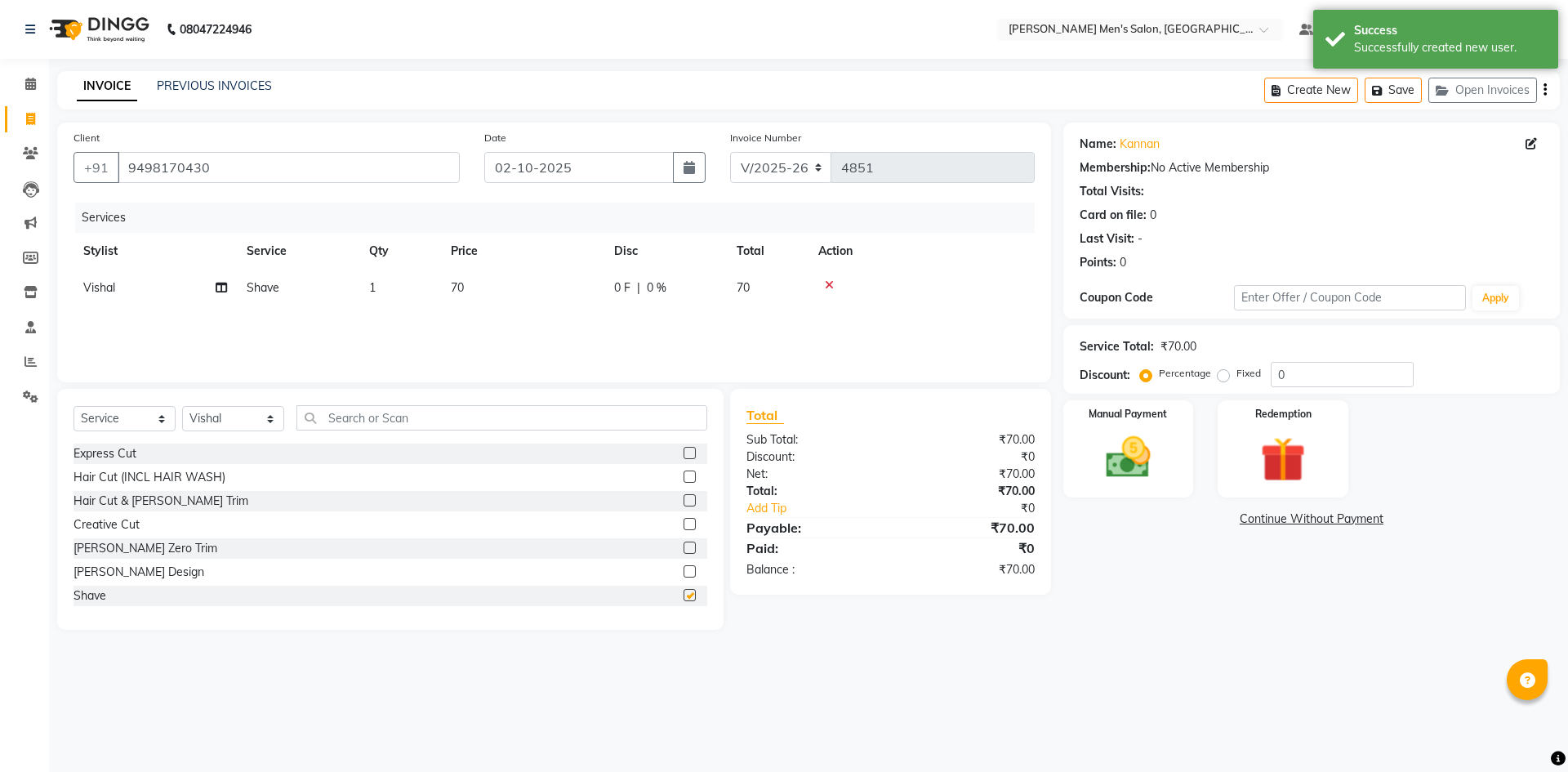
checkbox input "false"
click at [1159, 451] on img at bounding box center [1128, 457] width 75 height 54
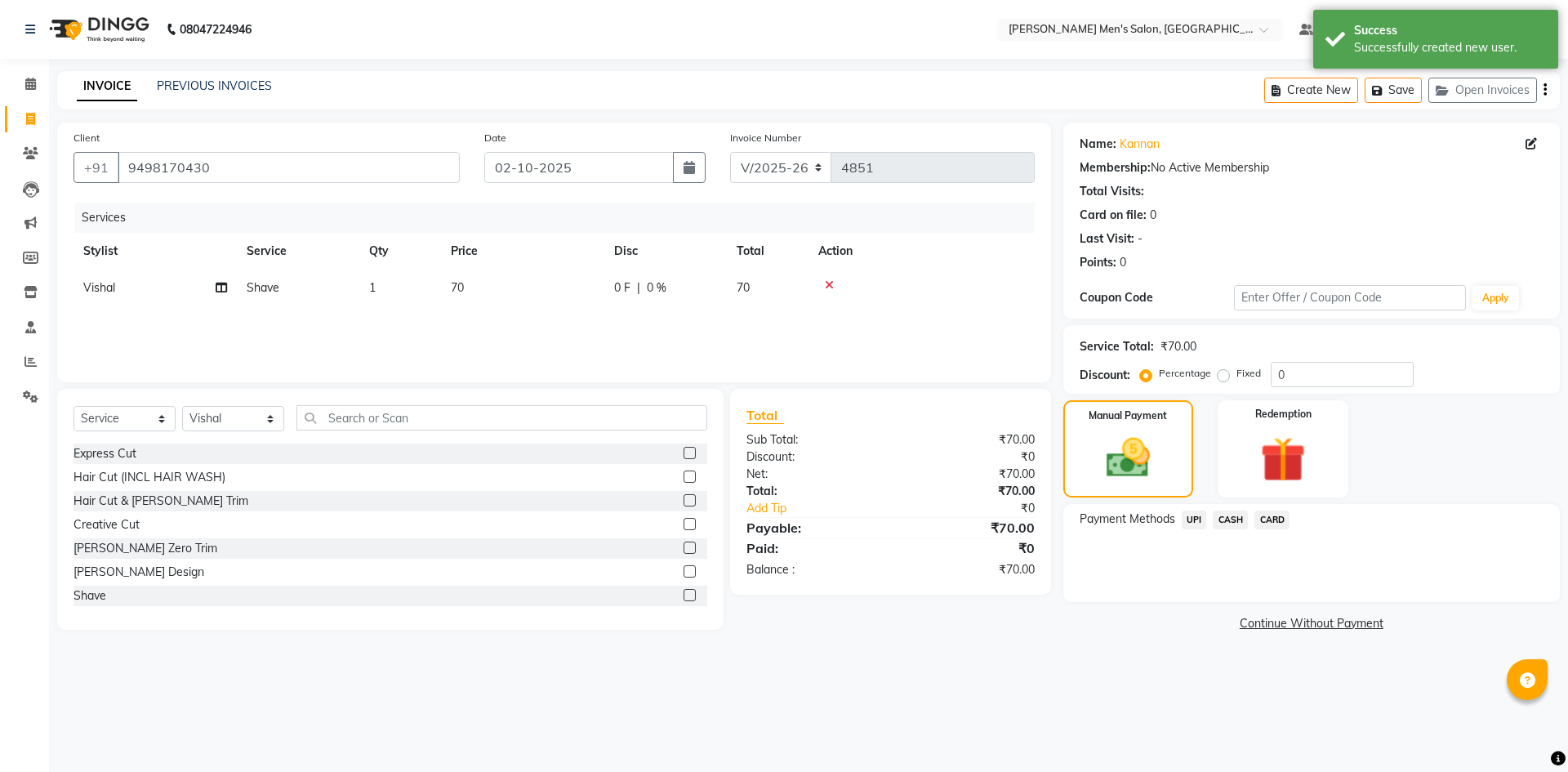
click at [1198, 515] on span "UPI" at bounding box center [1193, 520] width 25 height 19
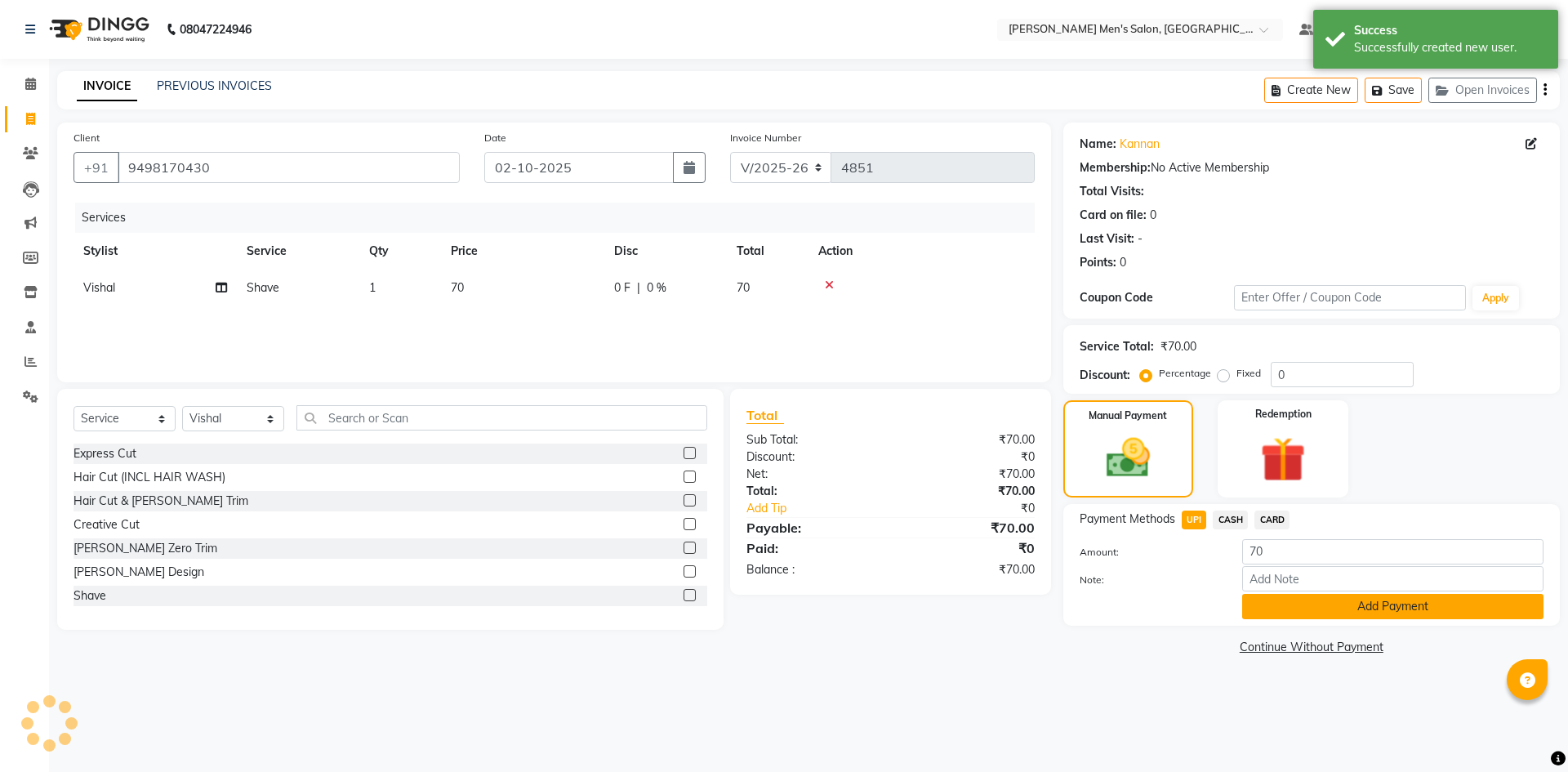
click at [1278, 600] on button "Add Payment" at bounding box center [1392, 606] width 301 height 25
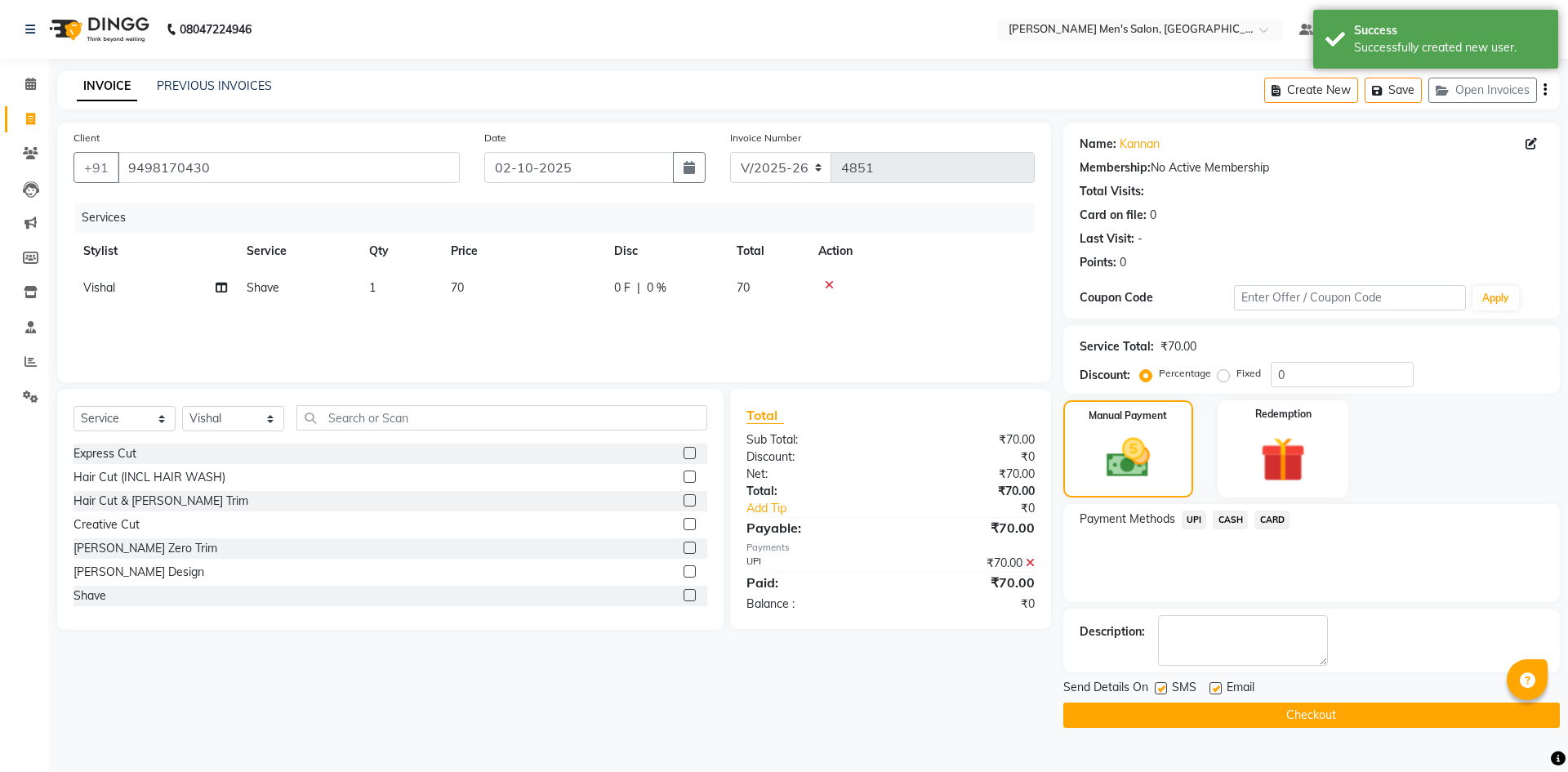
drag, startPoint x: 1287, startPoint y: 676, endPoint x: 1301, endPoint y: 705, distance: 32.2
click at [1301, 705] on div "Name: Kannan Membership: No Active Membership Total Visits: Card on file: 0 Las…" at bounding box center [1318, 424] width 508 height 605
click at [1301, 705] on button "Checkout" at bounding box center [1312, 715] width 497 height 25
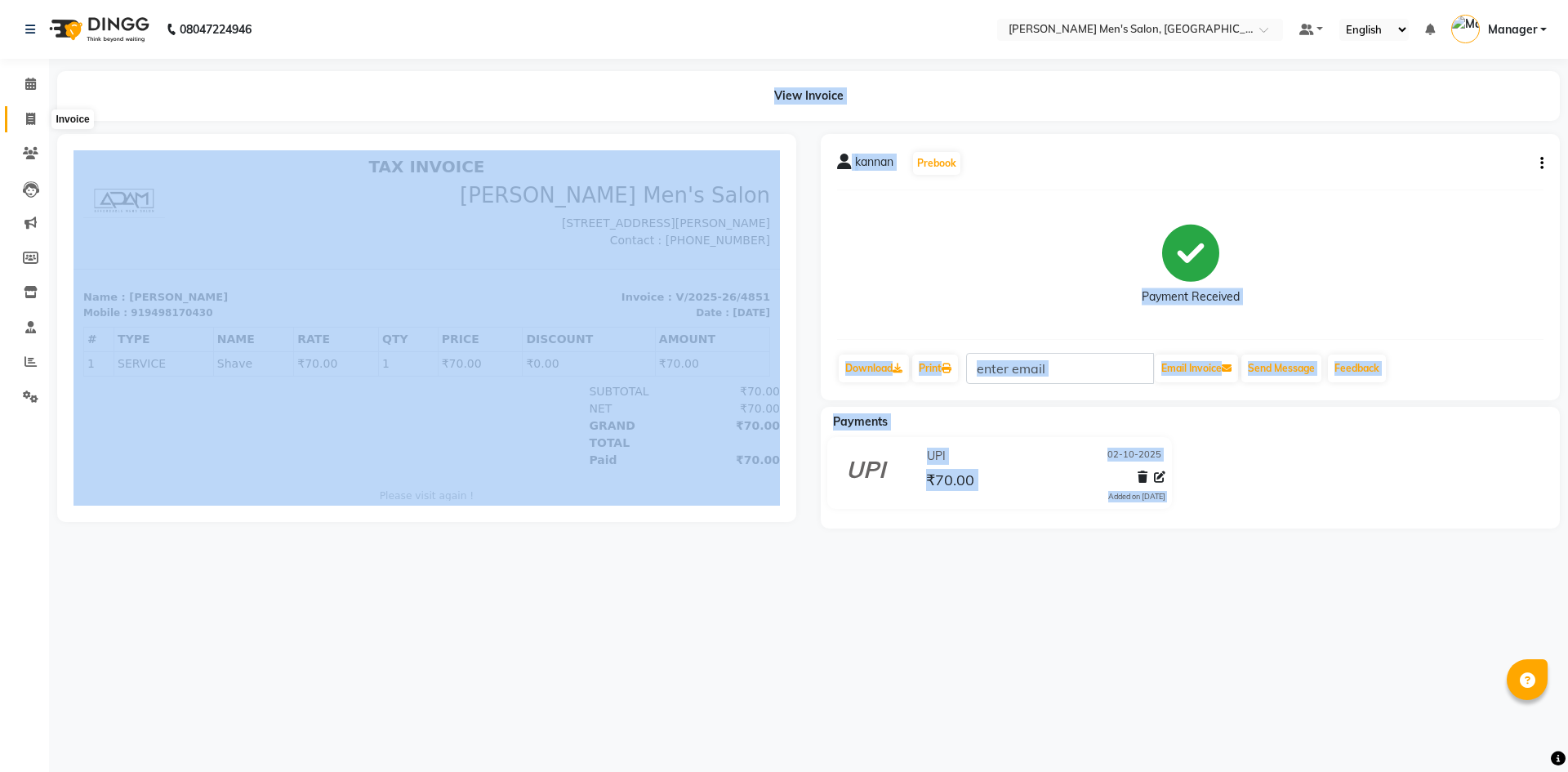
click at [27, 113] on icon at bounding box center [30, 118] width 9 height 12
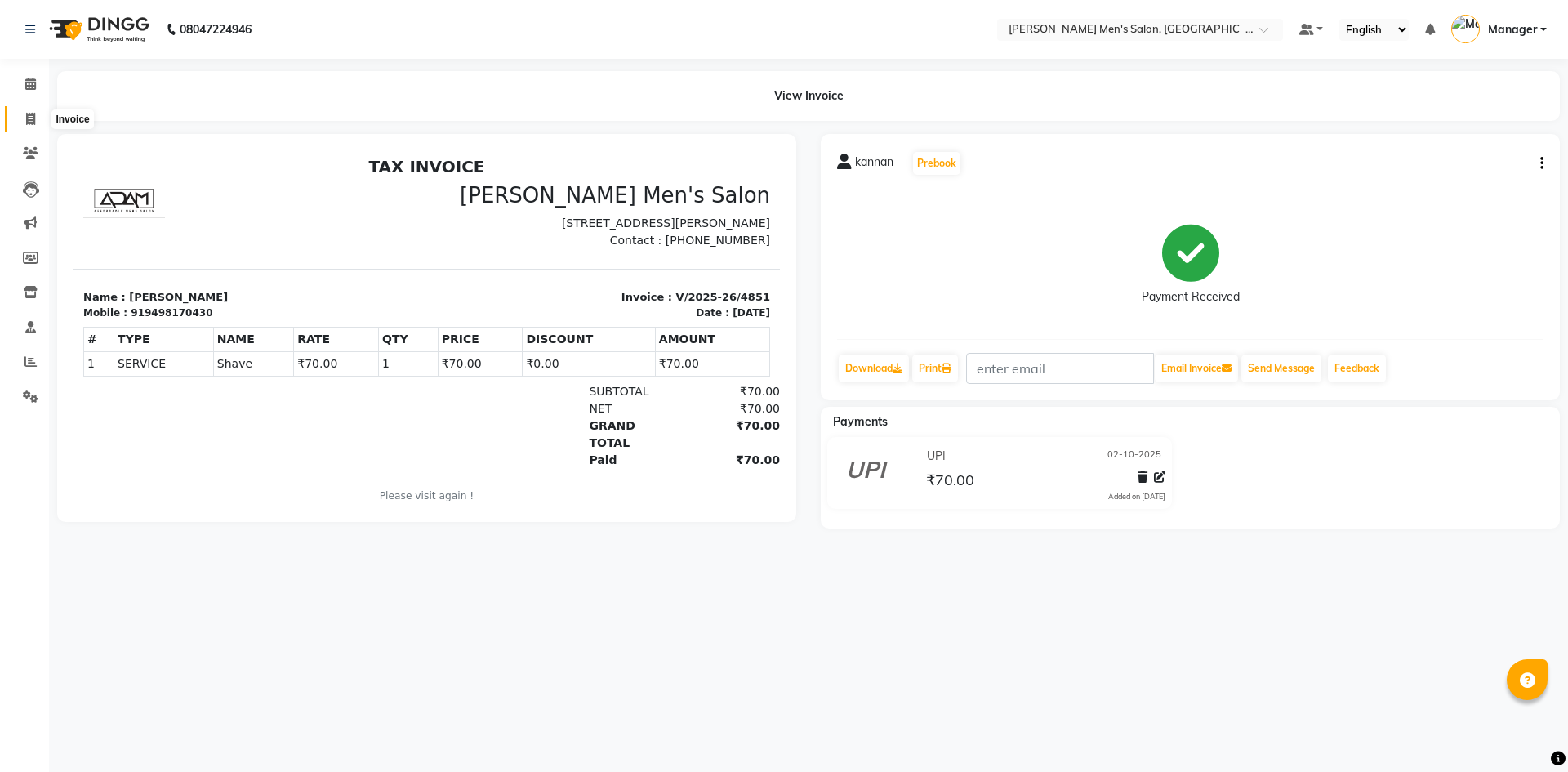
select select "service"
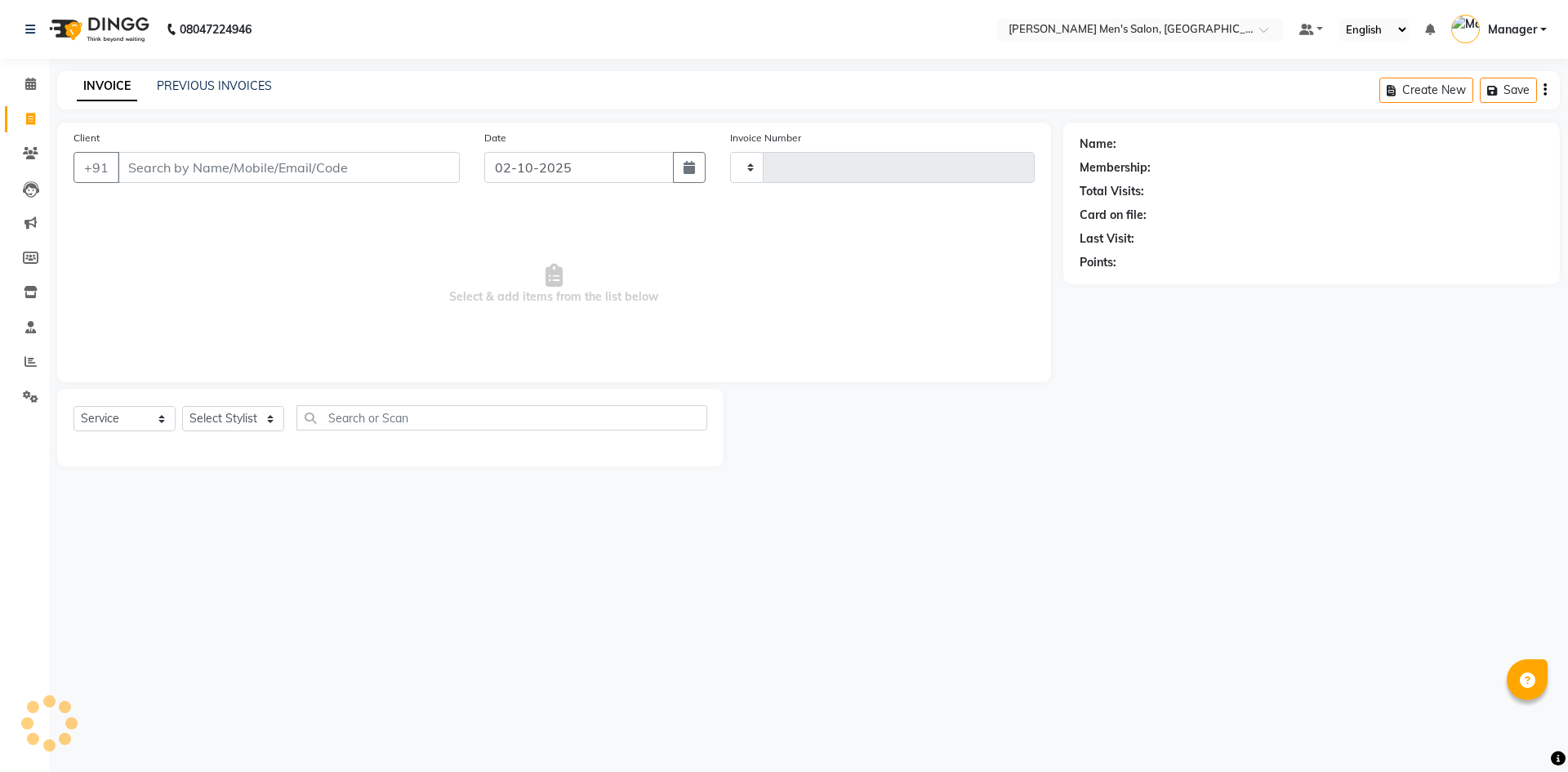
type input "4852"
select select "6913"
click at [177, 161] on input "Client" at bounding box center [289, 167] width 342 height 31
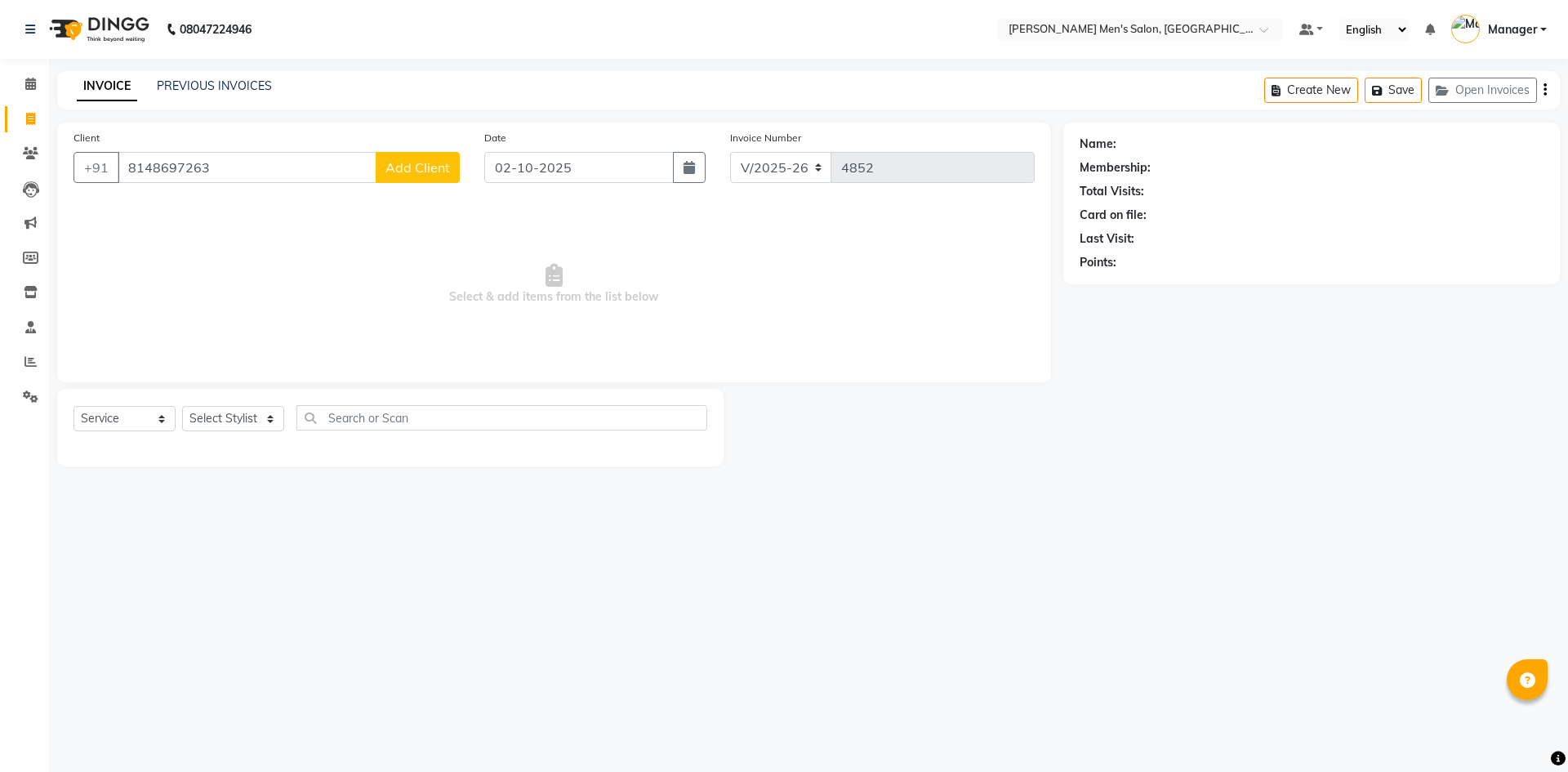
type input "8148697263"
click at [440, 164] on span "Add Client" at bounding box center [418, 167] width 65 height 16
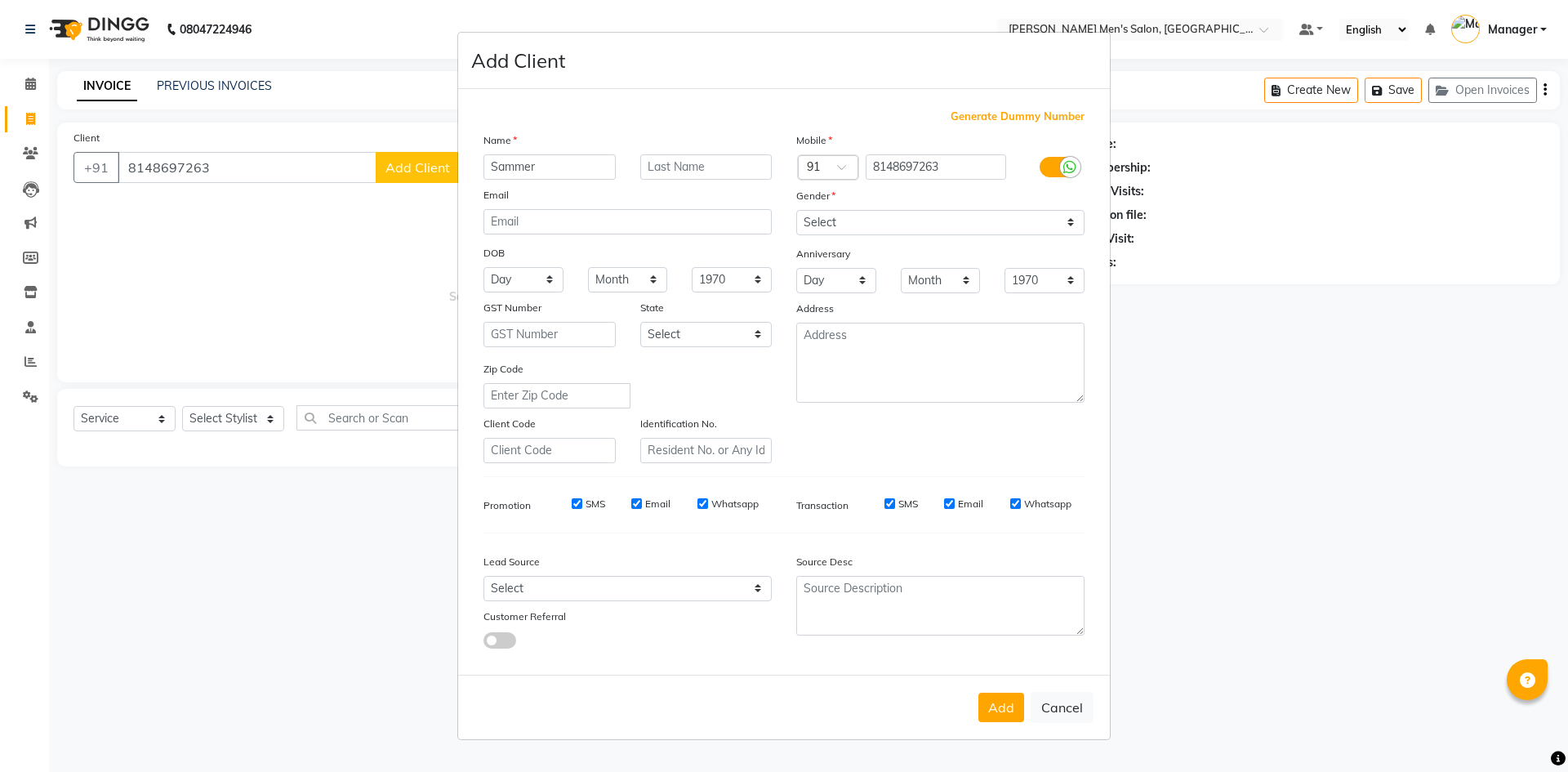
type input "Sammer"
click at [839, 221] on select "Select [DEMOGRAPHIC_DATA] [DEMOGRAPHIC_DATA] Other Prefer Not To Say" at bounding box center [940, 223] width 289 height 25
select select "[DEMOGRAPHIC_DATA]"
click at [796, 210] on select "Select [DEMOGRAPHIC_DATA] [DEMOGRAPHIC_DATA] Other Prefer Not To Say" at bounding box center [940, 223] width 289 height 25
click at [643, 596] on select "Select Walk-in Referral Internet Friend Word of Mouth Advertisement Facebook Ju…" at bounding box center [628, 588] width 289 height 25
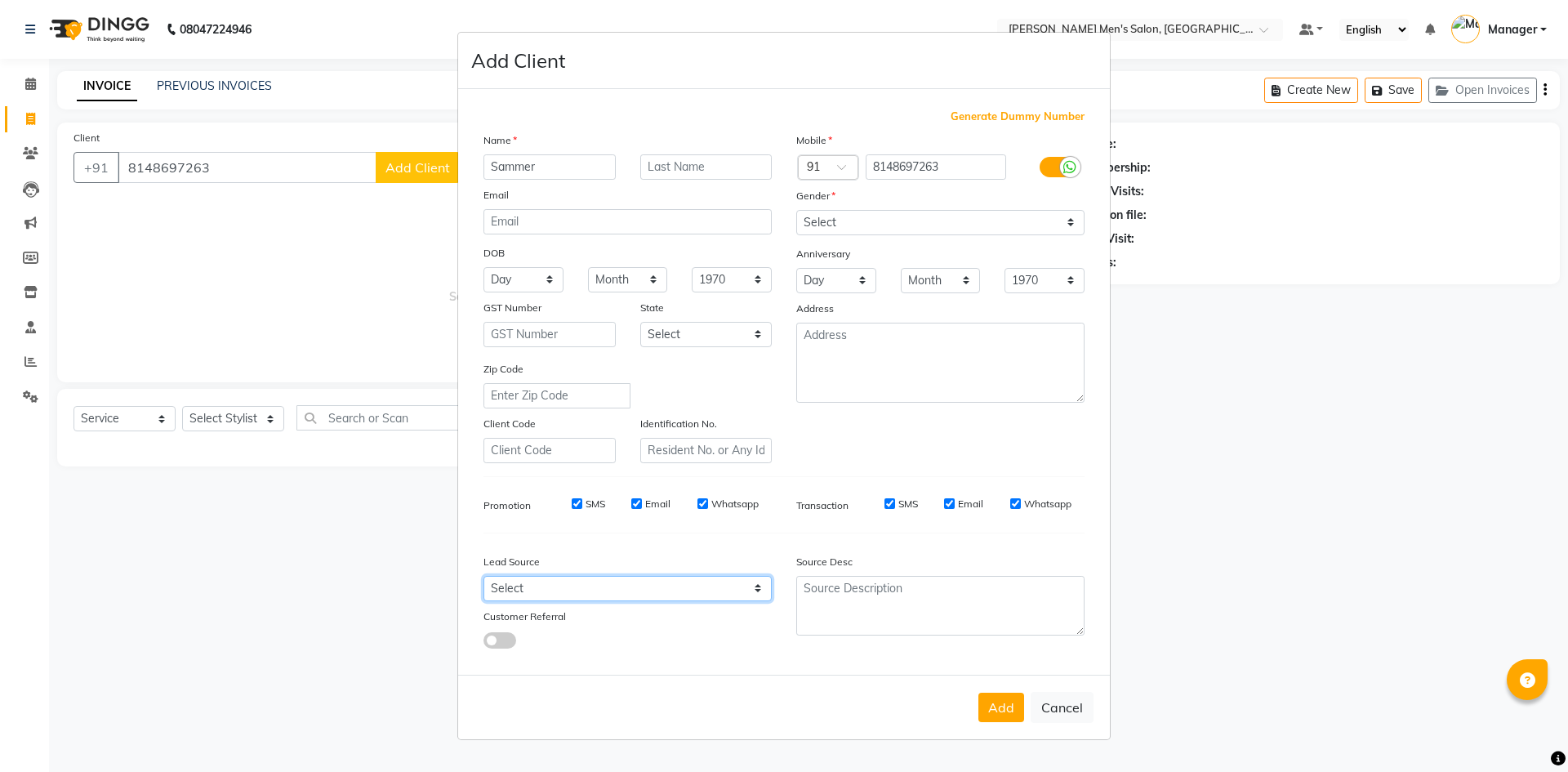
select select "48262"
click at [483, 575] on select "Select Walk-in Referral Internet Friend Word of Mouth Advertisement Facebook Ju…" at bounding box center [628, 588] width 289 height 25
click at [1015, 698] on button "Add" at bounding box center [1001, 707] width 46 height 30
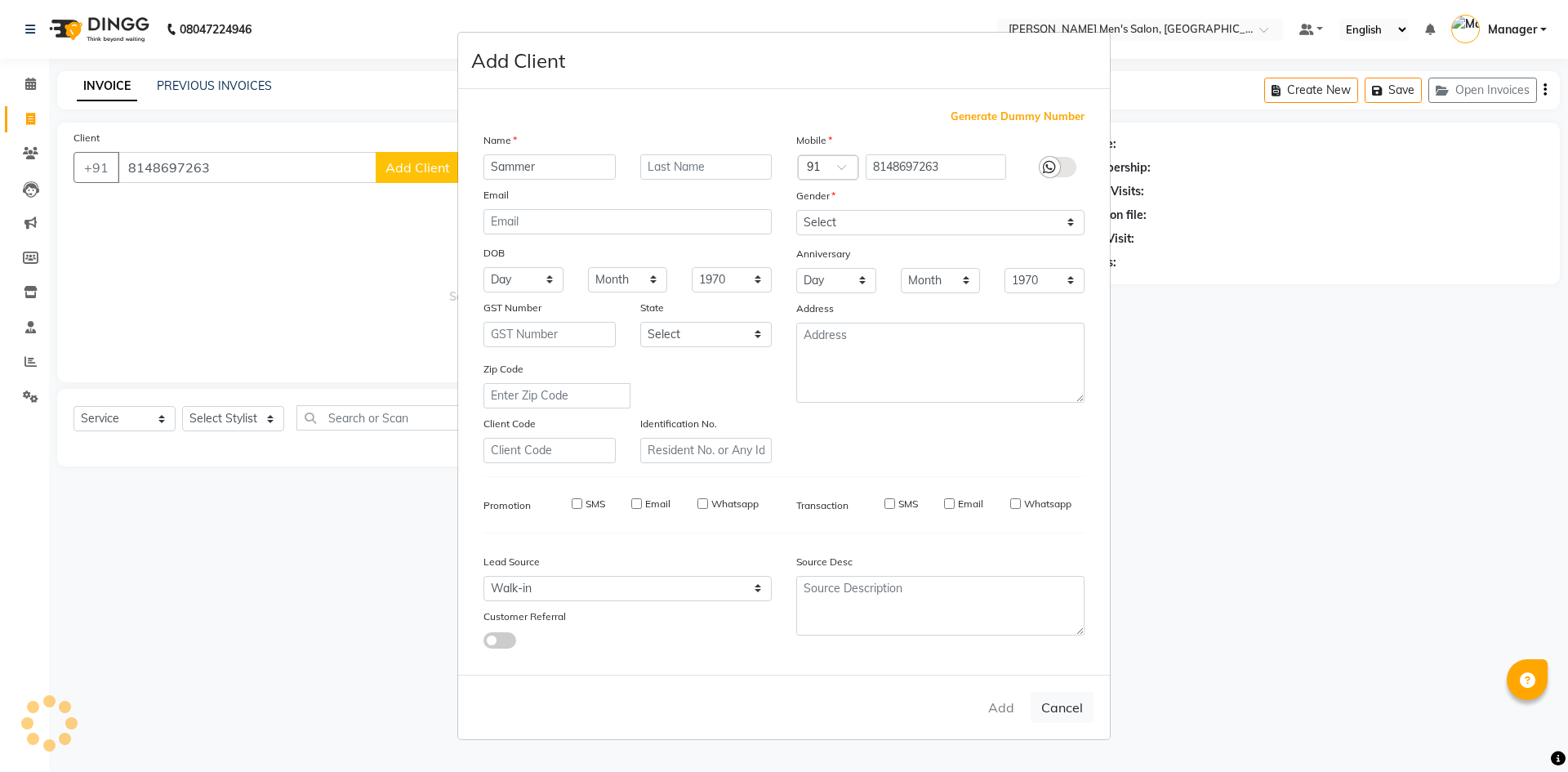
select select
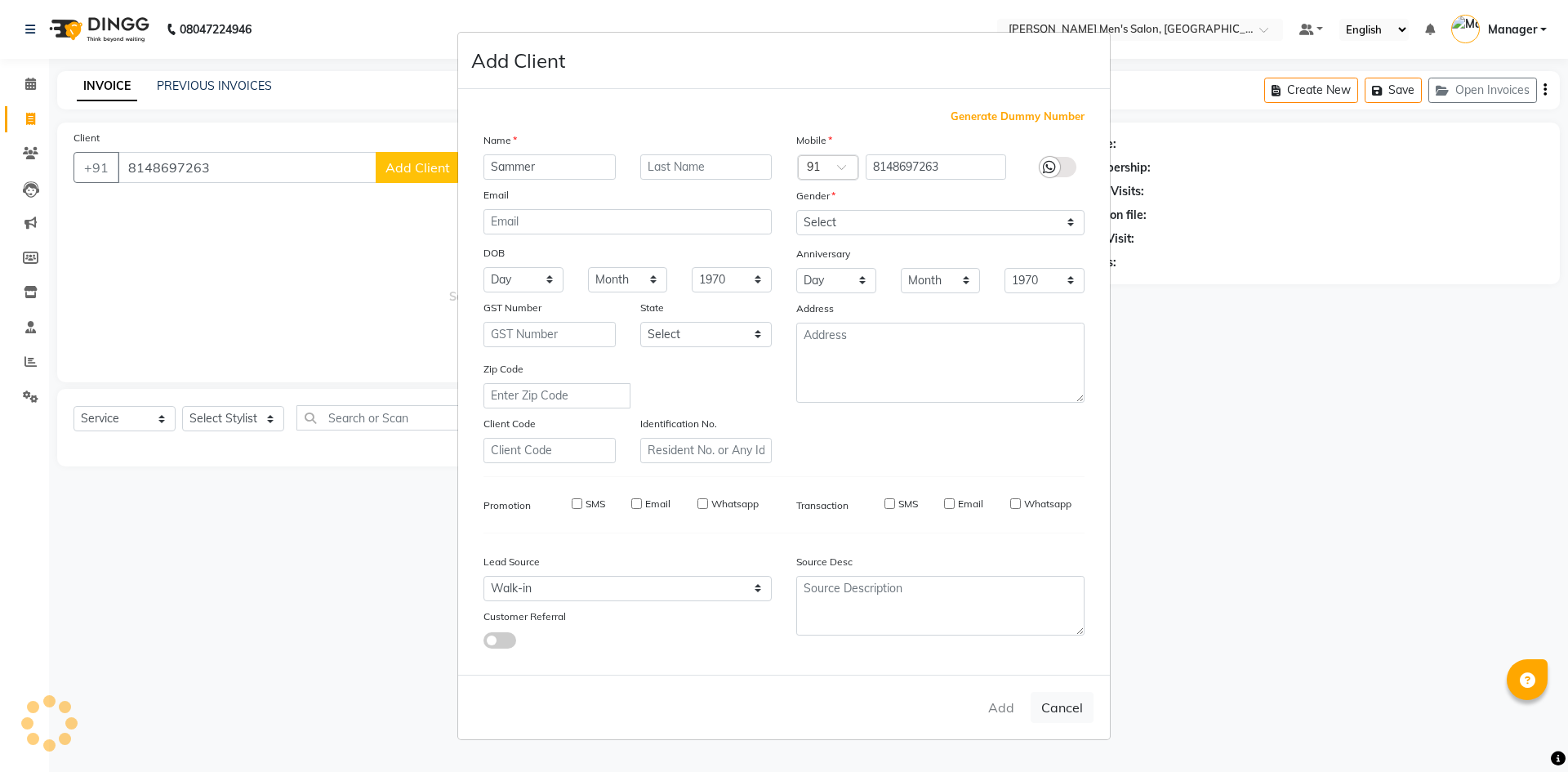
select select
checkbox input "false"
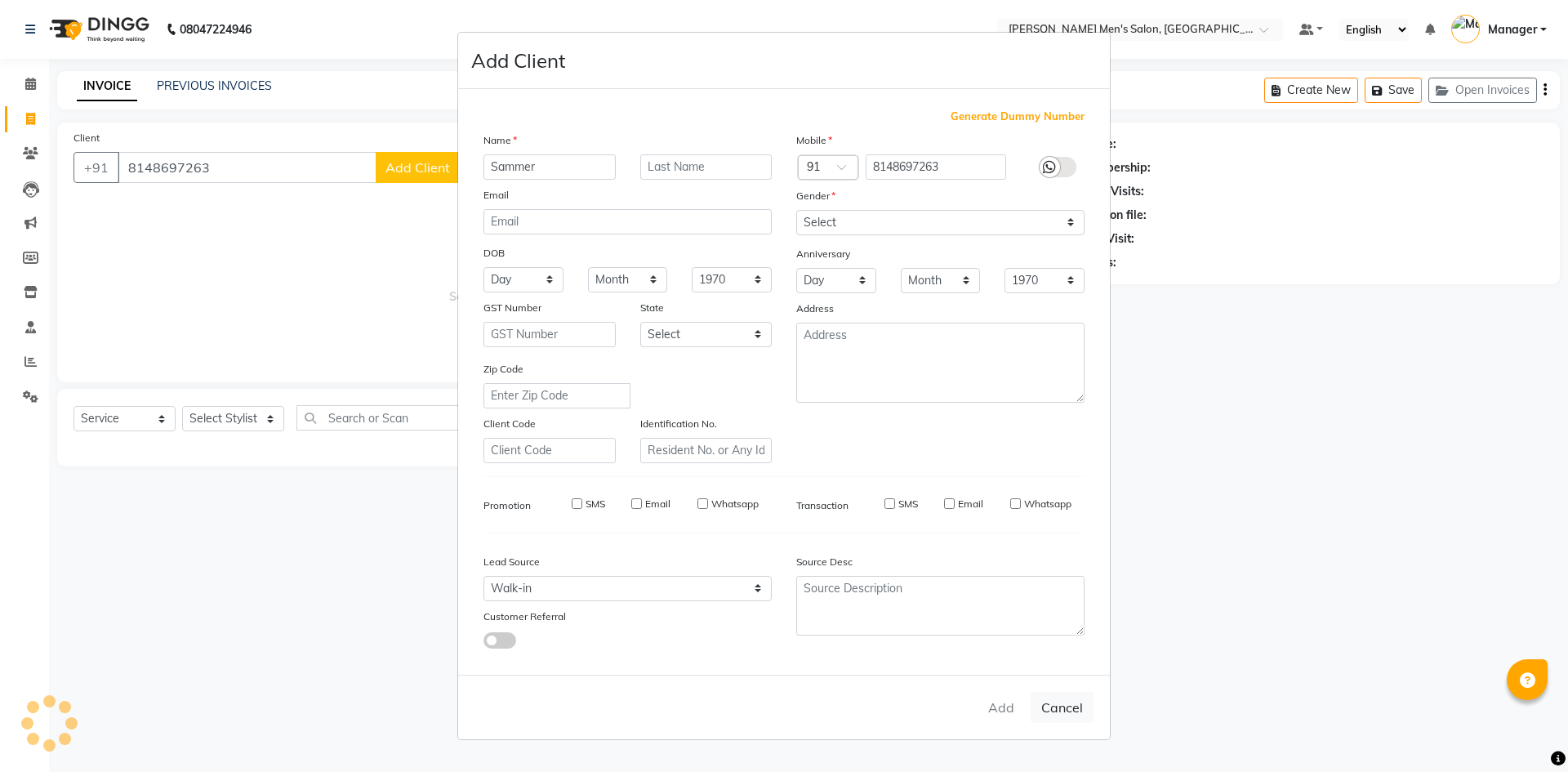
checkbox input "false"
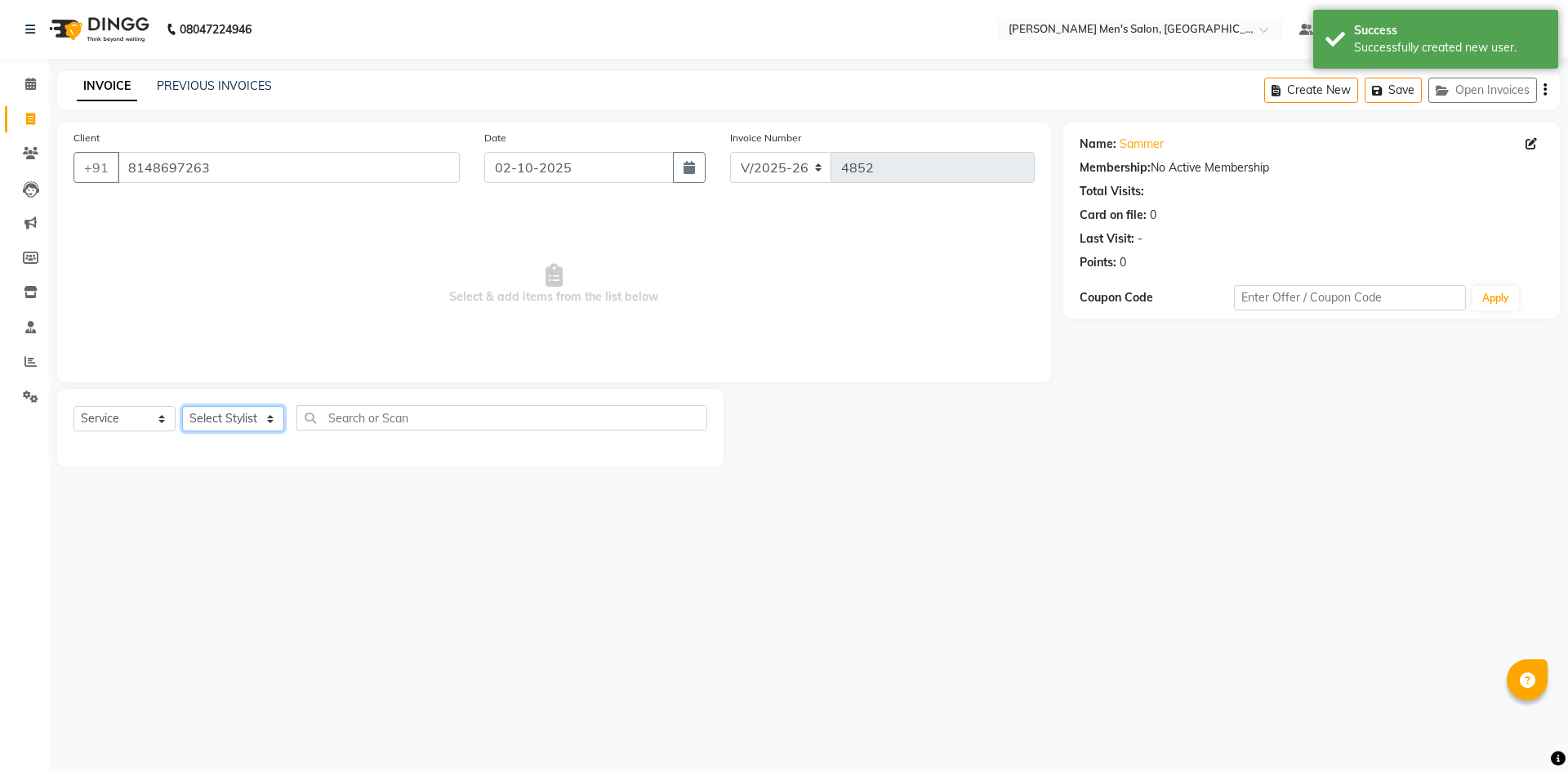
click at [213, 419] on select "Select Stylist [PERSON_NAME] Manager [PERSON_NAME]" at bounding box center [233, 418] width 102 height 25
click at [183, 406] on select "Select Stylist [PERSON_NAME] Manager [PERSON_NAME]" at bounding box center [233, 418] width 102 height 25
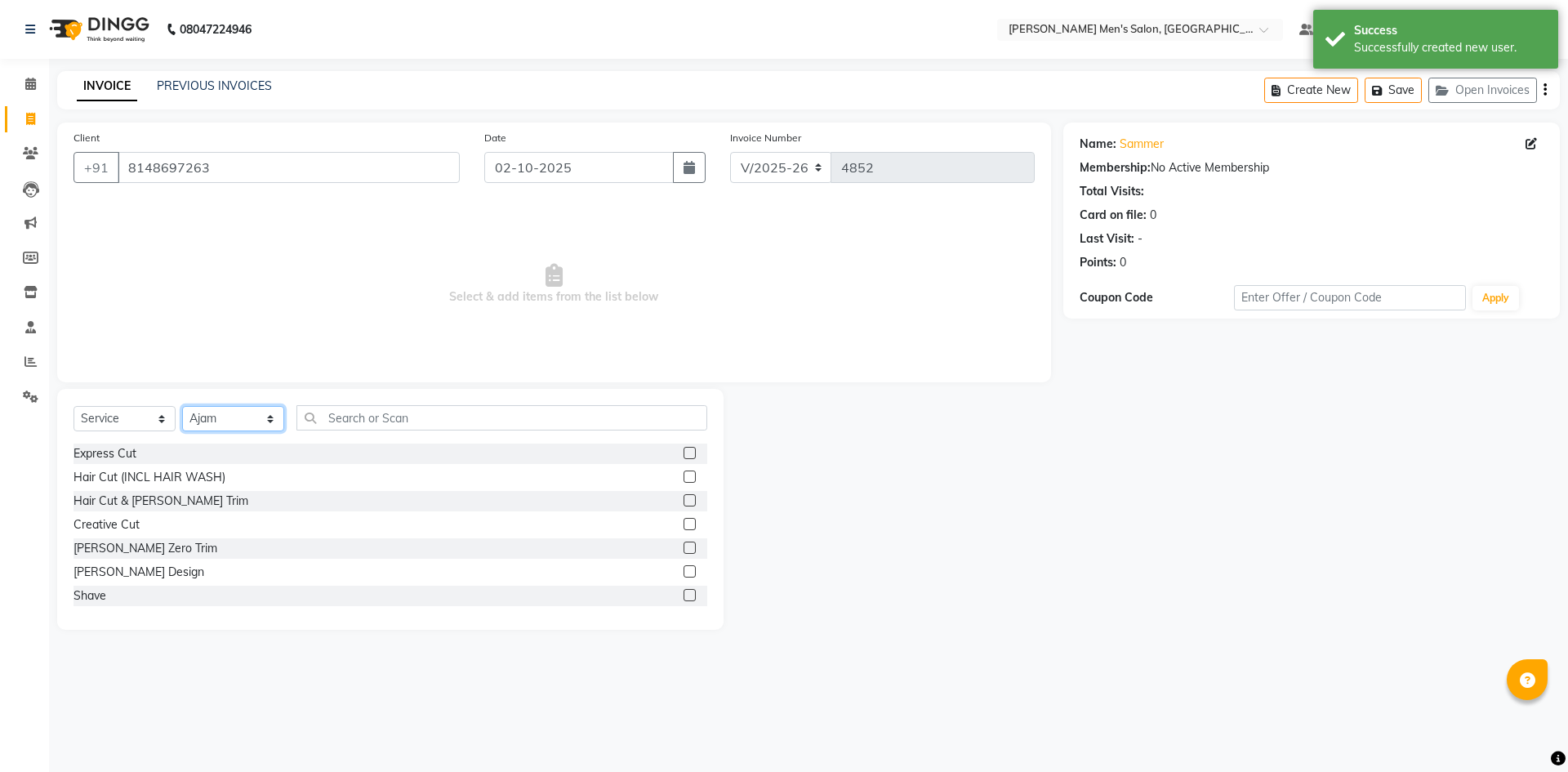
drag, startPoint x: 218, startPoint y: 415, endPoint x: 222, endPoint y: 429, distance: 14.6
click at [219, 415] on select "Select Stylist [PERSON_NAME] Manager [PERSON_NAME]" at bounding box center [233, 418] width 102 height 25
select select "65604"
click at [183, 406] on select "Select Stylist [PERSON_NAME] Manager [PERSON_NAME]" at bounding box center [233, 418] width 102 height 25
click at [115, 575] on div "[PERSON_NAME] Design" at bounding box center [139, 572] width 131 height 17
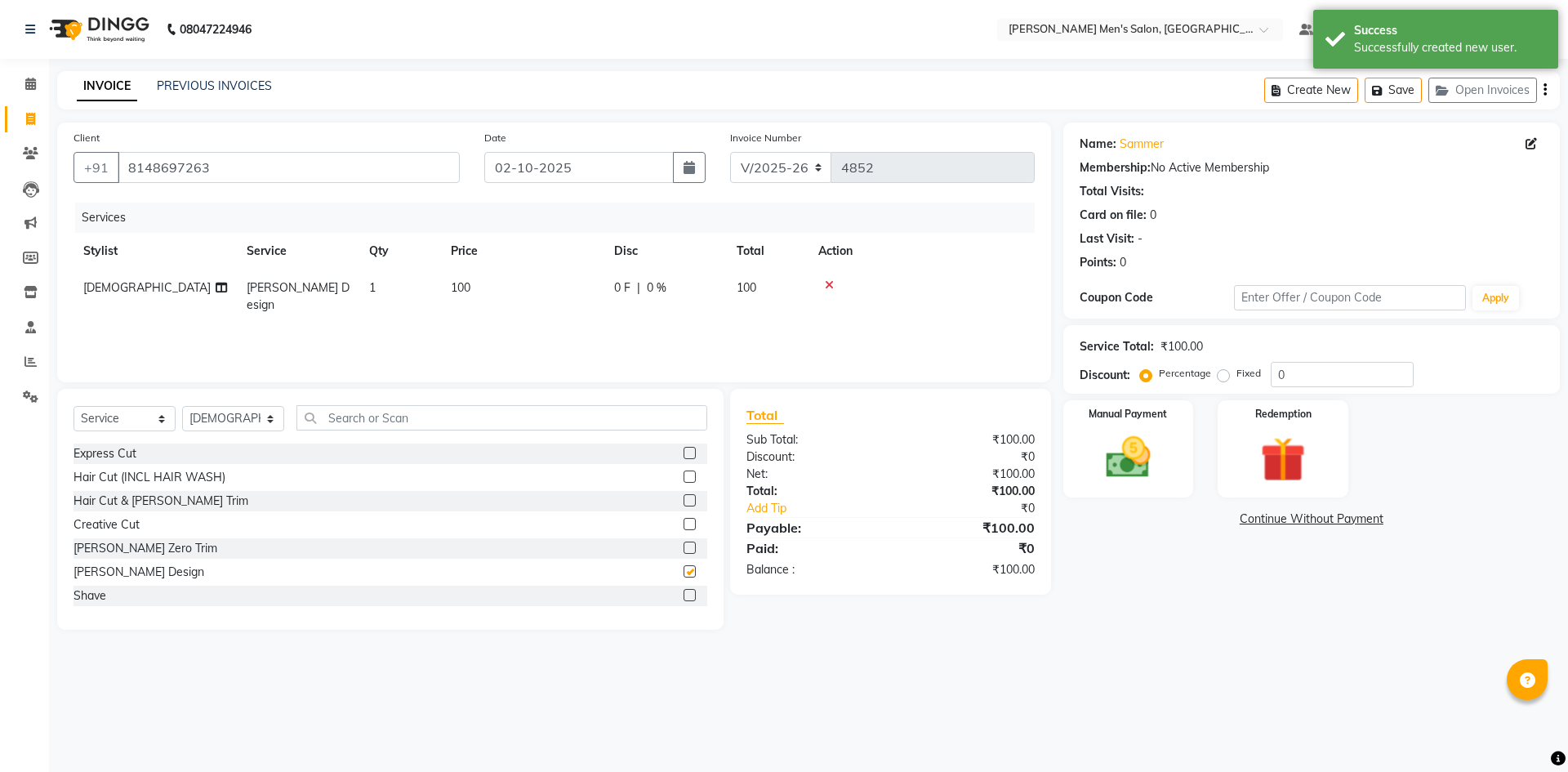
checkbox input "false"
drag, startPoint x: 1126, startPoint y: 430, endPoint x: 1124, endPoint y: 497, distance: 67.0
click at [1126, 430] on img at bounding box center [1128, 457] width 75 height 54
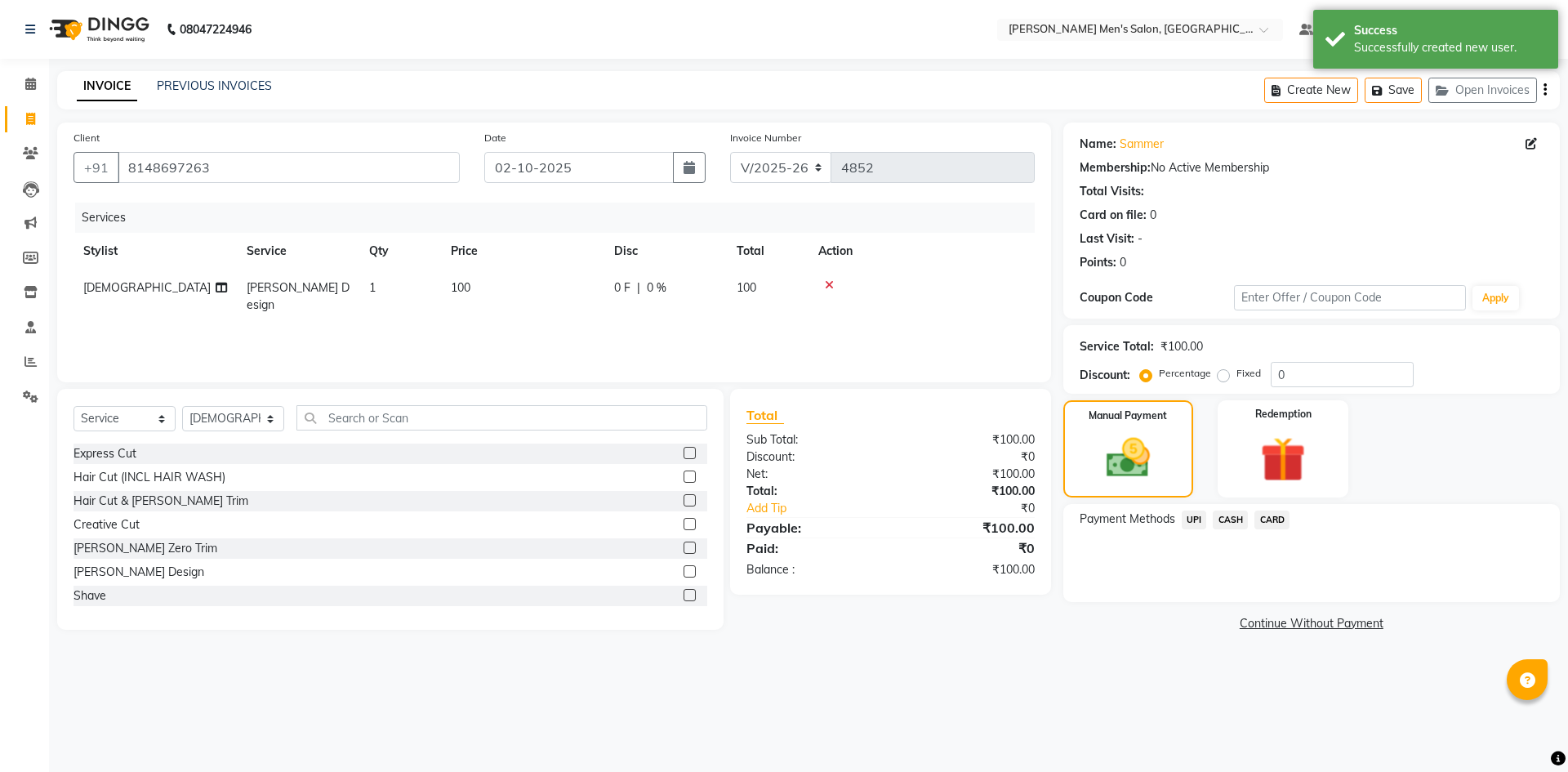
click at [1199, 520] on span "UPI" at bounding box center [1193, 520] width 25 height 19
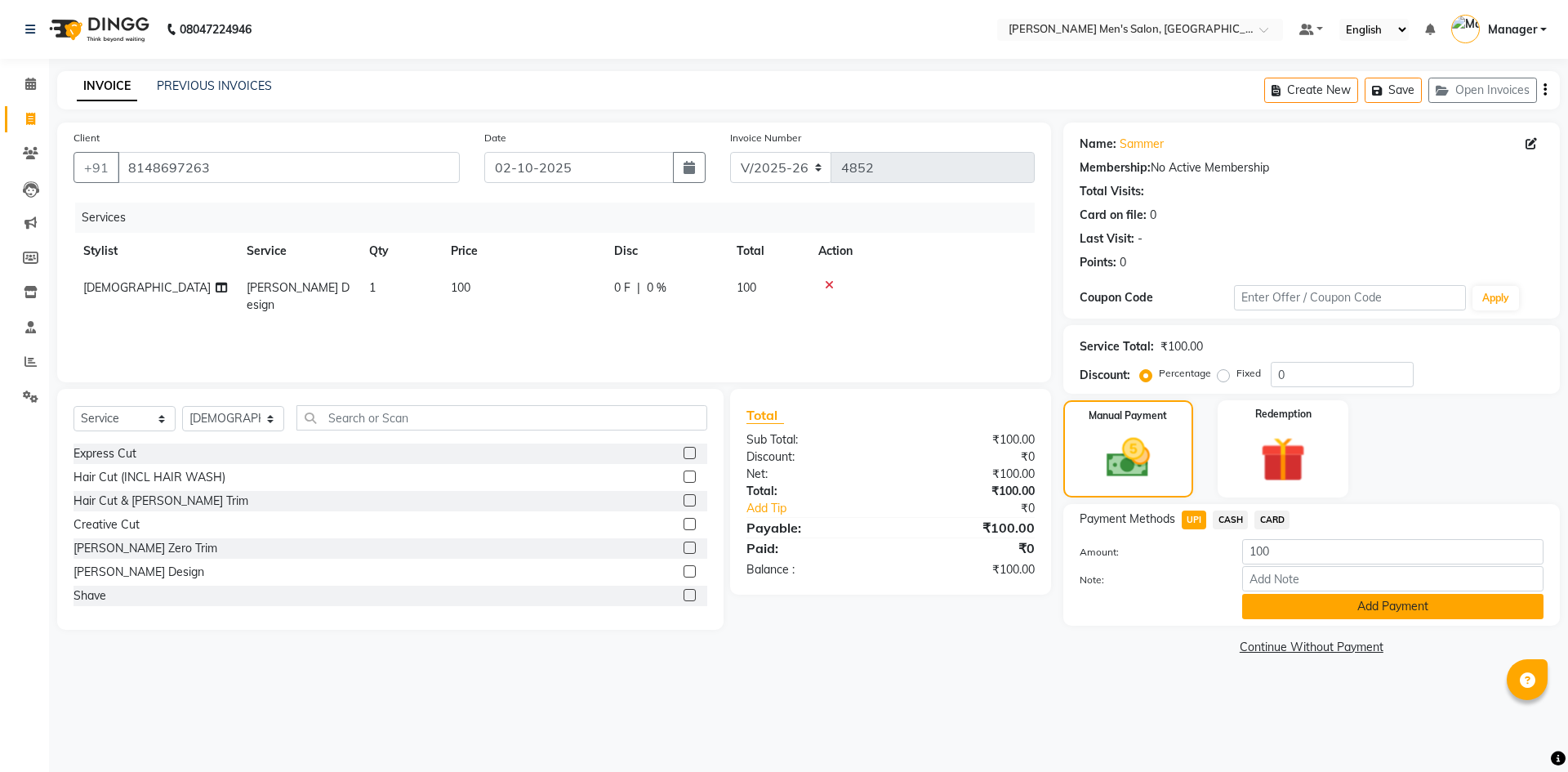
click at [1310, 605] on button "Add Payment" at bounding box center [1392, 606] width 301 height 25
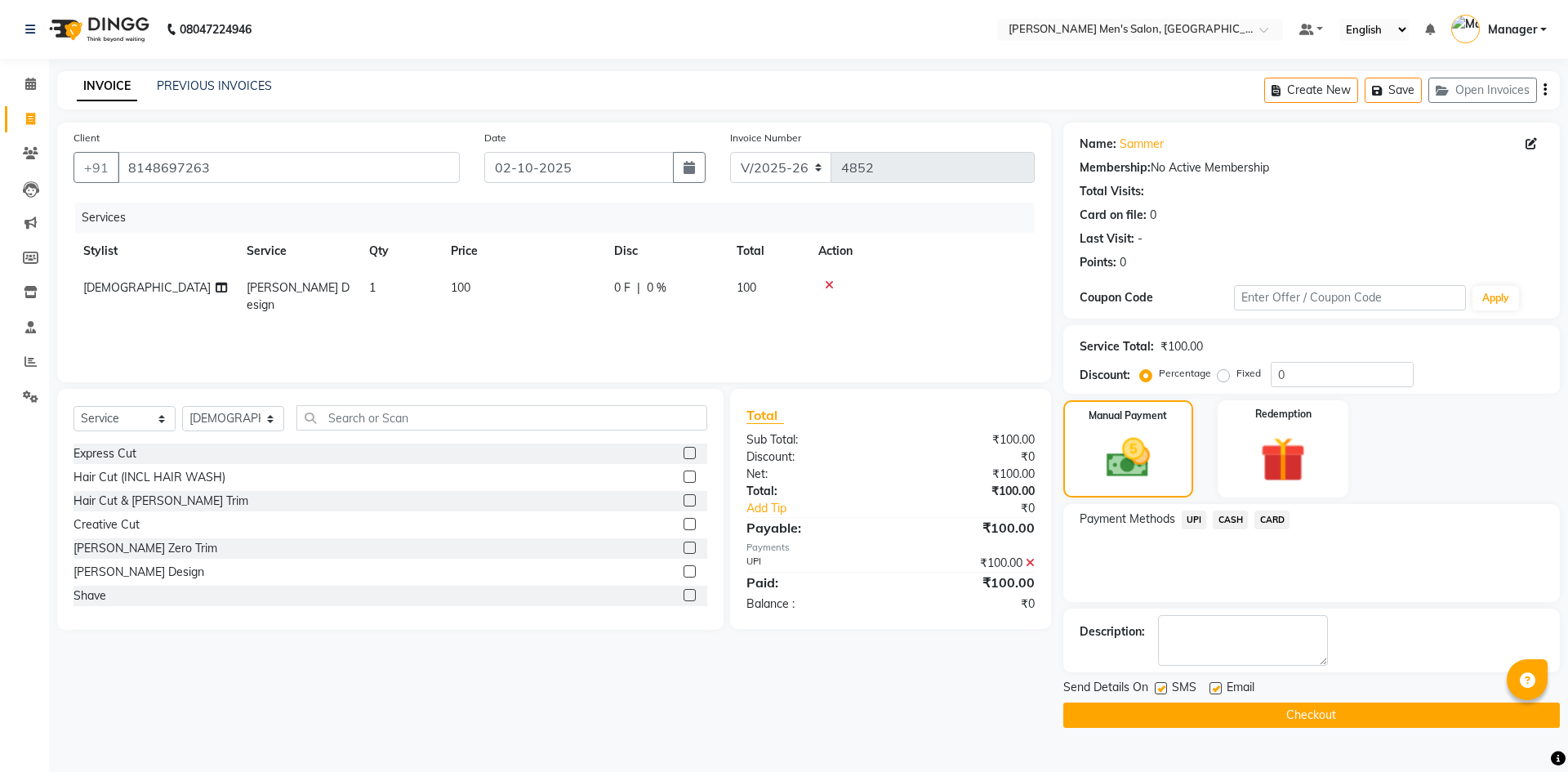
click at [1302, 711] on button "Checkout" at bounding box center [1312, 715] width 497 height 25
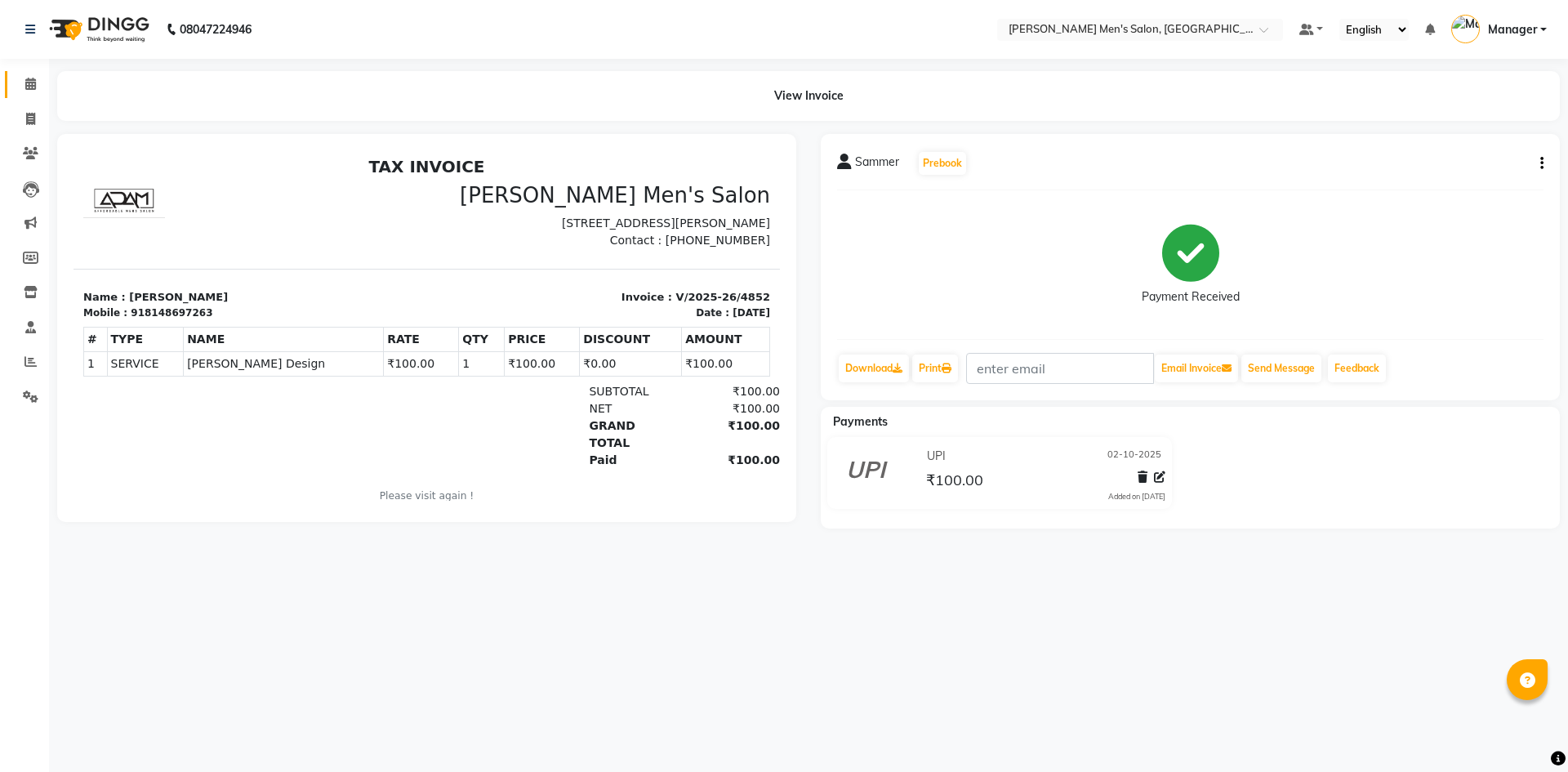
click at [34, 94] on link "Calendar" at bounding box center [24, 84] width 39 height 27
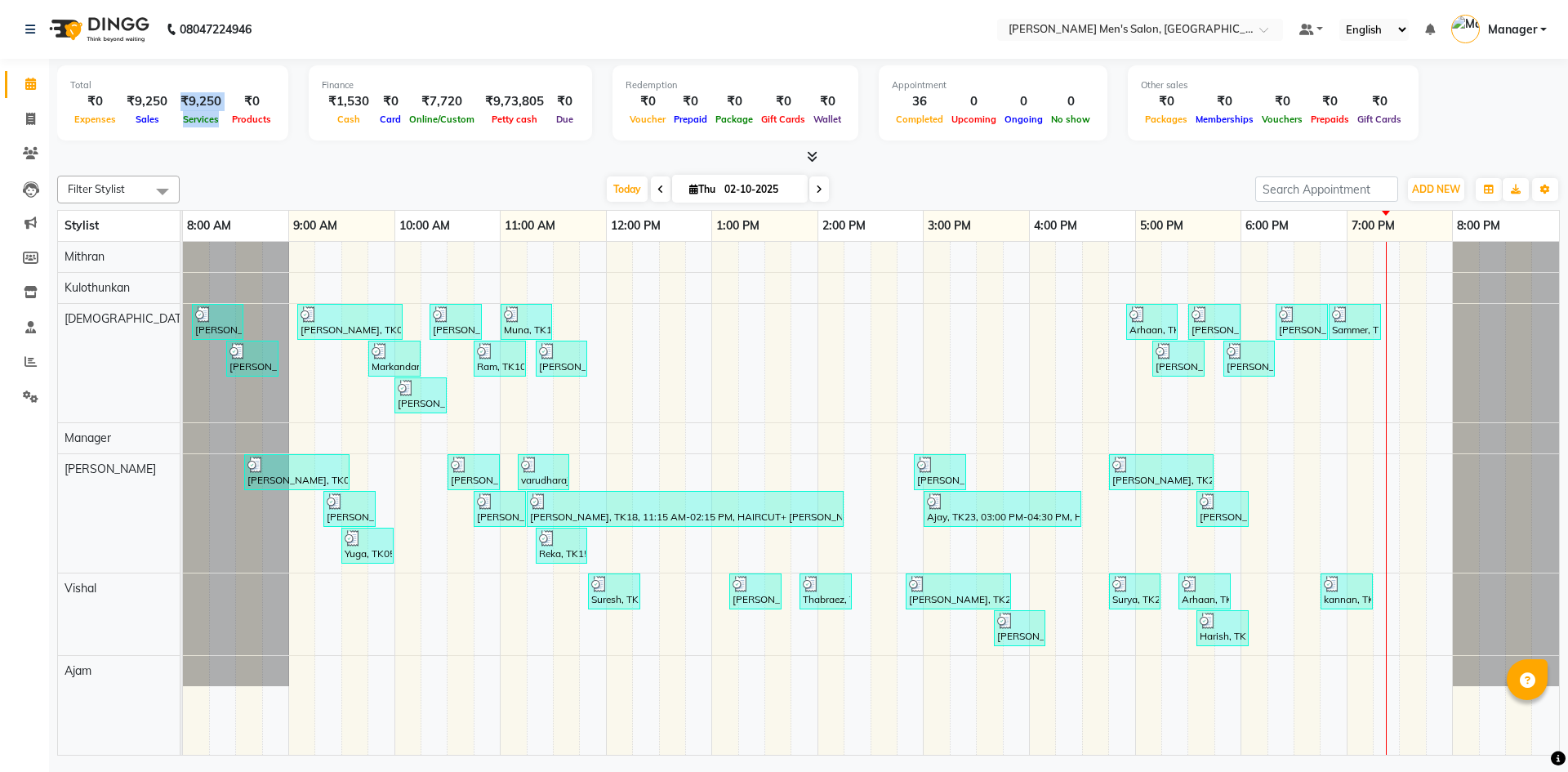
drag, startPoint x: 173, startPoint y: 103, endPoint x: 233, endPoint y: 104, distance: 60.0
click at [233, 104] on div "₹0 Expenses ₹9,250 Sales ₹9,250 Services ₹0 Products" at bounding box center [172, 111] width 204 height 36
click at [16, 113] on span at bounding box center [31, 119] width 29 height 19
select select "service"
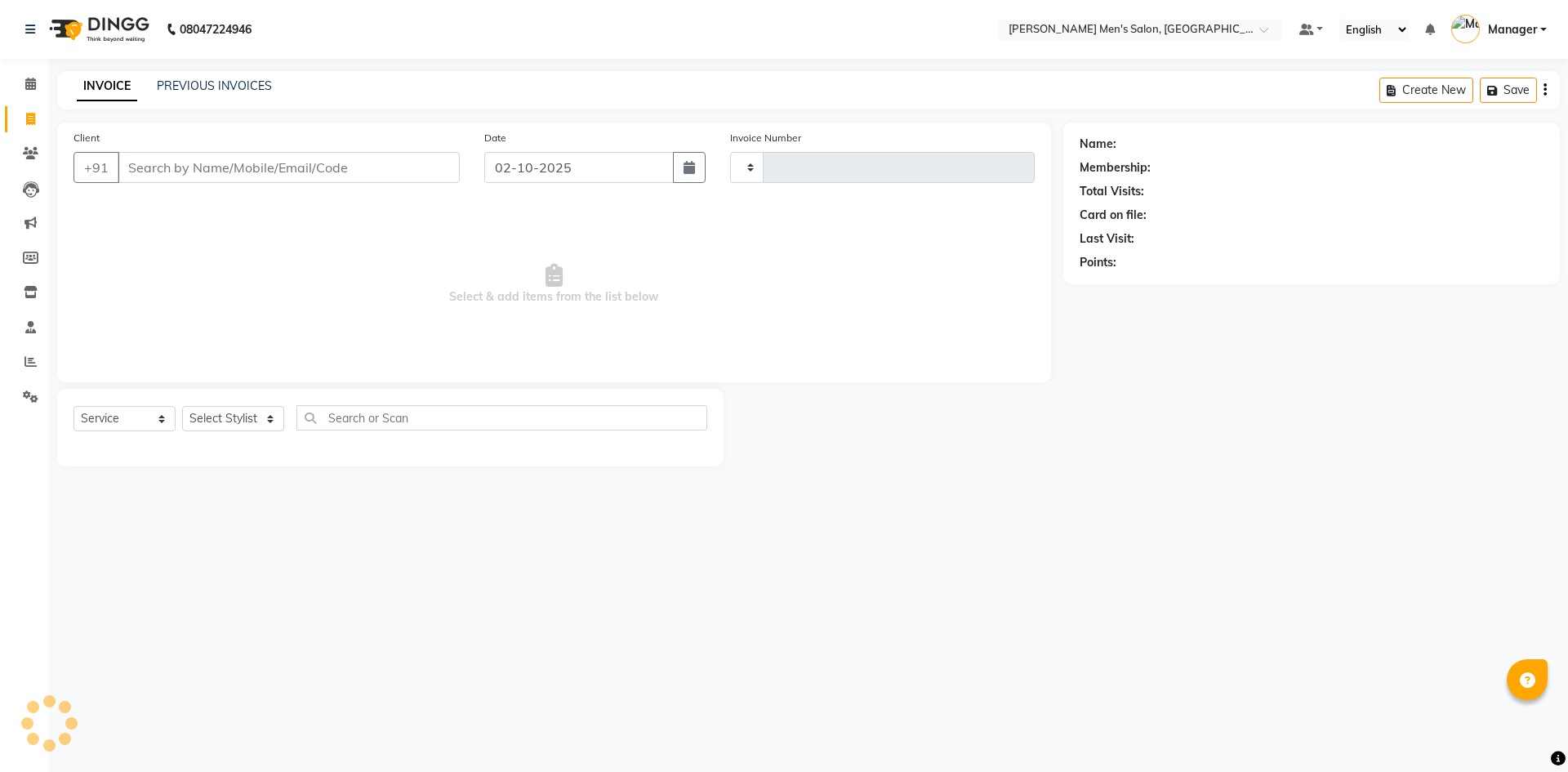
type input "4853"
select select "6913"
click at [310, 168] on input "Client" at bounding box center [289, 167] width 342 height 31
type input "9"
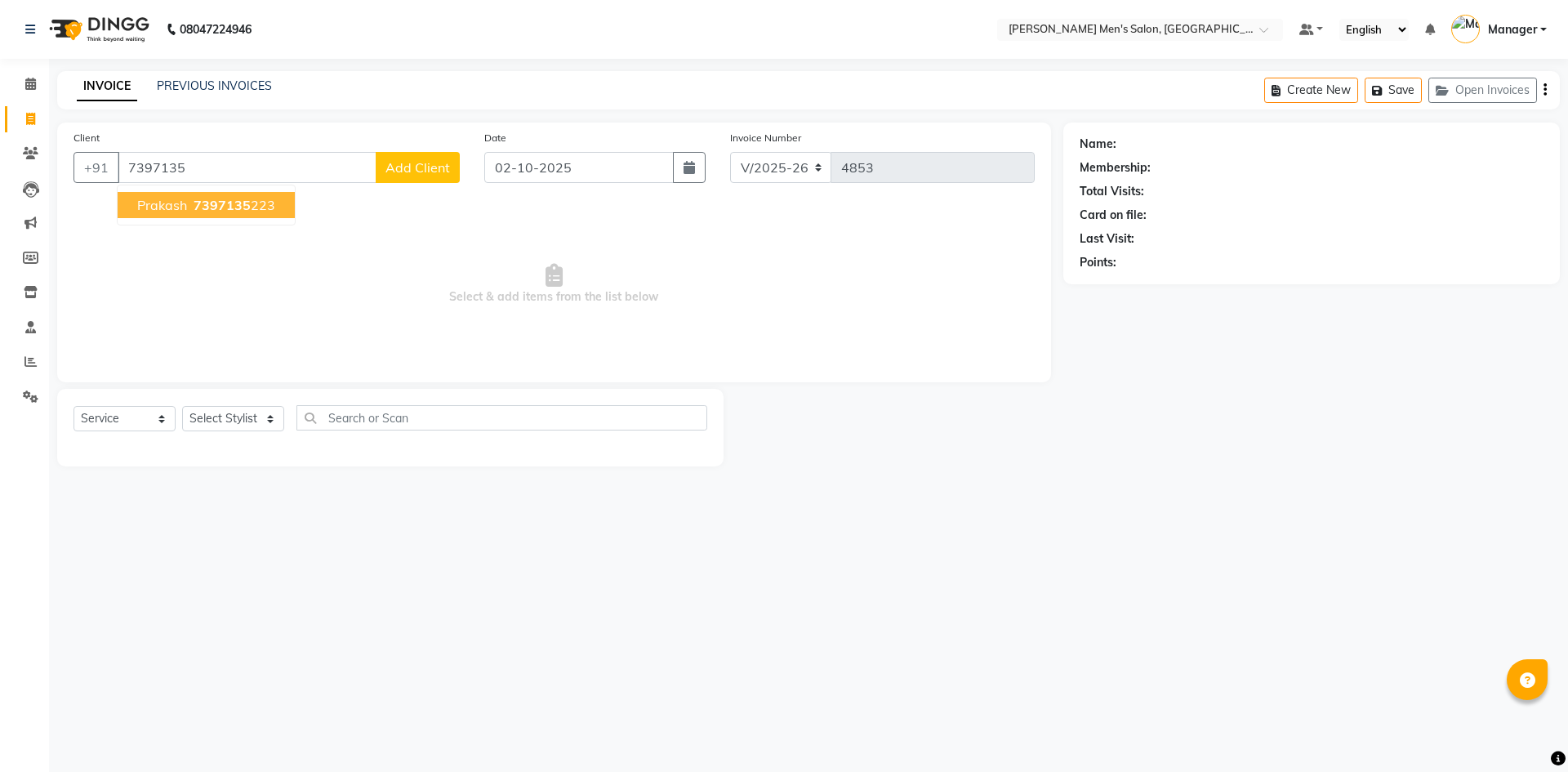
click at [178, 201] on span "Prakash" at bounding box center [162, 204] width 50 height 16
type input "7397135223"
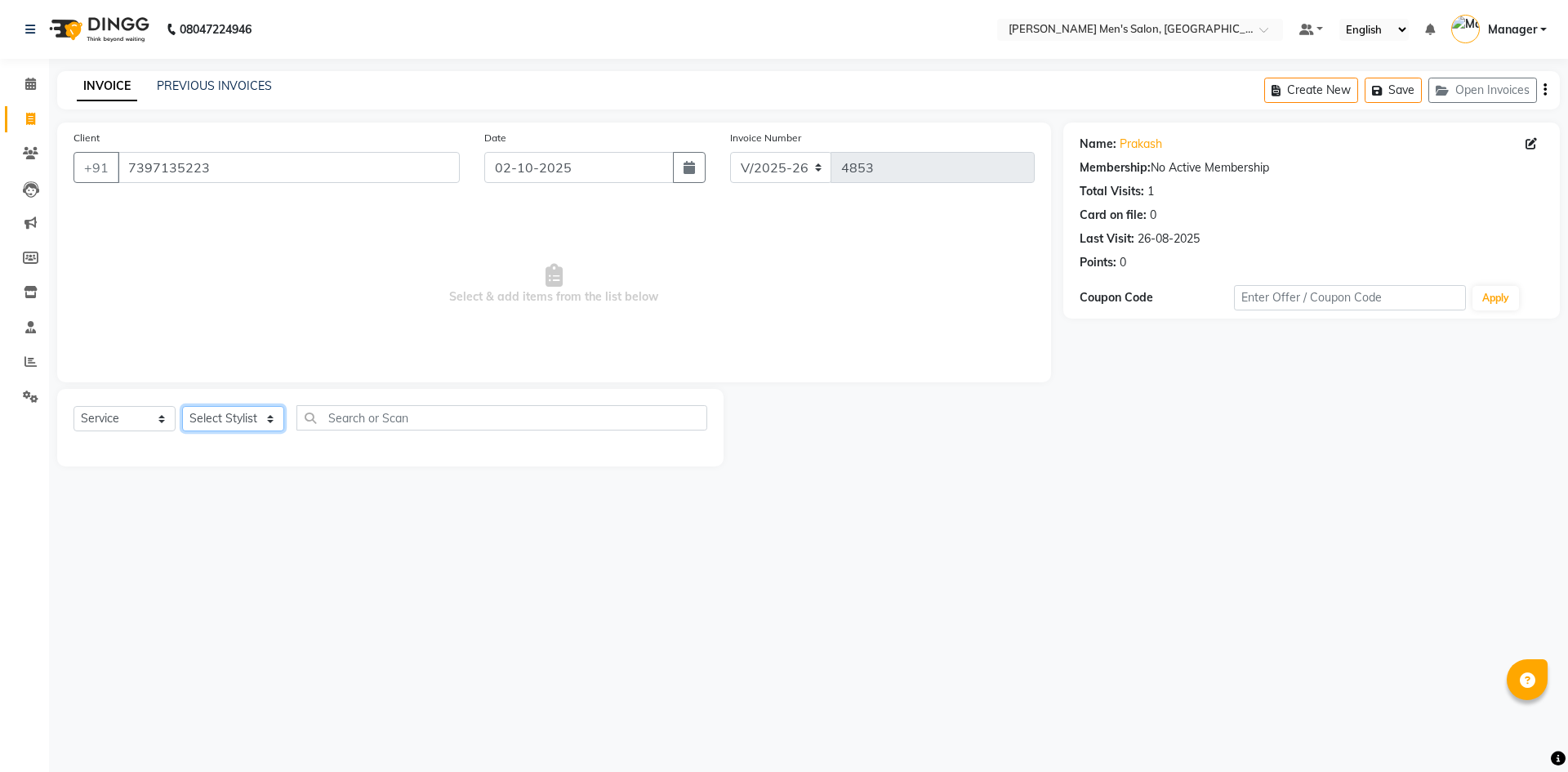
click at [237, 408] on select "Select Stylist [PERSON_NAME] Manager [PERSON_NAME]" at bounding box center [233, 418] width 102 height 25
click at [183, 406] on select "Select Stylist [PERSON_NAME] Manager [PERSON_NAME]" at bounding box center [233, 418] width 102 height 25
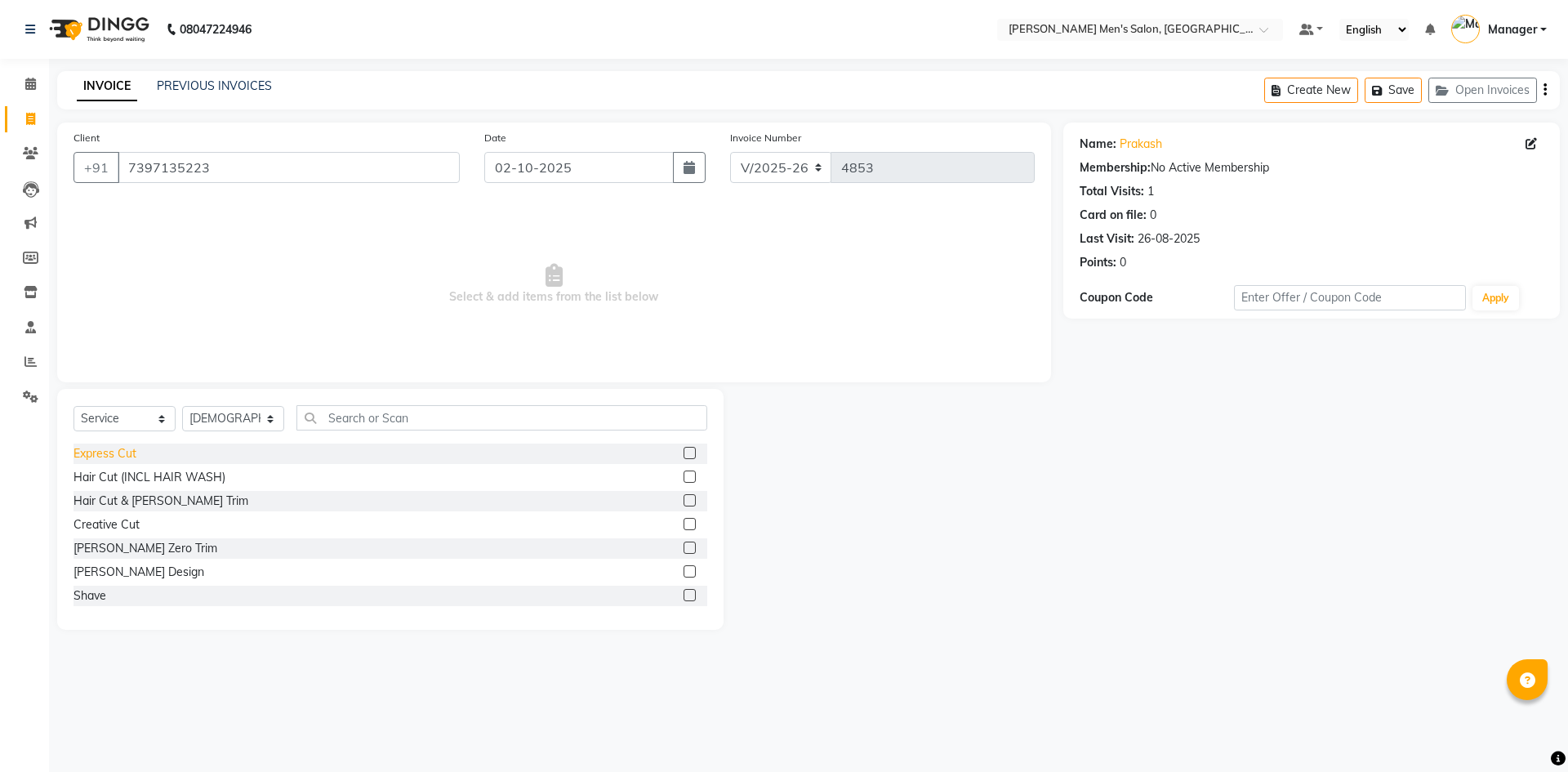
click at [126, 458] on div "Express Cut" at bounding box center [105, 454] width 63 height 17
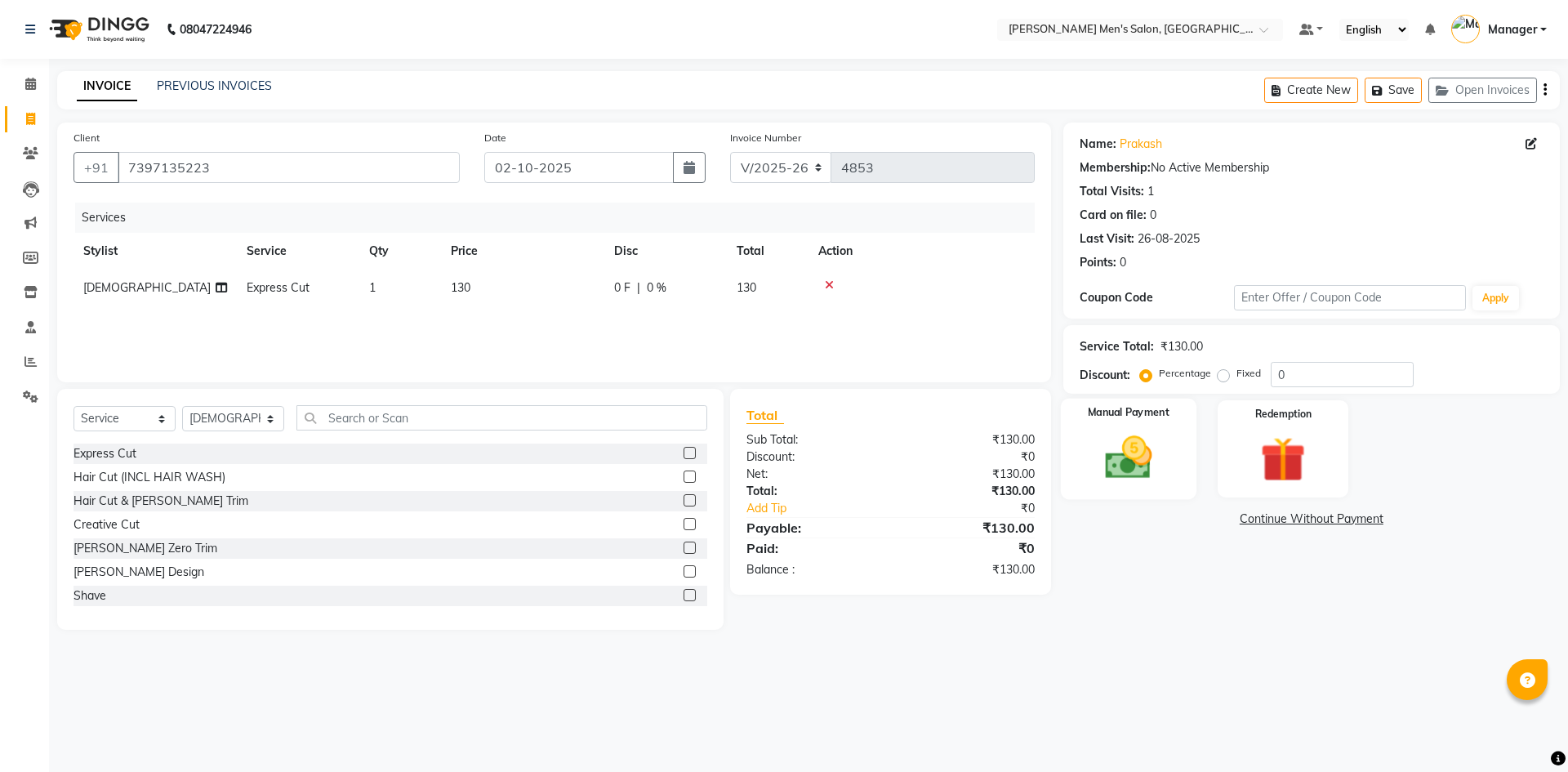
click at [1124, 426] on div "Manual Payment" at bounding box center [1128, 448] width 136 height 100
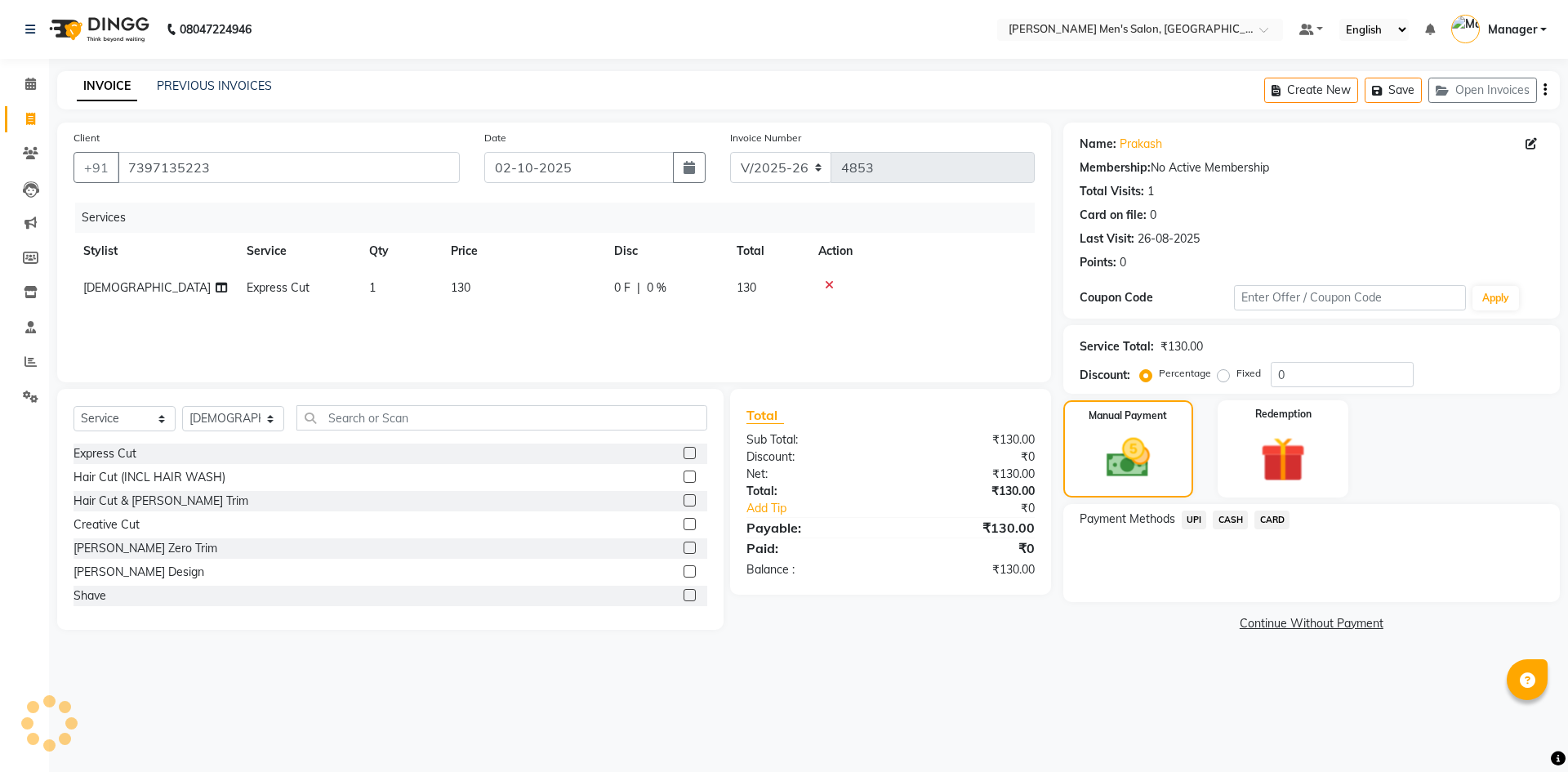
click at [1186, 513] on span "UPI" at bounding box center [1193, 520] width 25 height 19
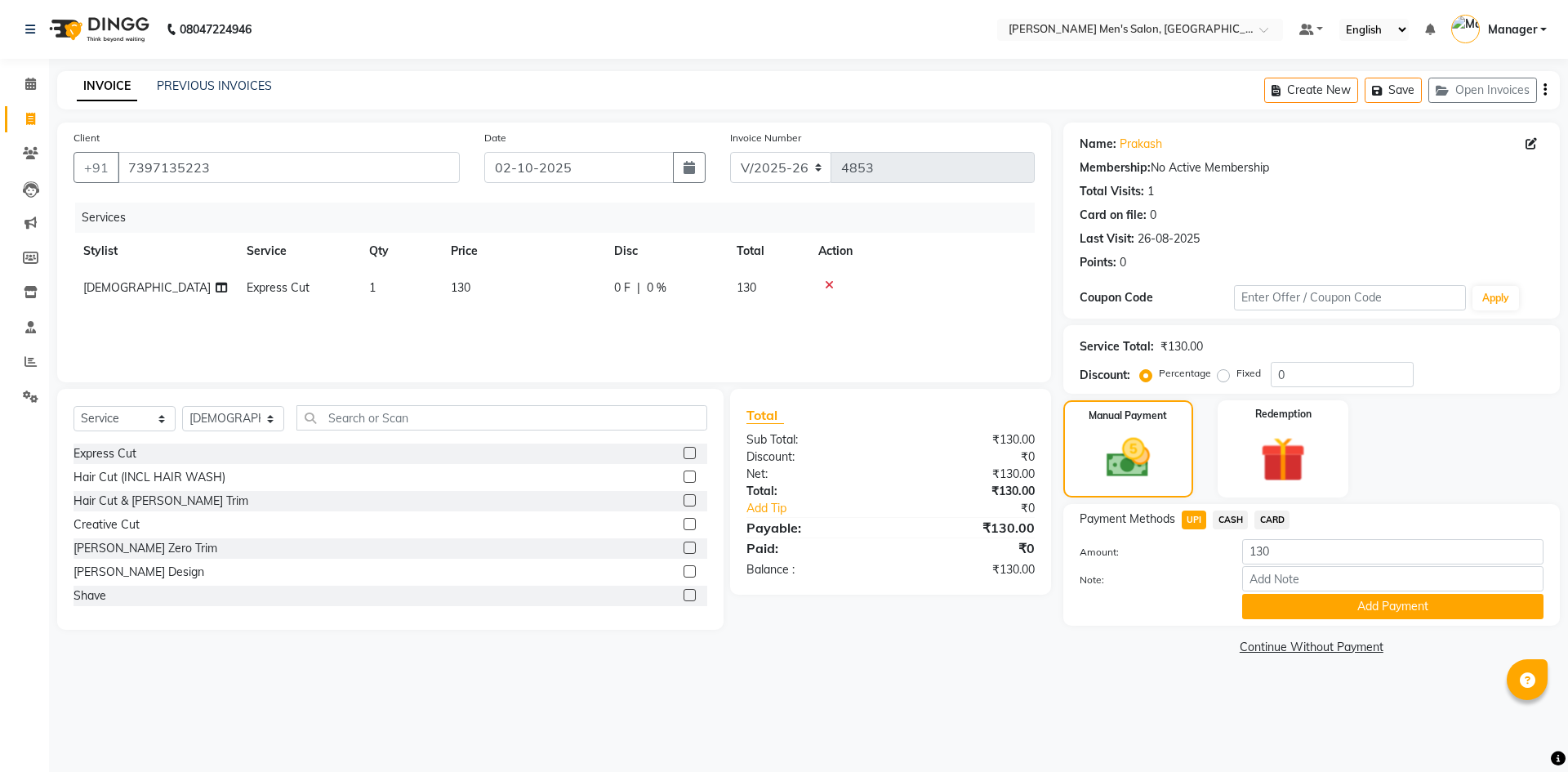
drag, startPoint x: 1284, startPoint y: 604, endPoint x: 1147, endPoint y: 513, distance: 164.5
click at [1142, 515] on div "Payment Methods UPI CASH CARD Amount: 130 Note: Add Payment" at bounding box center [1311, 565] width 463 height 109
click at [1232, 515] on span "CASH" at bounding box center [1230, 520] width 35 height 19
click at [1266, 593] on button "Add Payment" at bounding box center [1392, 606] width 301 height 25
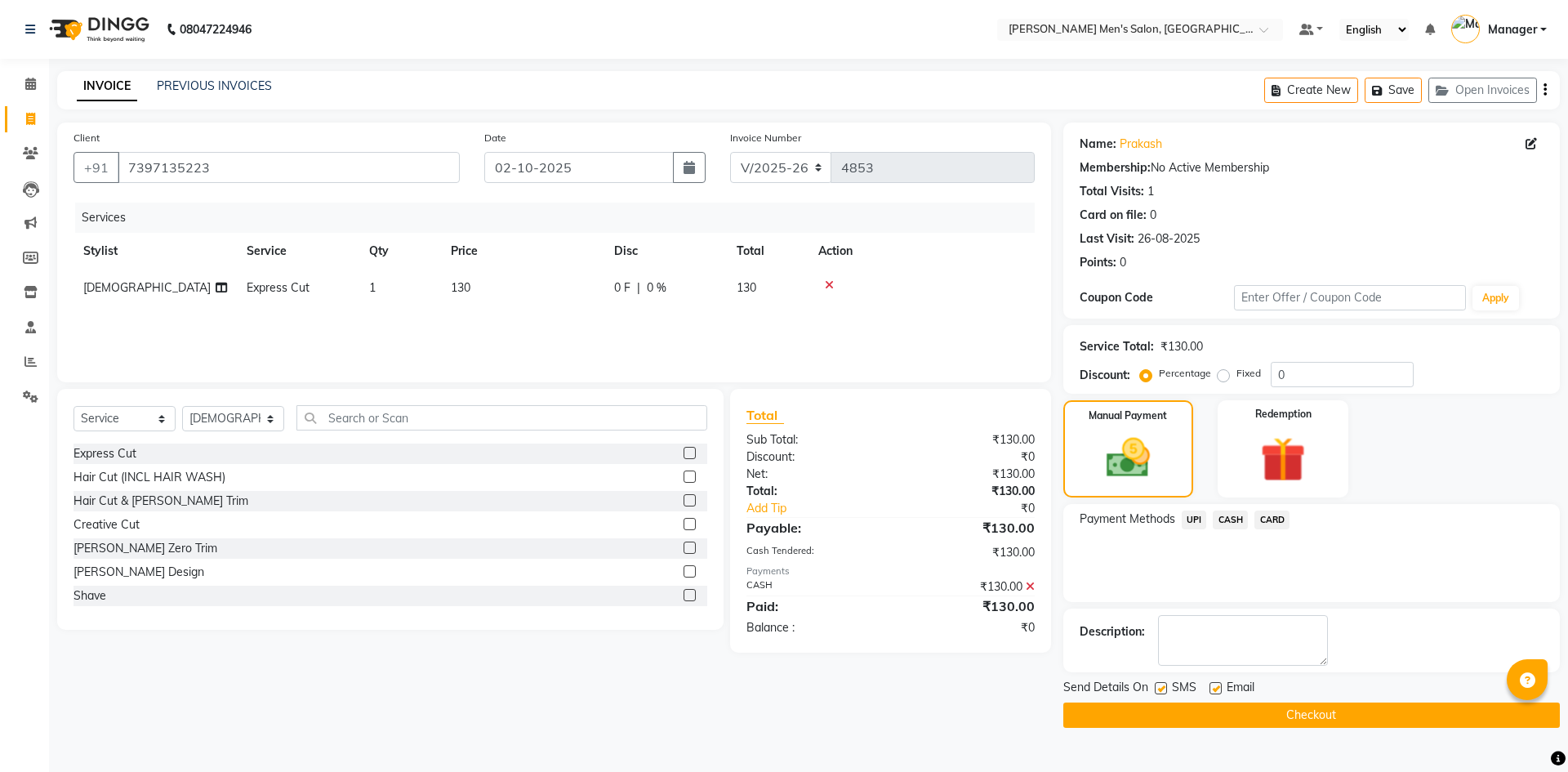
click at [1295, 715] on button "Checkout" at bounding box center [1312, 715] width 497 height 25
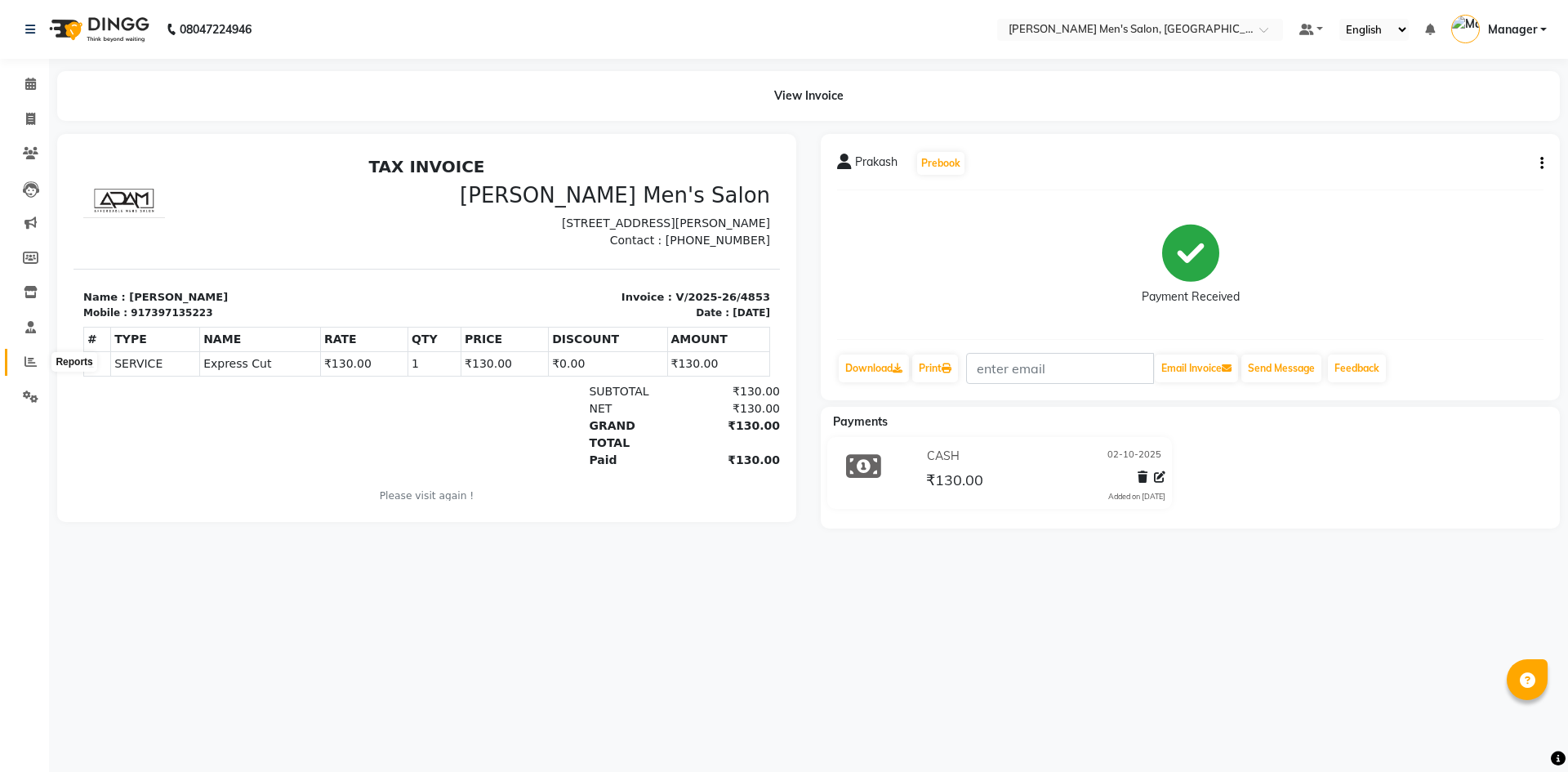
click at [28, 356] on icon at bounding box center [31, 361] width 12 height 12
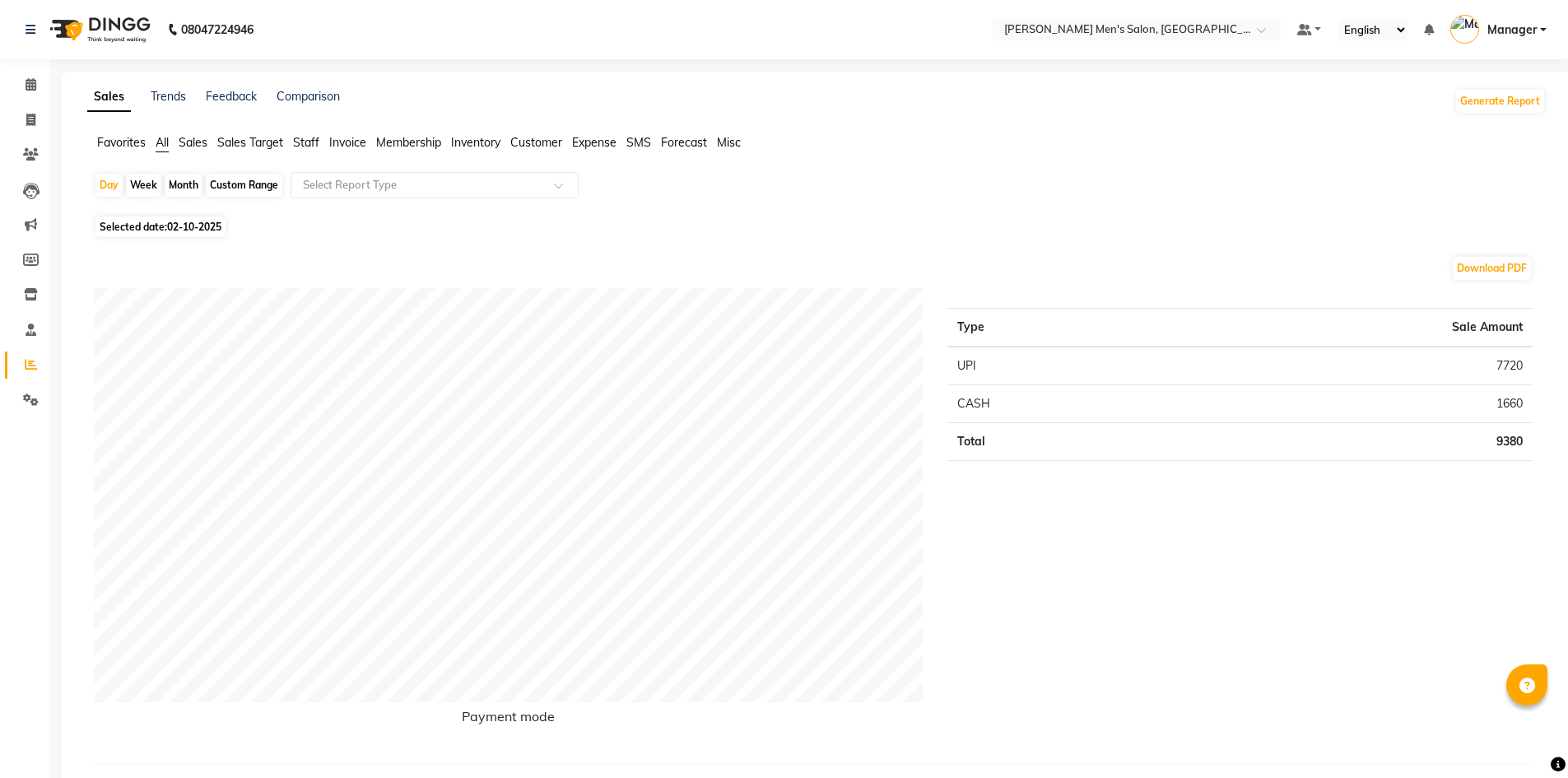
click at [308, 136] on span "Staff" at bounding box center [305, 142] width 26 height 14
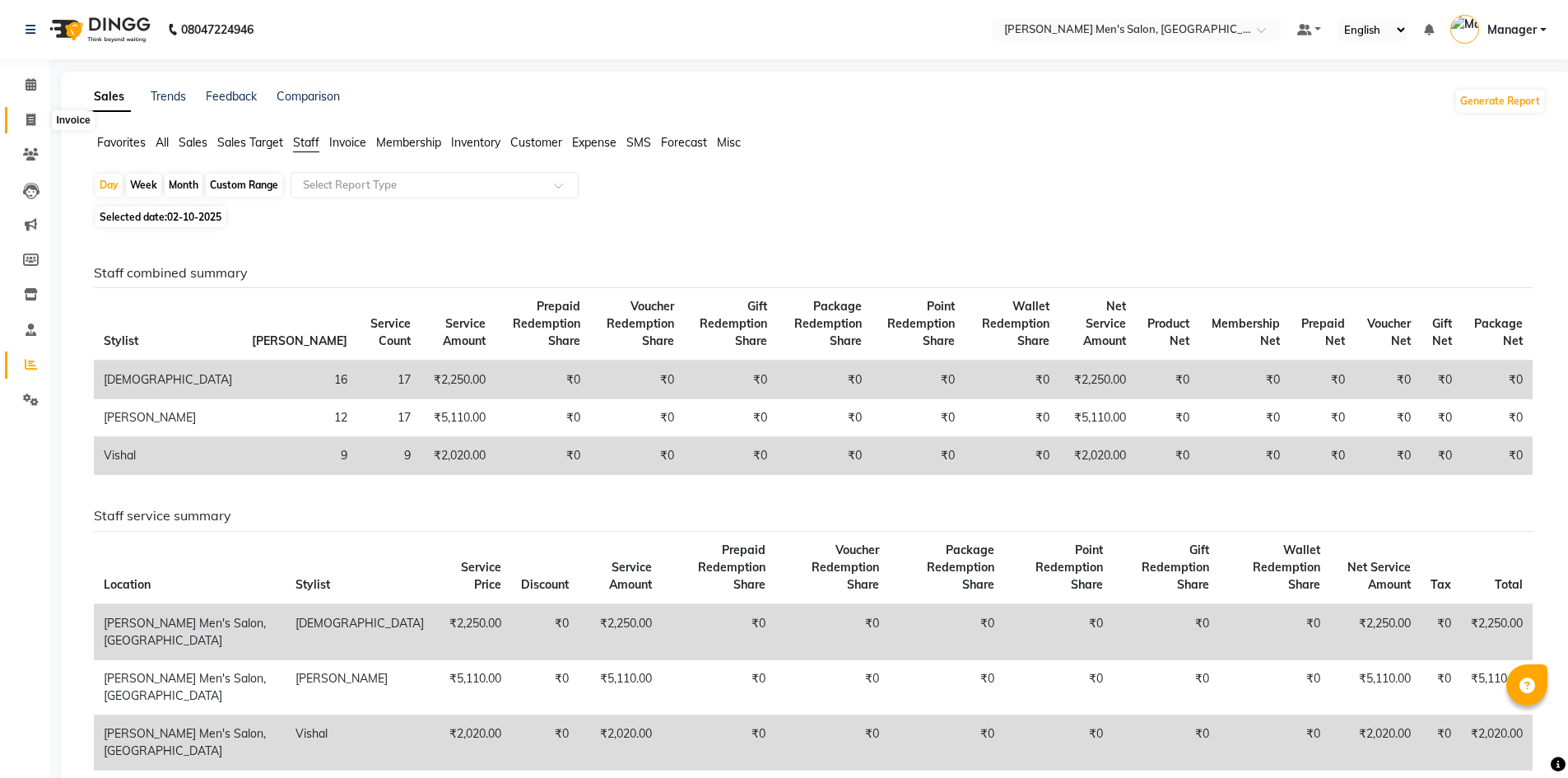
click at [42, 116] on span at bounding box center [31, 120] width 29 height 19
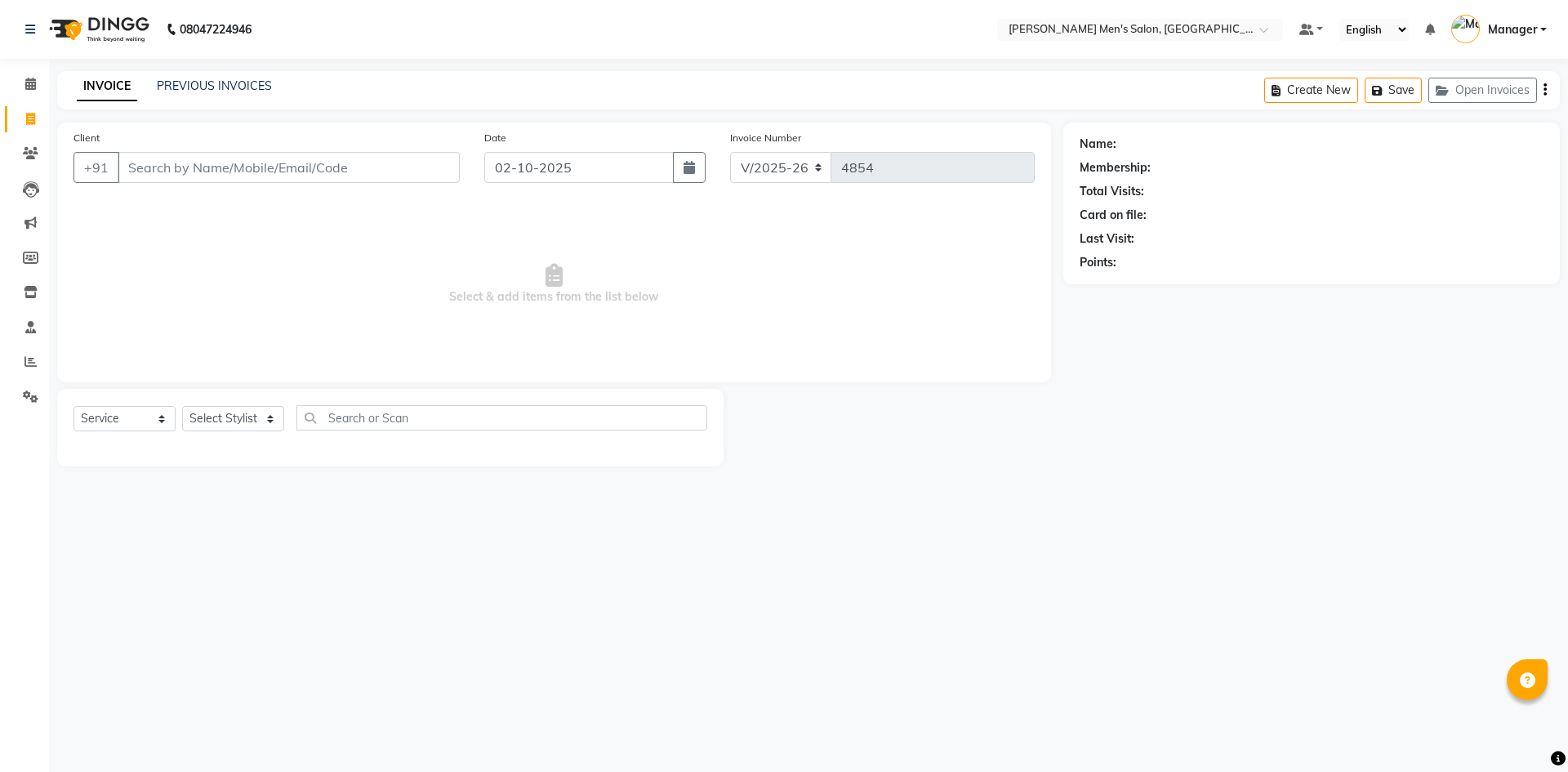
click at [235, 163] on input "Client" at bounding box center [289, 167] width 342 height 31
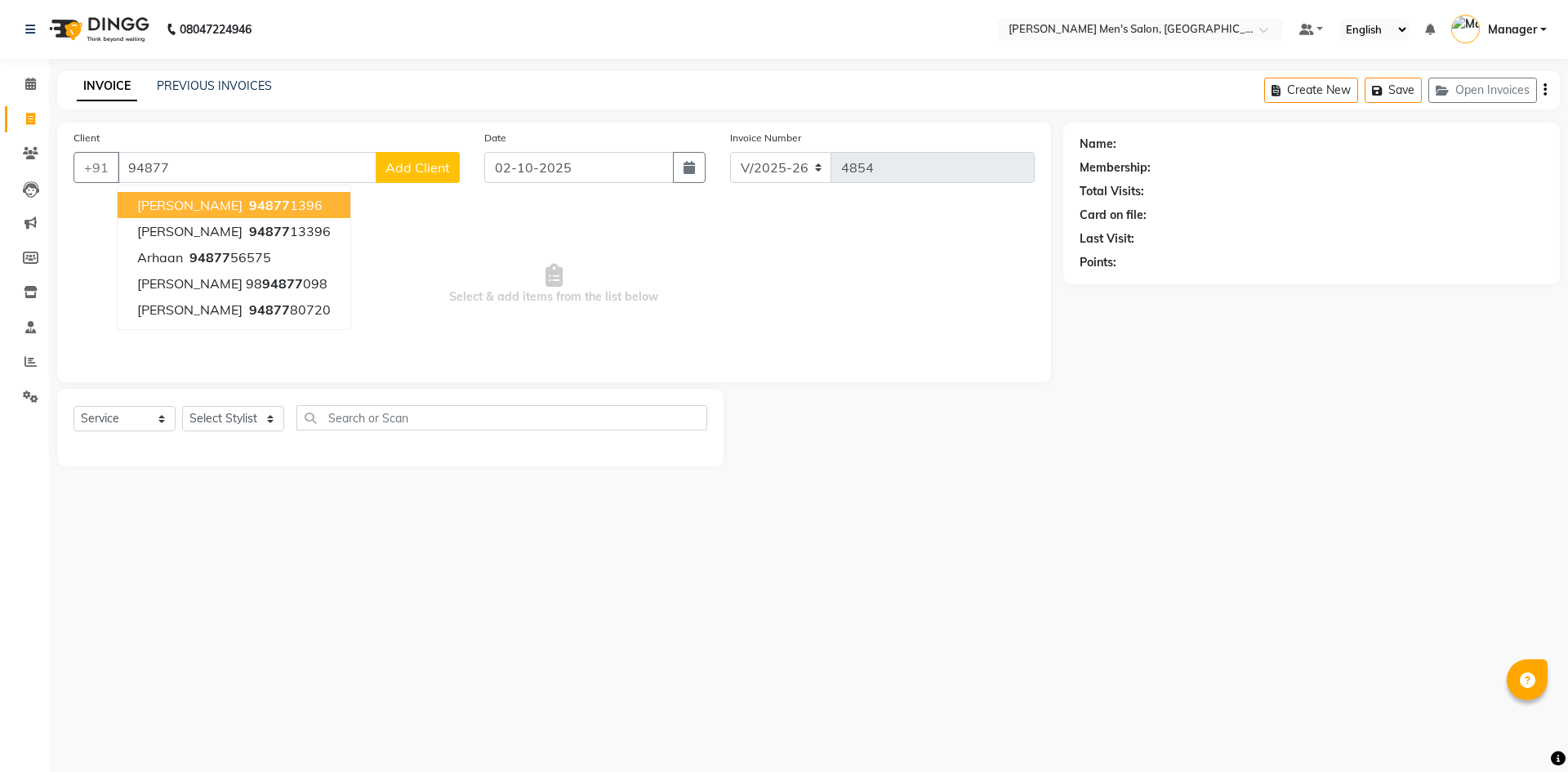
click at [254, 204] on button "[PERSON_NAME] 94877 1396" at bounding box center [234, 204] width 233 height 26
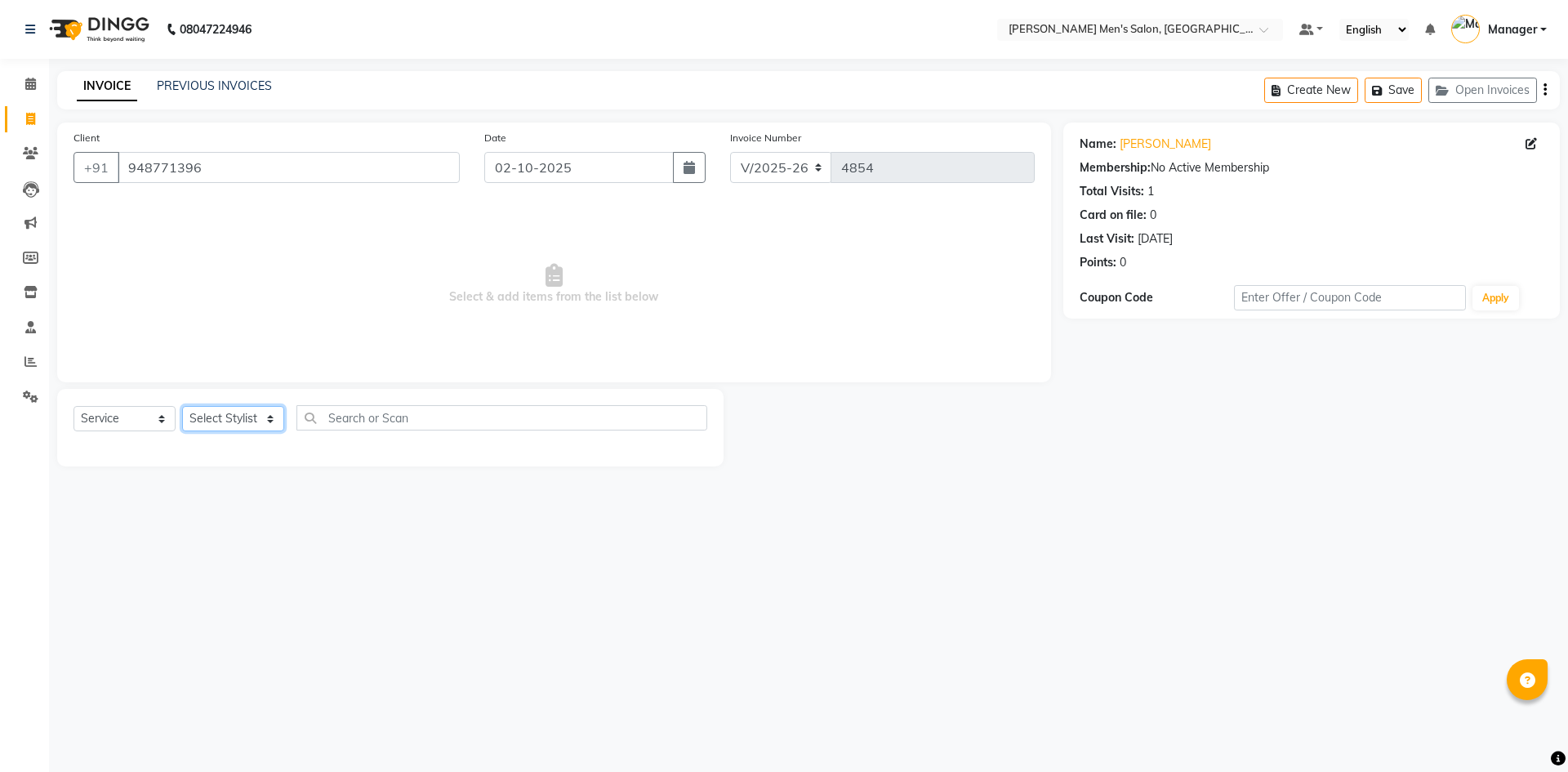
click at [205, 413] on select "Select Stylist [PERSON_NAME] Manager [PERSON_NAME]" at bounding box center [233, 418] width 102 height 25
click at [183, 406] on select "Select Stylist [PERSON_NAME] Manager [PERSON_NAME]" at bounding box center [233, 418] width 102 height 25
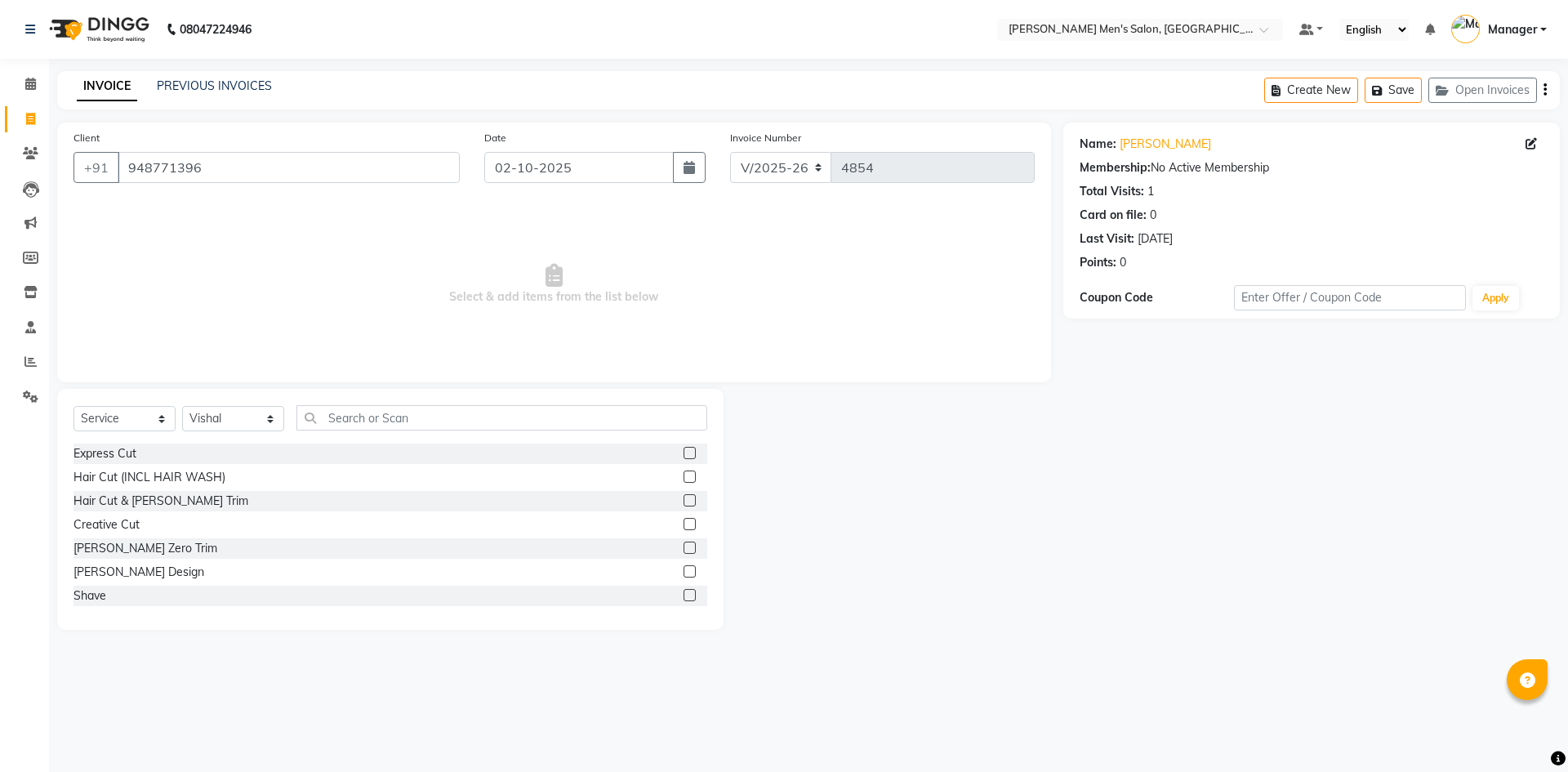
click at [104, 586] on div "Shave" at bounding box center [390, 595] width 634 height 20
drag, startPoint x: 103, startPoint y: 587, endPoint x: 103, endPoint y: 595, distance: 8.0
click at [103, 589] on div "Shave" at bounding box center [390, 595] width 634 height 20
click at [103, 595] on div "Shave" at bounding box center [90, 595] width 32 height 17
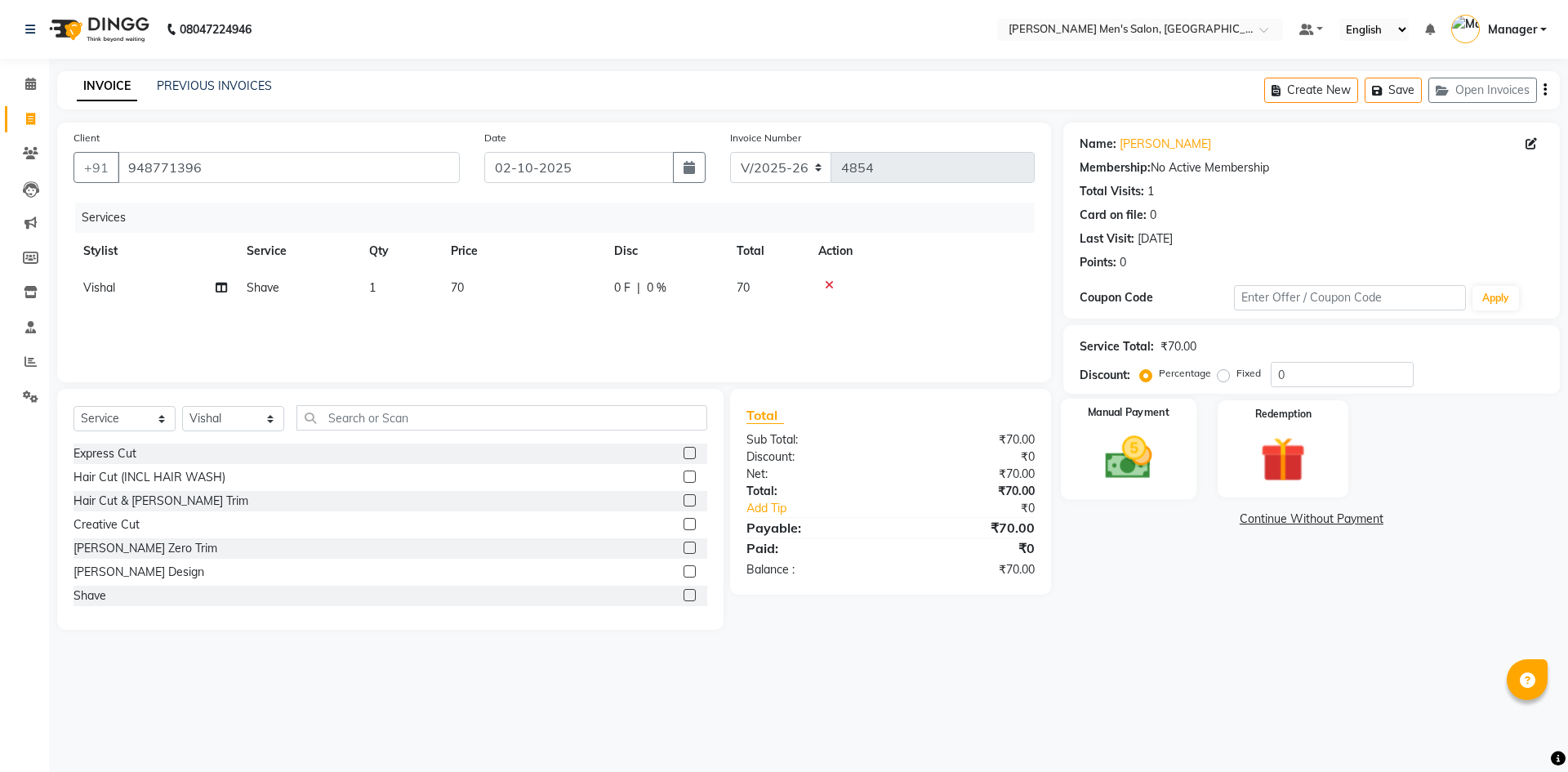
click at [1120, 433] on img at bounding box center [1128, 457] width 75 height 54
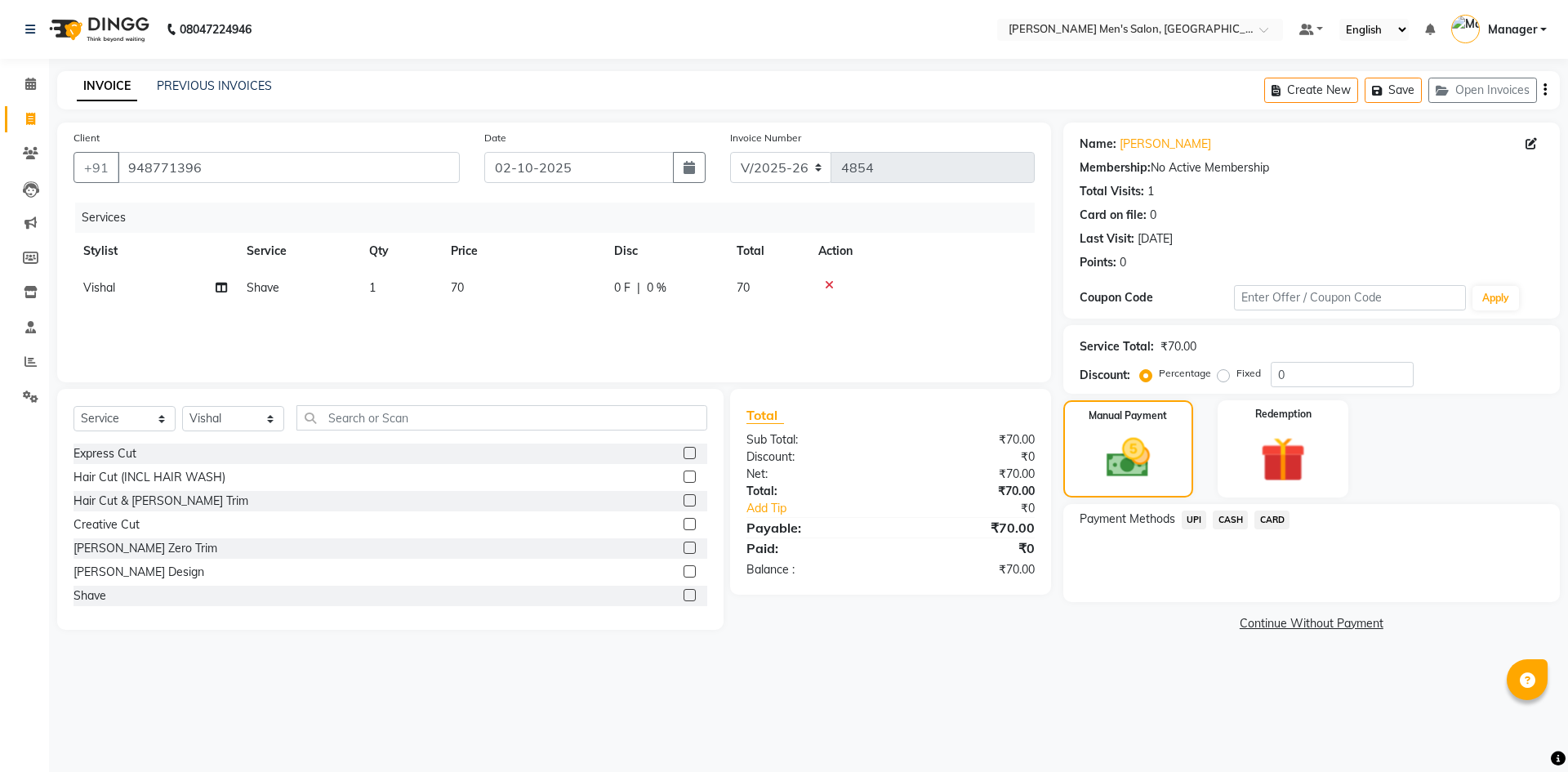
click at [1223, 521] on span "CASH" at bounding box center [1230, 520] width 35 height 19
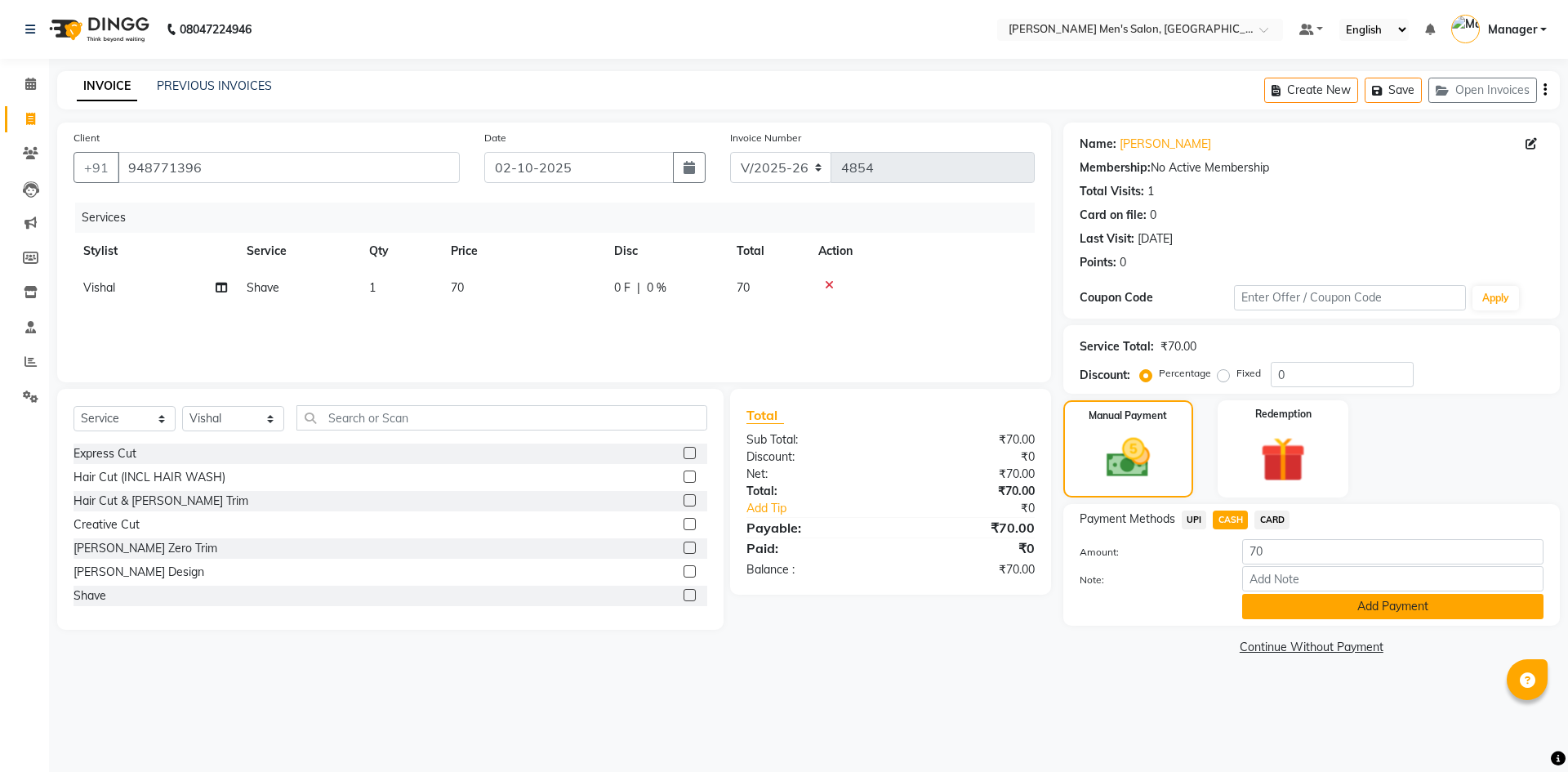
click at [1286, 604] on button "Add Payment" at bounding box center [1392, 606] width 301 height 25
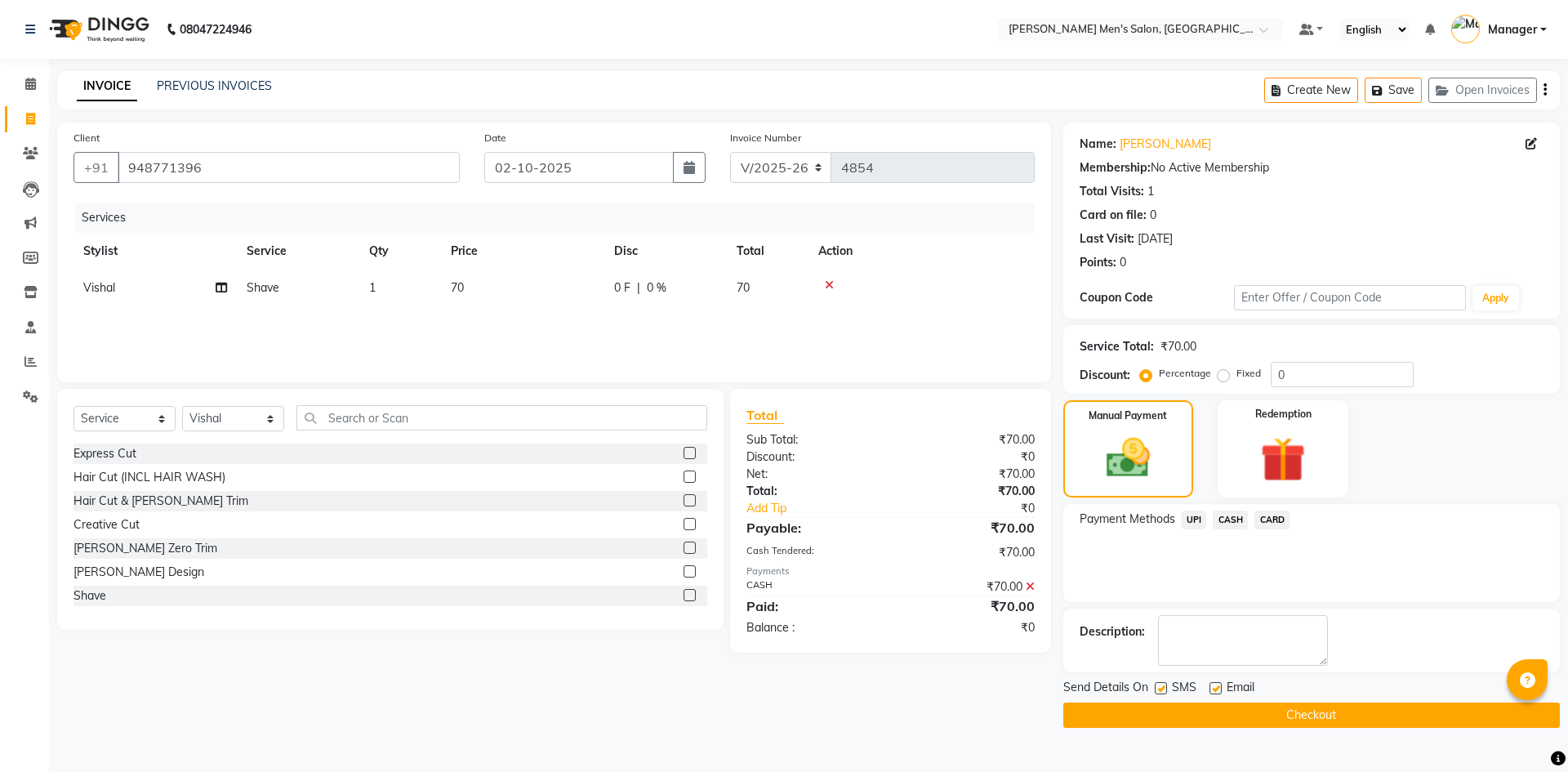
click at [1260, 720] on button "Checkout" at bounding box center [1312, 715] width 497 height 25
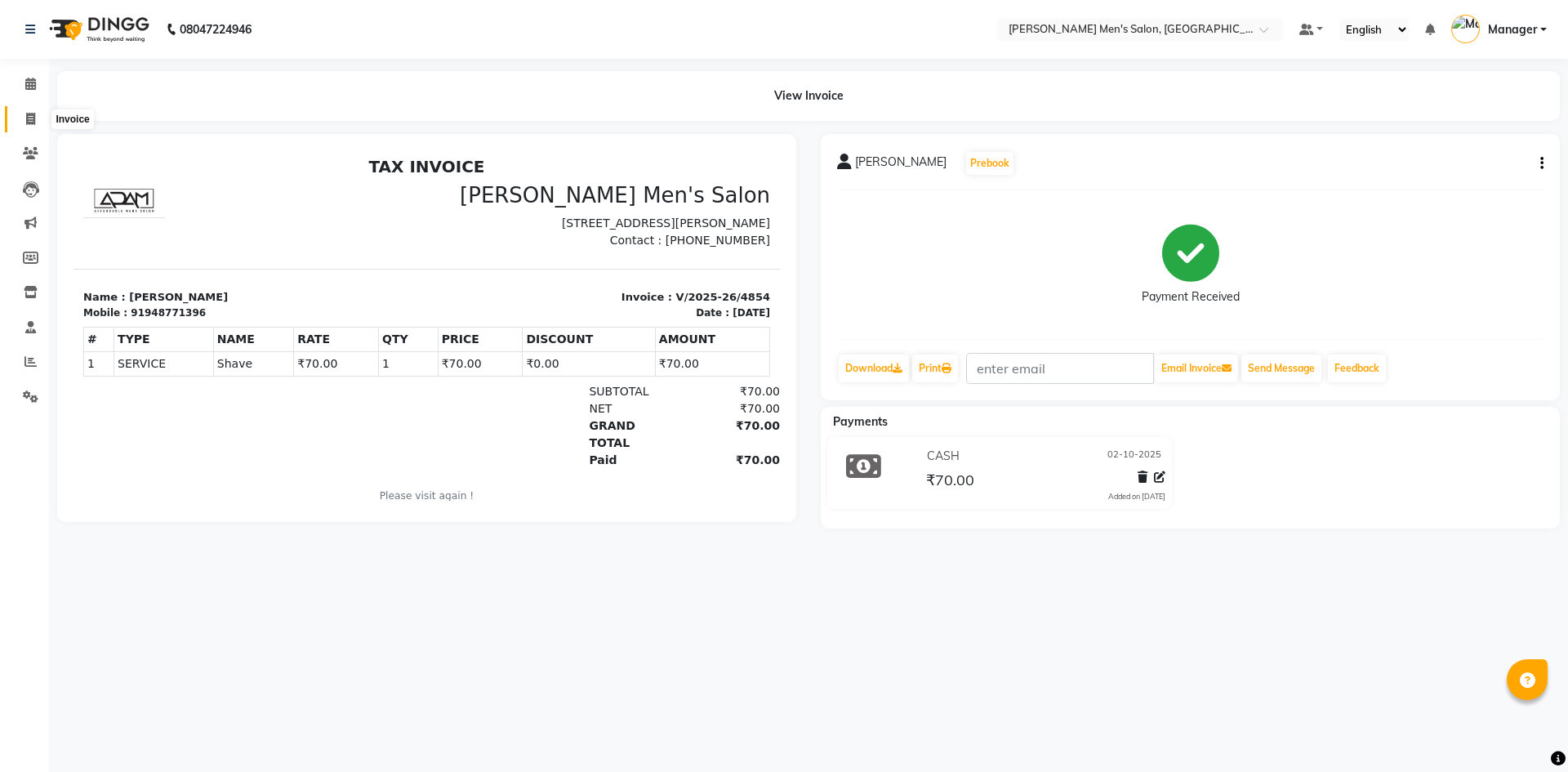
click at [28, 117] on icon at bounding box center [30, 118] width 9 height 12
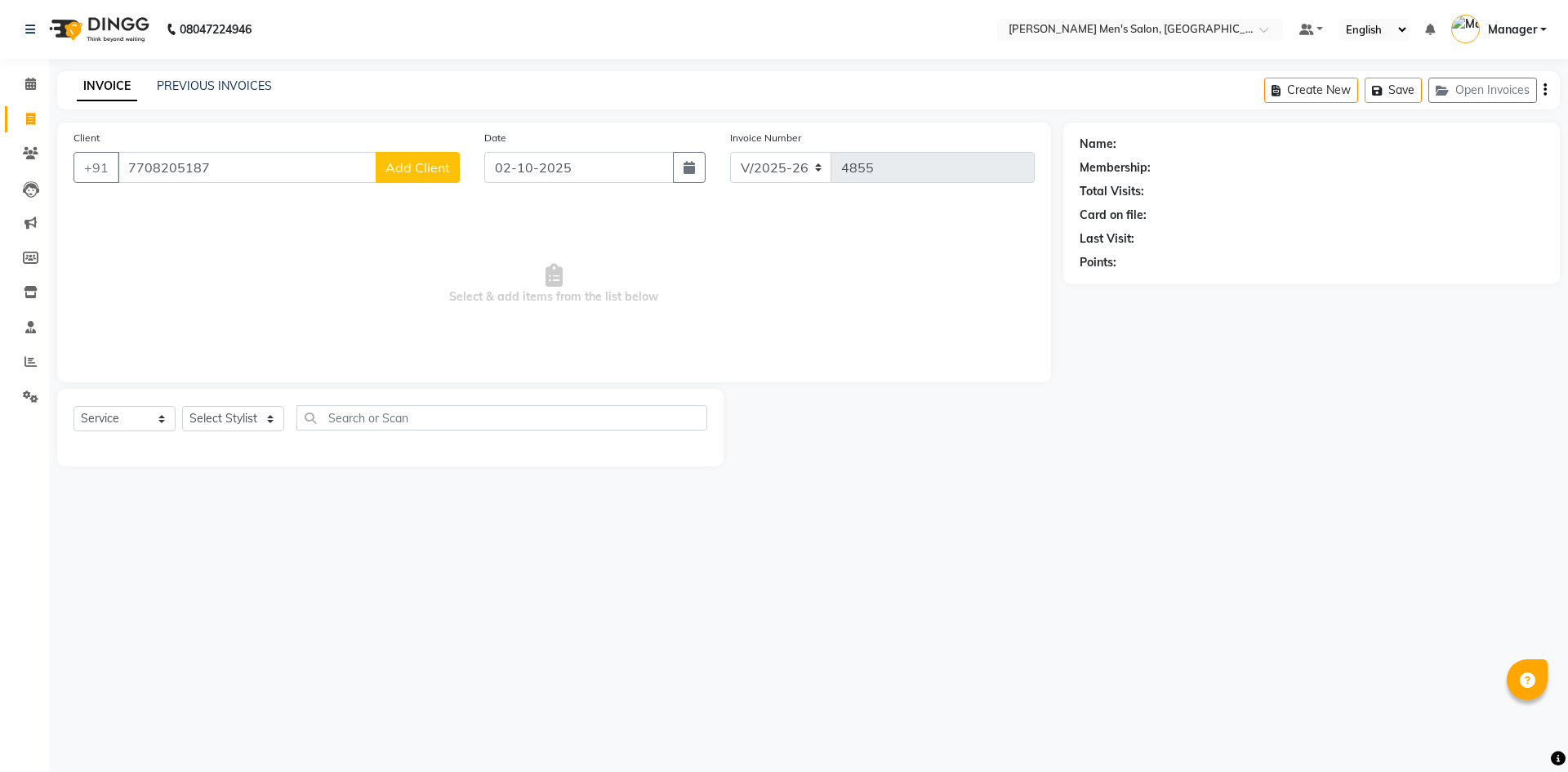
click at [426, 171] on span "Add Client" at bounding box center [418, 167] width 65 height 16
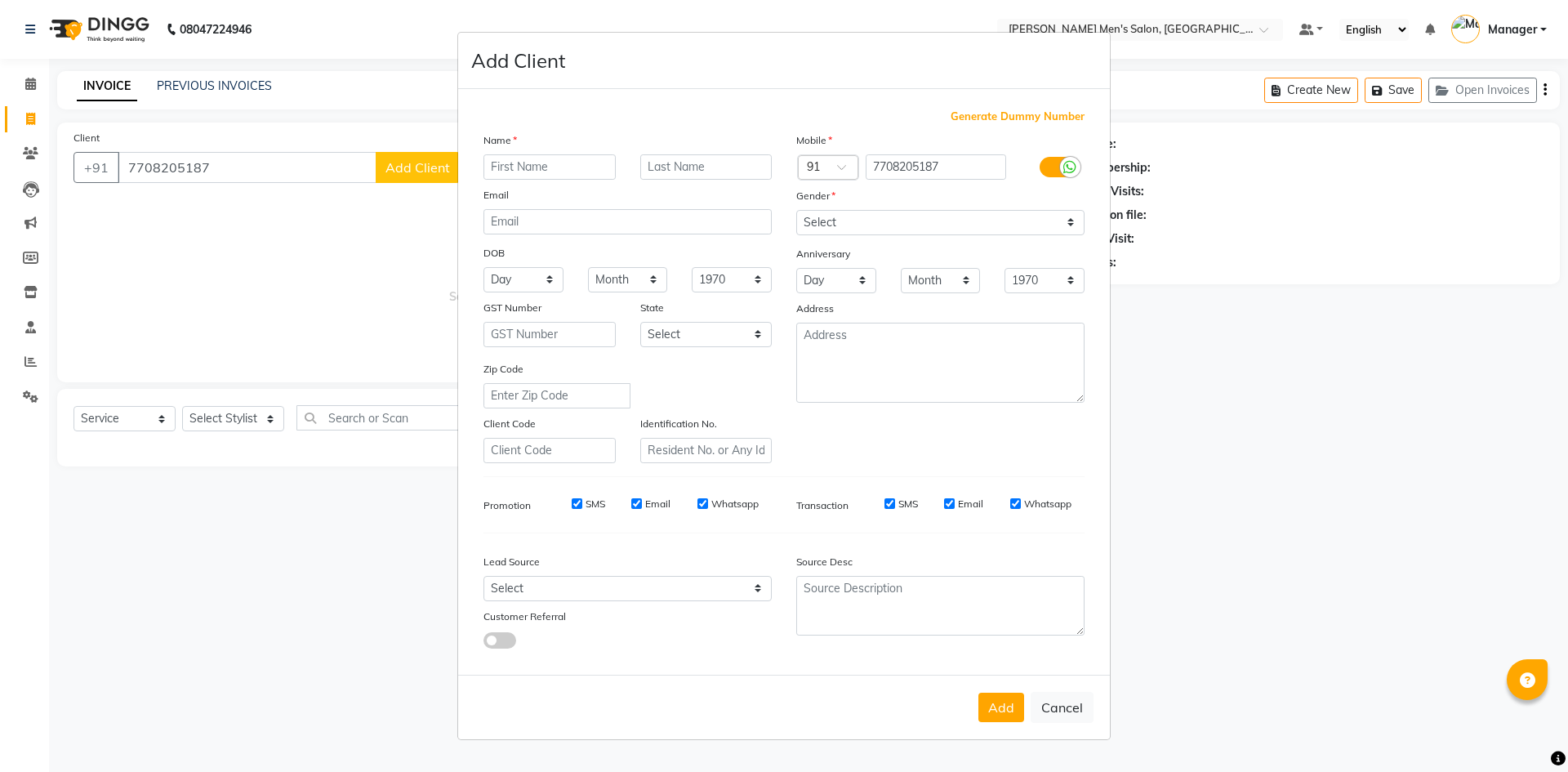
click at [558, 171] on input "text" at bounding box center [549, 167] width 132 height 25
drag, startPoint x: 557, startPoint y: 170, endPoint x: 421, endPoint y: 243, distance: 154.4
drag, startPoint x: 421, startPoint y: 243, endPoint x: 832, endPoint y: 234, distance: 411.1
click at [833, 232] on select "Select [DEMOGRAPHIC_DATA] [DEMOGRAPHIC_DATA] Other Prefer Not To Say" at bounding box center [940, 223] width 289 height 25
click at [796, 210] on select "Select [DEMOGRAPHIC_DATA] [DEMOGRAPHIC_DATA] Other Prefer Not To Say" at bounding box center [940, 223] width 289 height 25
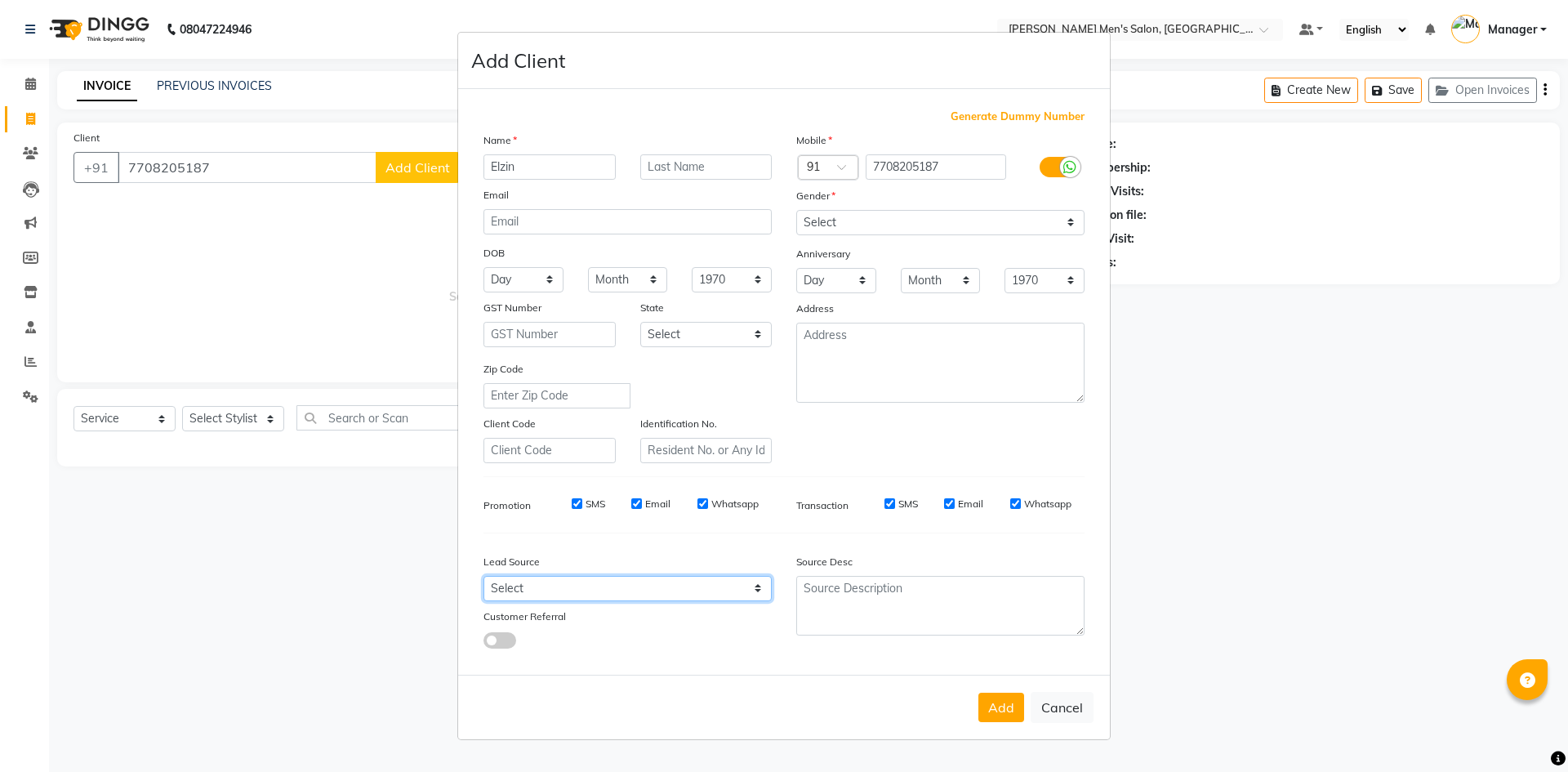
click at [671, 588] on select "Select Walk-in Referral Internet Friend Word of Mouth Advertisement Facebook Ju…" at bounding box center [628, 588] width 289 height 25
click at [483, 575] on select "Select Walk-in Referral Internet Friend Word of Mouth Advertisement Facebook Ju…" at bounding box center [628, 588] width 289 height 25
click at [1007, 715] on button "Add" at bounding box center [1001, 707] width 46 height 30
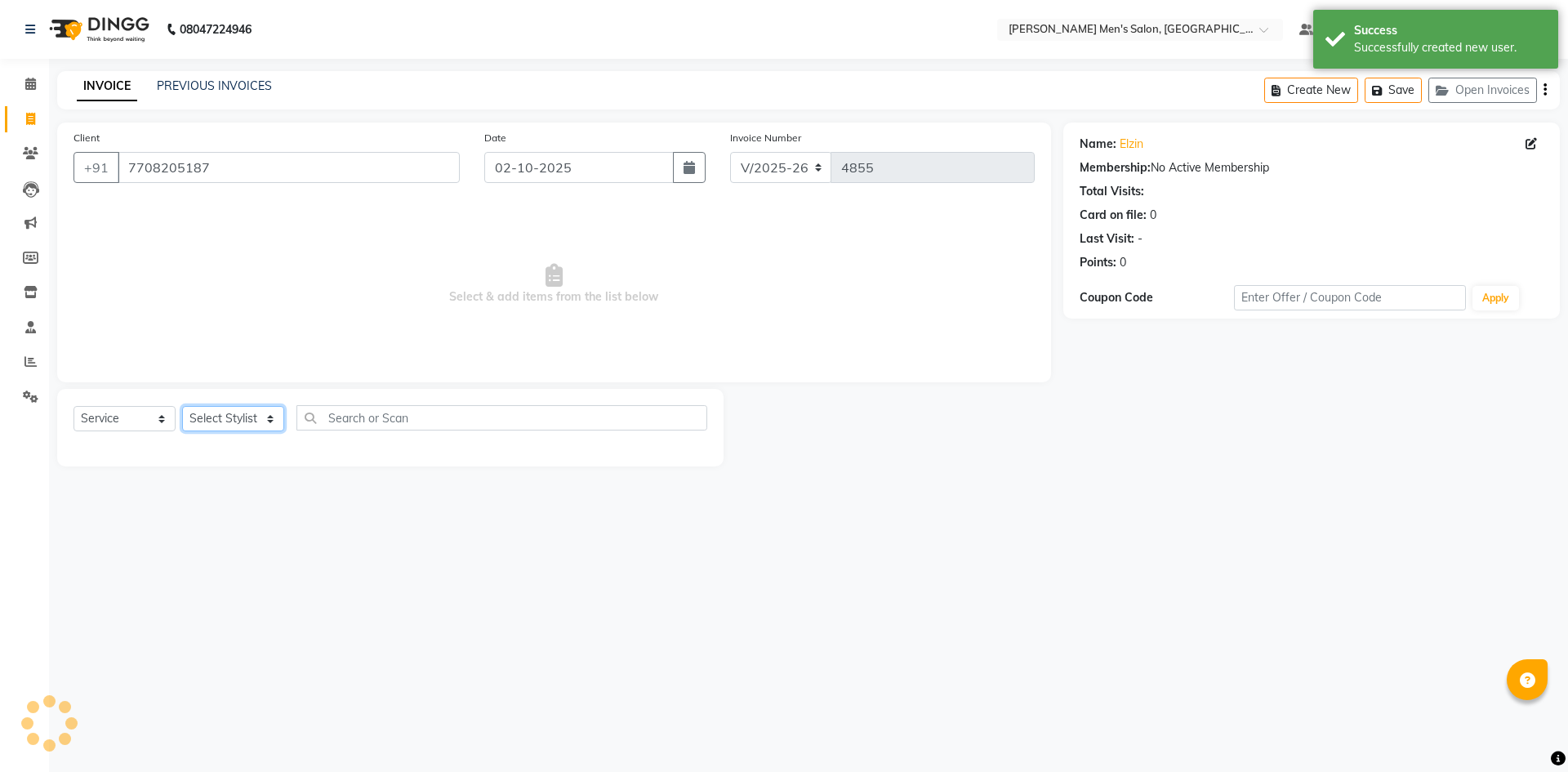
click at [231, 429] on select "Select Stylist [PERSON_NAME] Manager [PERSON_NAME]" at bounding box center [233, 418] width 102 height 25
click at [183, 406] on select "Select Stylist [PERSON_NAME] Manager [PERSON_NAME]" at bounding box center [233, 418] width 102 height 25
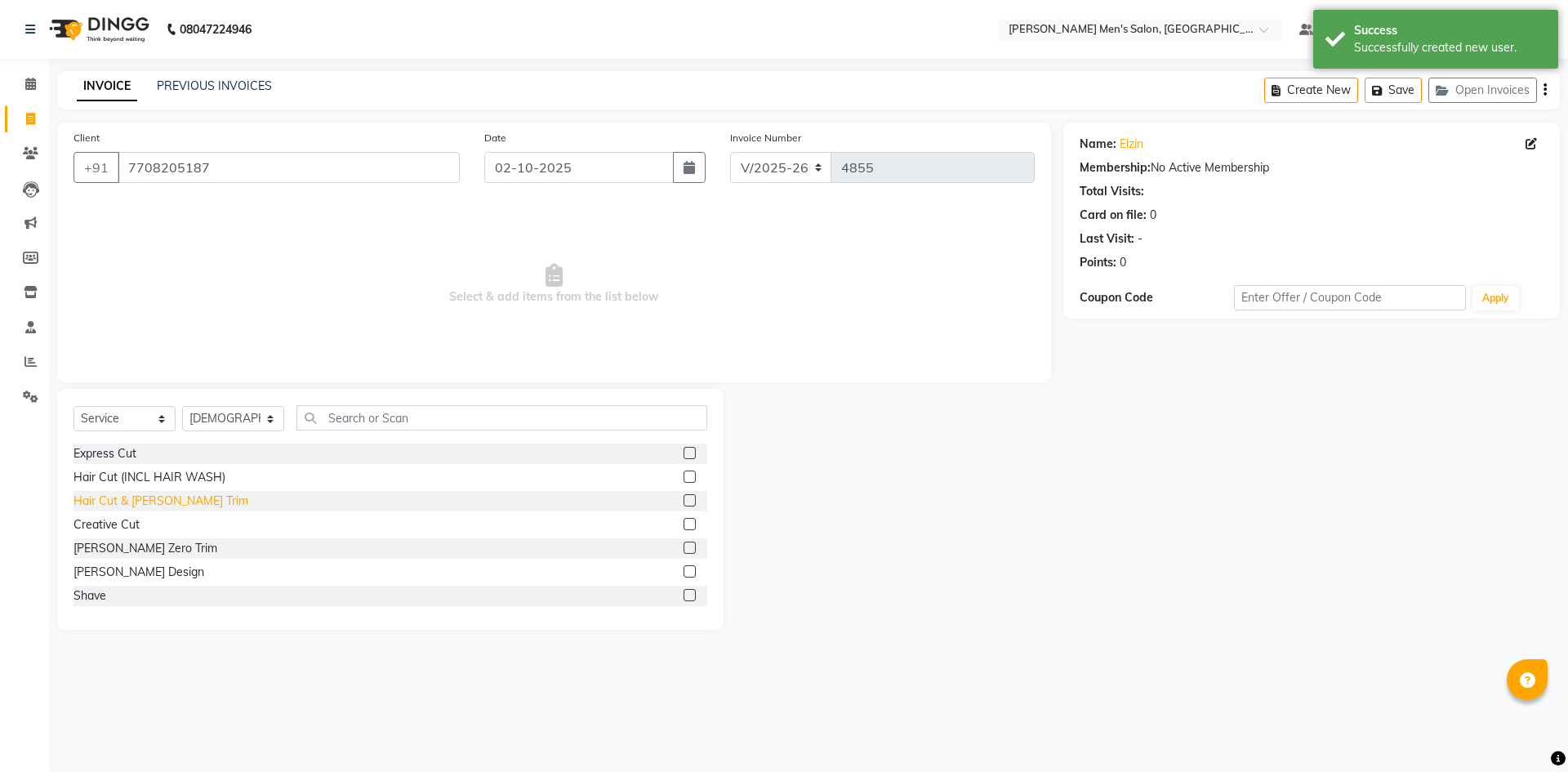
click at [162, 505] on div "Hair Cut & [PERSON_NAME] Trim" at bounding box center [161, 501] width 175 height 17
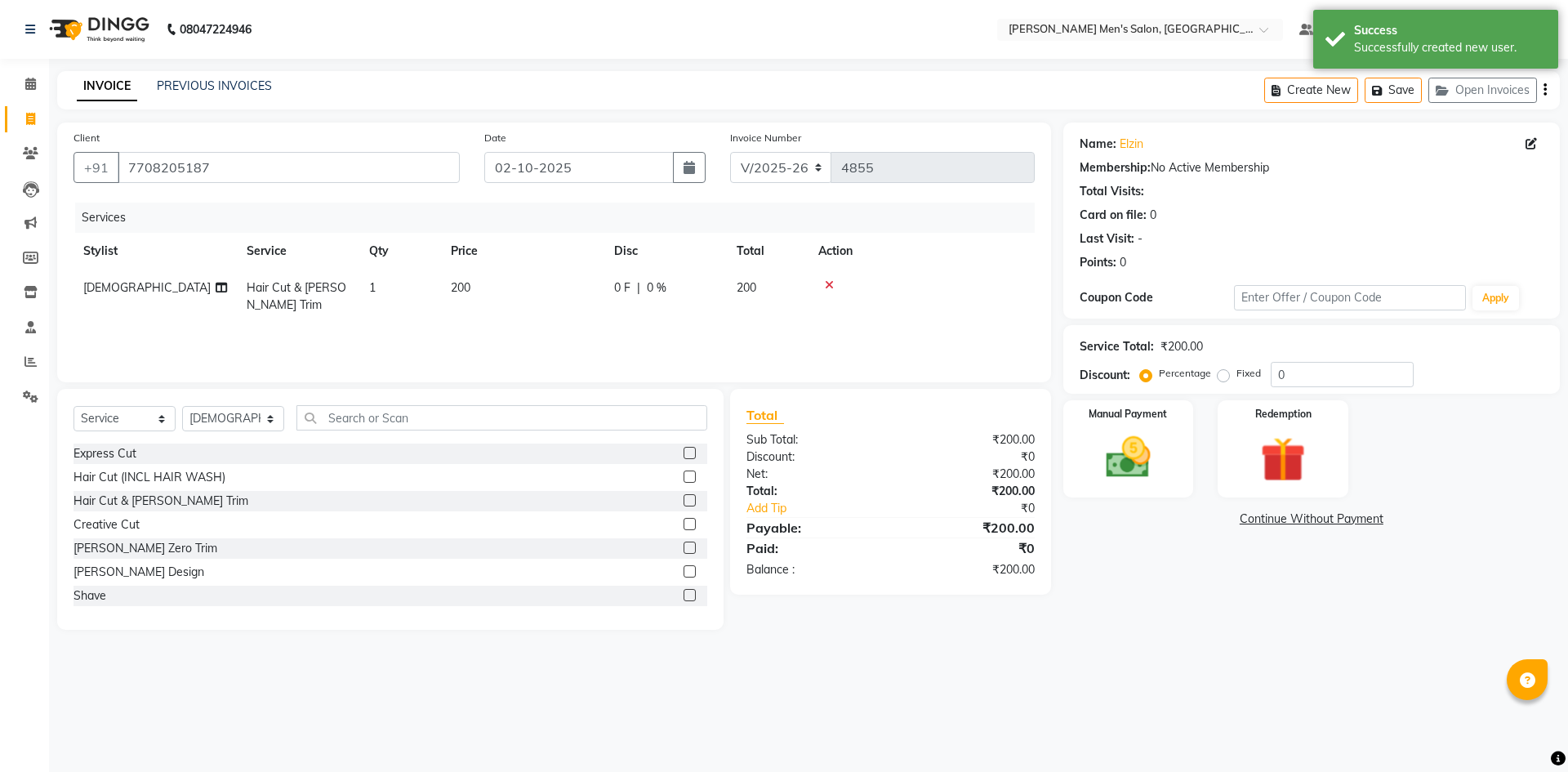
click at [1019, 459] on div "₹0" at bounding box center [967, 457] width 156 height 17
click at [1123, 455] on img at bounding box center [1128, 457] width 75 height 54
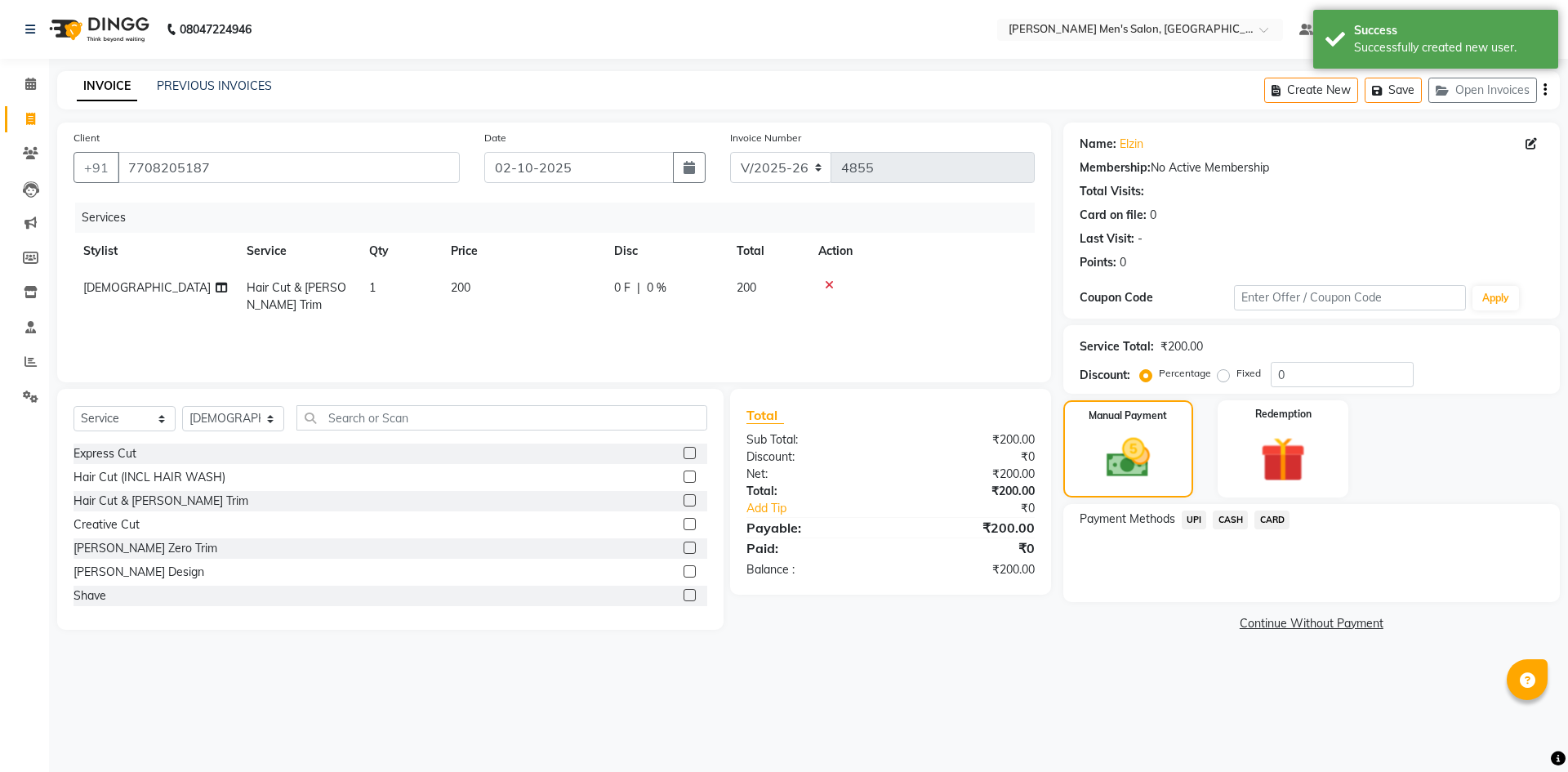
click at [1187, 512] on span "UPI" at bounding box center [1193, 520] width 25 height 19
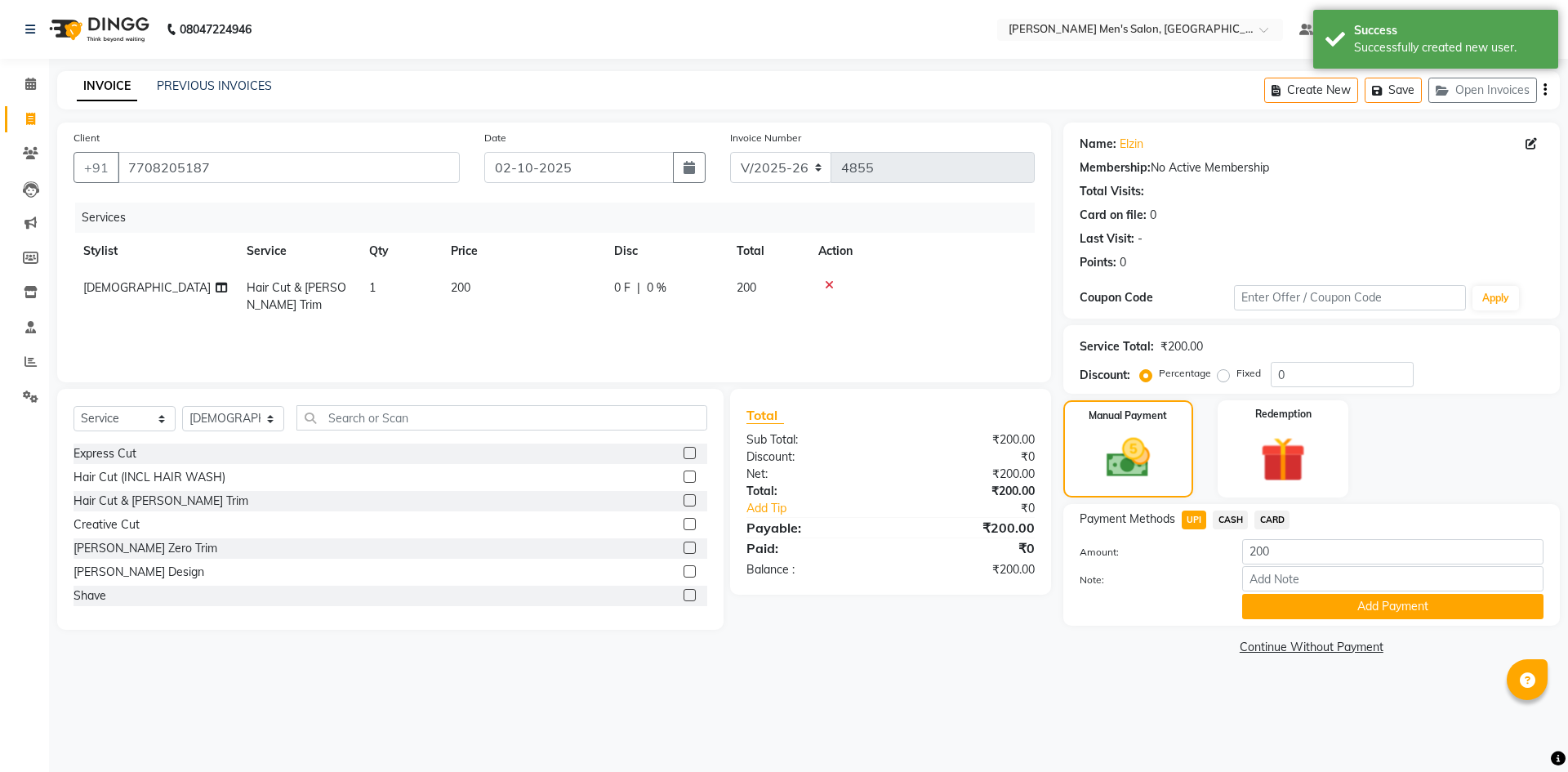
click at [1226, 531] on div "CASH" at bounding box center [1227, 521] width 42 height 22
click at [1226, 523] on span "CASH" at bounding box center [1230, 520] width 35 height 19
click at [1134, 565] on div "Amount: 200" at bounding box center [1311, 552] width 488 height 28
click at [1292, 603] on button "Add Payment" at bounding box center [1392, 606] width 301 height 25
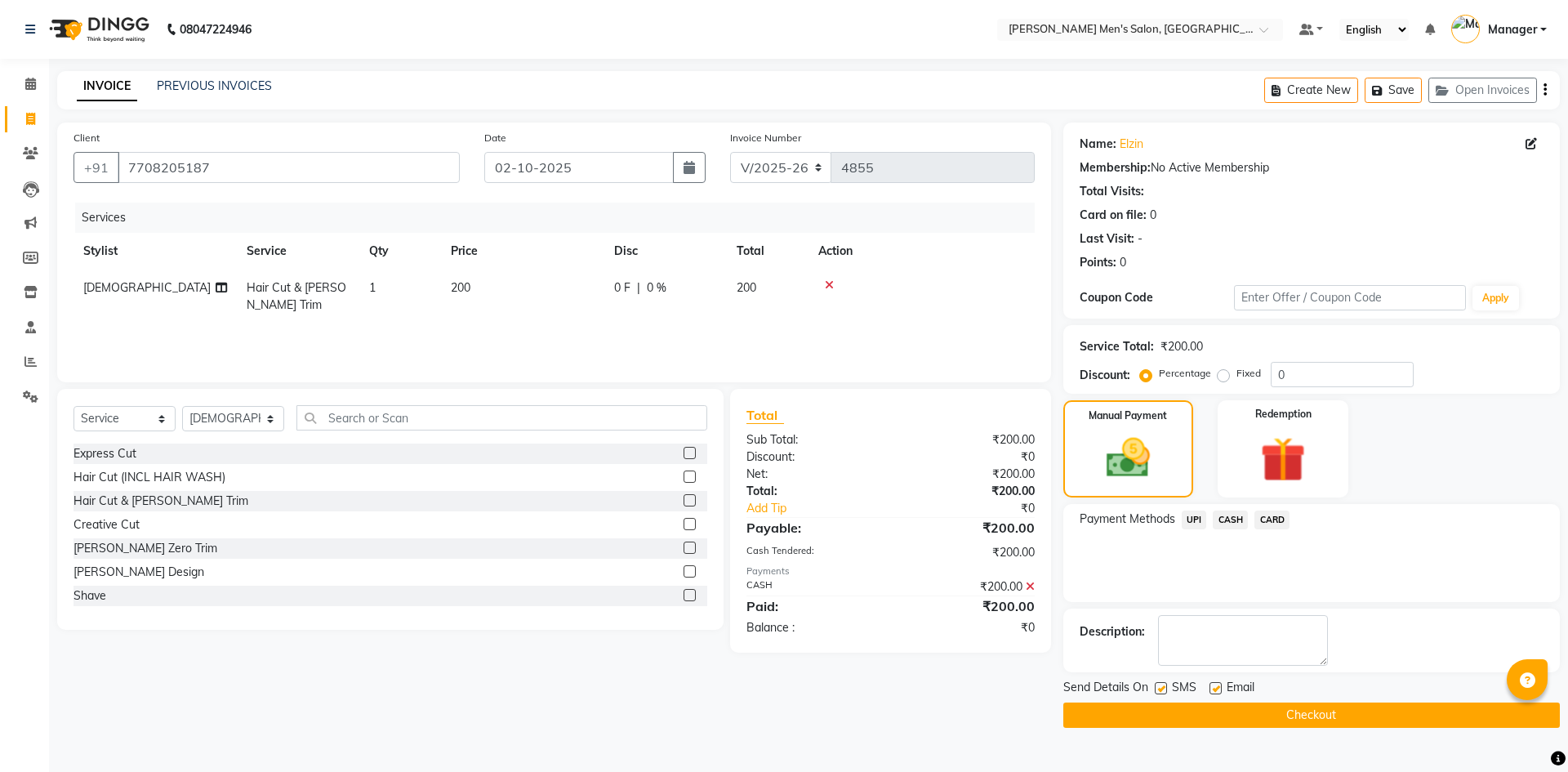
click at [1285, 708] on button "Checkout" at bounding box center [1312, 715] width 497 height 25
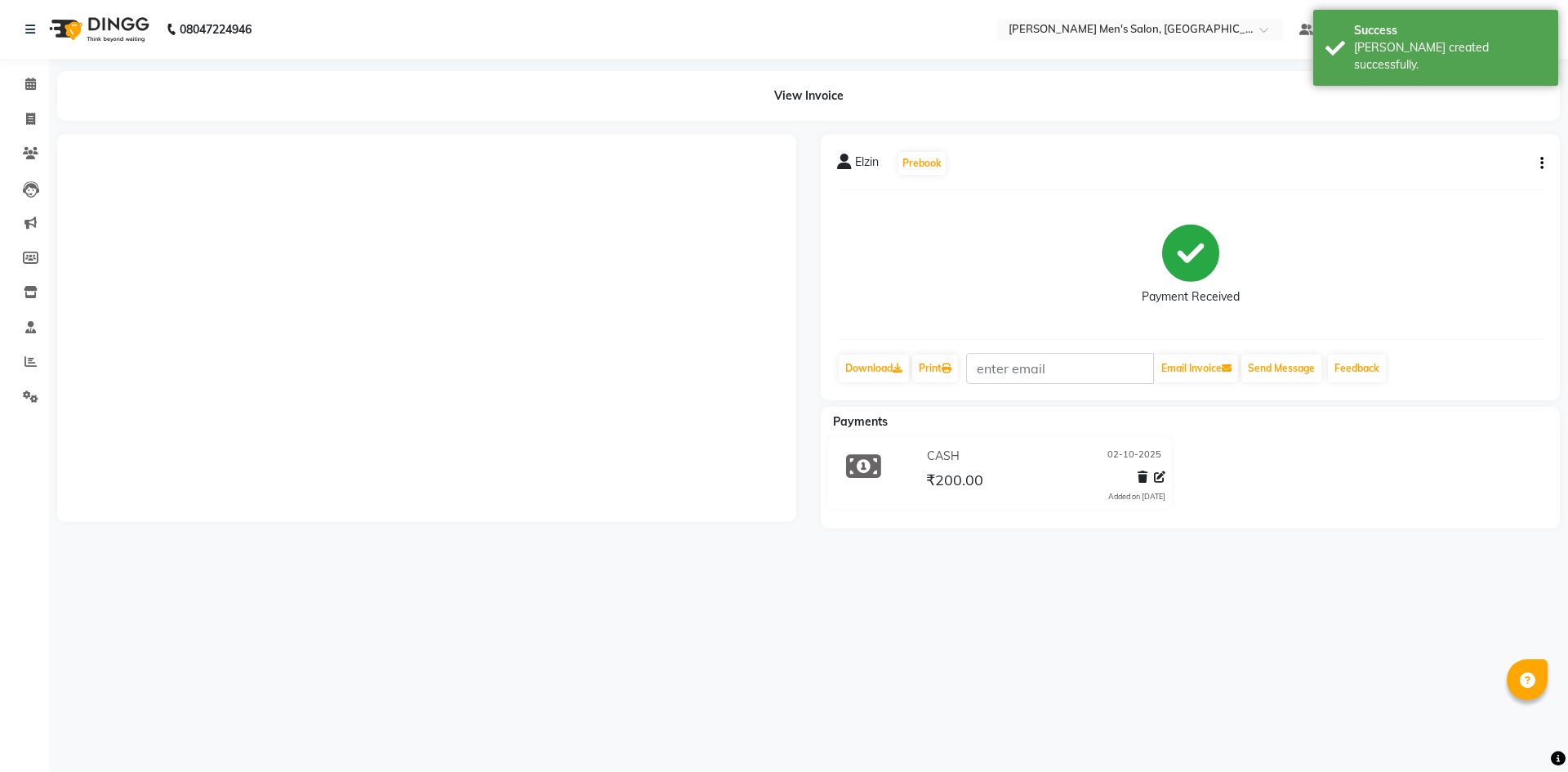
click at [1180, 529] on main "View Invoice Elzin Prebook Payment Received Download Print Email Invoice Send M…" at bounding box center [807, 311] width 1518 height 482
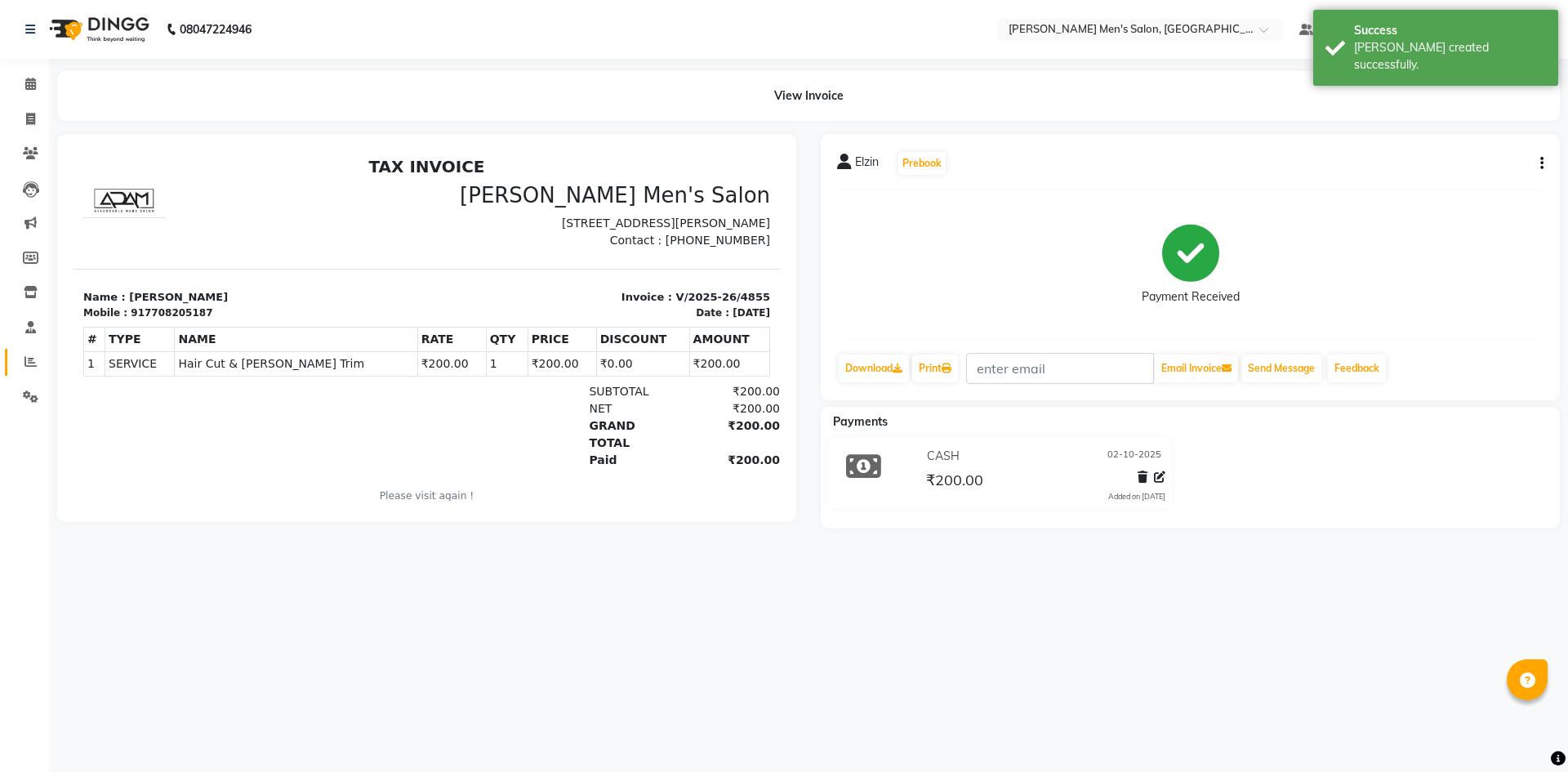
click at [19, 372] on link "Reports" at bounding box center [24, 362] width 39 height 27
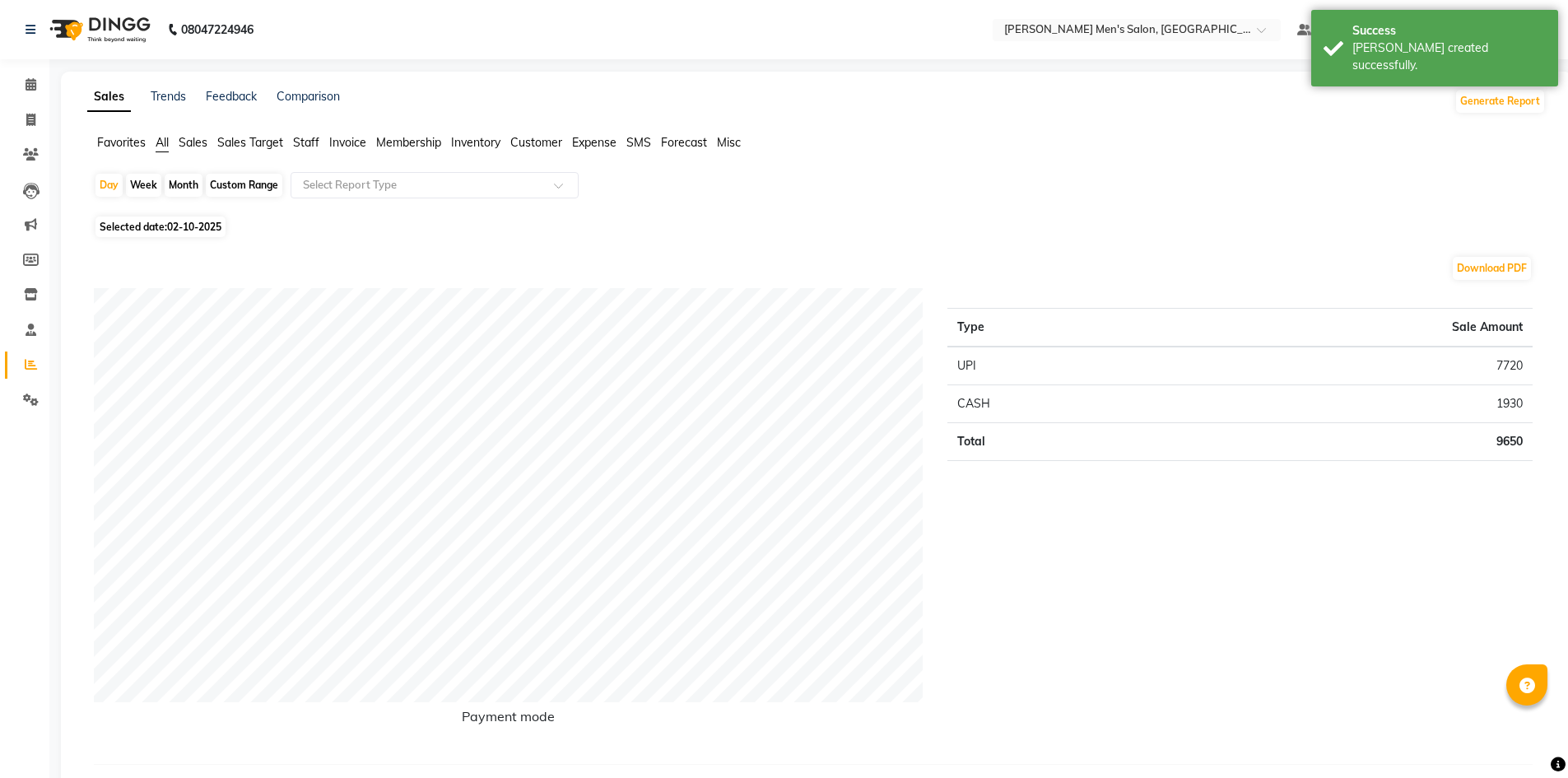
click at [297, 139] on span "Staff" at bounding box center [305, 142] width 26 height 14
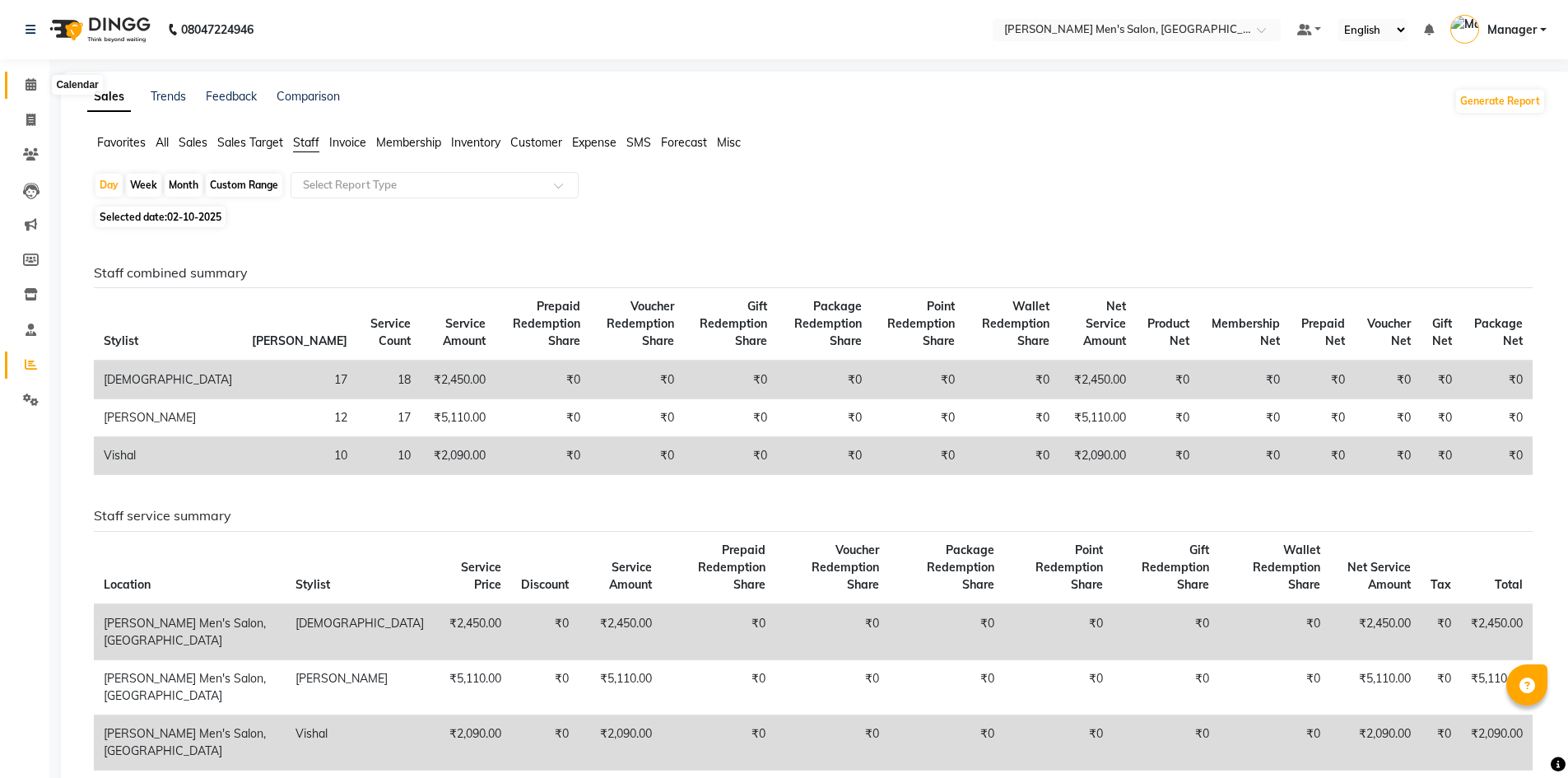
click at [29, 93] on span at bounding box center [31, 86] width 29 height 19
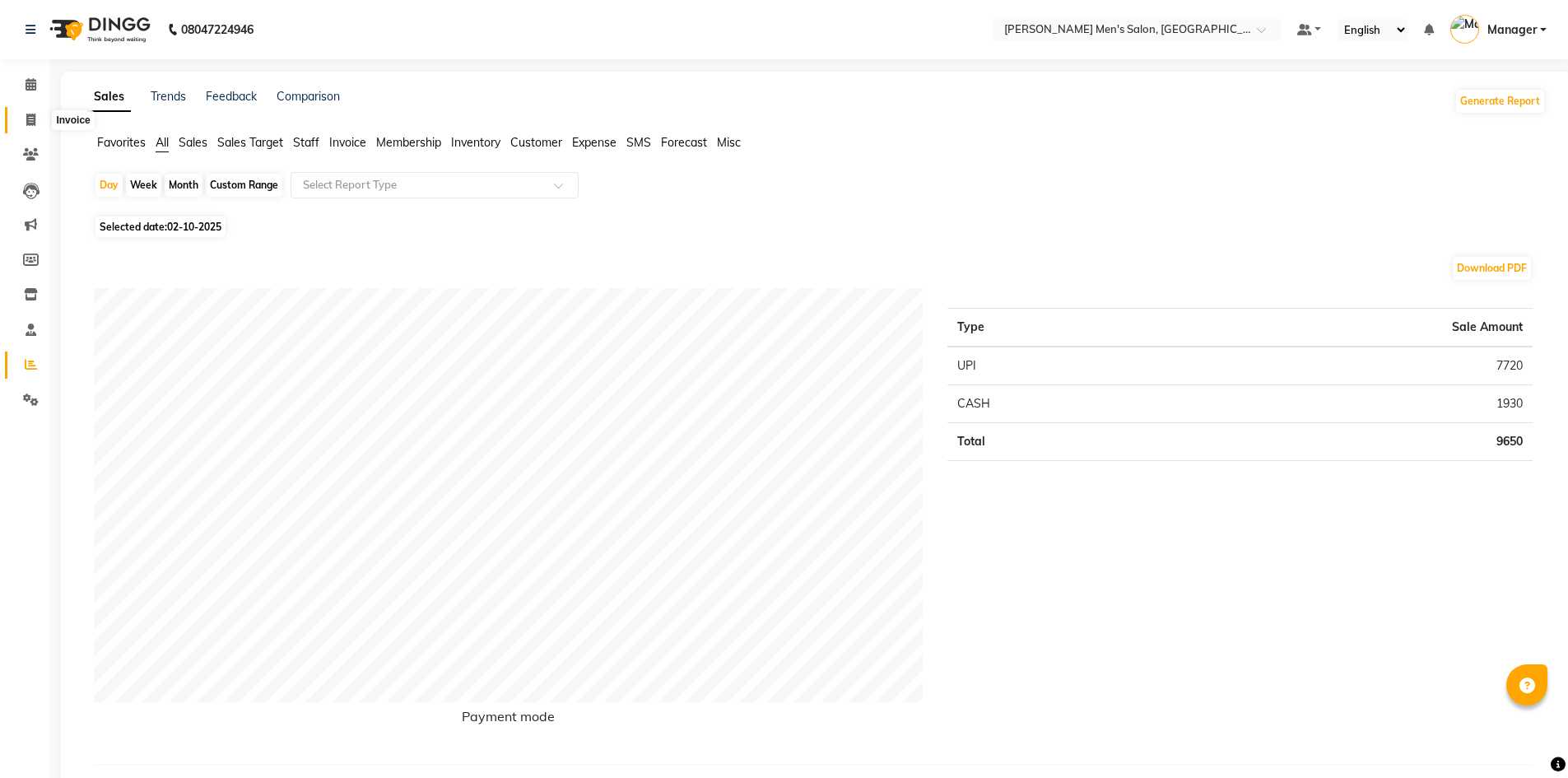
click at [29, 119] on icon at bounding box center [30, 119] width 9 height 13
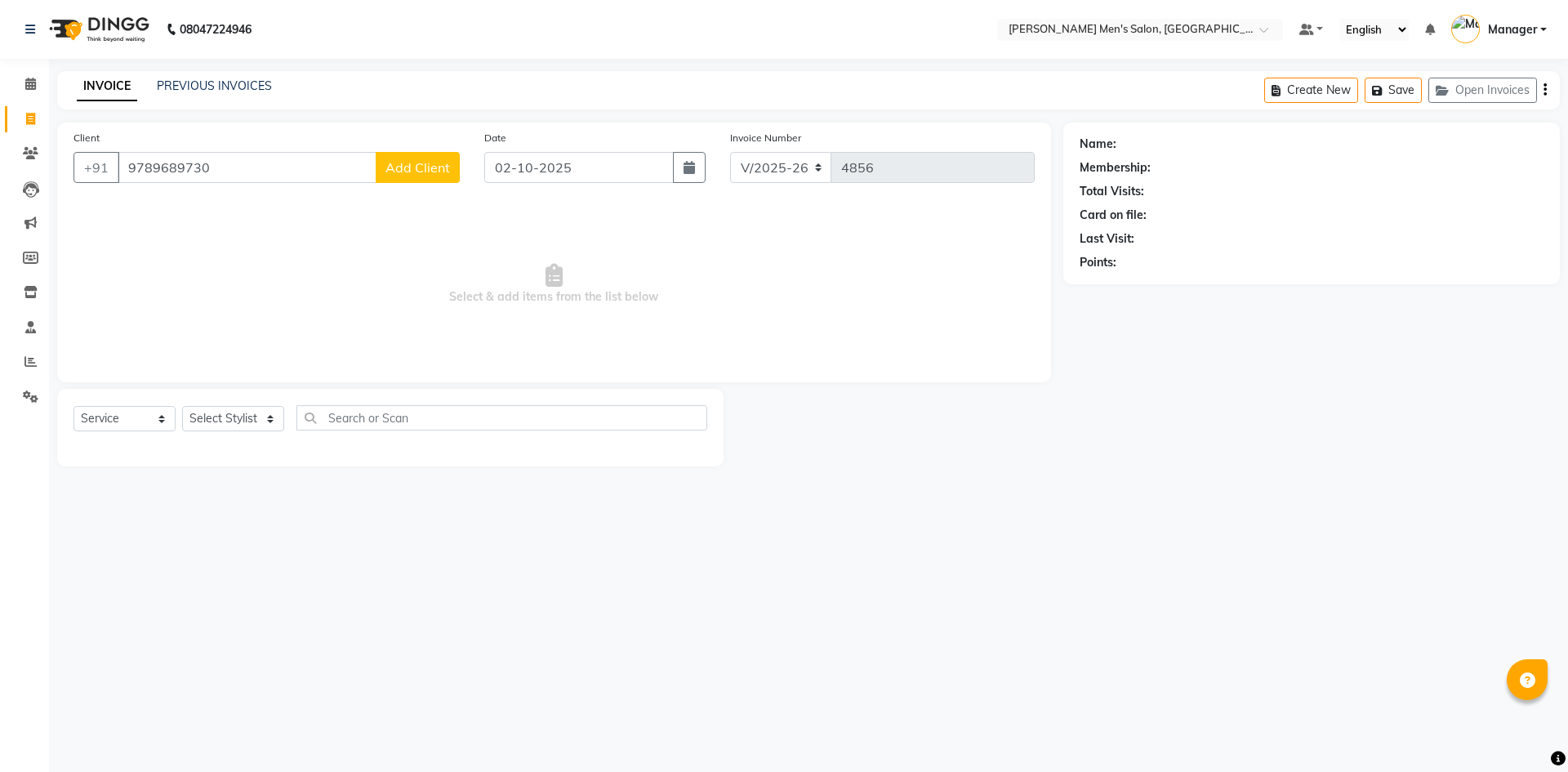
click at [440, 139] on div "Client [PHONE_NUMBER] Add Client" at bounding box center [267, 162] width 411 height 67
click at [436, 165] on span "Add Client" at bounding box center [418, 167] width 65 height 16
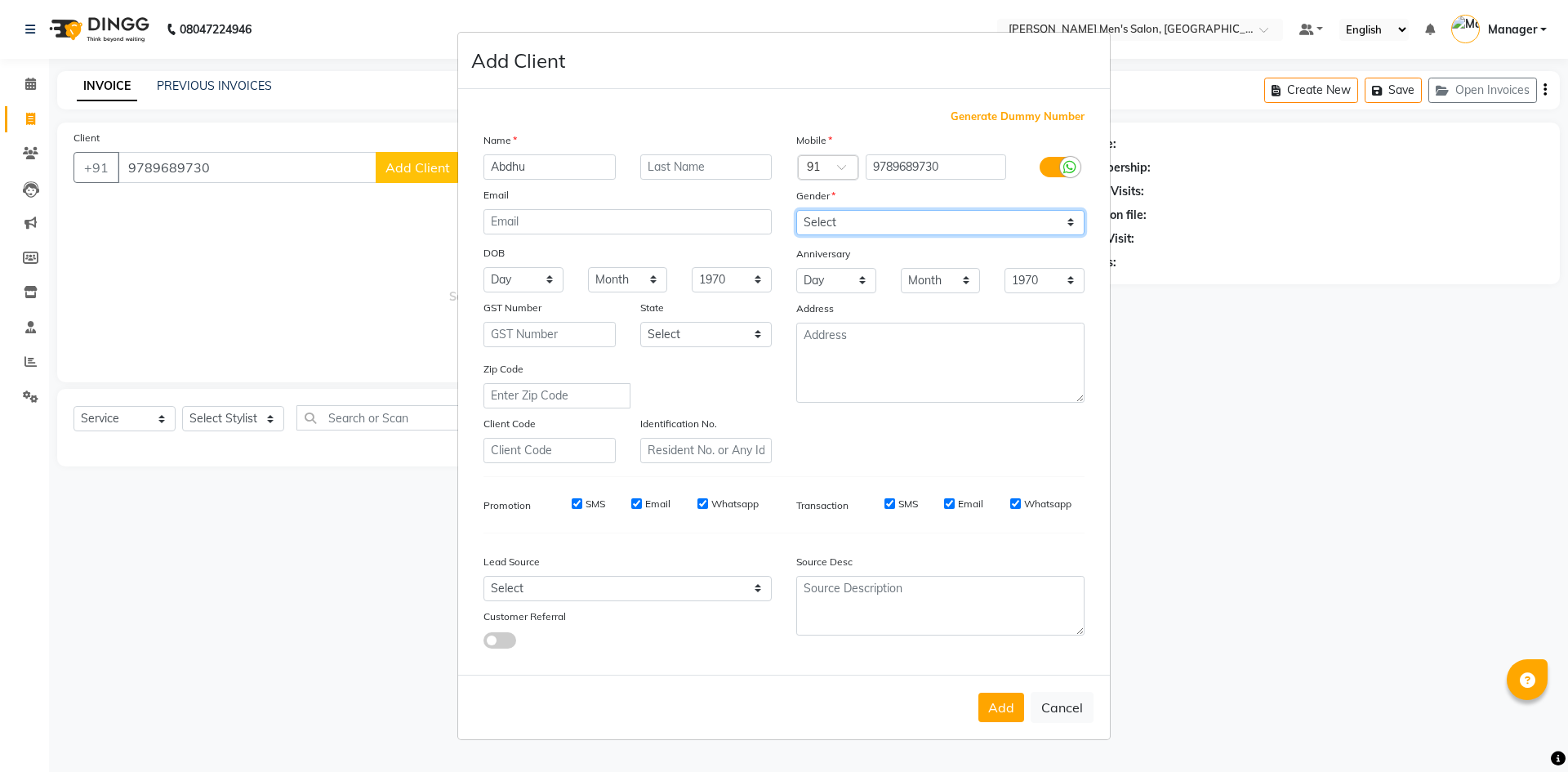
click at [826, 218] on select "Select [DEMOGRAPHIC_DATA] [DEMOGRAPHIC_DATA] Other Prefer Not To Say" at bounding box center [940, 223] width 289 height 25
click at [796, 210] on select "Select [DEMOGRAPHIC_DATA] [DEMOGRAPHIC_DATA] Other Prefer Not To Say" at bounding box center [940, 223] width 289 height 25
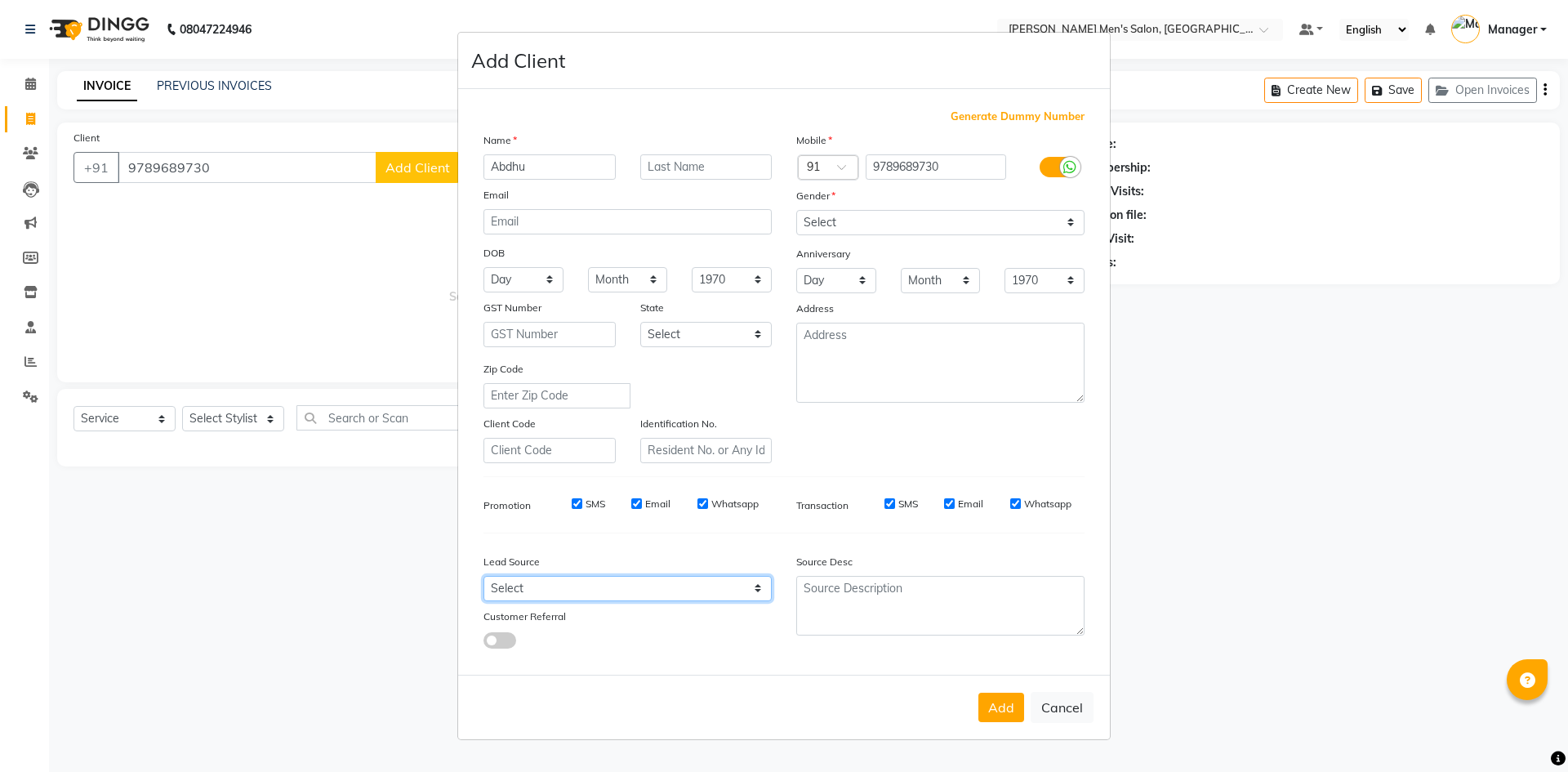
click at [667, 596] on select "Select Walk-in Referral Internet Friend Word of Mouth Advertisement Facebook Ju…" at bounding box center [628, 588] width 289 height 25
click at [483, 575] on select "Select Walk-in Referral Internet Friend Word of Mouth Advertisement Facebook Ju…" at bounding box center [628, 588] width 289 height 25
click at [1013, 708] on button "Add" at bounding box center [1001, 707] width 46 height 30
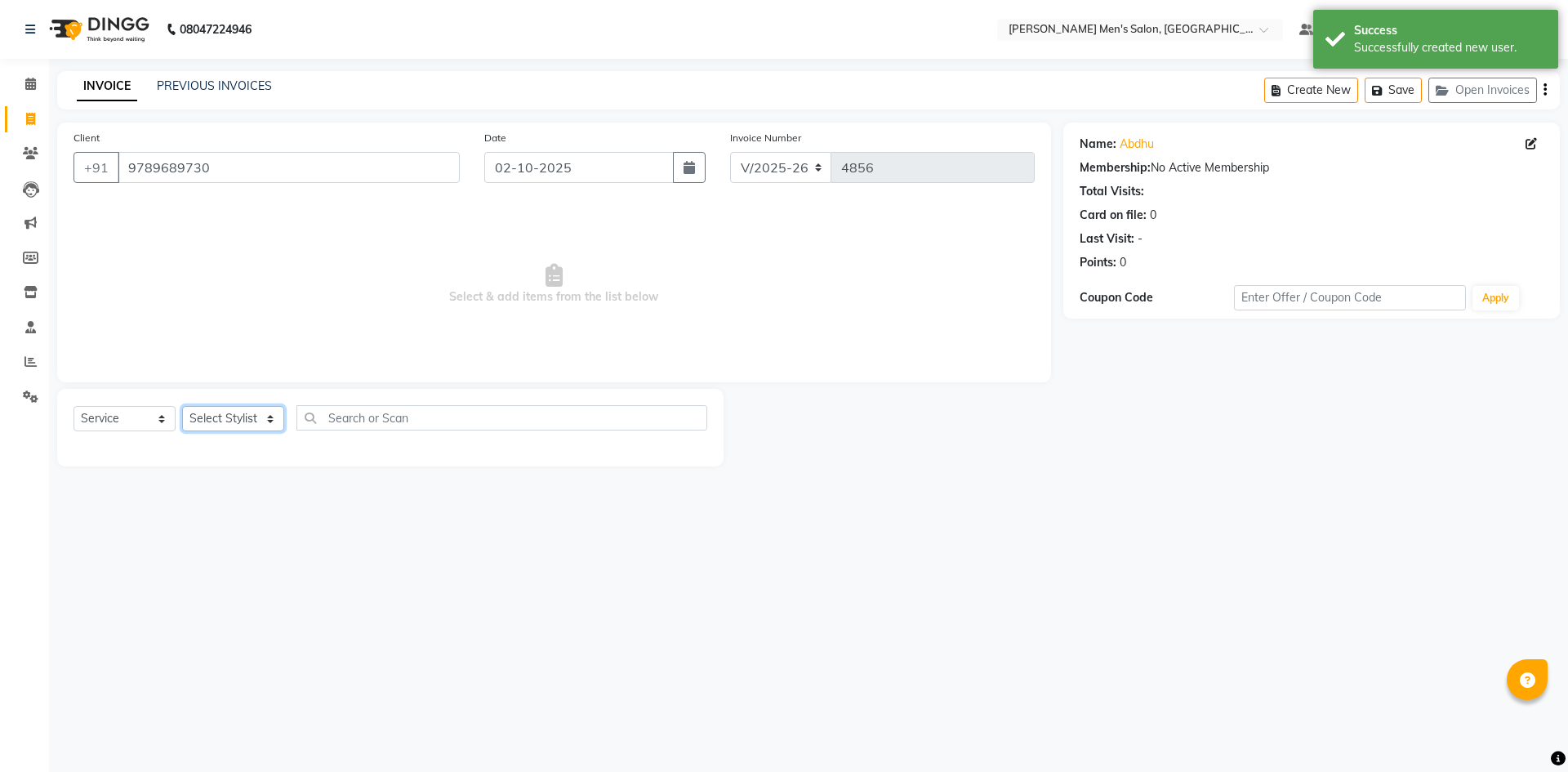
click at [232, 429] on select "Select Stylist [PERSON_NAME] Manager [PERSON_NAME]" at bounding box center [233, 418] width 102 height 25
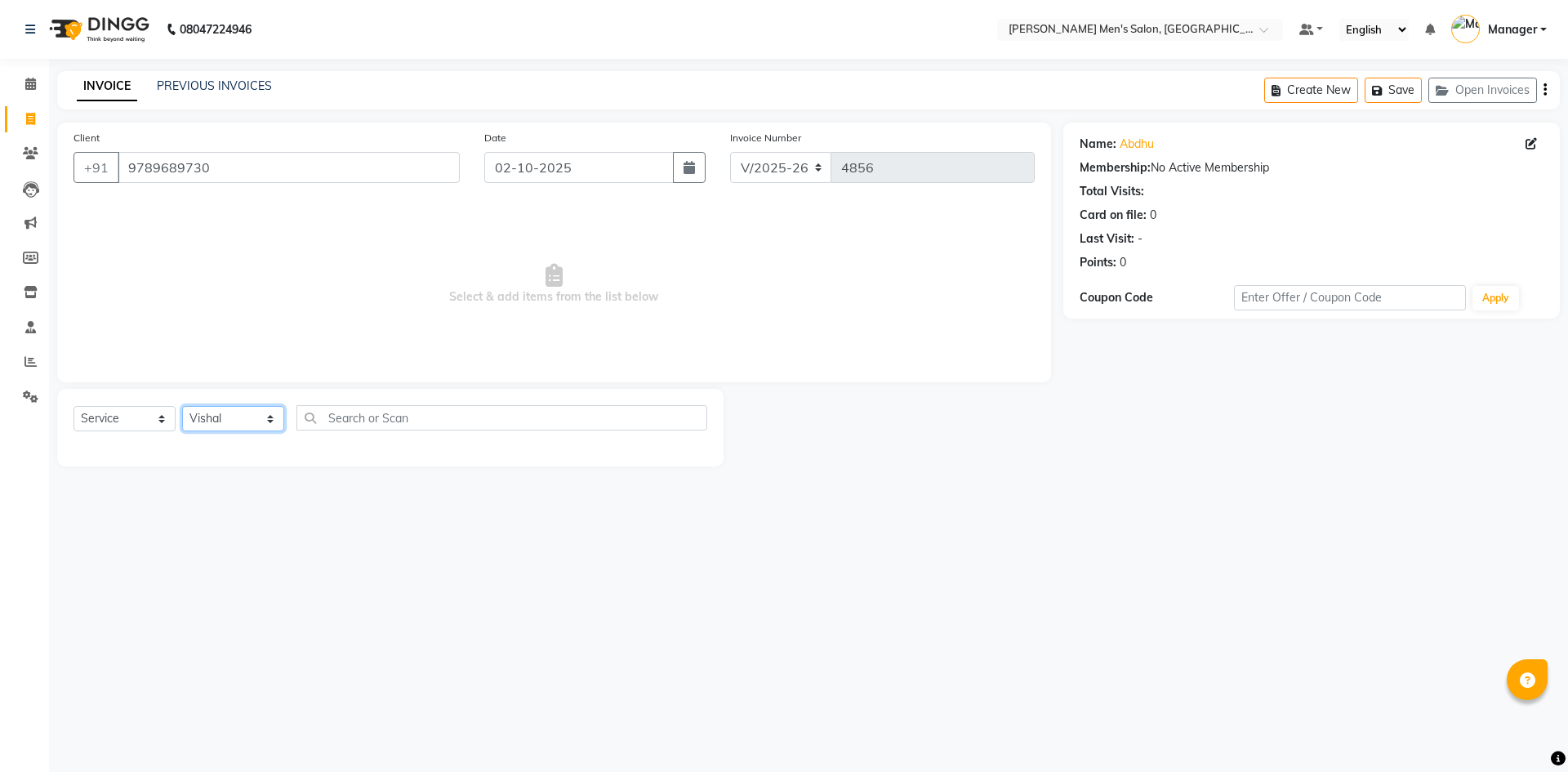
click at [183, 406] on select "Select Stylist [PERSON_NAME] Manager [PERSON_NAME]" at bounding box center [233, 418] width 102 height 25
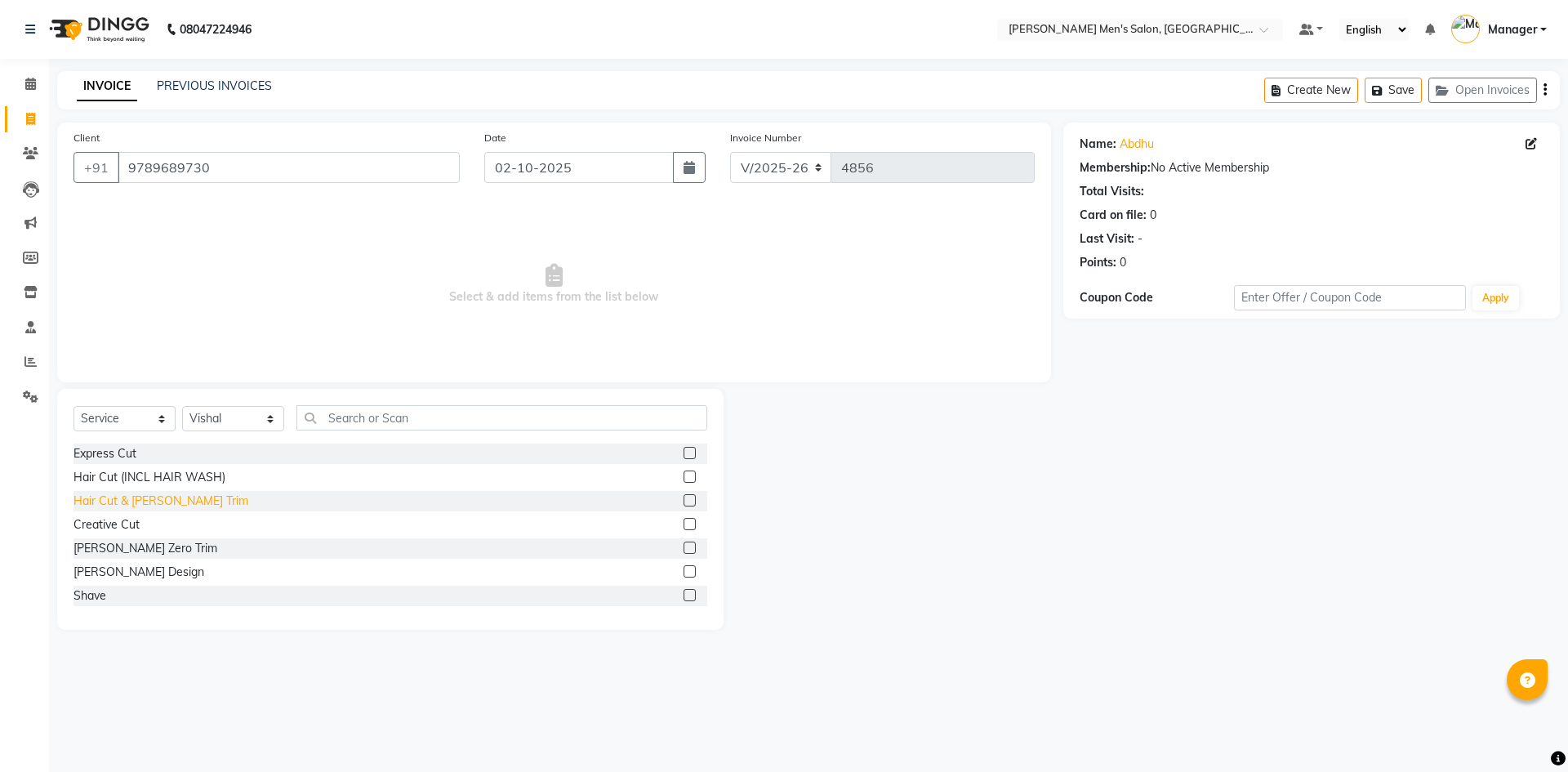
click at [153, 506] on div "Hair Cut & [PERSON_NAME] Trim" at bounding box center [161, 501] width 175 height 17
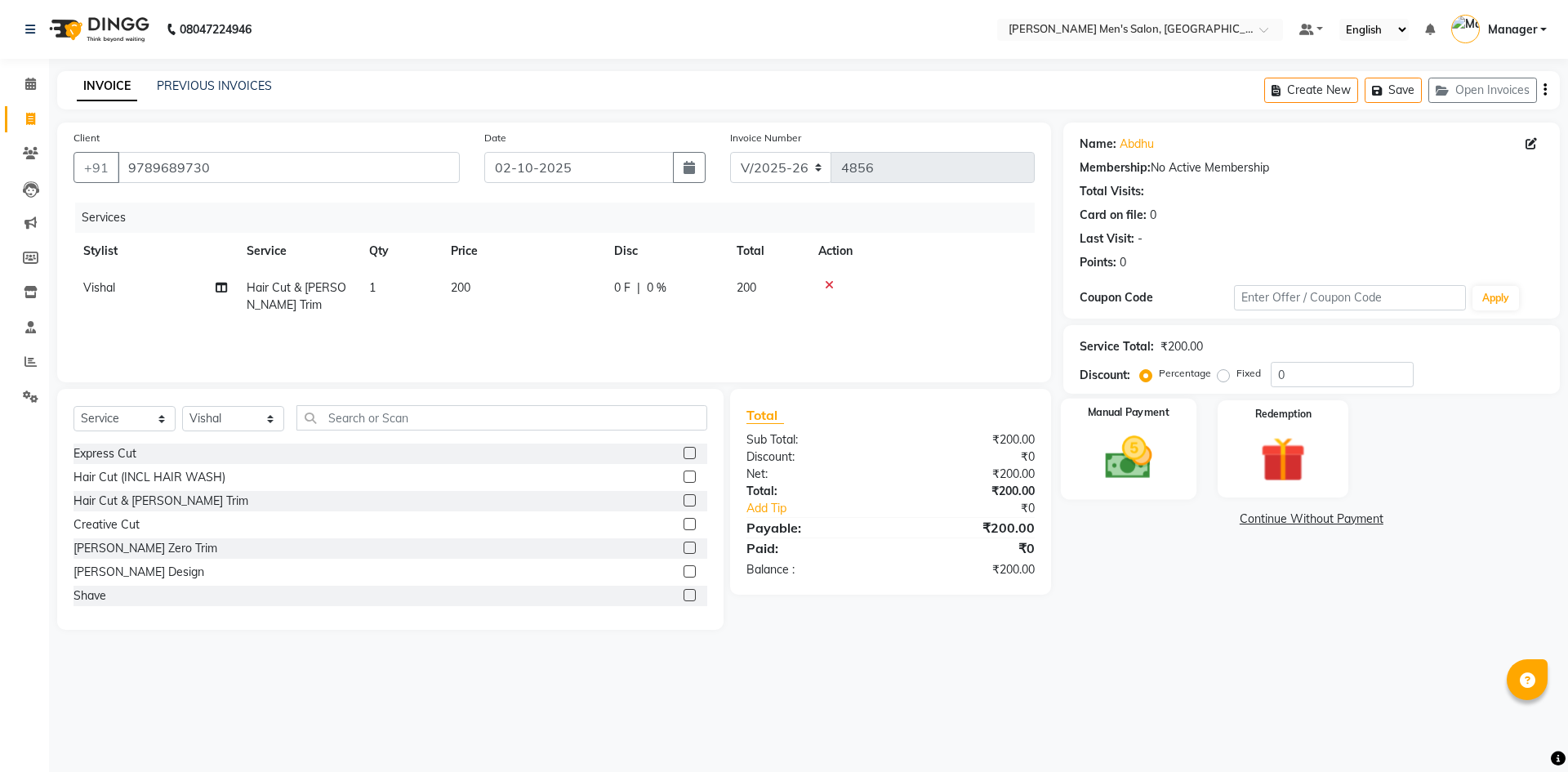
click at [1072, 454] on div "Manual Payment" at bounding box center [1128, 448] width 136 height 100
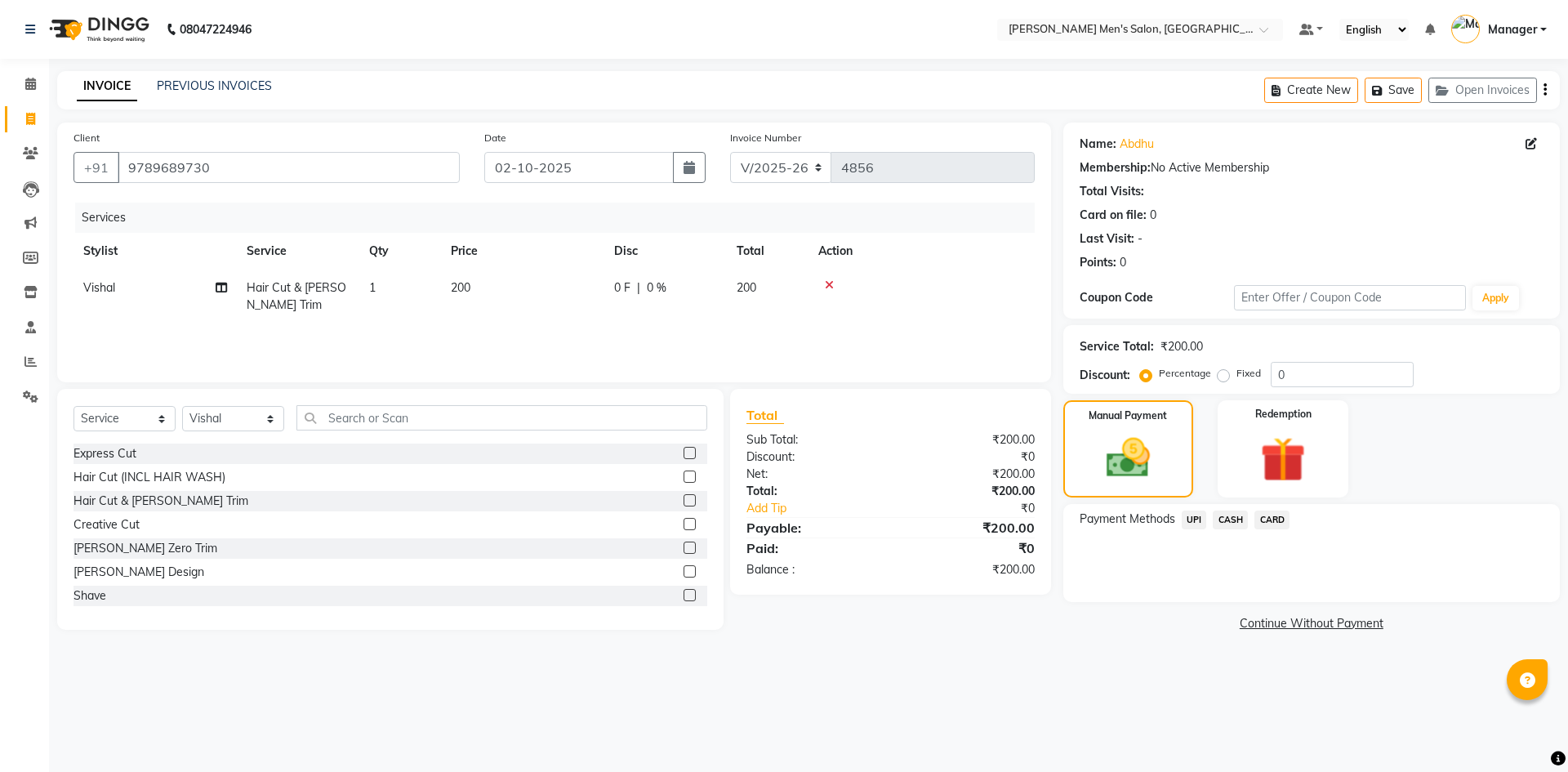
click at [1226, 516] on span "CASH" at bounding box center [1230, 520] width 35 height 19
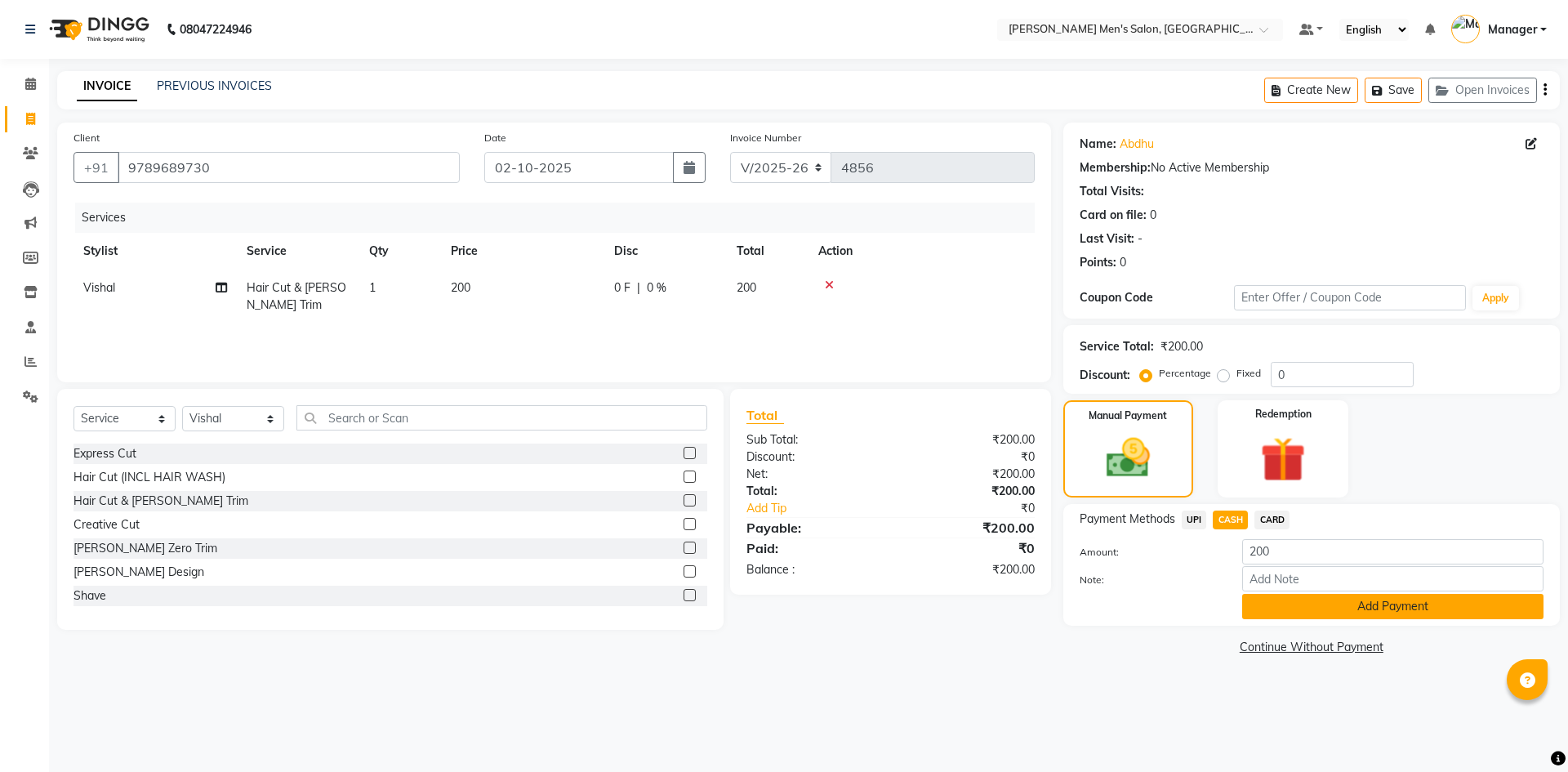
click at [1277, 596] on button "Add Payment" at bounding box center [1392, 606] width 301 height 25
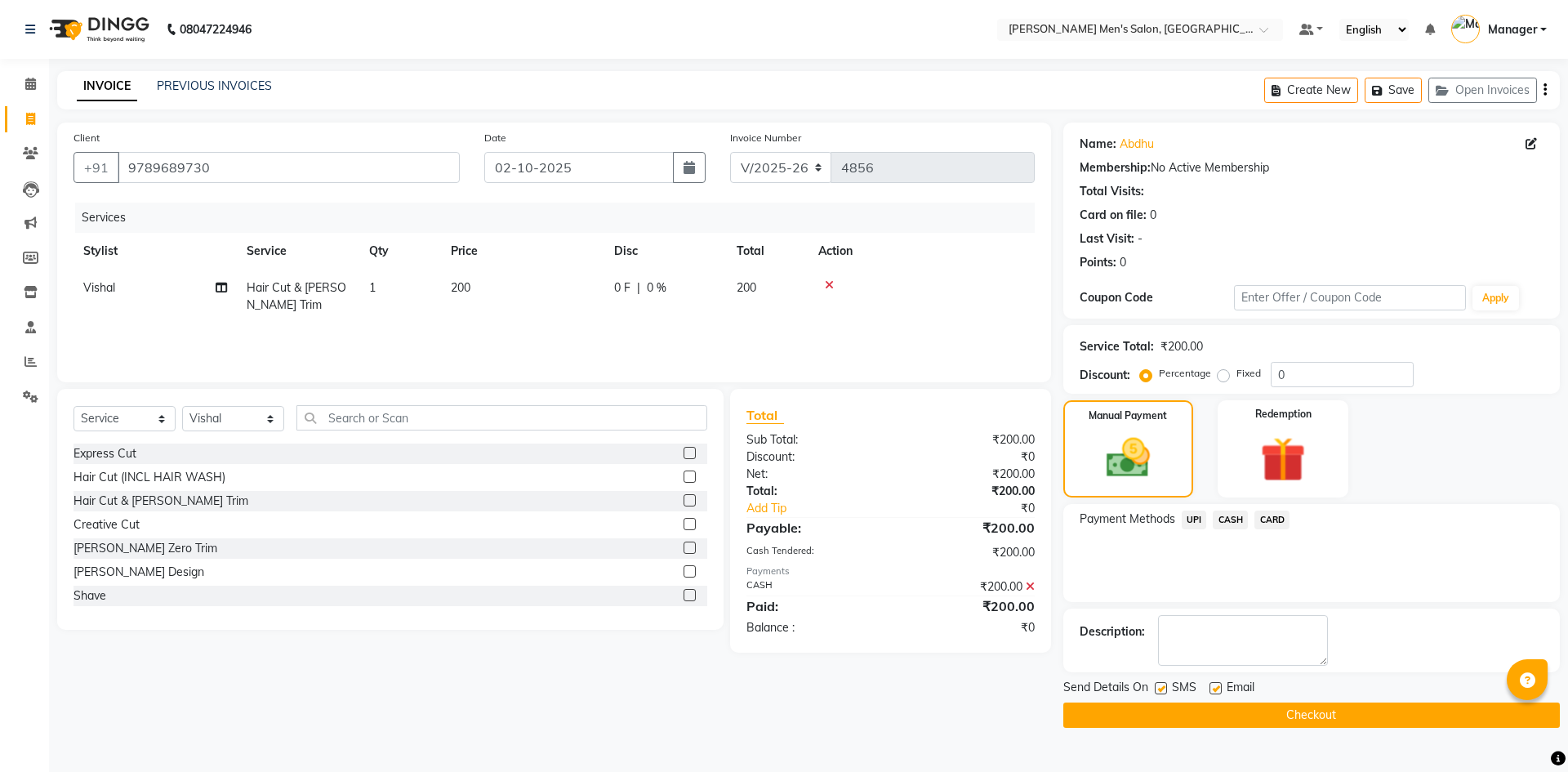
click at [1307, 722] on button "Checkout" at bounding box center [1312, 715] width 497 height 25
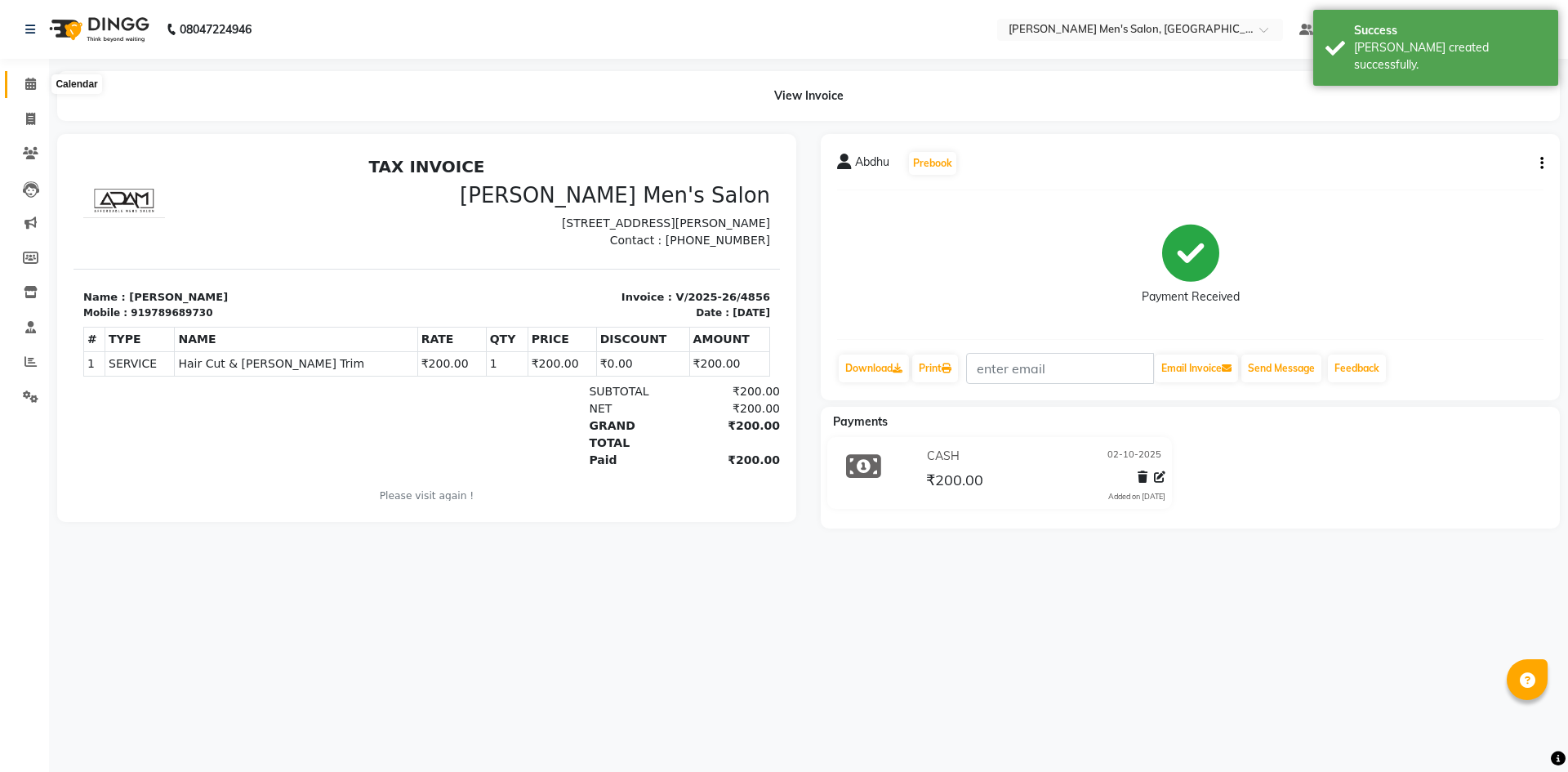
click at [24, 91] on span at bounding box center [31, 85] width 29 height 19
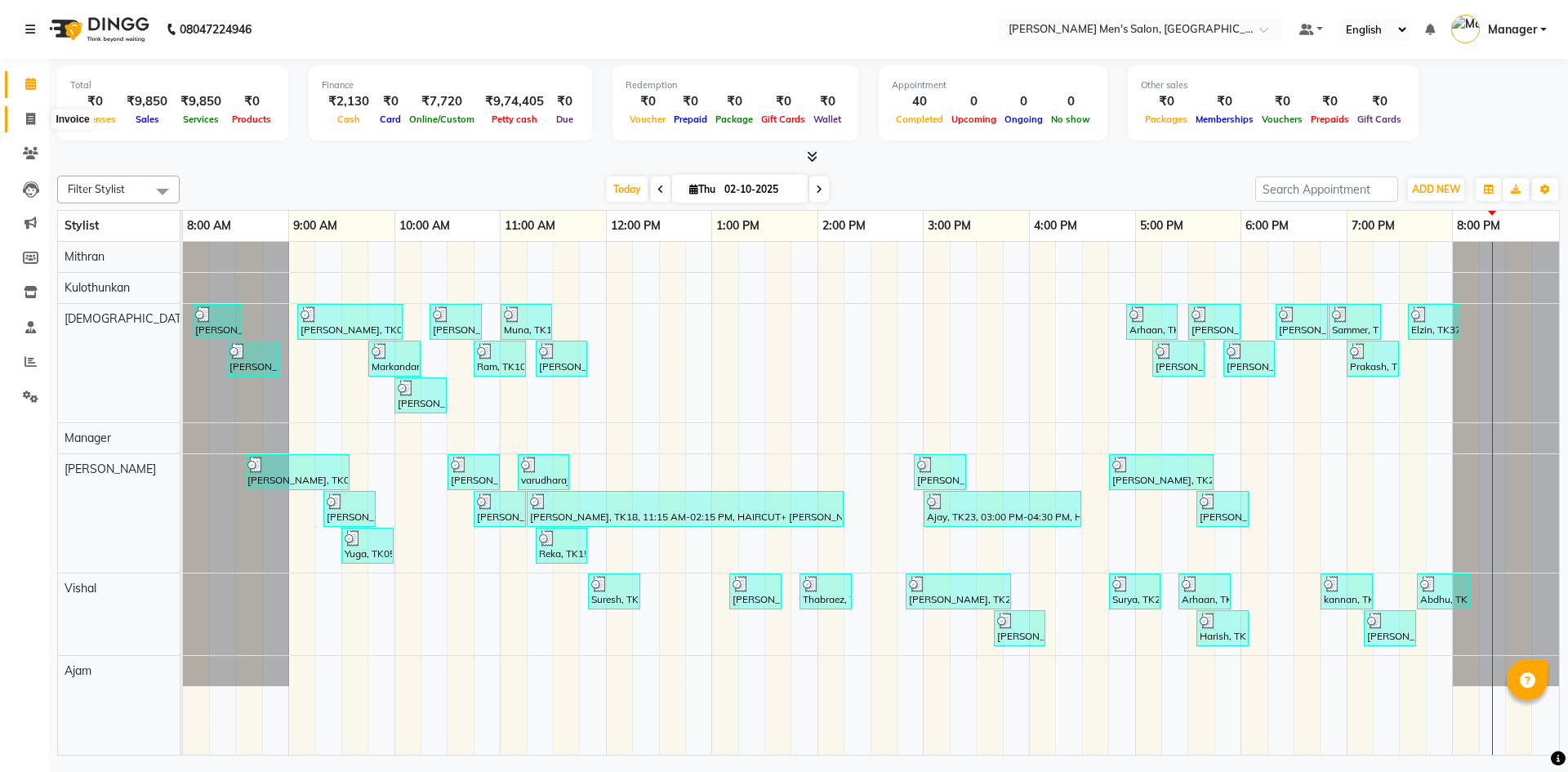
click at [18, 126] on span at bounding box center [31, 119] width 29 height 19
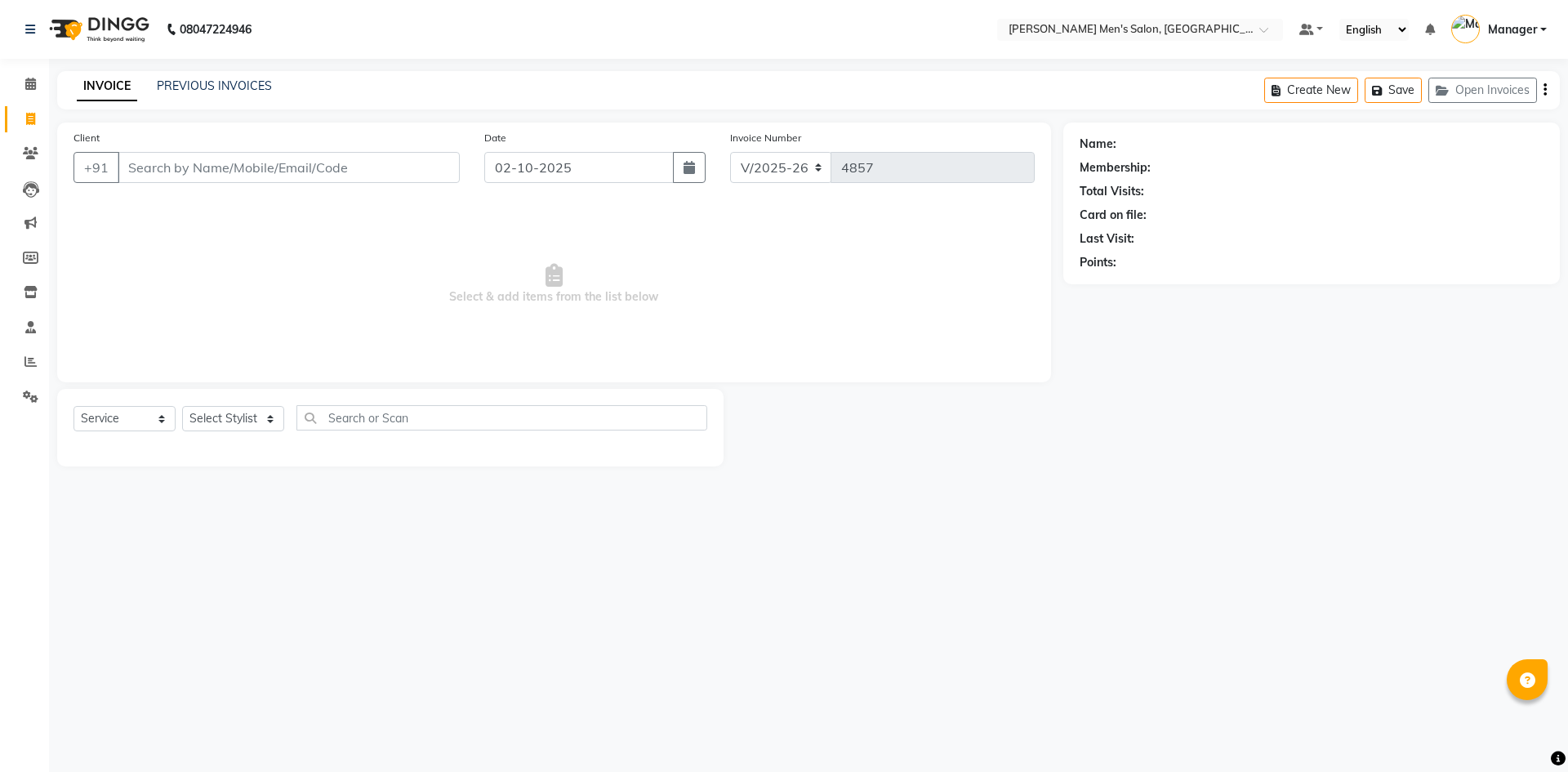
click at [256, 181] on input "Client" at bounding box center [289, 167] width 342 height 31
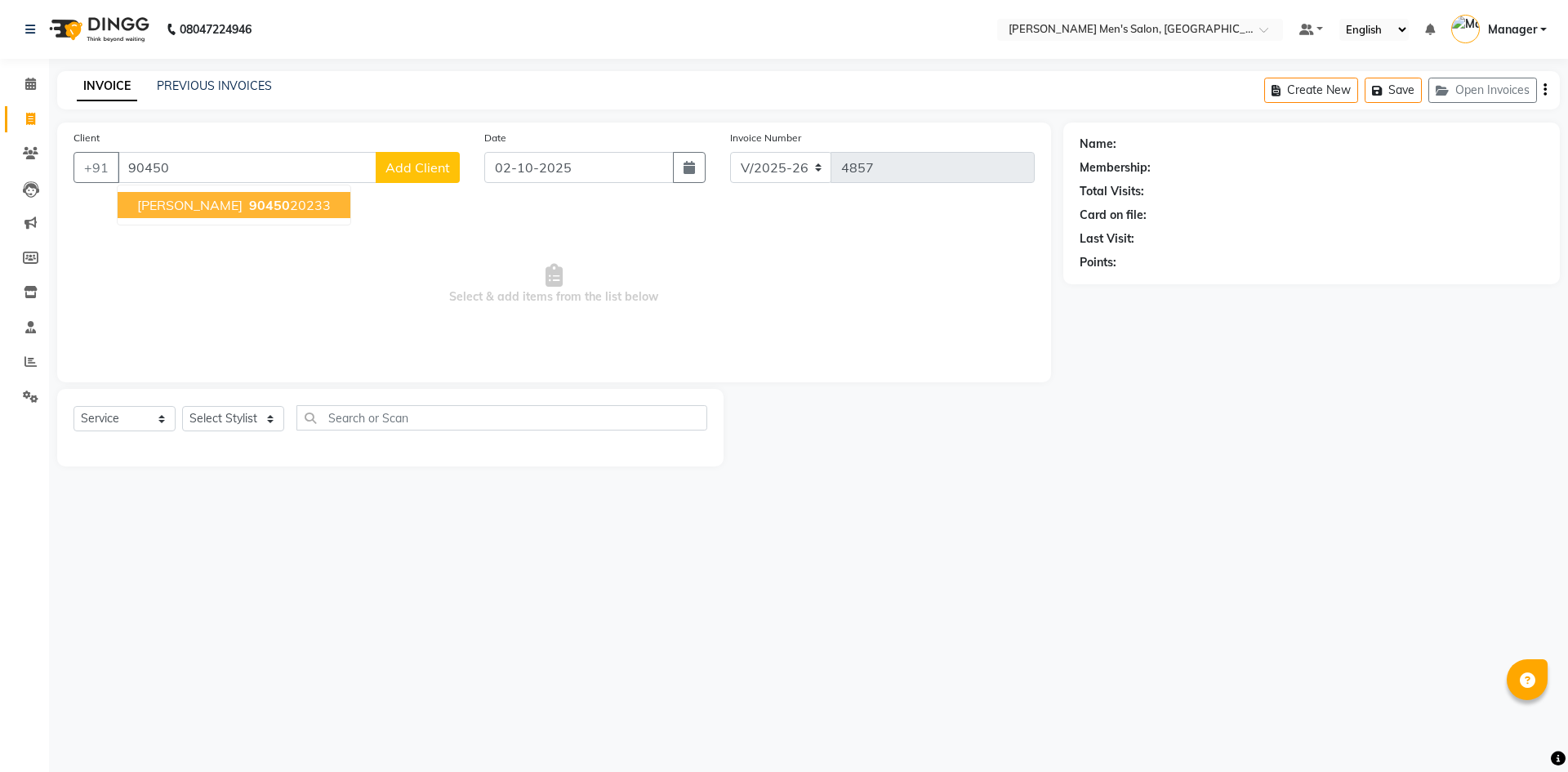
click at [249, 210] on span "90450" at bounding box center [269, 204] width 41 height 16
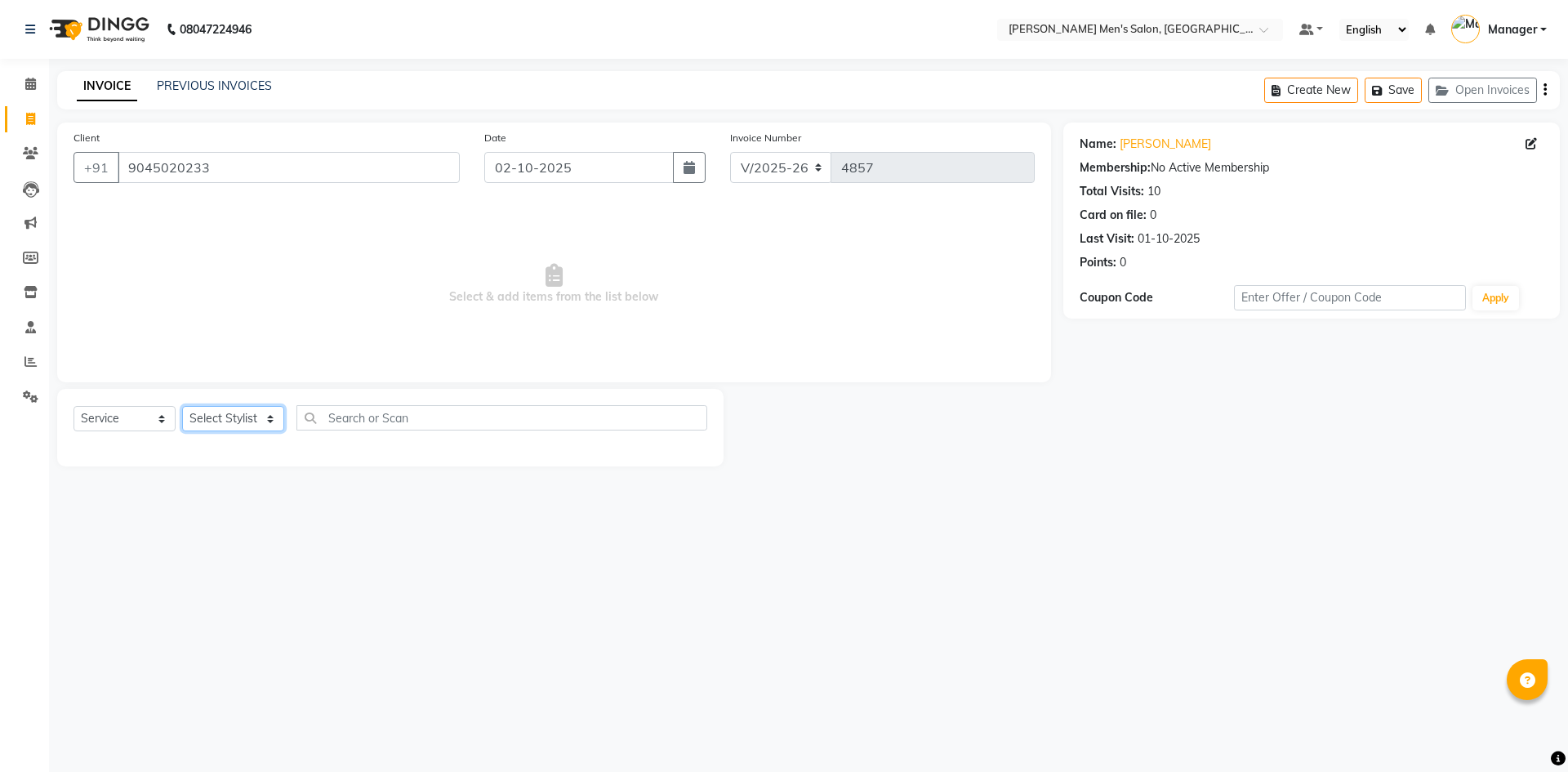
click at [248, 418] on select "Select Stylist [PERSON_NAME] Manager [PERSON_NAME]" at bounding box center [233, 418] width 102 height 25
click at [183, 406] on select "Select Stylist [PERSON_NAME] Manager [PERSON_NAME]" at bounding box center [233, 418] width 102 height 25
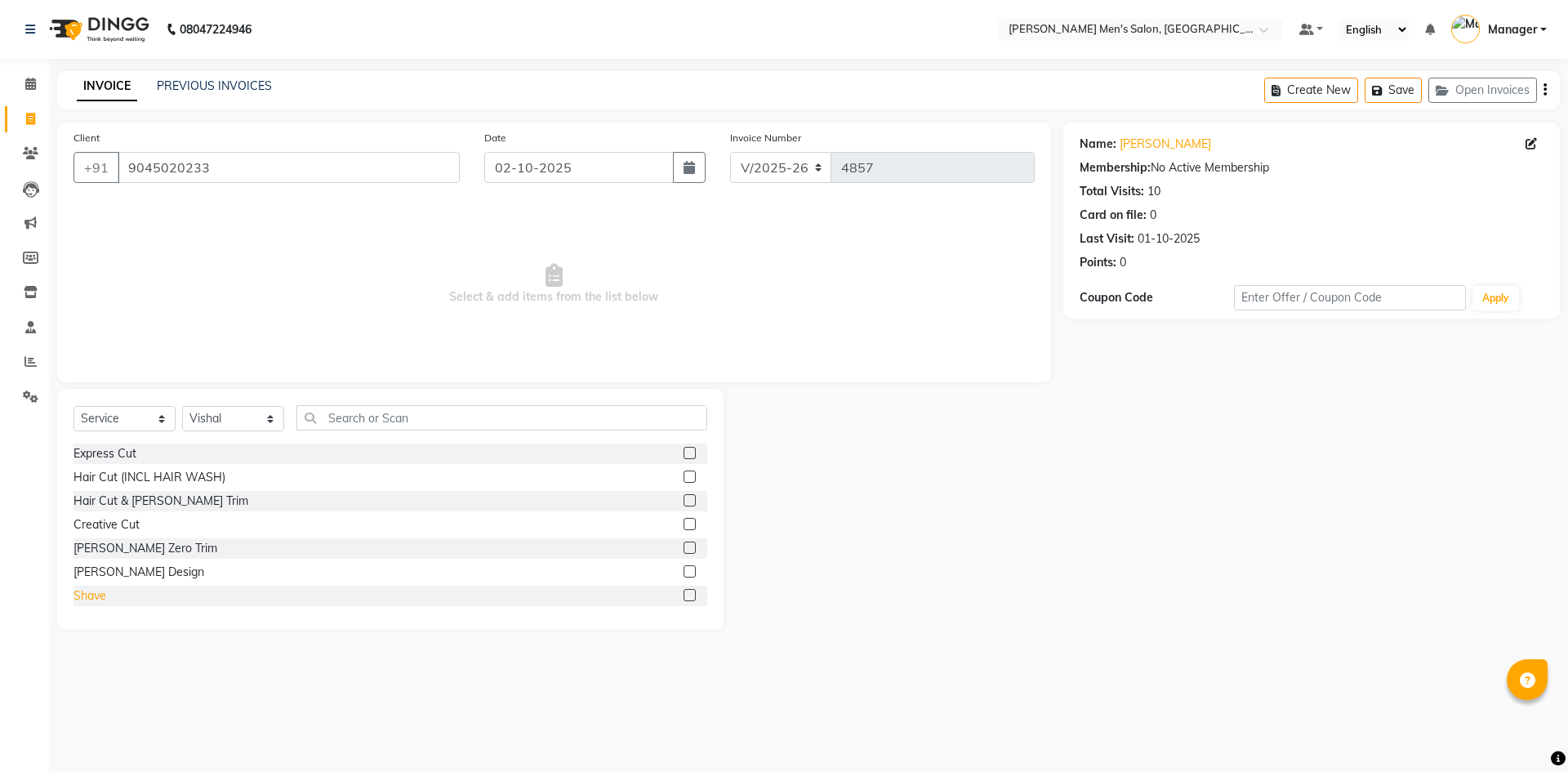
click at [102, 591] on div "Shave" at bounding box center [90, 595] width 32 height 17
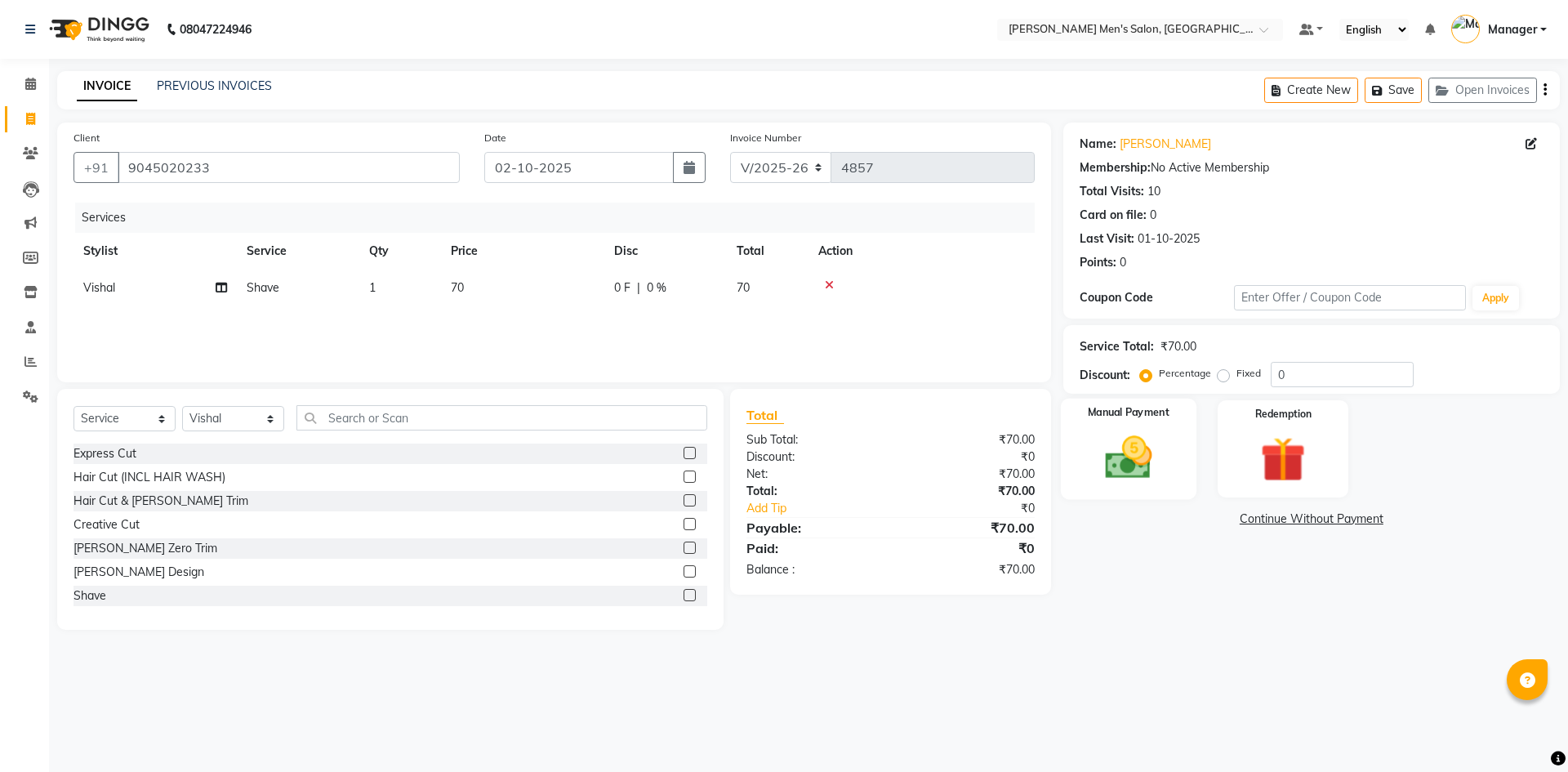
click at [1128, 458] on img at bounding box center [1128, 457] width 75 height 54
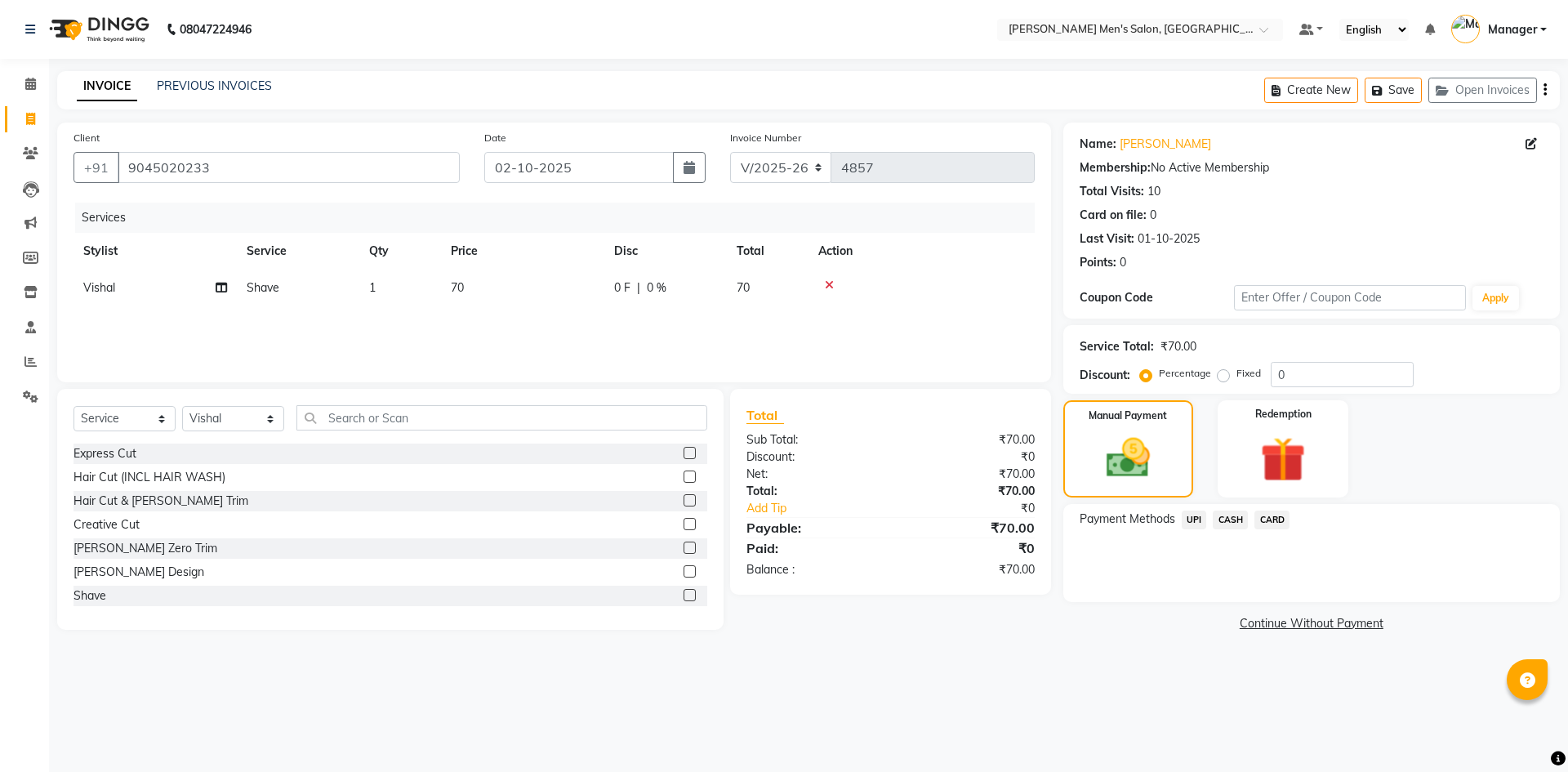
drag, startPoint x: 1221, startPoint y: 522, endPoint x: 1220, endPoint y: 534, distance: 12.0
click at [1220, 523] on span "CASH" at bounding box center [1230, 520] width 35 height 19
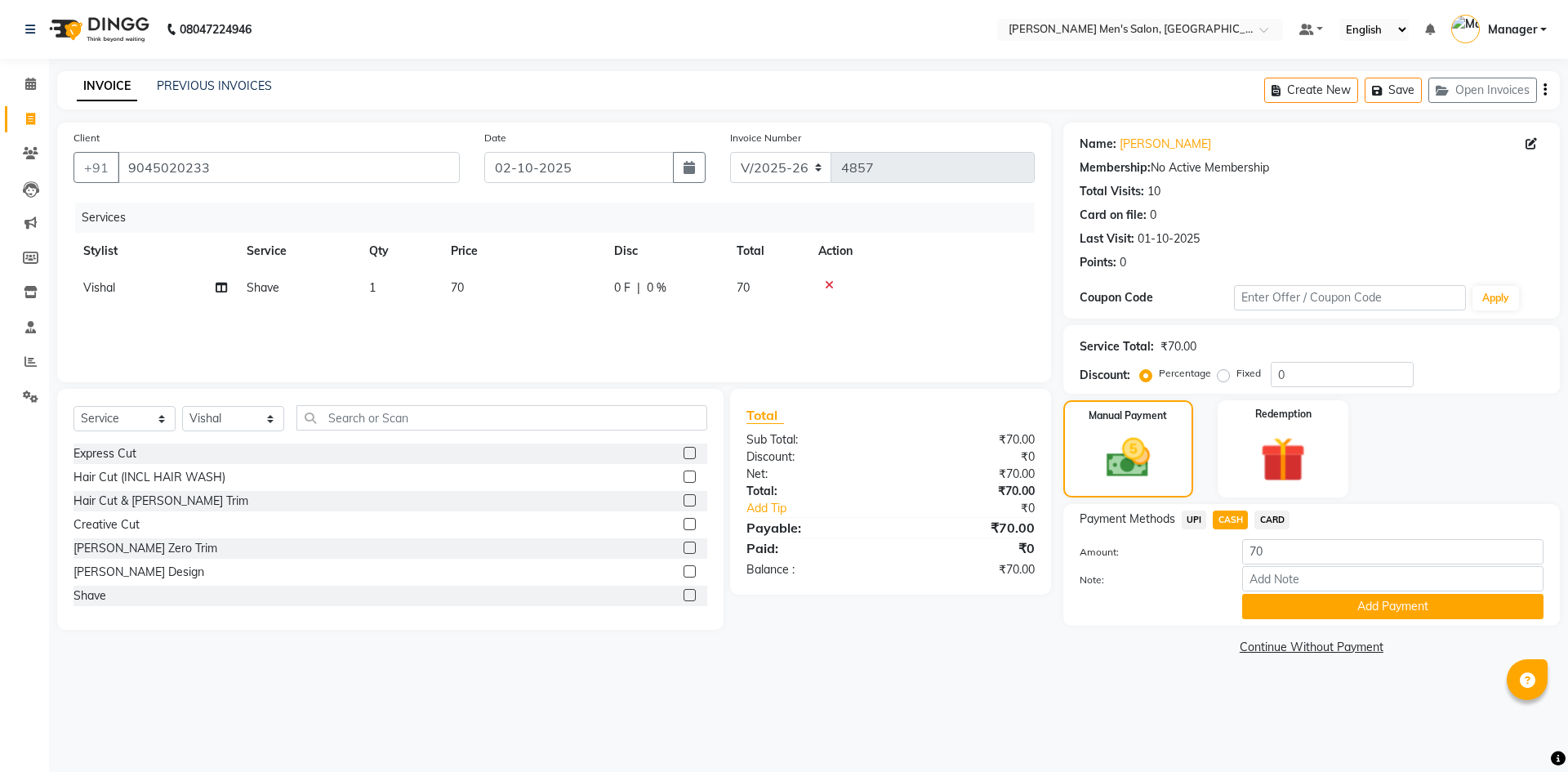
click at [1326, 619] on div "Payment Methods UPI CASH CARD Amount: 70 Note: Add Payment" at bounding box center [1312, 564] width 497 height 121
click at [1316, 609] on button "Add Payment" at bounding box center [1392, 606] width 301 height 25
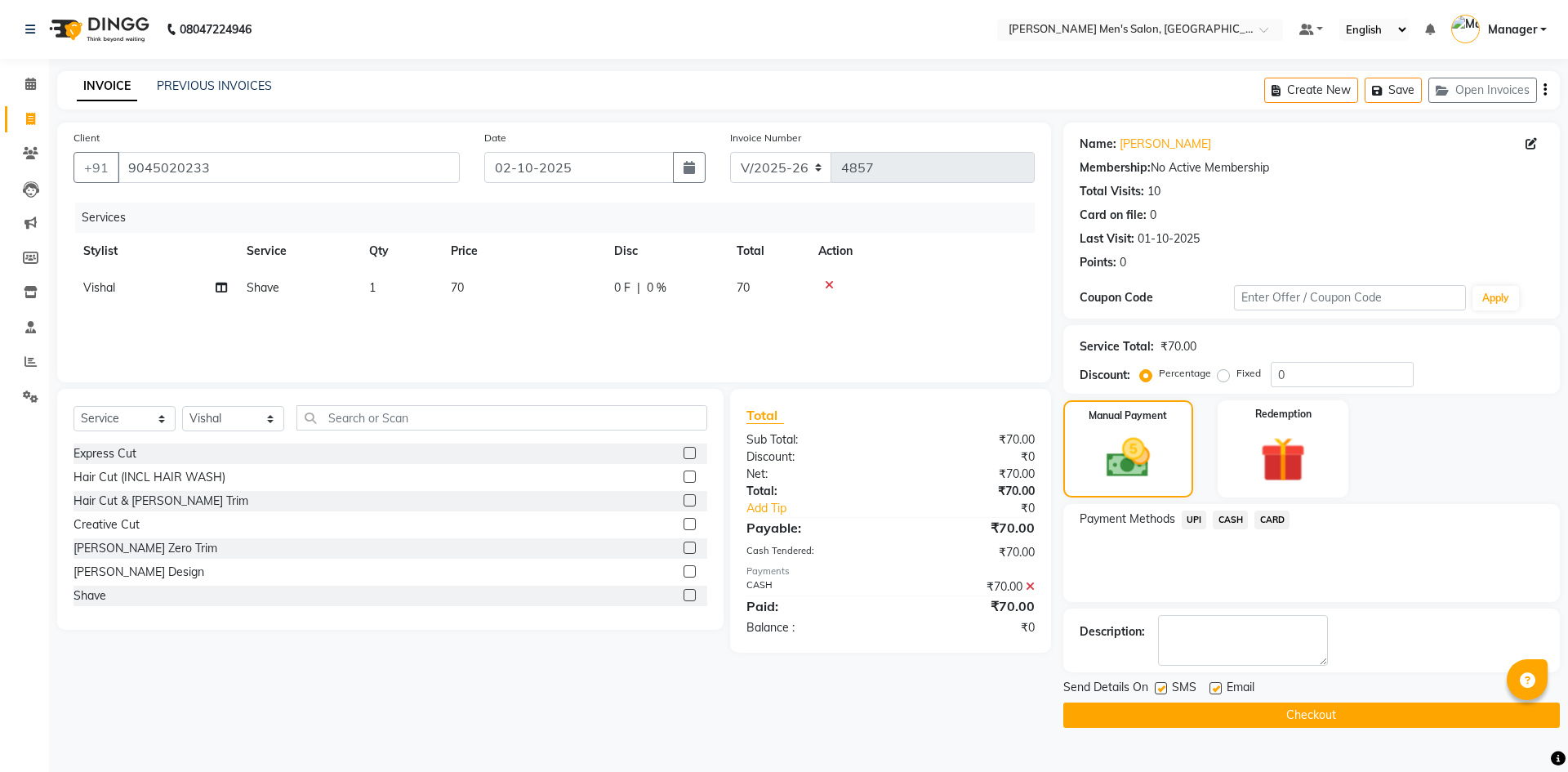
click at [1310, 709] on button "Checkout" at bounding box center [1312, 715] width 497 height 25
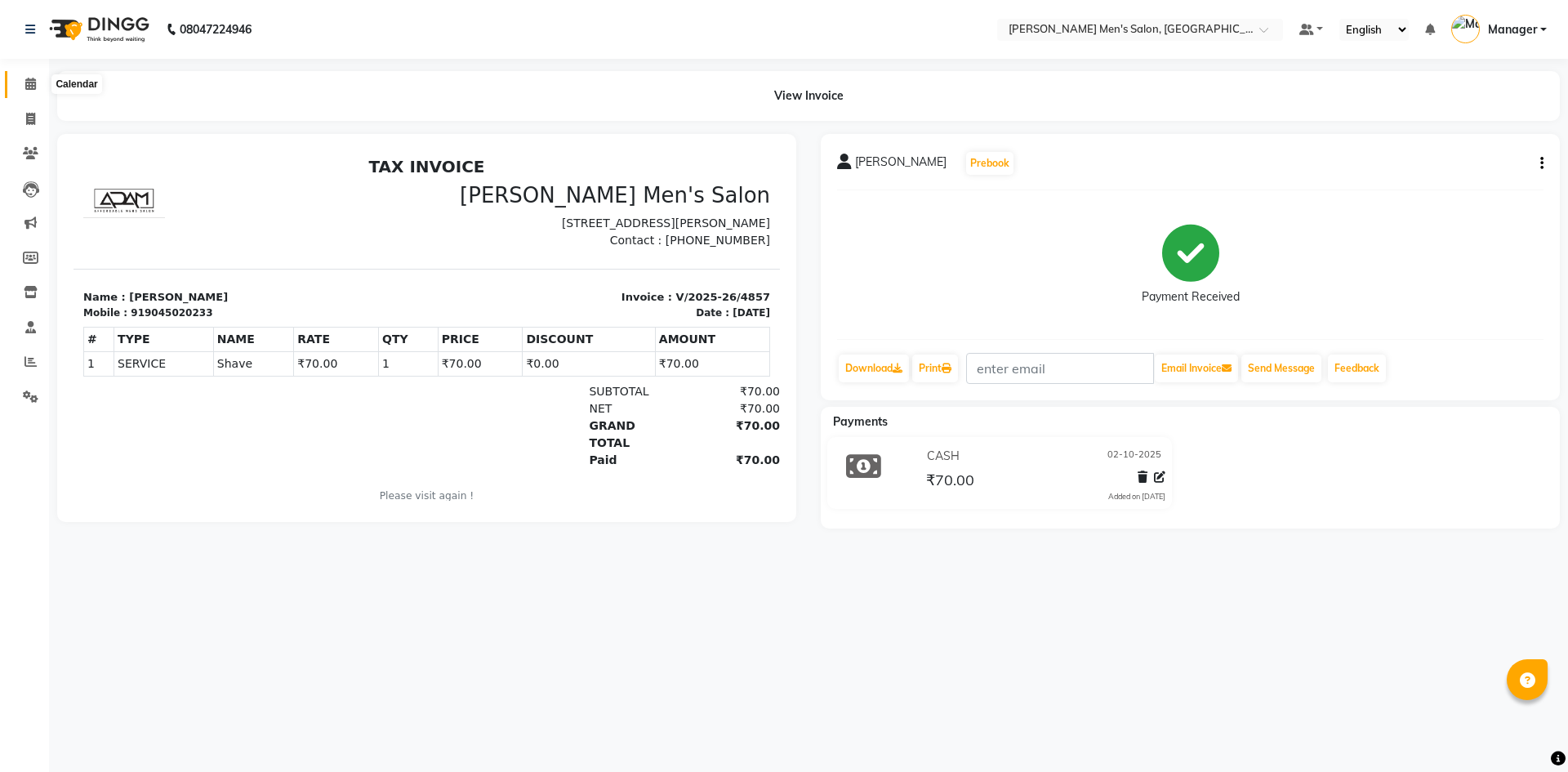
click at [21, 89] on span at bounding box center [31, 85] width 29 height 19
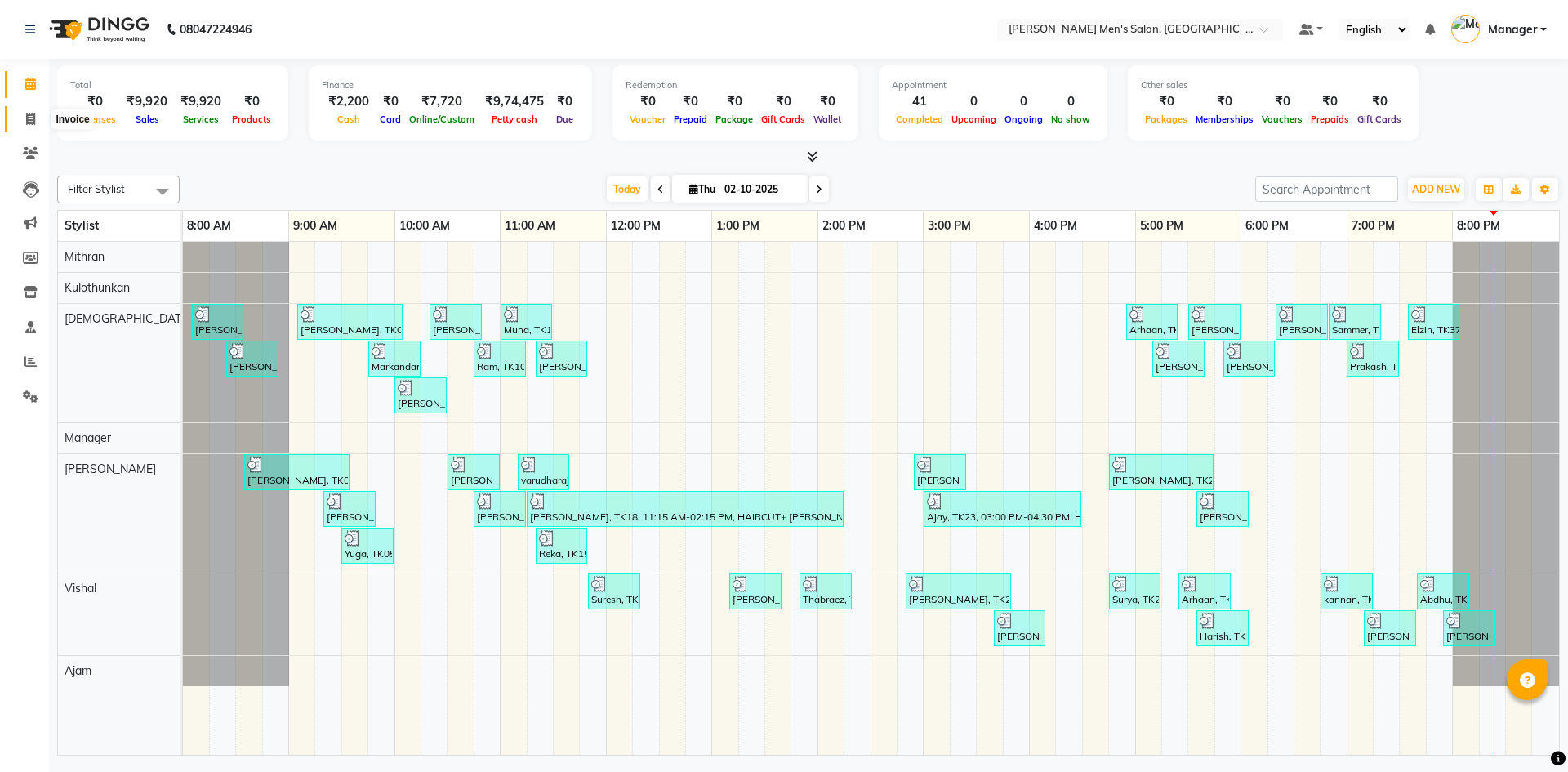
click at [35, 115] on icon at bounding box center [30, 118] width 9 height 12
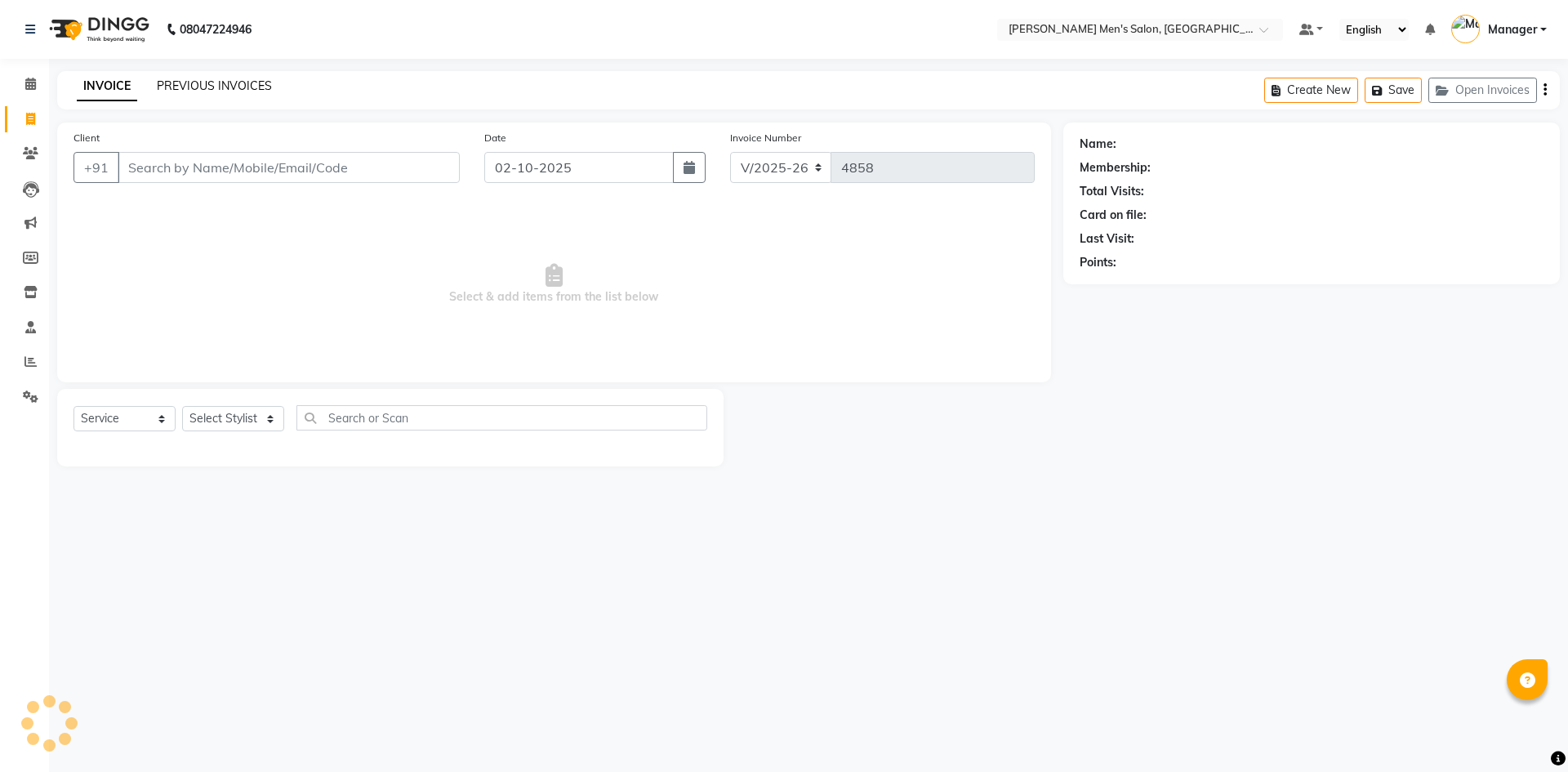
click at [247, 90] on link "PREVIOUS INVOICES" at bounding box center [214, 85] width 115 height 14
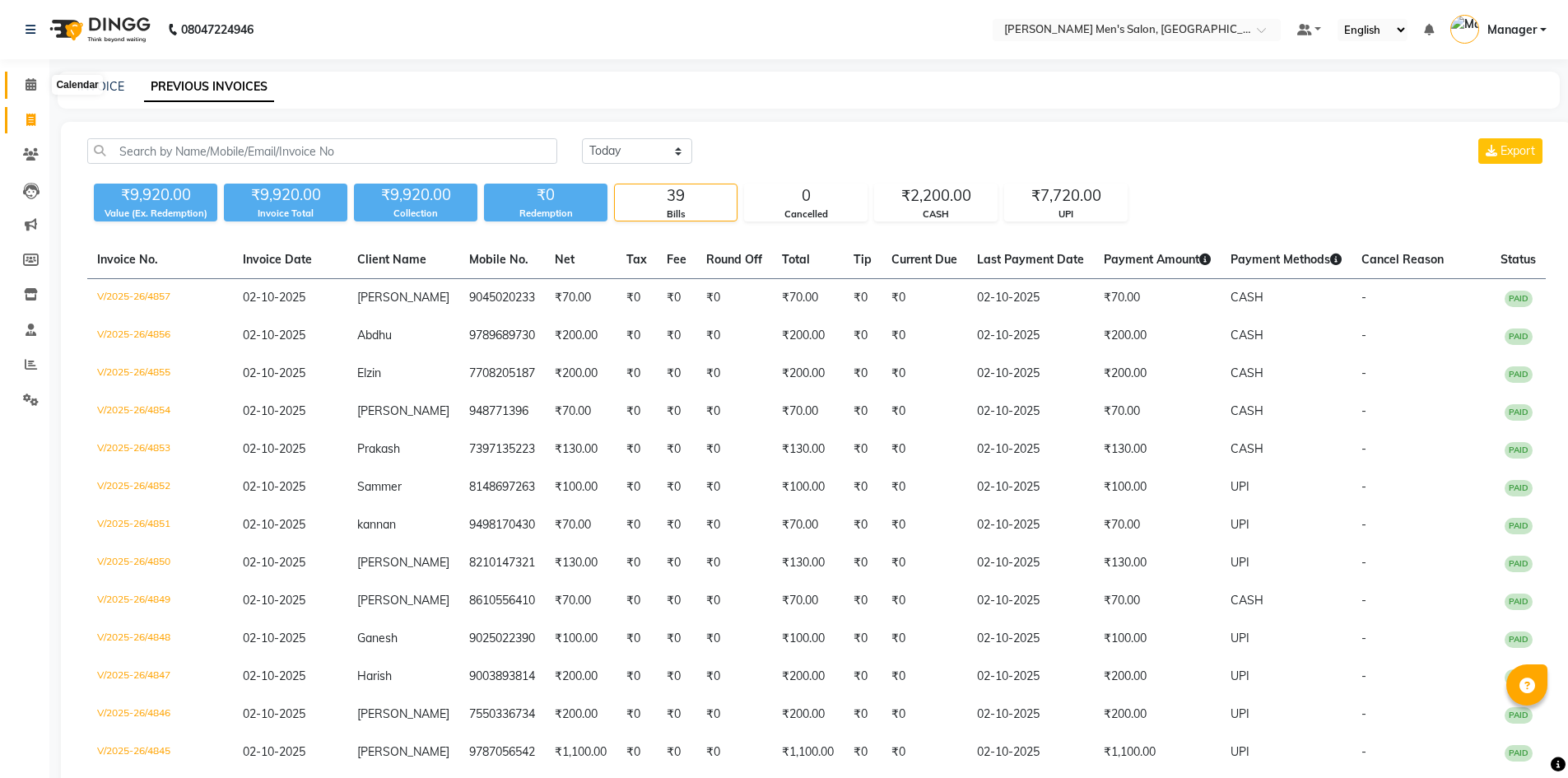
click at [36, 89] on icon at bounding box center [30, 84] width 11 height 13
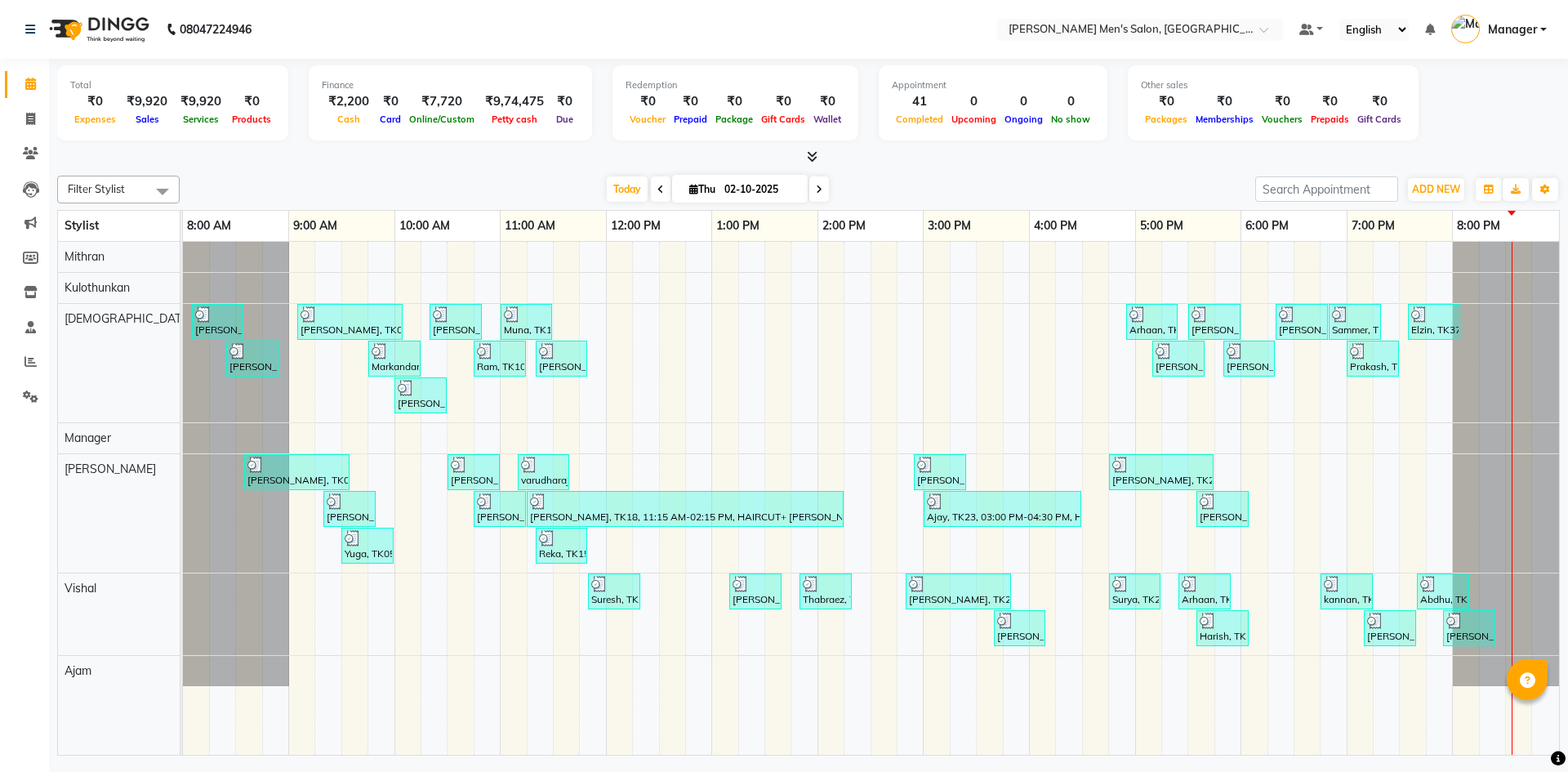
click at [204, 104] on div "₹9,920" at bounding box center [201, 102] width 54 height 19
drag, startPoint x: 207, startPoint y: 100, endPoint x: 171, endPoint y: 103, distance: 36.1
click at [171, 103] on div "₹0 Expenses ₹9,920 Sales ₹9,920 Services ₹0 Products" at bounding box center [172, 111] width 204 height 36
click at [201, 137] on div "Total ₹0 Expenses ₹9,920 Sales ₹9,920 Services ₹0 Products" at bounding box center [173, 102] width 231 height 75
click at [12, 132] on link "Invoice" at bounding box center [24, 119] width 39 height 27
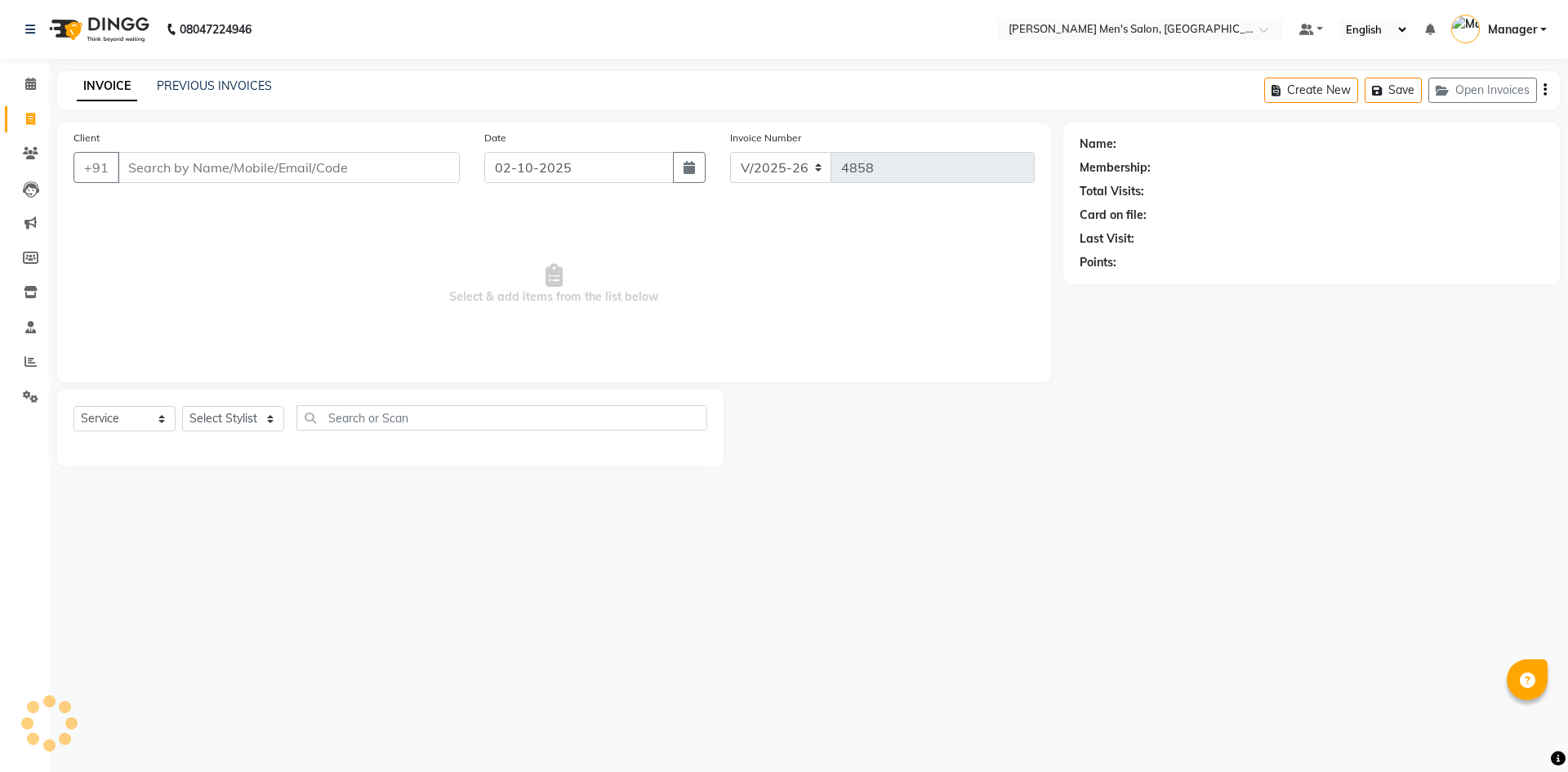
drag, startPoint x: 188, startPoint y: 173, endPoint x: 219, endPoint y: 170, distance: 31.1
click at [188, 173] on input "Client" at bounding box center [289, 167] width 342 height 31
click at [416, 160] on button "Add Client" at bounding box center [418, 167] width 84 height 31
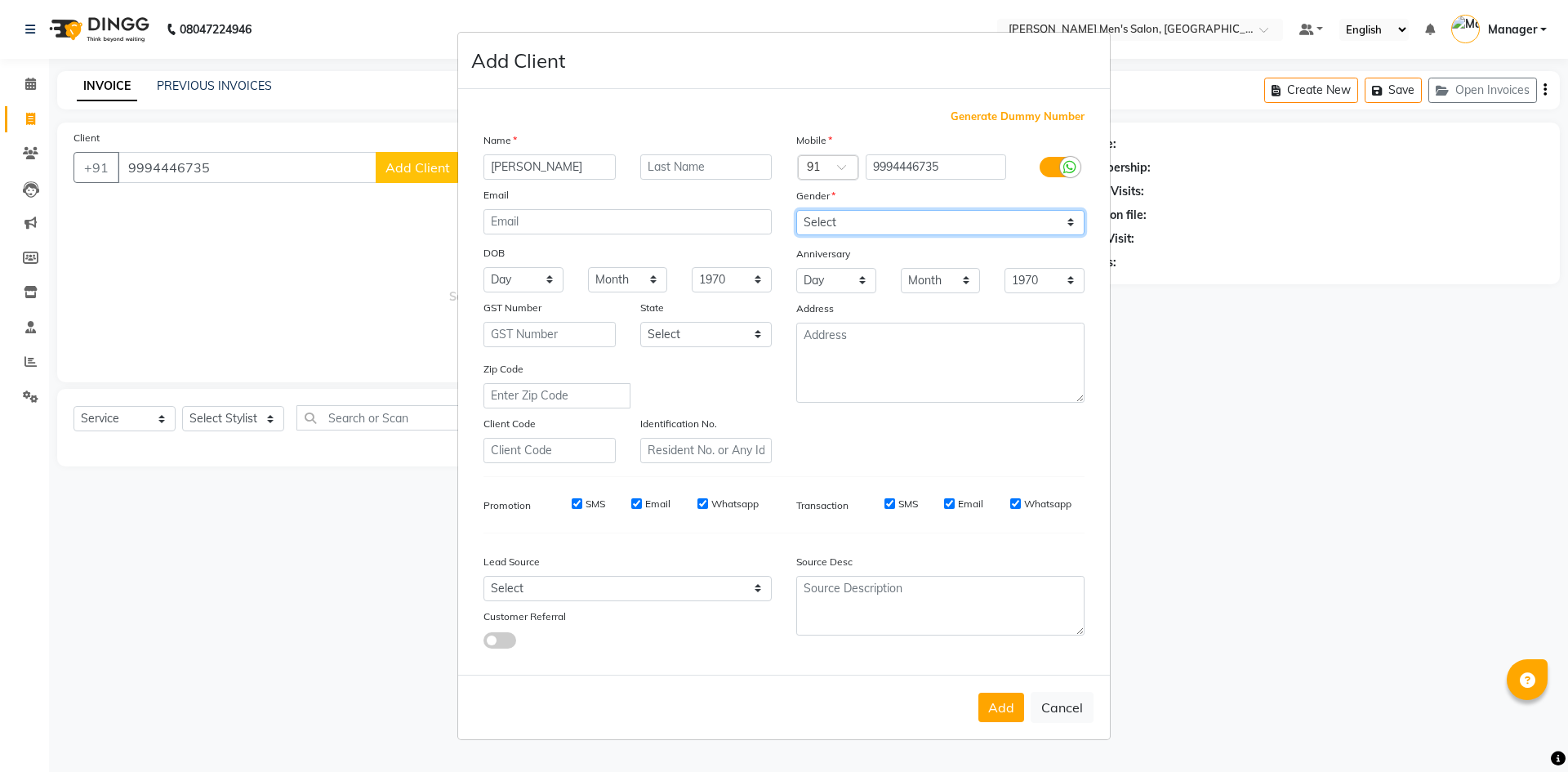
click at [861, 219] on select "Select [DEMOGRAPHIC_DATA] [DEMOGRAPHIC_DATA] Other Prefer Not To Say" at bounding box center [940, 223] width 289 height 25
click at [796, 210] on select "Select [DEMOGRAPHIC_DATA] [DEMOGRAPHIC_DATA] Other Prefer Not To Say" at bounding box center [940, 223] width 289 height 25
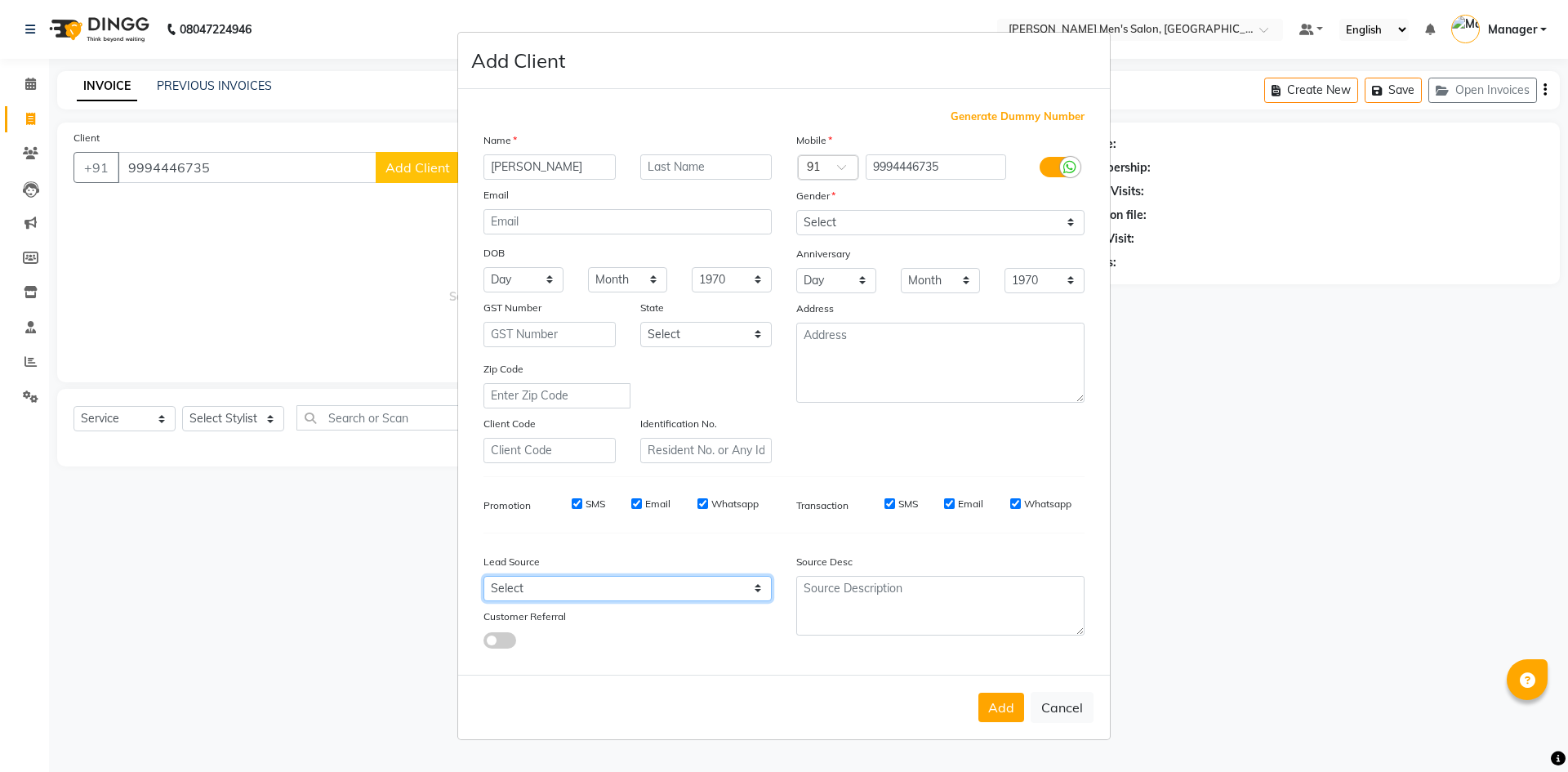
drag, startPoint x: 599, startPoint y: 586, endPoint x: 598, endPoint y: 576, distance: 10.0
click at [599, 586] on select "Select Walk-in Referral Internet Friend Word of Mouth Advertisement Facebook Ju…" at bounding box center [628, 588] width 289 height 25
click at [483, 575] on select "Select Walk-in Referral Internet Friend Word of Mouth Advertisement Facebook Ju…" at bounding box center [628, 588] width 289 height 25
click at [985, 707] on button "Add" at bounding box center [1001, 707] width 46 height 30
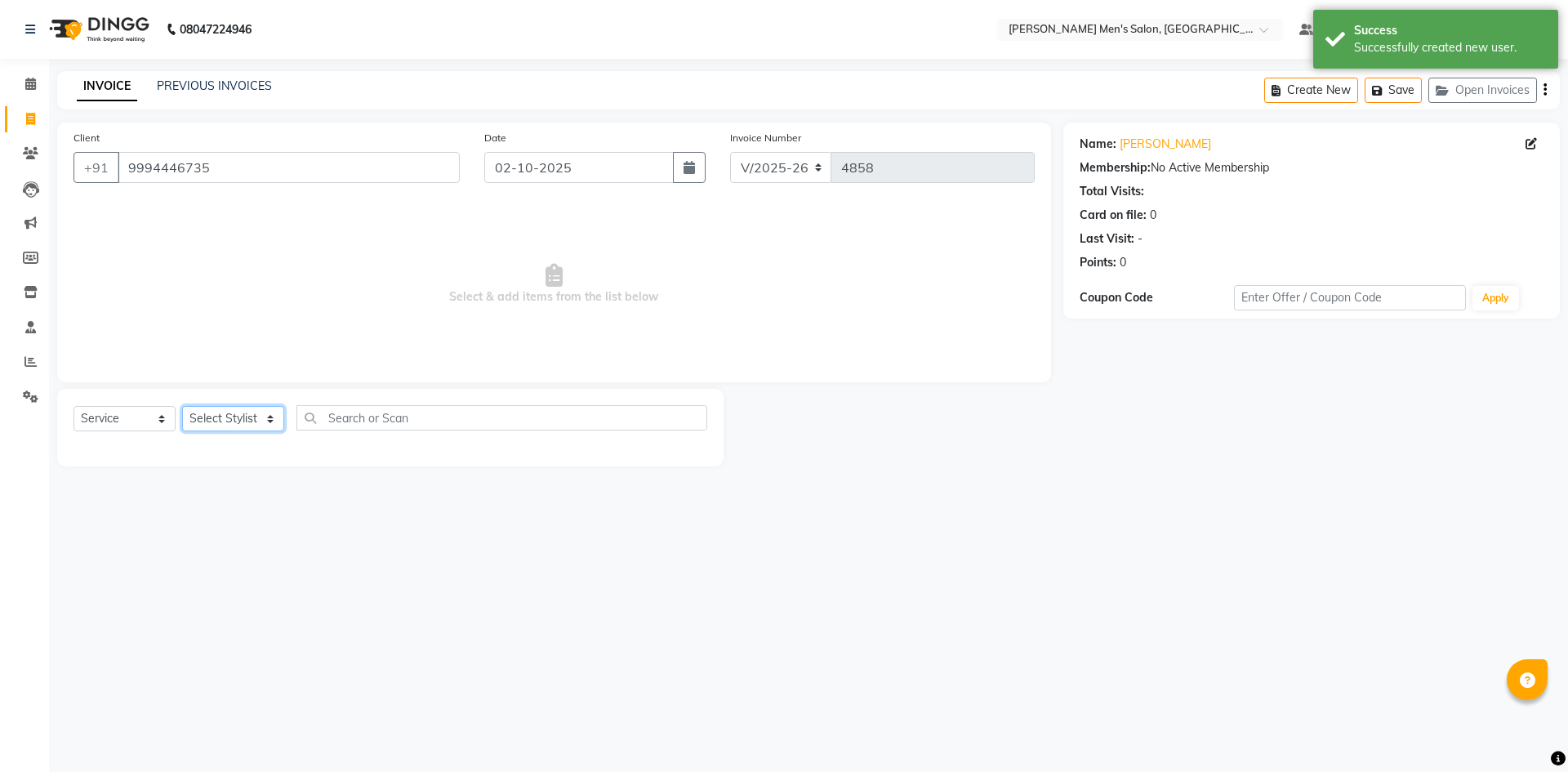
click at [224, 413] on select "Select Stylist [PERSON_NAME] Manager [PERSON_NAME]" at bounding box center [233, 418] width 102 height 25
click at [183, 406] on select "Select Stylist [PERSON_NAME] Manager [PERSON_NAME]" at bounding box center [233, 418] width 102 height 25
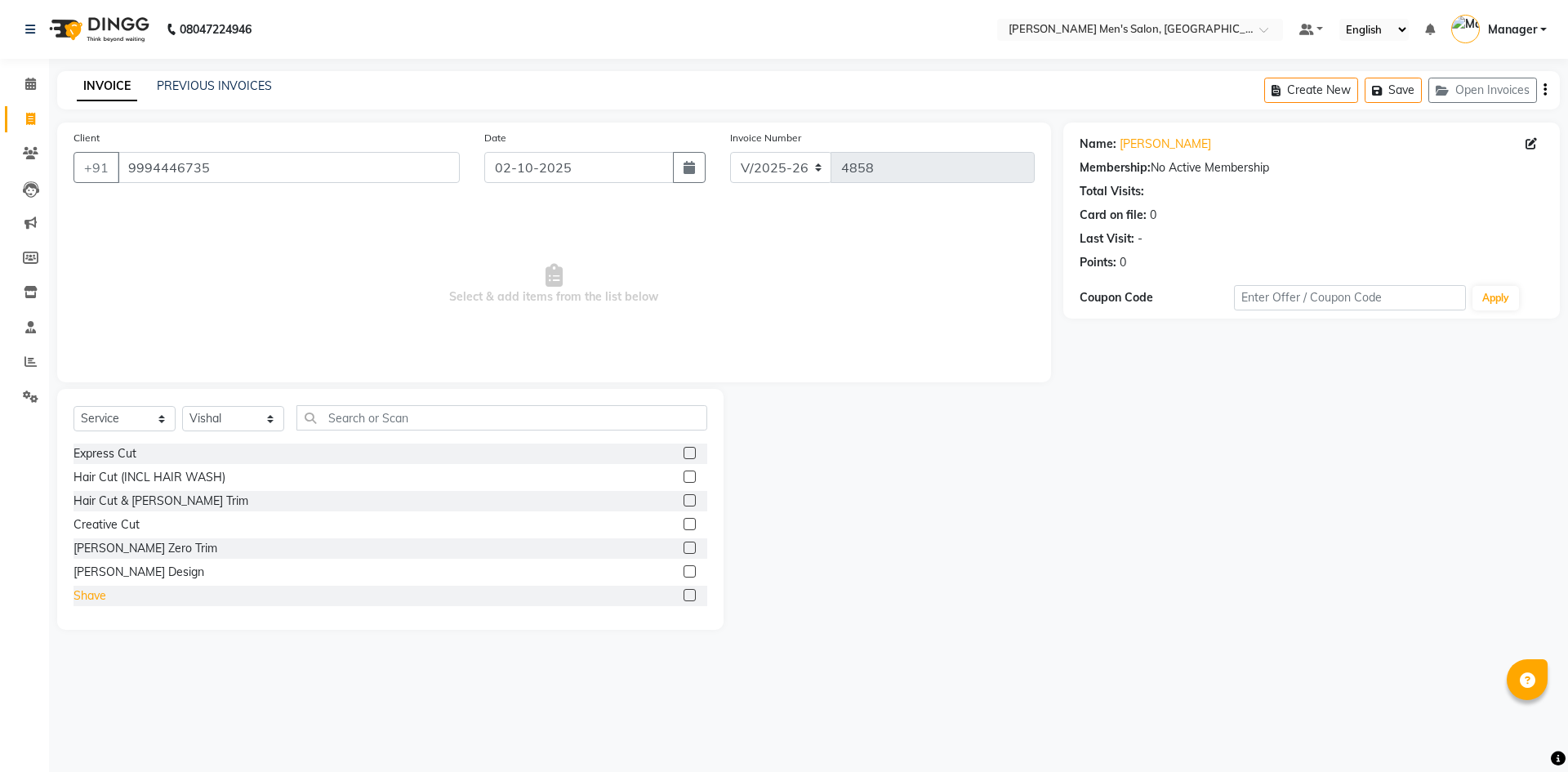
click at [80, 596] on div "Shave" at bounding box center [90, 595] width 32 height 17
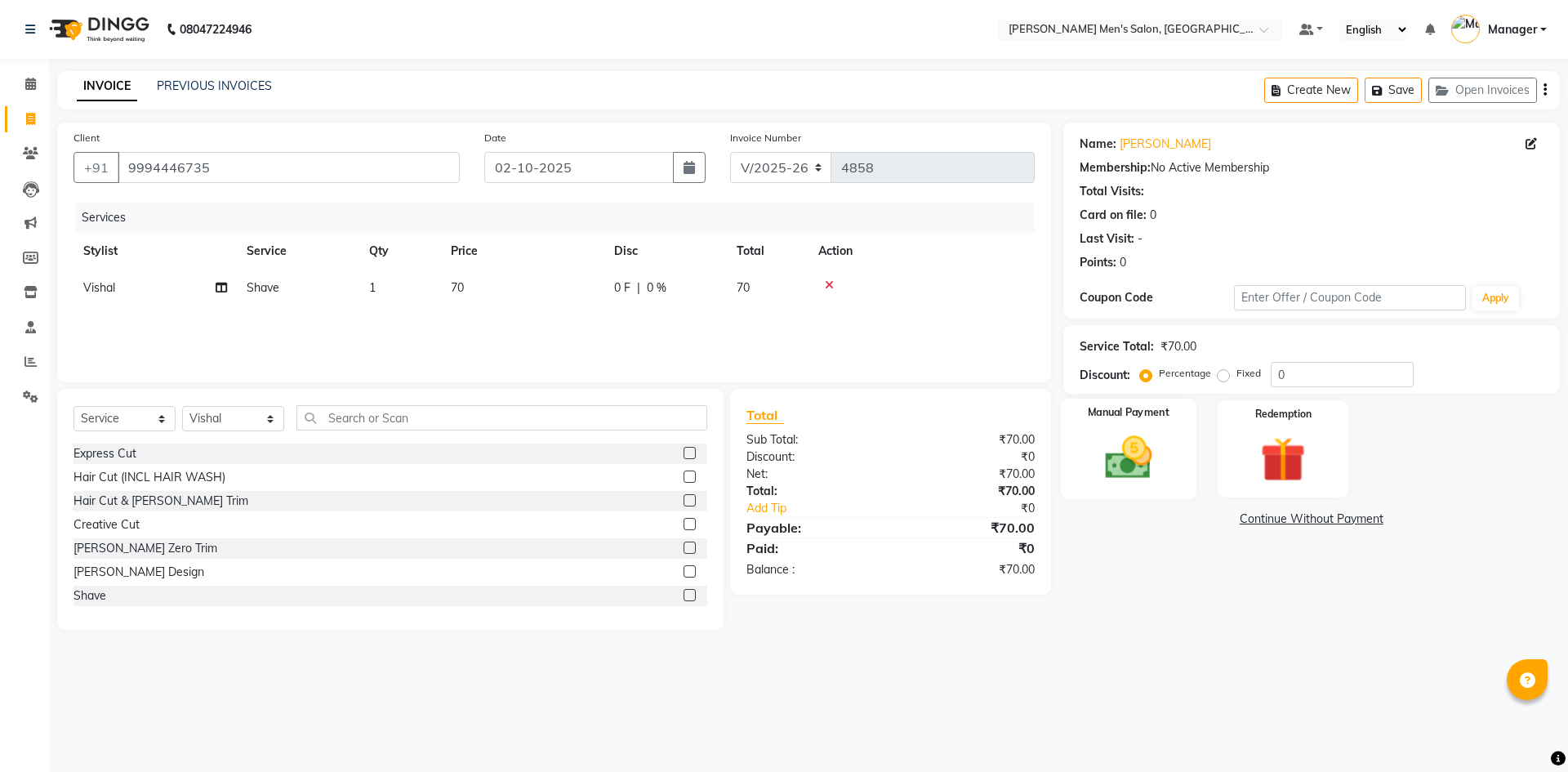
click at [1098, 473] on img at bounding box center [1128, 457] width 75 height 54
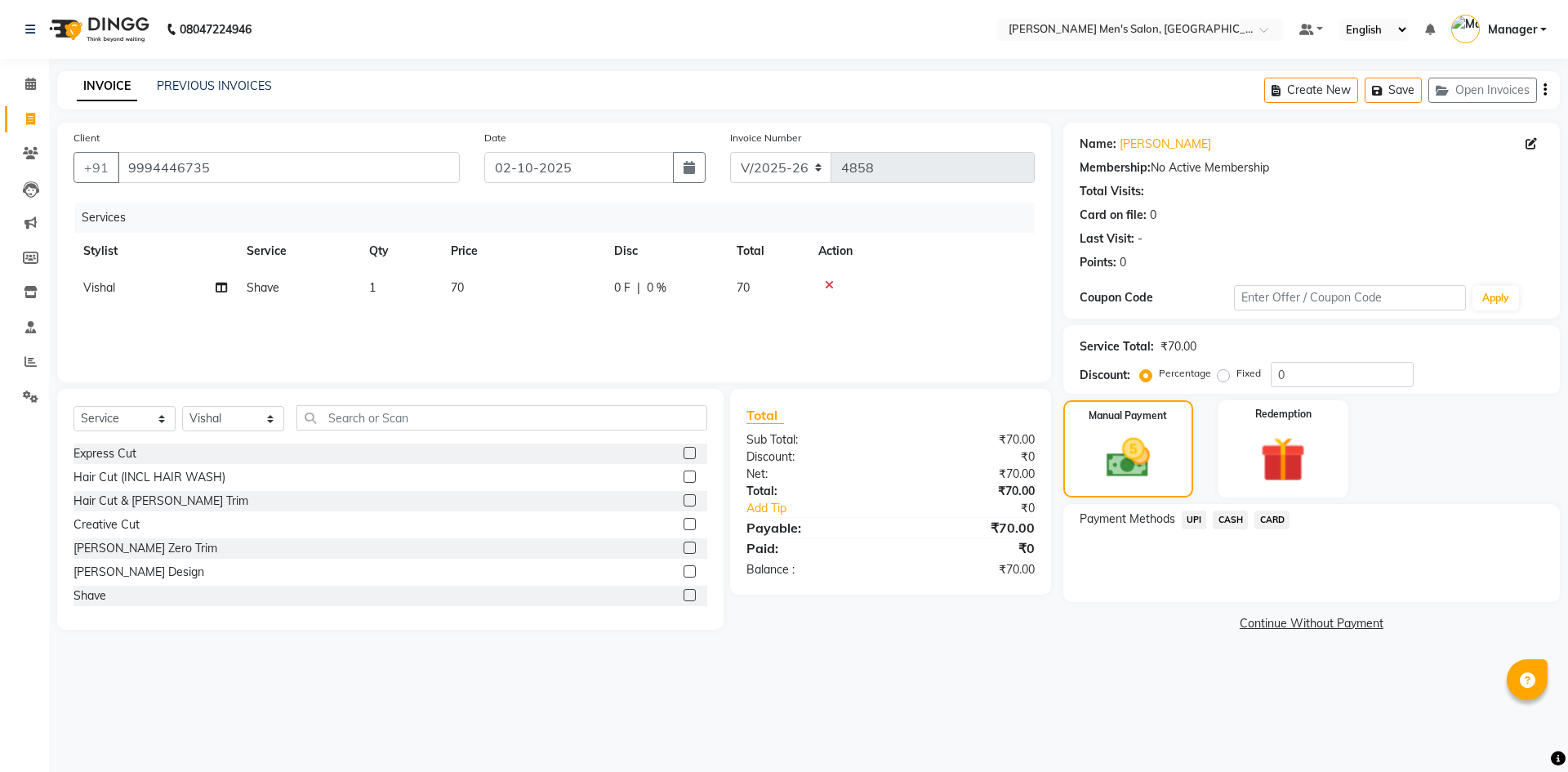
click at [1196, 516] on span "UPI" at bounding box center [1193, 520] width 25 height 19
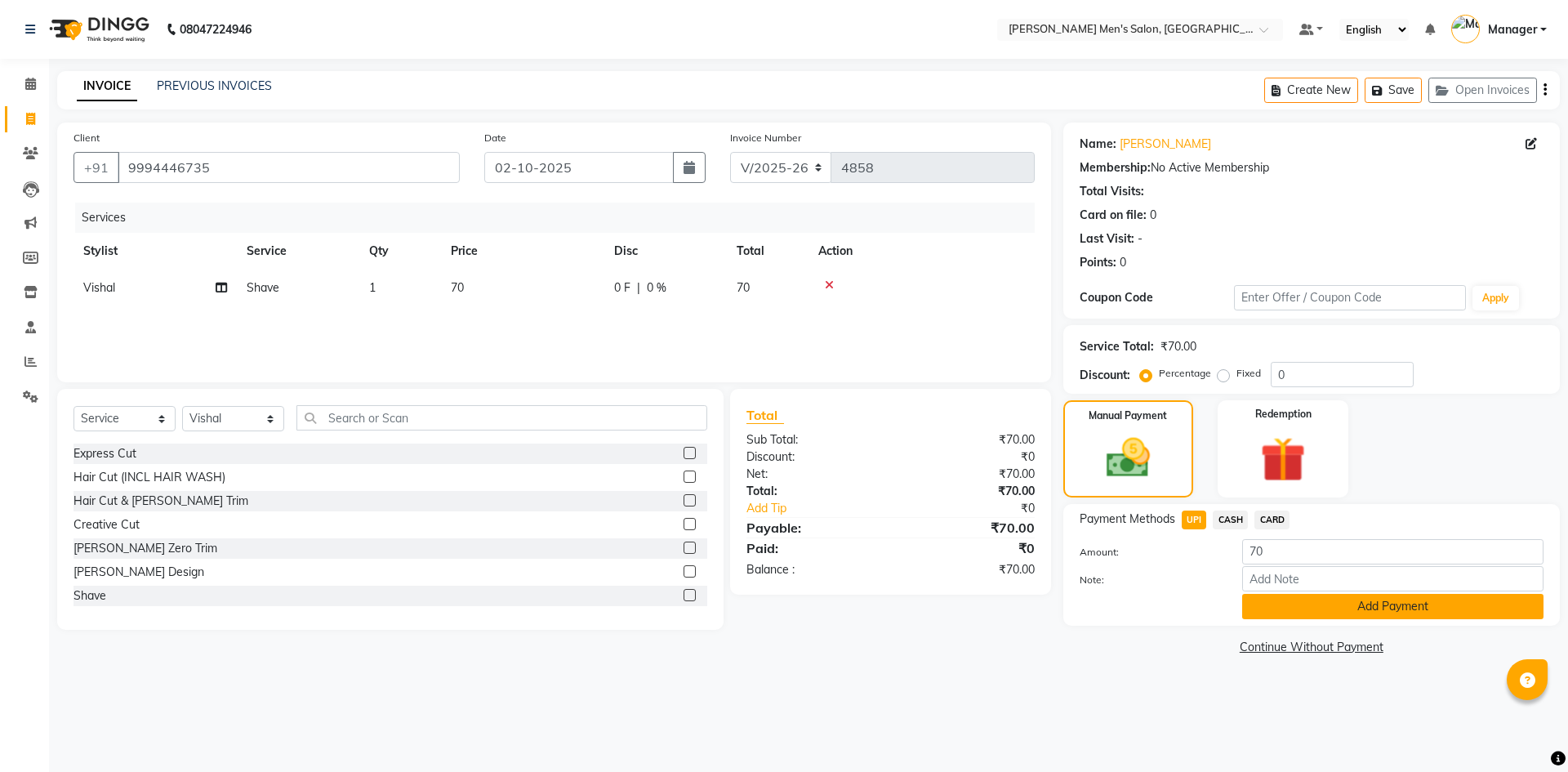
click at [1286, 615] on button "Add Payment" at bounding box center [1392, 606] width 301 height 25
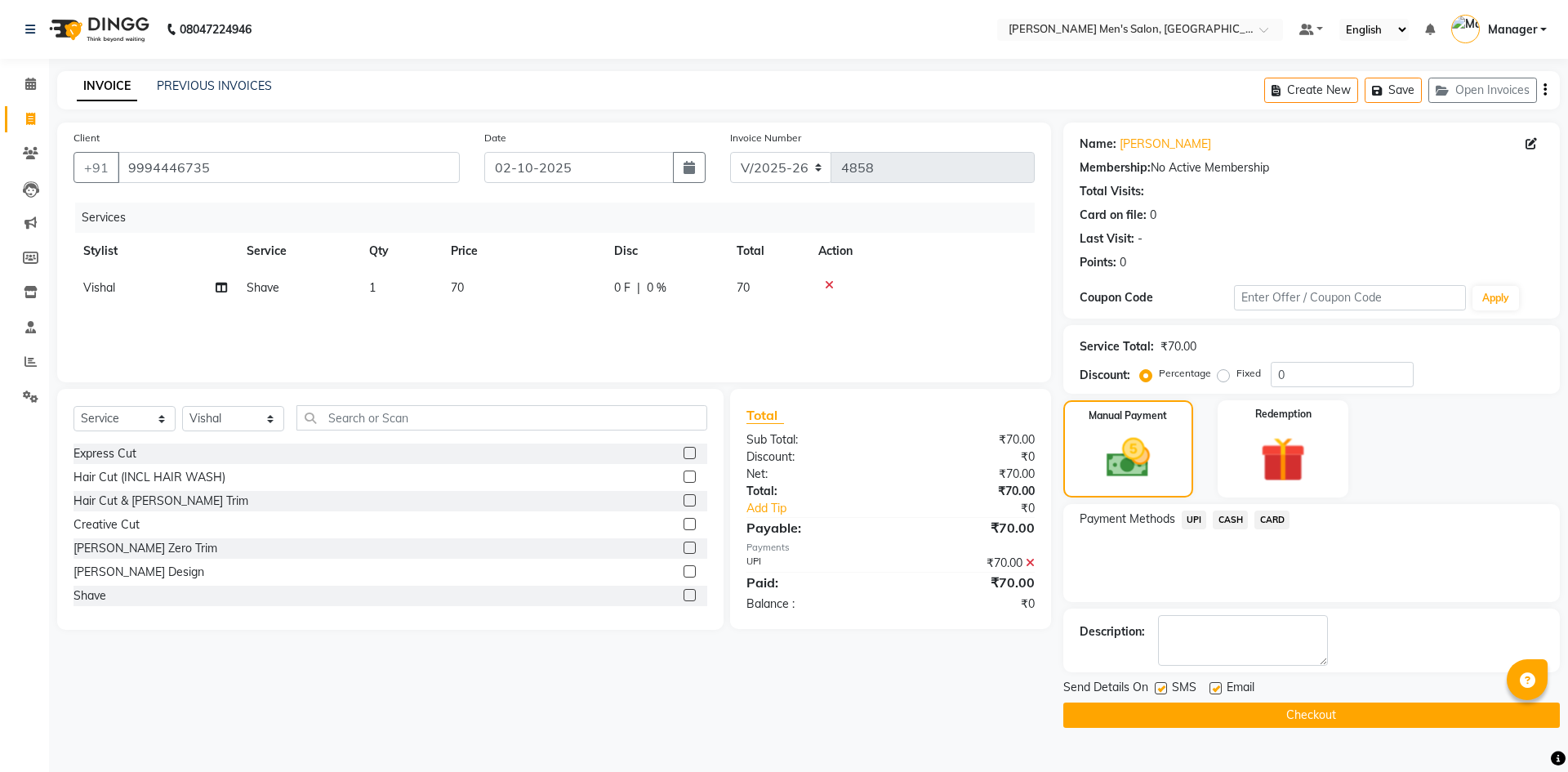
click at [1318, 711] on button "Checkout" at bounding box center [1312, 715] width 497 height 25
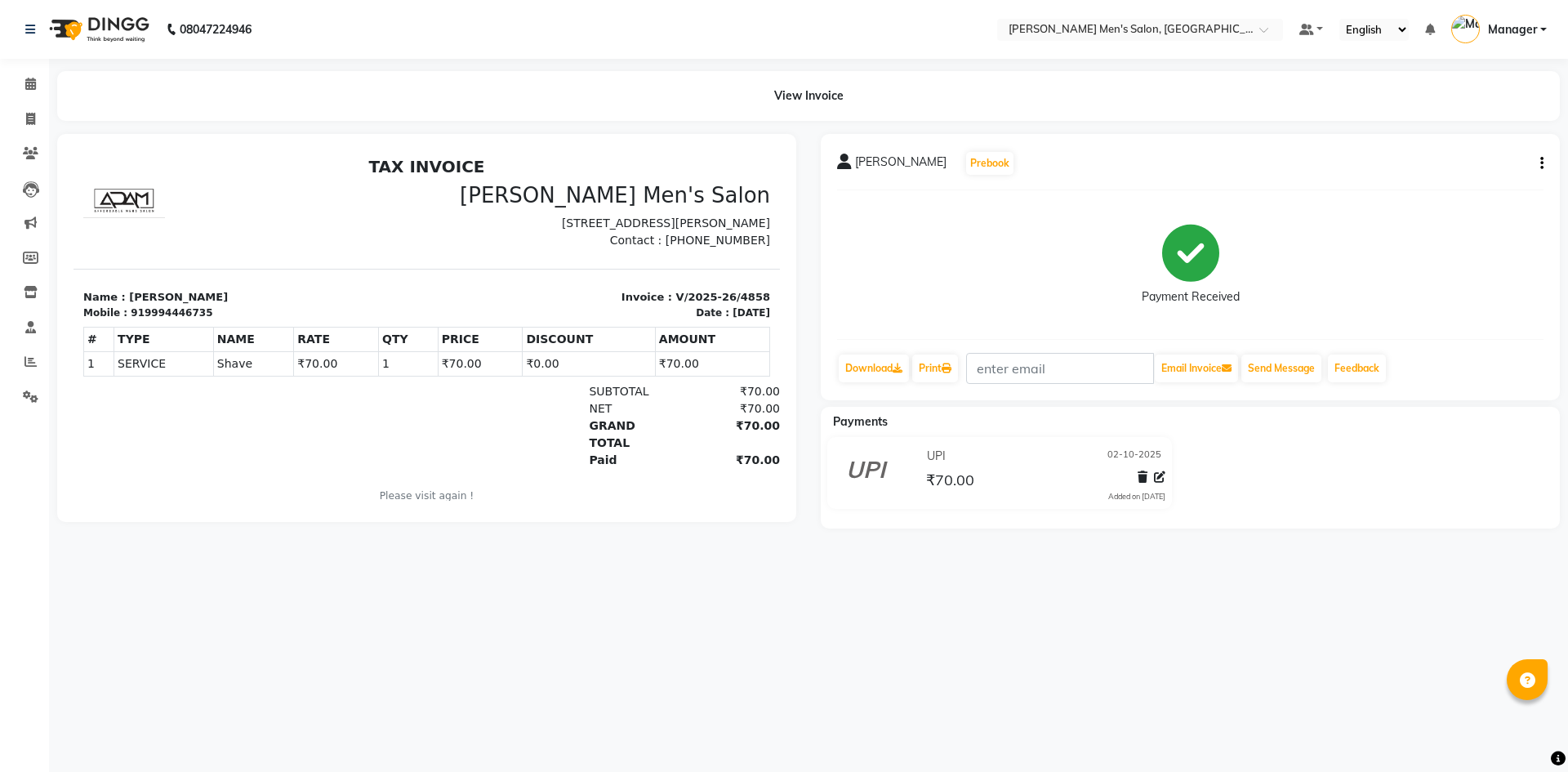
click at [35, 104] on li "Invoice" at bounding box center [24, 119] width 49 height 35
click at [33, 115] on icon at bounding box center [30, 118] width 9 height 12
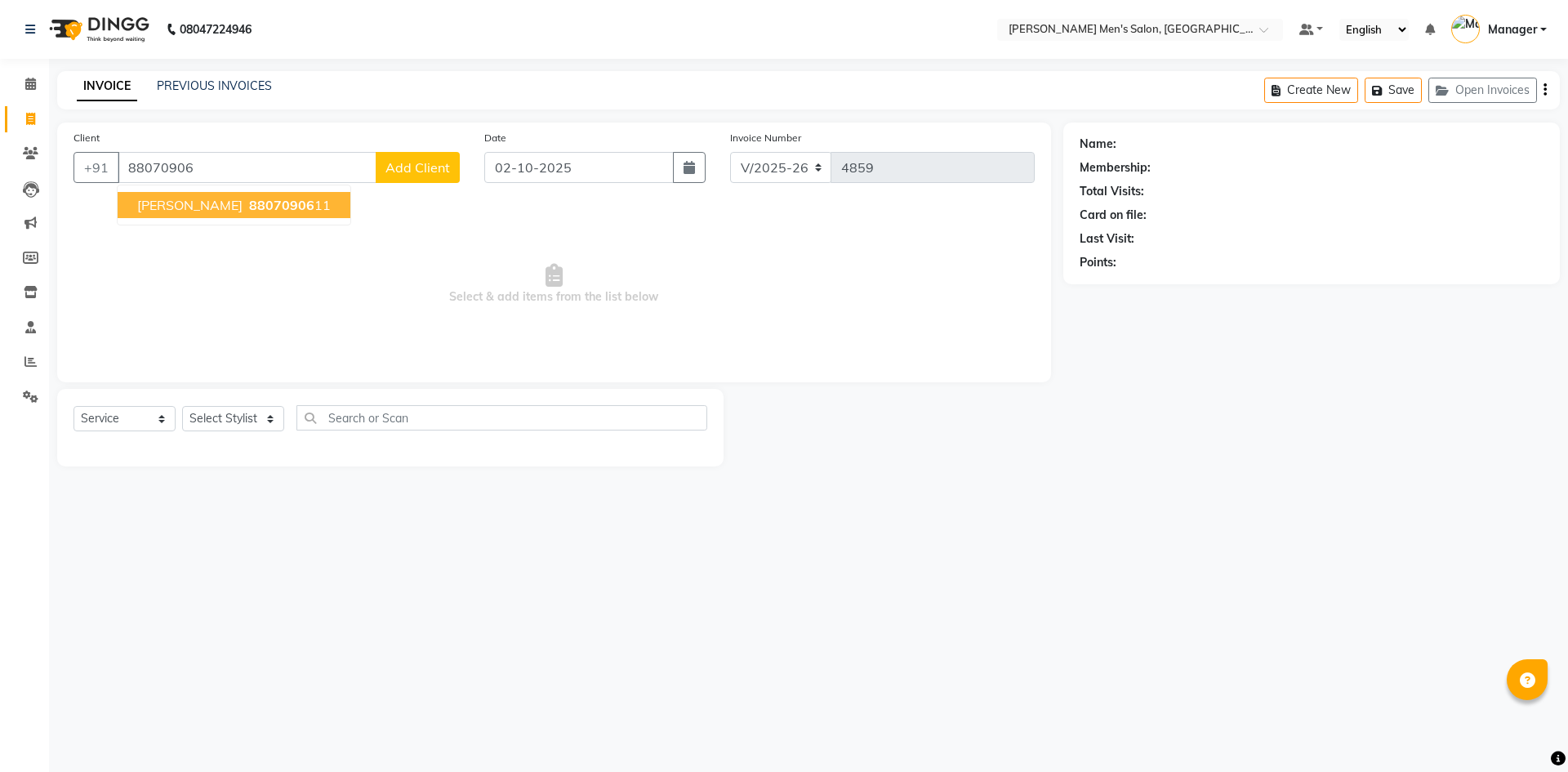
click at [288, 204] on ngb-highlight "88070906 11" at bounding box center [288, 204] width 85 height 16
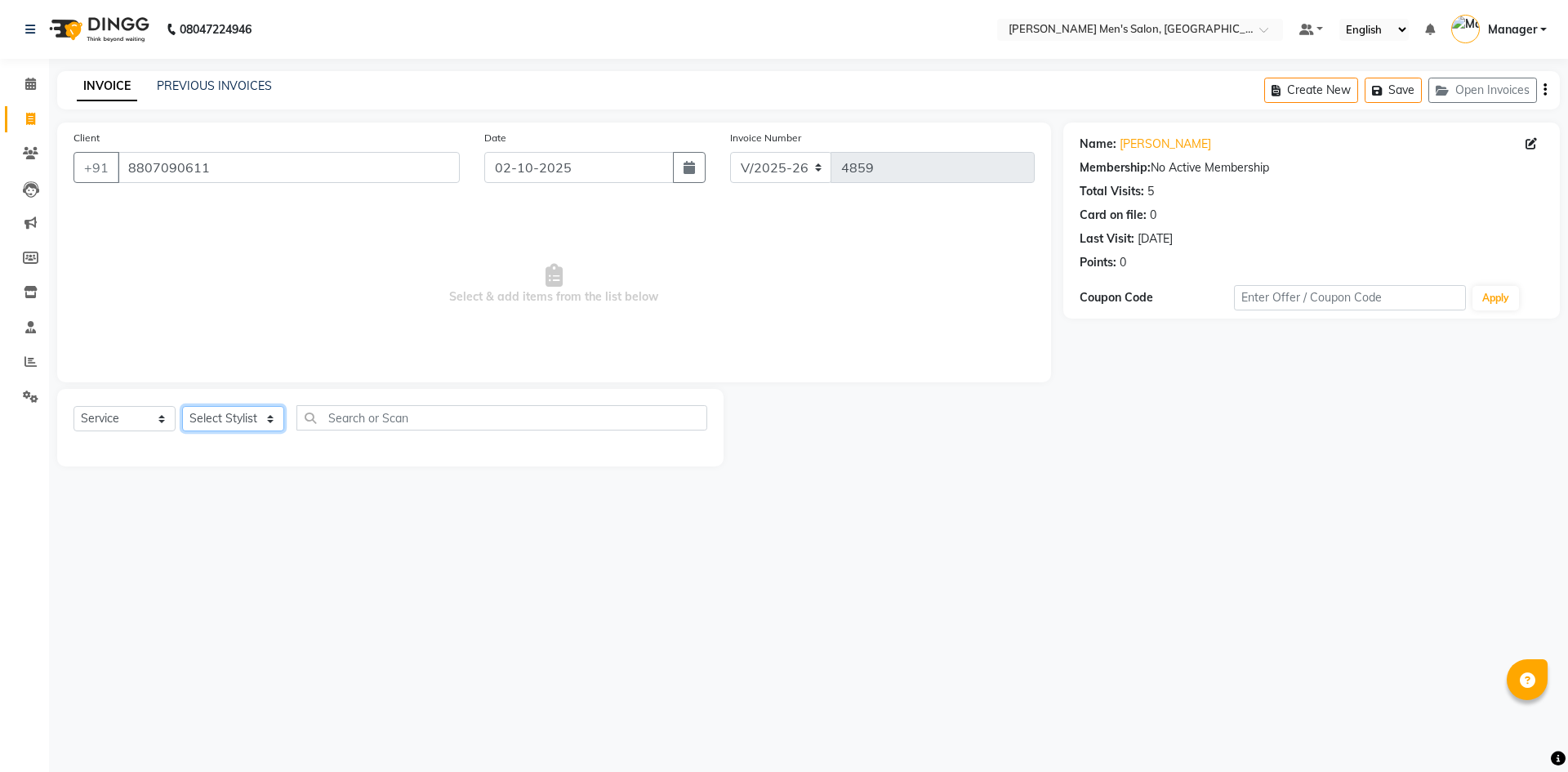
click at [242, 410] on select "Select Stylist [PERSON_NAME] Manager [PERSON_NAME]" at bounding box center [233, 418] width 102 height 25
click at [183, 406] on select "Select Stylist [PERSON_NAME] Manager [PERSON_NAME]" at bounding box center [233, 418] width 102 height 25
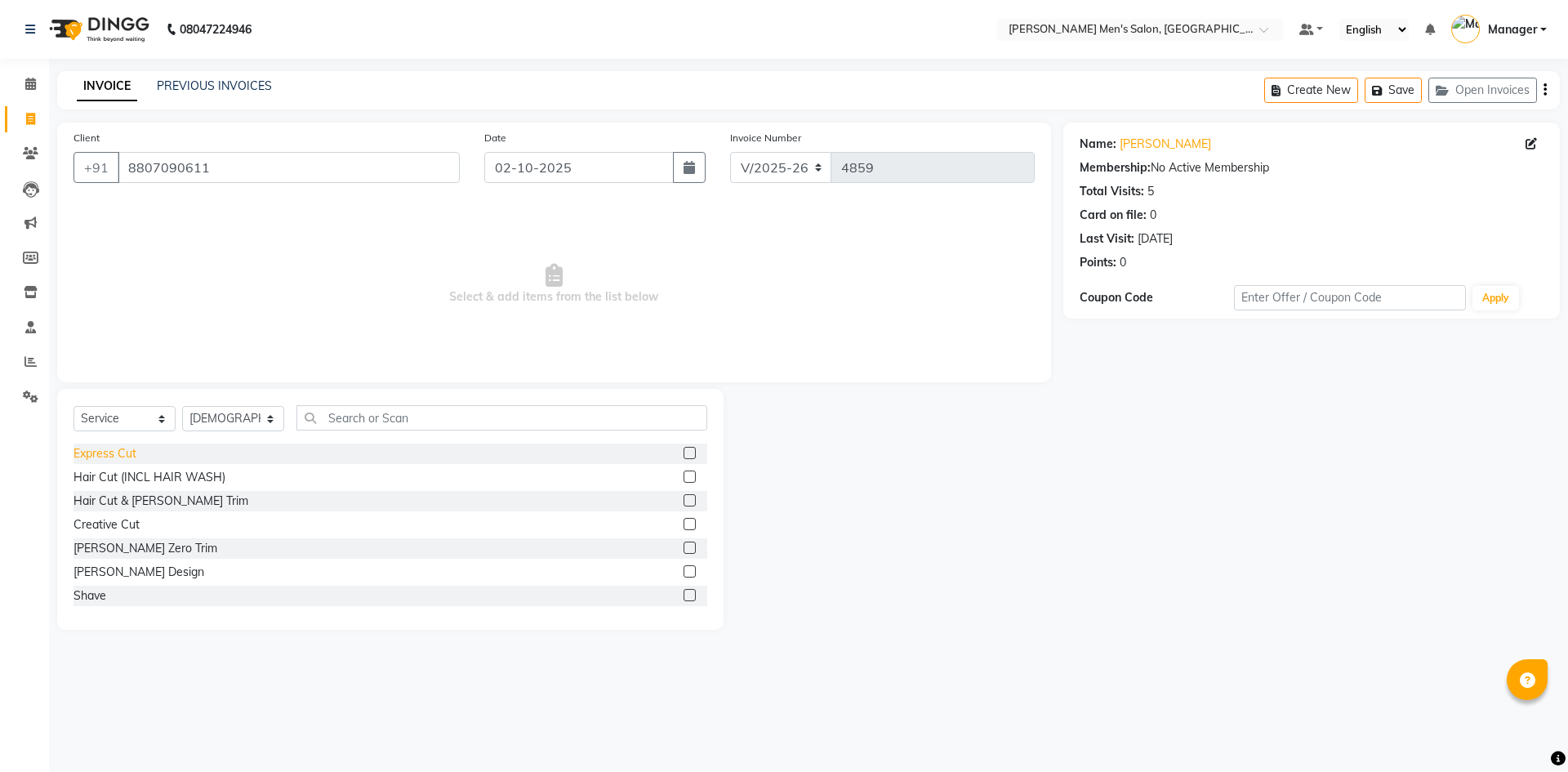
click at [104, 458] on div "Express Cut" at bounding box center [105, 454] width 63 height 17
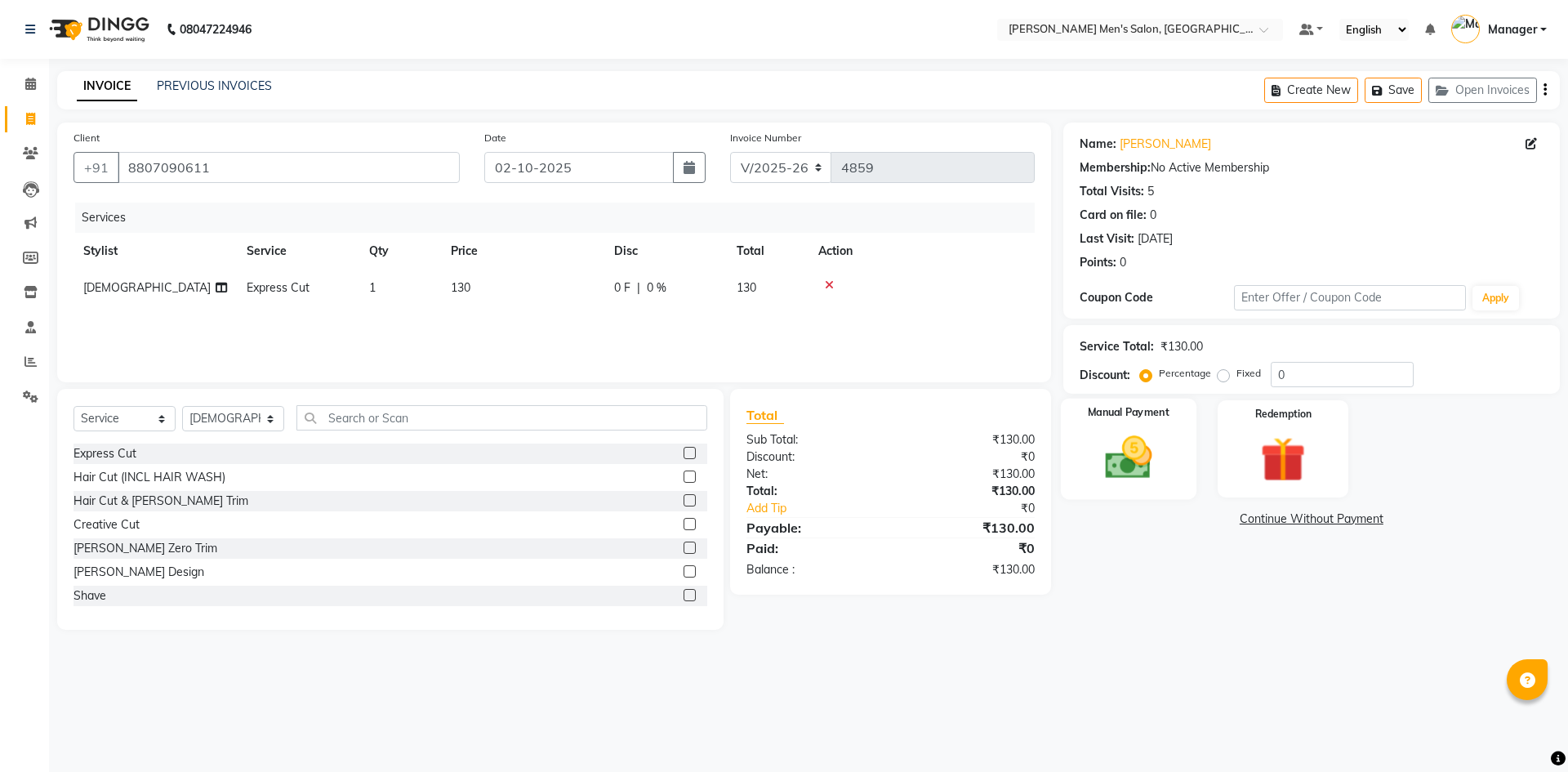
click at [1134, 472] on img at bounding box center [1128, 457] width 75 height 54
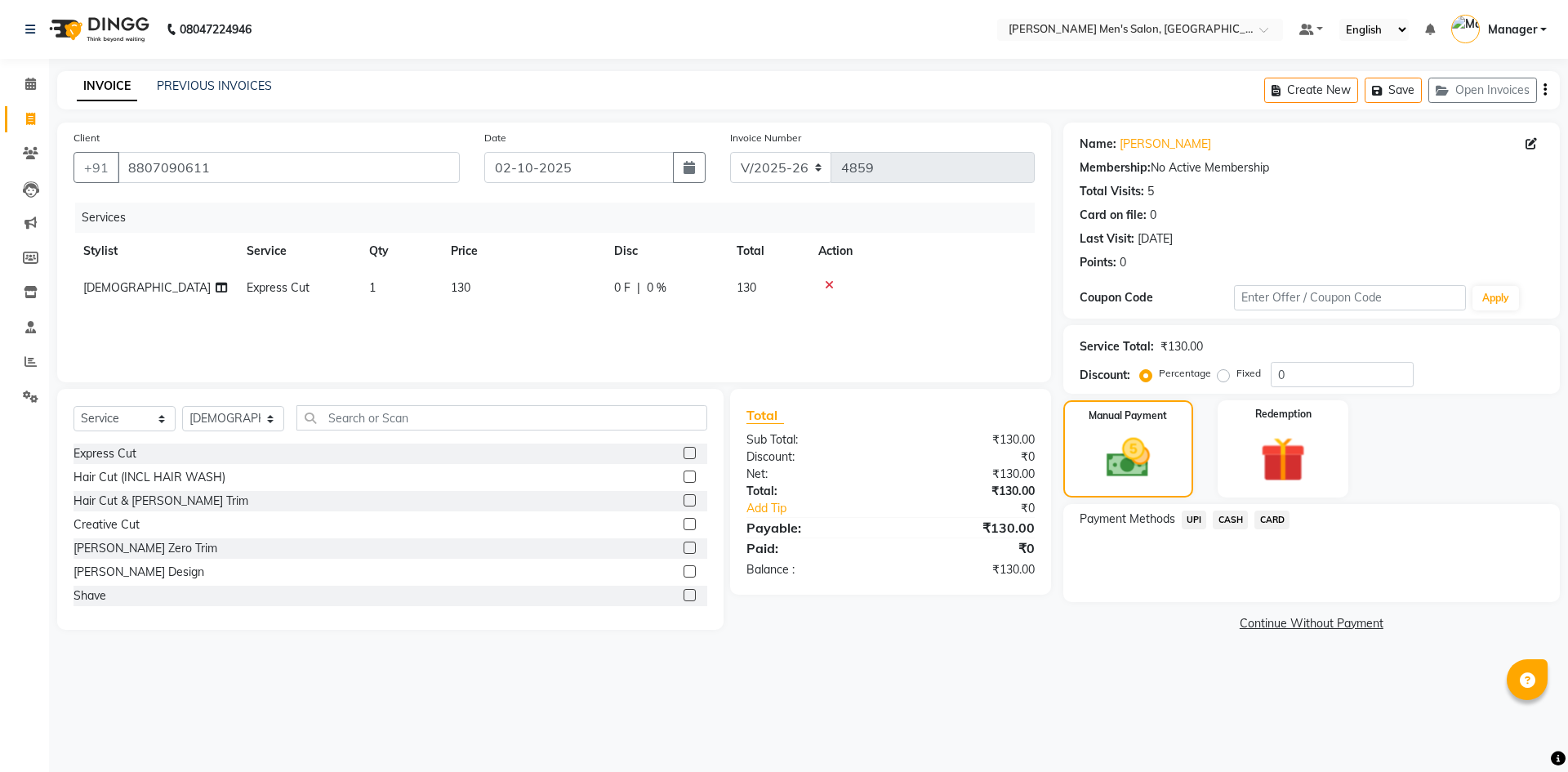
click at [1204, 521] on span "UPI" at bounding box center [1193, 520] width 25 height 19
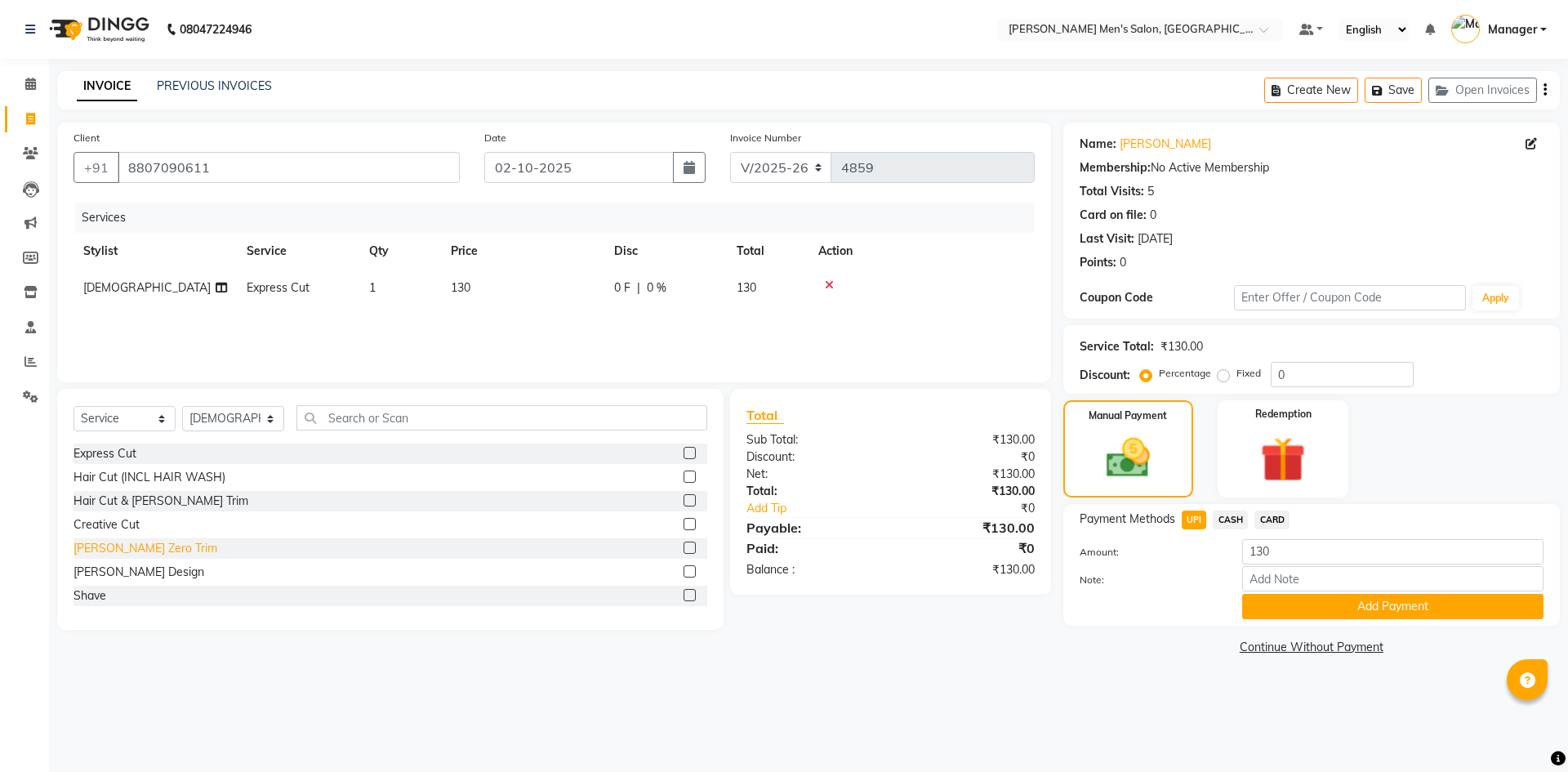
click at [125, 553] on div "[PERSON_NAME] Zero Trim" at bounding box center [145, 548] width 143 height 17
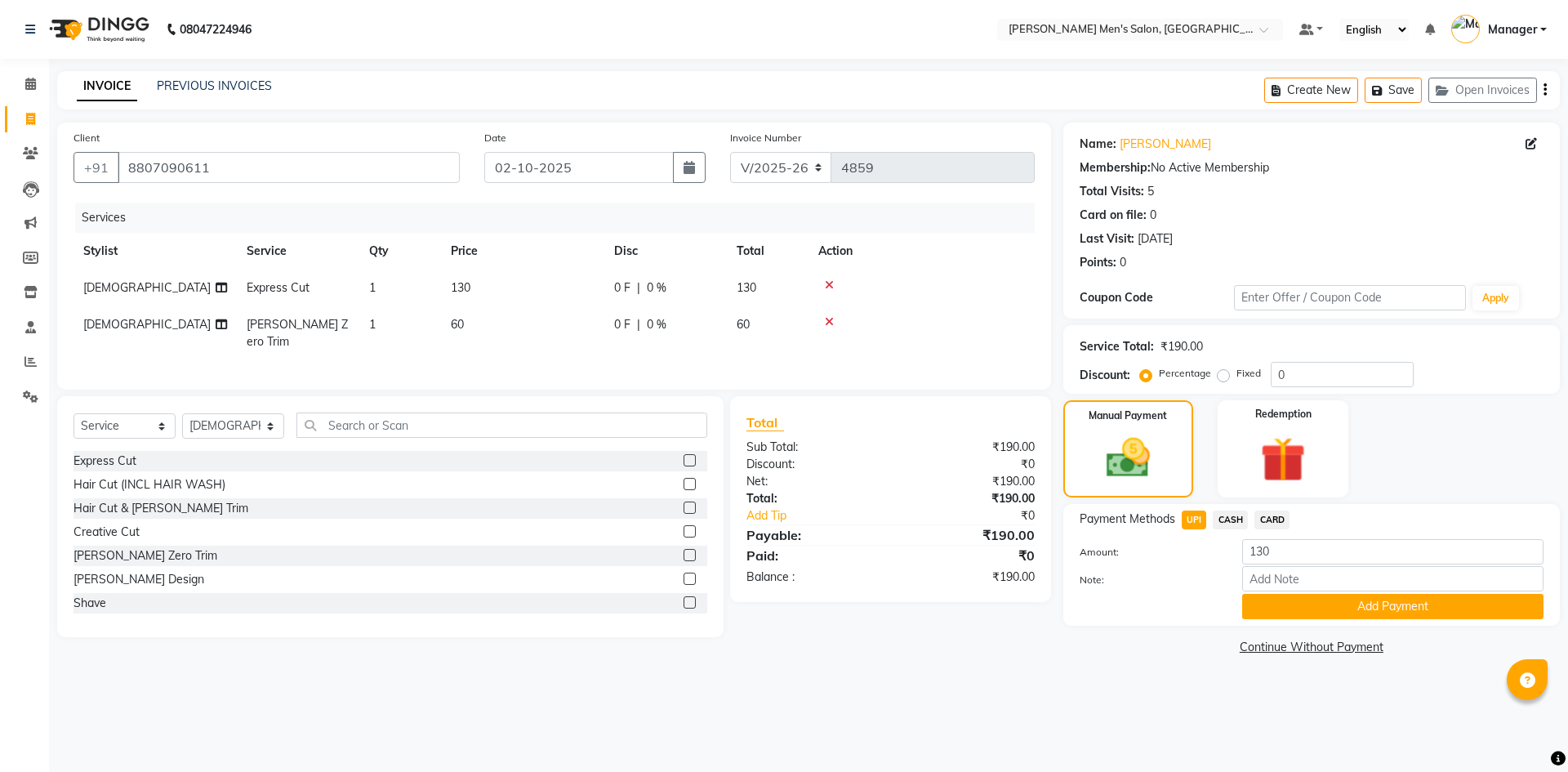
click at [1201, 518] on span "UPI" at bounding box center [1193, 520] width 25 height 19
click at [1281, 610] on button "Add Payment" at bounding box center [1392, 606] width 301 height 25
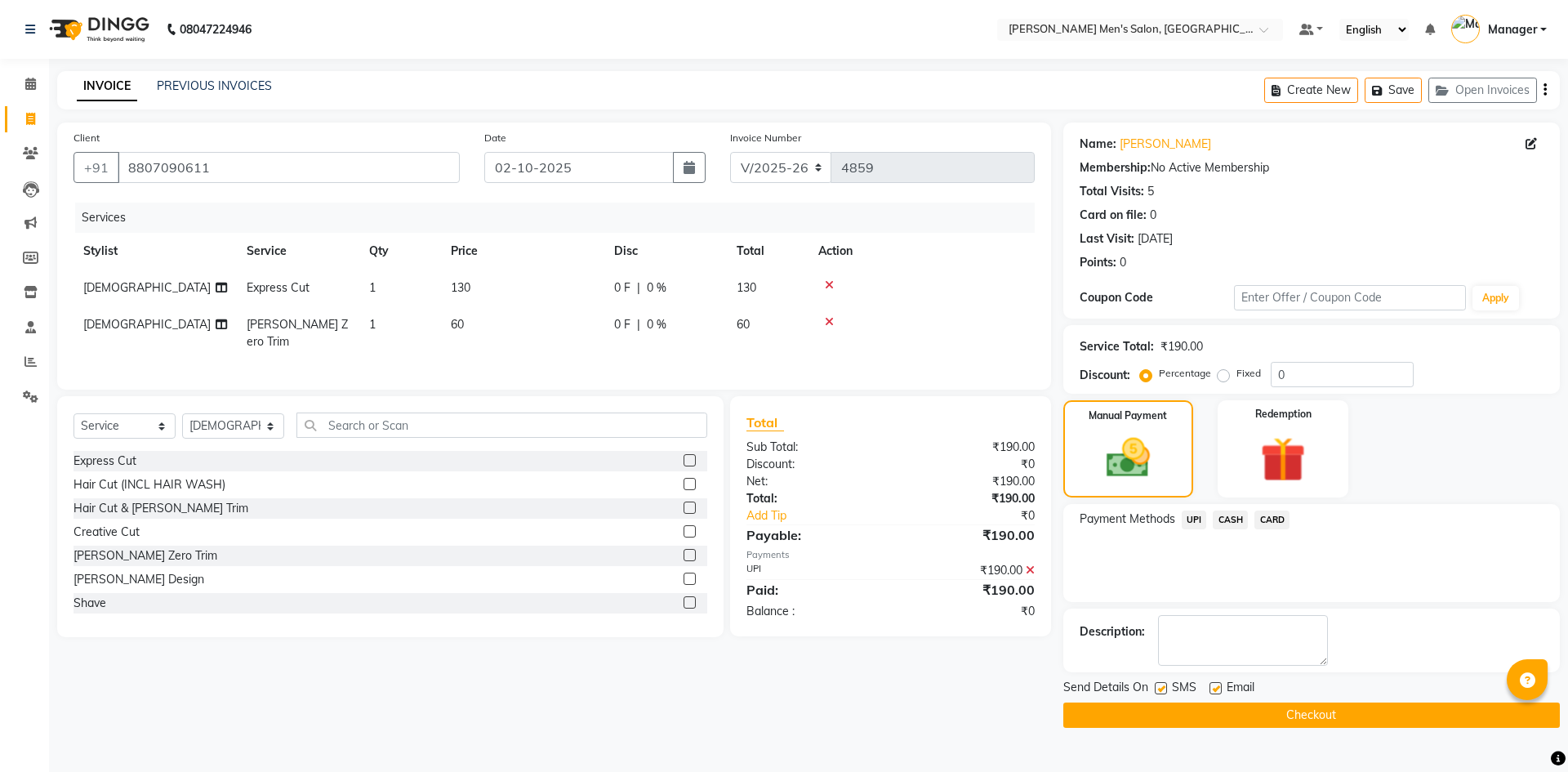
click at [1279, 724] on button "Checkout" at bounding box center [1312, 715] width 497 height 25
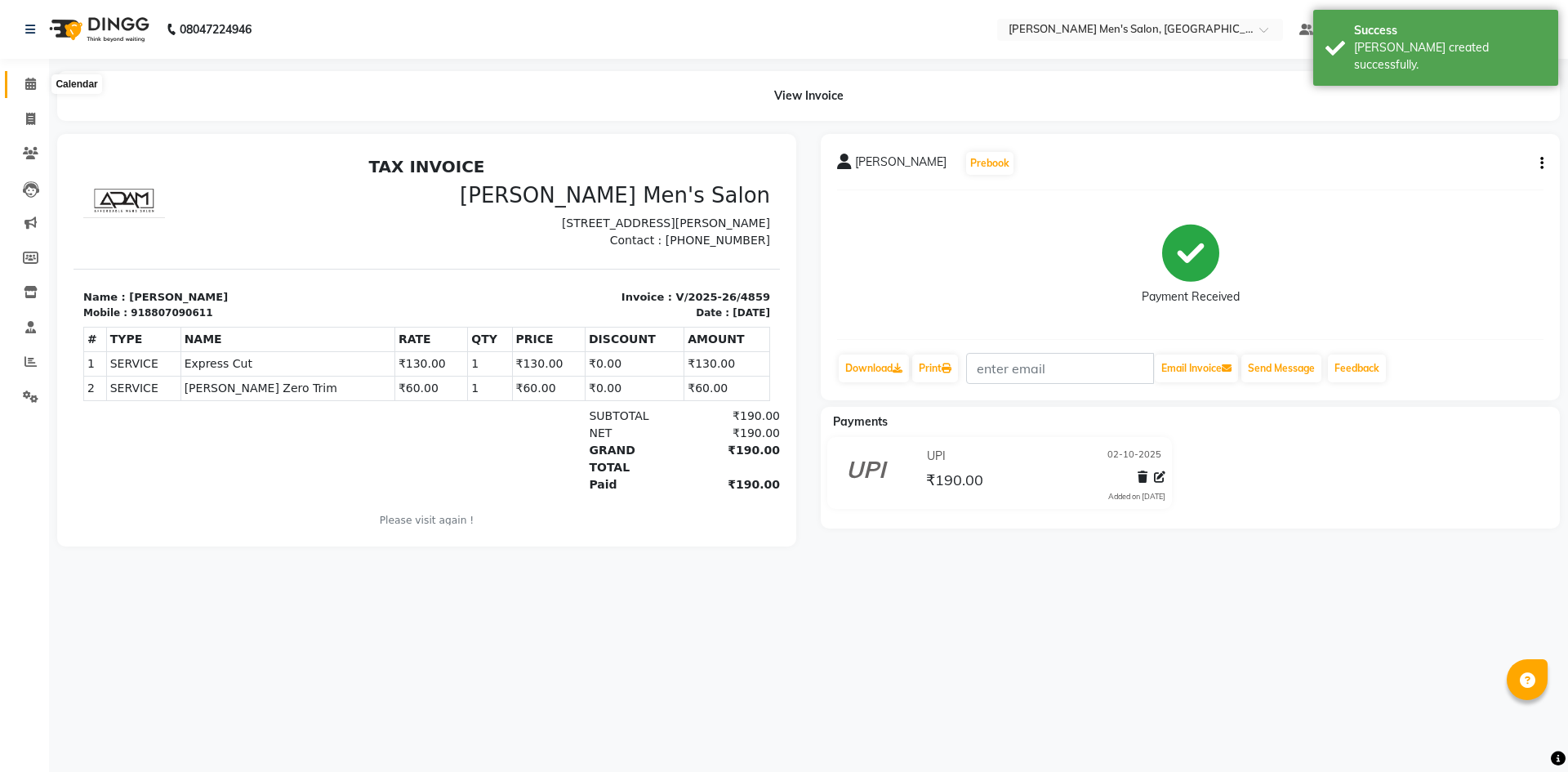
click at [30, 77] on icon at bounding box center [30, 83] width 11 height 12
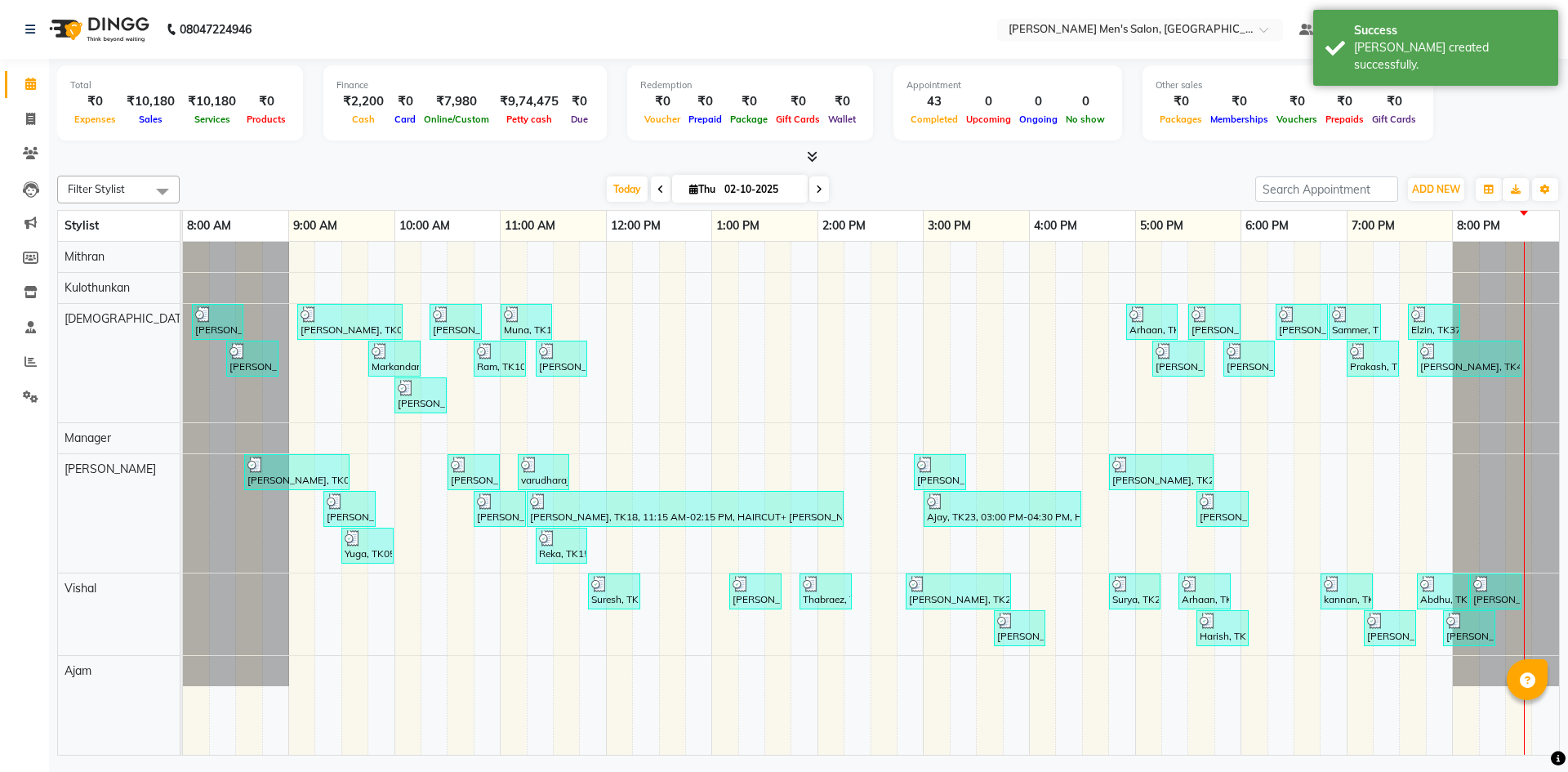
click at [20, 345] on li "Reports" at bounding box center [24, 362] width 49 height 35
click at [25, 359] on icon at bounding box center [31, 361] width 12 height 12
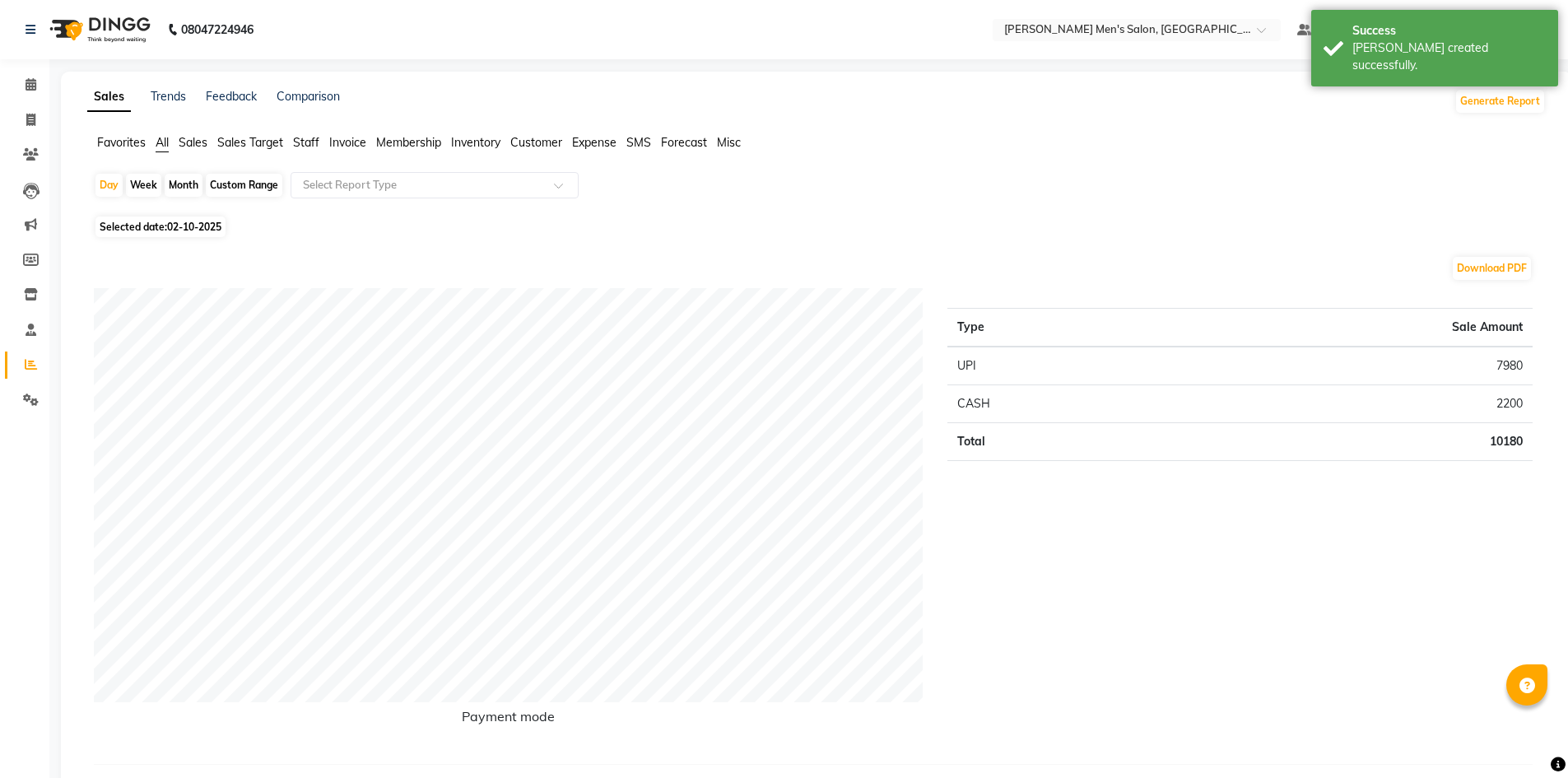
click at [297, 143] on span "Staff" at bounding box center [305, 142] width 26 height 14
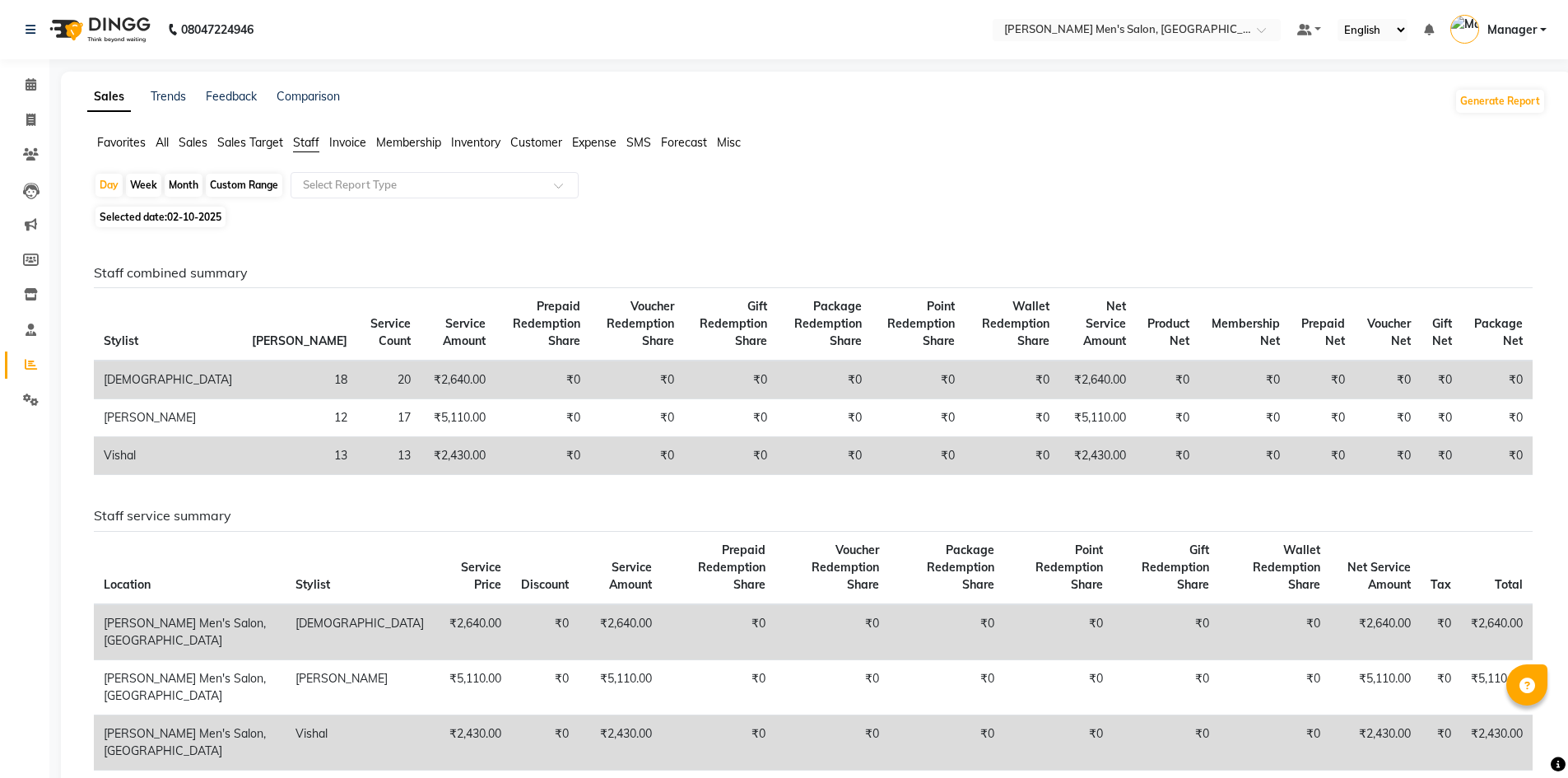
click at [196, 143] on span "Sales" at bounding box center [193, 142] width 29 height 14
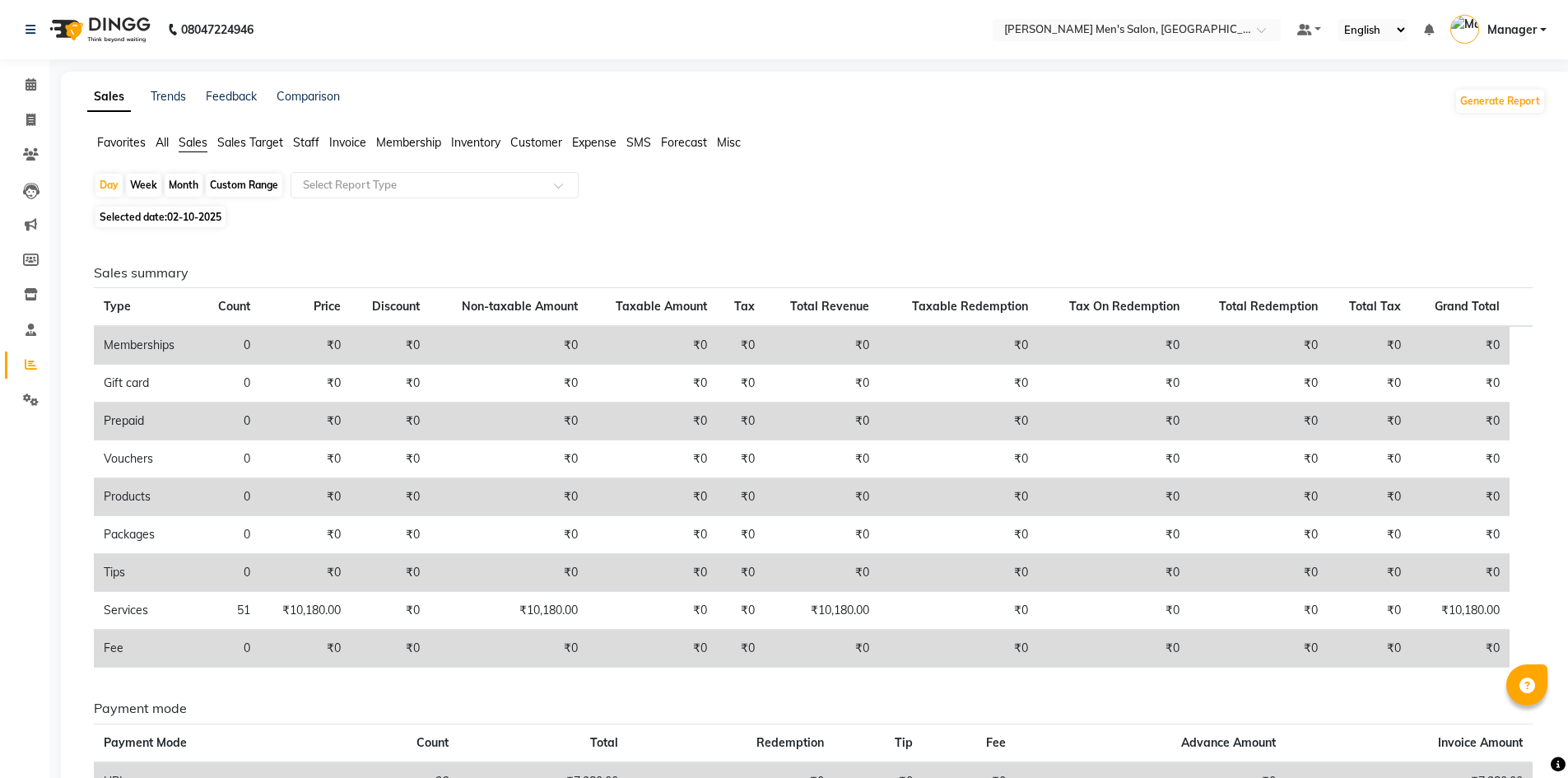
click at [192, 221] on span "02-10-2025" at bounding box center [194, 217] width 54 height 13
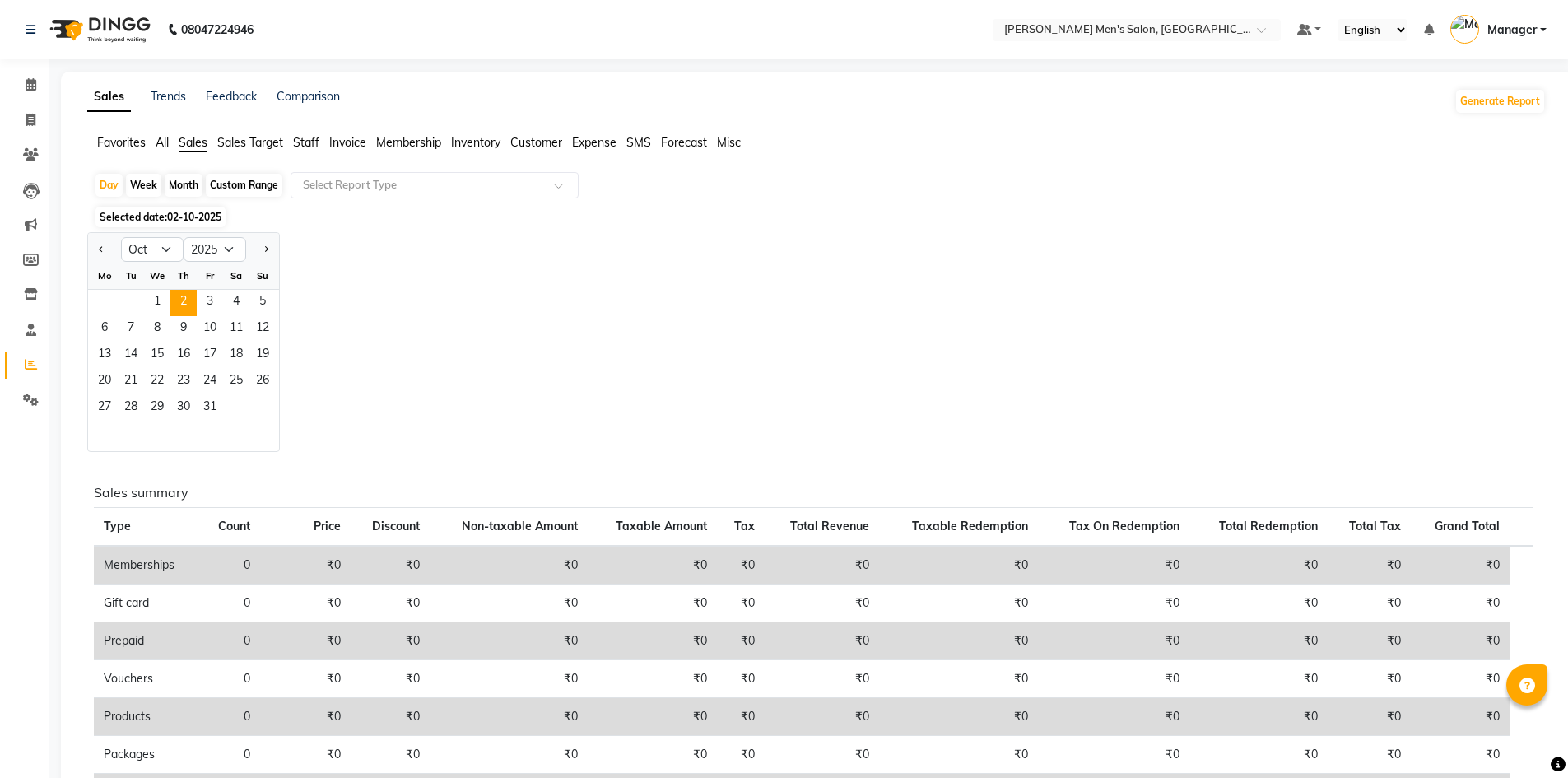
click at [181, 184] on div "Month" at bounding box center [183, 185] width 38 height 23
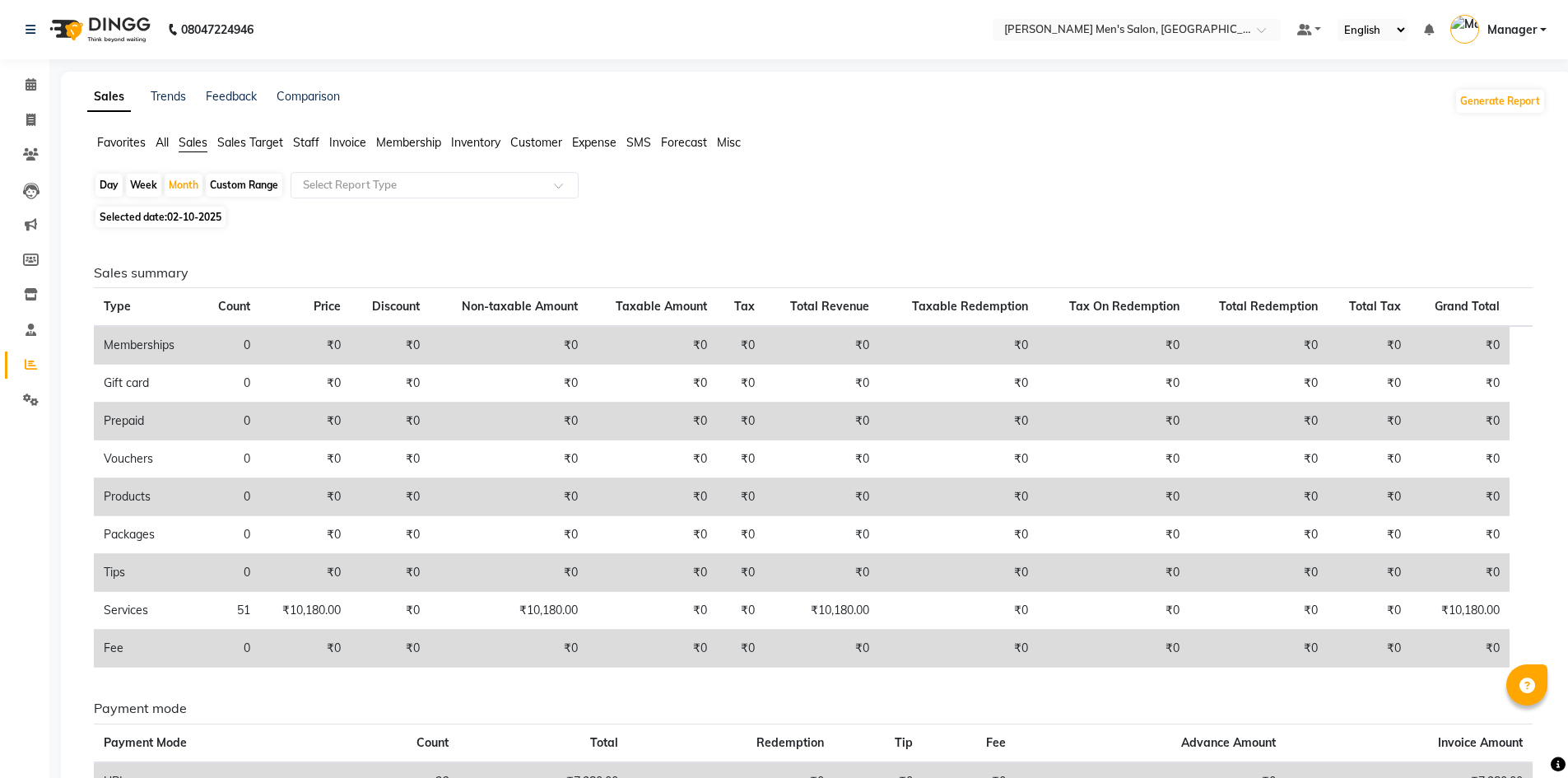
click at [183, 224] on span "Selected date: [DATE]" at bounding box center [160, 216] width 130 height 20
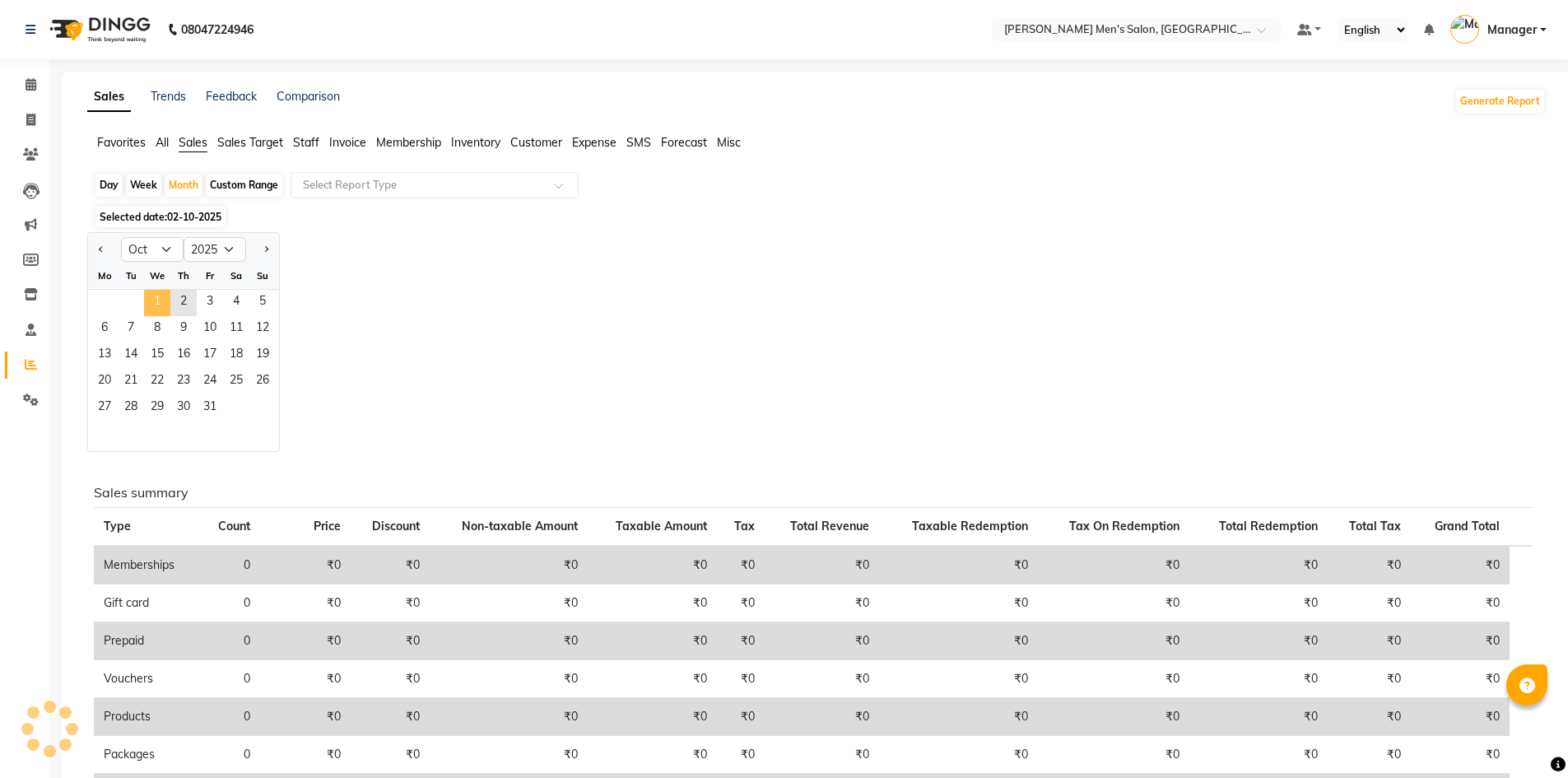
click at [164, 304] on span "1" at bounding box center [157, 302] width 26 height 26
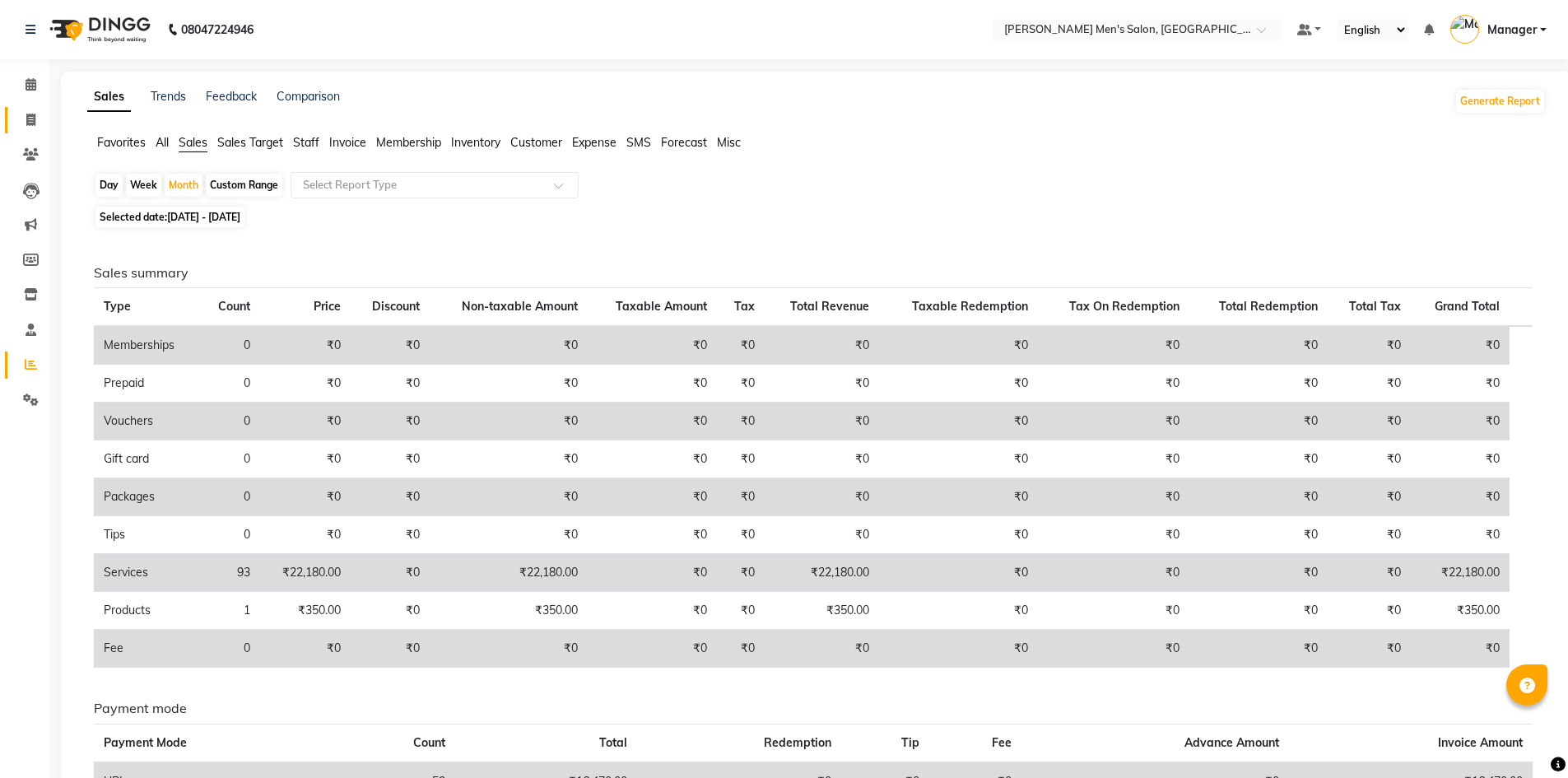
click at [20, 129] on link "Invoice" at bounding box center [24, 120] width 39 height 27
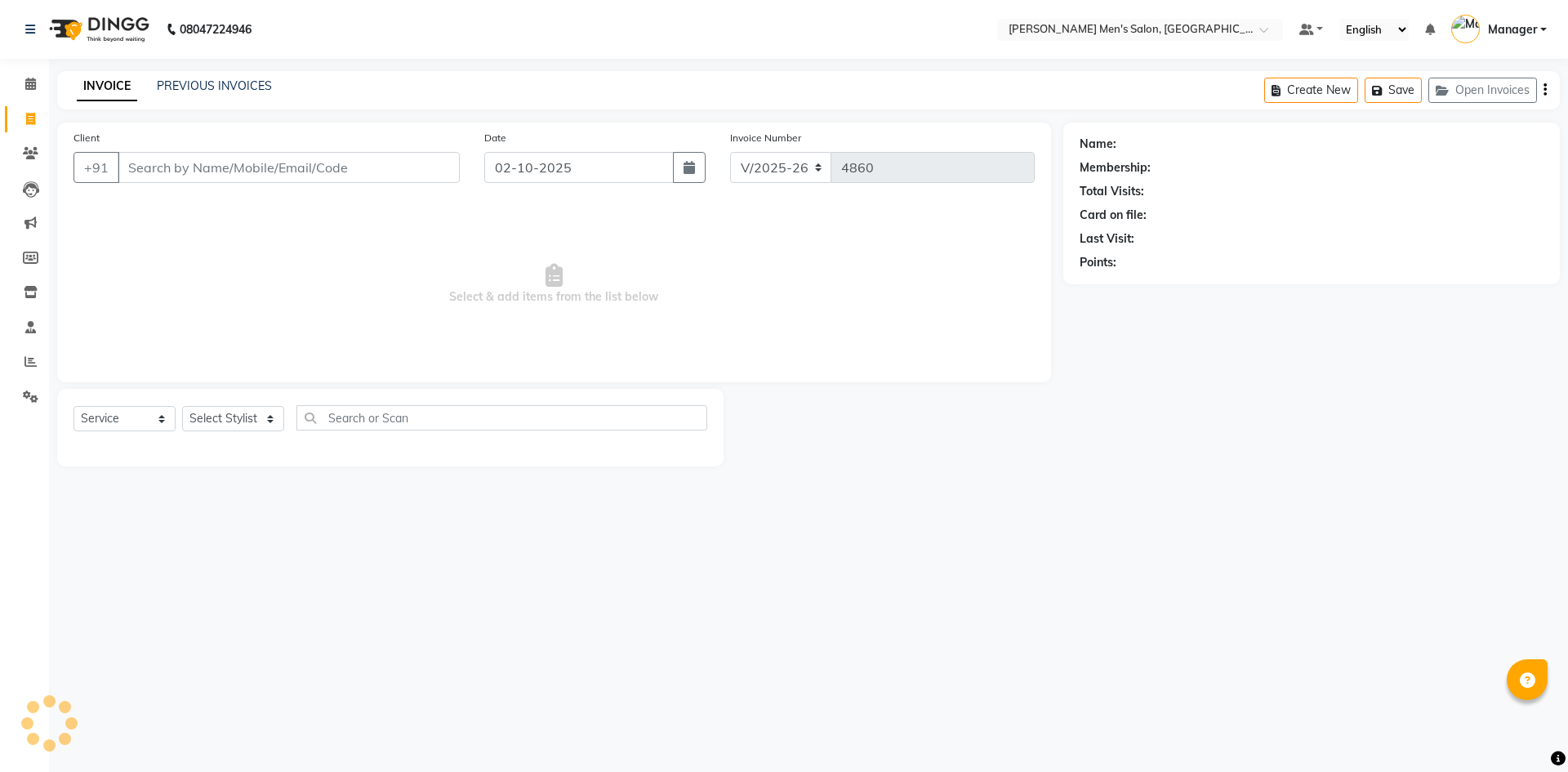
click at [174, 164] on input "Client" at bounding box center [289, 167] width 342 height 31
click at [418, 164] on span "Add Client" at bounding box center [418, 167] width 65 height 16
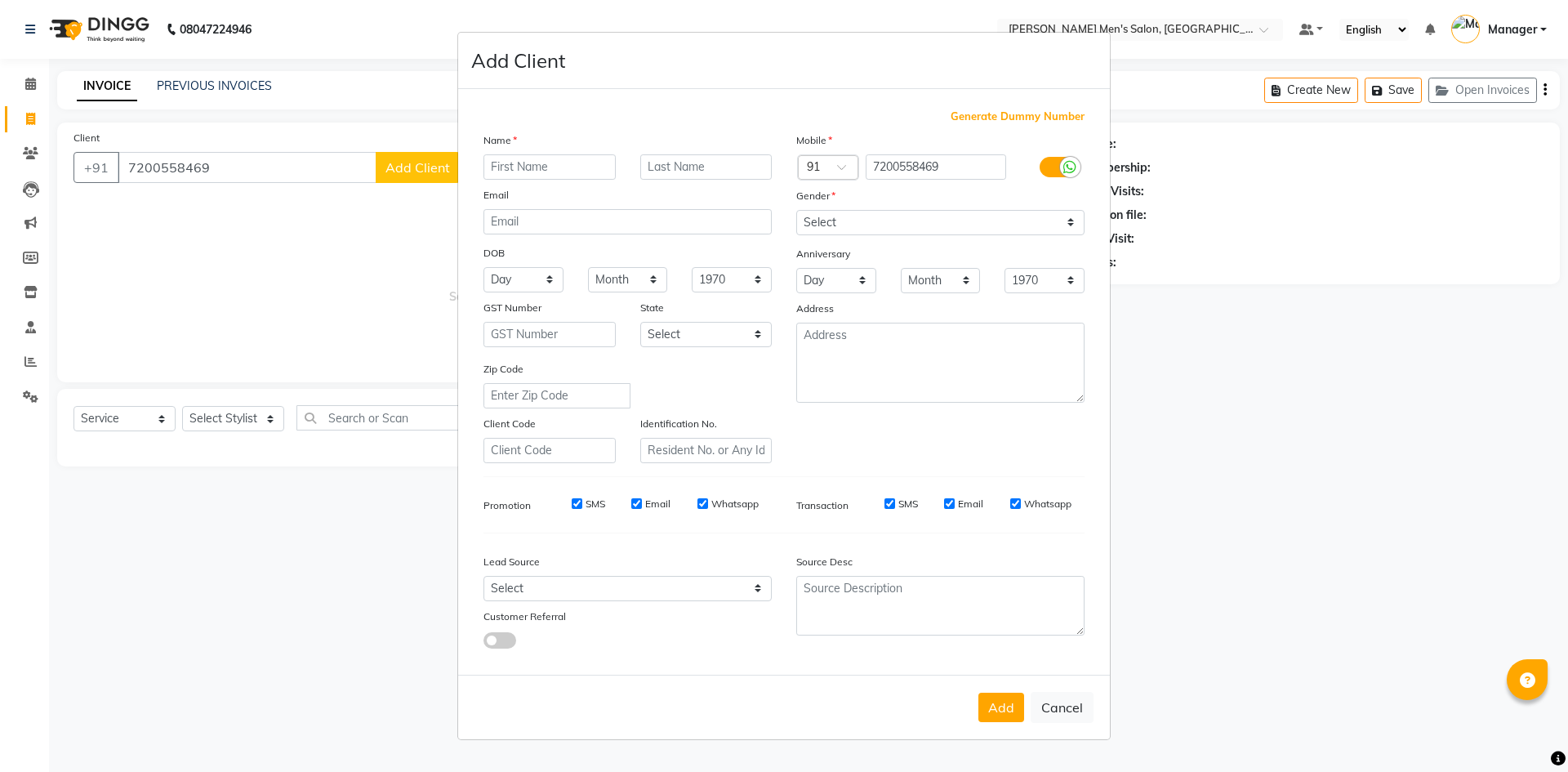
click at [588, 170] on input "text" at bounding box center [549, 167] width 132 height 25
click at [824, 232] on select "Select [DEMOGRAPHIC_DATA] [DEMOGRAPHIC_DATA] Other Prefer Not To Say" at bounding box center [940, 223] width 289 height 25
click at [796, 210] on select "Select [DEMOGRAPHIC_DATA] [DEMOGRAPHIC_DATA] Other Prefer Not To Say" at bounding box center [940, 223] width 289 height 25
drag, startPoint x: 711, startPoint y: 594, endPoint x: 710, endPoint y: 586, distance: 8.1
click at [711, 594] on select "Select Walk-in Referral Internet Friend Word of Mouth Advertisement Facebook Ju…" at bounding box center [628, 588] width 289 height 25
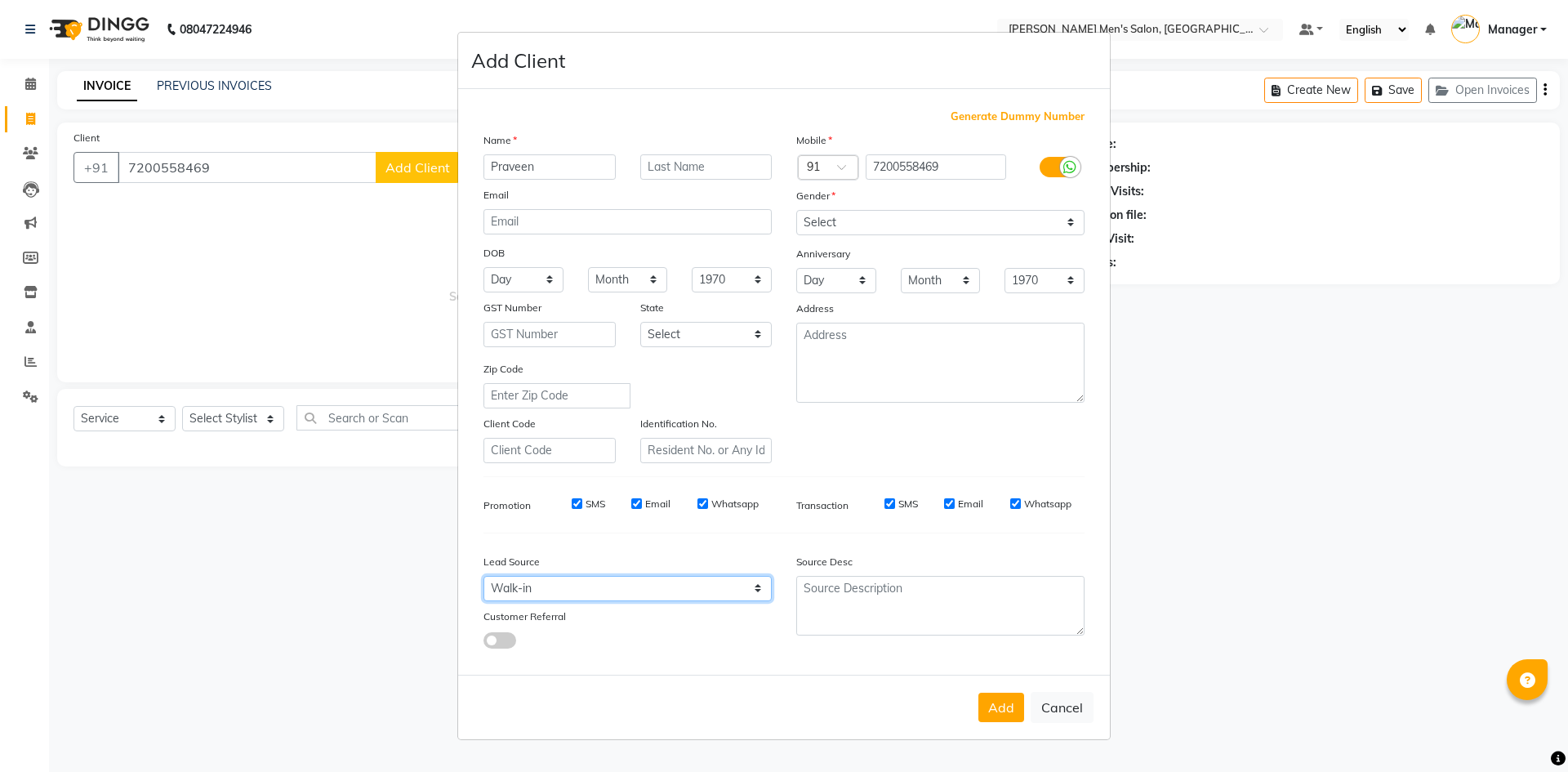
click at [483, 575] on select "Select Walk-in Referral Internet Friend Word of Mouth Advertisement Facebook Ju…" at bounding box center [628, 588] width 289 height 25
click at [982, 698] on button "Add" at bounding box center [1001, 707] width 46 height 30
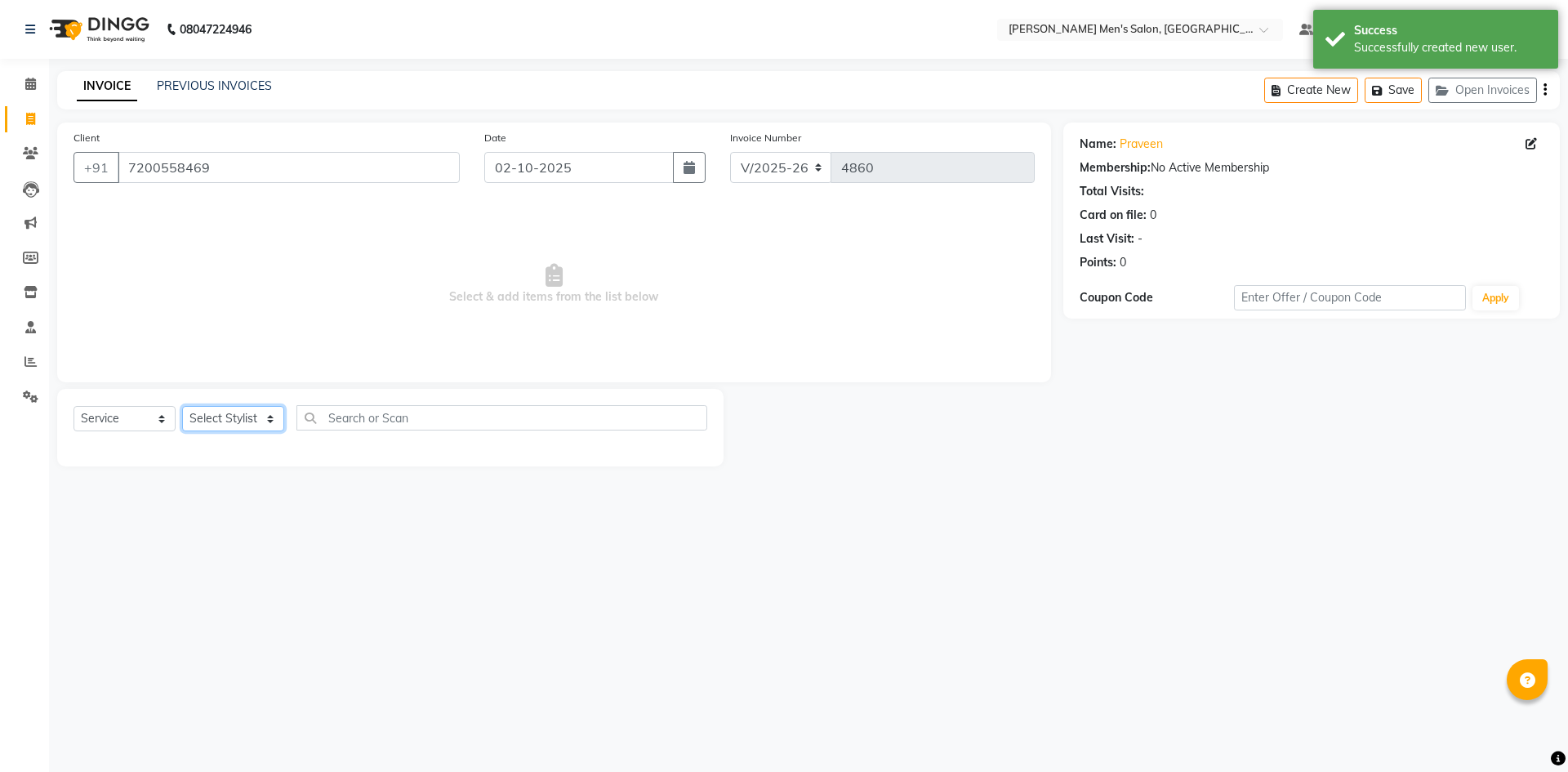
drag, startPoint x: 255, startPoint y: 415, endPoint x: 253, endPoint y: 430, distance: 15.1
click at [255, 415] on select "Select Stylist [PERSON_NAME] Manager [PERSON_NAME]" at bounding box center [233, 418] width 102 height 25
click at [183, 406] on select "Select Stylist [PERSON_NAME] Manager [PERSON_NAME]" at bounding box center [233, 418] width 102 height 25
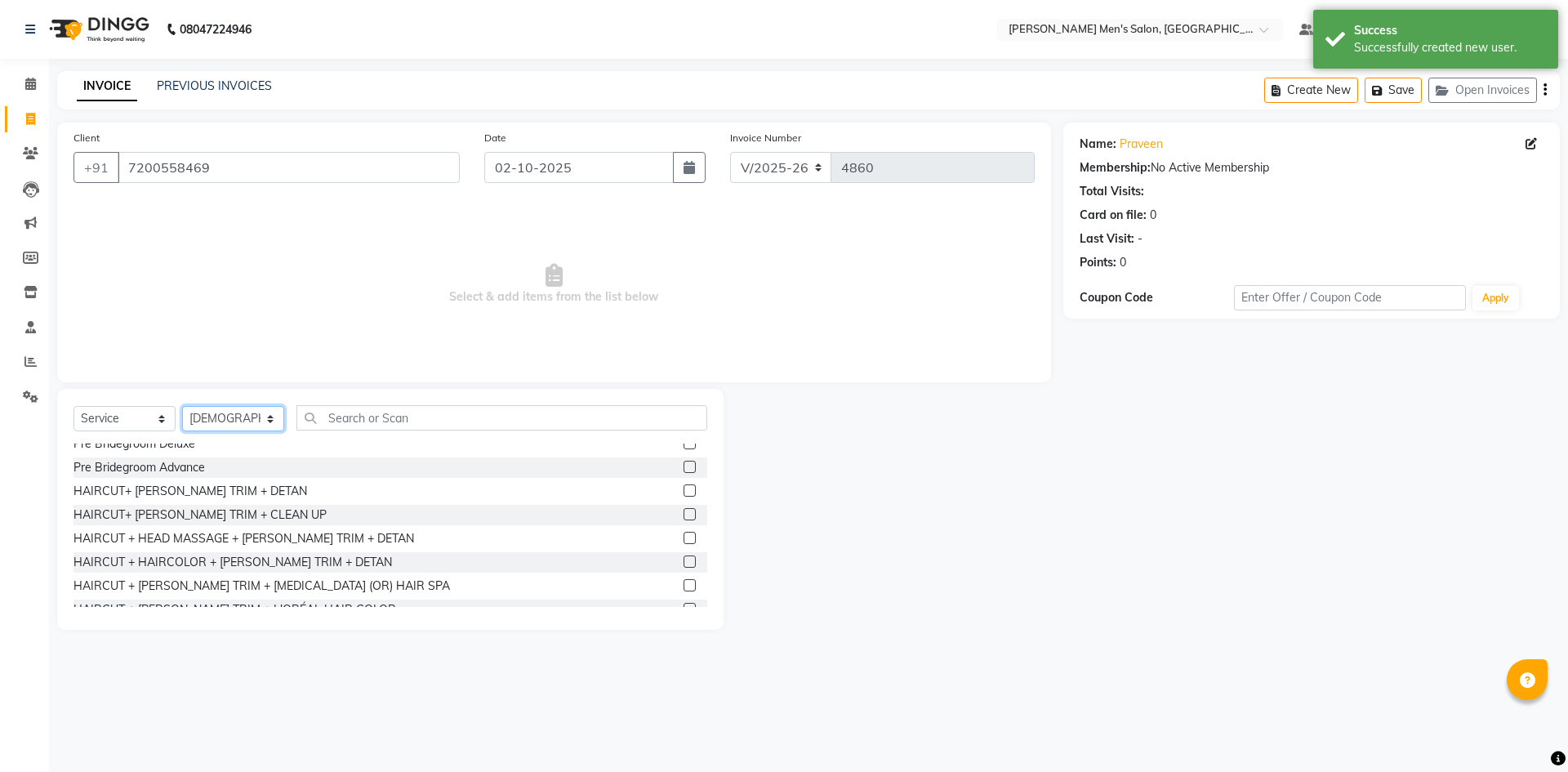
scroll to position [999, 0]
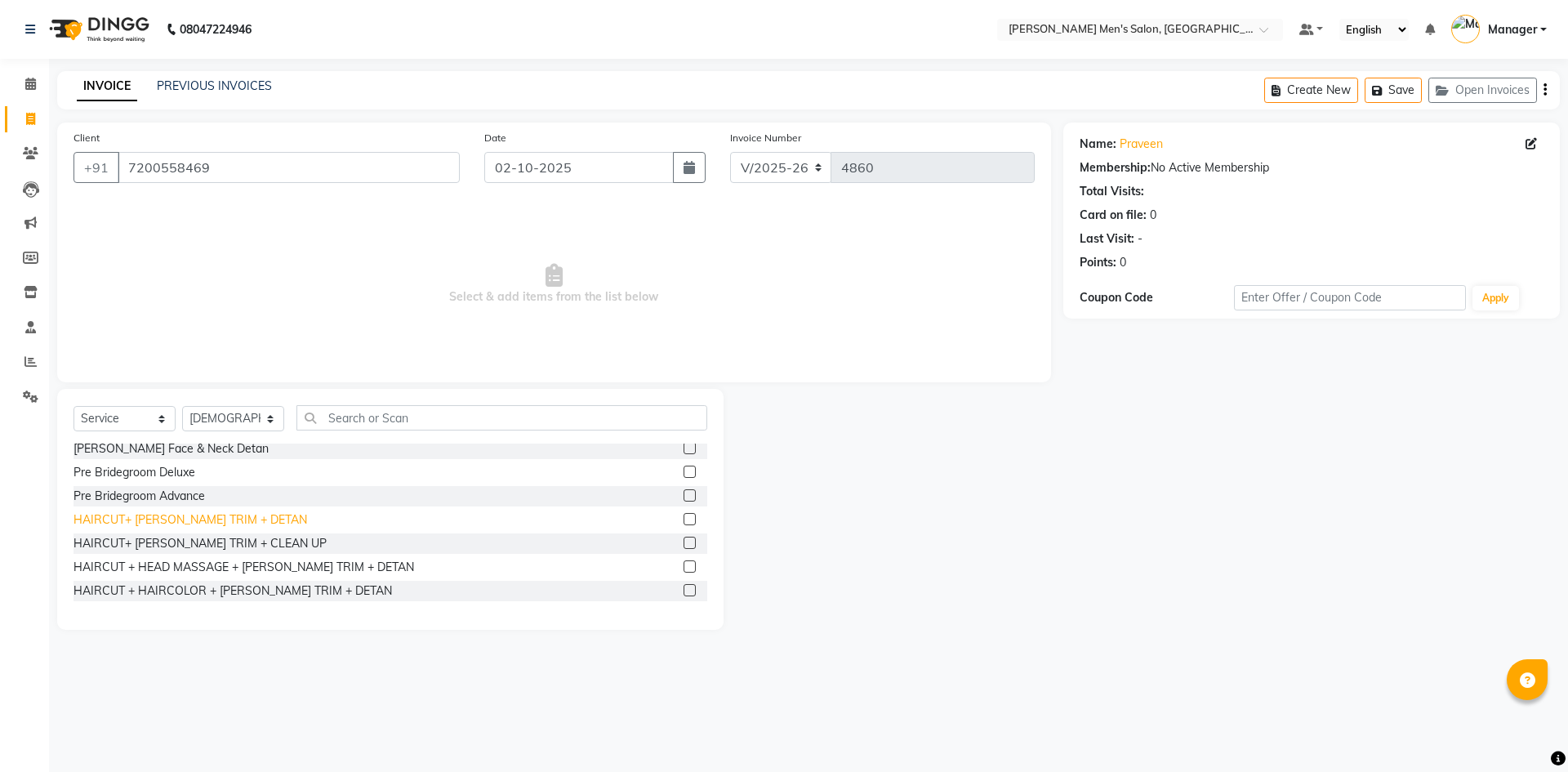
click at [237, 523] on div "HAIRCUT+ [PERSON_NAME] TRIM + DETAN" at bounding box center [190, 520] width 233 height 17
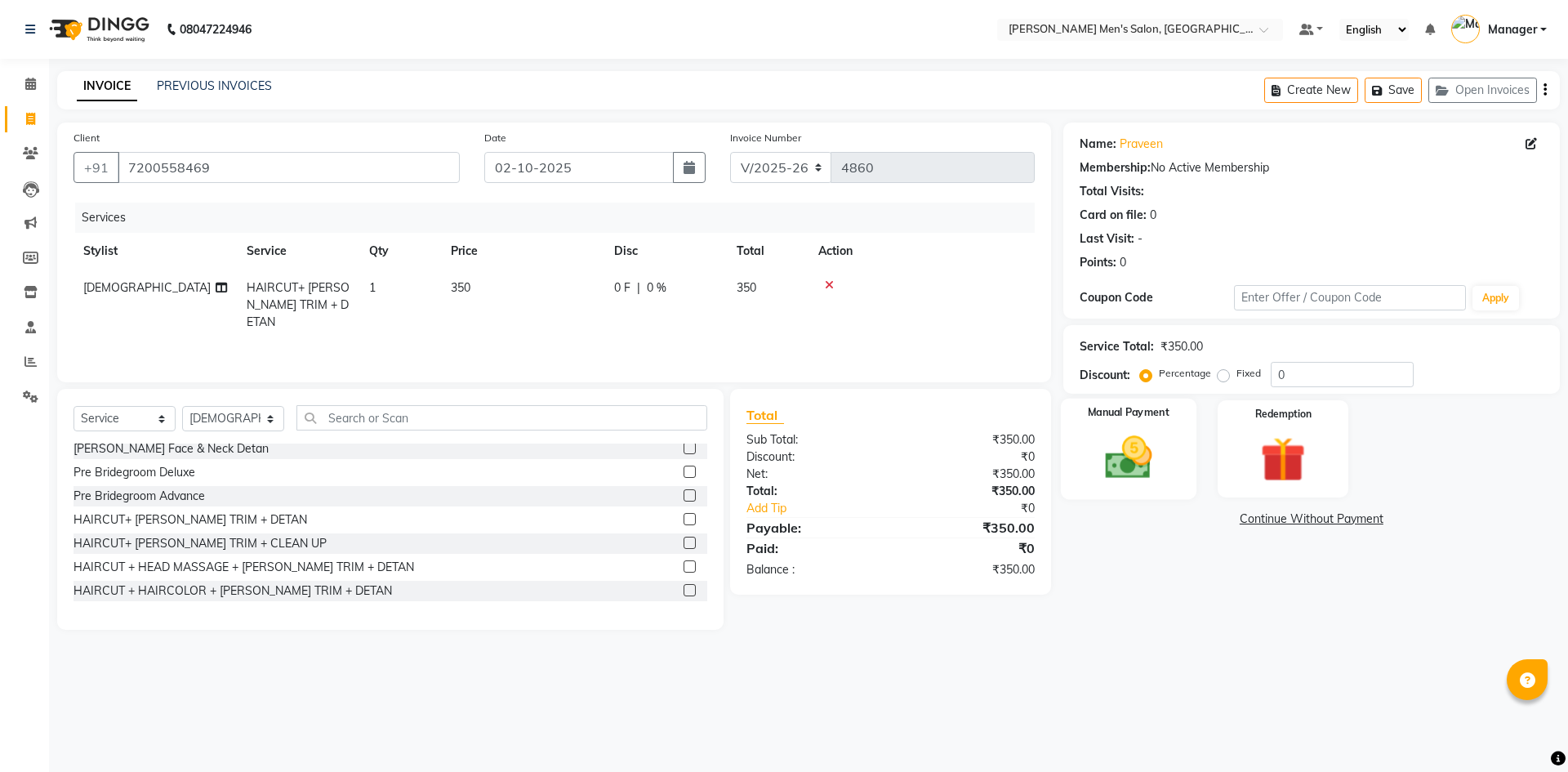
click at [1140, 450] on img at bounding box center [1128, 457] width 75 height 54
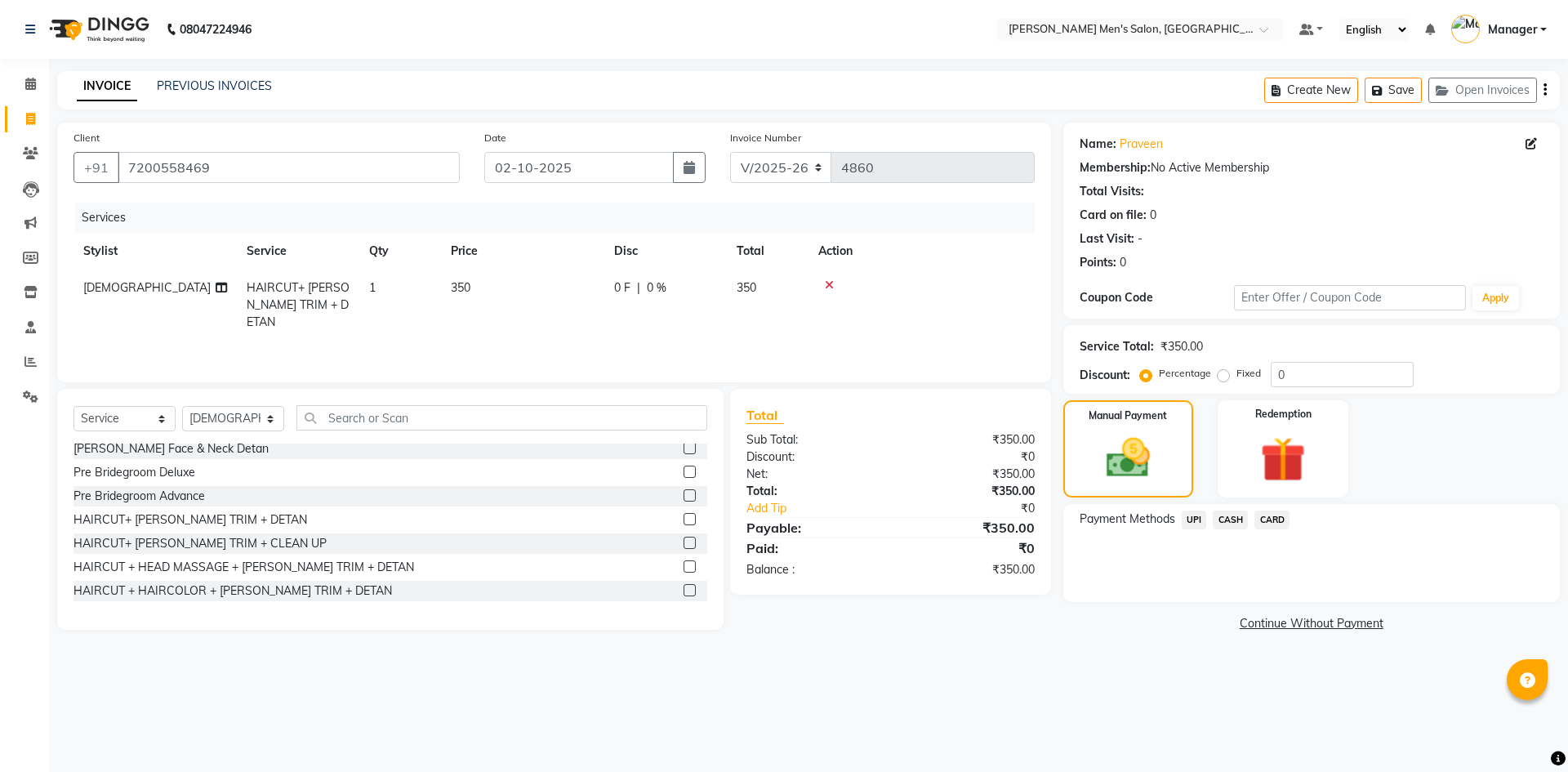
click at [1193, 525] on span "UPI" at bounding box center [1193, 520] width 25 height 19
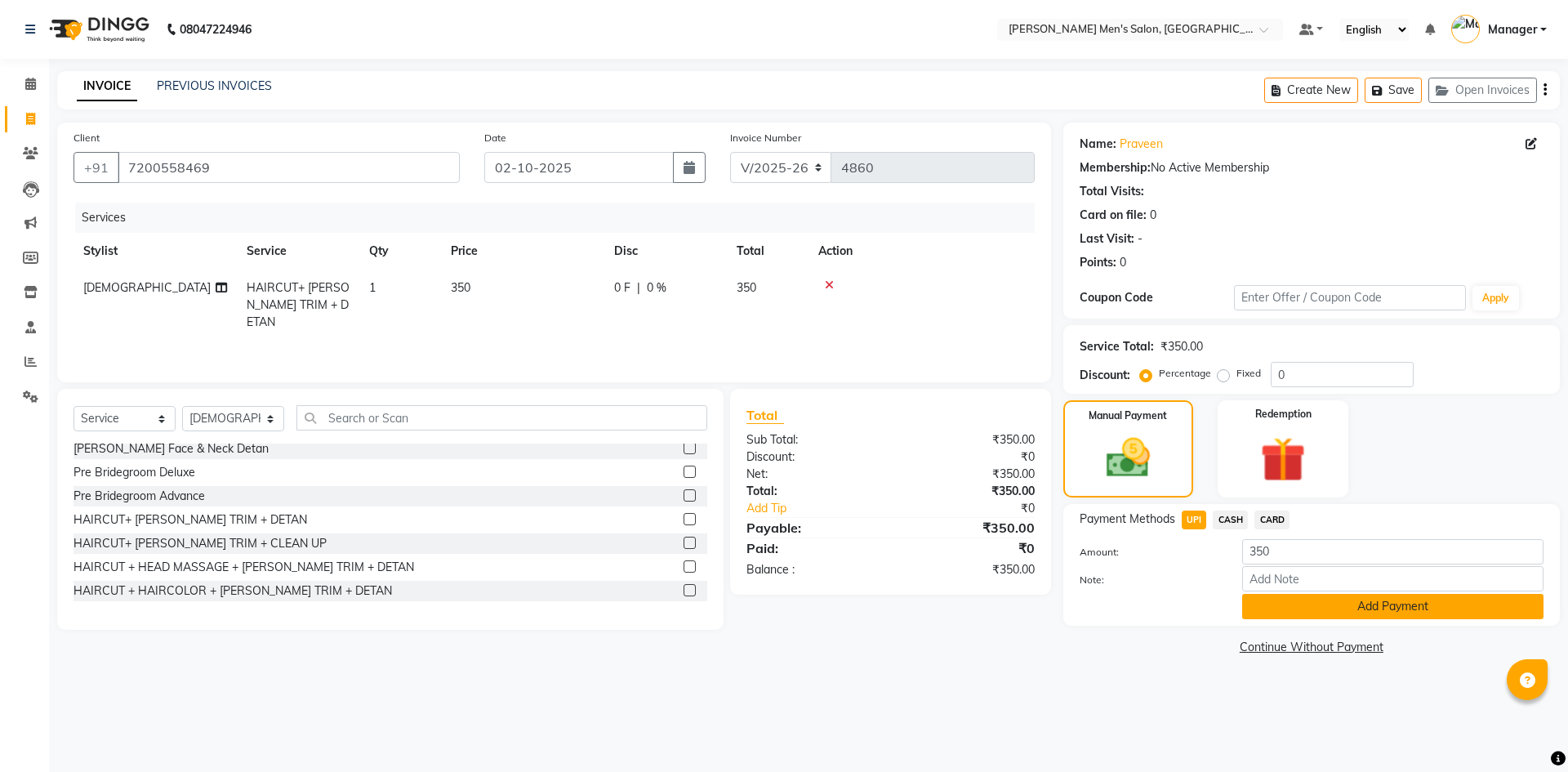
click at [1300, 613] on button "Add Payment" at bounding box center [1392, 606] width 301 height 25
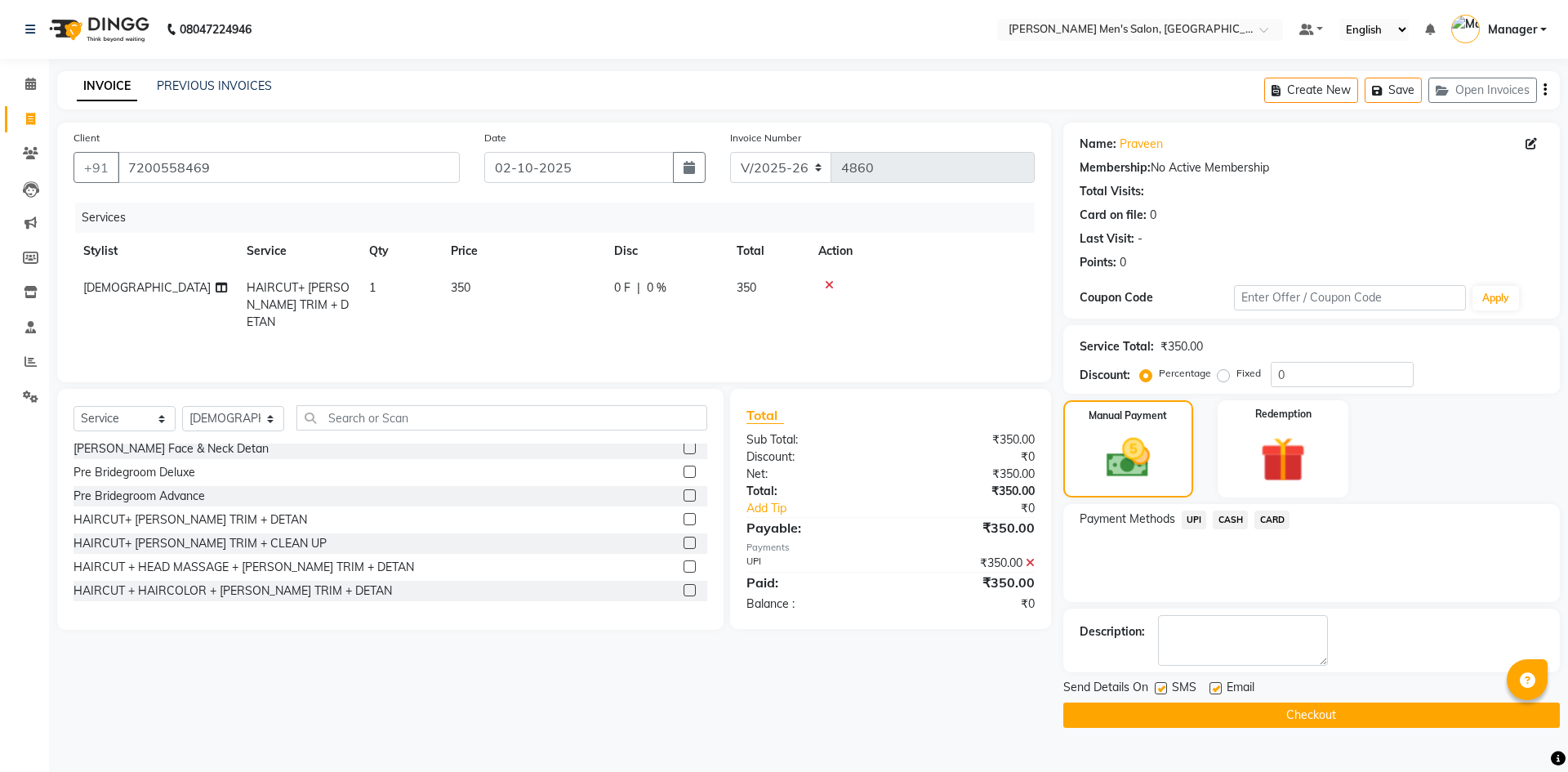
click at [1300, 718] on button "Checkout" at bounding box center [1312, 715] width 497 height 25
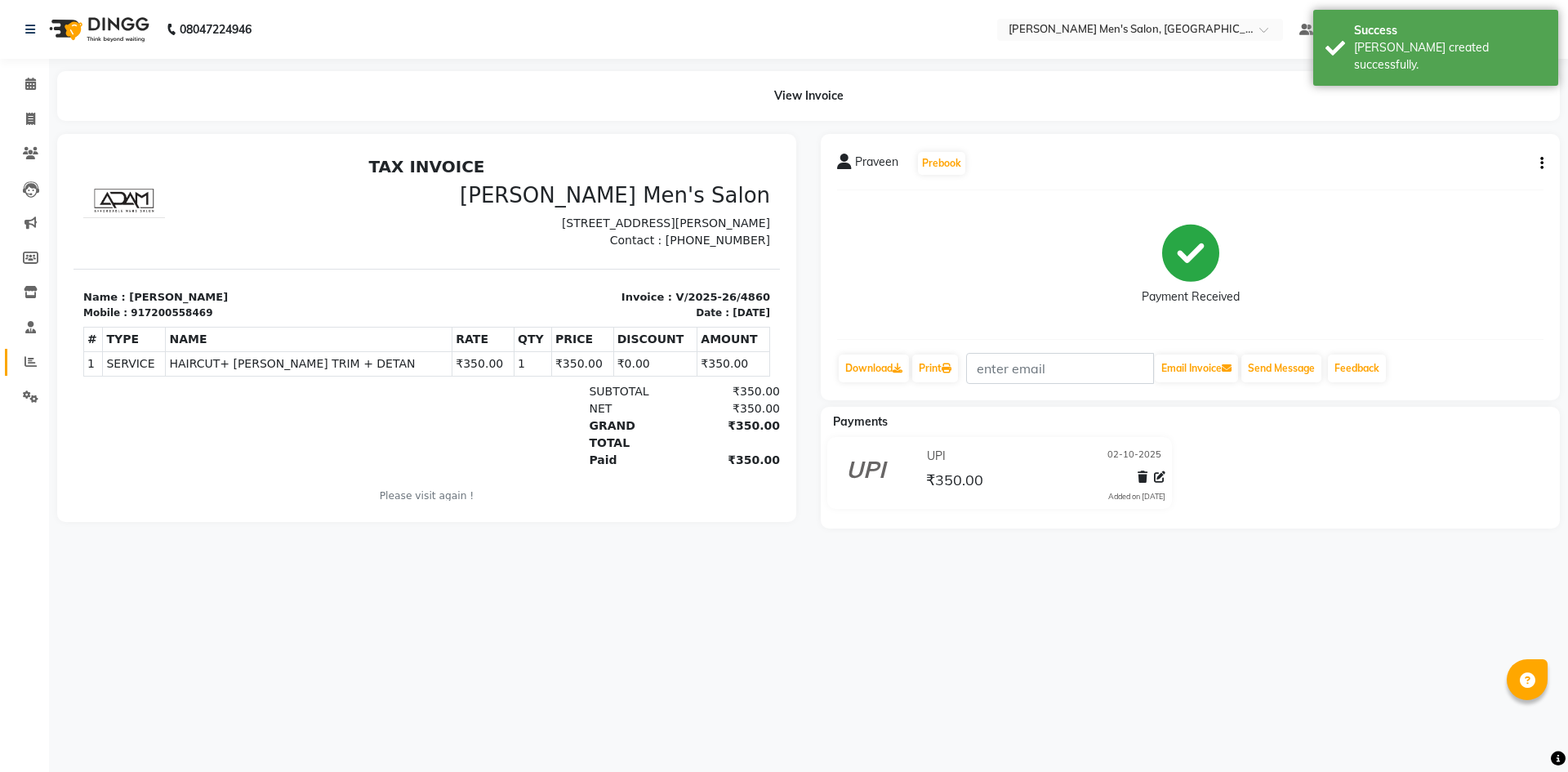
click at [11, 358] on link "Reports" at bounding box center [24, 362] width 39 height 27
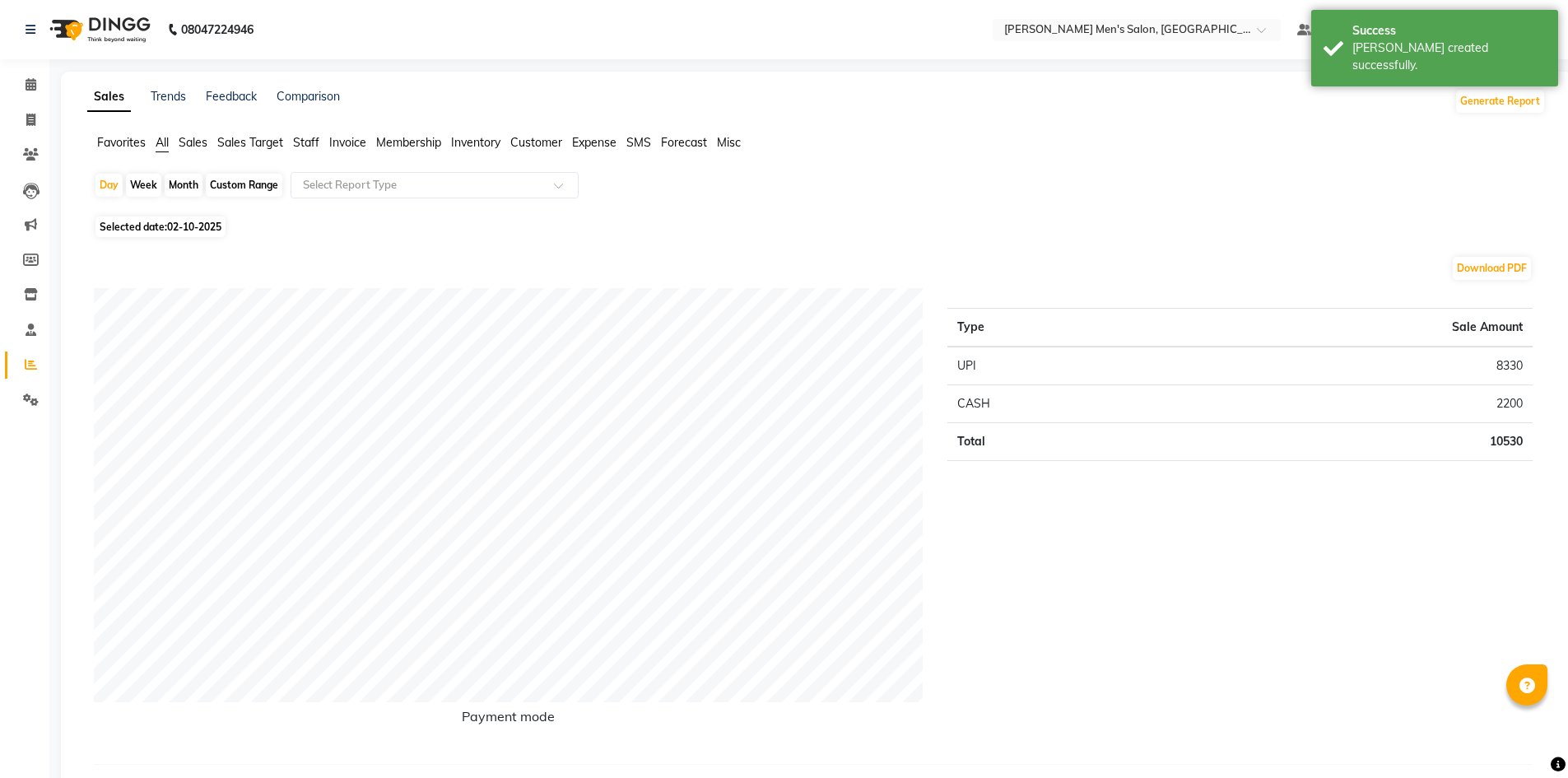
click at [302, 148] on span "Staff" at bounding box center [305, 142] width 26 height 14
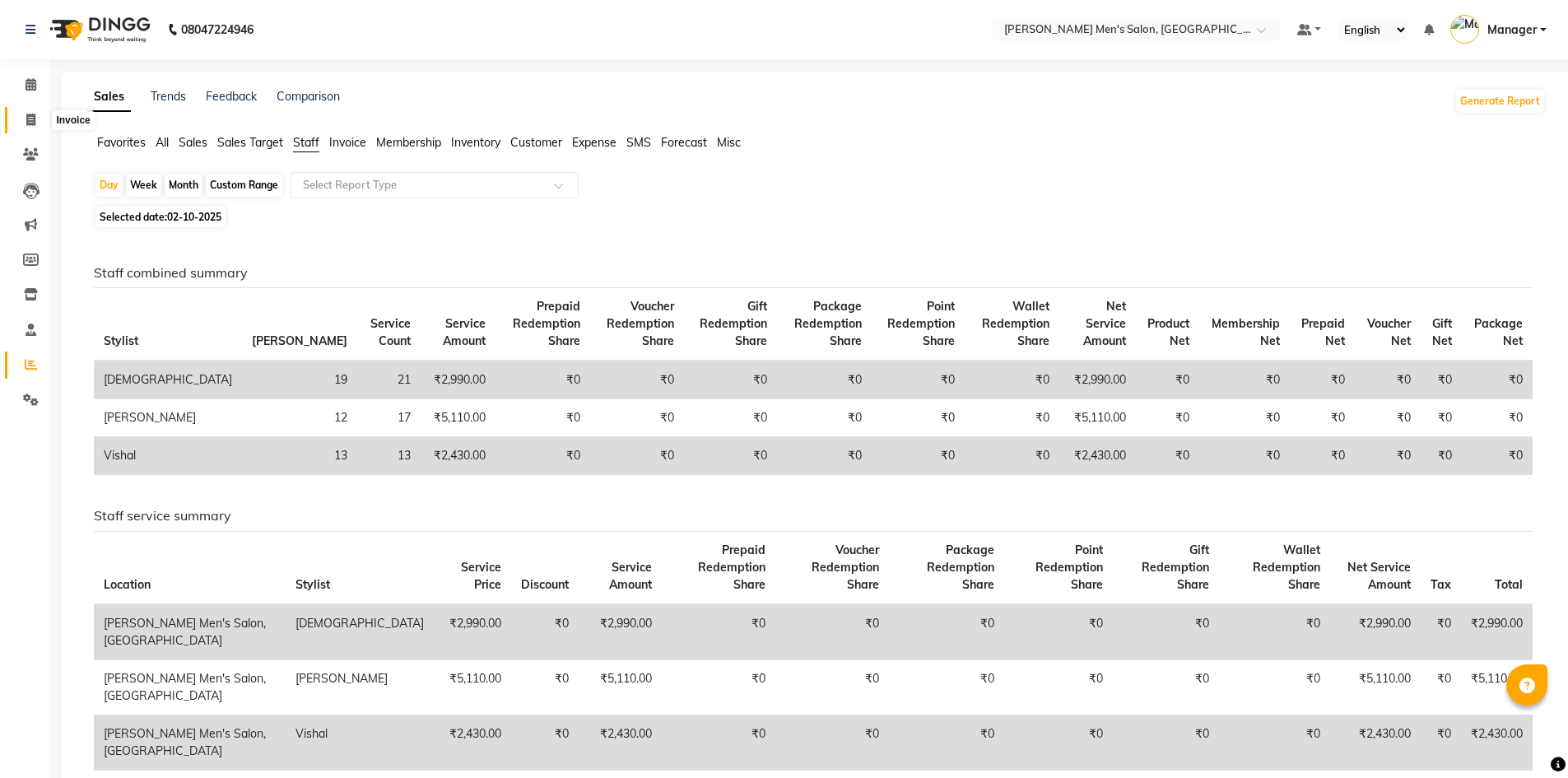
click at [30, 119] on icon at bounding box center [30, 119] width 9 height 13
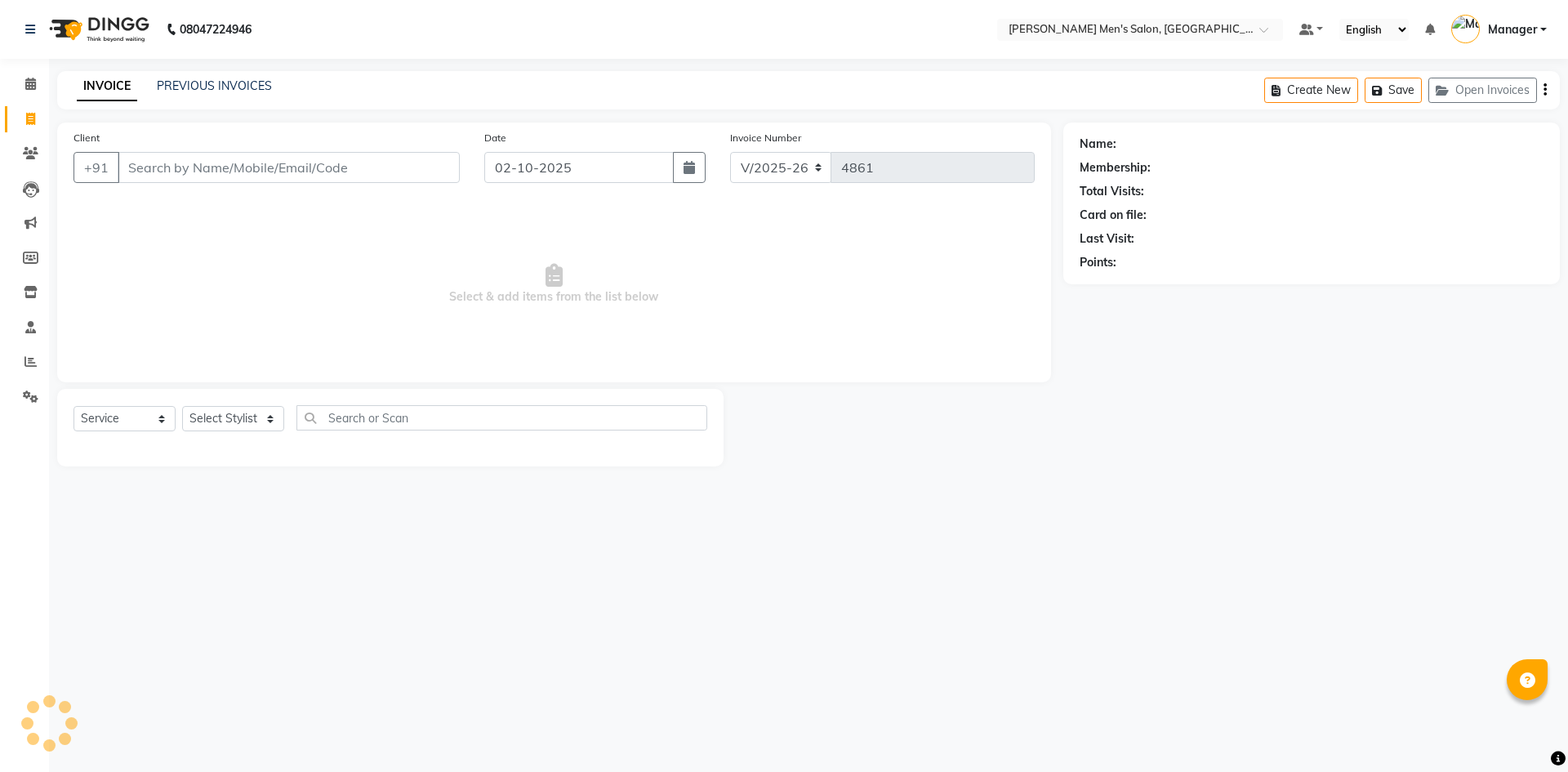
click at [159, 181] on input "Client" at bounding box center [289, 167] width 342 height 31
click at [439, 149] on div "Client [PHONE_NUMBER] Add Client" at bounding box center [267, 162] width 411 height 67
click at [435, 159] on button "Add Client" at bounding box center [418, 167] width 84 height 31
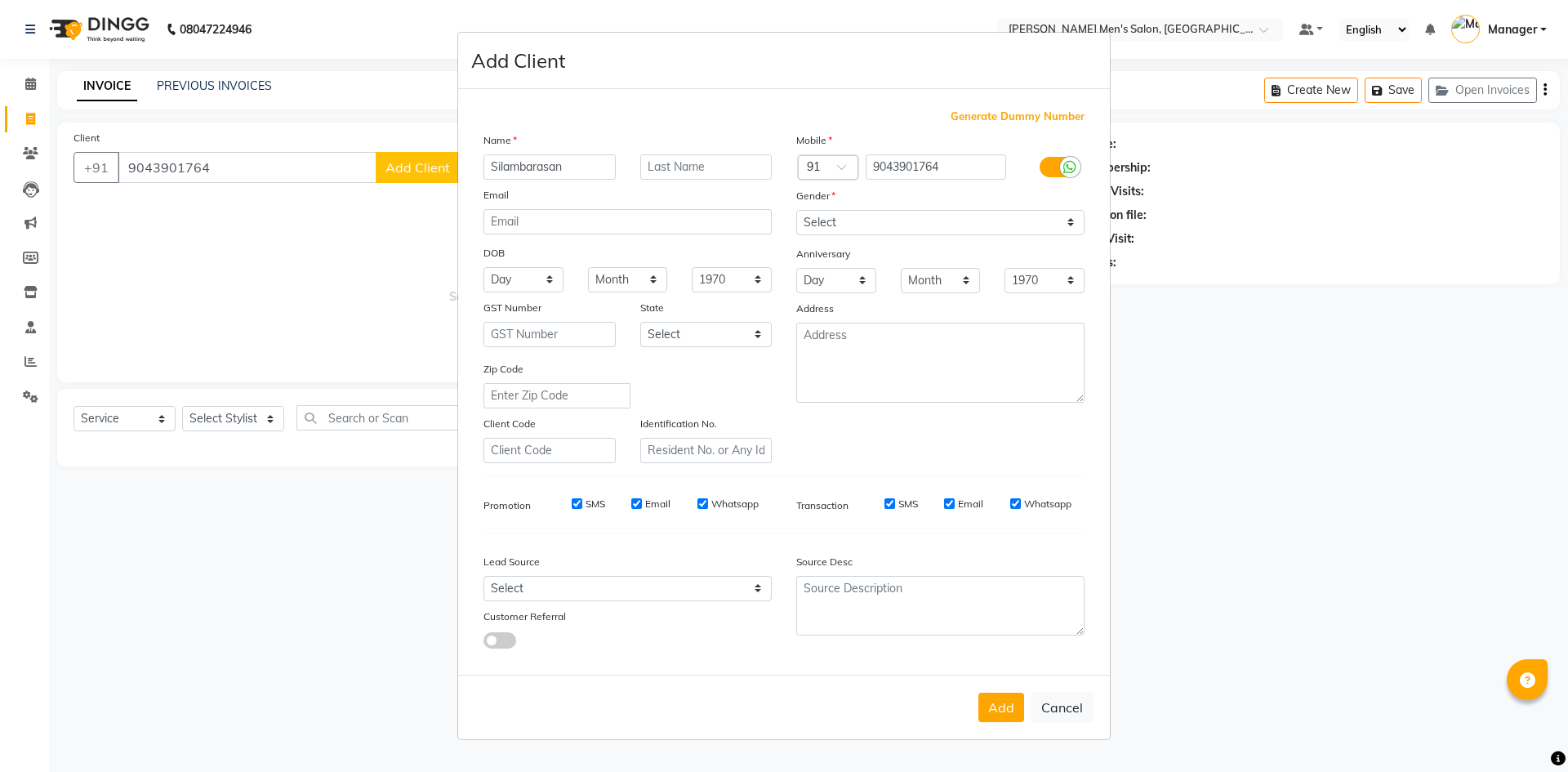
click at [859, 208] on div "Gender" at bounding box center [939, 199] width 312 height 23
click at [859, 210] on select "Select [DEMOGRAPHIC_DATA] [DEMOGRAPHIC_DATA] Other Prefer Not To Say" at bounding box center [940, 223] width 289 height 25
click at [796, 210] on select "Select [DEMOGRAPHIC_DATA] [DEMOGRAPHIC_DATA] Other Prefer Not To Say" at bounding box center [940, 223] width 289 height 25
click at [745, 582] on select "Select Walk-in Referral Internet Friend Word of Mouth Advertisement Facebook Ju…" at bounding box center [628, 588] width 289 height 25
click at [483, 575] on select "Select Walk-in Referral Internet Friend Word of Mouth Advertisement Facebook Ju…" at bounding box center [628, 588] width 289 height 25
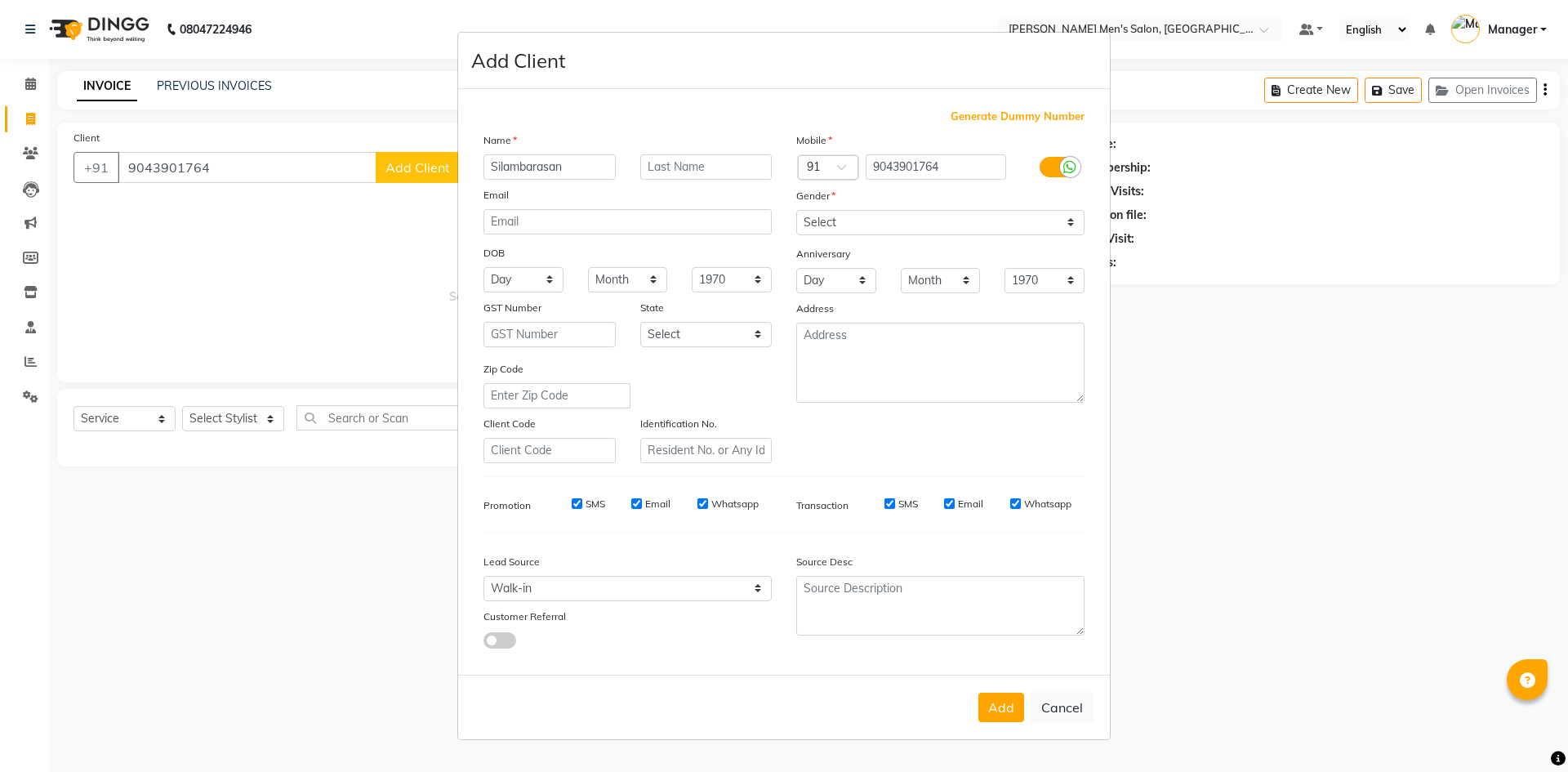
drag, startPoint x: 1006, startPoint y: 702, endPoint x: 1002, endPoint y: 636, distance: 66.1
click at [1004, 693] on button "Add" at bounding box center [1001, 707] width 46 height 30
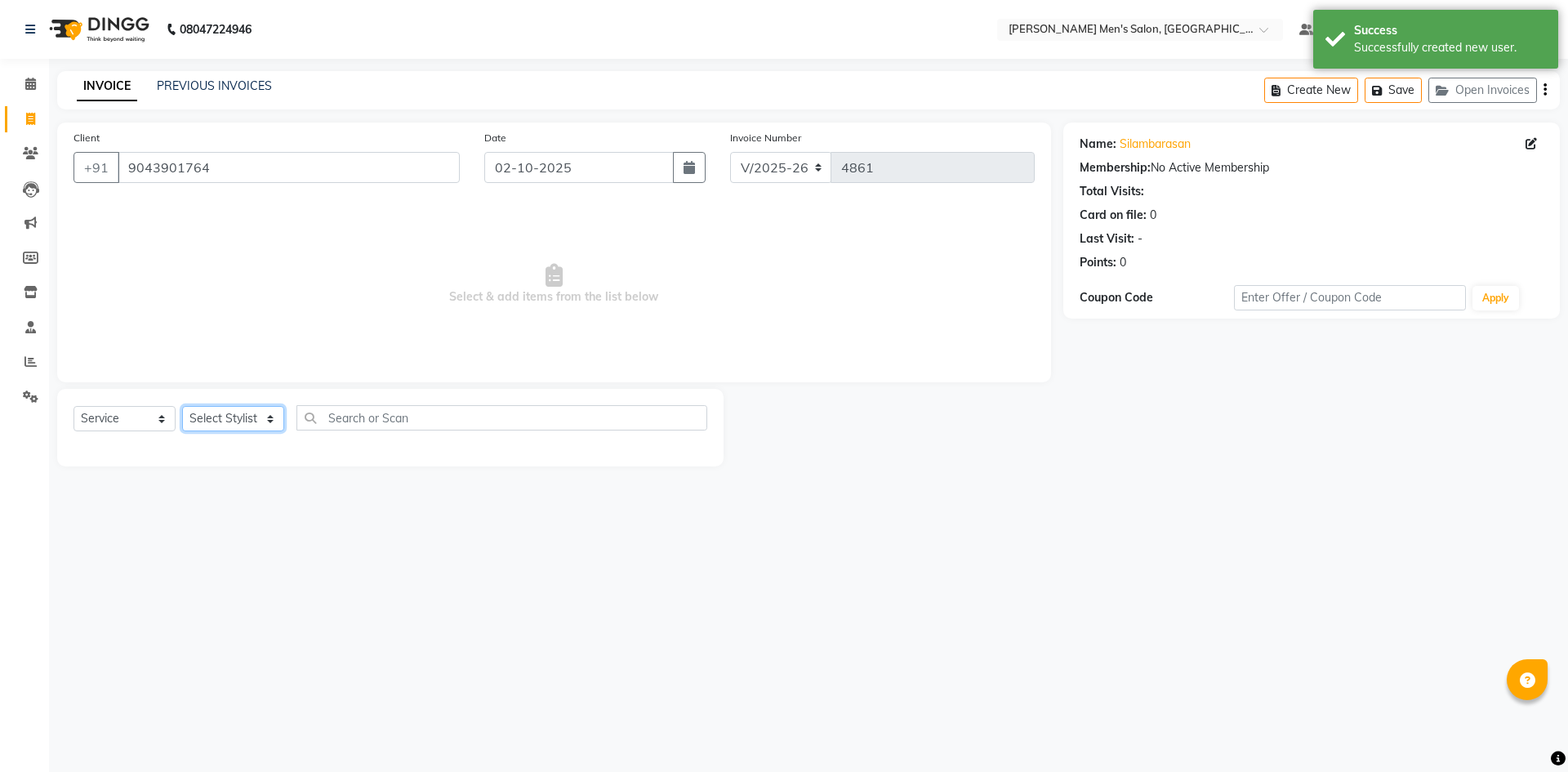
click at [242, 425] on select "Select Stylist [PERSON_NAME] Manager [PERSON_NAME]" at bounding box center [233, 418] width 102 height 25
click at [183, 406] on select "Select Stylist [PERSON_NAME] Manager [PERSON_NAME]" at bounding box center [233, 418] width 102 height 25
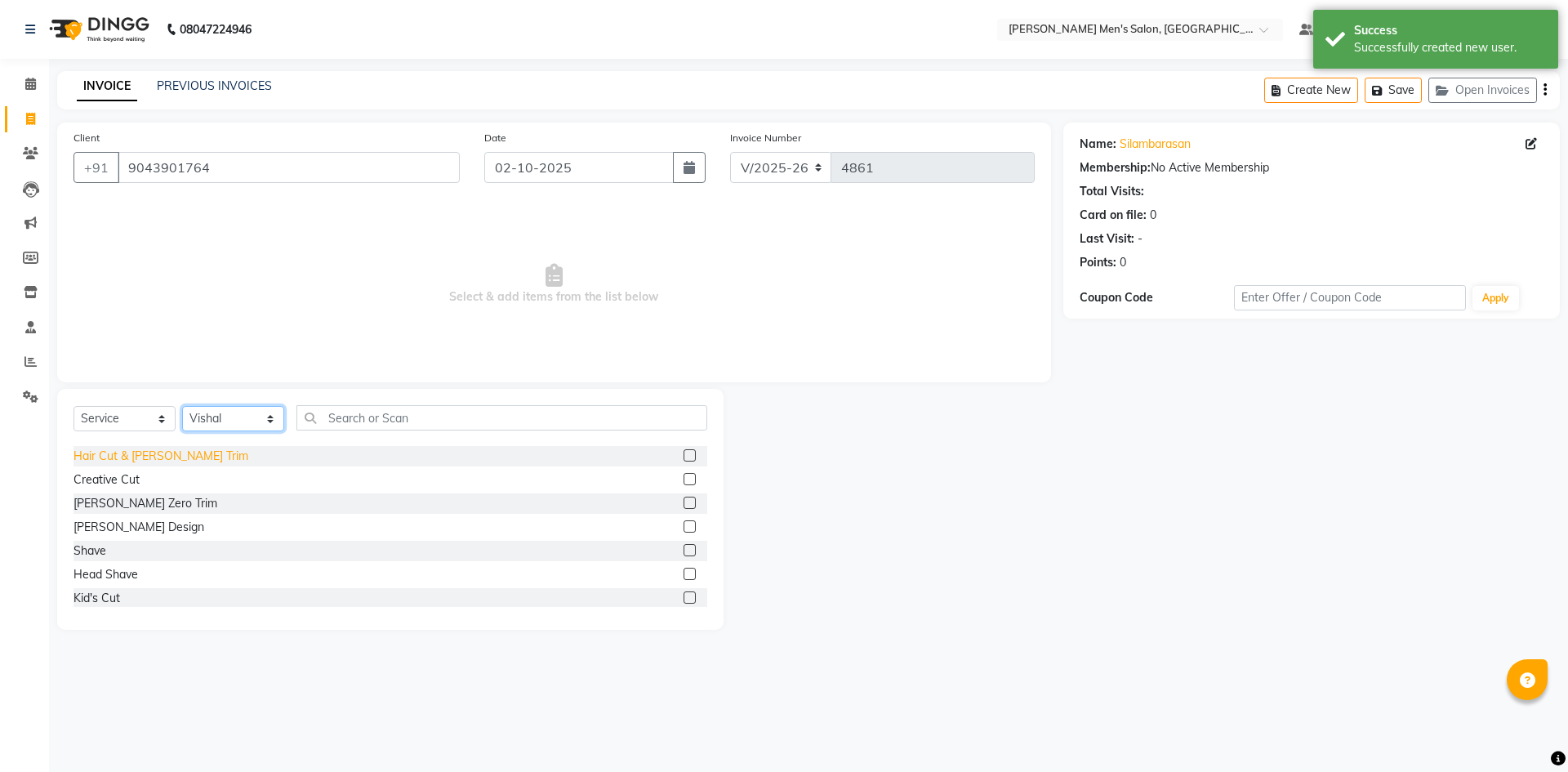
scroll to position [81, 0]
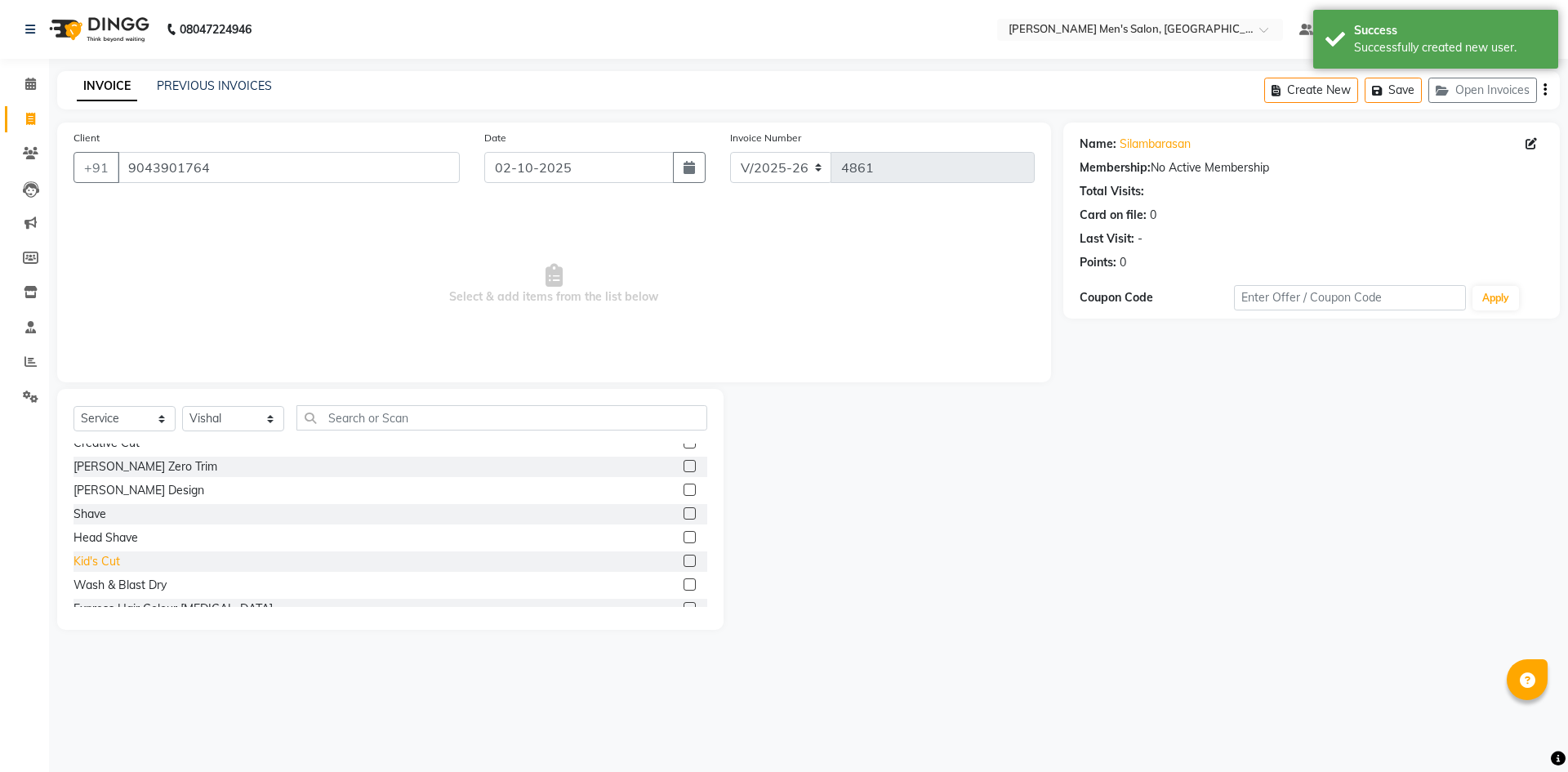
click at [105, 568] on div "Kid's Cut" at bounding box center [97, 562] width 47 height 17
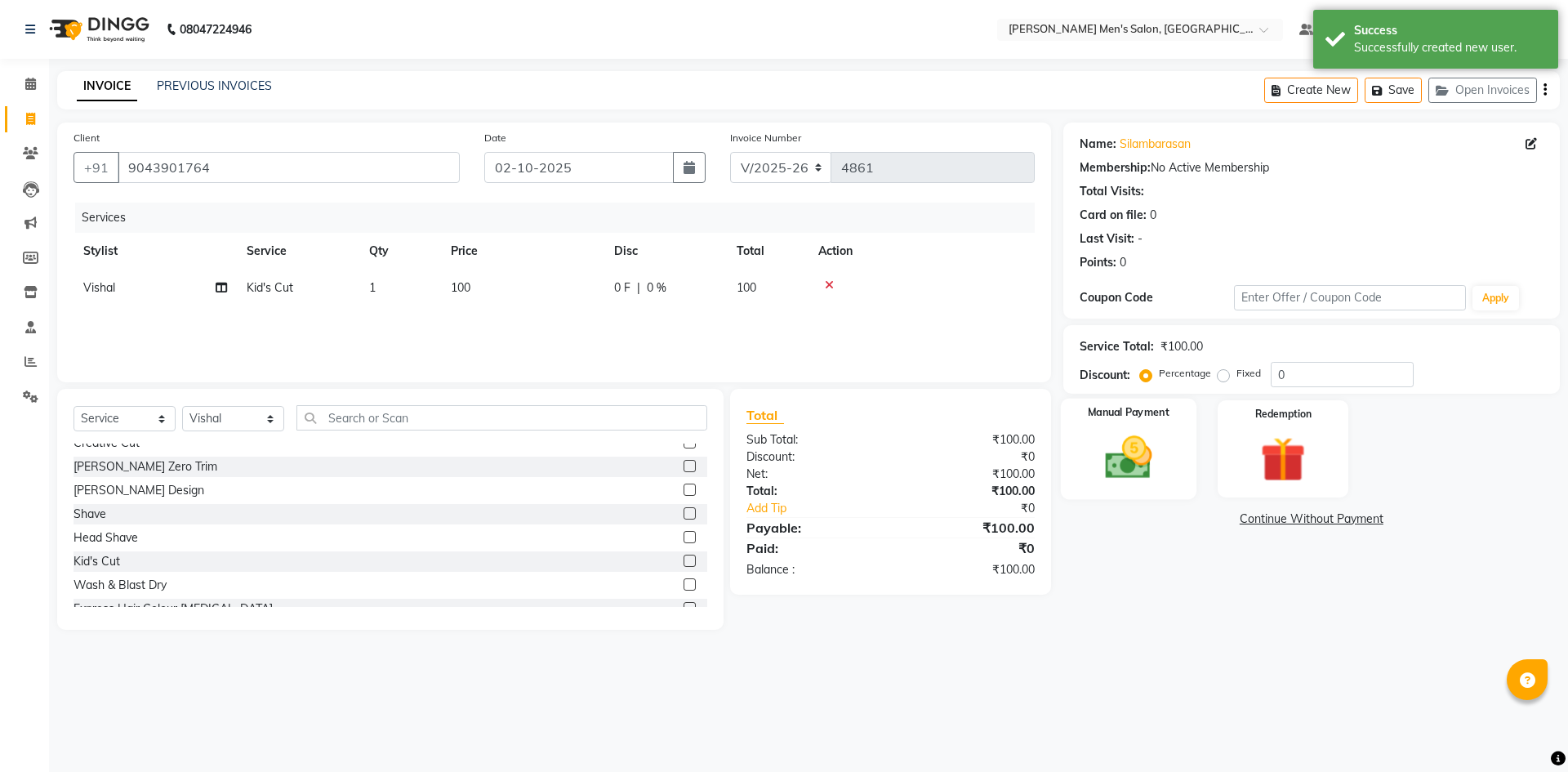
click at [1165, 429] on div "Manual Payment" at bounding box center [1128, 448] width 136 height 100
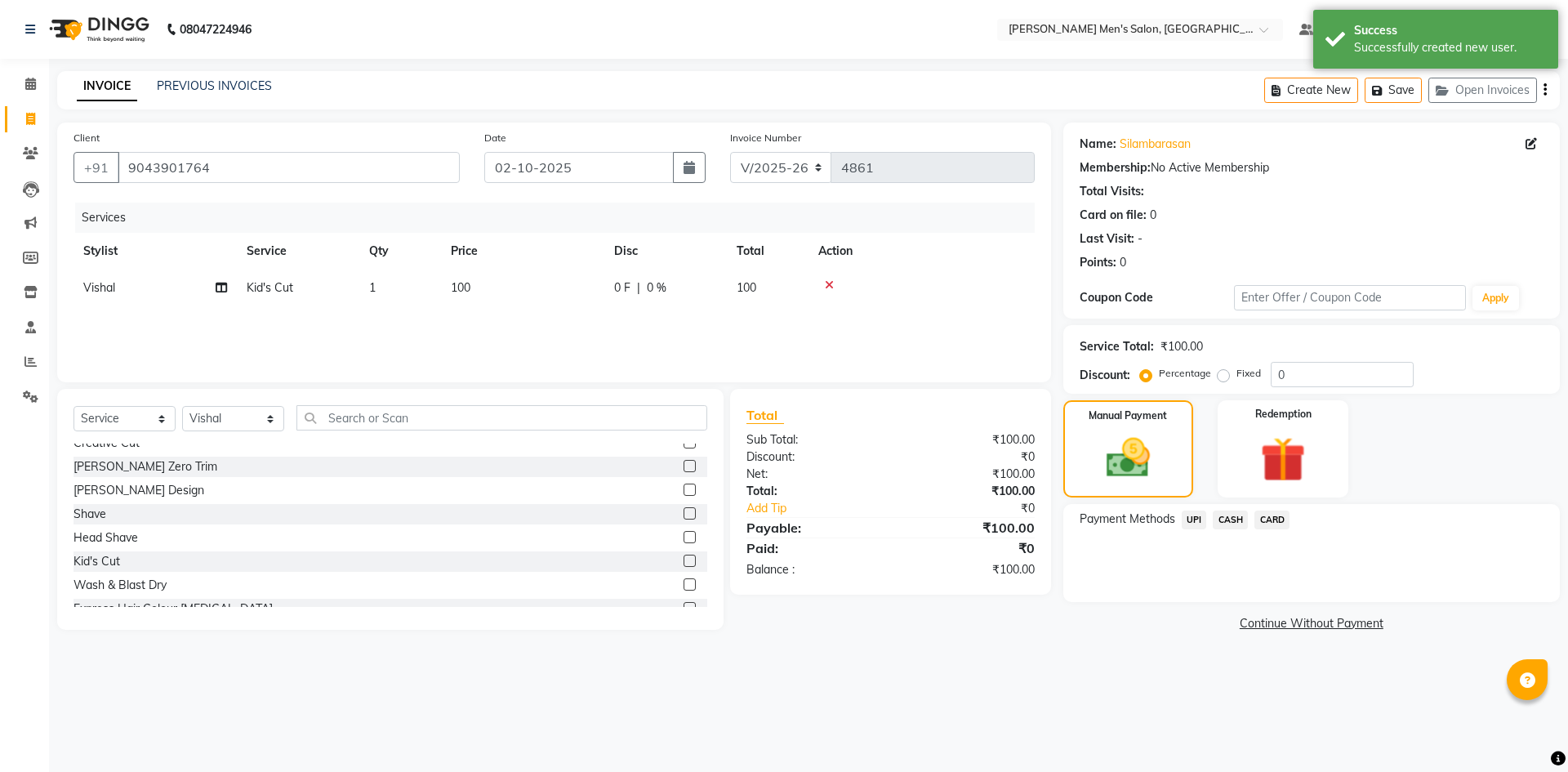
click at [1223, 521] on span "CASH" at bounding box center [1230, 520] width 35 height 19
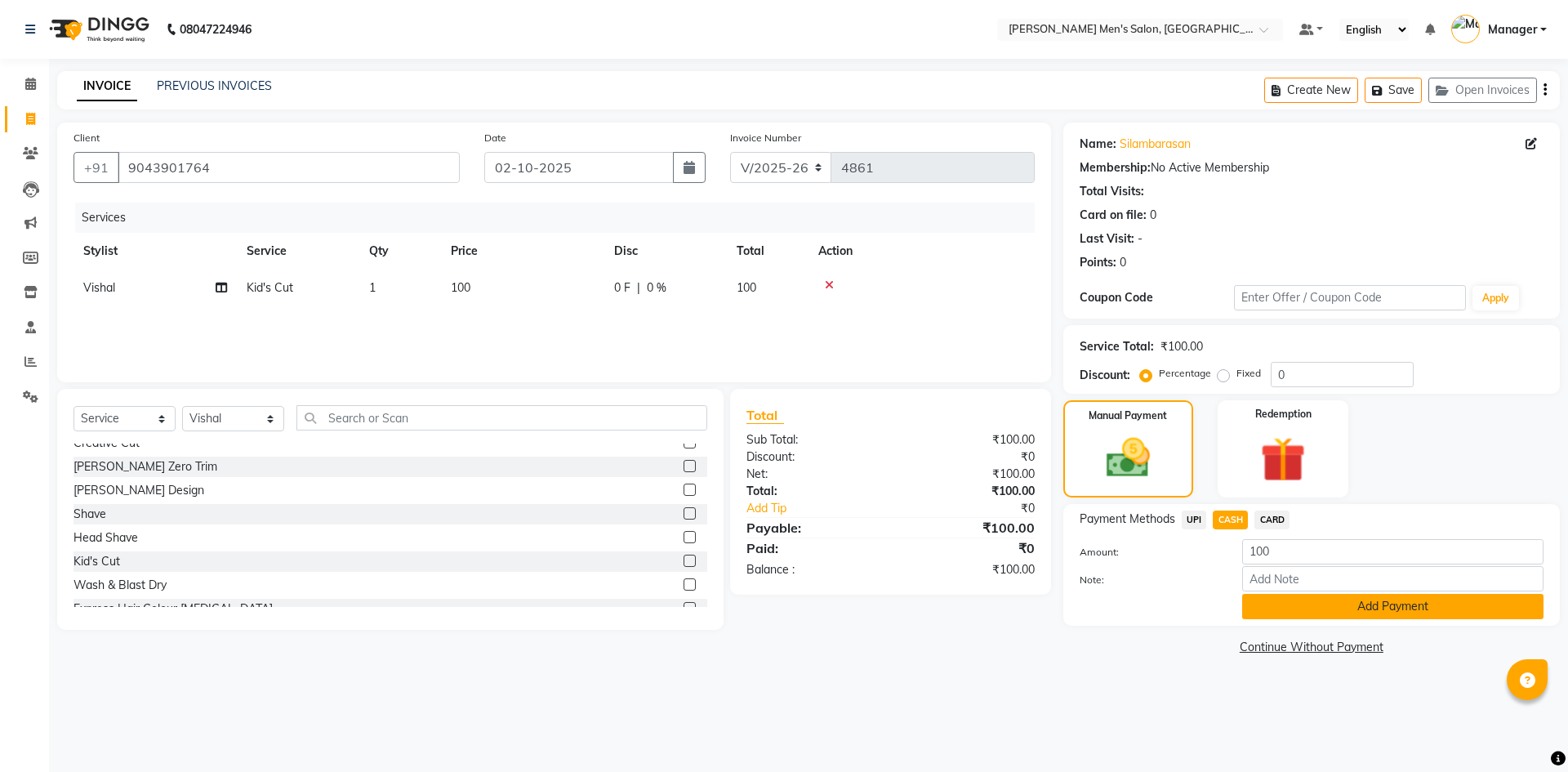
click at [1307, 598] on button "Add Payment" at bounding box center [1392, 606] width 301 height 25
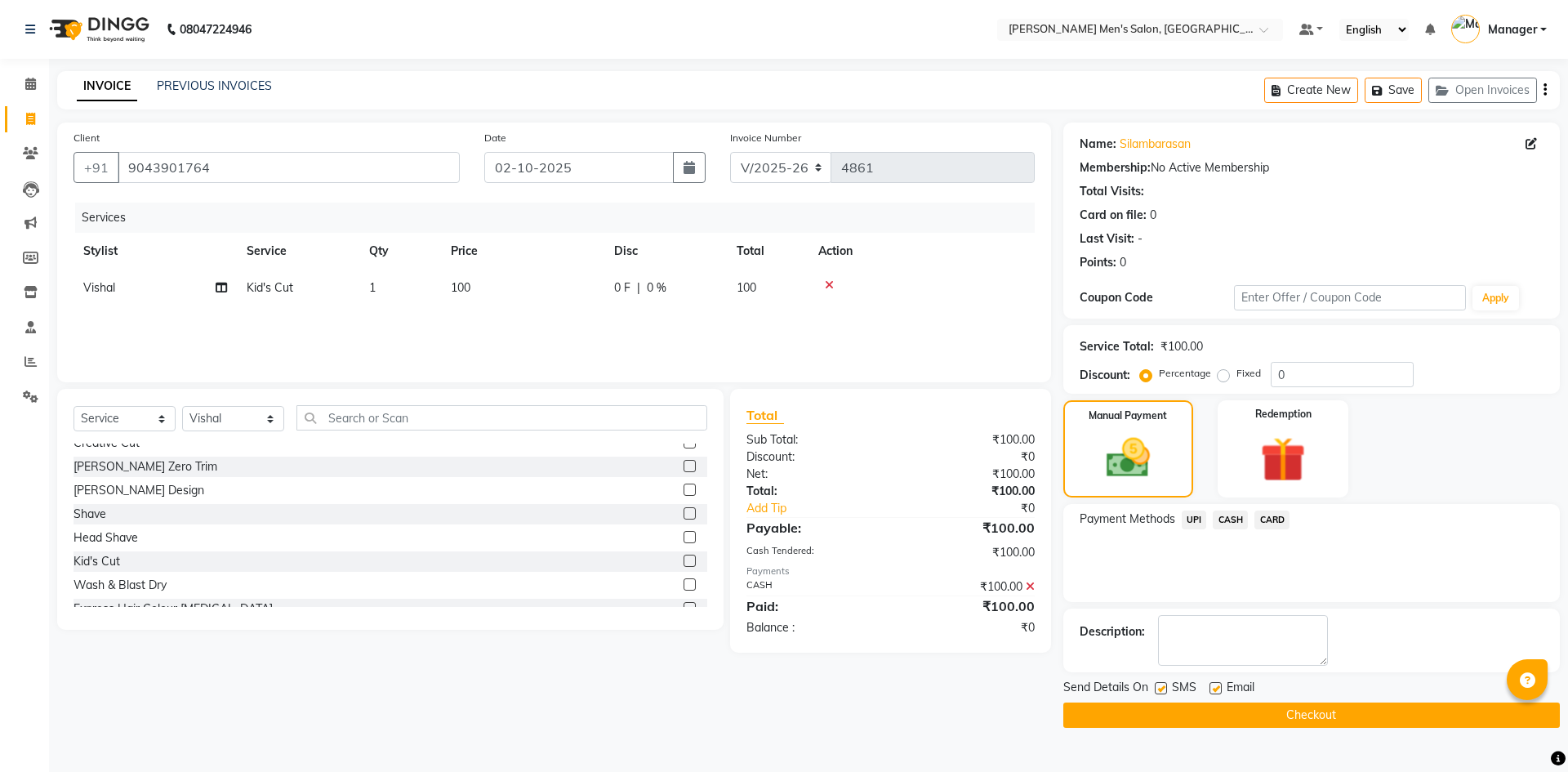
click at [1307, 598] on div "Payment Methods UPI CASH CARD" at bounding box center [1312, 552] width 497 height 98
click at [1360, 727] on button "Checkout" at bounding box center [1312, 715] width 497 height 25
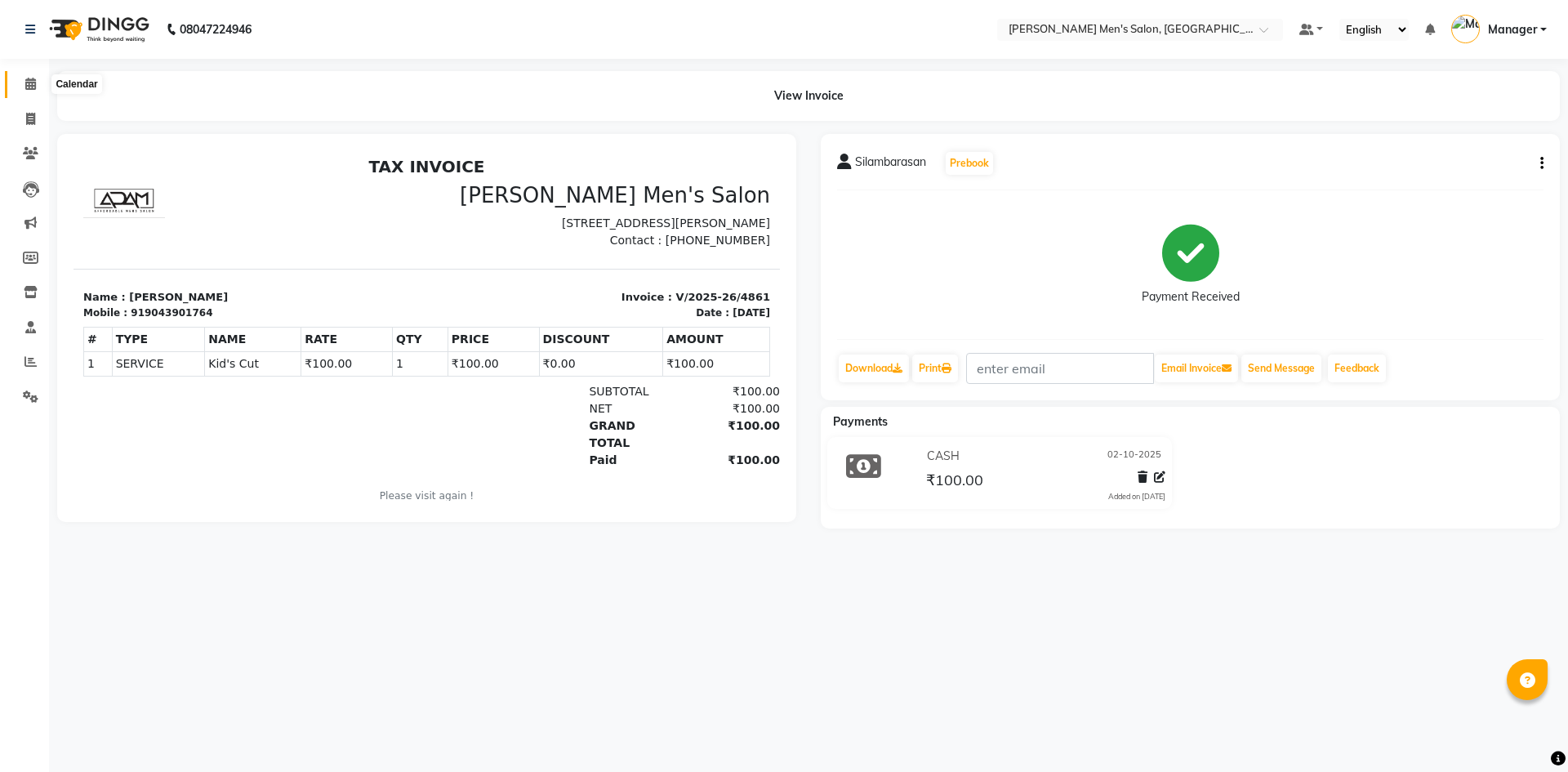
click at [27, 91] on span at bounding box center [31, 85] width 29 height 19
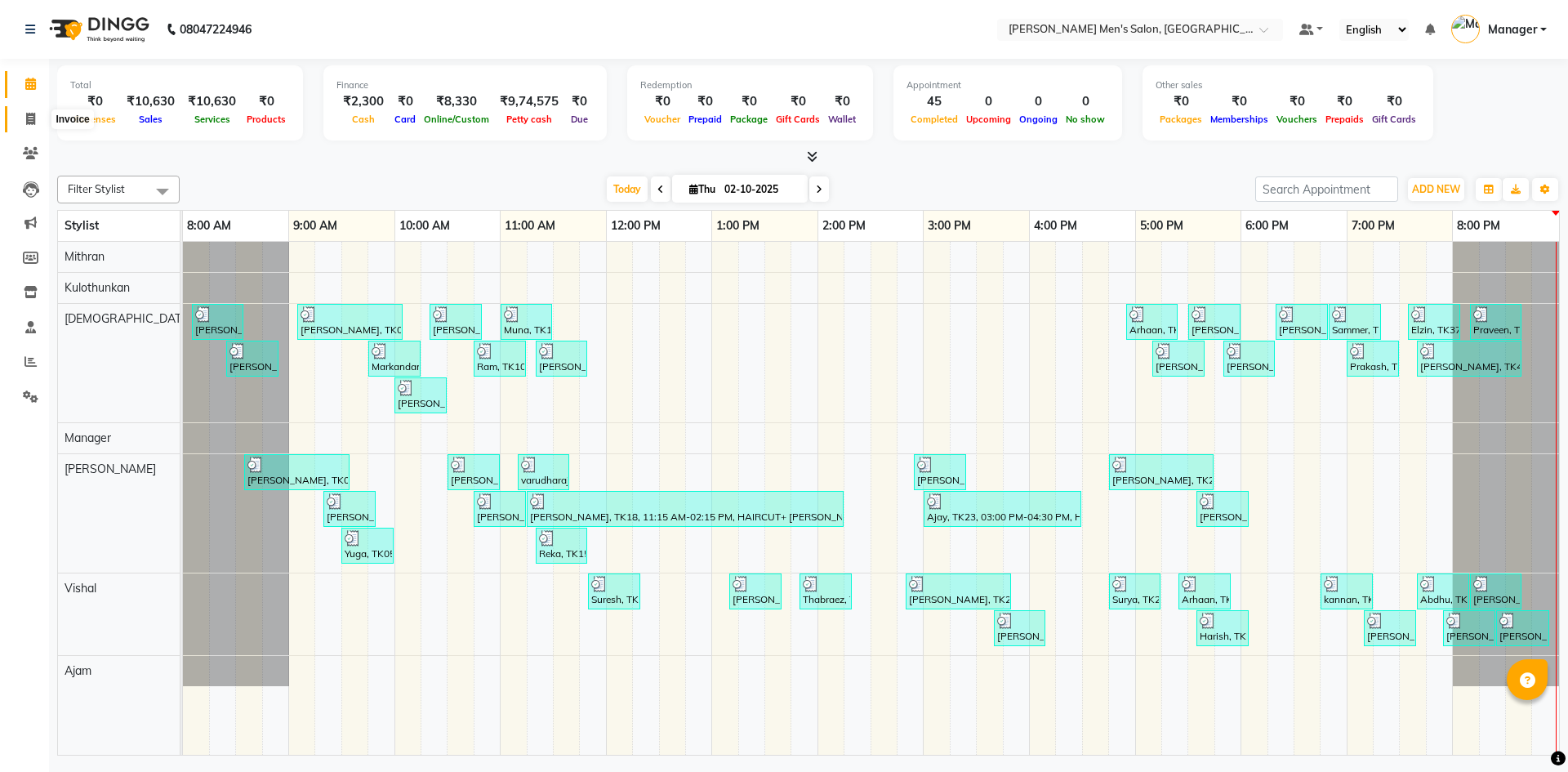
click at [30, 118] on icon at bounding box center [30, 118] width 9 height 12
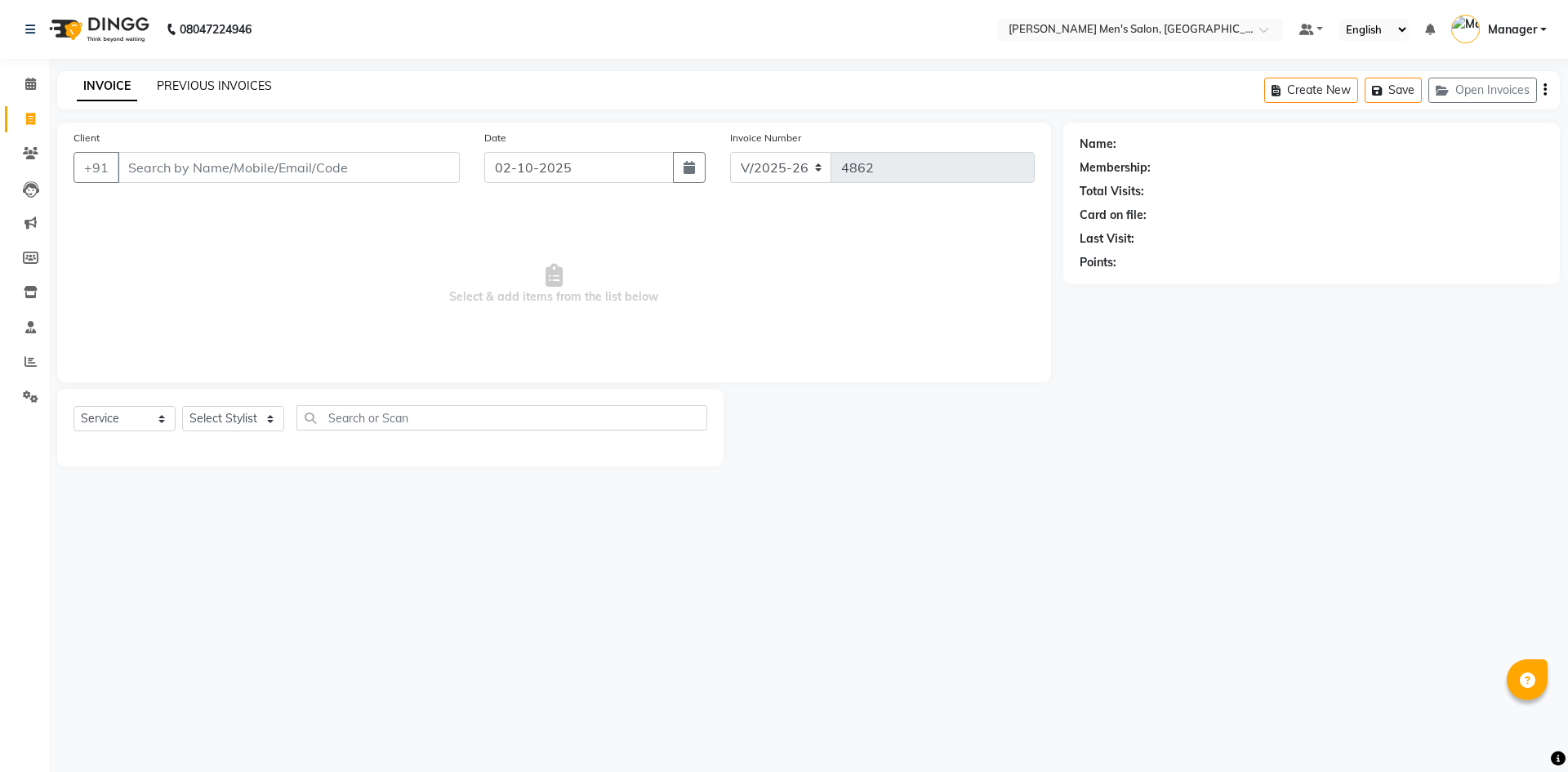
click at [230, 87] on link "PREVIOUS INVOICES" at bounding box center [214, 85] width 115 height 14
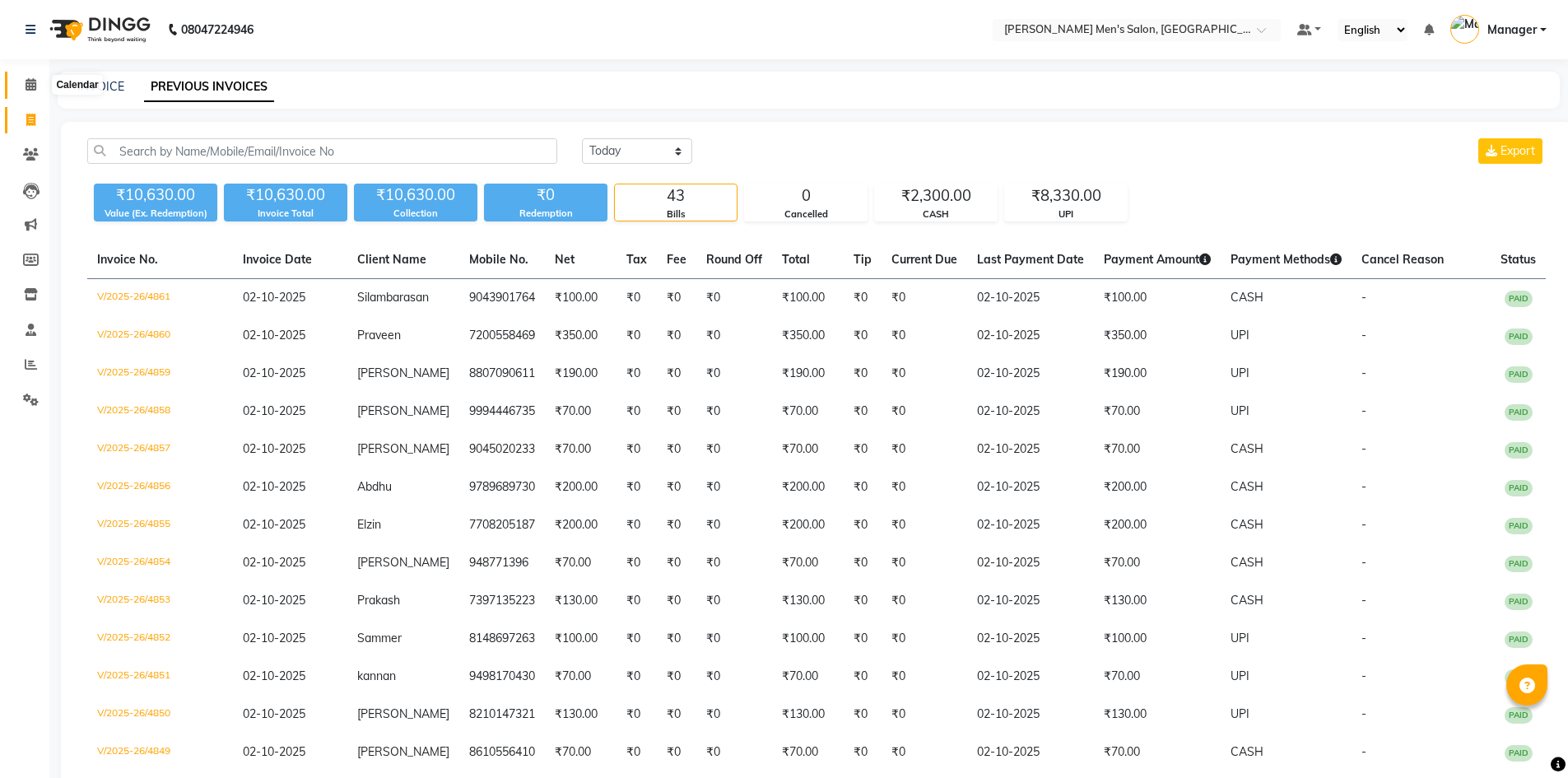
click at [40, 79] on span at bounding box center [31, 86] width 29 height 19
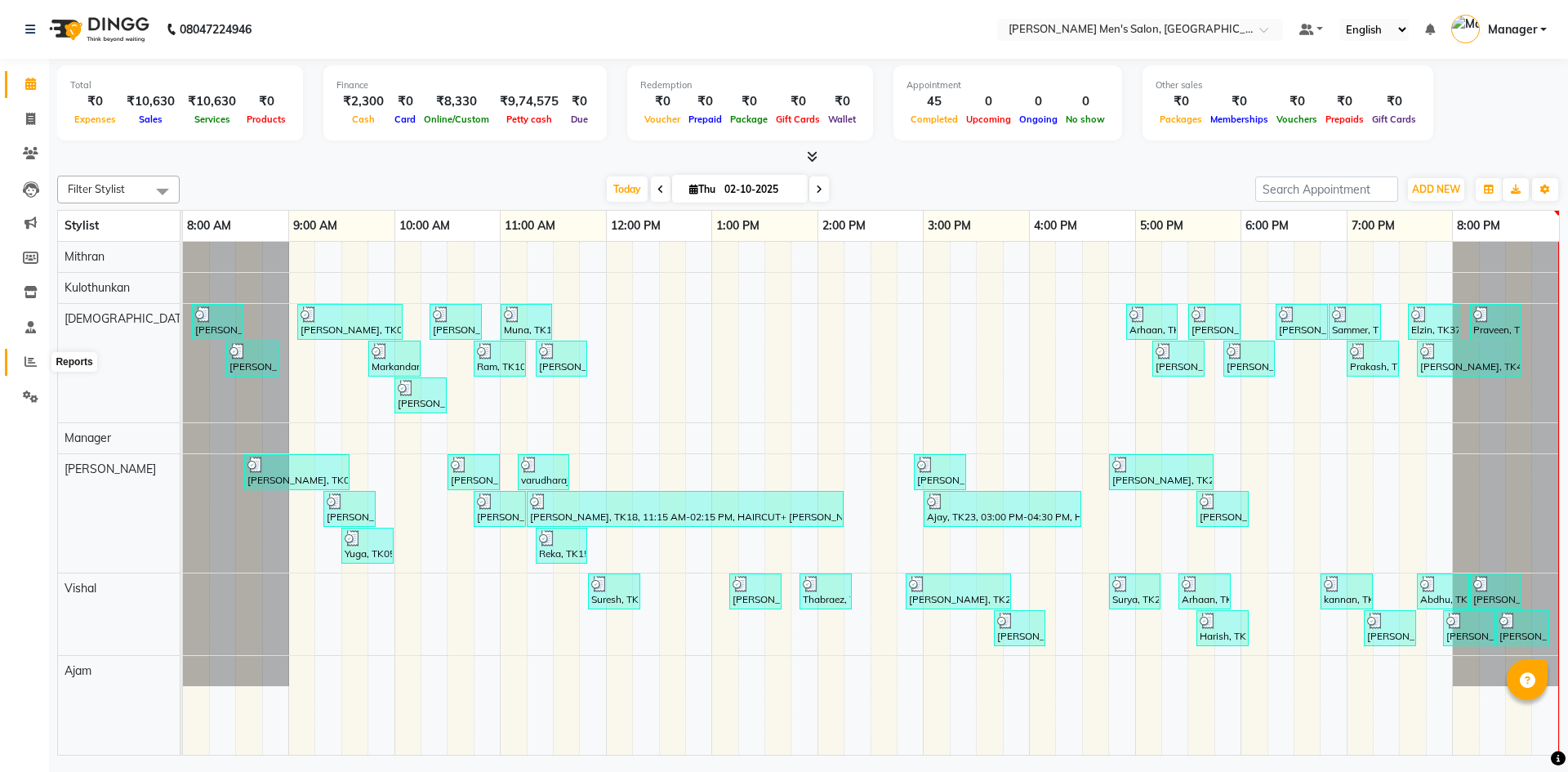
click at [39, 354] on span at bounding box center [31, 362] width 29 height 19
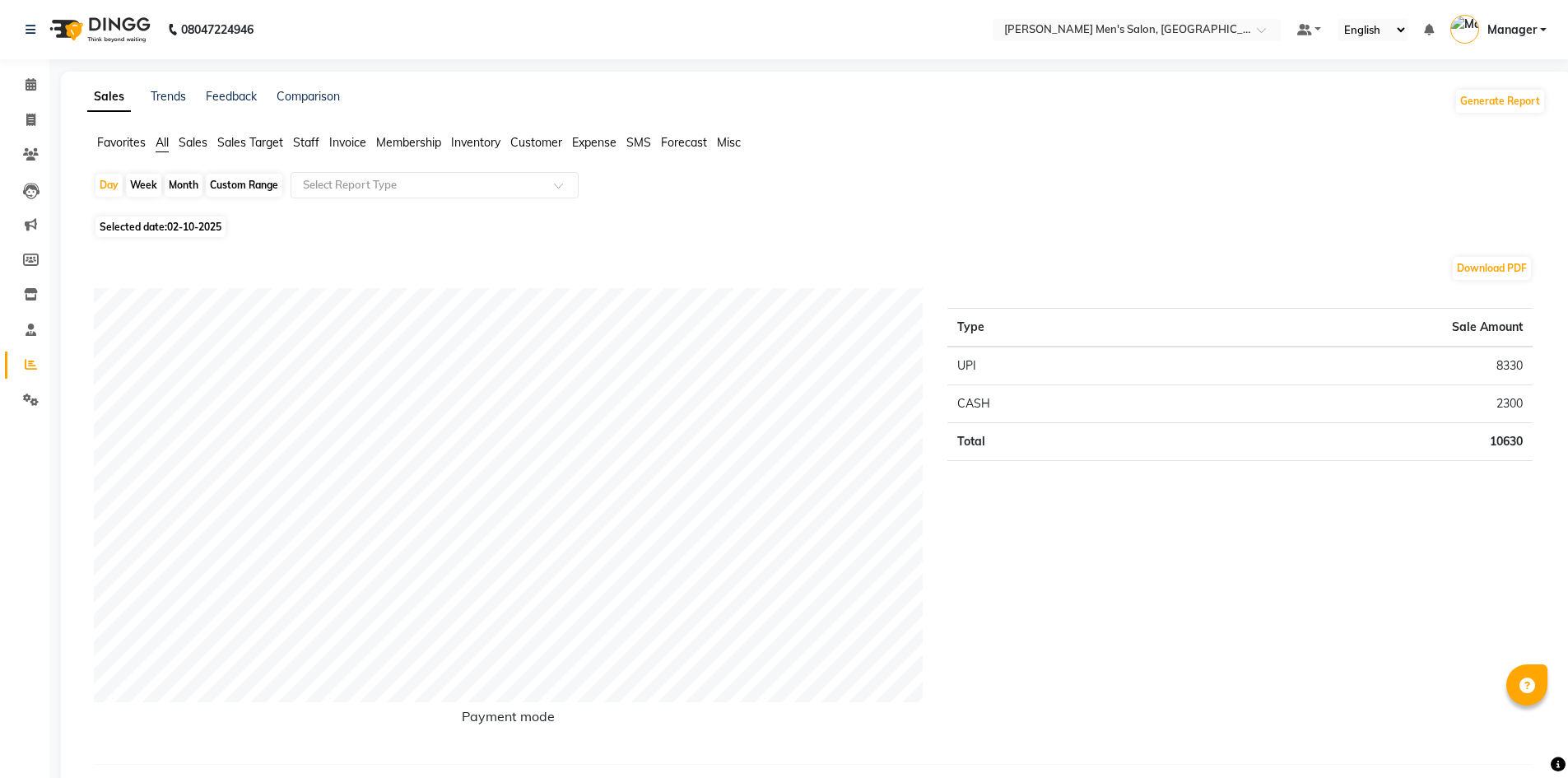
click at [314, 149] on span "Staff" at bounding box center [305, 142] width 26 height 14
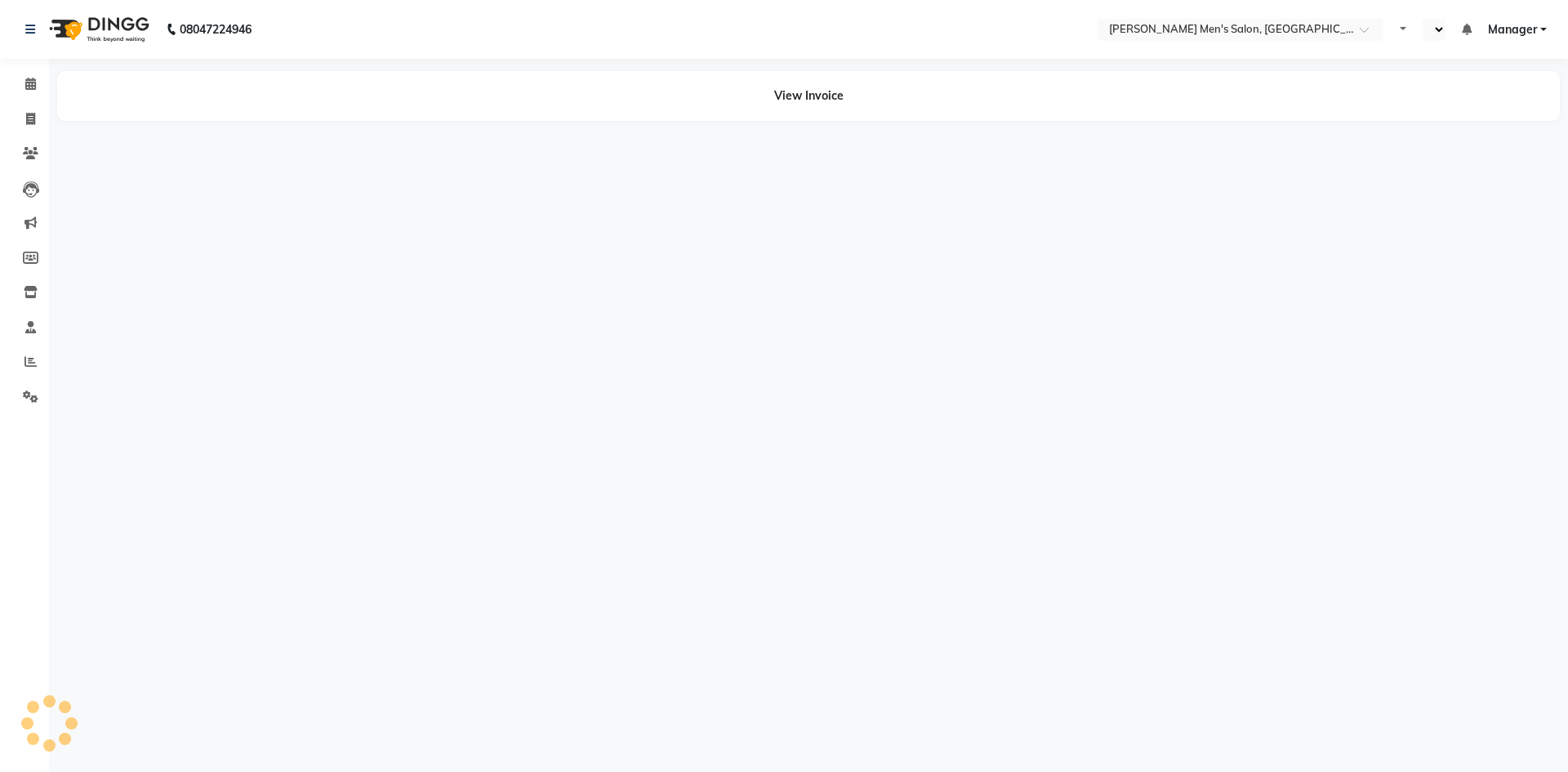
select select "en"
